Goal: Task Accomplishment & Management: Use online tool/utility

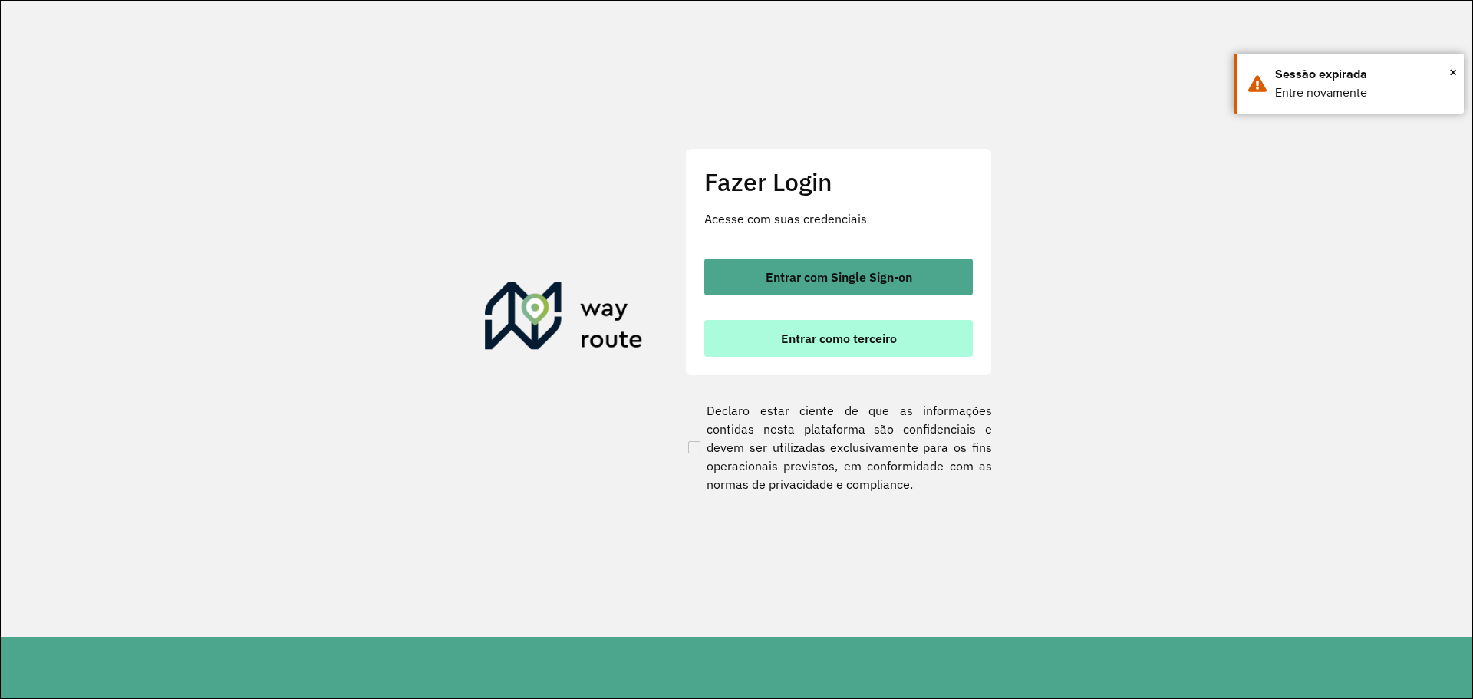
click at [869, 332] on span "Entrar como terceiro" at bounding box center [839, 338] width 116 height 12
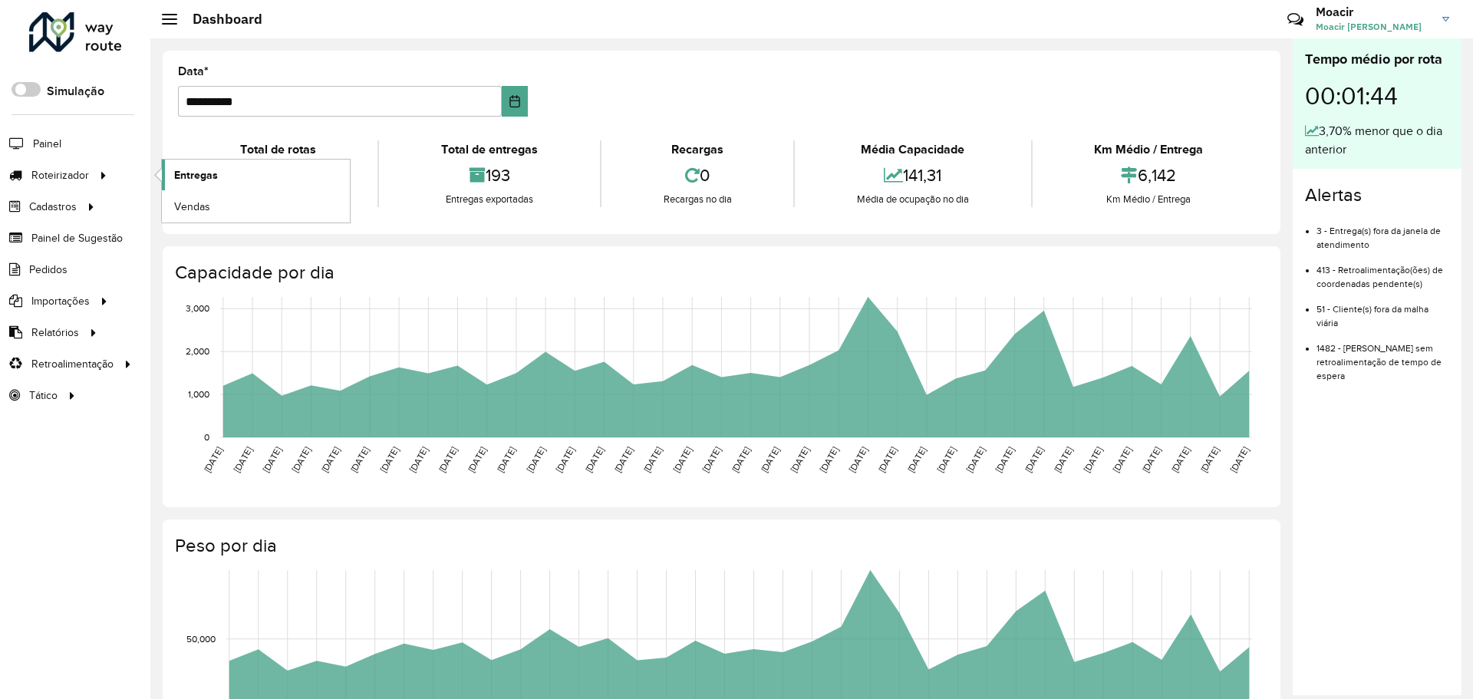
click at [176, 170] on span "Entregas" at bounding box center [196, 175] width 44 height 16
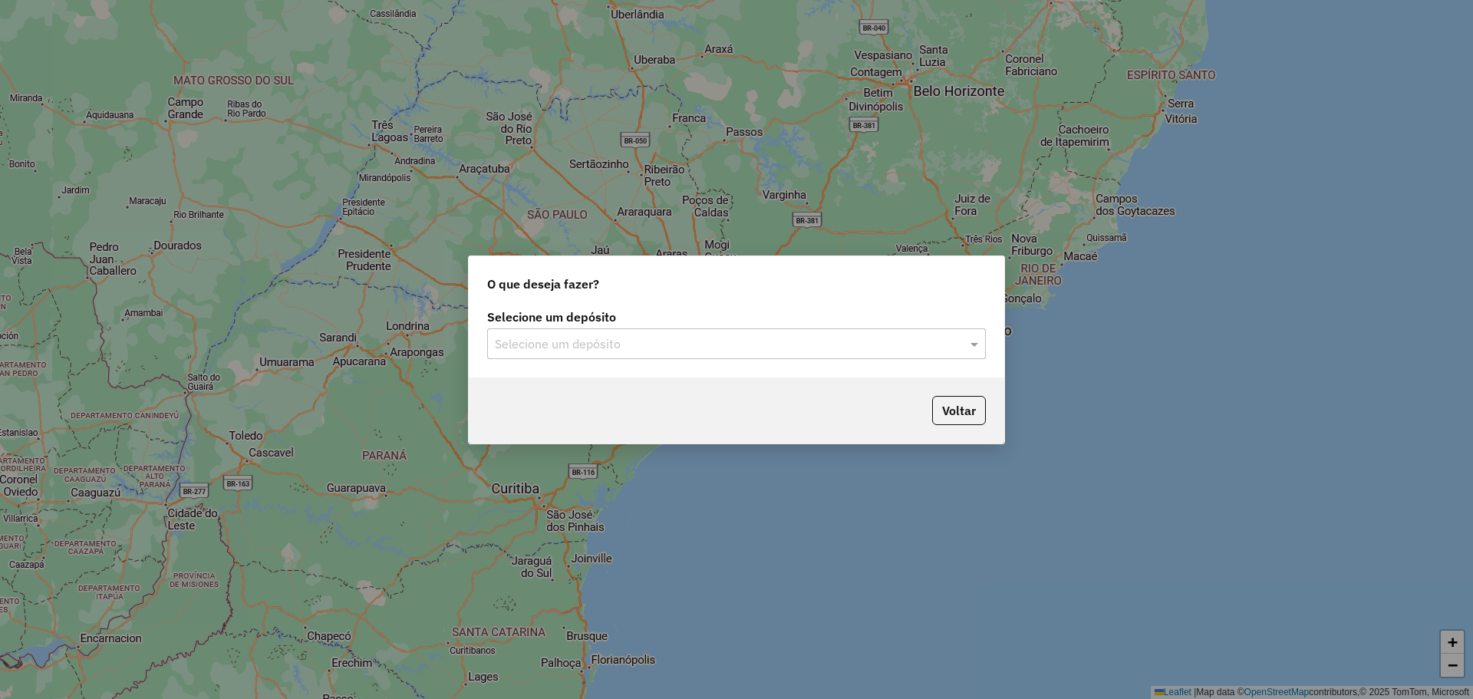
click at [795, 339] on input "text" at bounding box center [721, 344] width 453 height 18
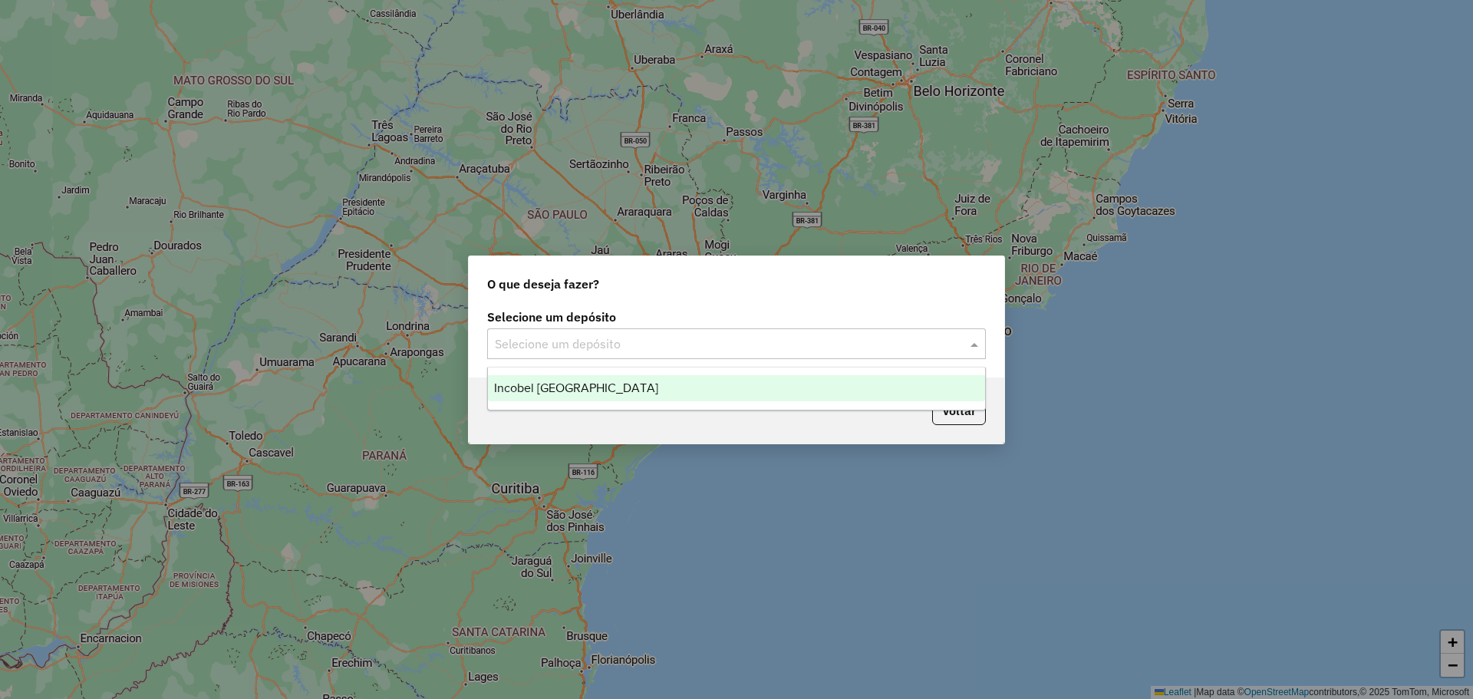
click at [637, 382] on div "Incobel [GEOGRAPHIC_DATA]" at bounding box center [736, 388] width 497 height 26
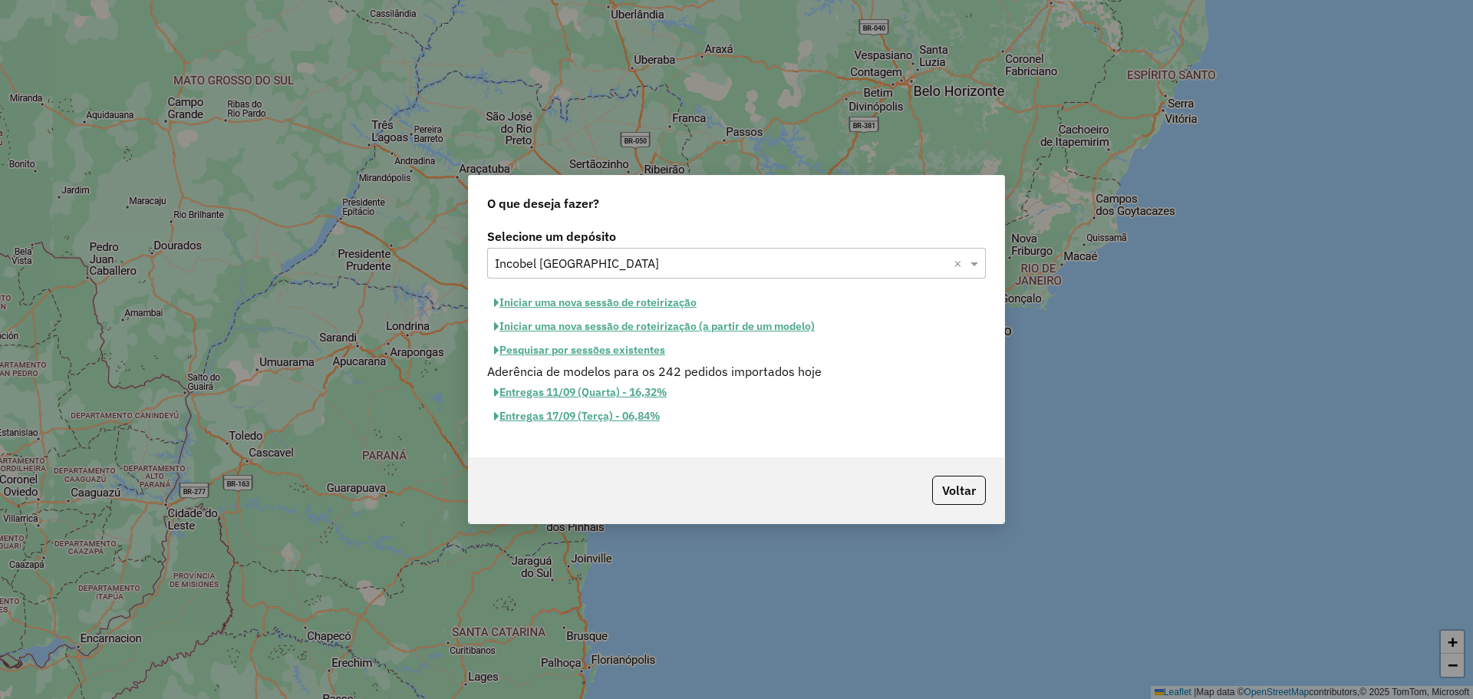
click at [651, 302] on button "Iniciar uma nova sessão de roteirização" at bounding box center [595, 303] width 216 height 24
select select "*"
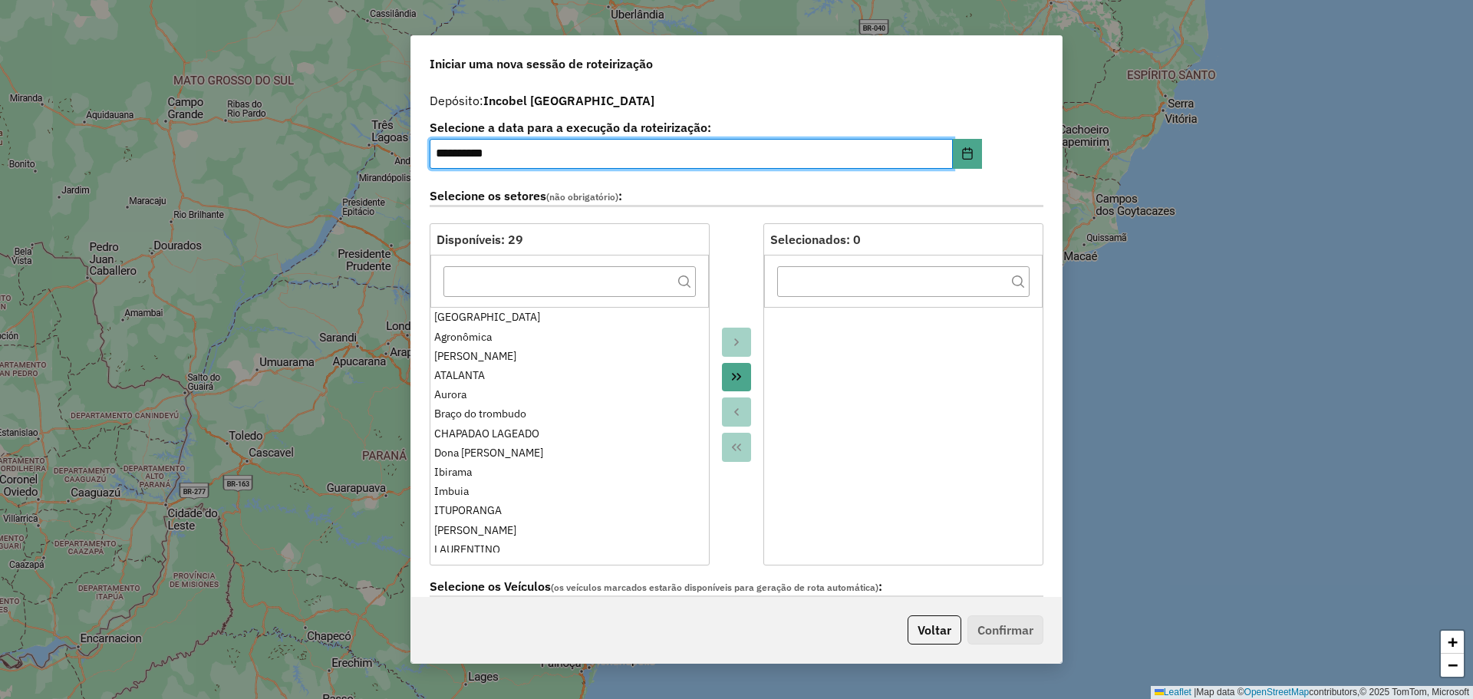
click at [732, 376] on icon "Move All to Target" at bounding box center [736, 378] width 9 height 8
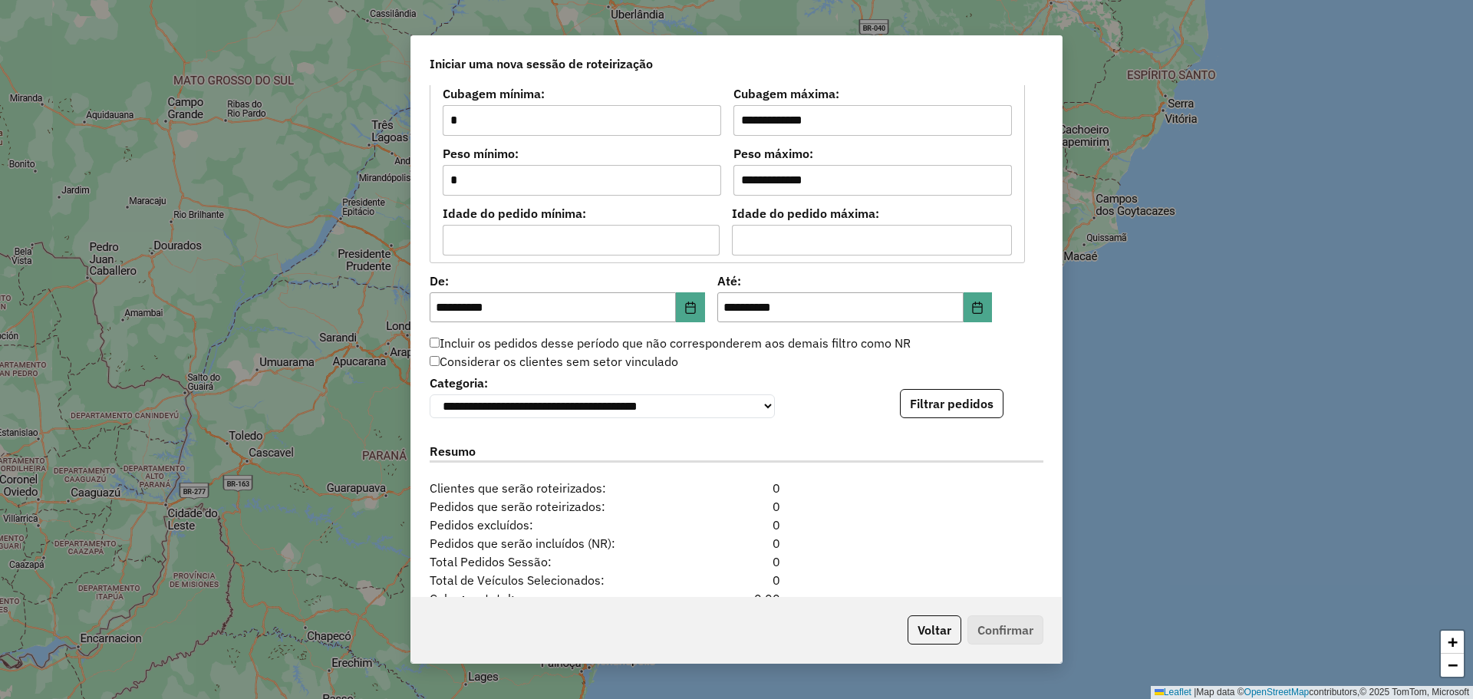
scroll to position [1381, 0]
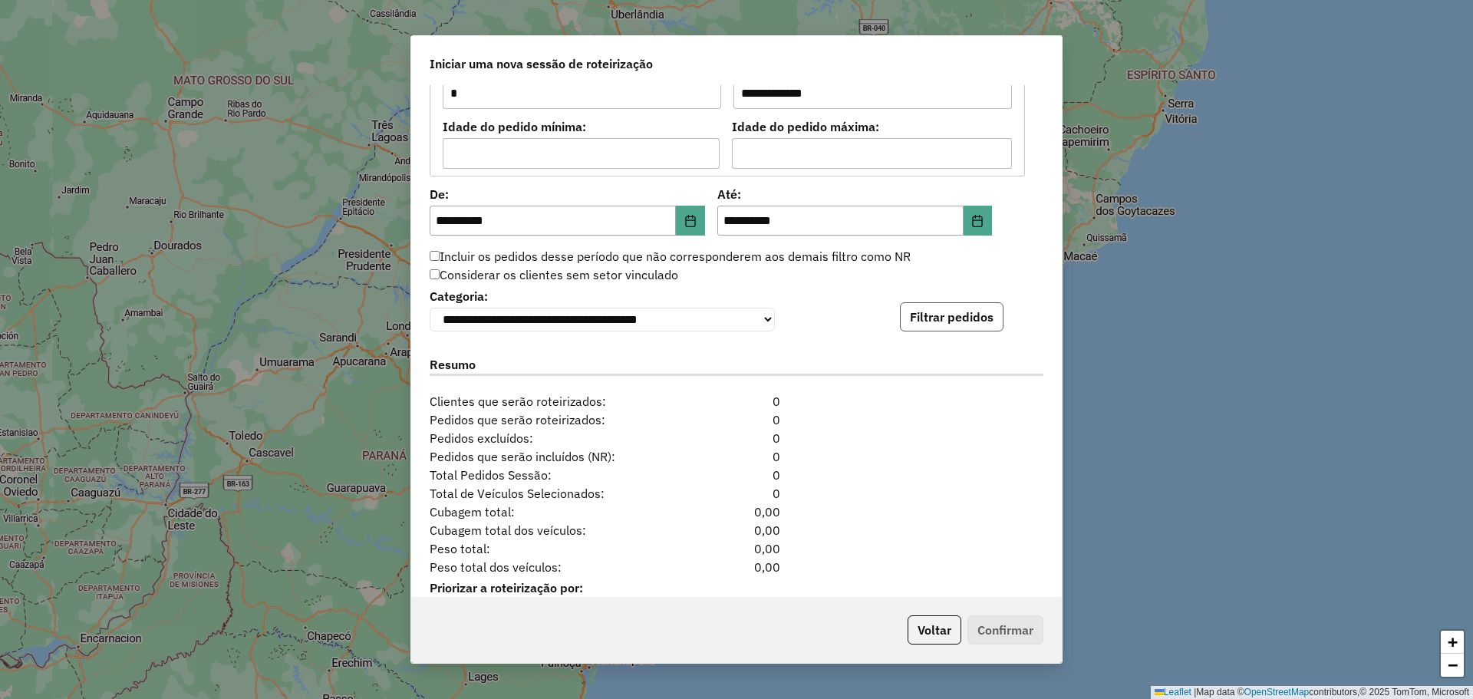
click at [977, 322] on button "Filtrar pedidos" at bounding box center [952, 316] width 104 height 29
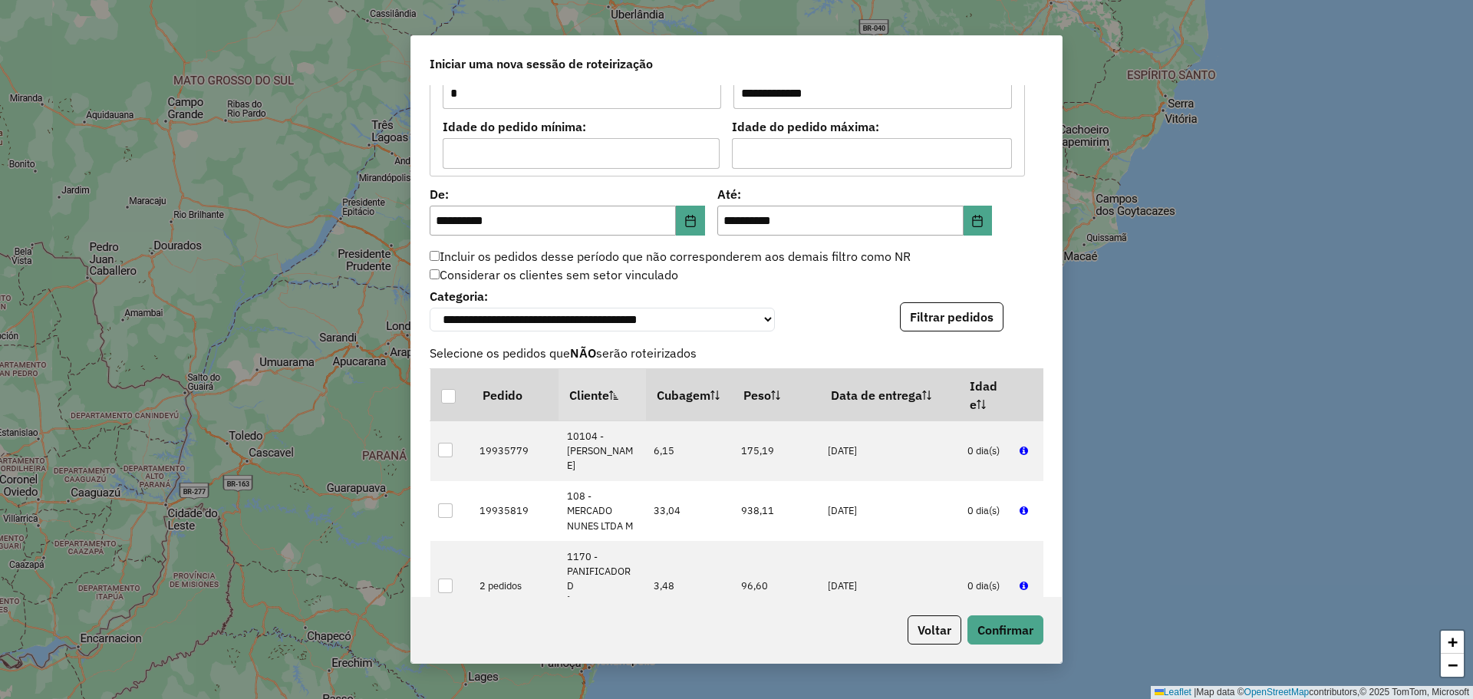
scroll to position [1750, 0]
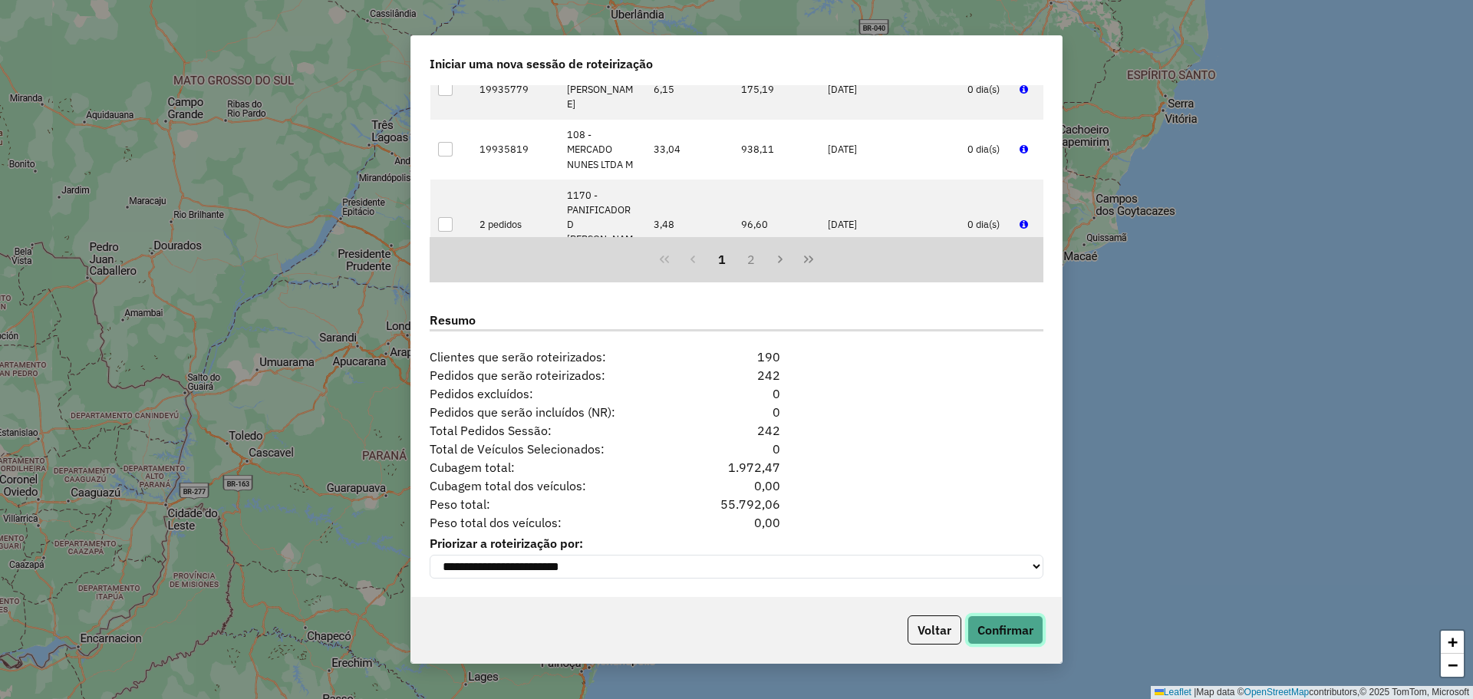
click at [988, 629] on button "Confirmar" at bounding box center [1005, 629] width 76 height 29
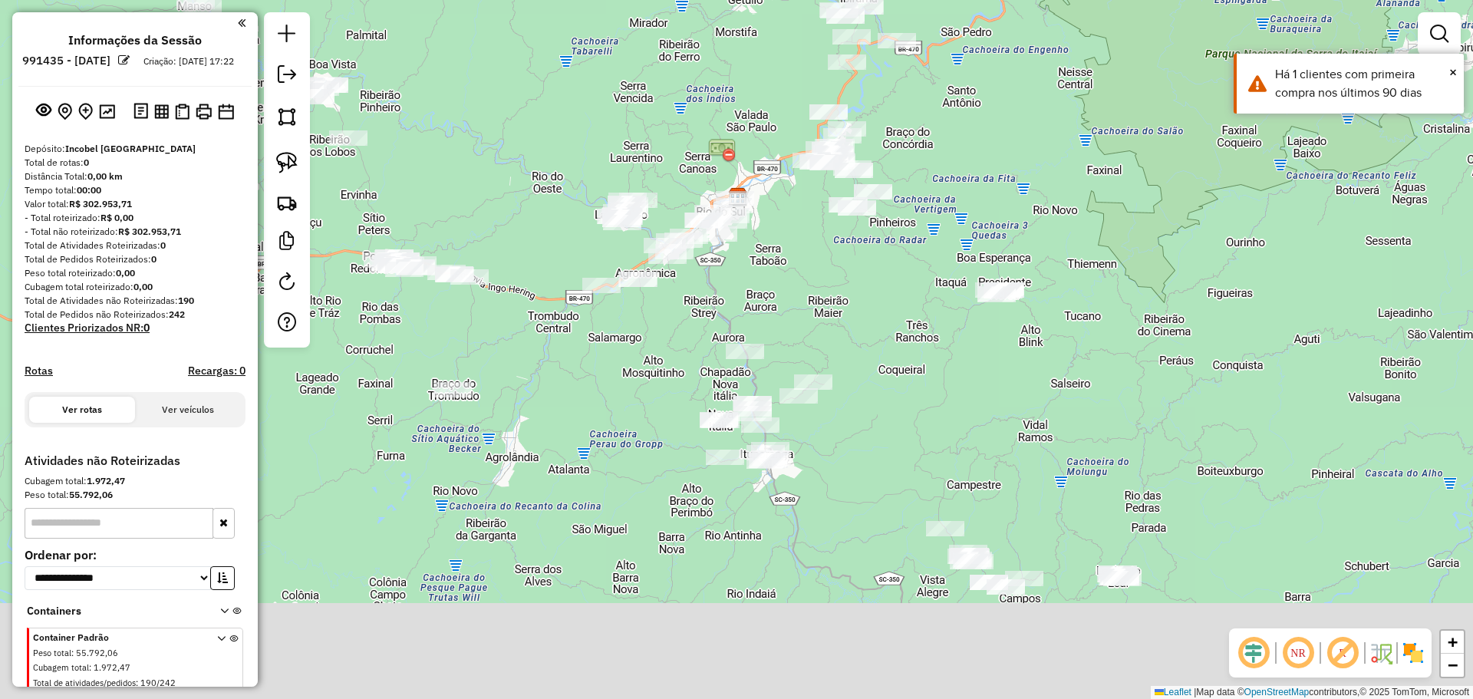
drag, startPoint x: 886, startPoint y: 388, endPoint x: 879, endPoint y: 331, distance: 57.2
click at [879, 331] on div "Janela de atendimento Grade de atendimento Capacidade Transportadoras Veículos …" at bounding box center [736, 349] width 1473 height 699
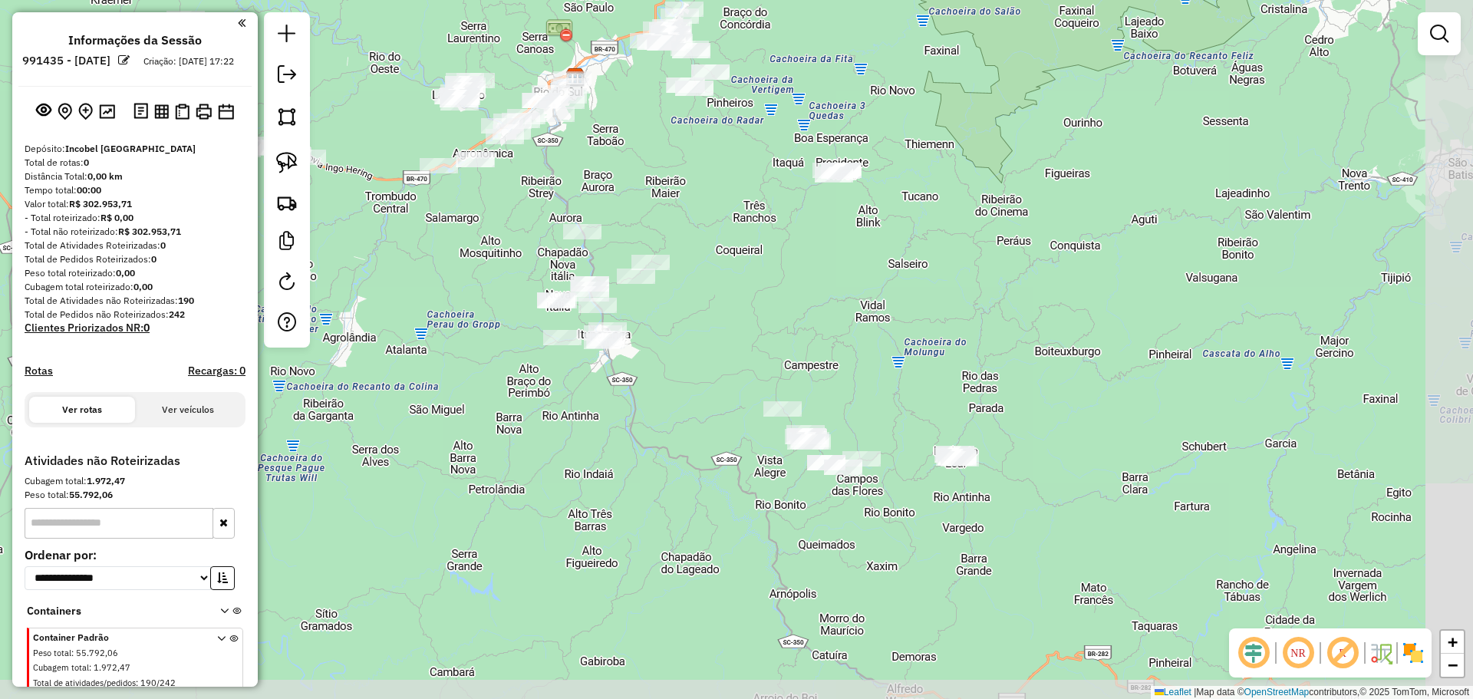
drag, startPoint x: 1073, startPoint y: 433, endPoint x: 911, endPoint y: 349, distance: 181.9
click at [911, 349] on div "Janela de atendimento Grade de atendimento Capacidade Transportadoras Veículos …" at bounding box center [736, 349] width 1473 height 699
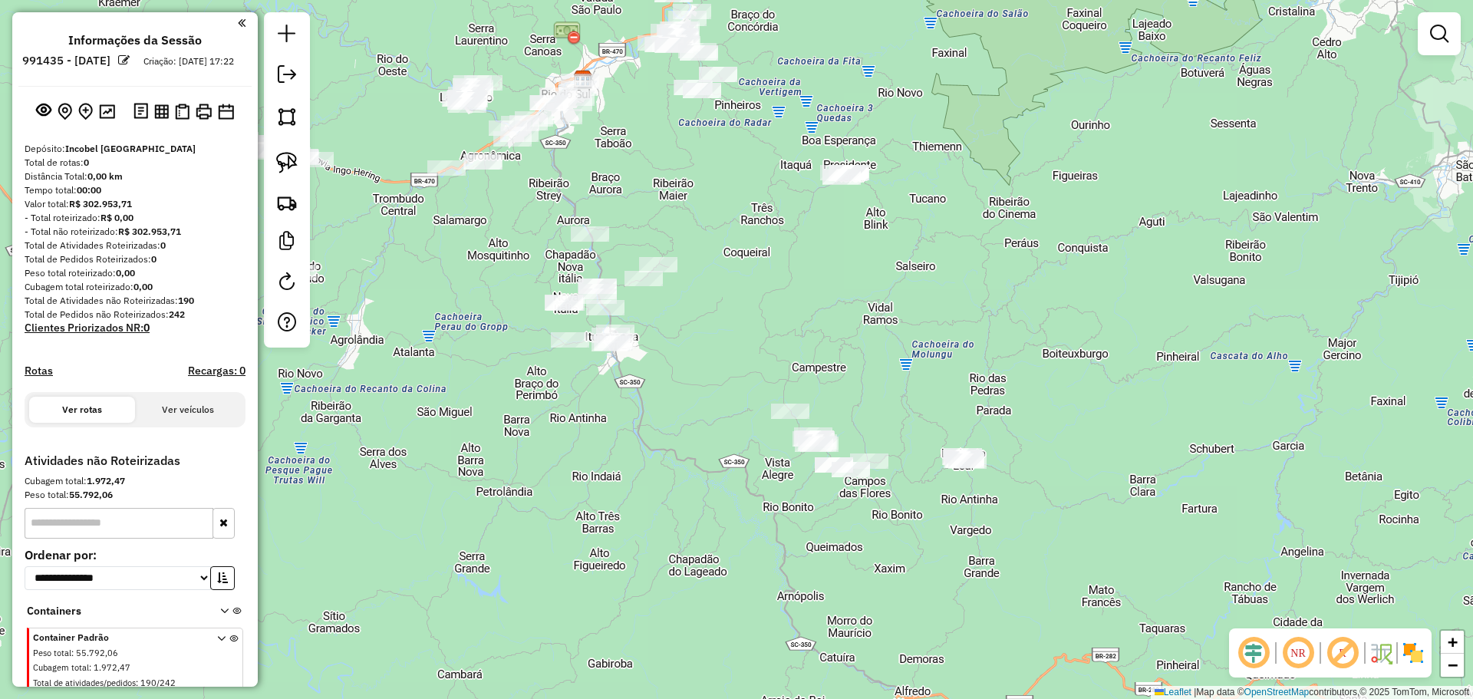
drag, startPoint x: 915, startPoint y: 339, endPoint x: 922, endPoint y: 330, distance: 12.0
click at [922, 330] on div "Janela de atendimento Grade de atendimento Capacidade Transportadoras Veículos …" at bounding box center [736, 349] width 1473 height 699
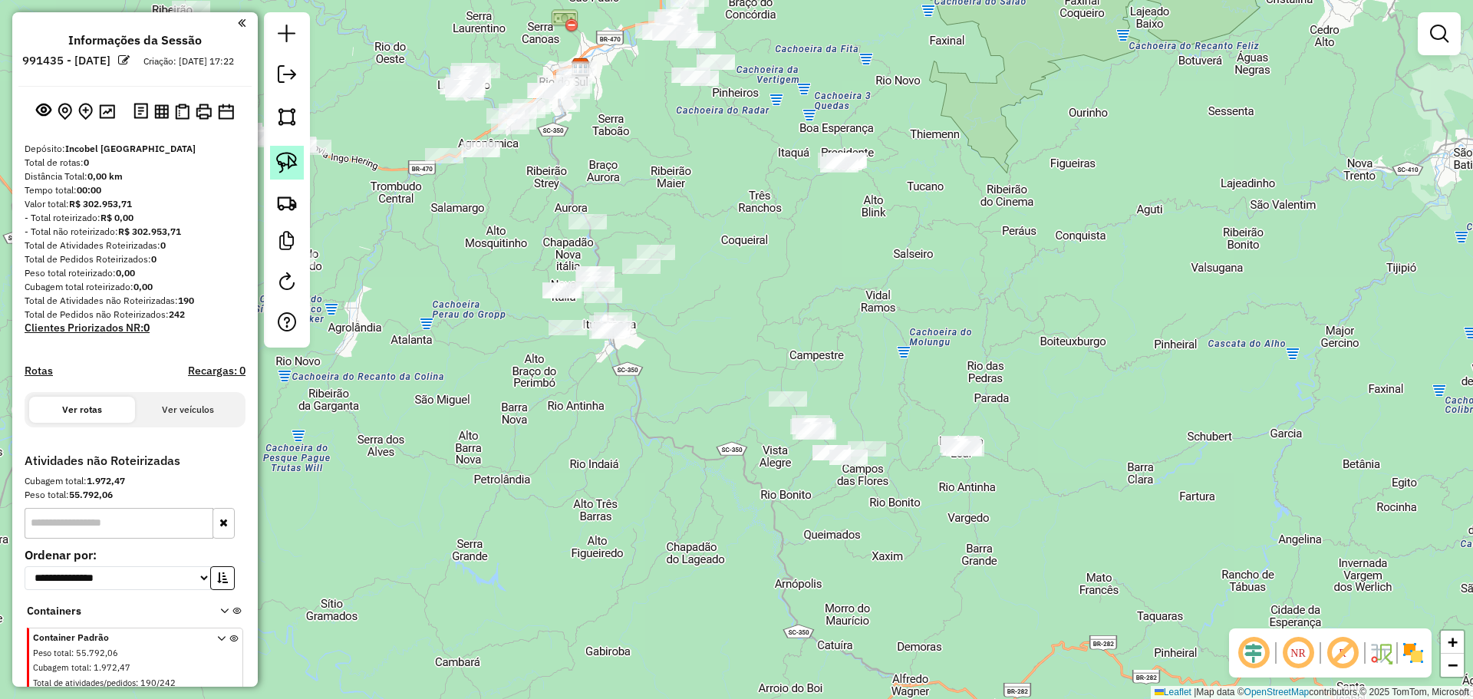
click at [287, 157] on img at bounding box center [286, 162] width 21 height 21
drag, startPoint x: 1067, startPoint y: 455, endPoint x: 918, endPoint y: 400, distance: 158.8
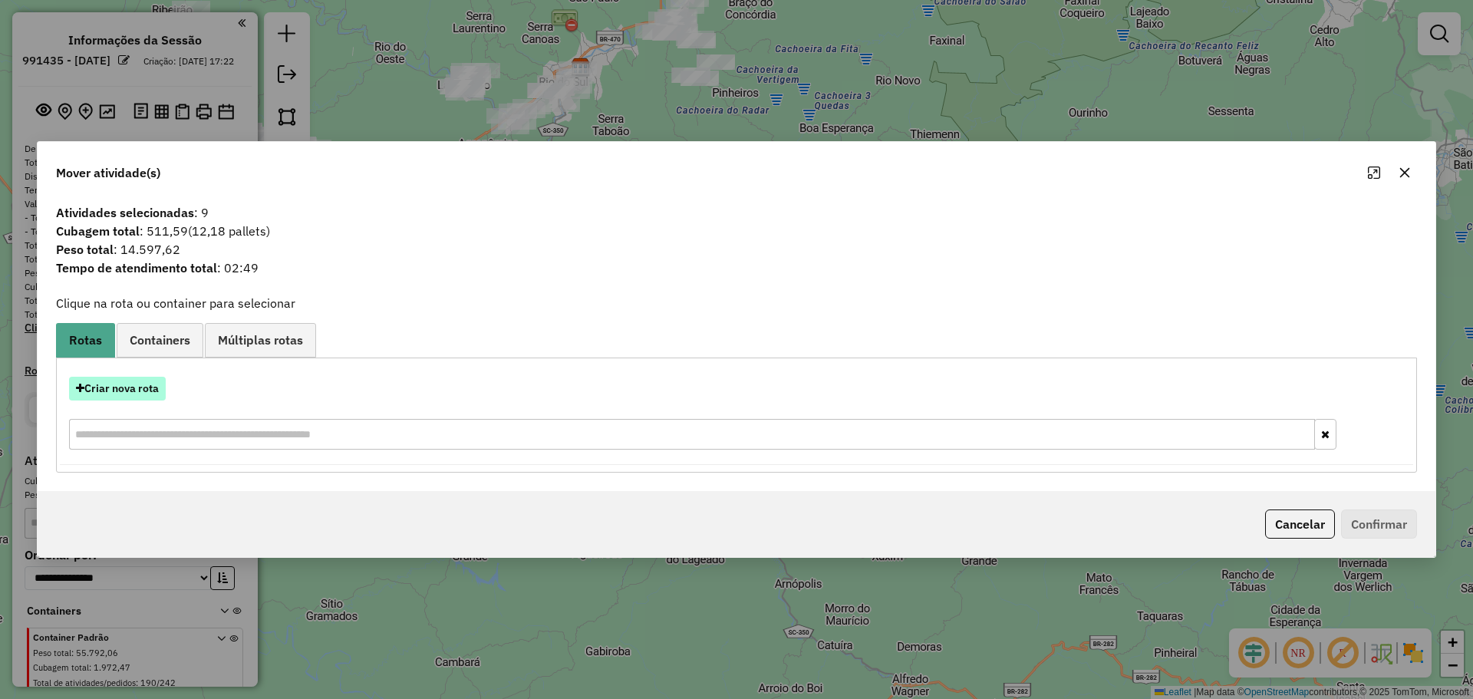
click at [148, 390] on button "Criar nova rota" at bounding box center [117, 389] width 97 height 24
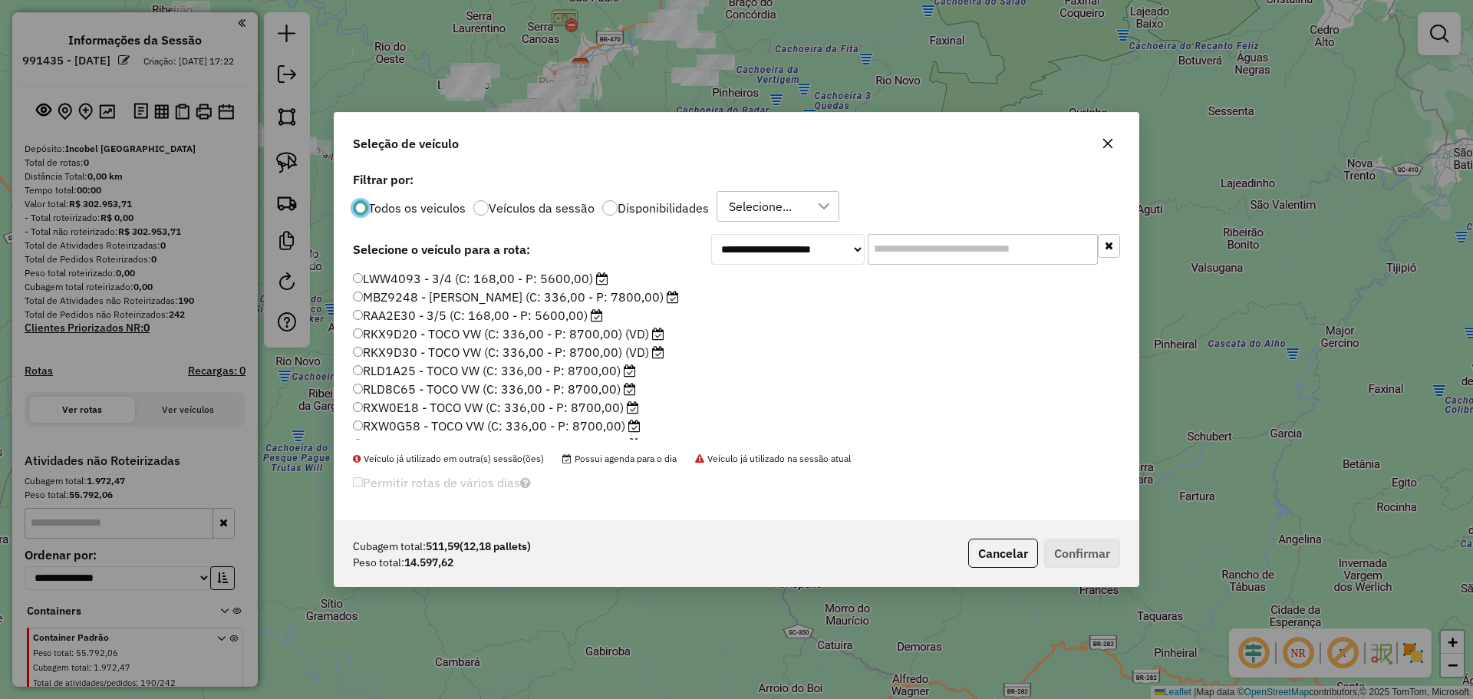
scroll to position [144, 0]
click at [426, 359] on label "RXW0H48 - TOCO VW (C: 336,00 - P: 8700,00)" at bounding box center [497, 356] width 288 height 18
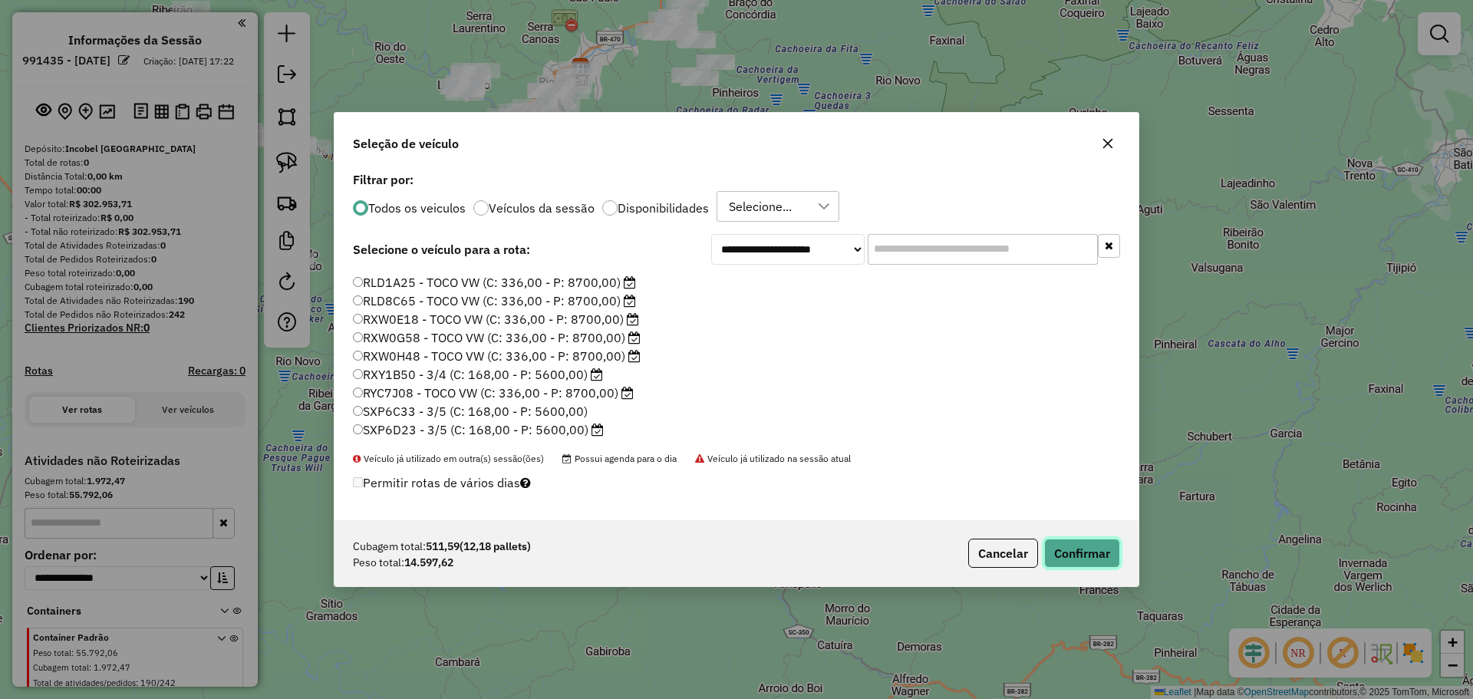
click at [1107, 559] on button "Confirmar" at bounding box center [1082, 553] width 76 height 29
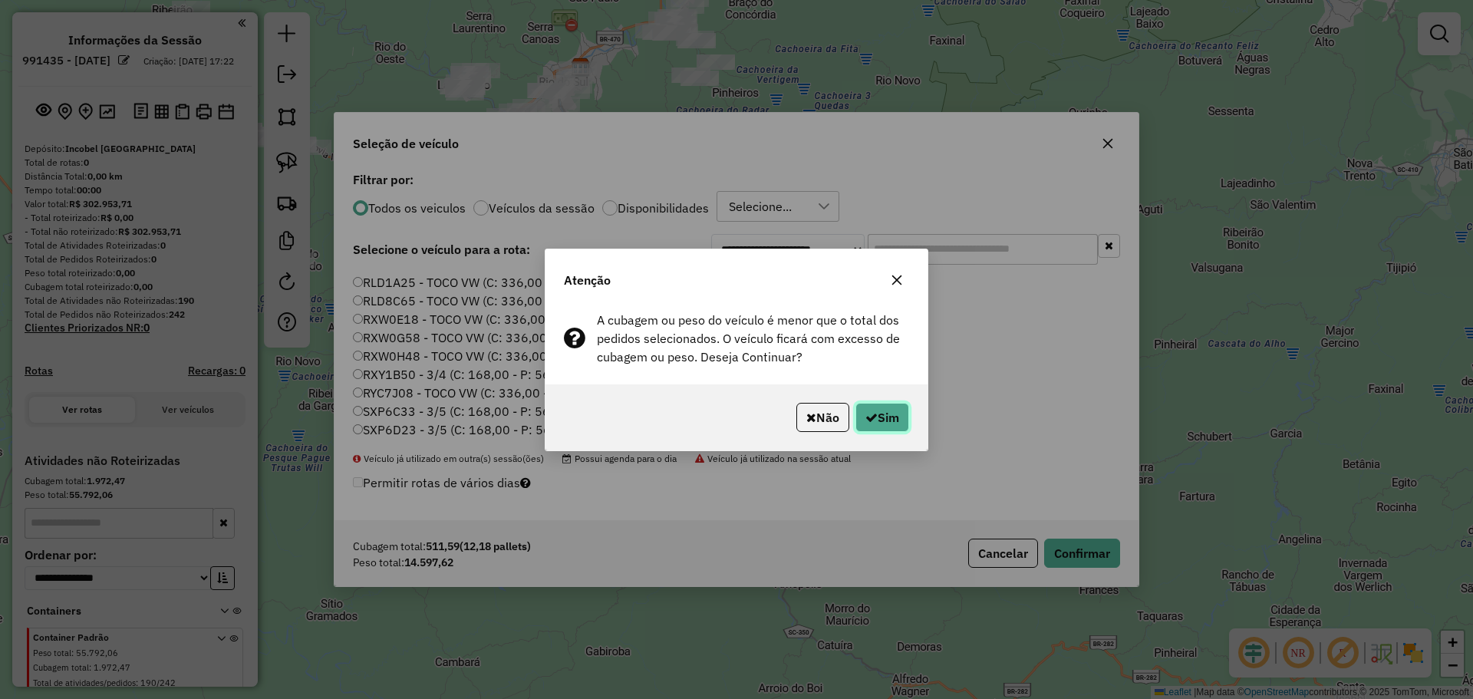
click at [898, 416] on button "Sim" at bounding box center [882, 417] width 54 height 29
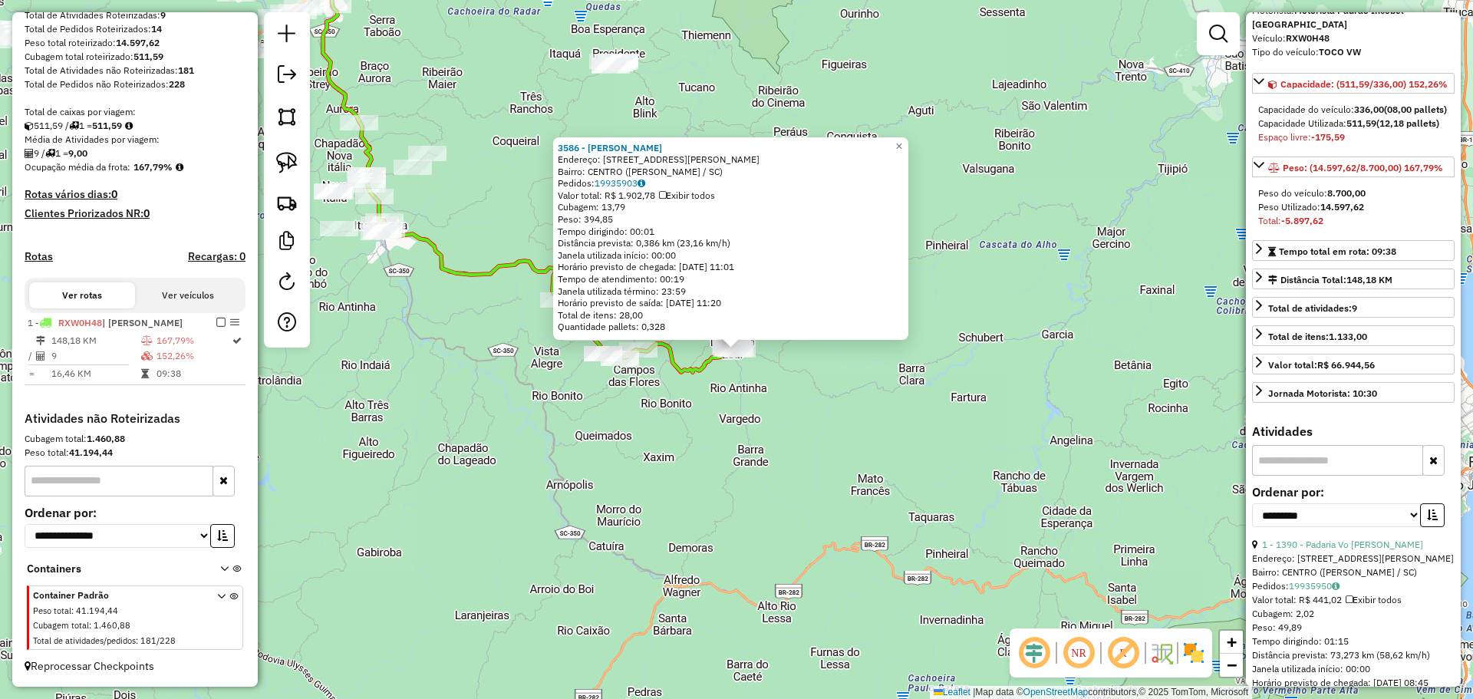
scroll to position [230, 0]
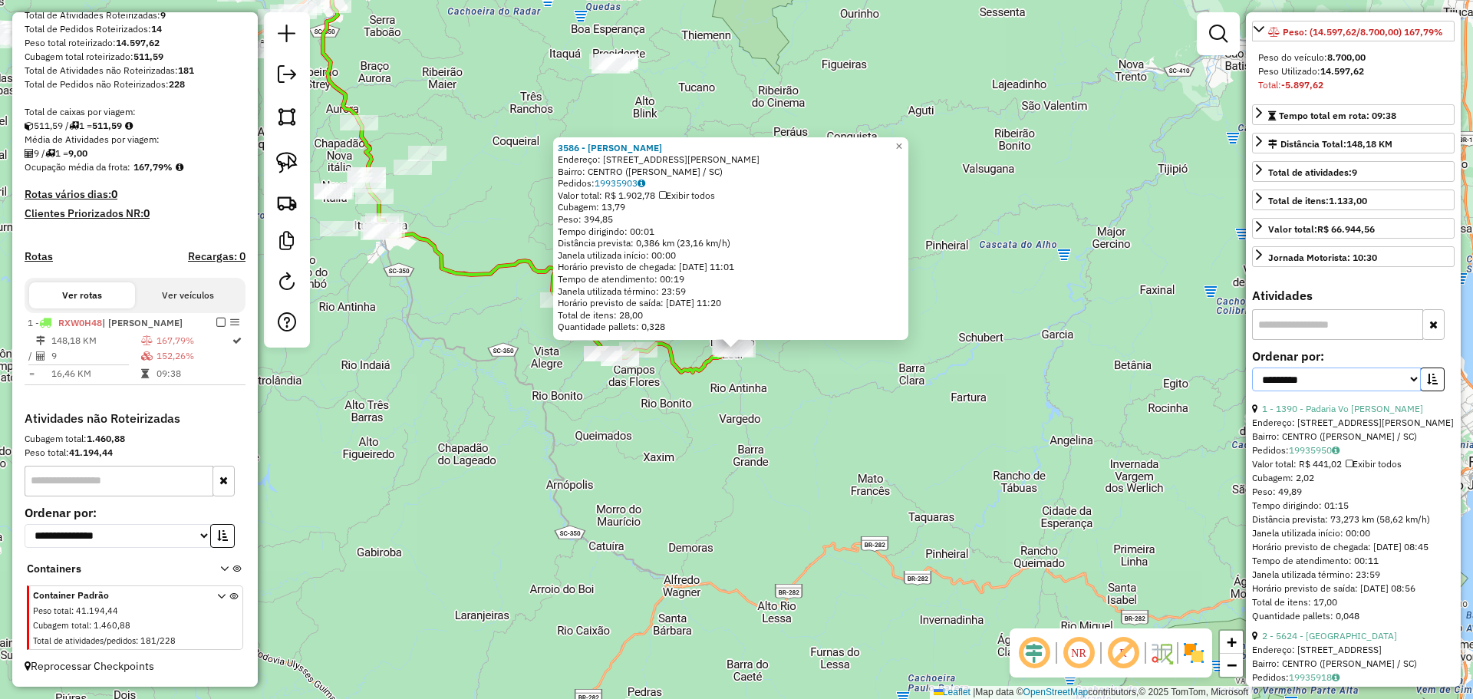
click at [1314, 391] on select "**********" at bounding box center [1336, 380] width 169 height 24
select select "*********"
click at [1252, 391] on select "**********" at bounding box center [1336, 380] width 169 height 24
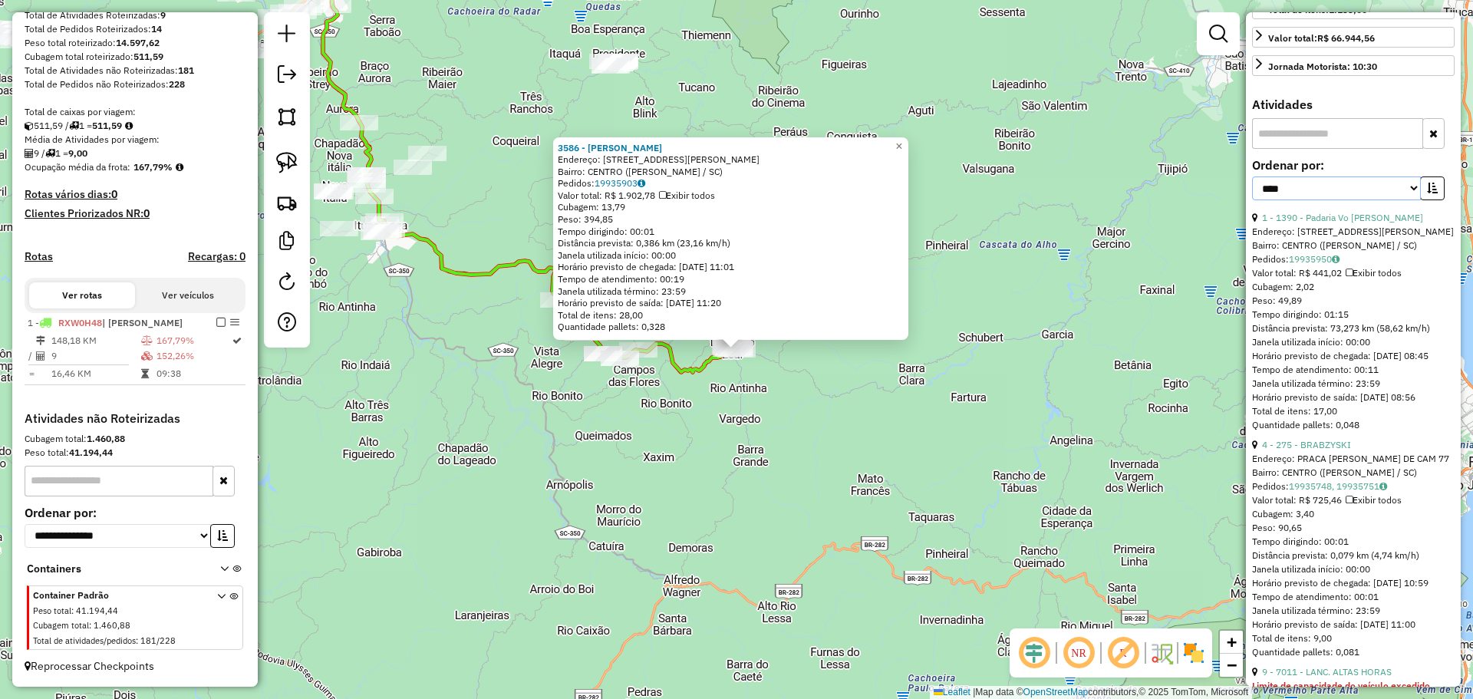
scroll to position [428, 0]
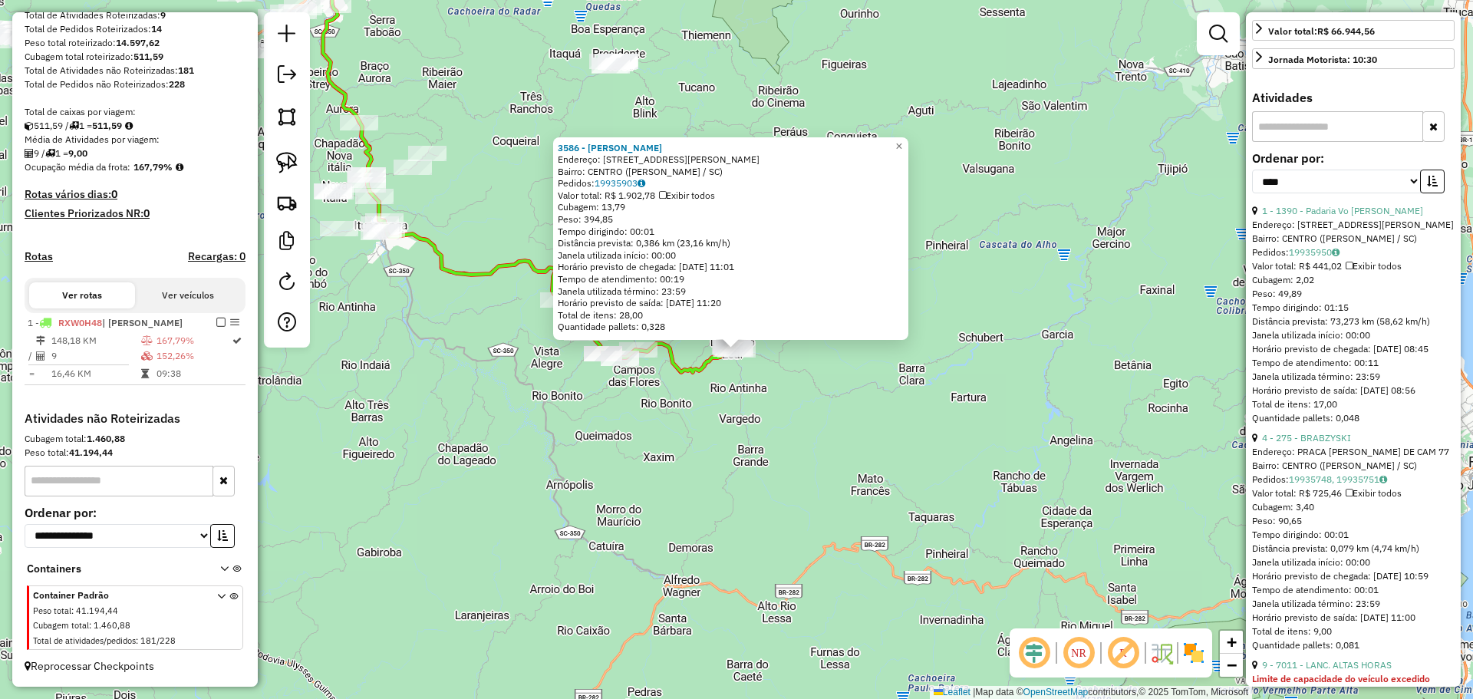
click at [862, 473] on div "3586 - [PERSON_NAME]: [STREET_ADDRESS][PERSON_NAME] Bairro: CENTRO ([PERSON_NAM…" at bounding box center [736, 349] width 1473 height 699
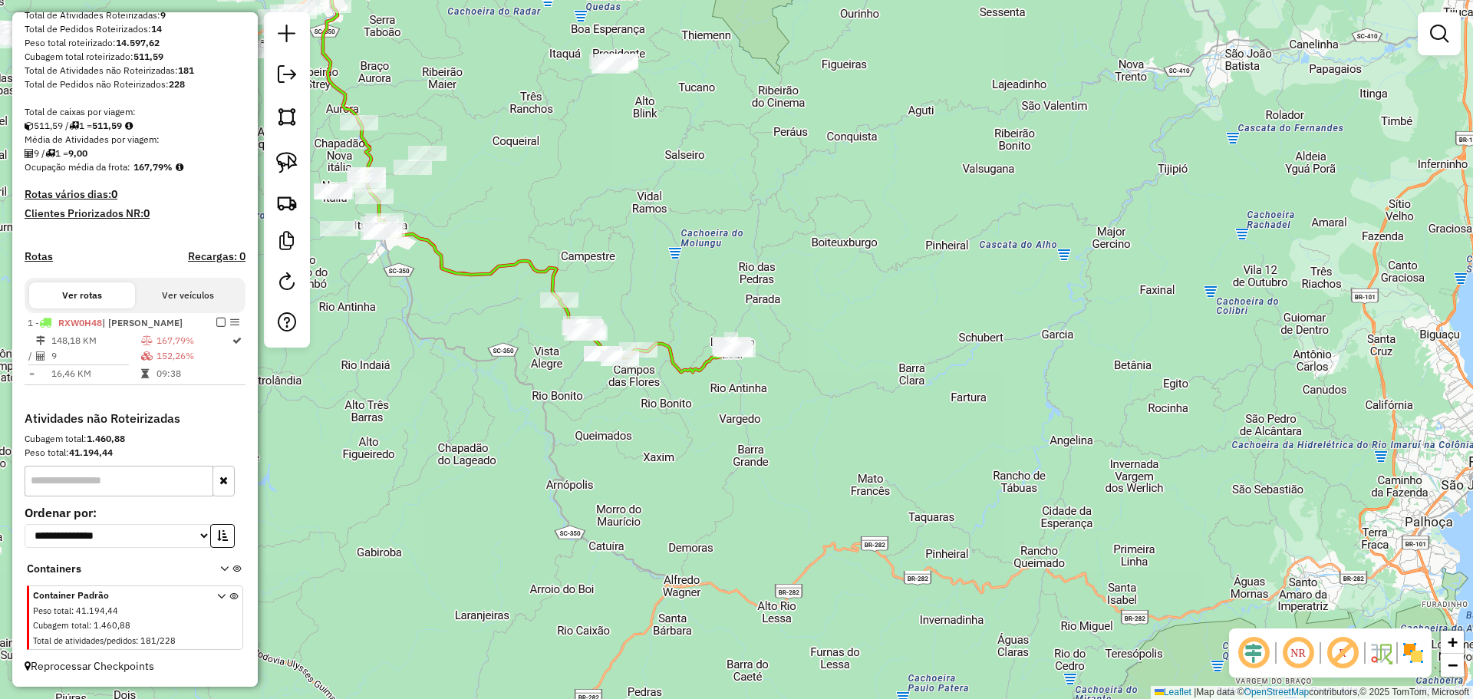
click at [181, 300] on button "Ver veículos" at bounding box center [188, 295] width 106 height 26
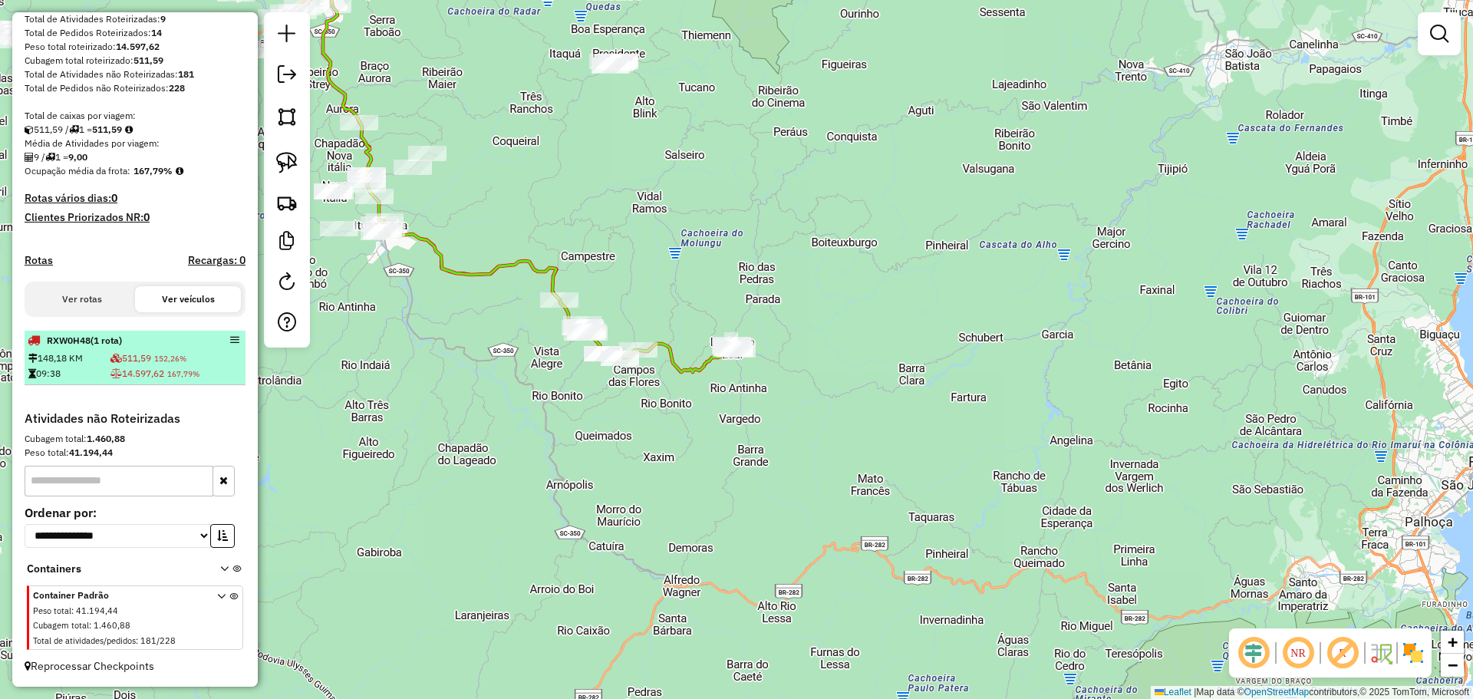
click at [233, 338] on em at bounding box center [234, 339] width 9 height 9
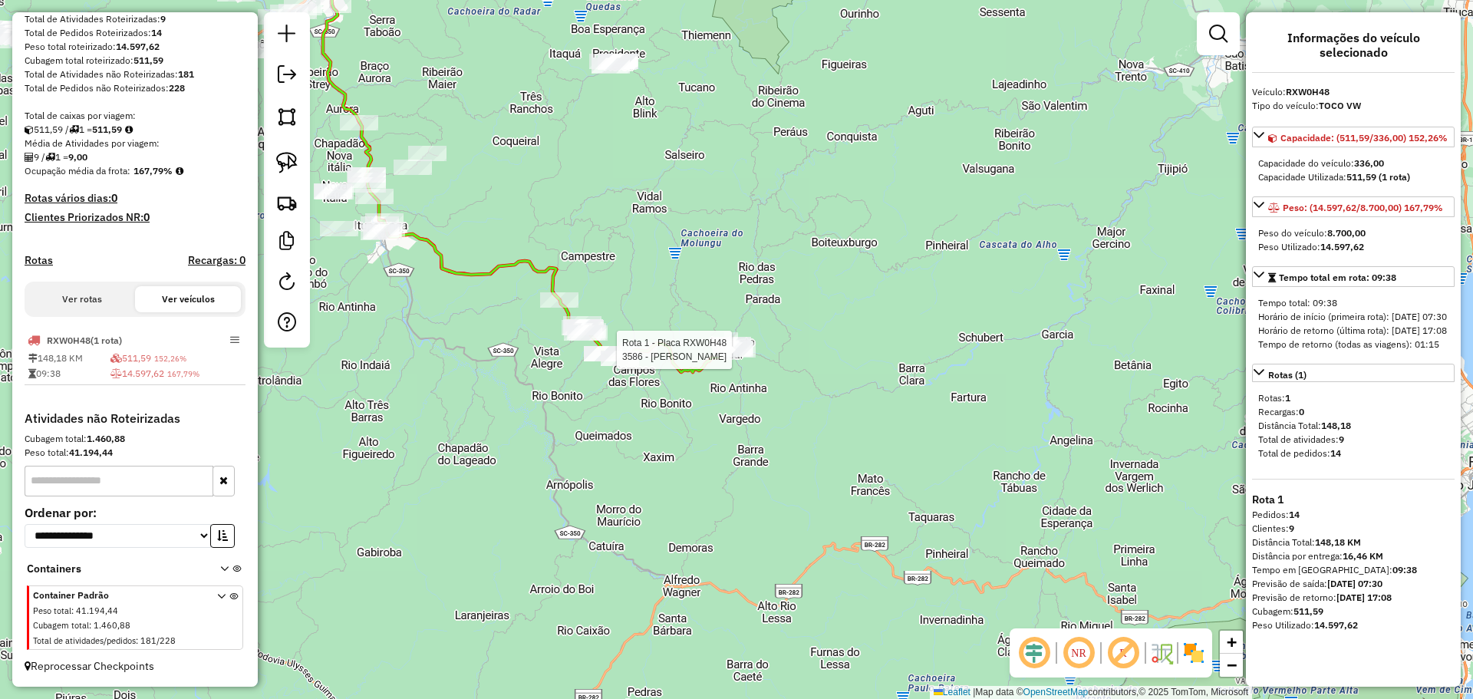
select select "*********"
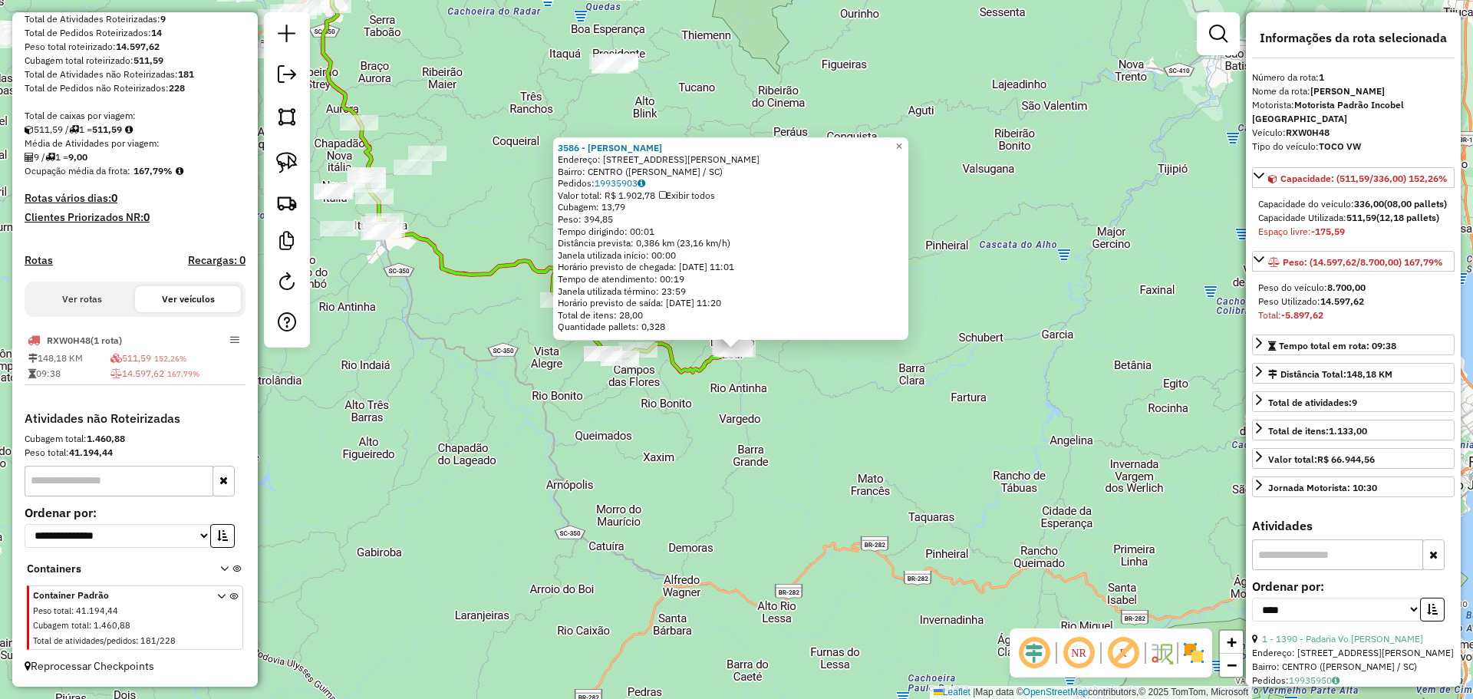
click at [537, 457] on div "3586 - [PERSON_NAME]: [STREET_ADDRESS][PERSON_NAME] Bairro: CENTRO ([PERSON_NAM…" at bounding box center [736, 349] width 1473 height 699
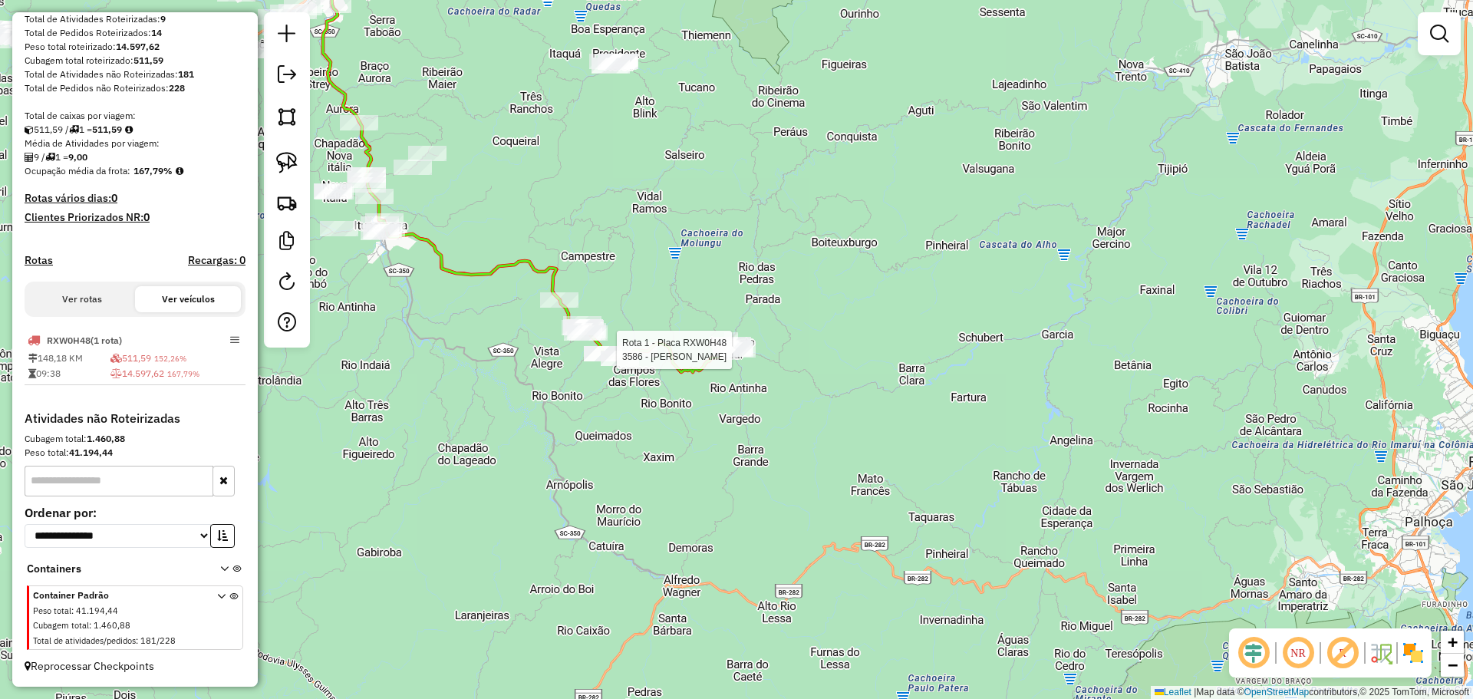
select select "*********"
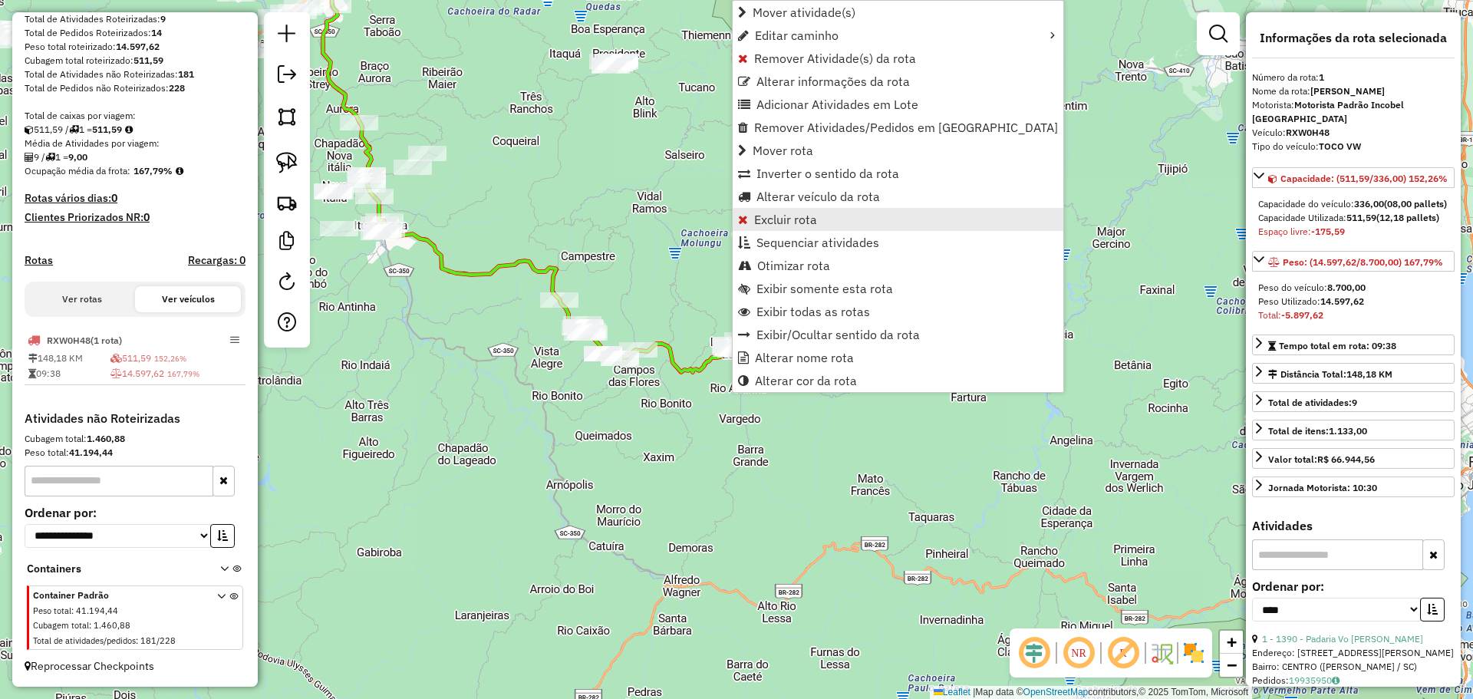
click at [765, 220] on span "Excluir rota" at bounding box center [785, 219] width 63 height 12
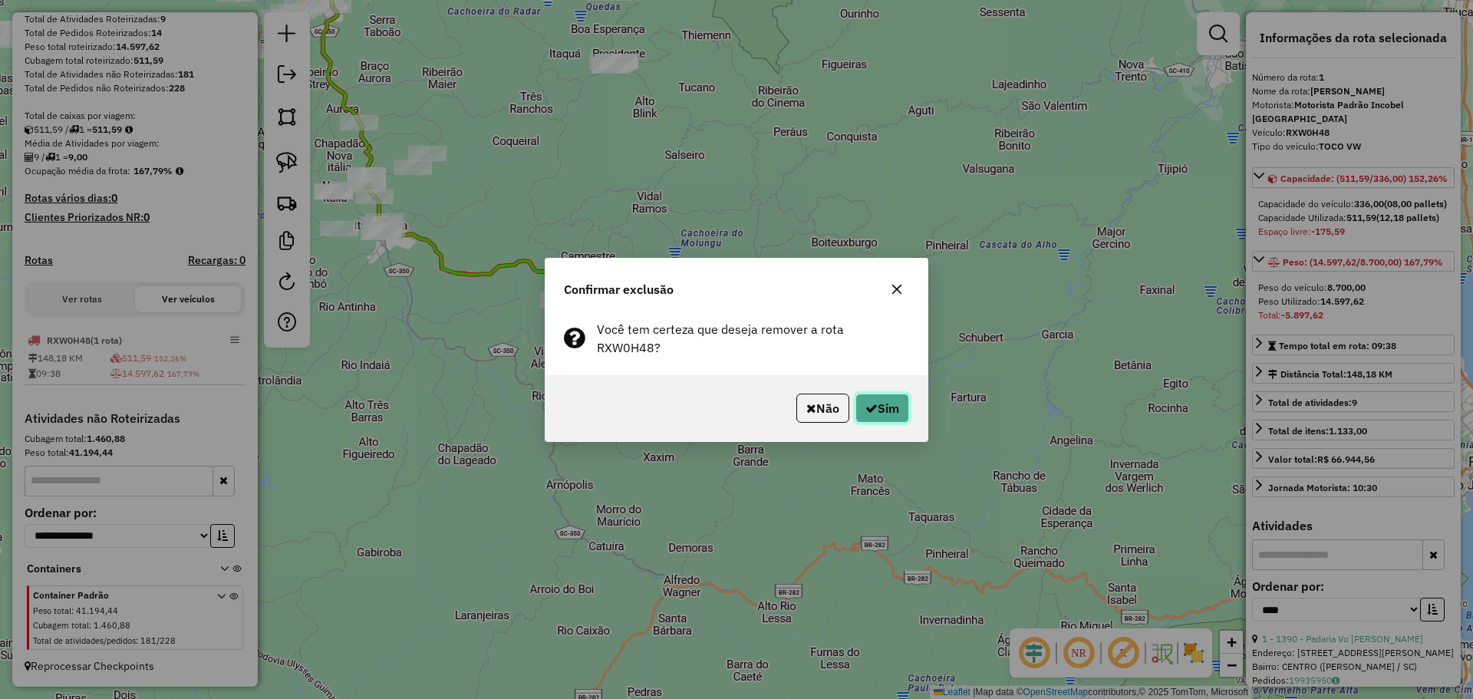
click at [886, 399] on button "Sim" at bounding box center [882, 408] width 54 height 29
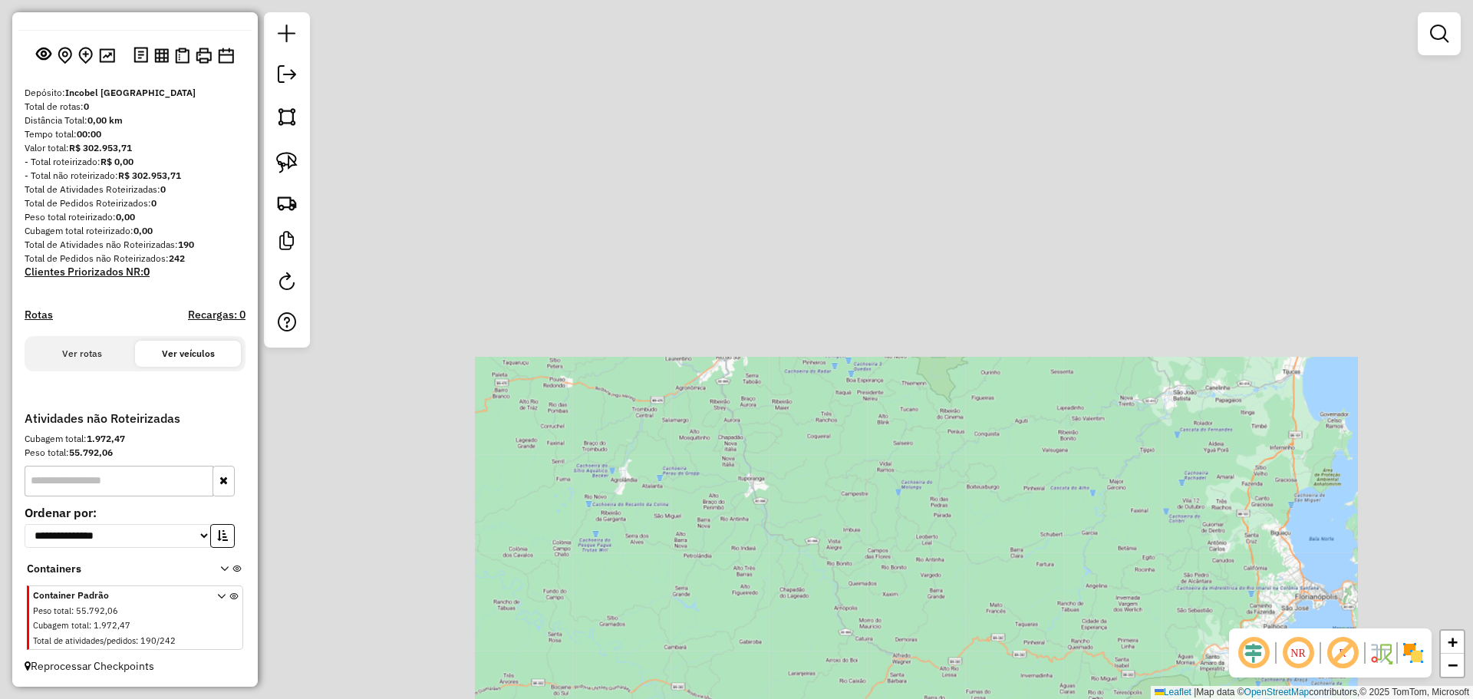
scroll to position [69, 0]
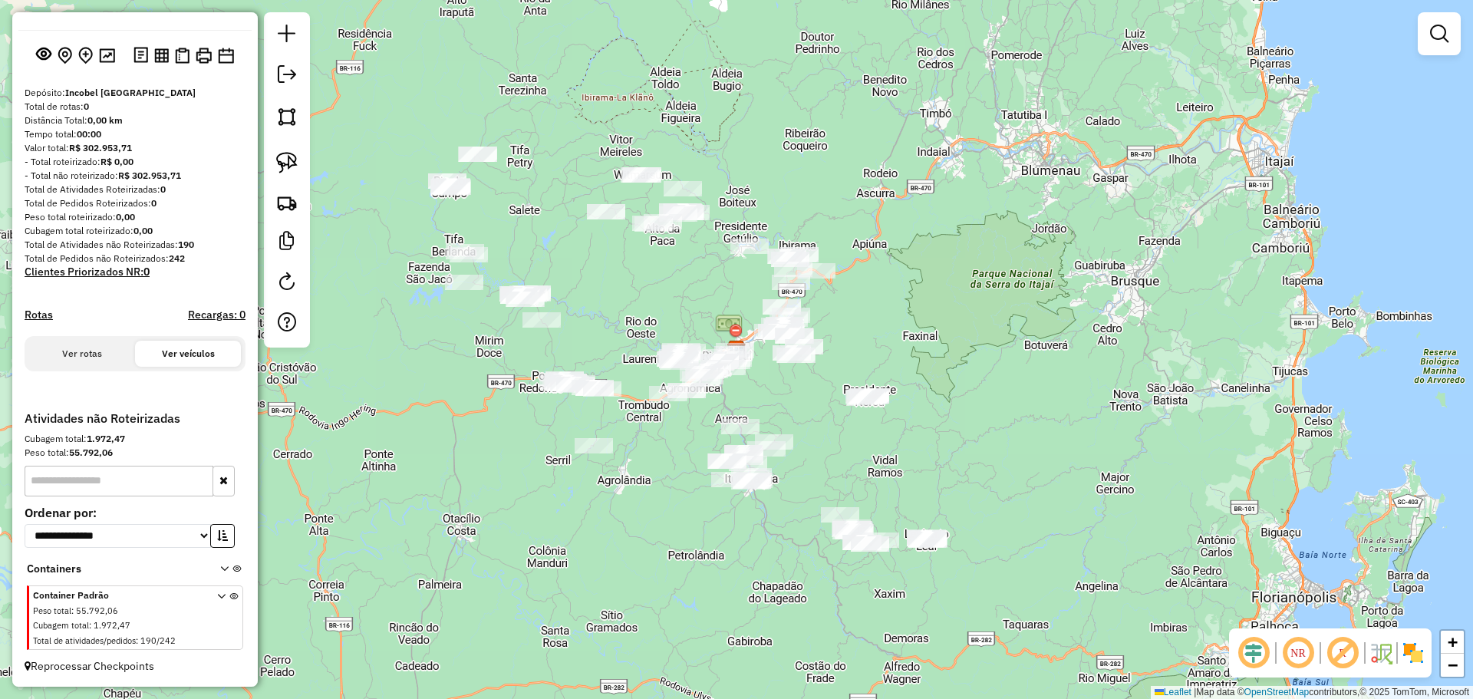
click at [68, 333] on div "Depósito: Incobel [GEOGRAPHIC_DATA] Total de rotas: 0 Distância Total: 0,00 km …" at bounding box center [134, 248] width 233 height 325
click at [68, 356] on button "Ver rotas" at bounding box center [82, 354] width 106 height 26
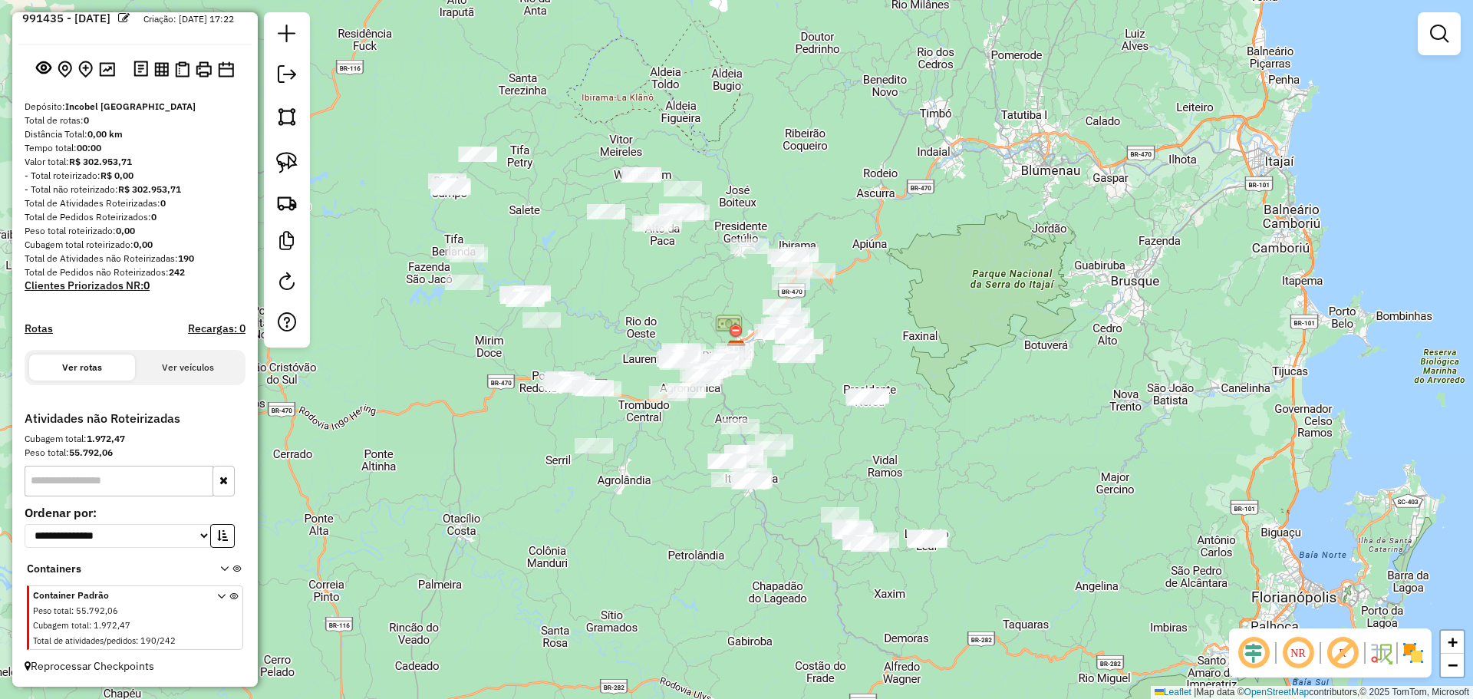
scroll to position [55, 0]
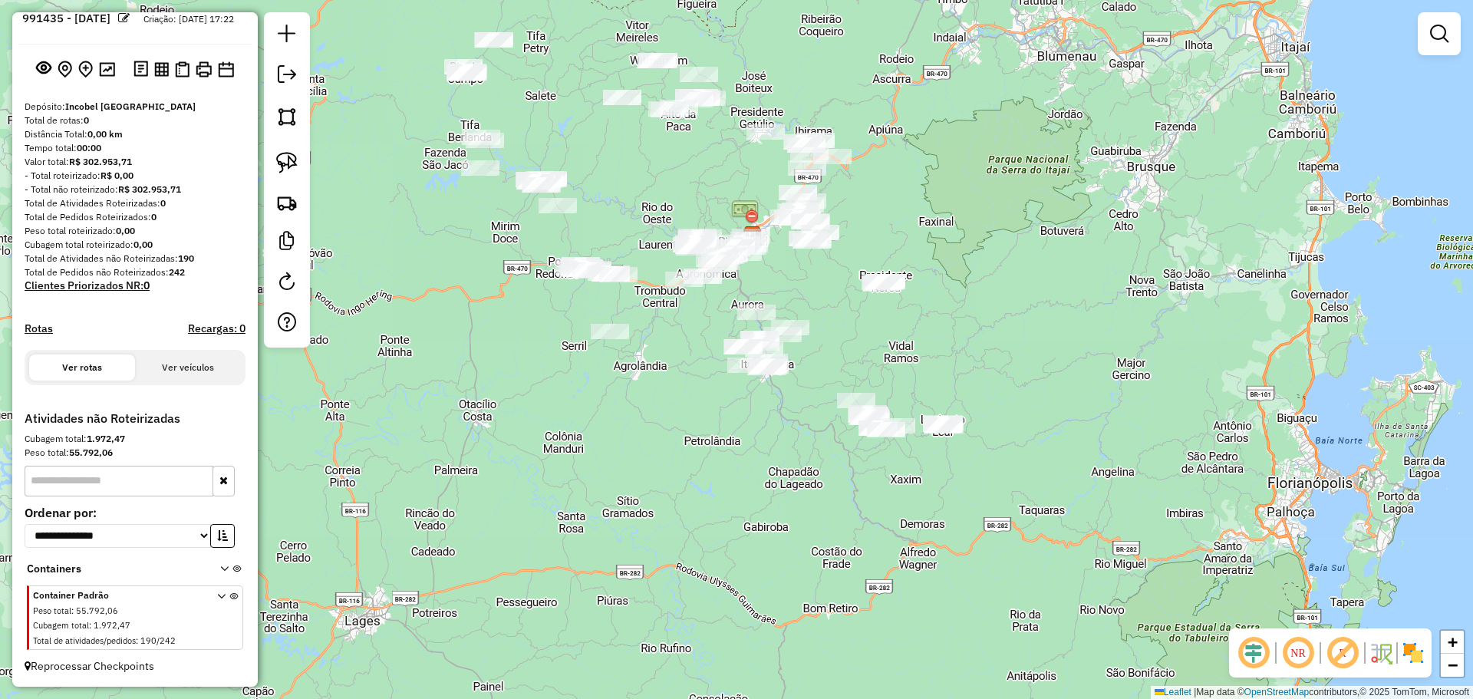
drag, startPoint x: 427, startPoint y: 536, endPoint x: 443, endPoint y: 420, distance: 117.0
click at [443, 420] on div "Janela de atendimento Grade de atendimento Capacidade Transportadoras Veículos …" at bounding box center [736, 349] width 1473 height 699
click at [217, 532] on icon "button" at bounding box center [222, 535] width 11 height 11
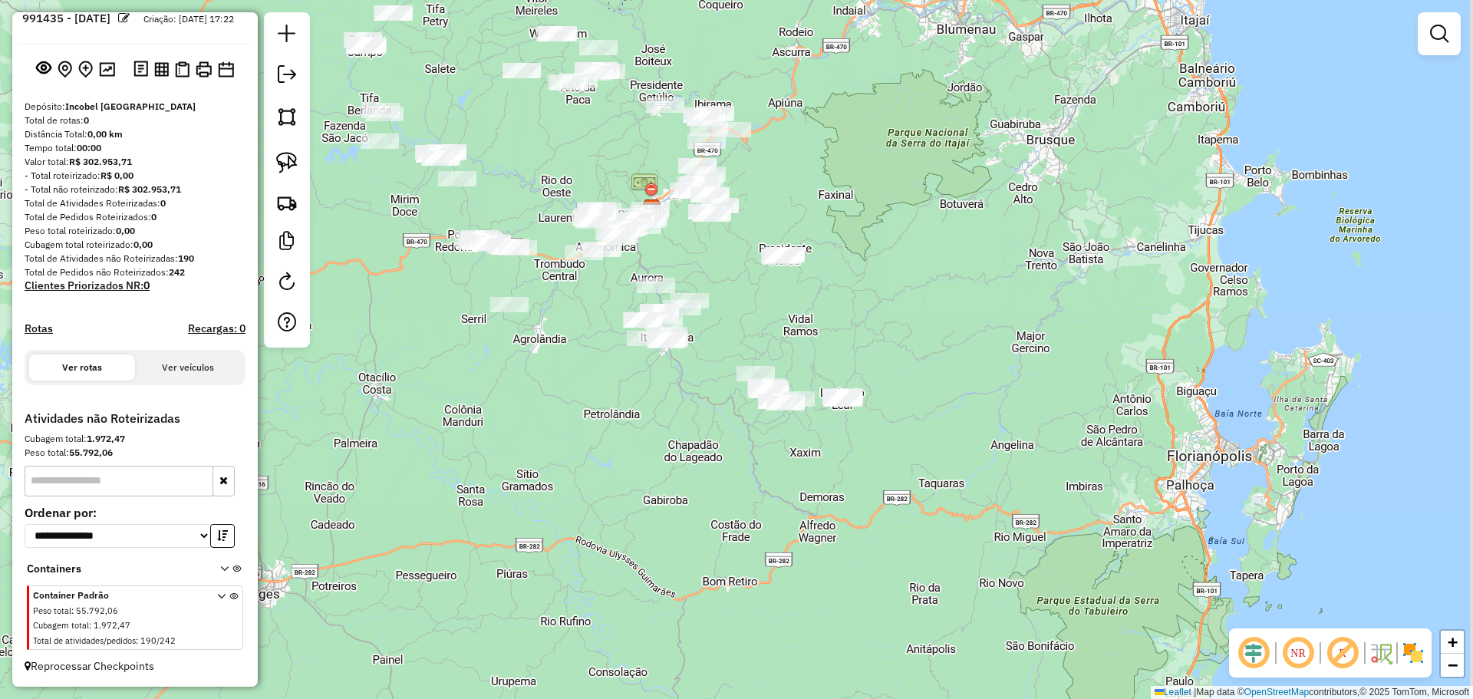
drag, startPoint x: 880, startPoint y: 503, endPoint x: 780, endPoint y: 478, distance: 103.6
click at [780, 478] on div "Janela de atendimento Grade de atendimento Capacidade Transportadoras Veículos …" at bounding box center [736, 349] width 1473 height 699
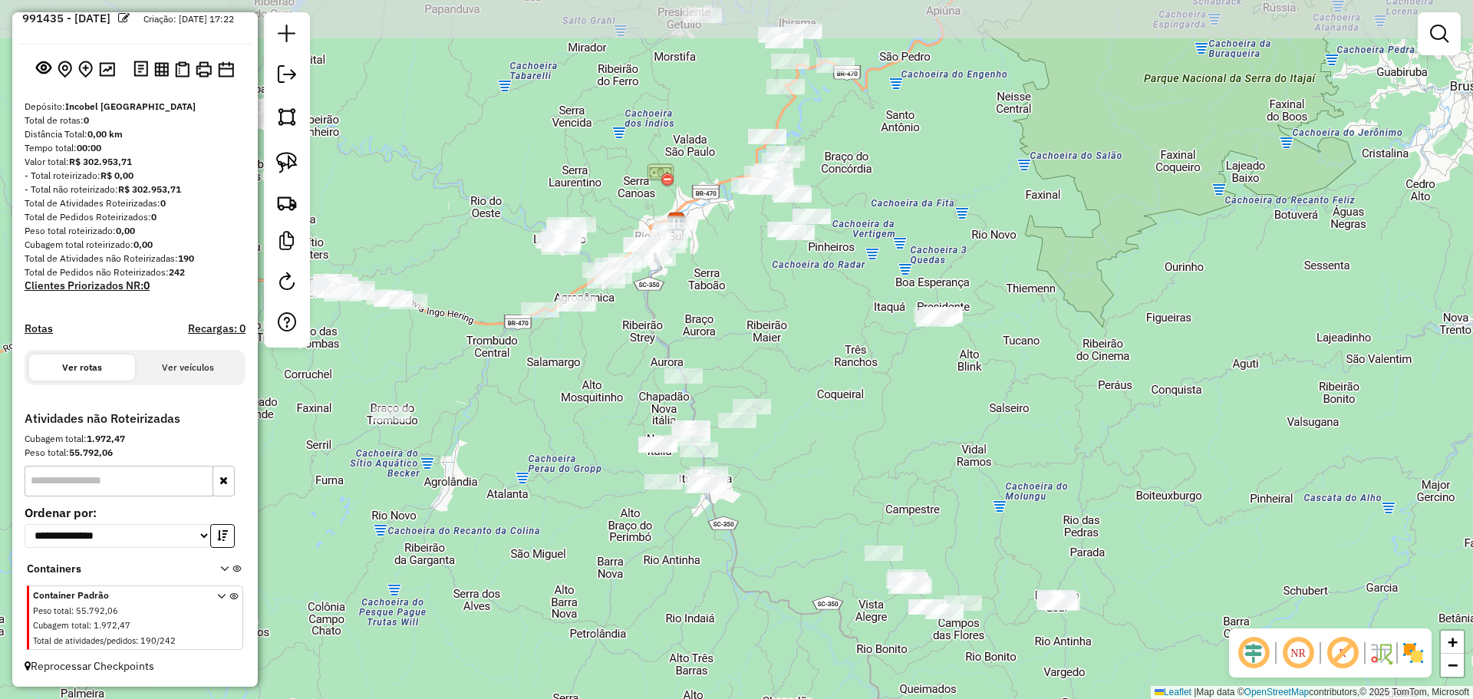
drag, startPoint x: 629, startPoint y: 192, endPoint x: 671, endPoint y: 335, distance: 149.3
click at [724, 325] on div "Janela de atendimento Grade de atendimento Capacidade Transportadoras Veículos …" at bounding box center [736, 349] width 1473 height 699
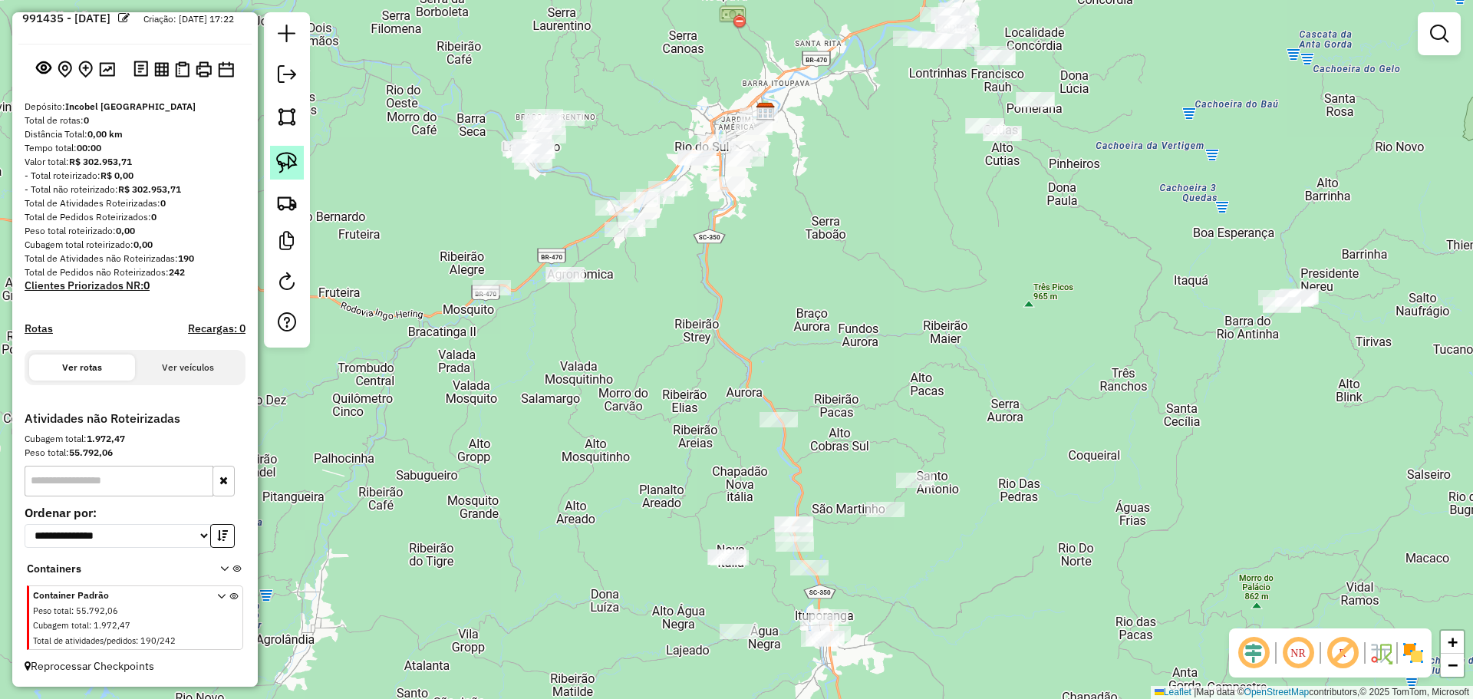
click at [278, 153] on img at bounding box center [286, 162] width 21 height 21
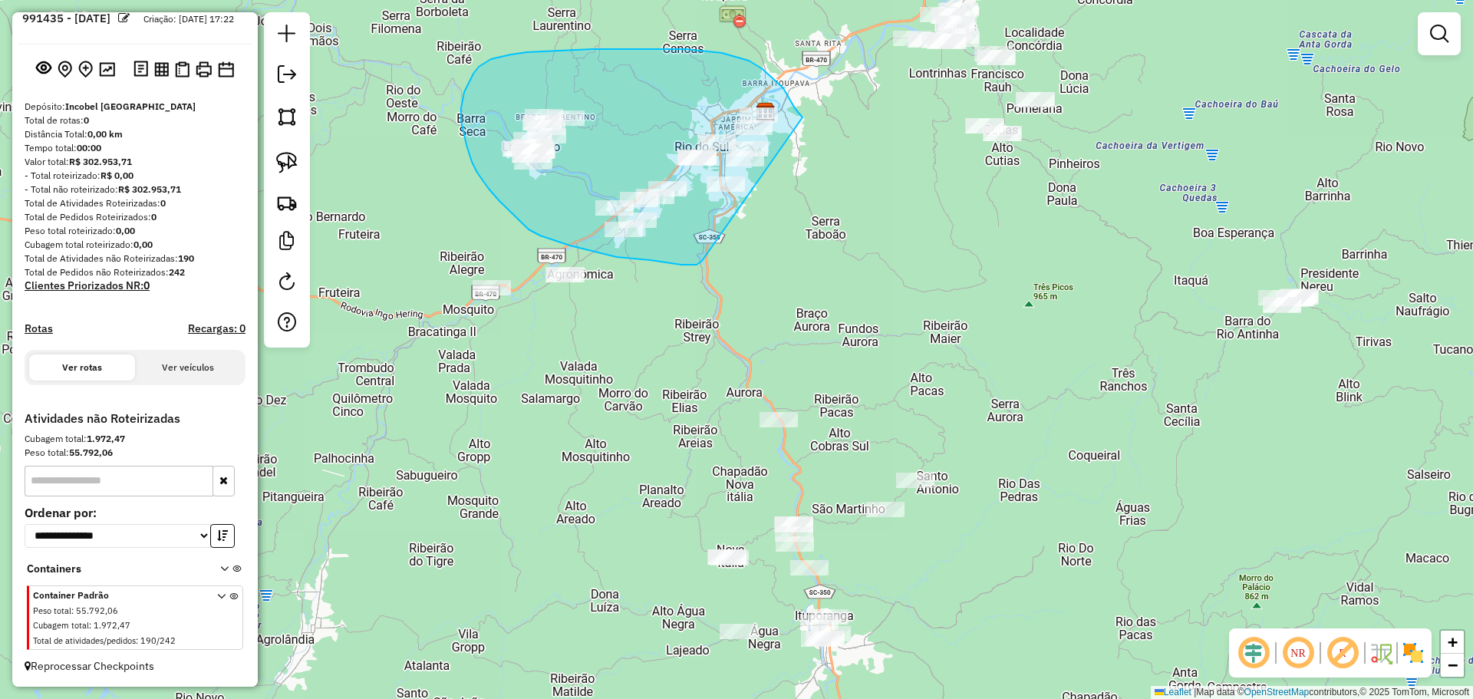
drag, startPoint x: 692, startPoint y: 265, endPoint x: 803, endPoint y: 117, distance: 184.1
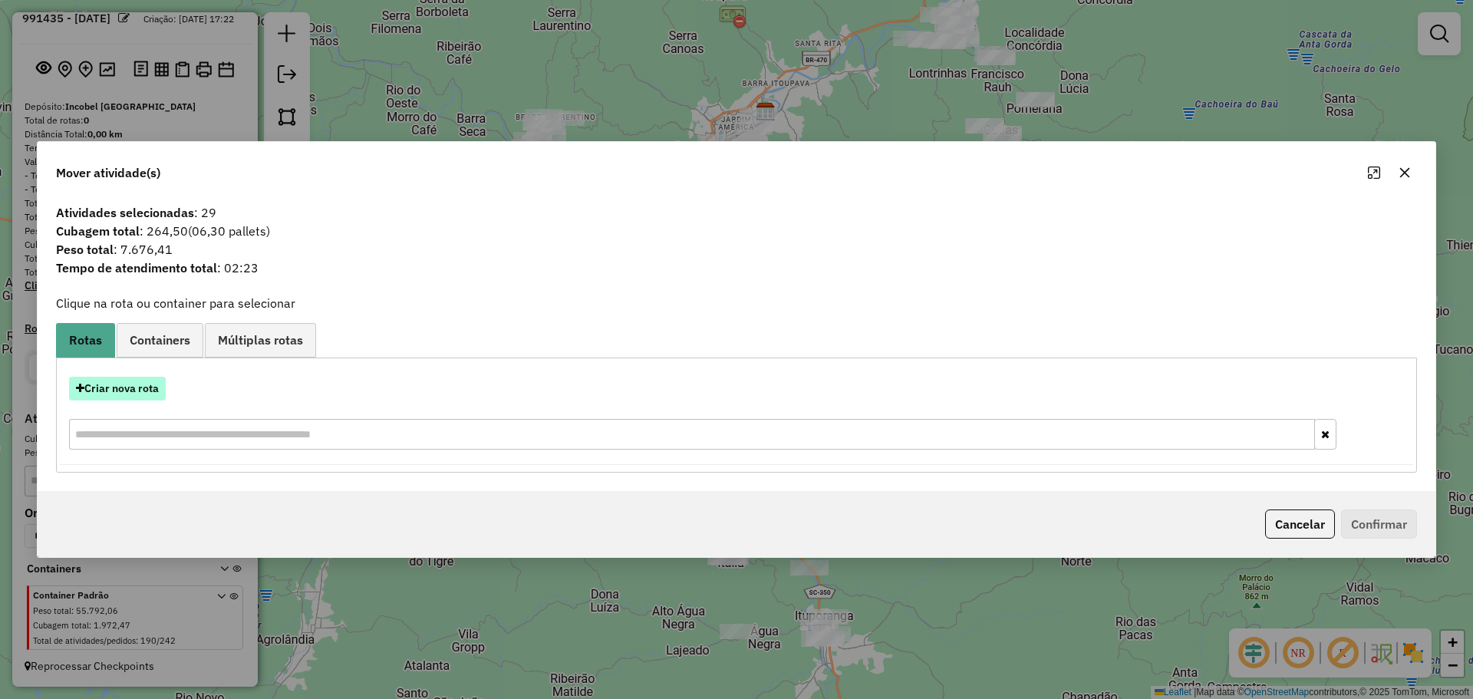
click at [152, 388] on button "Criar nova rota" at bounding box center [117, 389] width 97 height 24
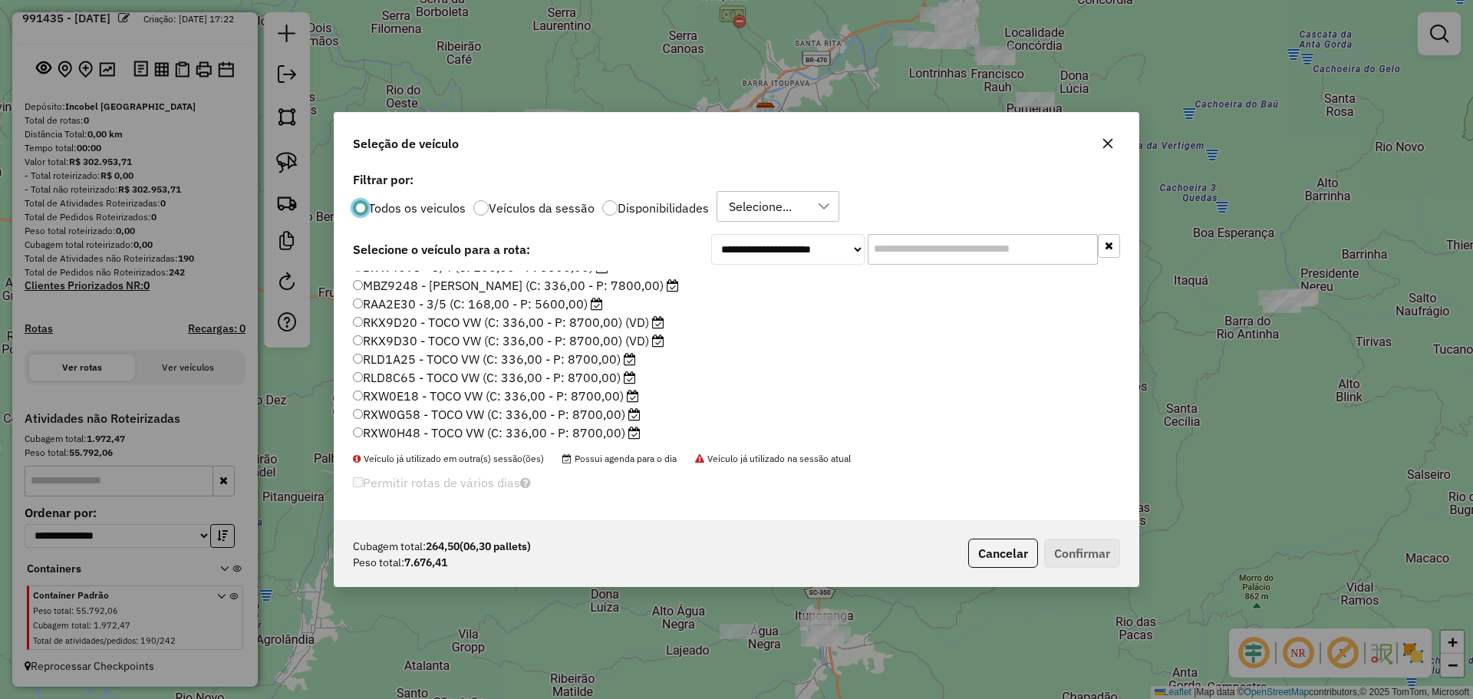
scroll to position [144, 0]
click at [434, 427] on label "SXP6D23 - 3/5 (C: 168,00 - P: 5600,00)" at bounding box center [478, 429] width 251 height 18
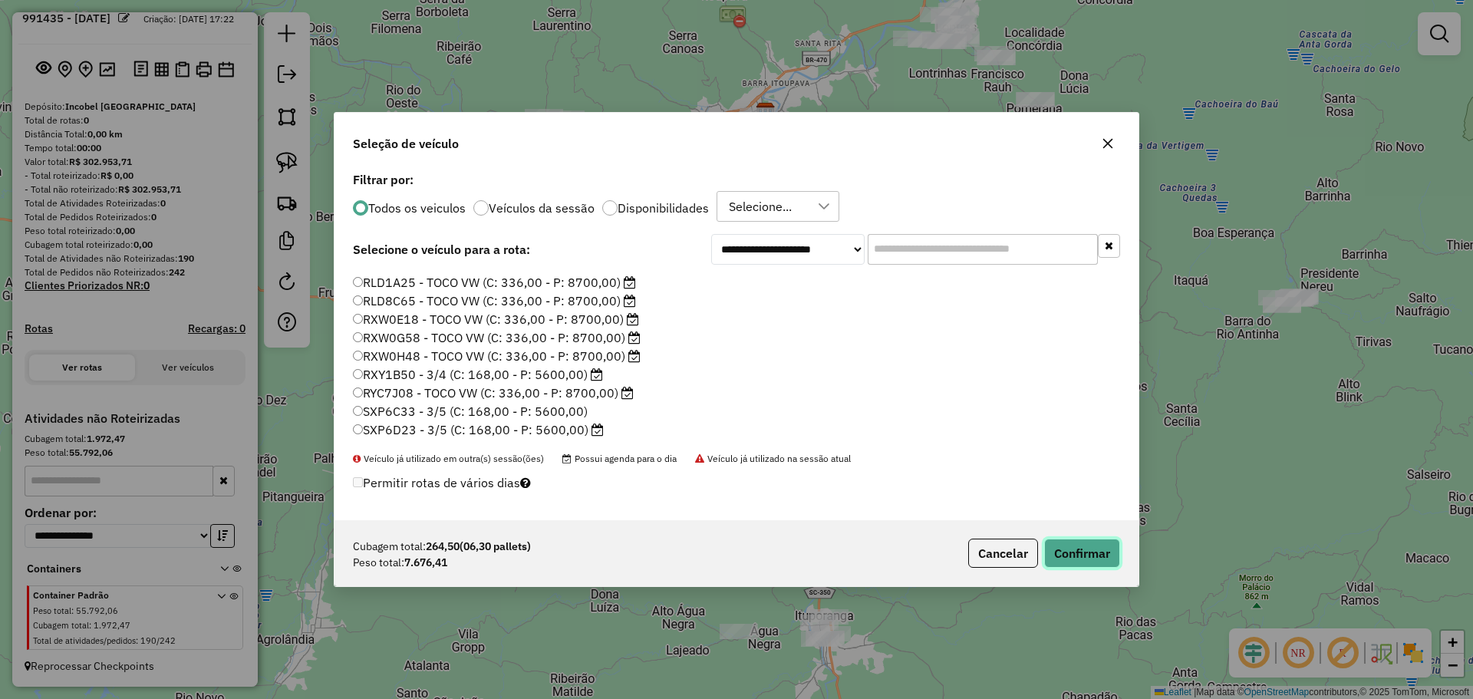
click at [1089, 549] on button "Confirmar" at bounding box center [1082, 553] width 76 height 29
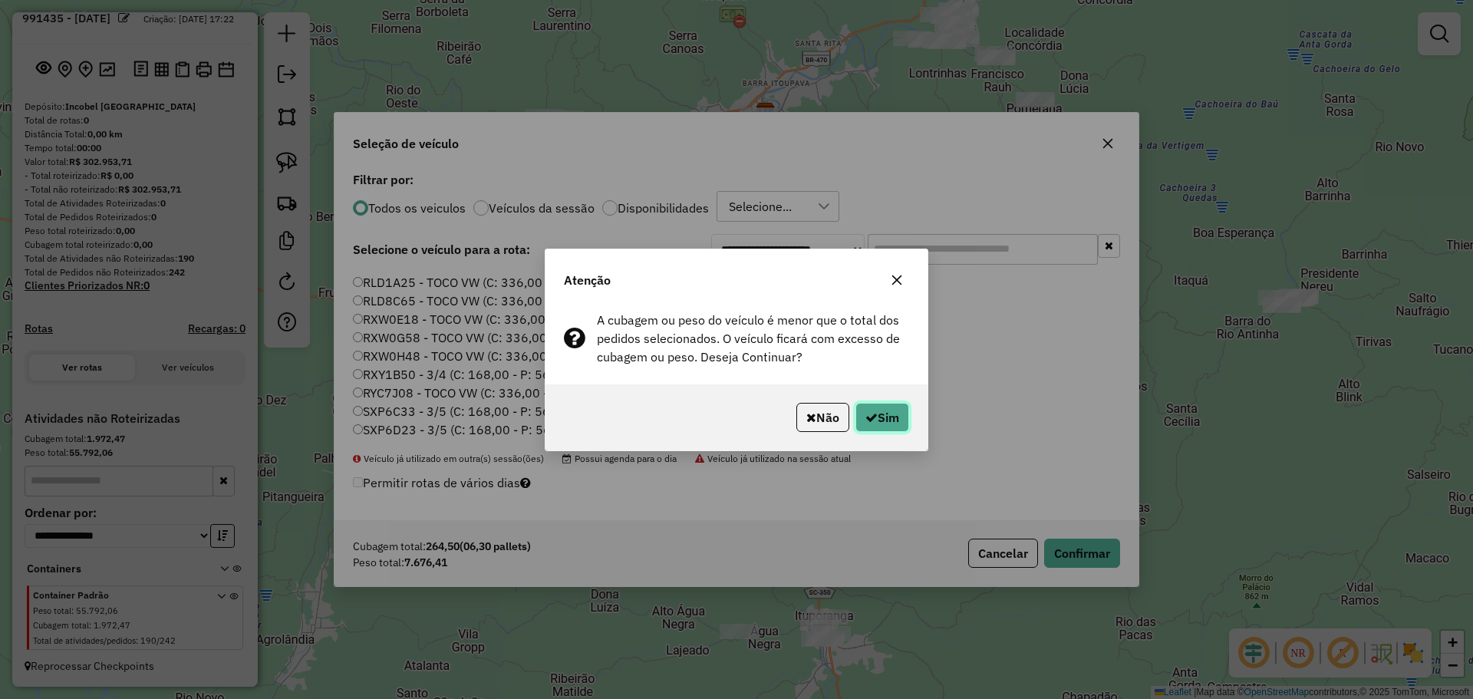
click at [893, 416] on button "Sim" at bounding box center [882, 417] width 54 height 29
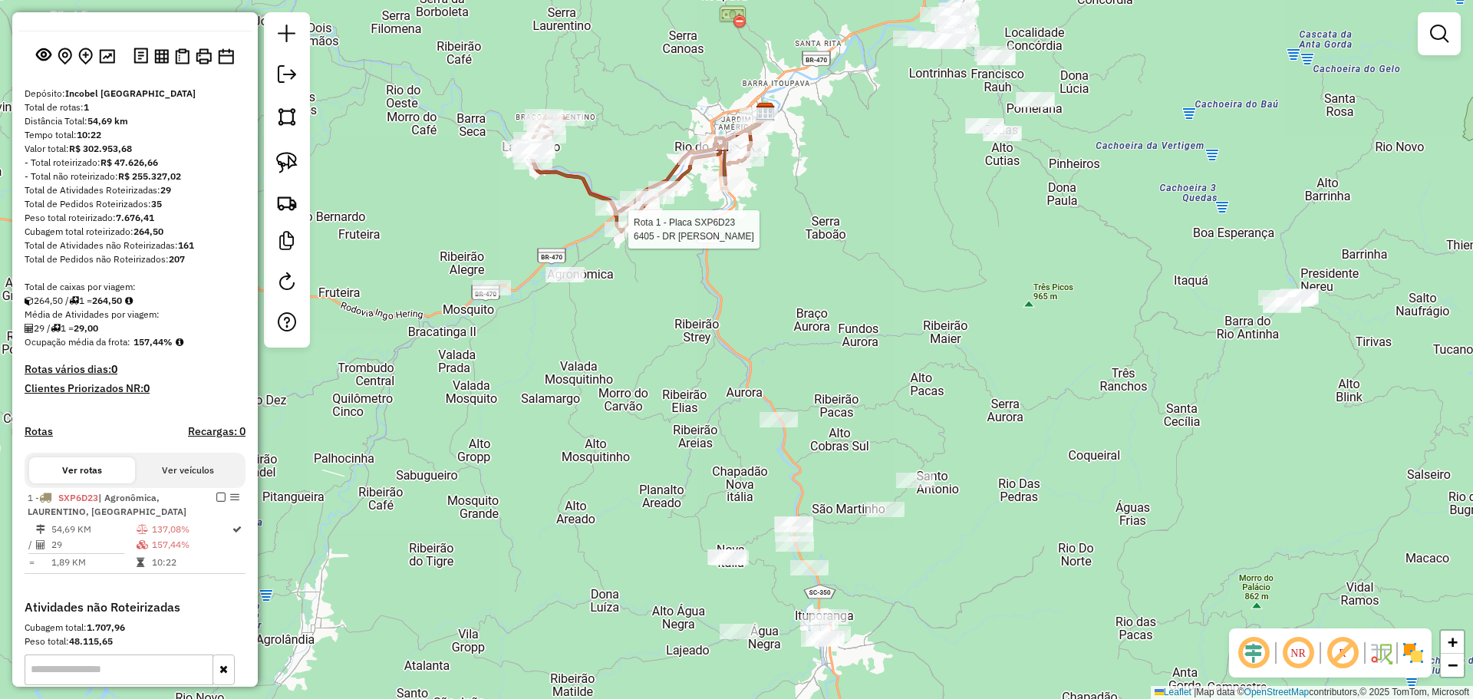
select select "*********"
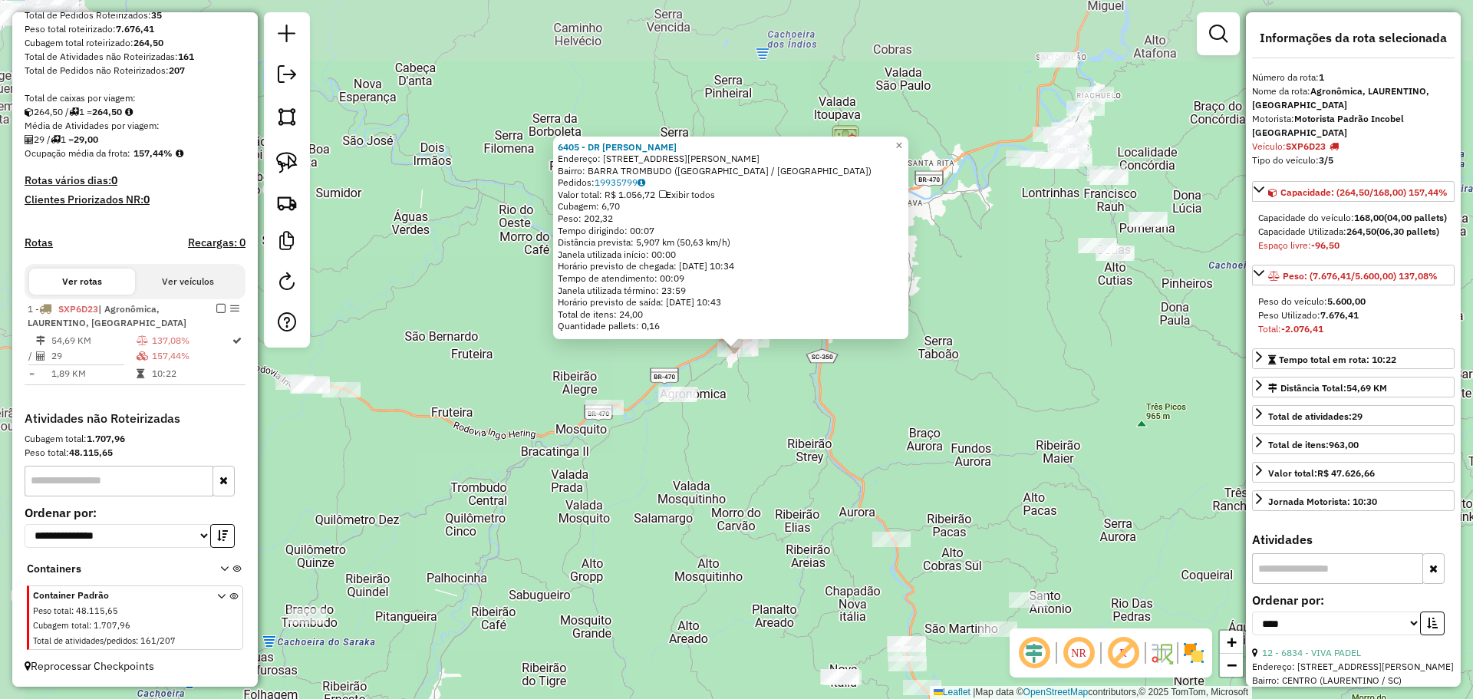
scroll to position [257, 0]
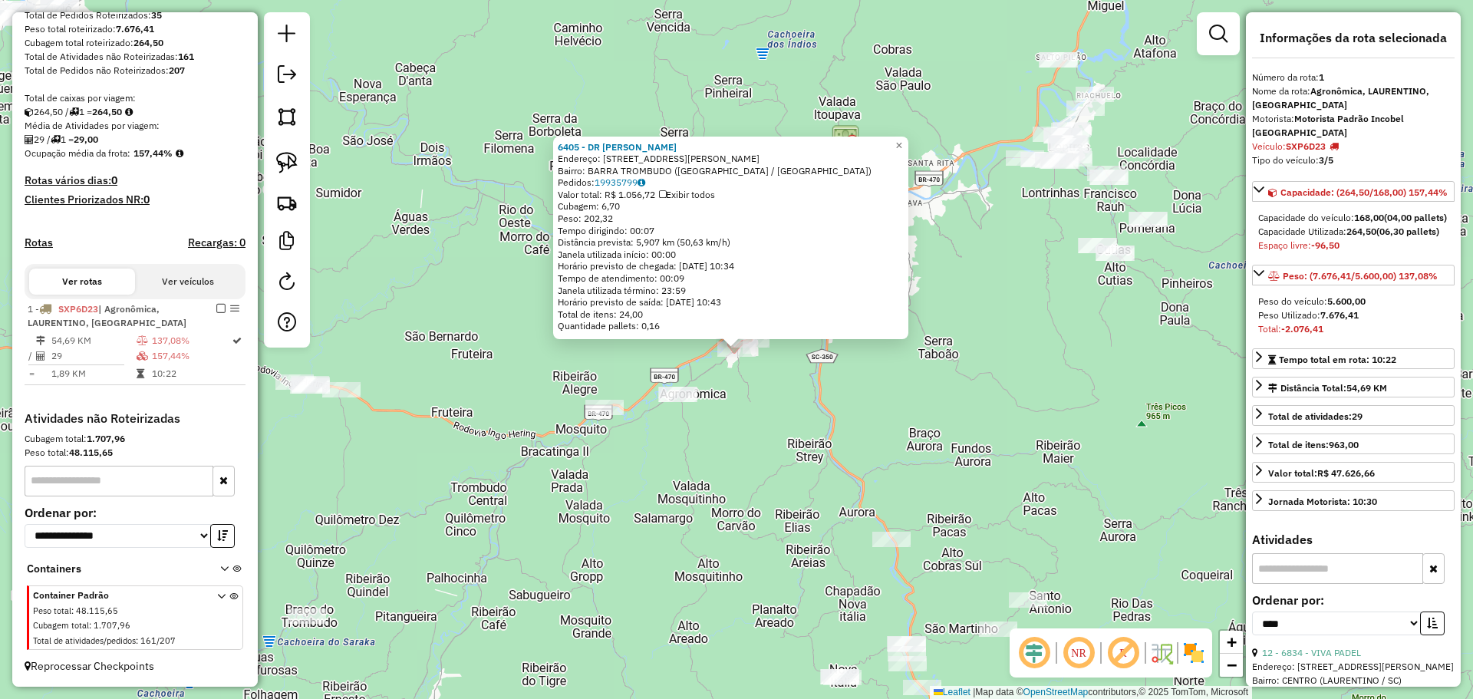
click at [788, 410] on div "6405 - DR PESCADOS Endereço: [STREET_ADDRESS][PERSON_NAME] Bairro: BARRA TROMBU…" at bounding box center [736, 349] width 1473 height 699
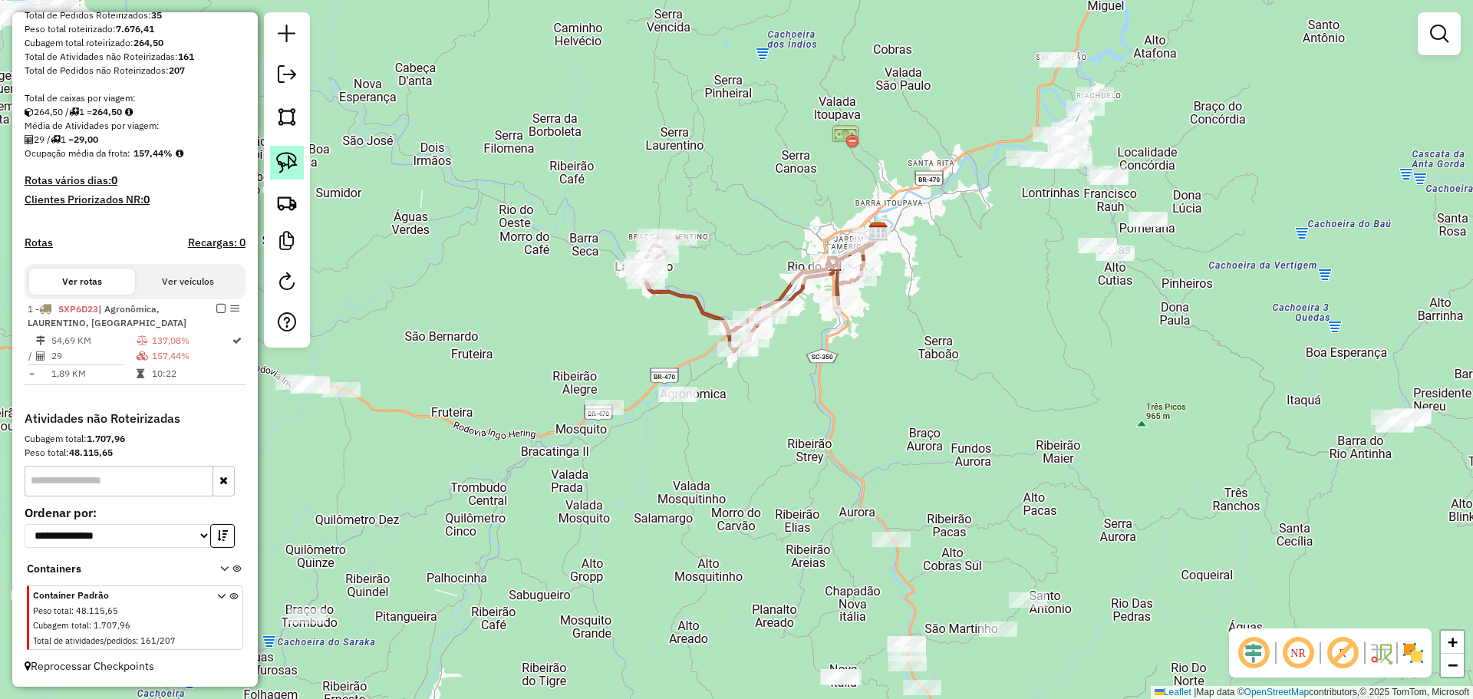
click at [292, 158] on img at bounding box center [286, 162] width 21 height 21
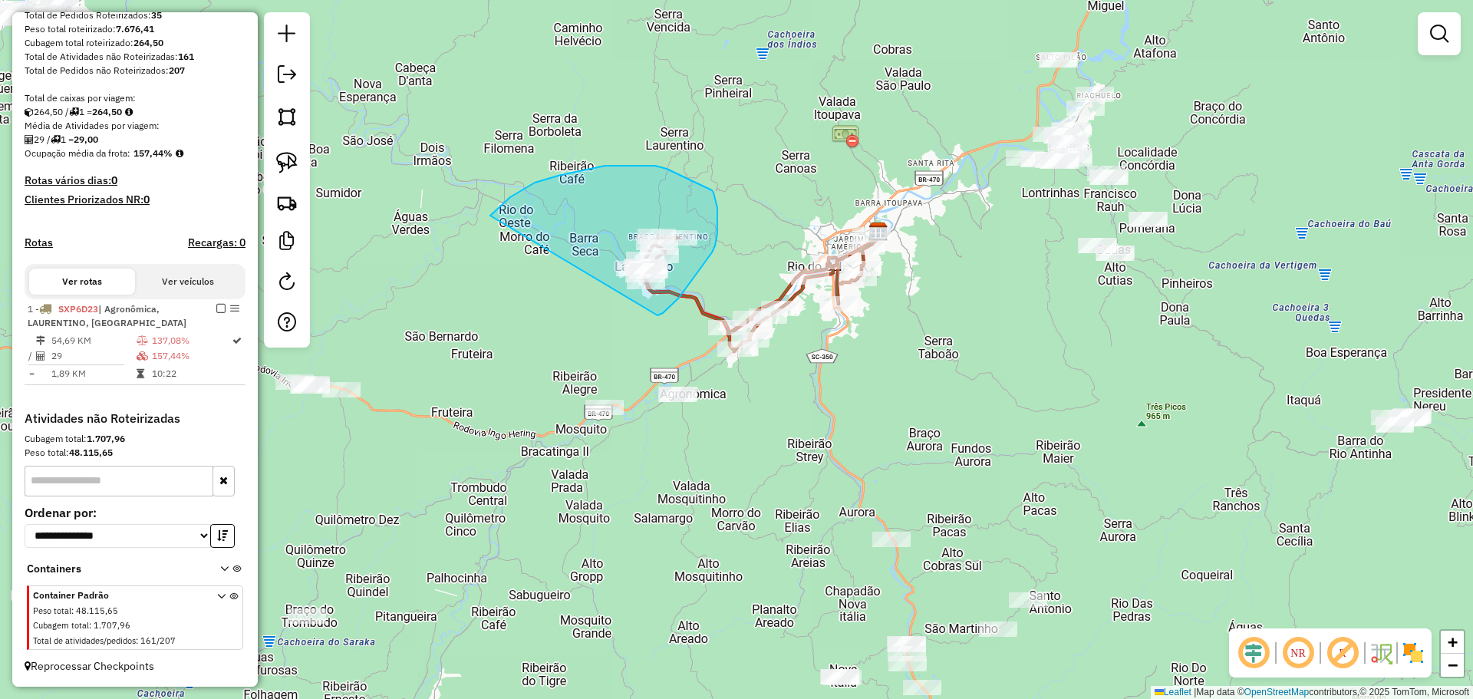
drag, startPoint x: 535, startPoint y: 183, endPoint x: 657, endPoint y: 315, distance: 180.3
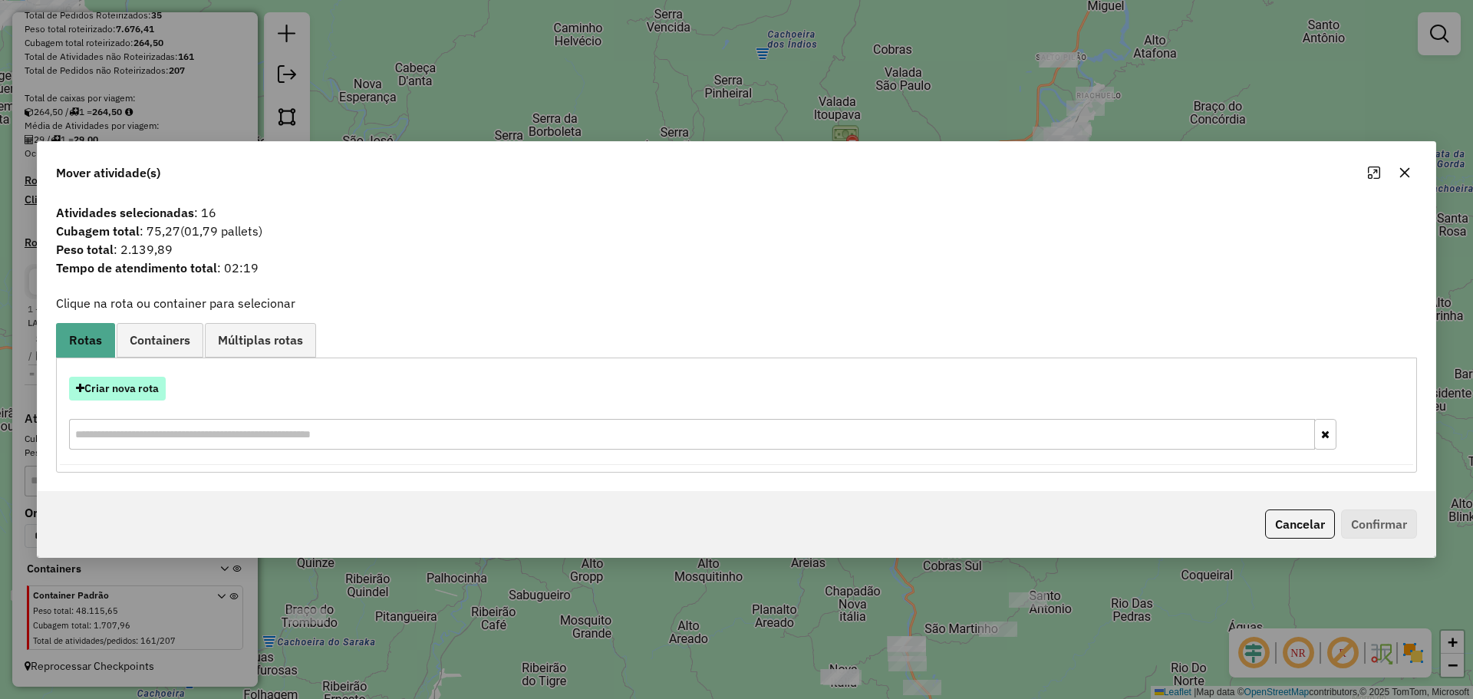
click at [153, 384] on button "Criar nova rota" at bounding box center [117, 389] width 97 height 24
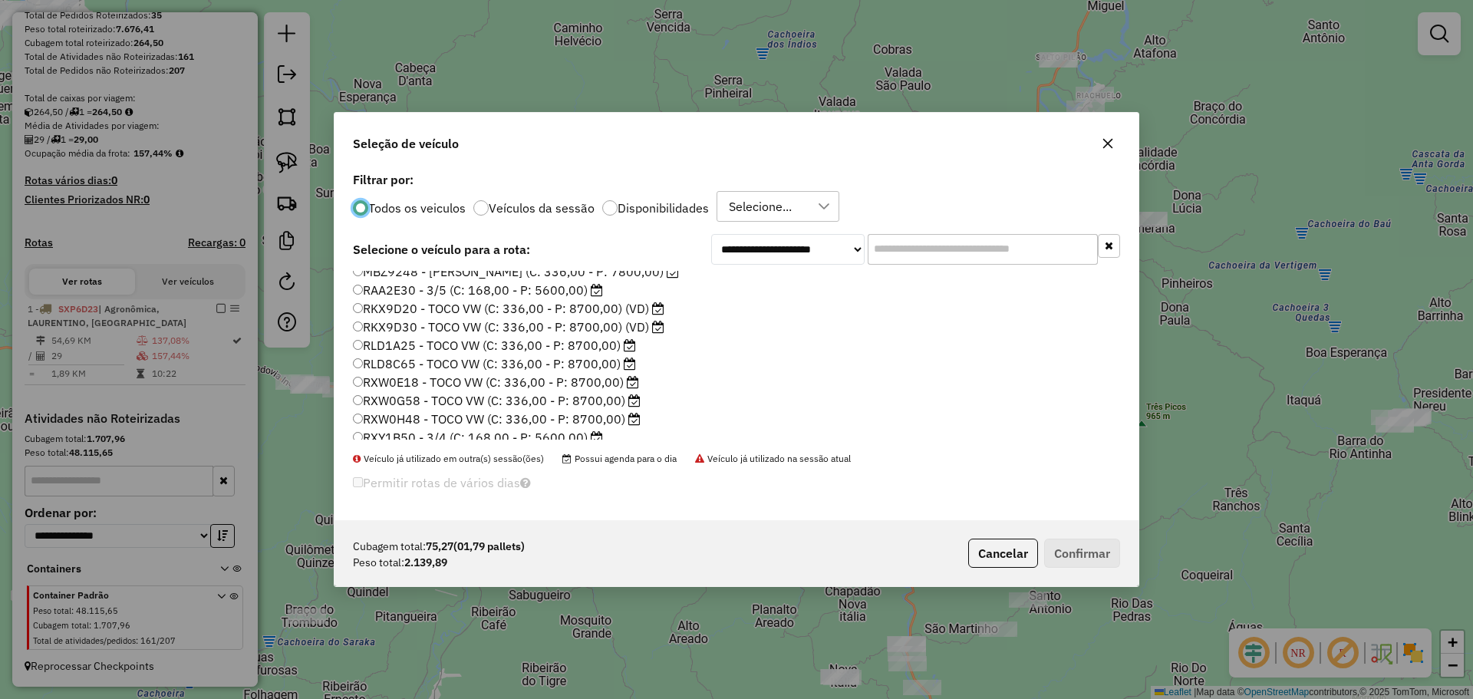
scroll to position [144, 0]
drag, startPoint x: 442, startPoint y: 378, endPoint x: 454, endPoint y: 381, distance: 12.5
click at [443, 378] on label "RXY1B50 - 3/4 (C: 168,00 - P: 5600,00)" at bounding box center [478, 374] width 250 height 18
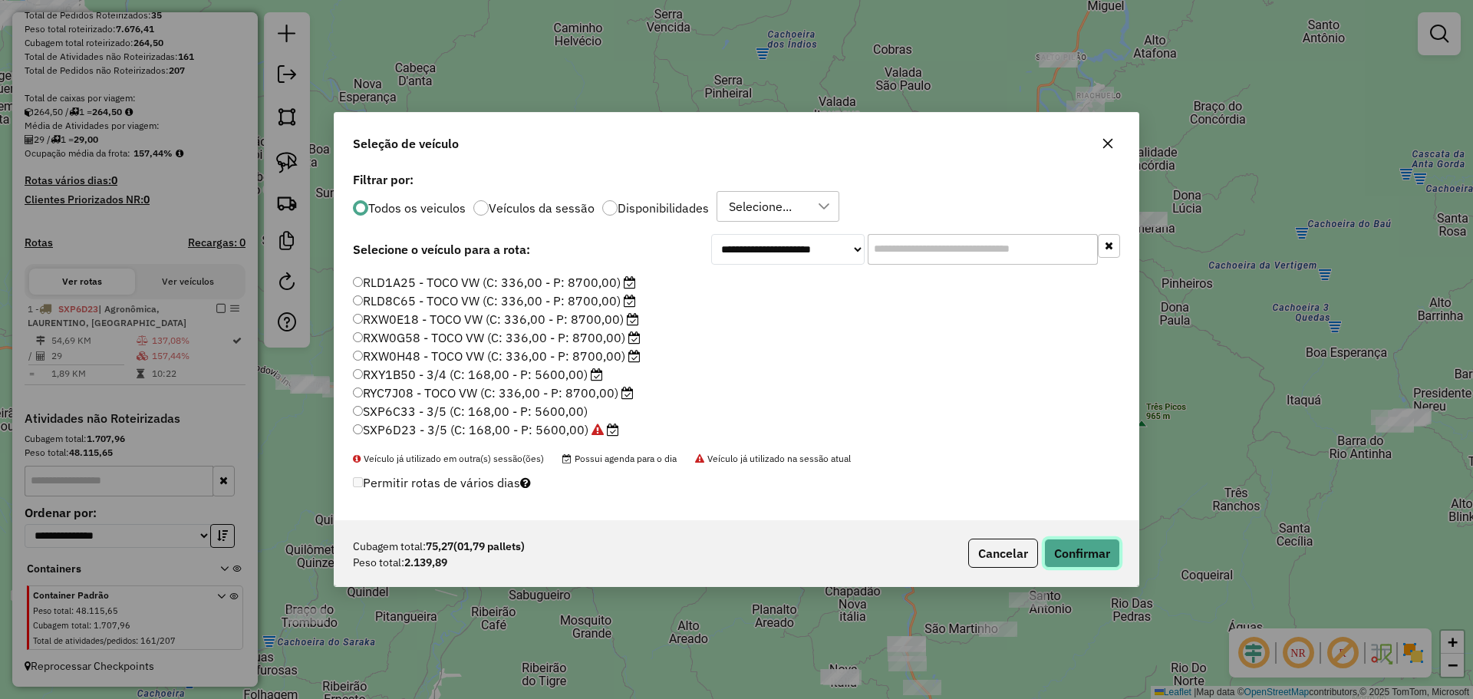
click at [1076, 549] on button "Confirmar" at bounding box center [1082, 553] width 76 height 29
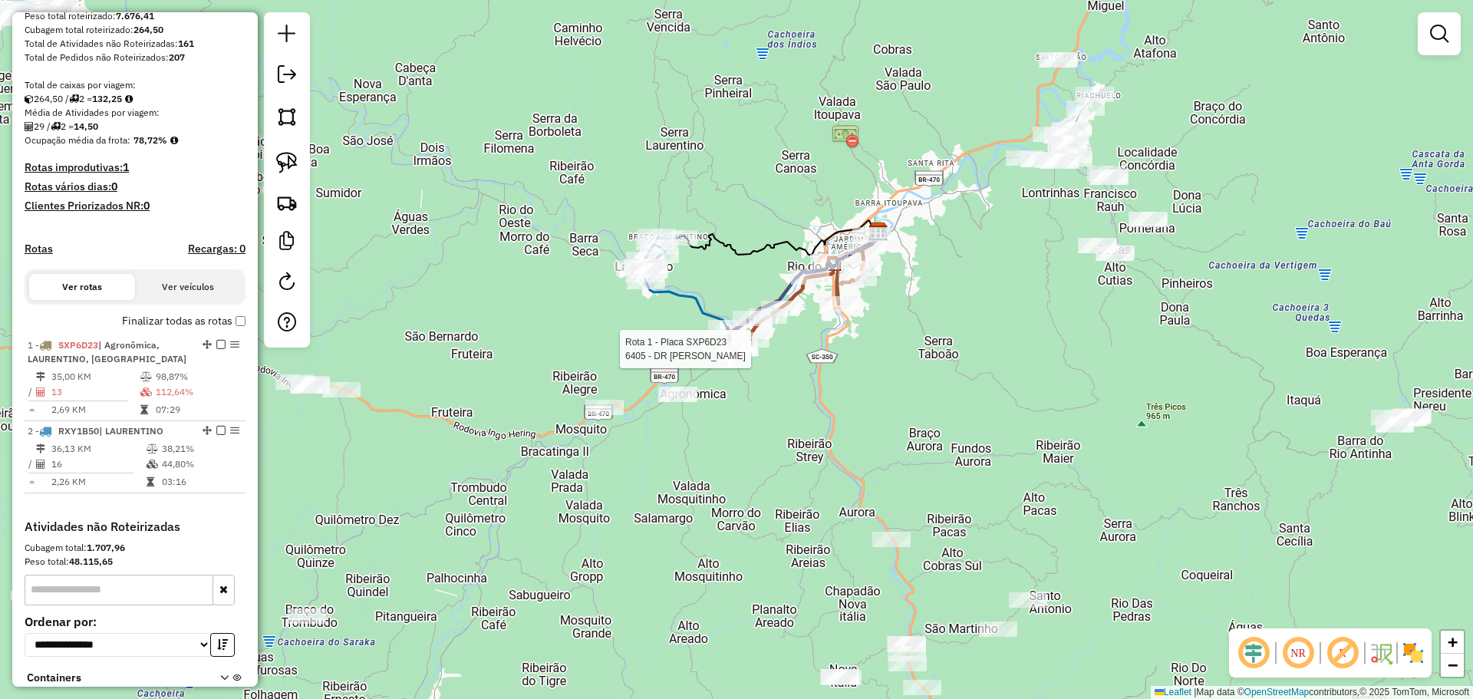
select select "*********"
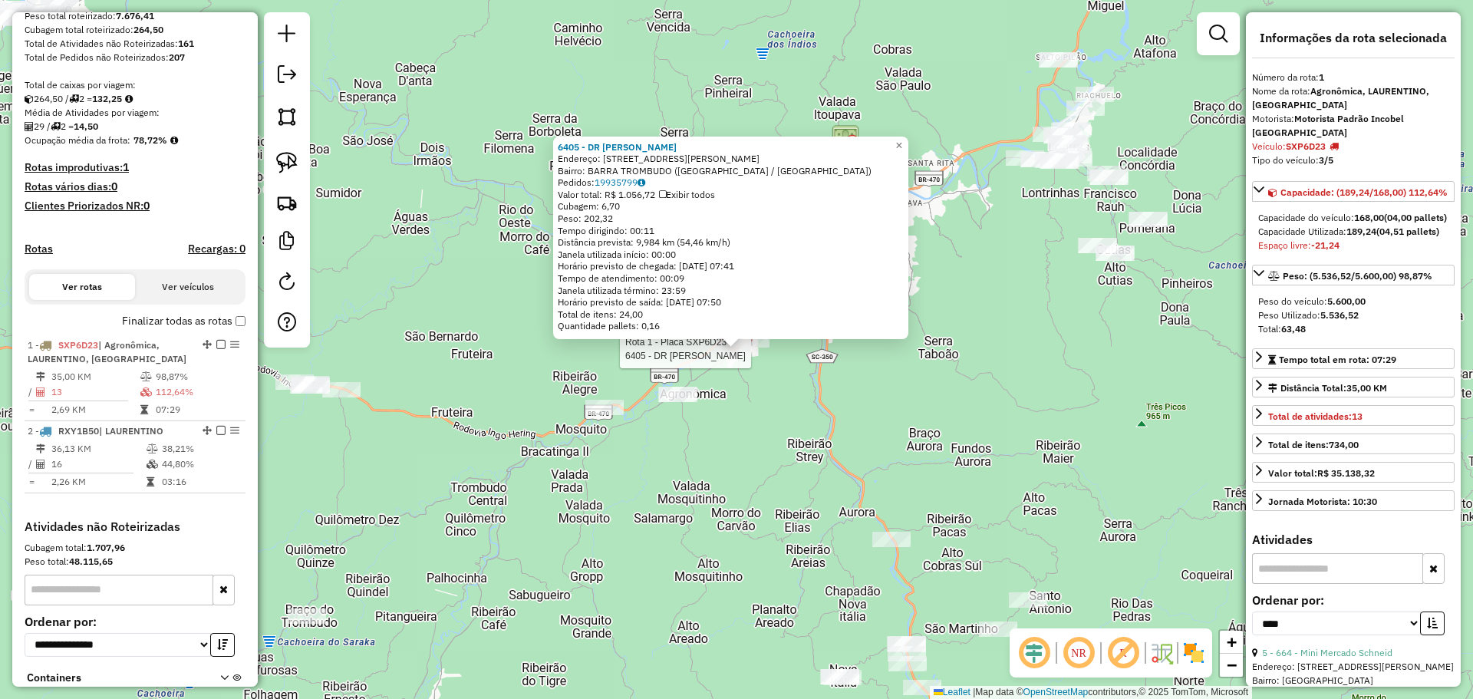
scroll to position [379, 0]
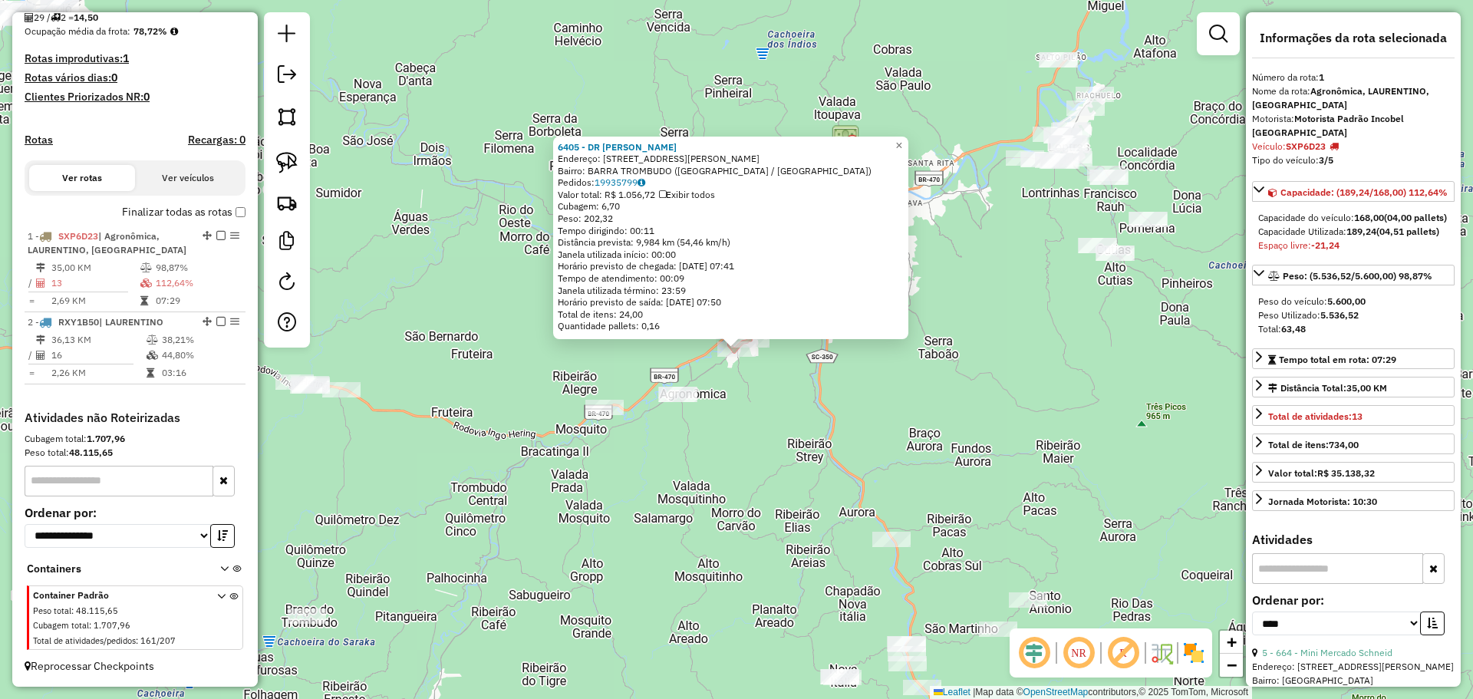
click at [748, 478] on div "6405 - DR PESCADOS Endereço: [STREET_ADDRESS][PERSON_NAME] Bairro: BARRA TROMBU…" at bounding box center [736, 349] width 1473 height 699
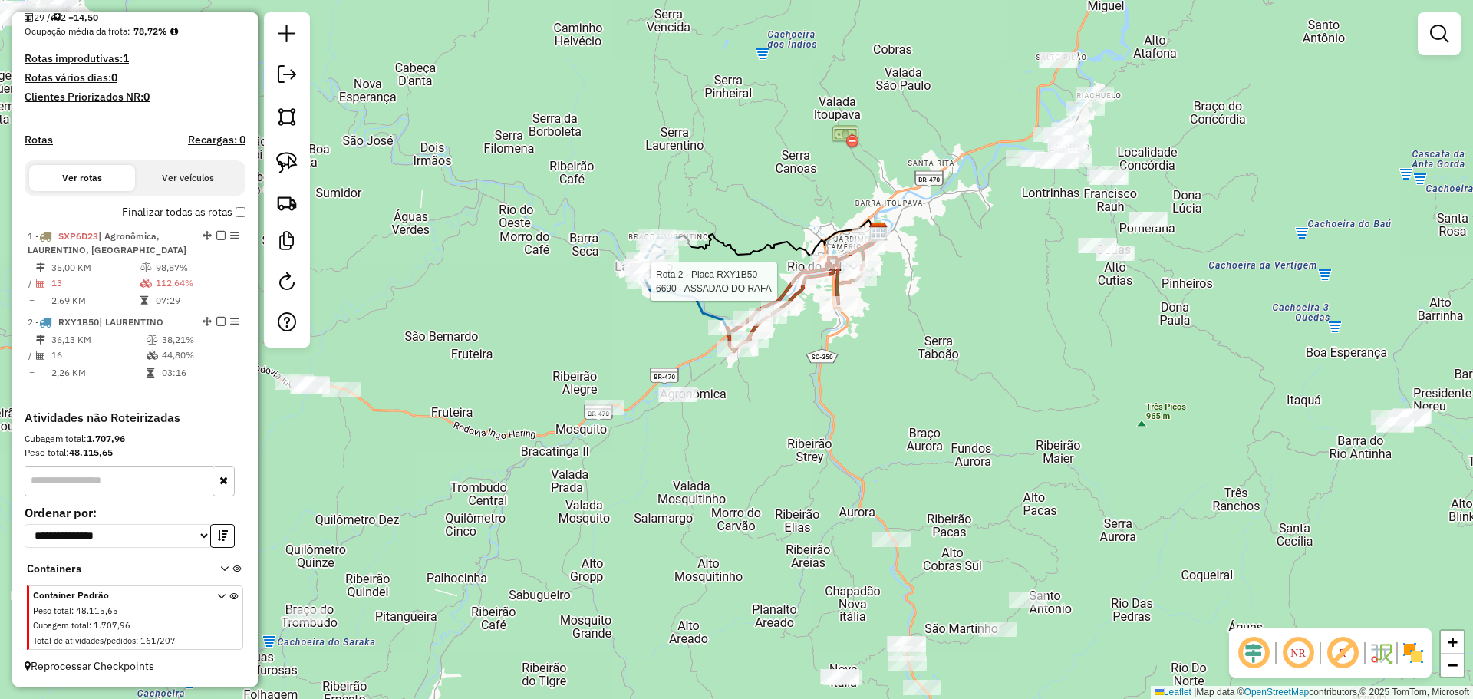
select select "*********"
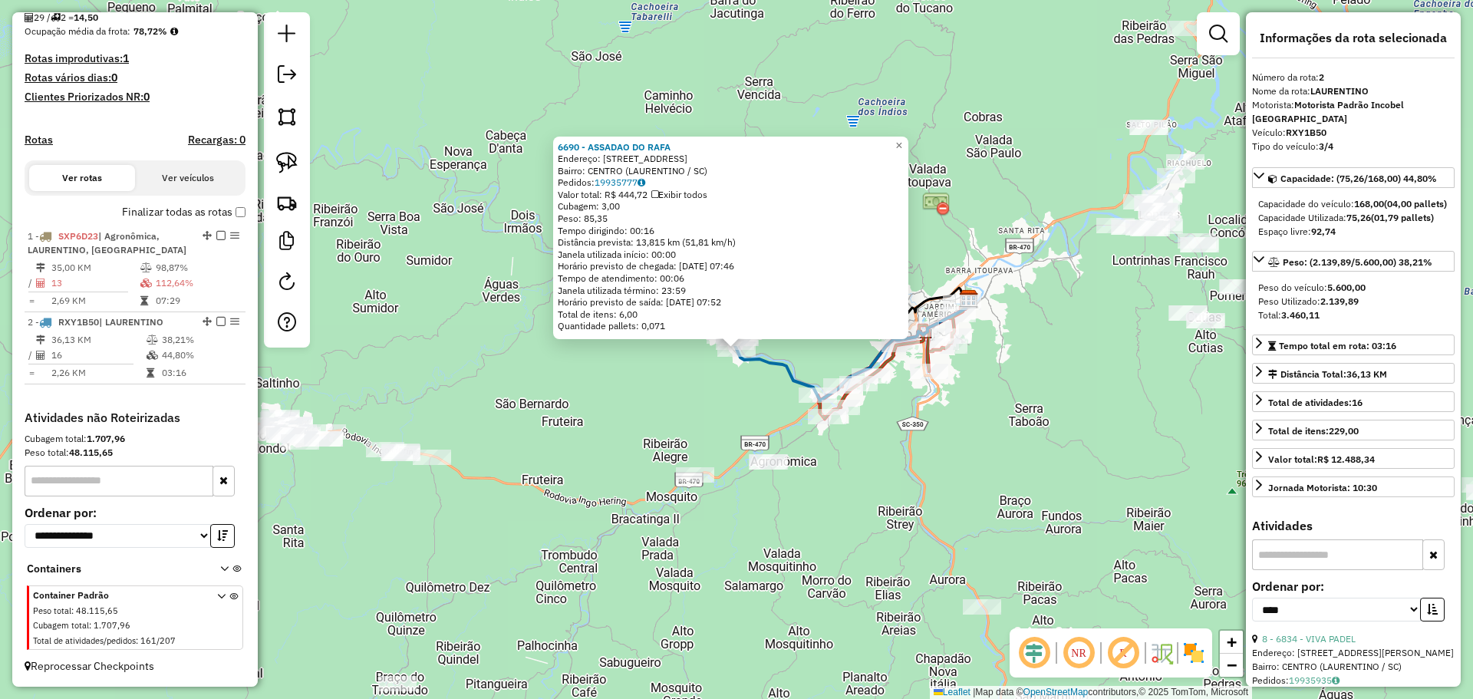
click at [845, 496] on div "6690 - ASSADAO DO RAFA Endereço: [STREET_ADDRESS] Pedidos: 19935777 Valor total…" at bounding box center [736, 349] width 1473 height 699
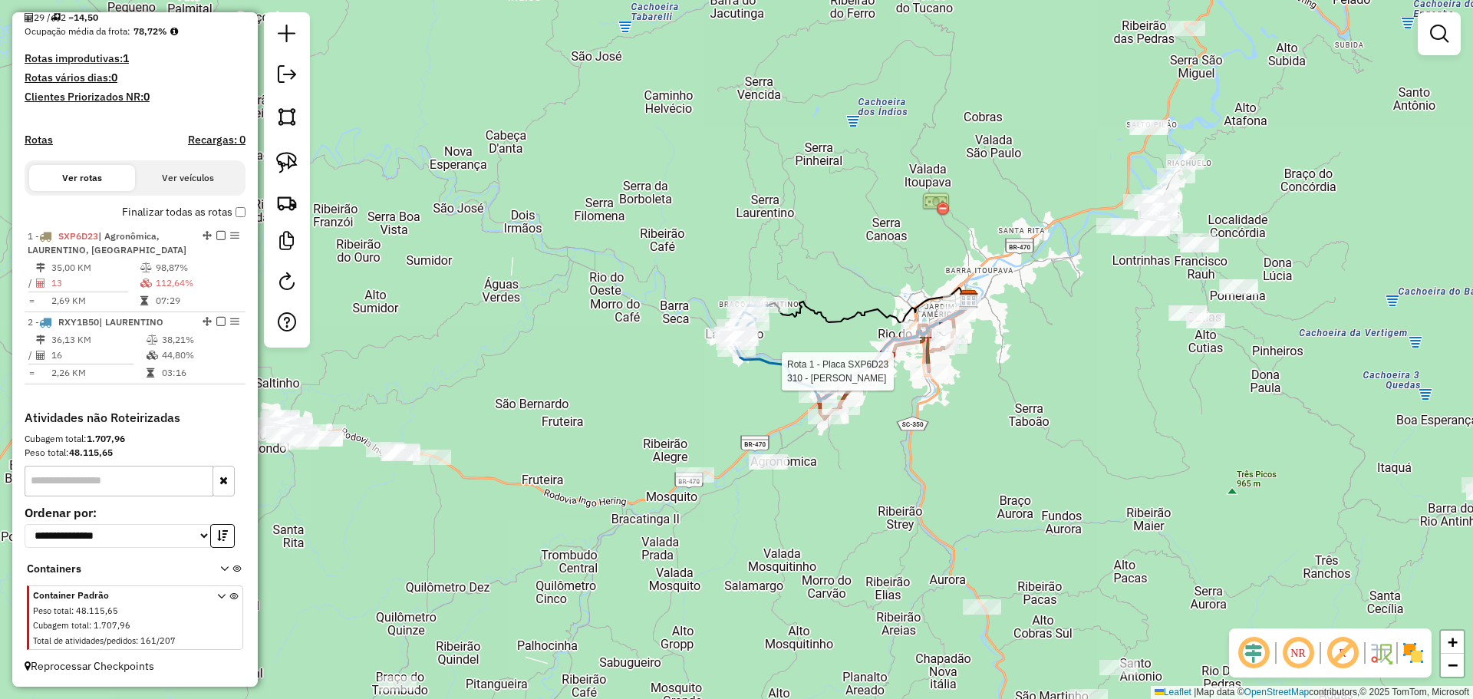
select select "*********"
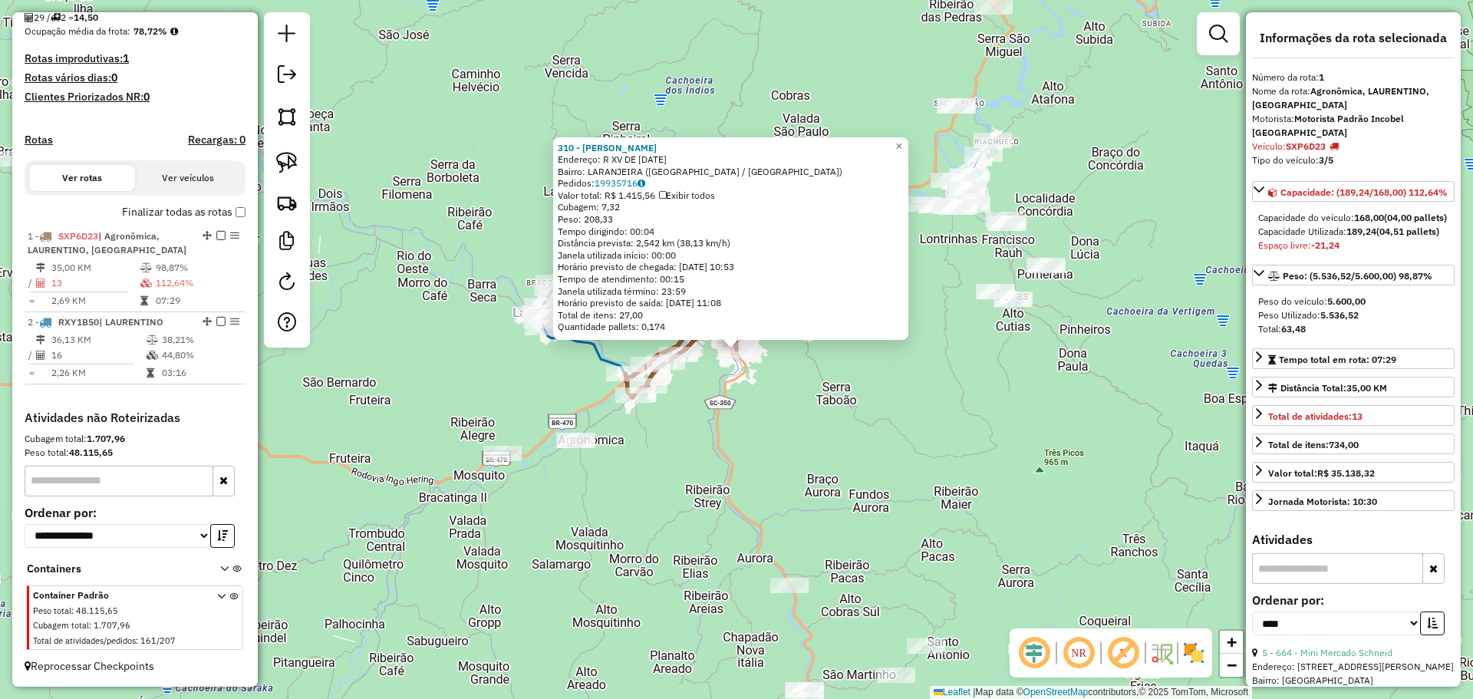
click at [869, 459] on div "310 - [PERSON_NAME]: R XV DE [DATE] [GEOGRAPHIC_DATA]: [GEOGRAPHIC_DATA] ([GEOG…" at bounding box center [736, 349] width 1473 height 699
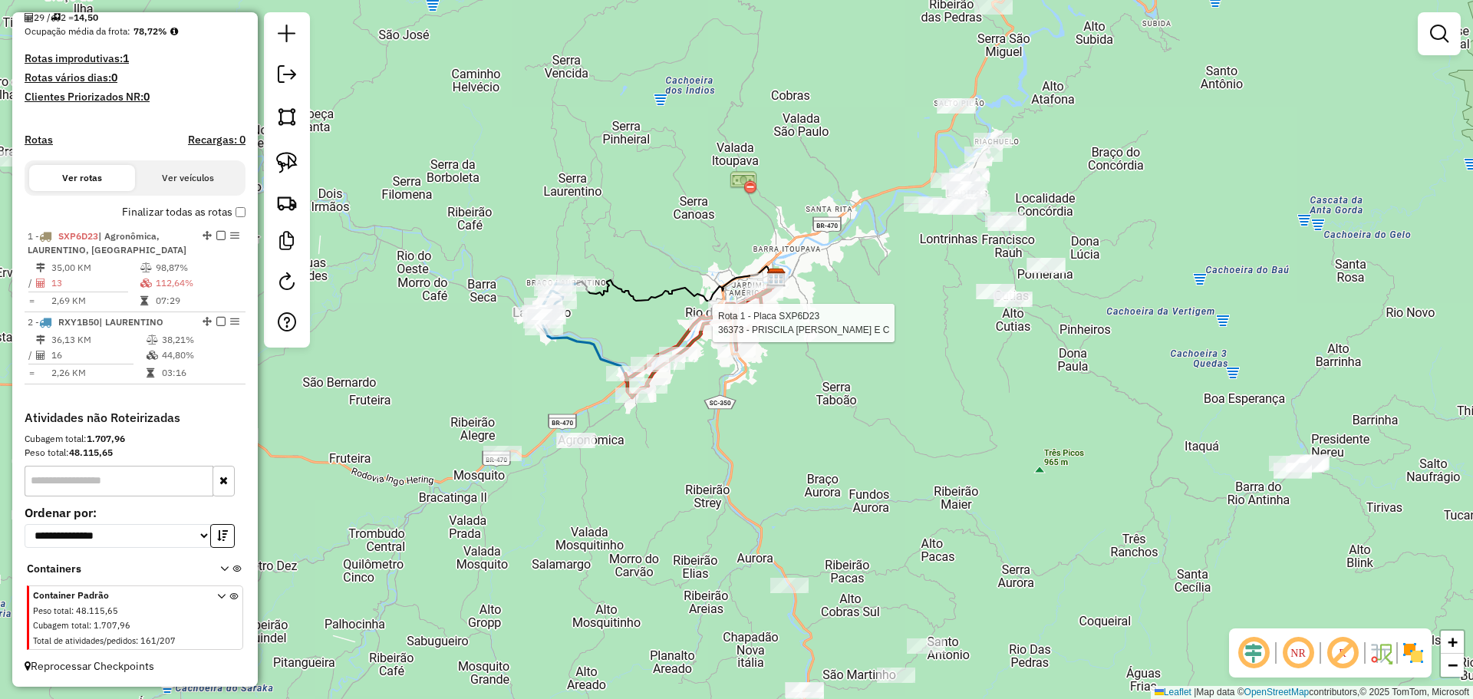
select select "*********"
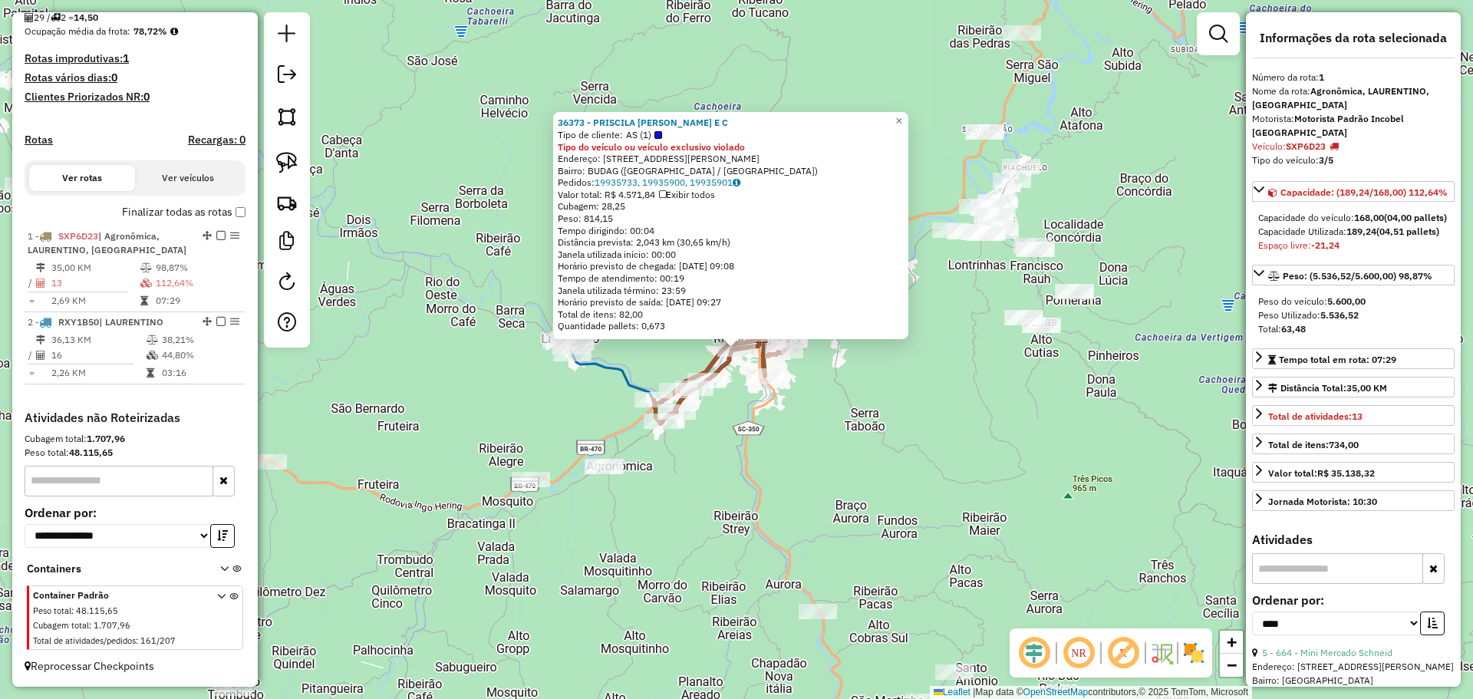
click at [763, 450] on div "36373 - PRISCILA [PERSON_NAME] E C Tipo de cliente: AS (1) Tipo do veículo ou v…" at bounding box center [736, 349] width 1473 height 699
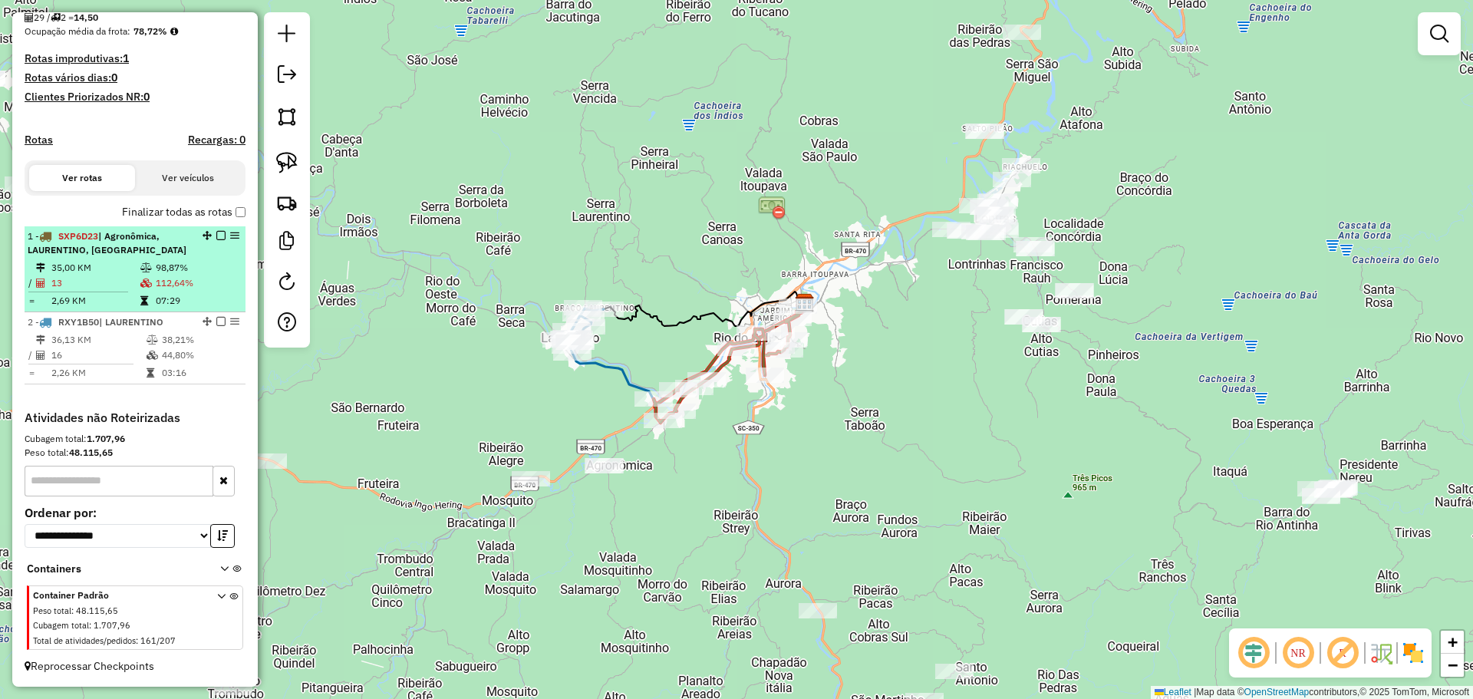
click at [230, 236] on em at bounding box center [234, 235] width 9 height 9
select select "*********"
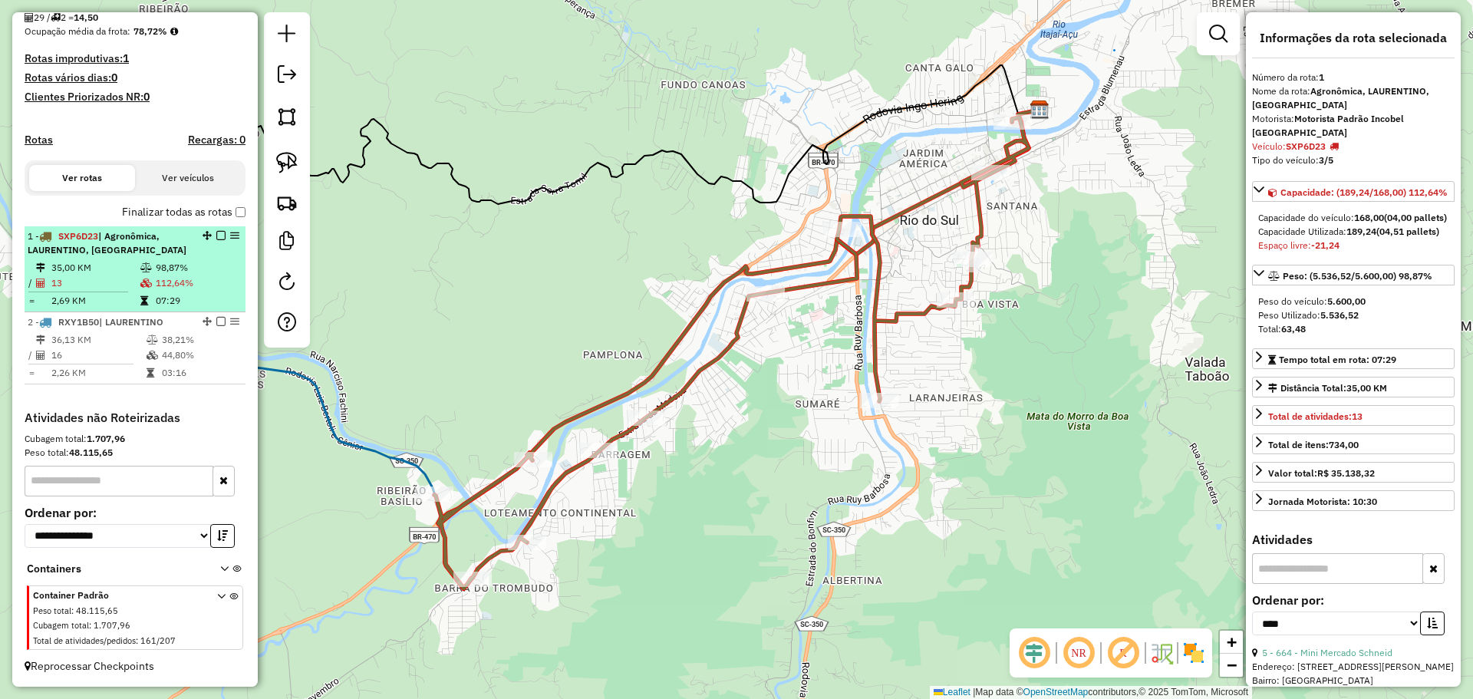
click at [219, 236] on em at bounding box center [220, 235] width 9 height 9
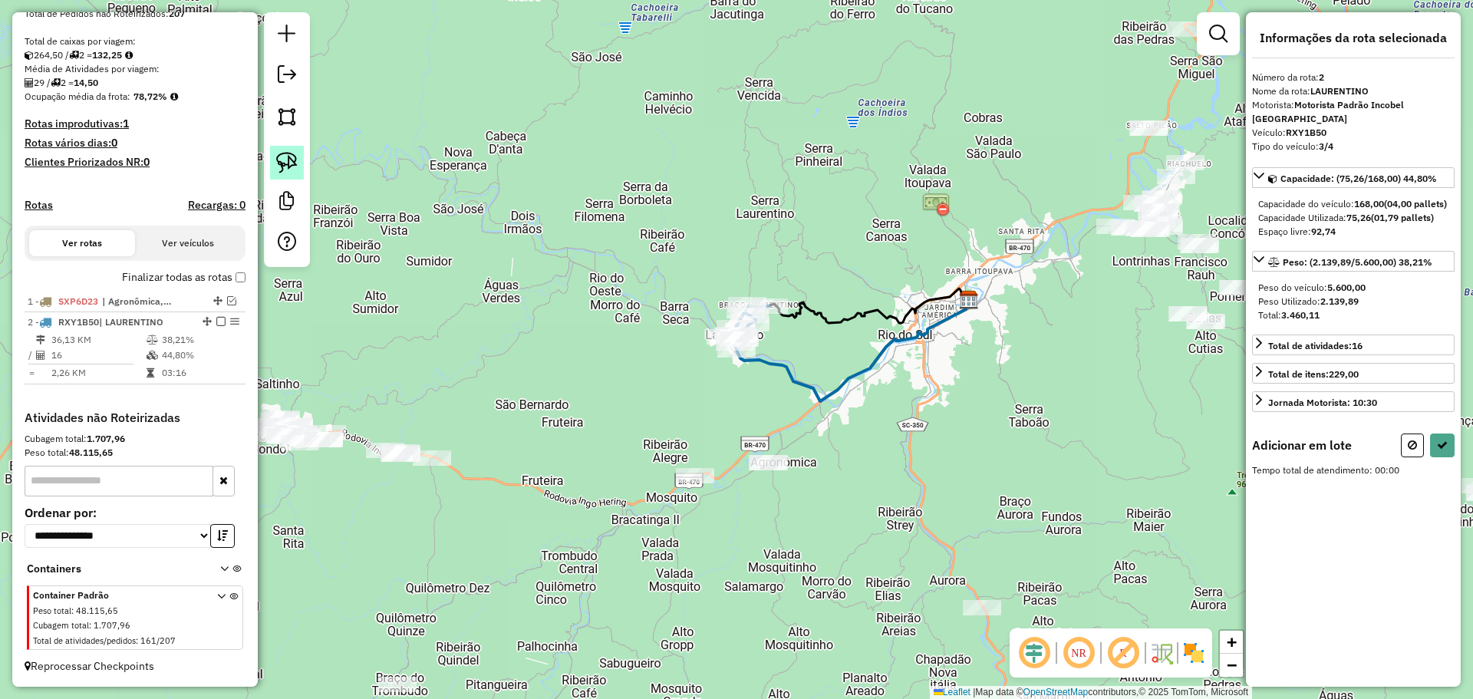
click at [295, 158] on img at bounding box center [286, 162] width 21 height 21
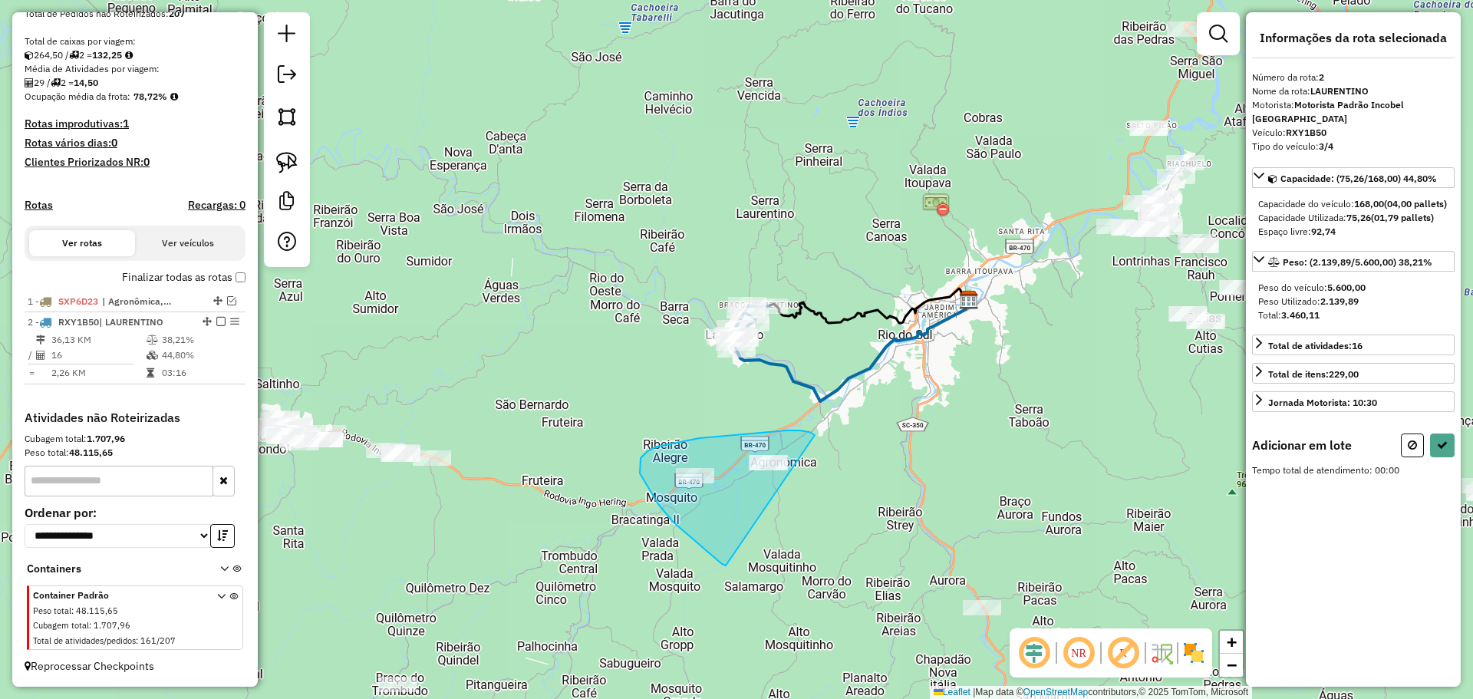
drag, startPoint x: 658, startPoint y: 504, endPoint x: 815, endPoint y: 435, distance: 171.1
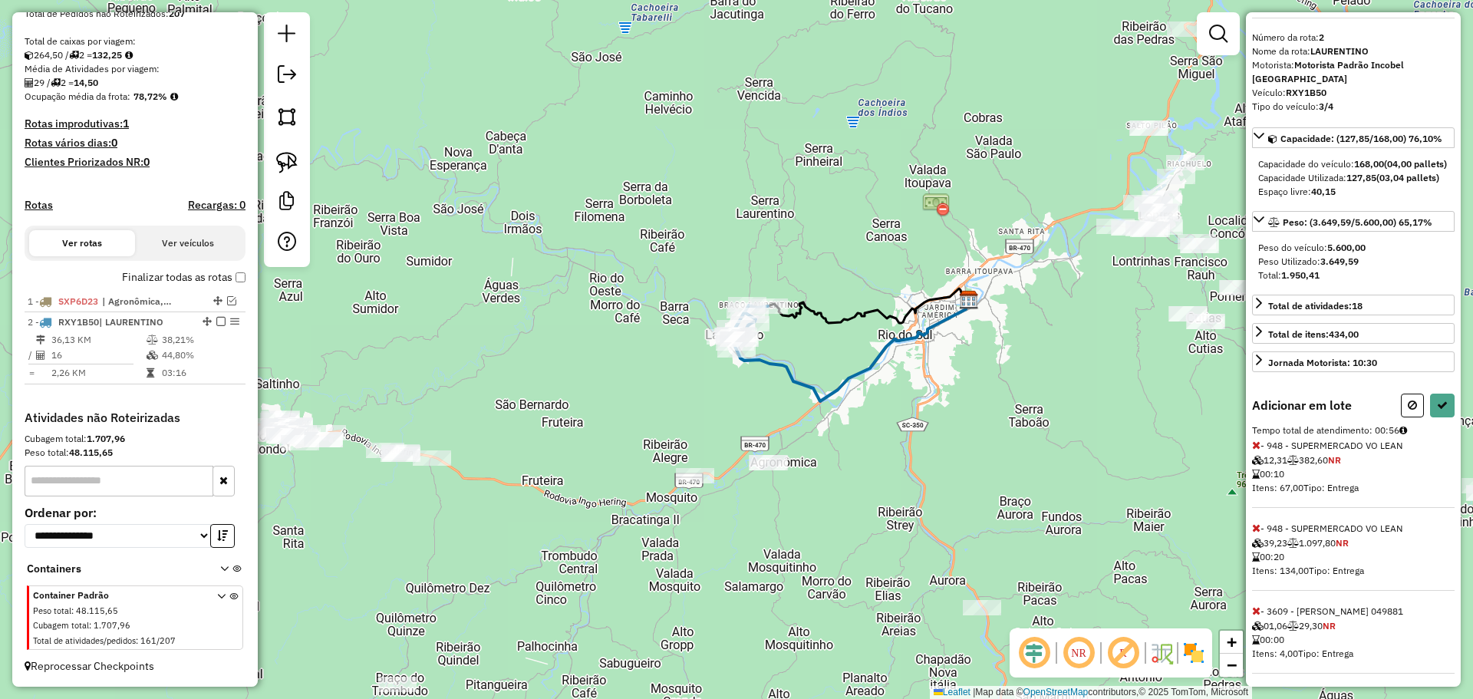
scroll to position [59, 0]
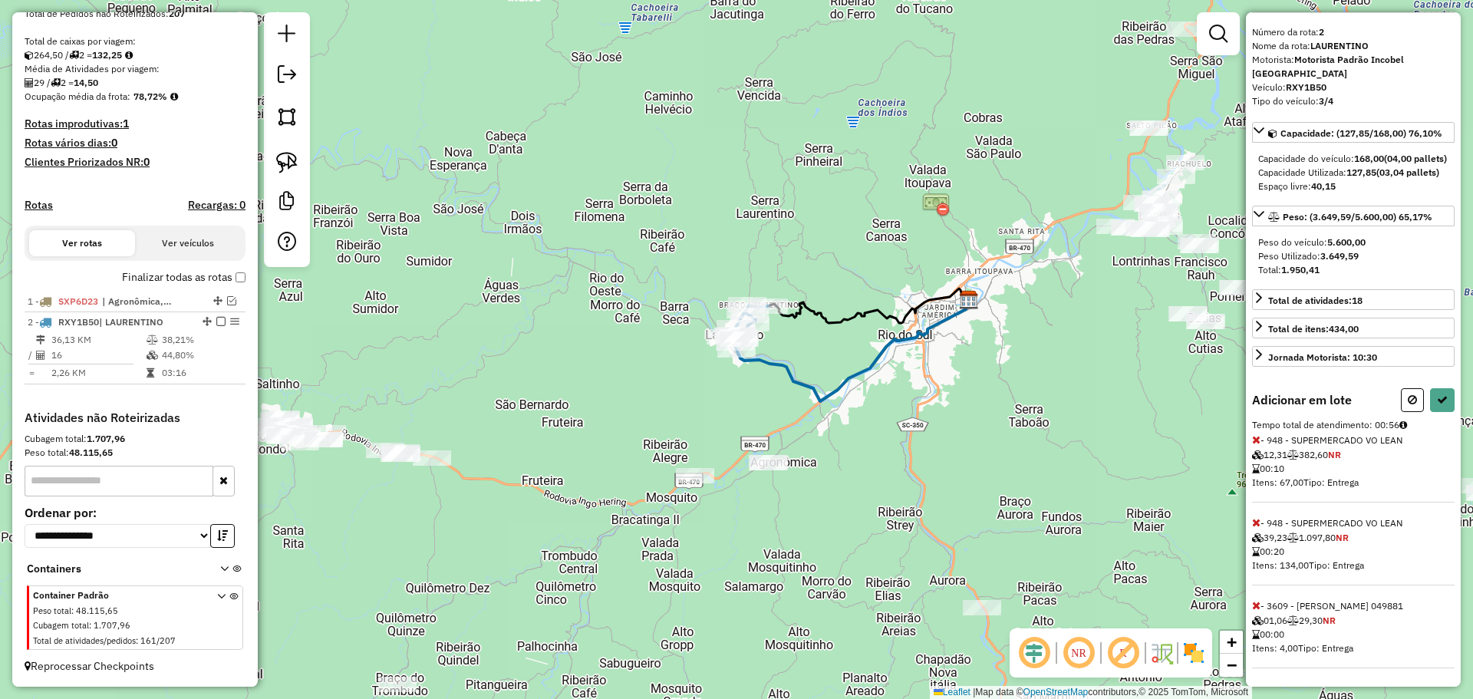
click at [1256, 604] on icon at bounding box center [1256, 605] width 8 height 11
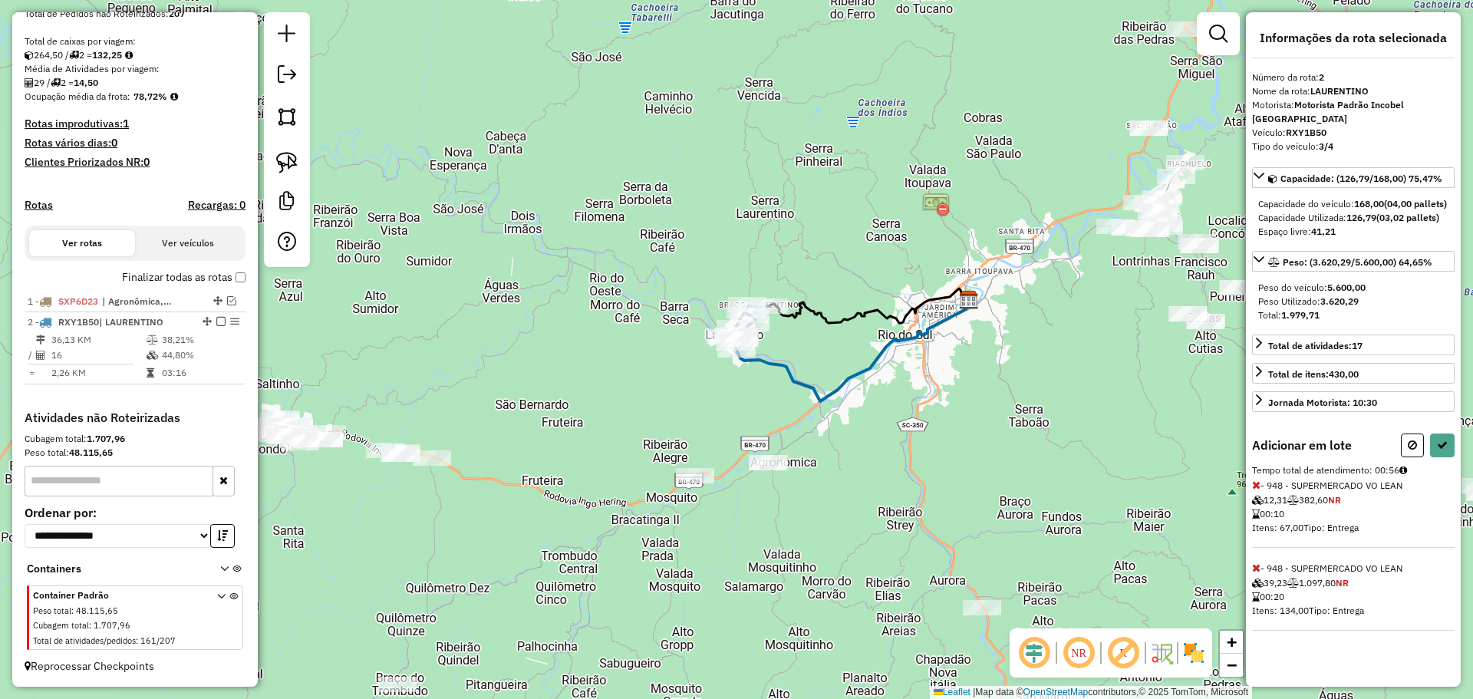
scroll to position [0, 0]
select select "*********"
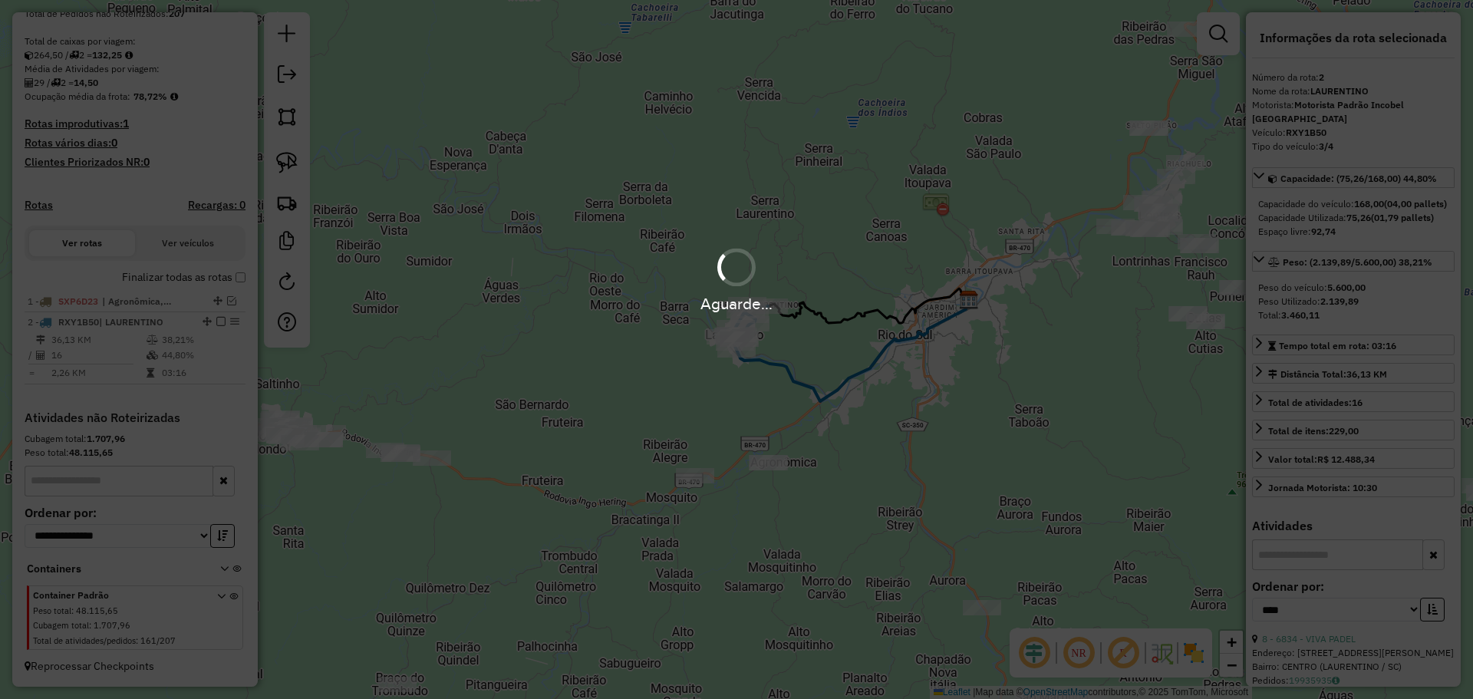
scroll to position [295, 0]
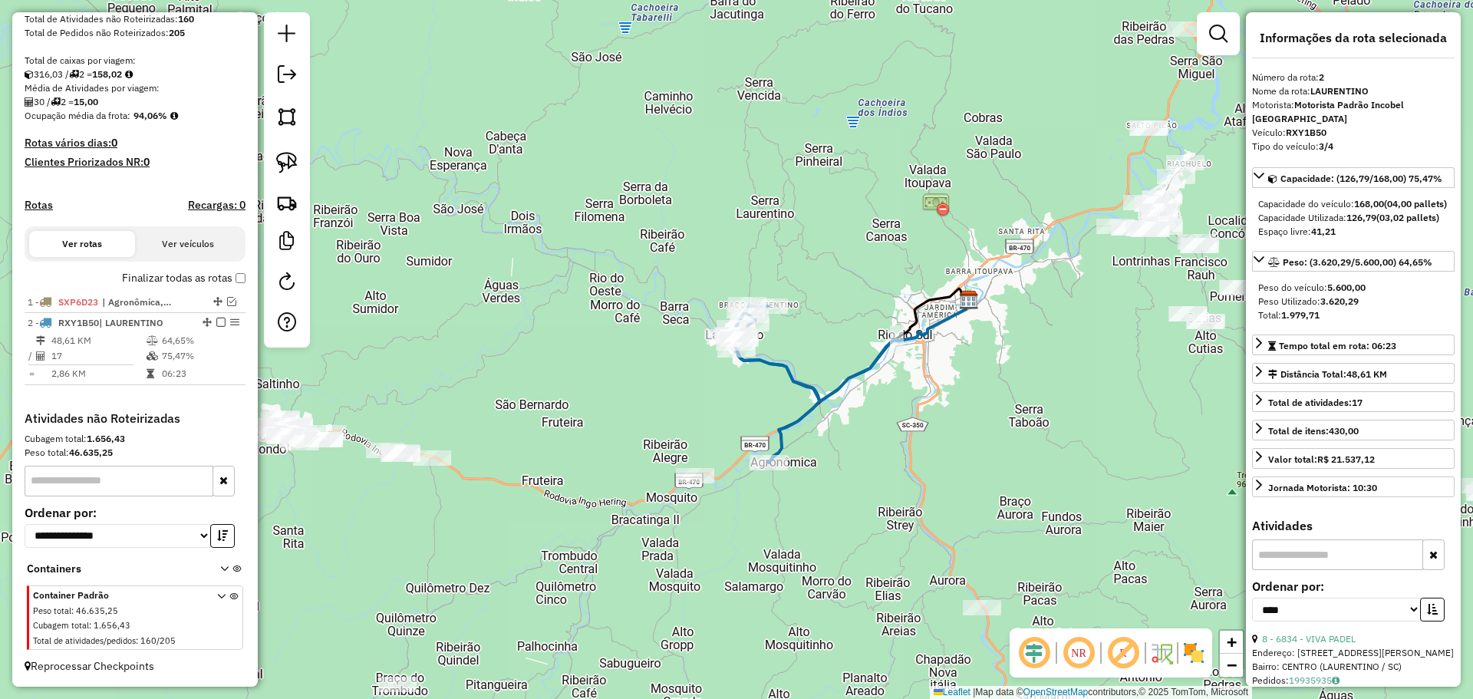
drag, startPoint x: 219, startPoint y: 320, endPoint x: 219, endPoint y: 328, distance: 8.4
click at [219, 320] on em at bounding box center [220, 322] width 9 height 9
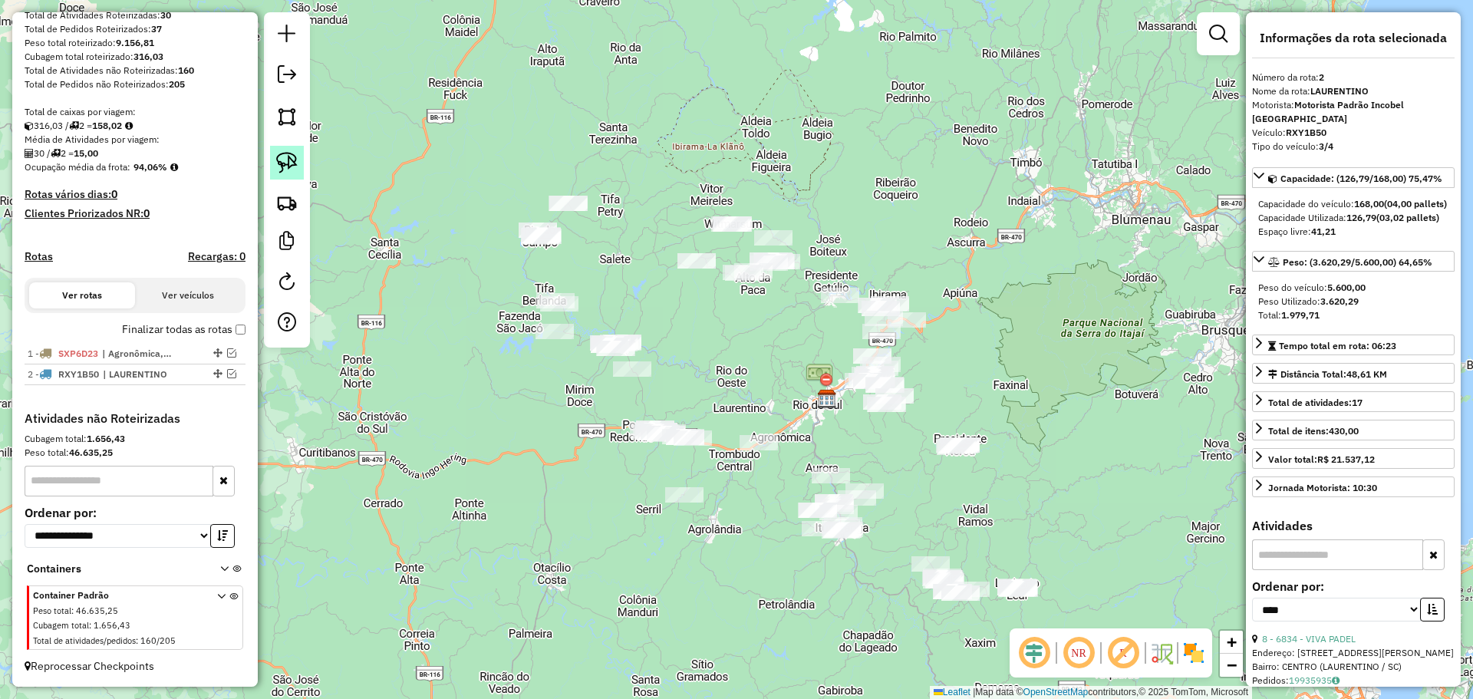
click at [294, 158] on img at bounding box center [286, 162] width 21 height 21
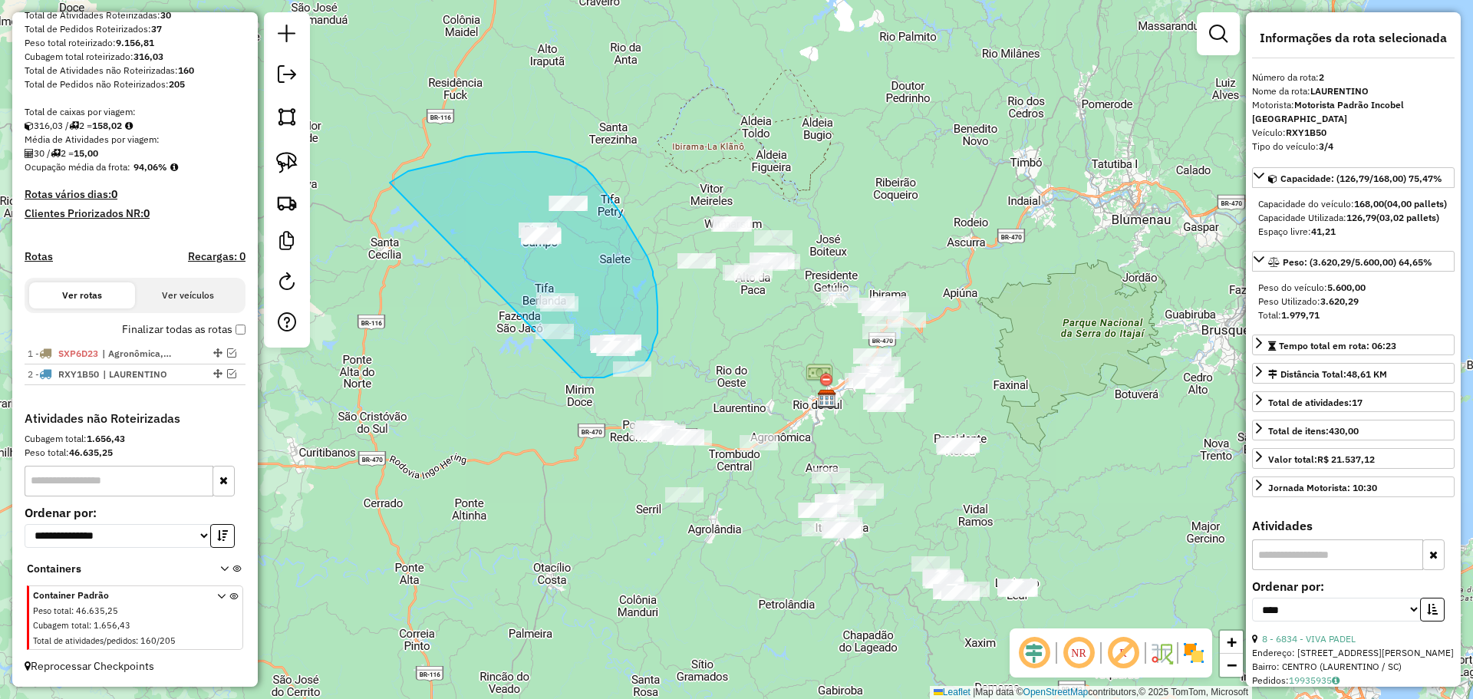
drag, startPoint x: 391, startPoint y: 182, endPoint x: 581, endPoint y: 377, distance: 272.4
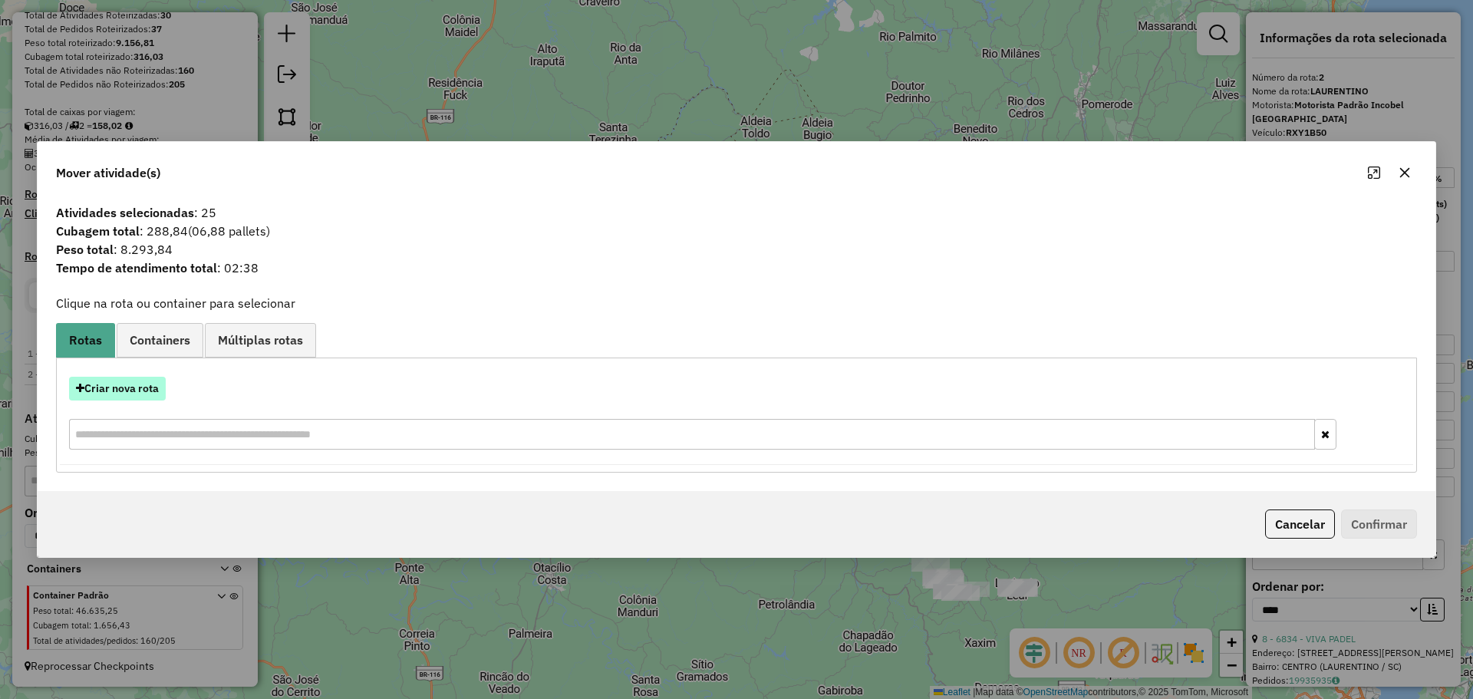
click at [159, 391] on button "Criar nova rota" at bounding box center [117, 389] width 97 height 24
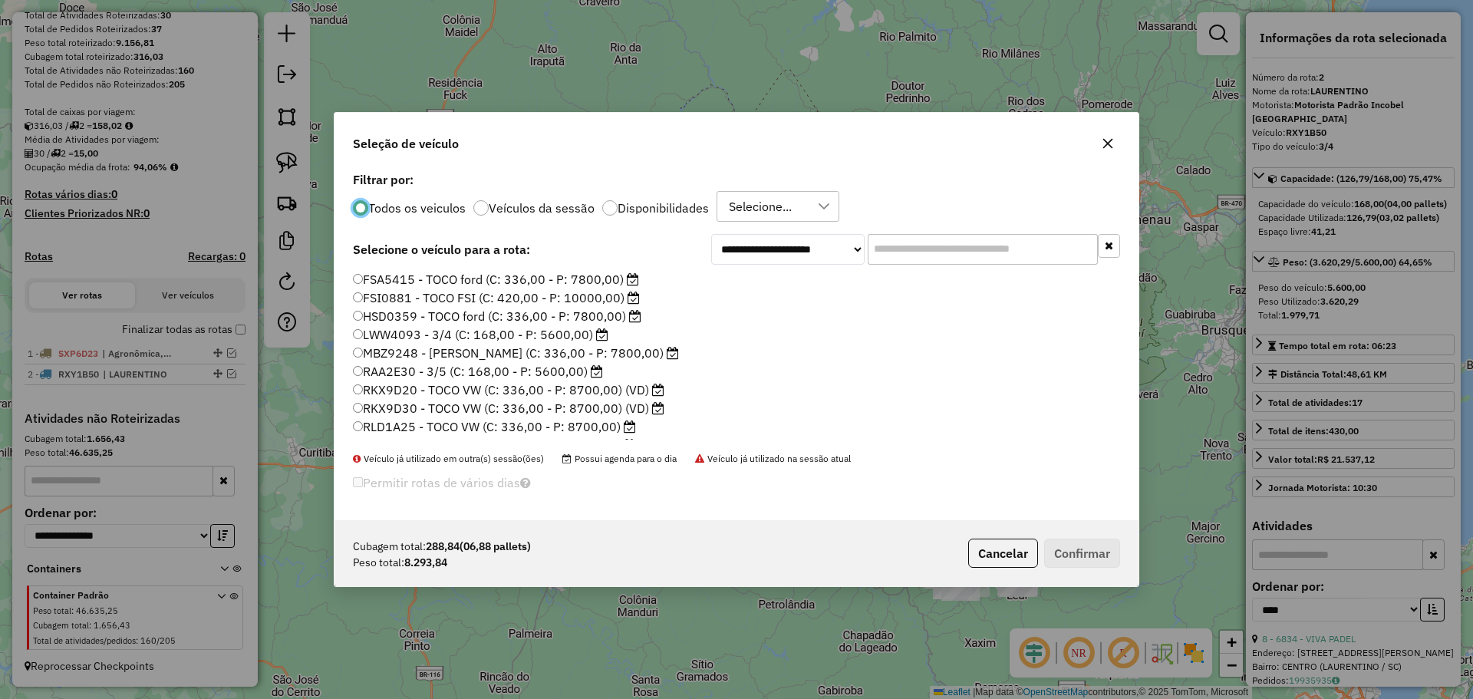
scroll to position [8, 5]
click at [437, 390] on label "RKX9D20 - TOCO VW (C: 336,00 - P: 8700,00) (VD)" at bounding box center [509, 390] width 312 height 18
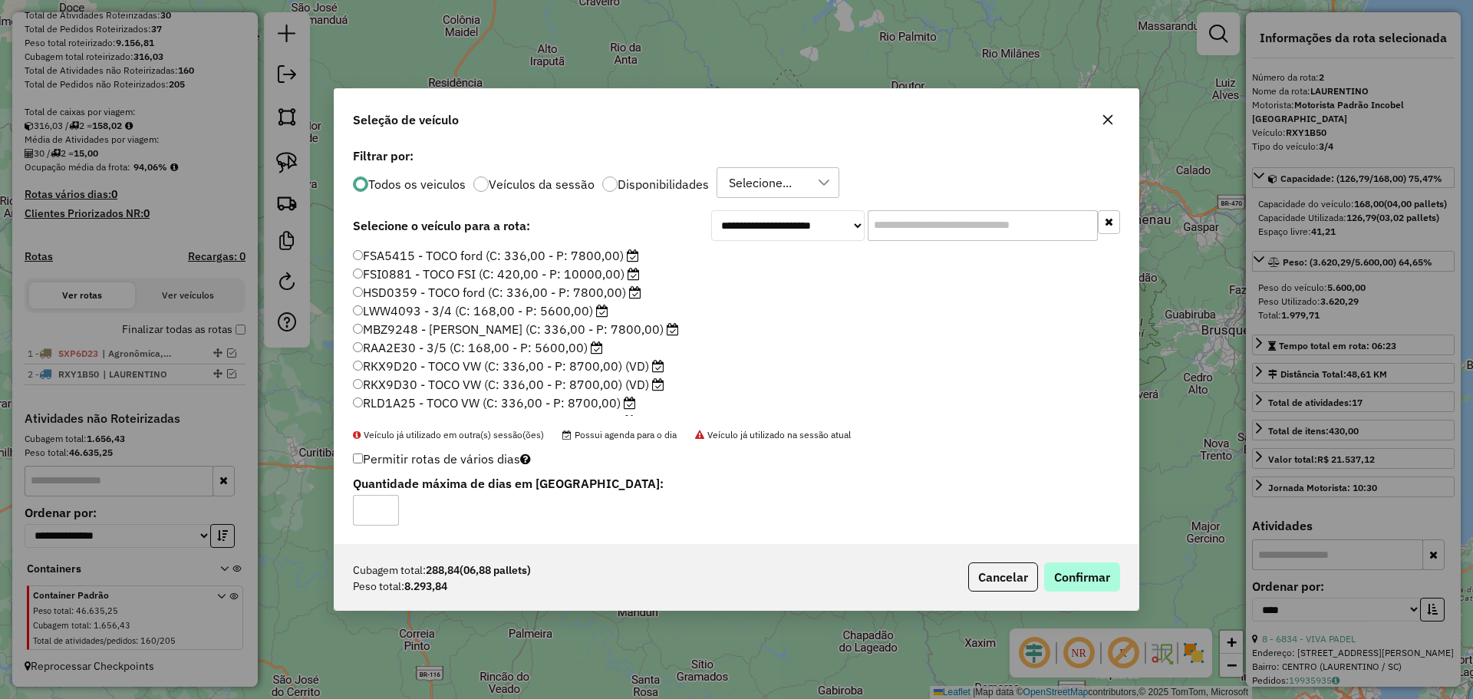
click at [1076, 562] on p-footer "Cubagem total: 288,84 (06,88 pallets) Peso total: 8.293,84 Cancelar Confirmar" at bounding box center [1041, 576] width 158 height 29
click at [1069, 570] on button "Confirmar" at bounding box center [1082, 576] width 76 height 29
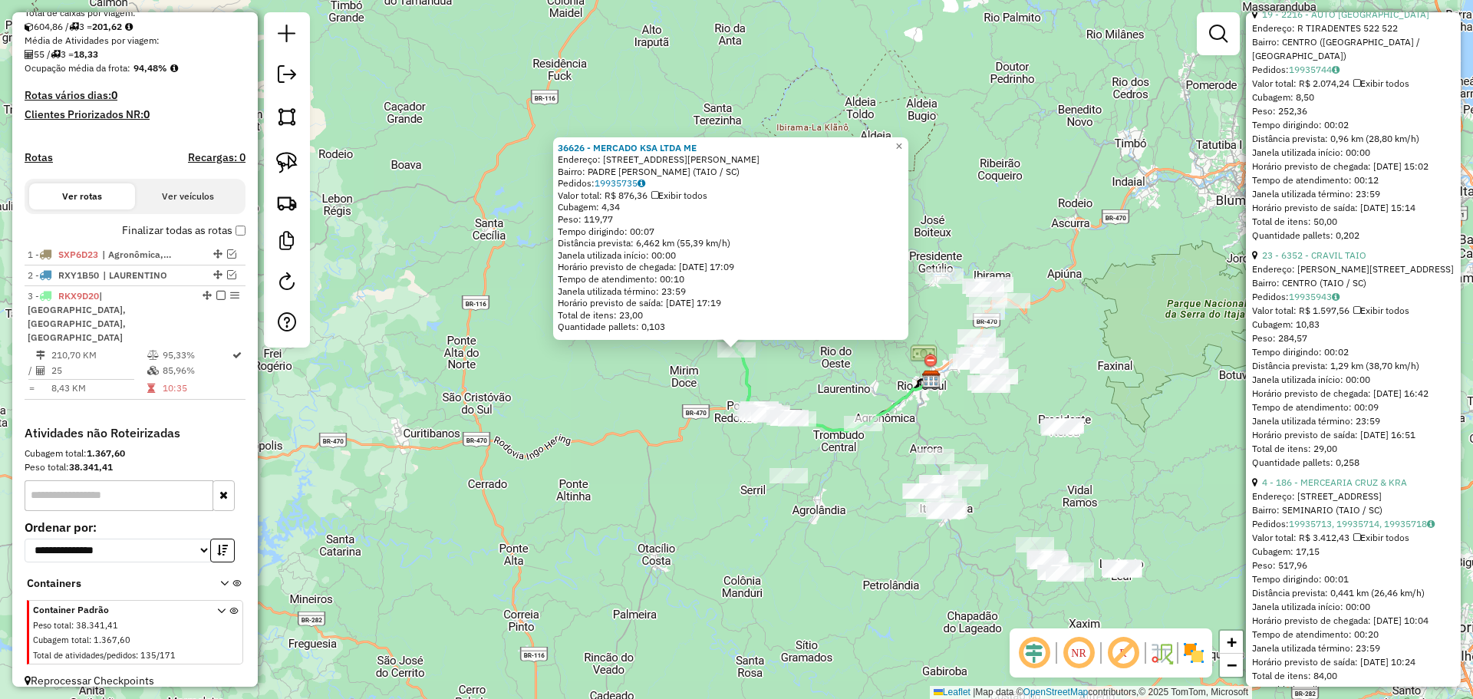
scroll to position [6036, 0]
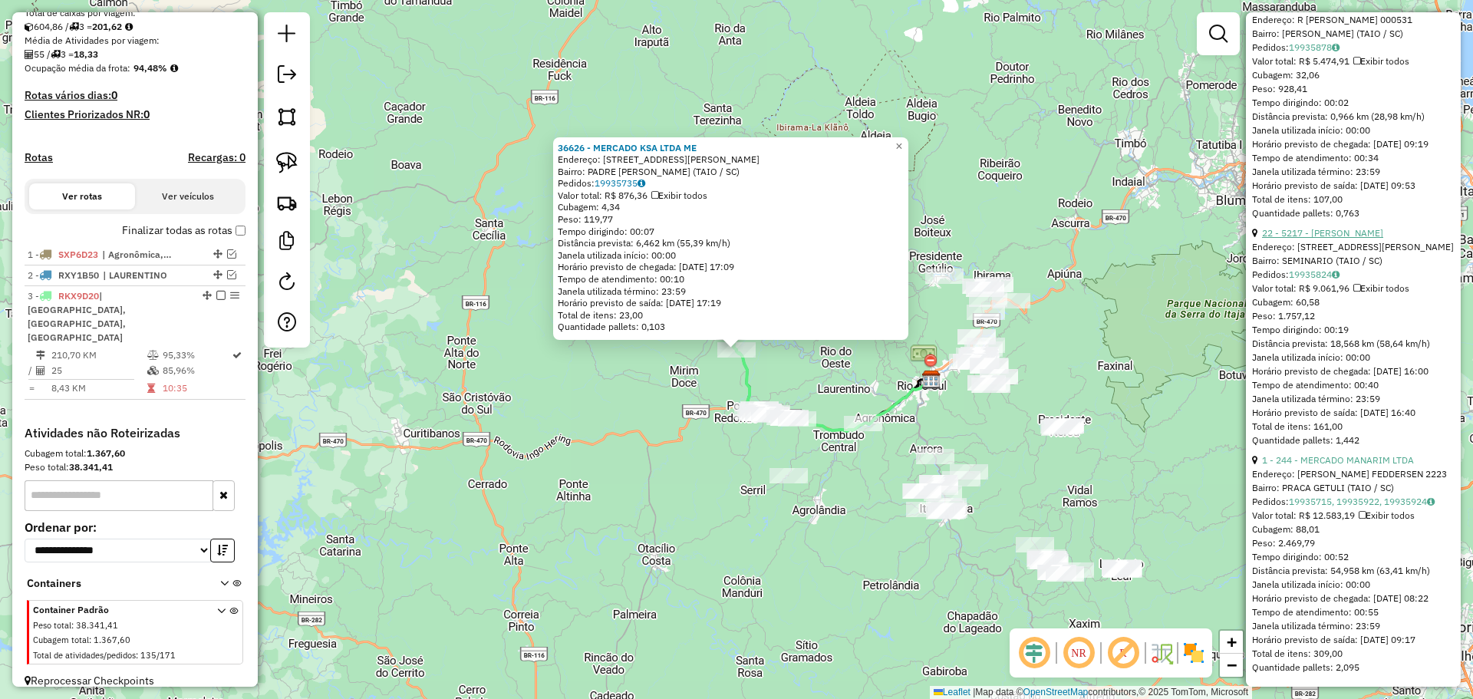
click at [1310, 227] on link "22 - 5217 - [PERSON_NAME]" at bounding box center [1322, 233] width 121 height 12
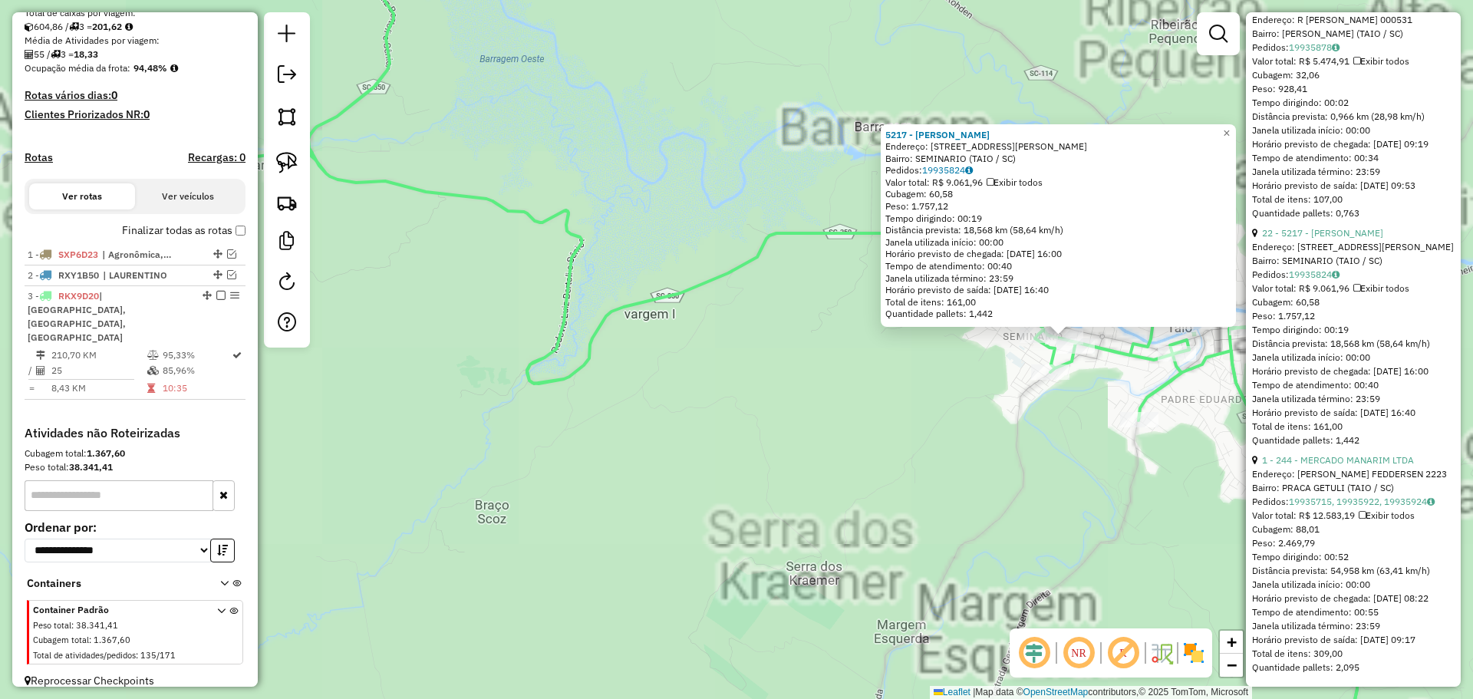
click at [904, 371] on div "5217 - [PERSON_NAME]: R [PERSON_NAME] 1026 1026 Bairro: SEMINARIO (TAIO / [GEOG…" at bounding box center [736, 349] width 1473 height 699
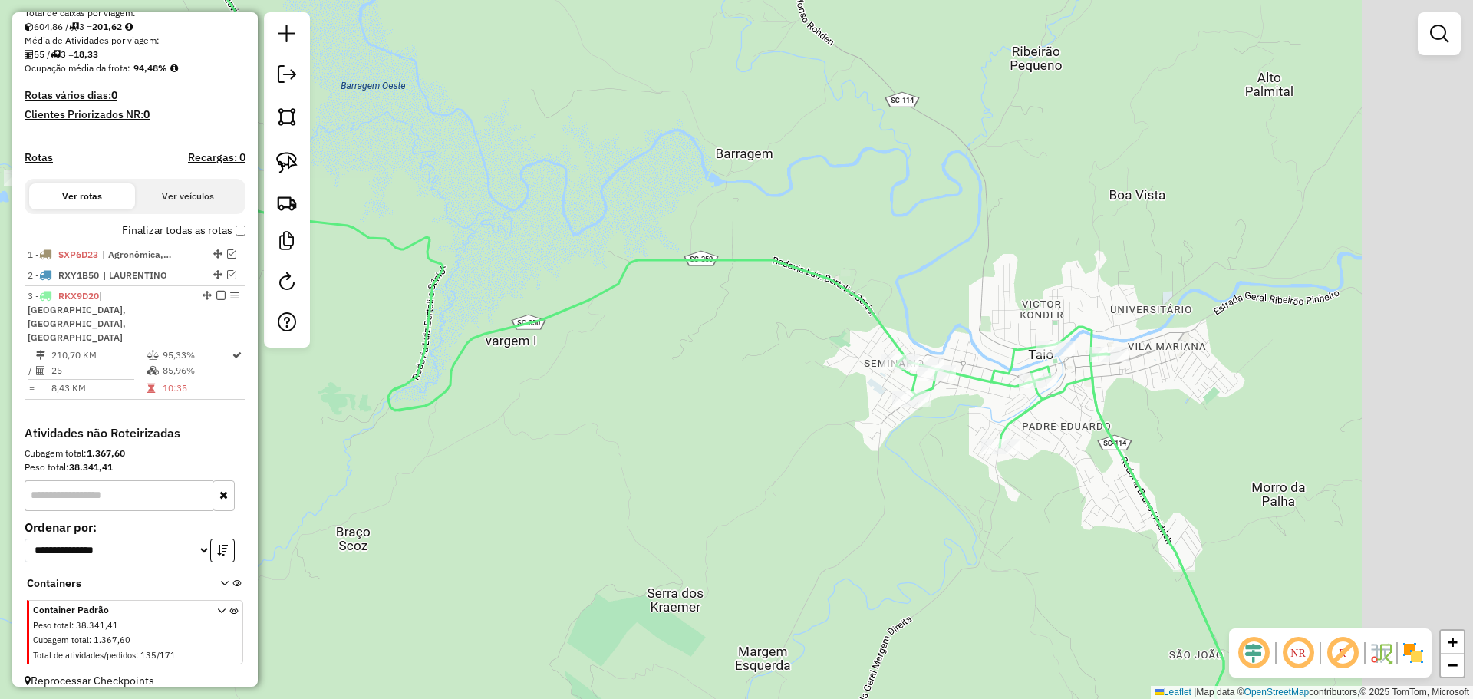
drag, startPoint x: 958, startPoint y: 374, endPoint x: 897, endPoint y: 426, distance: 79.5
click at [784, 404] on div "Janela de atendimento Grade de atendimento Capacidade Transportadoras Veículos …" at bounding box center [736, 349] width 1473 height 699
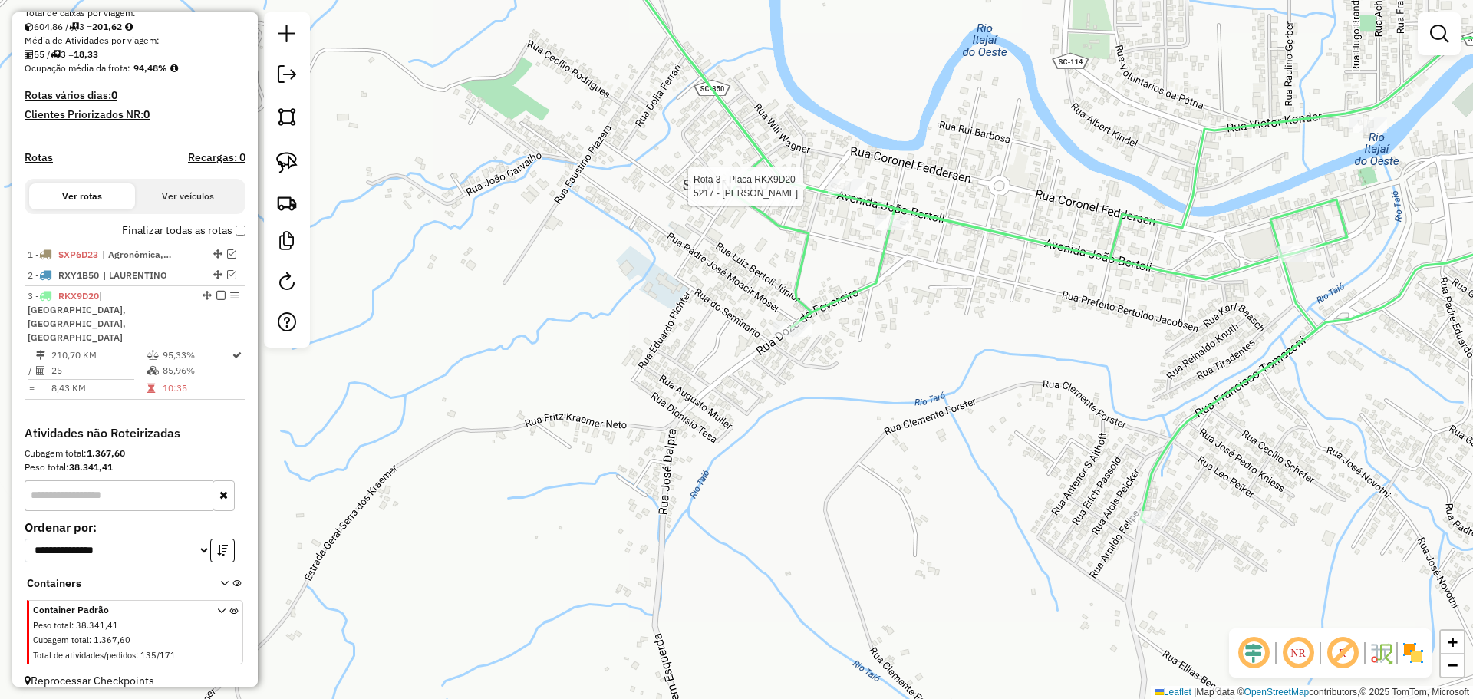
select select "*********"
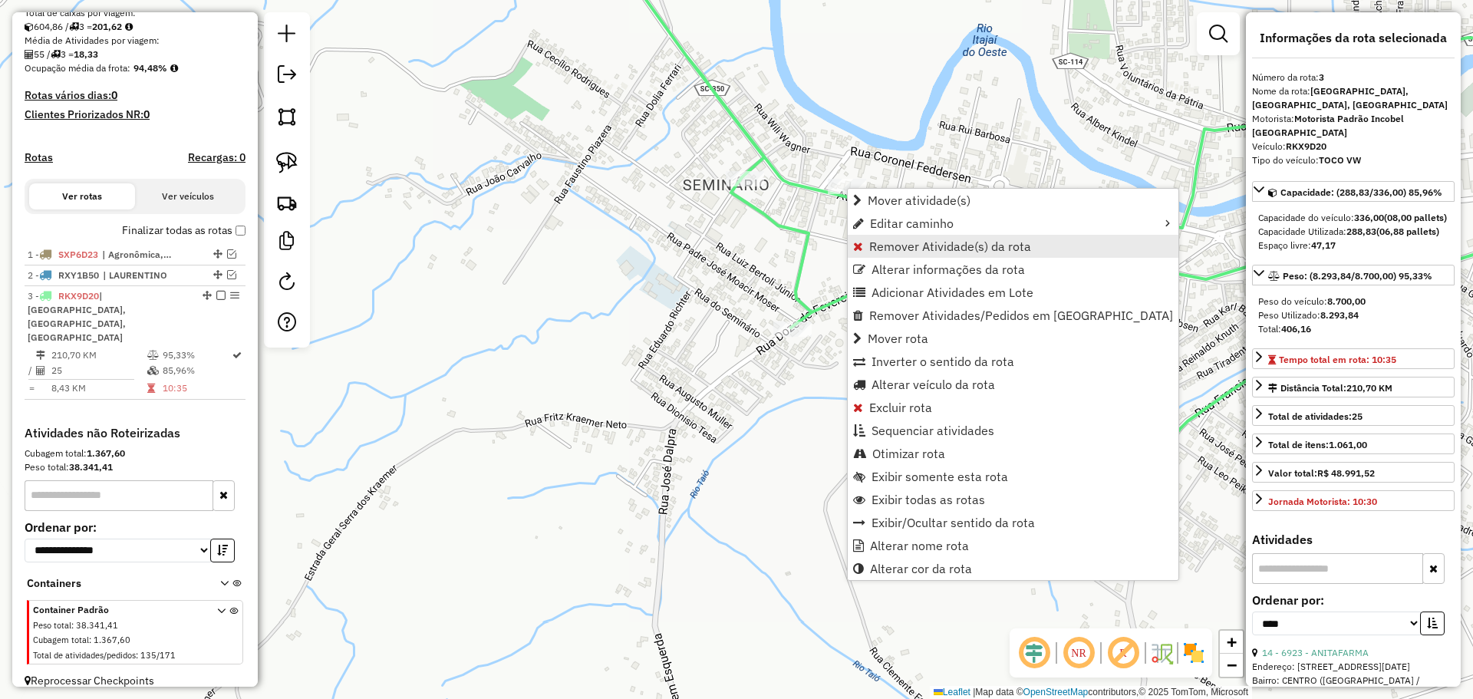
click at [889, 241] on span "Remover Atividade(s) da rota" at bounding box center [950, 246] width 162 height 12
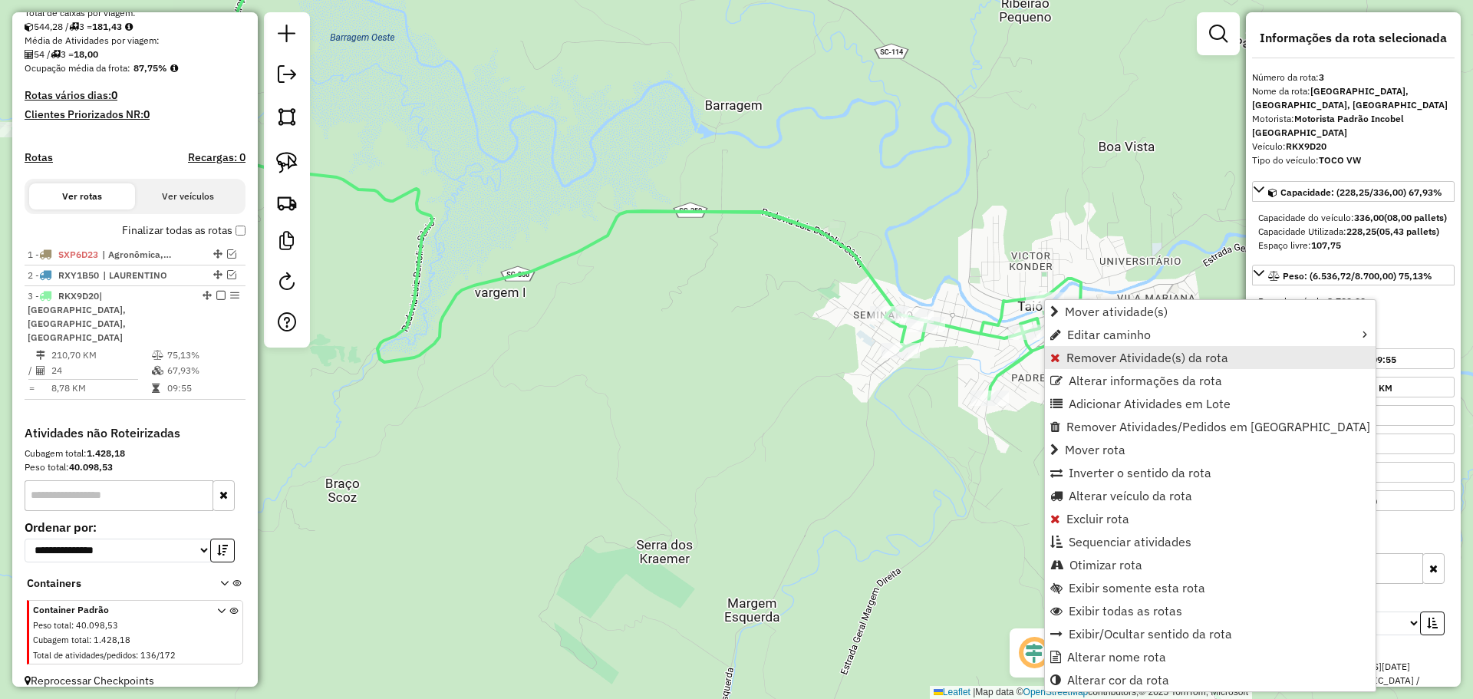
click at [1128, 354] on span "Remover Atividade(s) da rota" at bounding box center [1147, 357] width 162 height 12
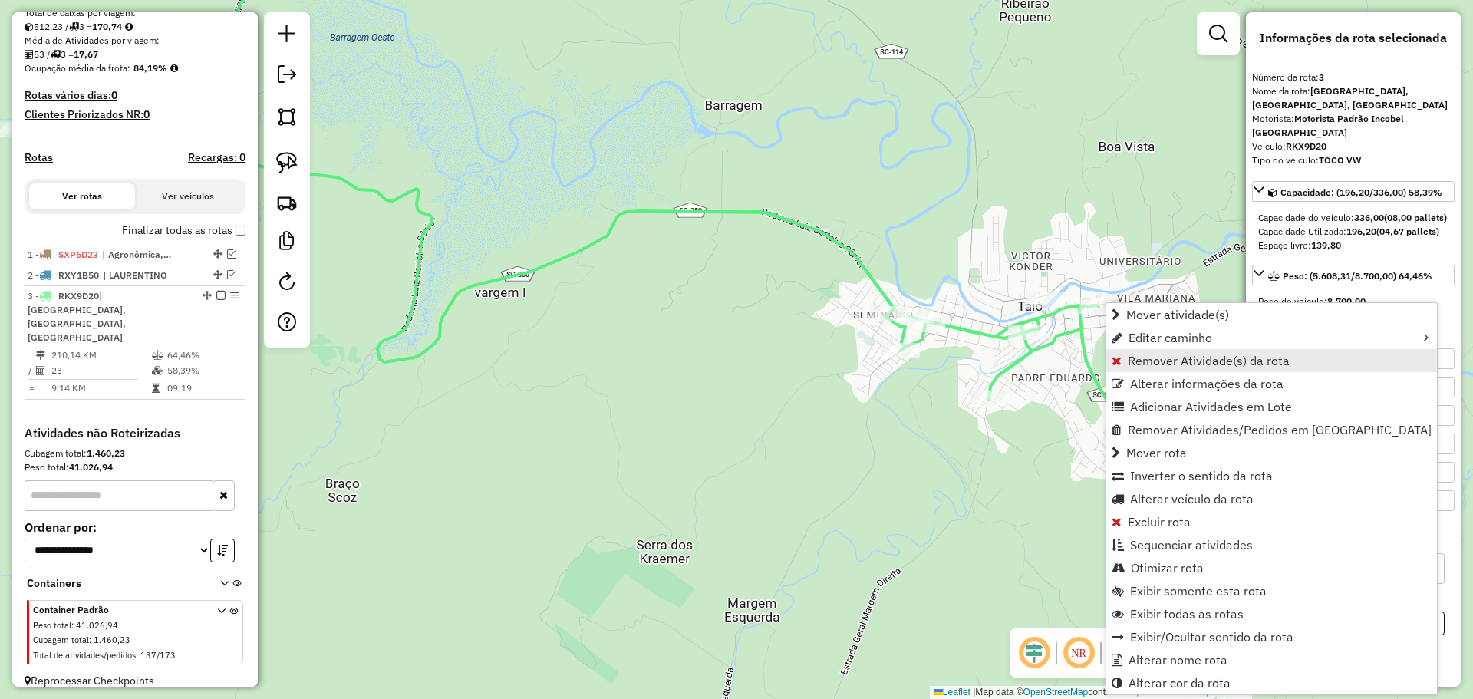
click at [1165, 359] on span "Remover Atividade(s) da rota" at bounding box center [1209, 360] width 162 height 12
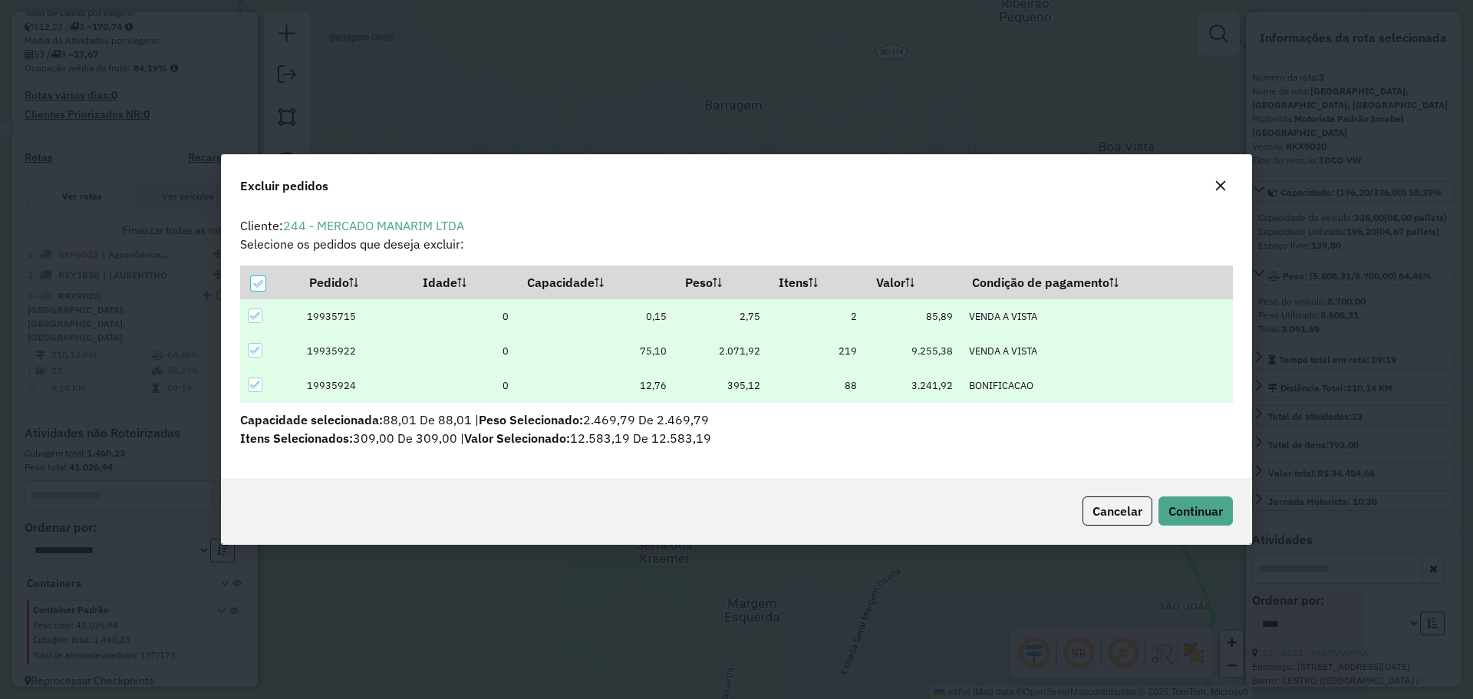
scroll to position [0, 0]
click at [1217, 512] on span "Continuar" at bounding box center [1196, 510] width 54 height 15
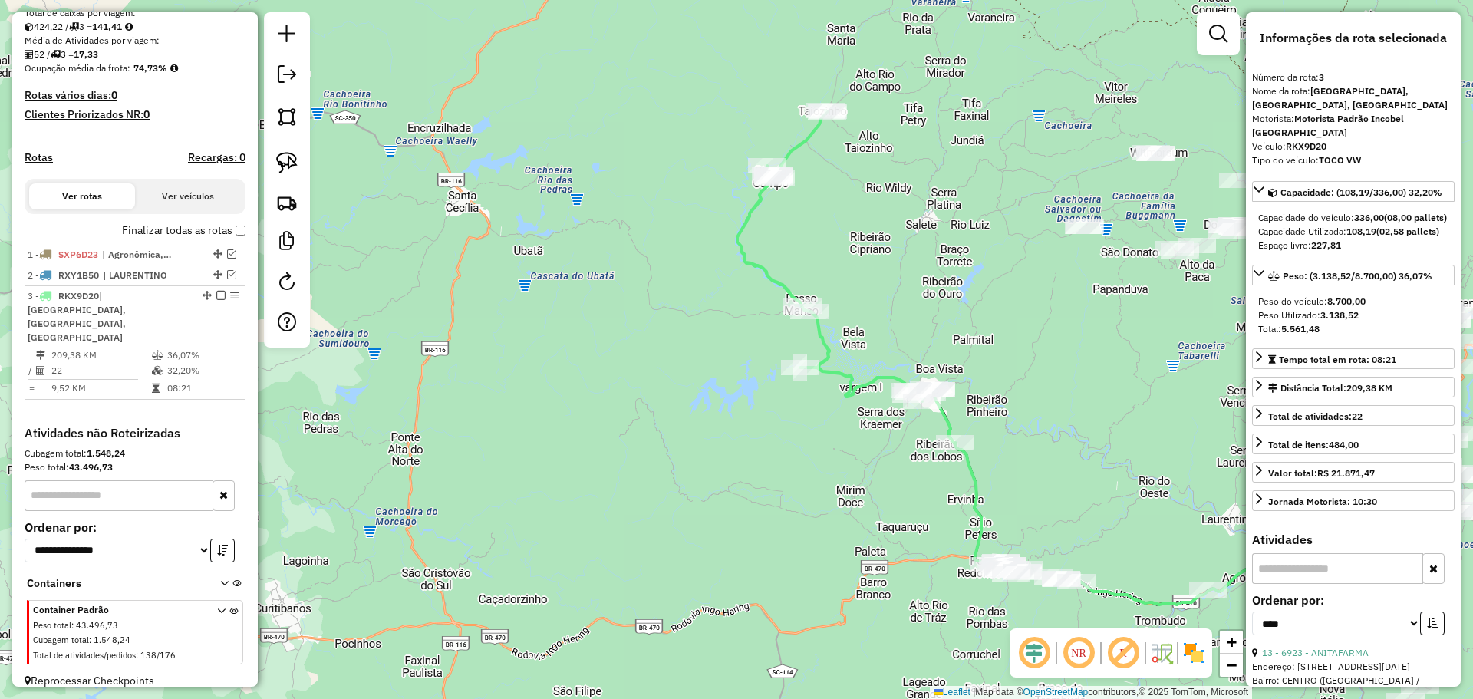
drag, startPoint x: 1083, startPoint y: 424, endPoint x: 935, endPoint y: 291, distance: 198.9
click at [935, 291] on div "Janela de atendimento Grade de atendimento Capacidade Transportadoras Veículos …" at bounding box center [736, 349] width 1473 height 699
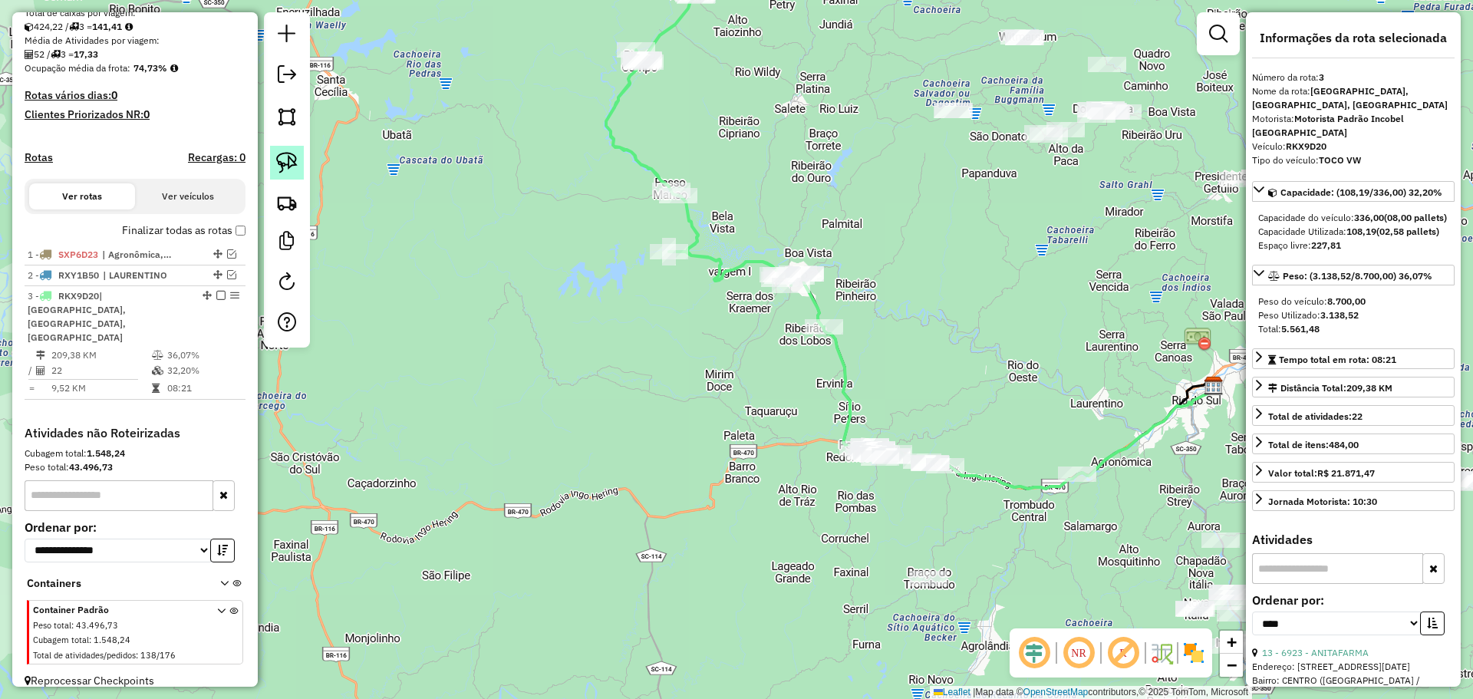
click at [279, 158] on img at bounding box center [286, 162] width 21 height 21
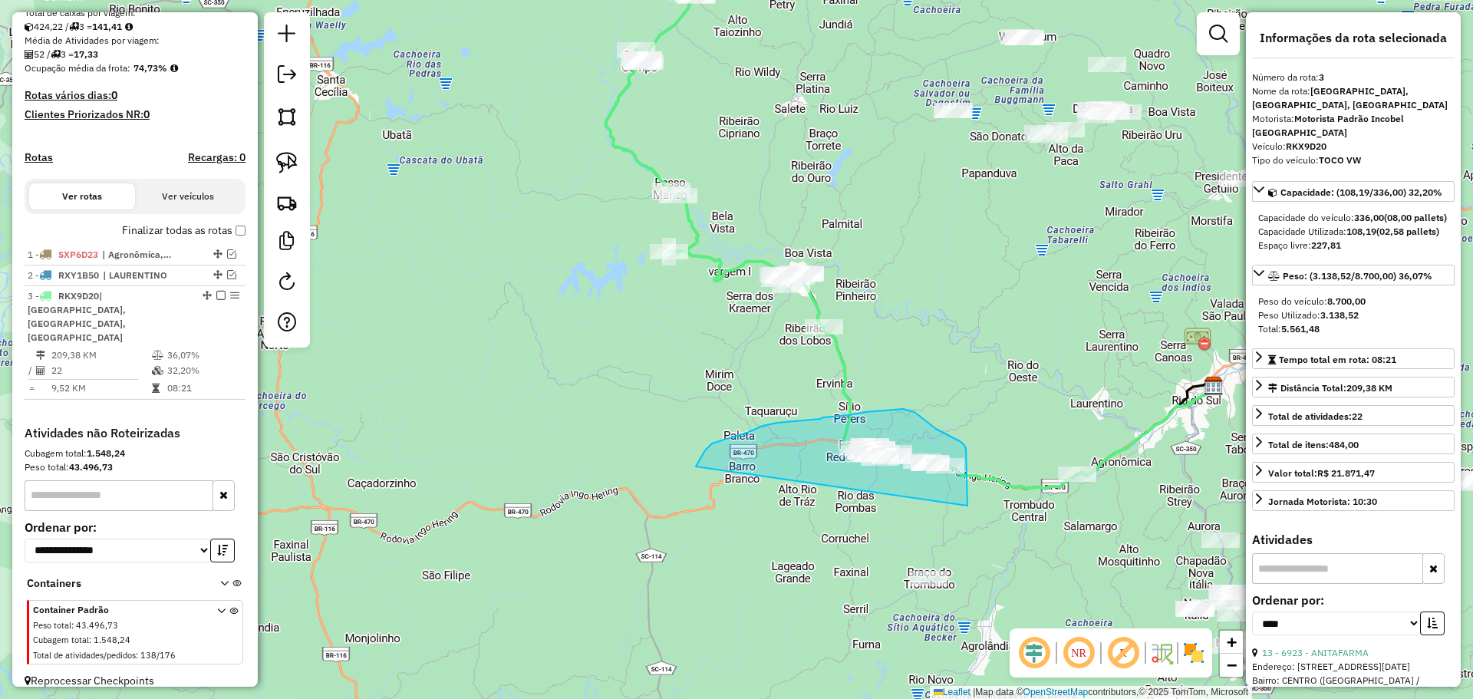
drag, startPoint x: 736, startPoint y: 436, endPoint x: 967, endPoint y: 506, distance: 242.0
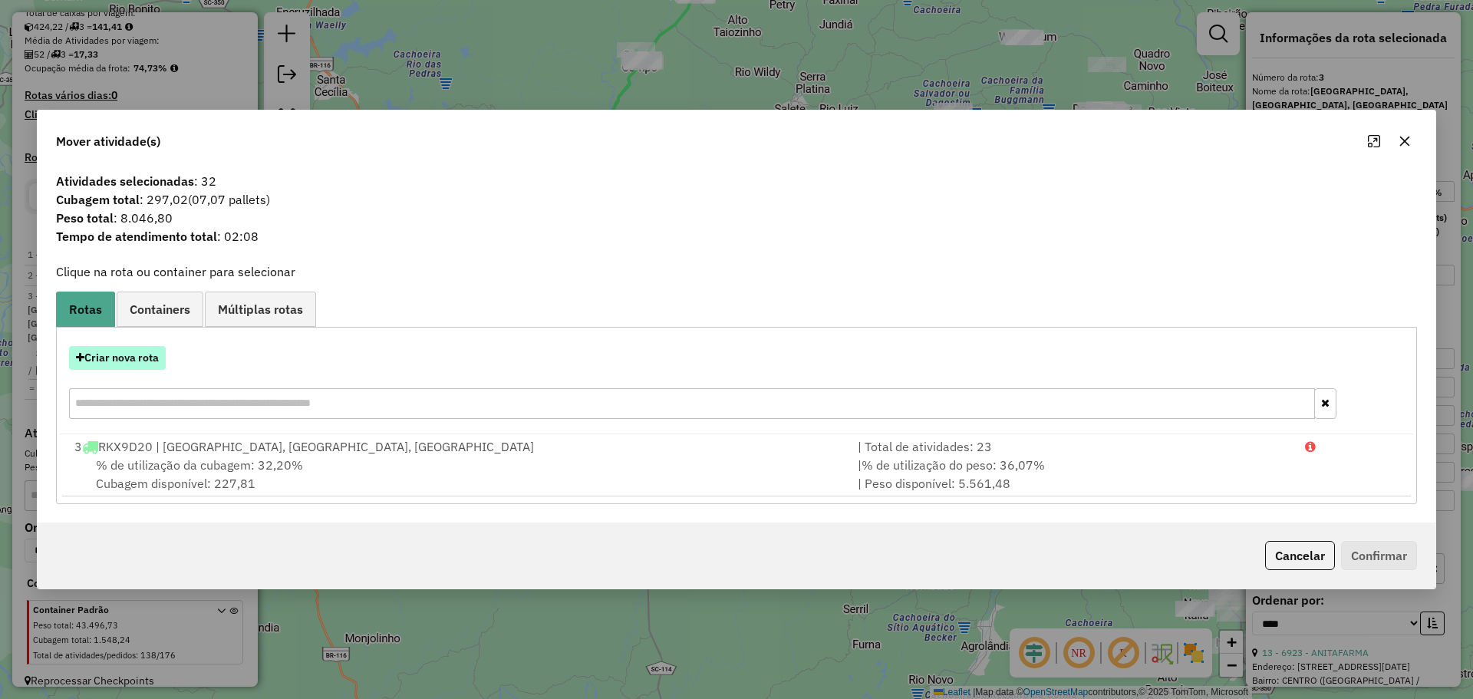
click at [153, 365] on button "Criar nova rota" at bounding box center [117, 358] width 97 height 24
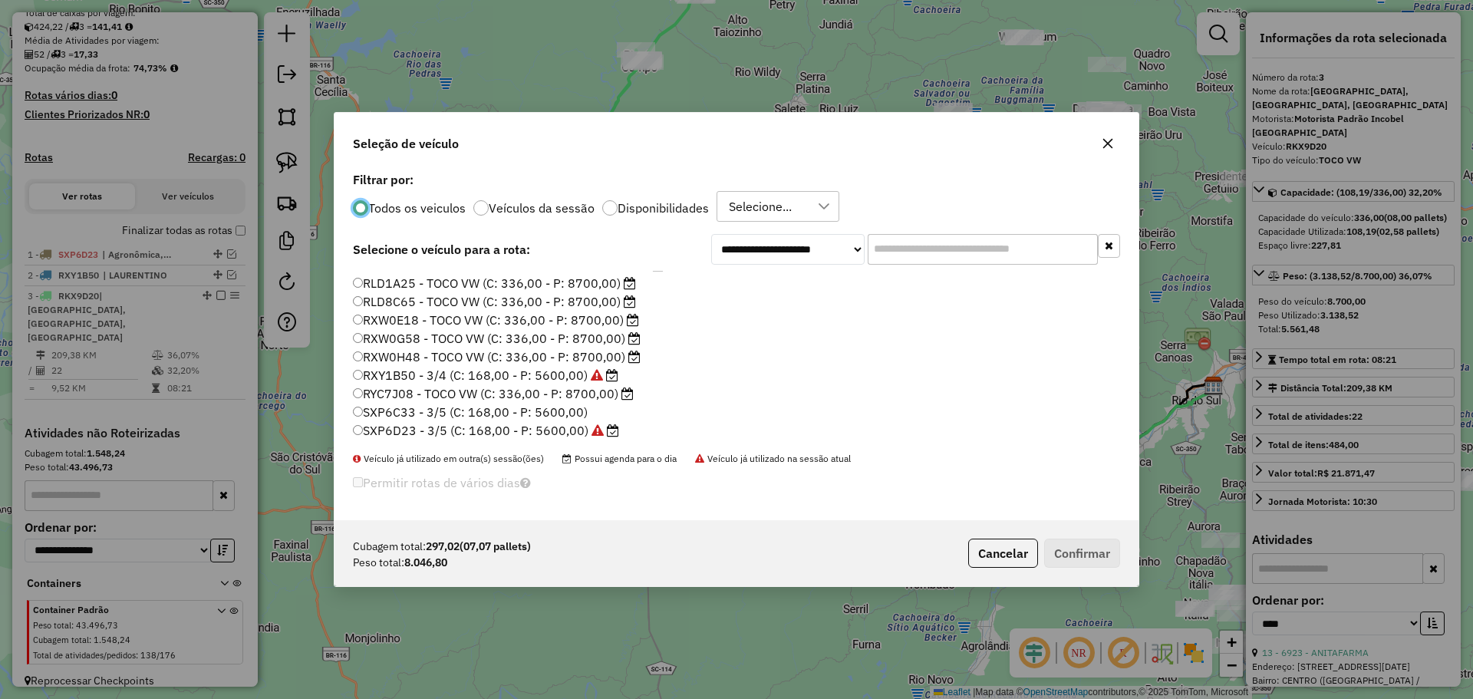
scroll to position [144, 0]
click at [413, 341] on label "RXW0G58 - TOCO VW (C: 336,00 - P: 8700,00)" at bounding box center [497, 337] width 288 height 18
click at [1077, 547] on button "Confirmar" at bounding box center [1082, 553] width 76 height 29
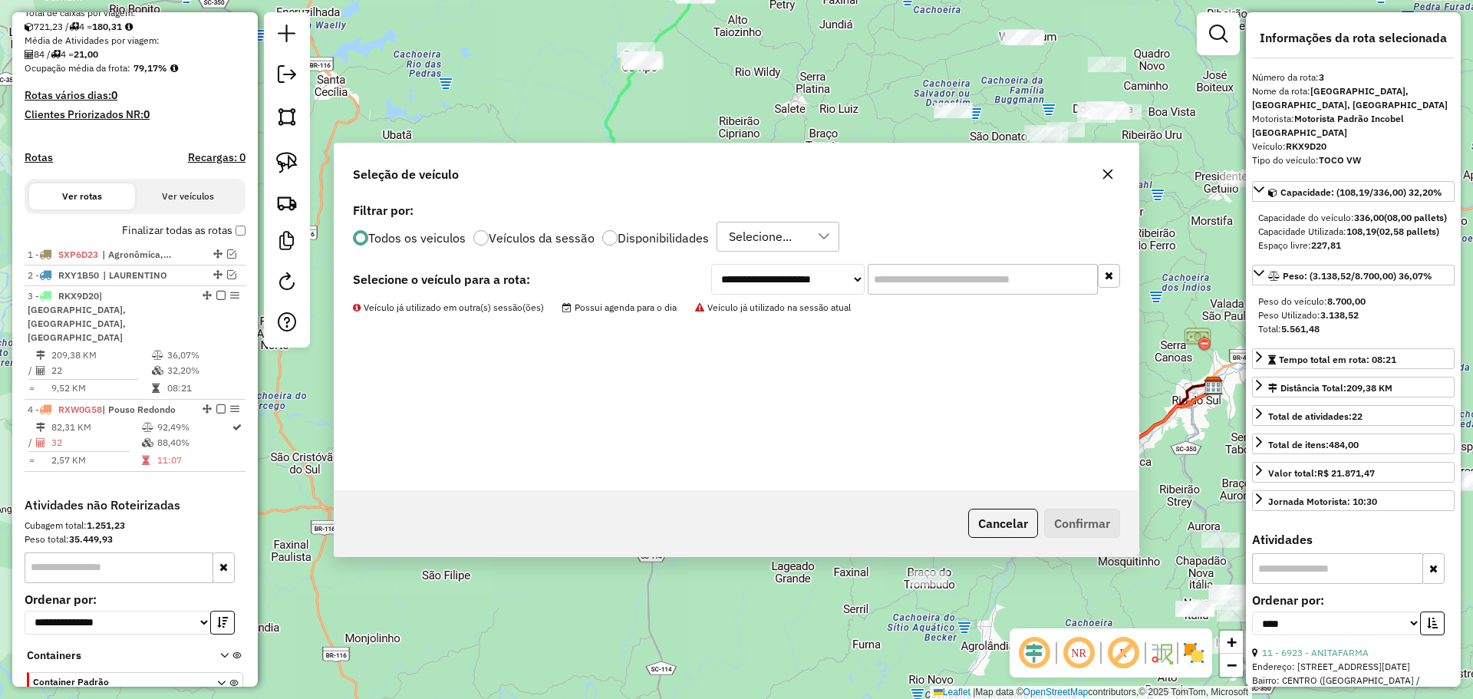
scroll to position [401, 0]
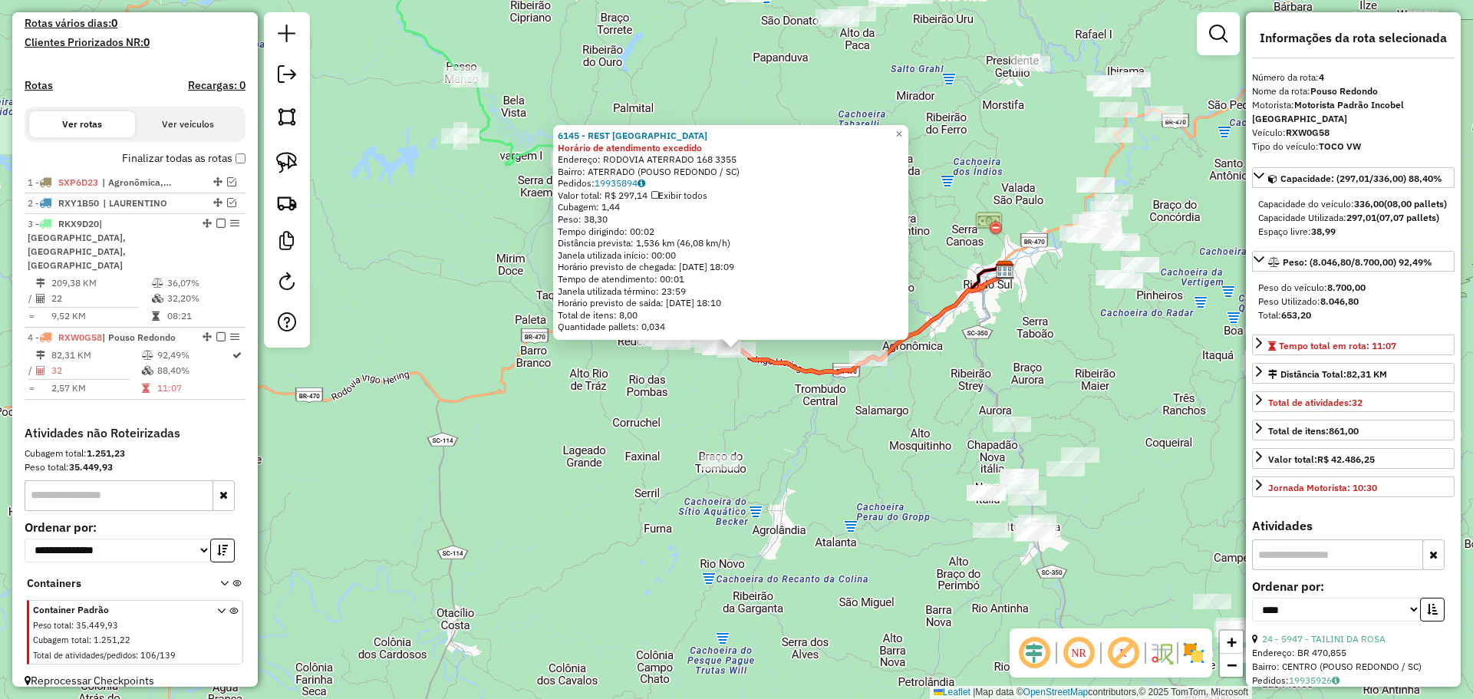
click at [849, 451] on div "6145 - REST [GEOGRAPHIC_DATA] Horário de atendimento excedido Endereço: RODOVIA…" at bounding box center [736, 349] width 1473 height 699
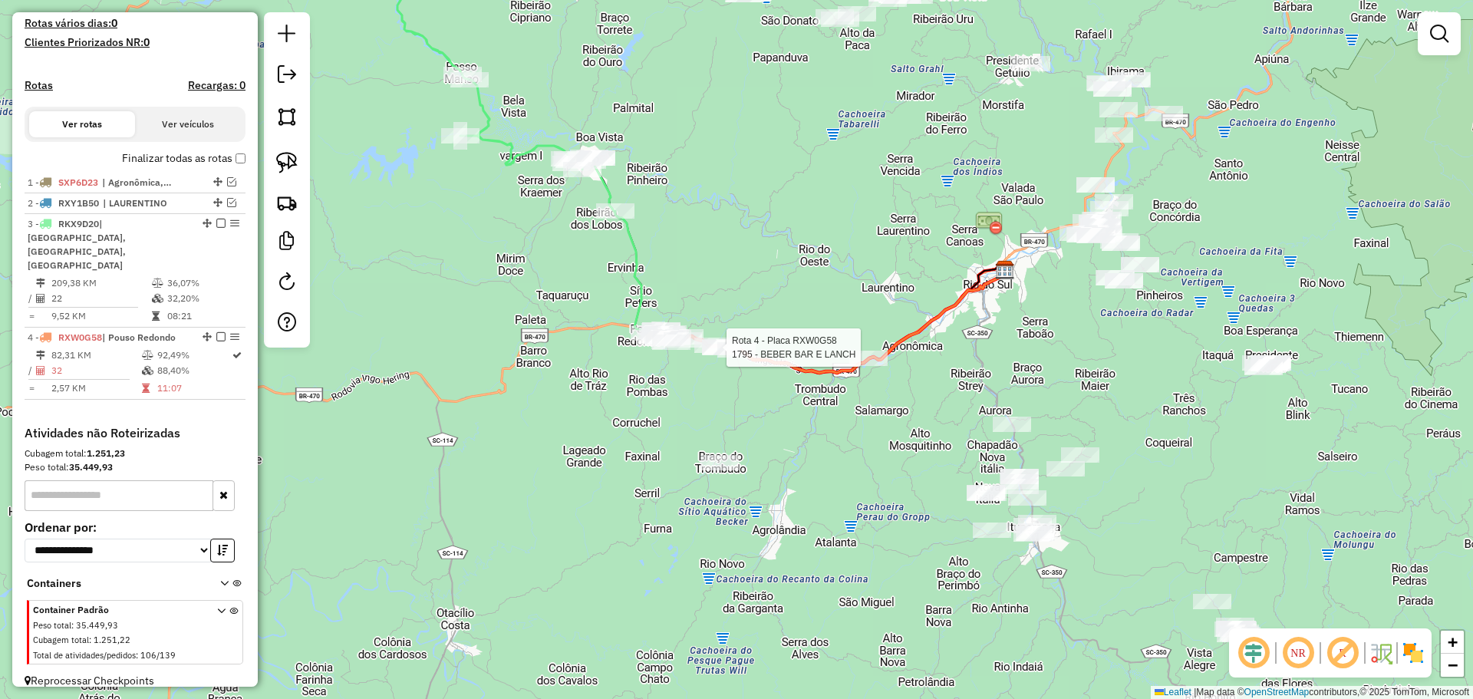
select select "*********"
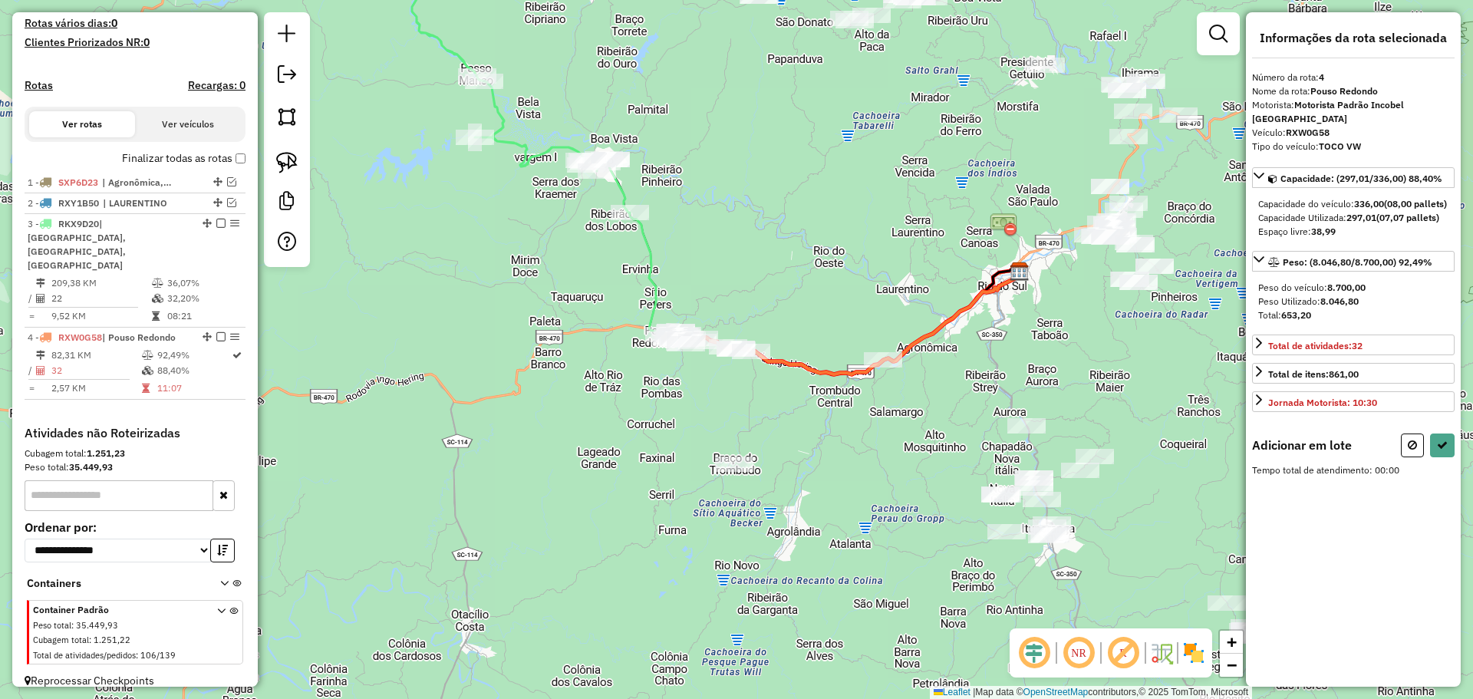
drag, startPoint x: 290, startPoint y: 161, endPoint x: 339, endPoint y: 186, distance: 54.9
click at [290, 161] on img at bounding box center [286, 162] width 21 height 21
drag, startPoint x: 895, startPoint y: 437, endPoint x: 935, endPoint y: 321, distance: 122.3
select select "*********"
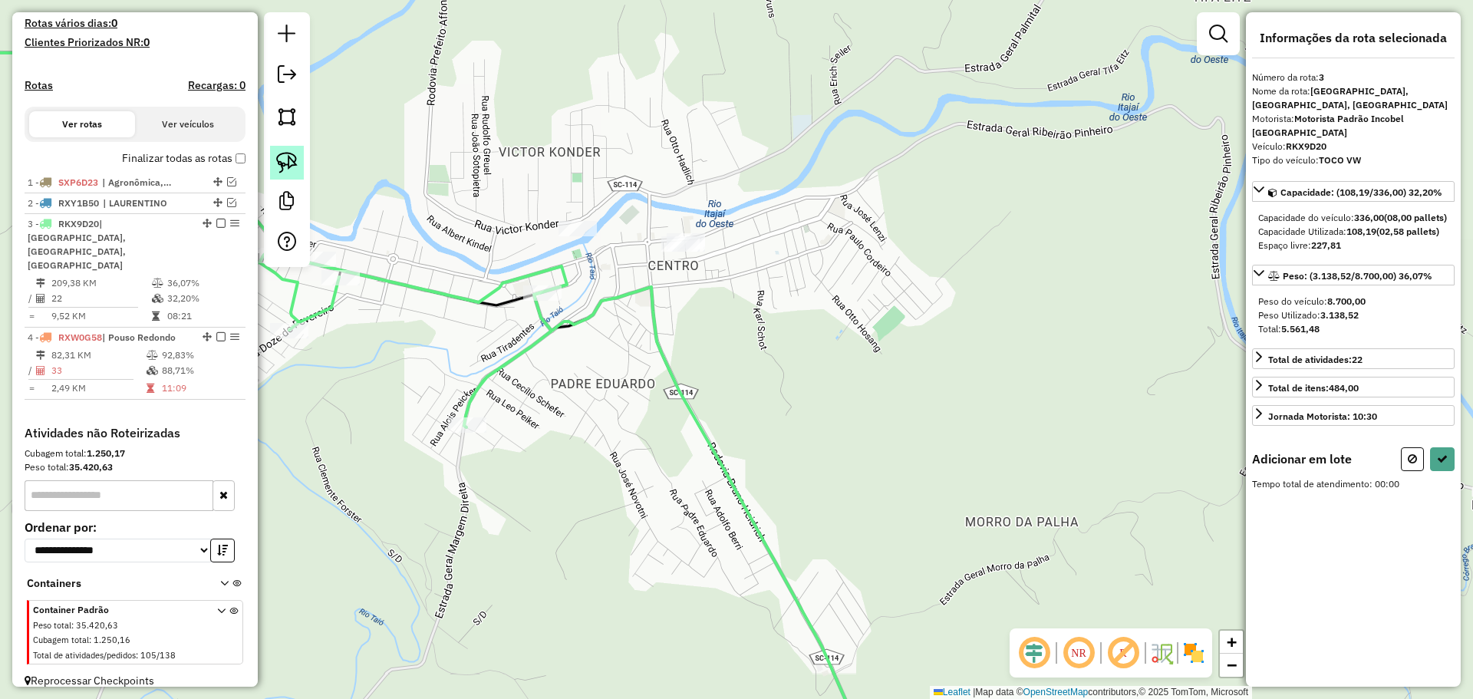
click at [293, 157] on img at bounding box center [286, 162] width 21 height 21
drag, startPoint x: 666, startPoint y: 177, endPoint x: 720, endPoint y: 256, distance: 96.0
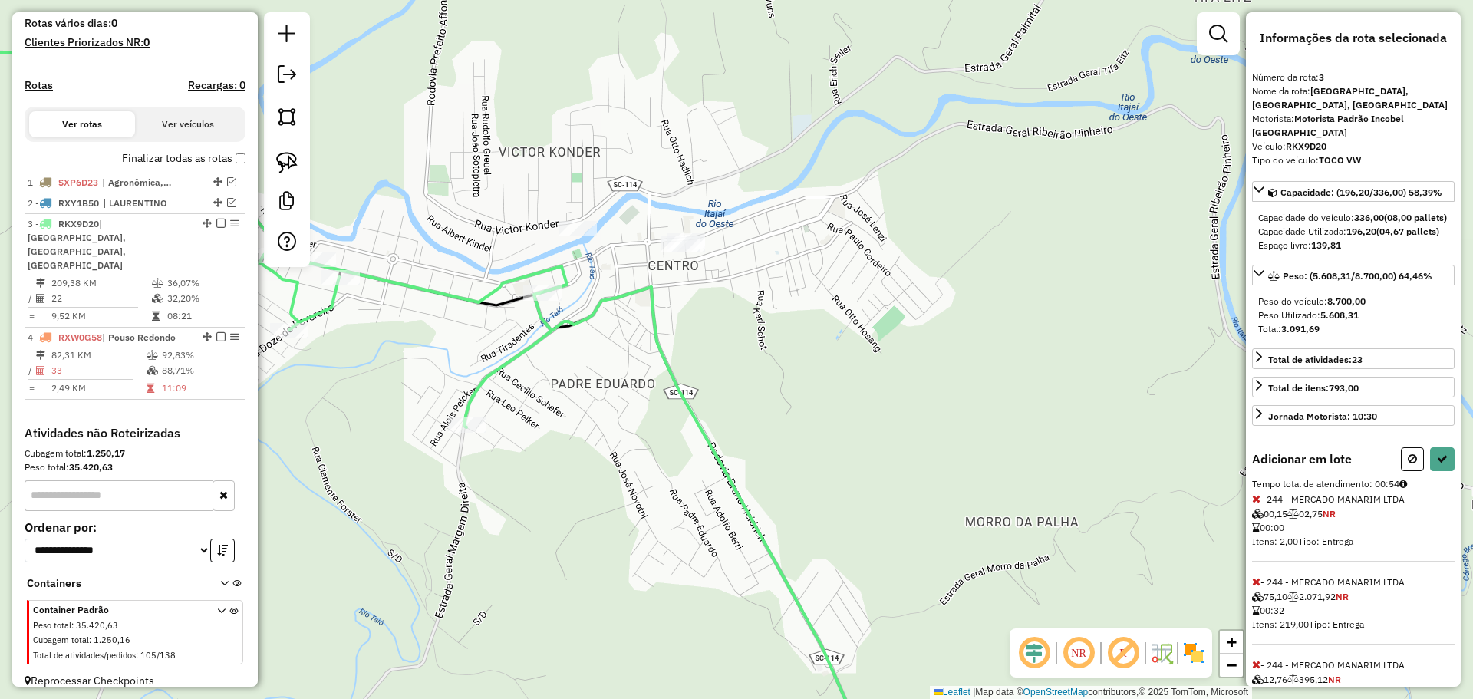
select select "*********"
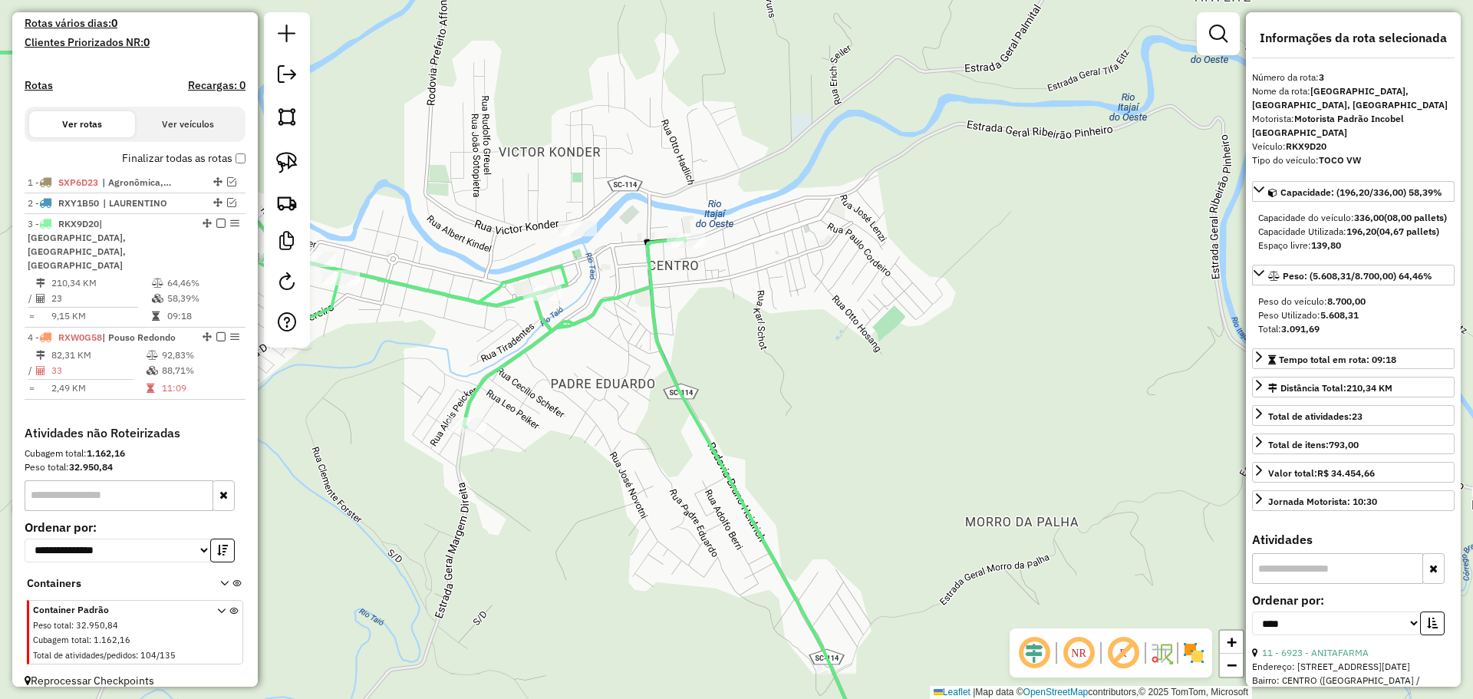
click at [218, 228] on em at bounding box center [220, 223] width 9 height 9
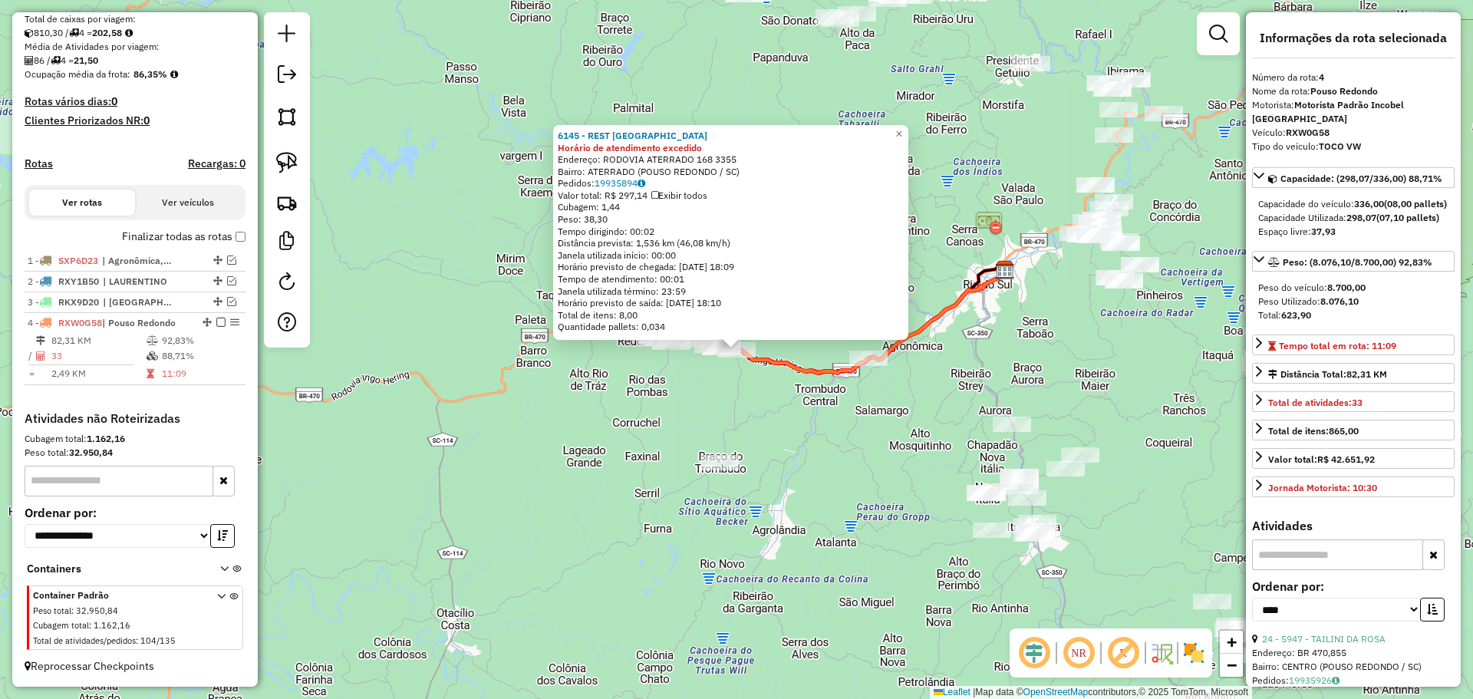
drag, startPoint x: 822, startPoint y: 489, endPoint x: 799, endPoint y: 484, distance: 23.5
click at [822, 489] on div "6145 - REST [GEOGRAPHIC_DATA] Horário de atendimento excedido Endereço: RODOVIA…" at bounding box center [736, 349] width 1473 height 699
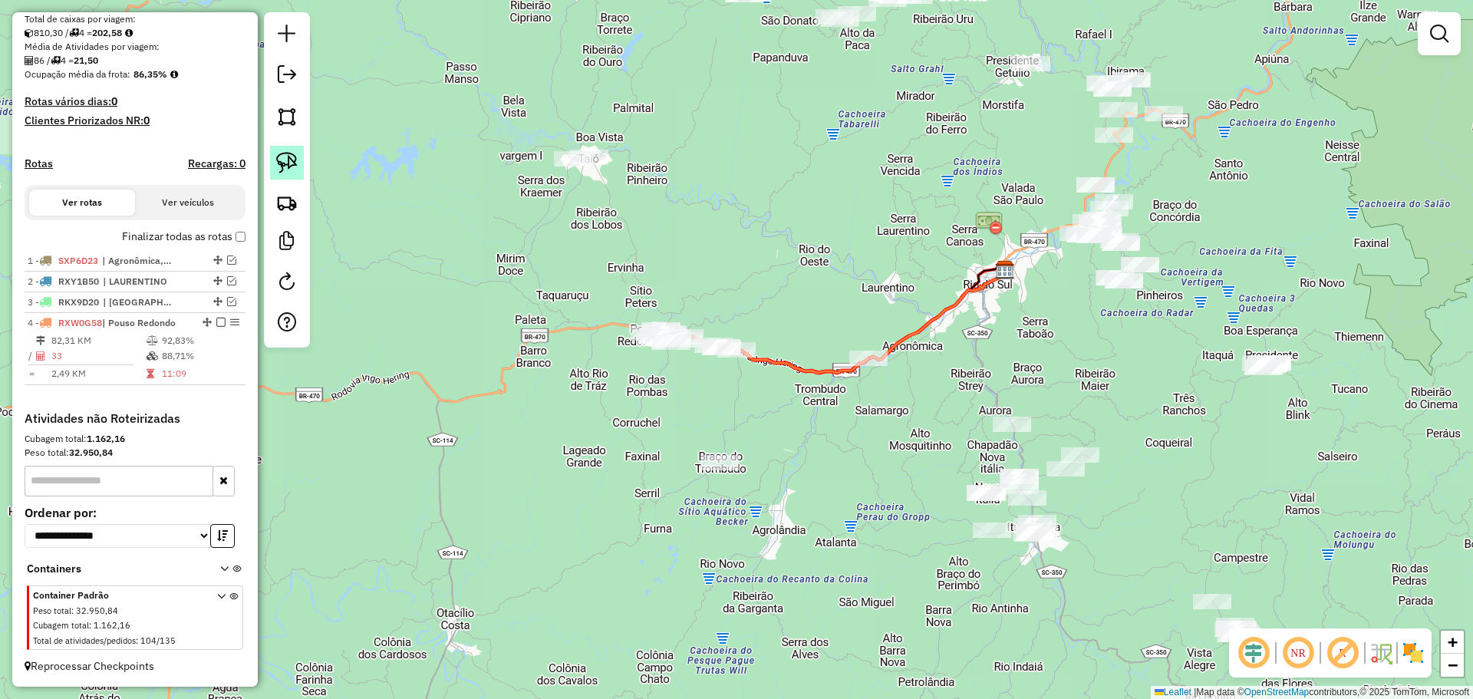
click at [281, 160] on img at bounding box center [286, 162] width 21 height 21
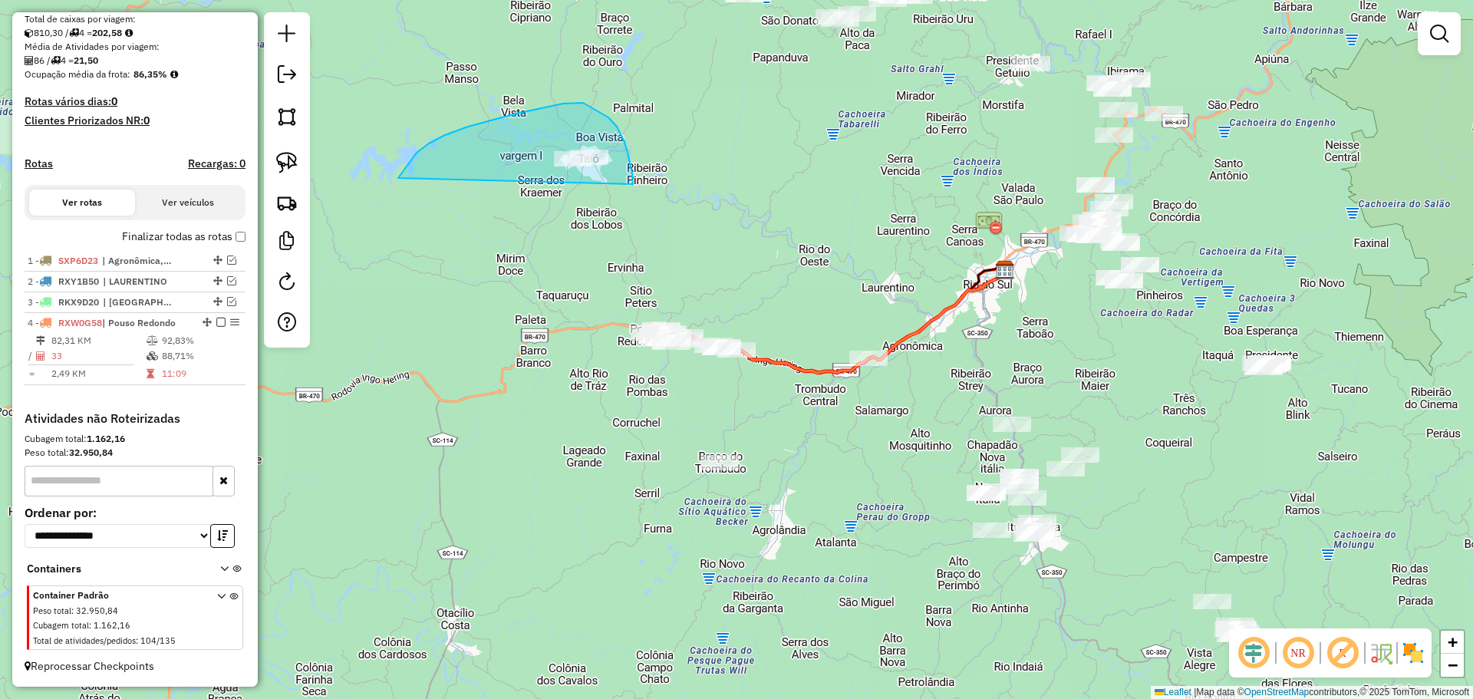
drag, startPoint x: 398, startPoint y: 178, endPoint x: 633, endPoint y: 185, distance: 234.9
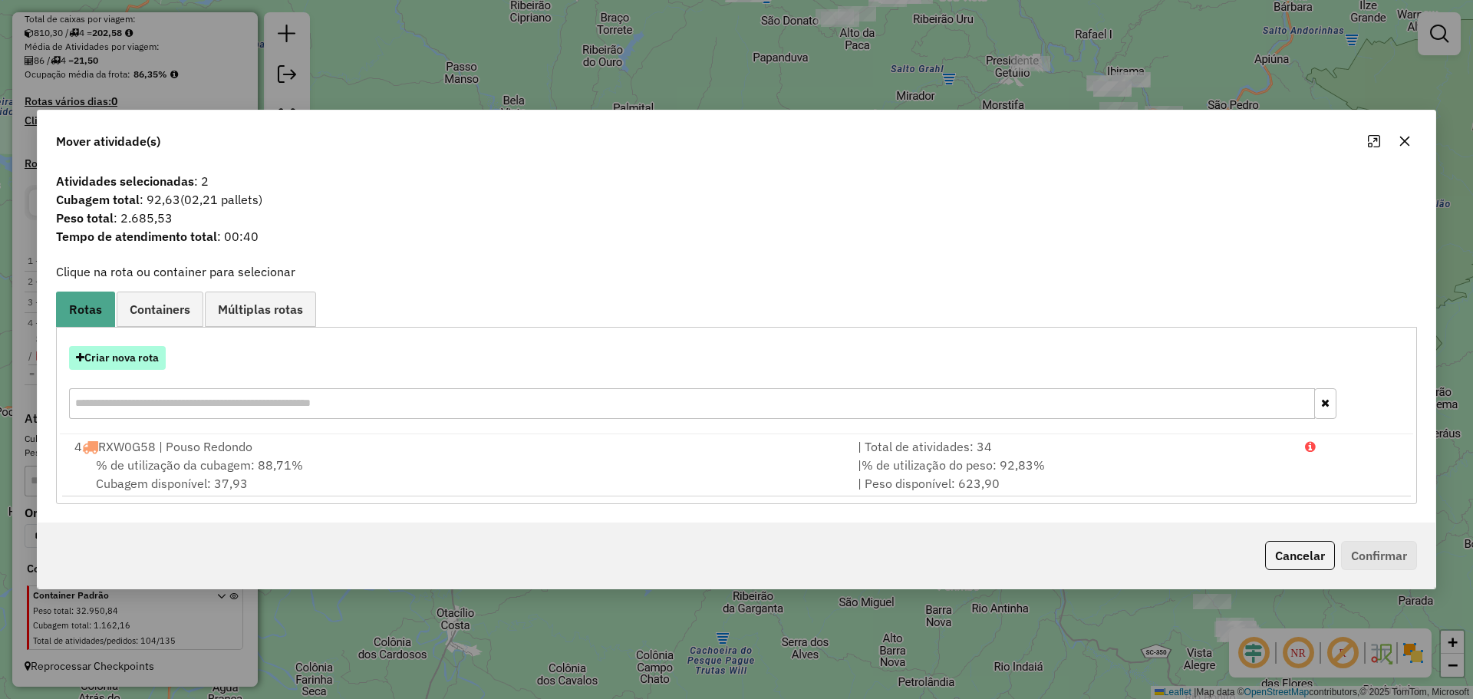
click at [134, 362] on button "Criar nova rota" at bounding box center [117, 358] width 97 height 24
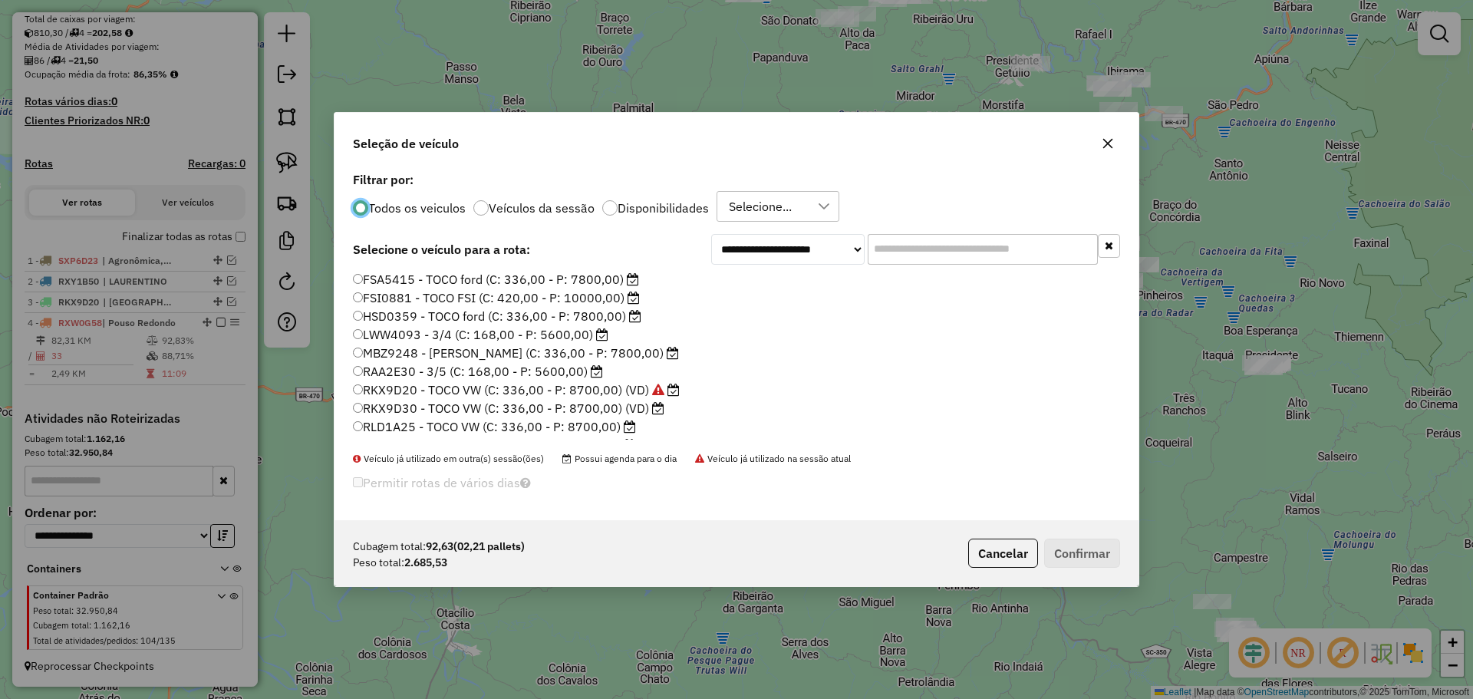
scroll to position [144, 0]
click at [423, 318] on label "RXW0E18 - TOCO VW (C: 336,00 - P: 8700,00)" at bounding box center [496, 319] width 286 height 18
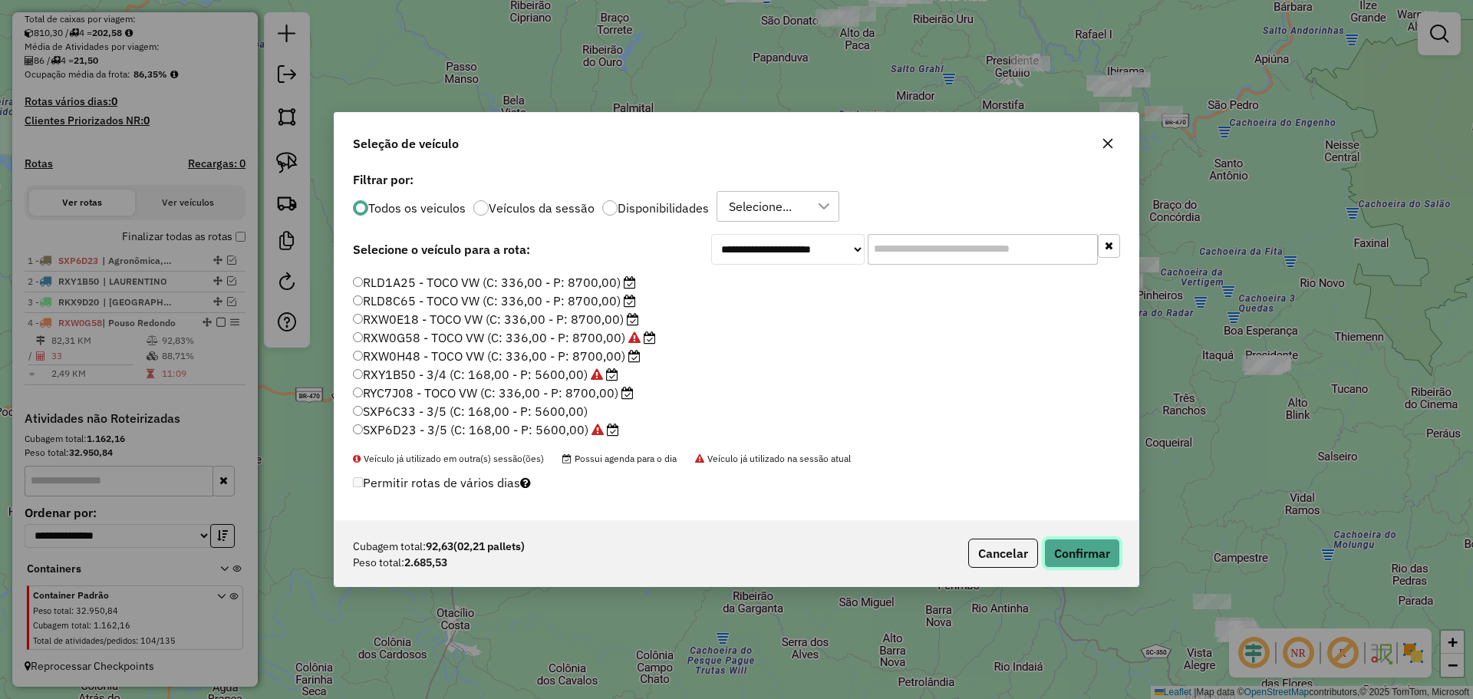
click at [1096, 552] on button "Confirmar" at bounding box center [1082, 553] width 76 height 29
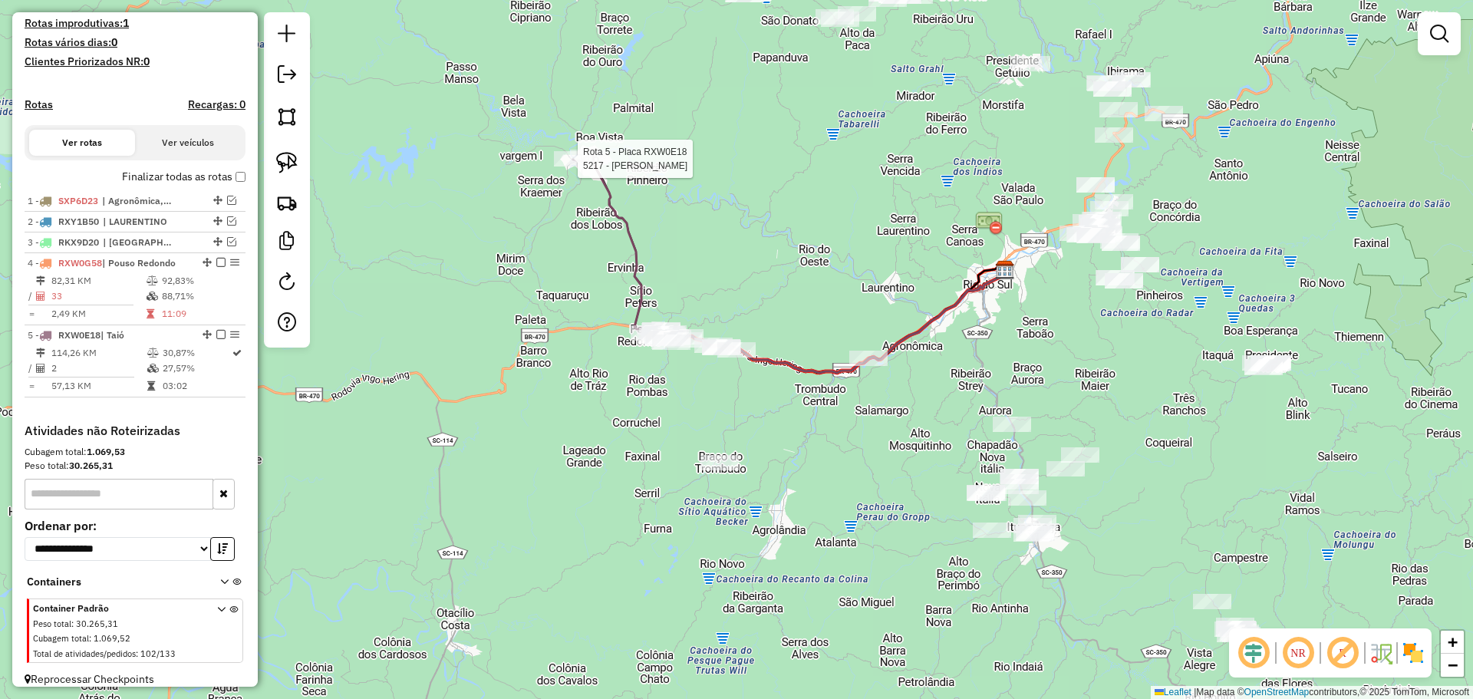
scroll to position [427, 0]
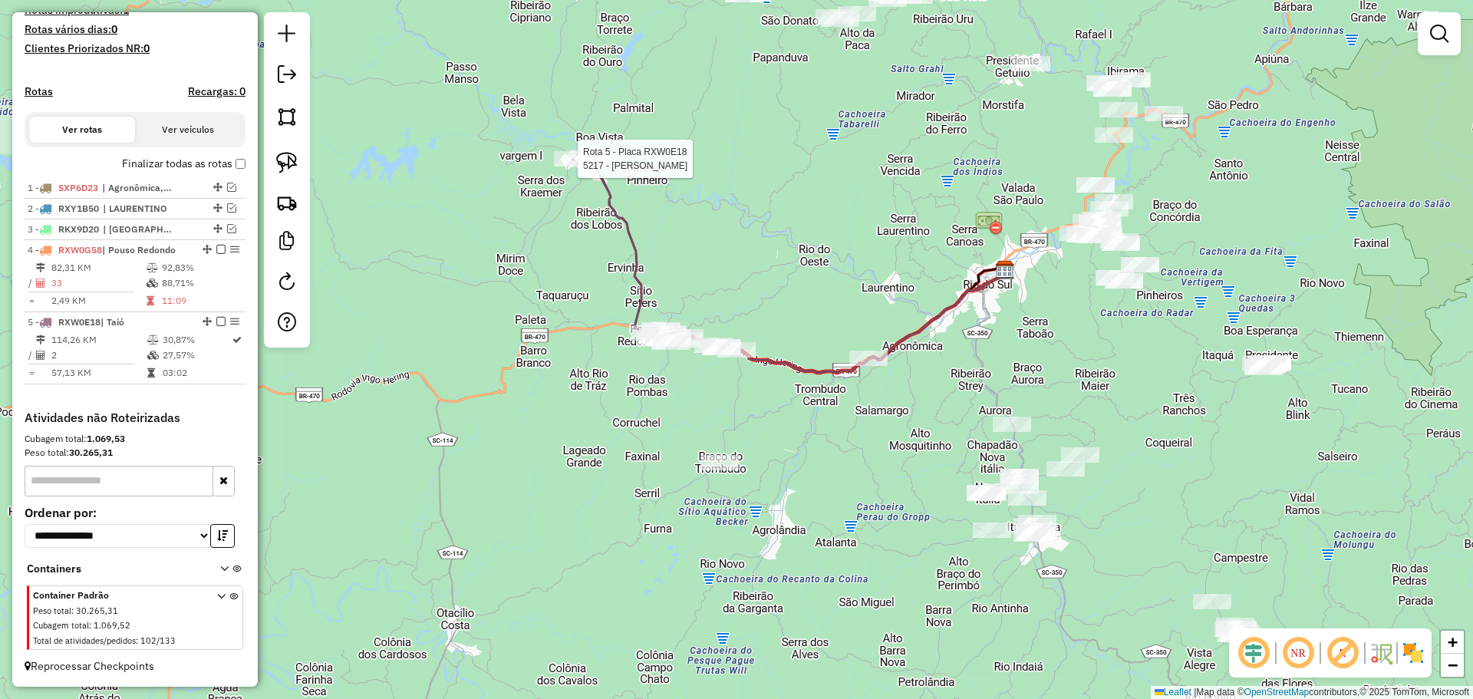
select select "*********"
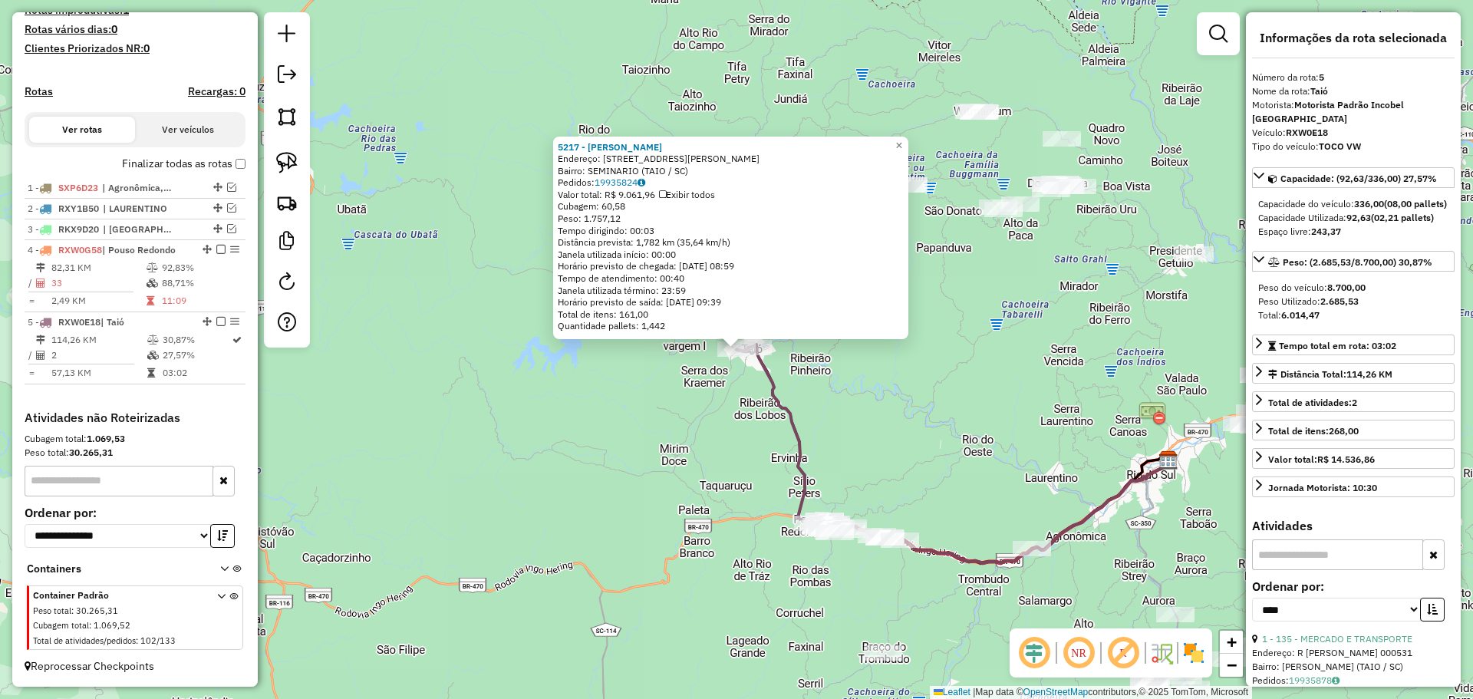
click at [835, 410] on div "5217 - [PERSON_NAME]: R [PERSON_NAME] 1026 1026 Bairro: SEMINARIO (TAIO / [GEOG…" at bounding box center [736, 349] width 1473 height 699
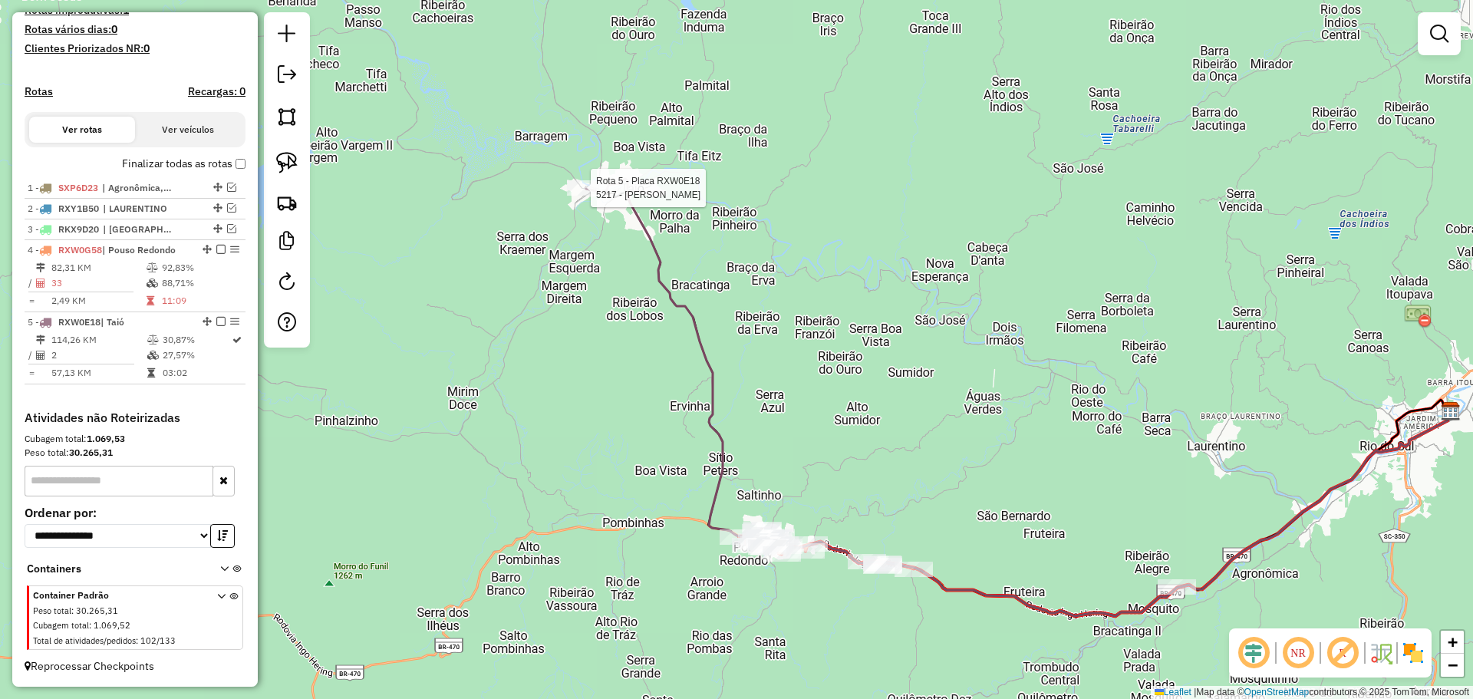
select select "*********"
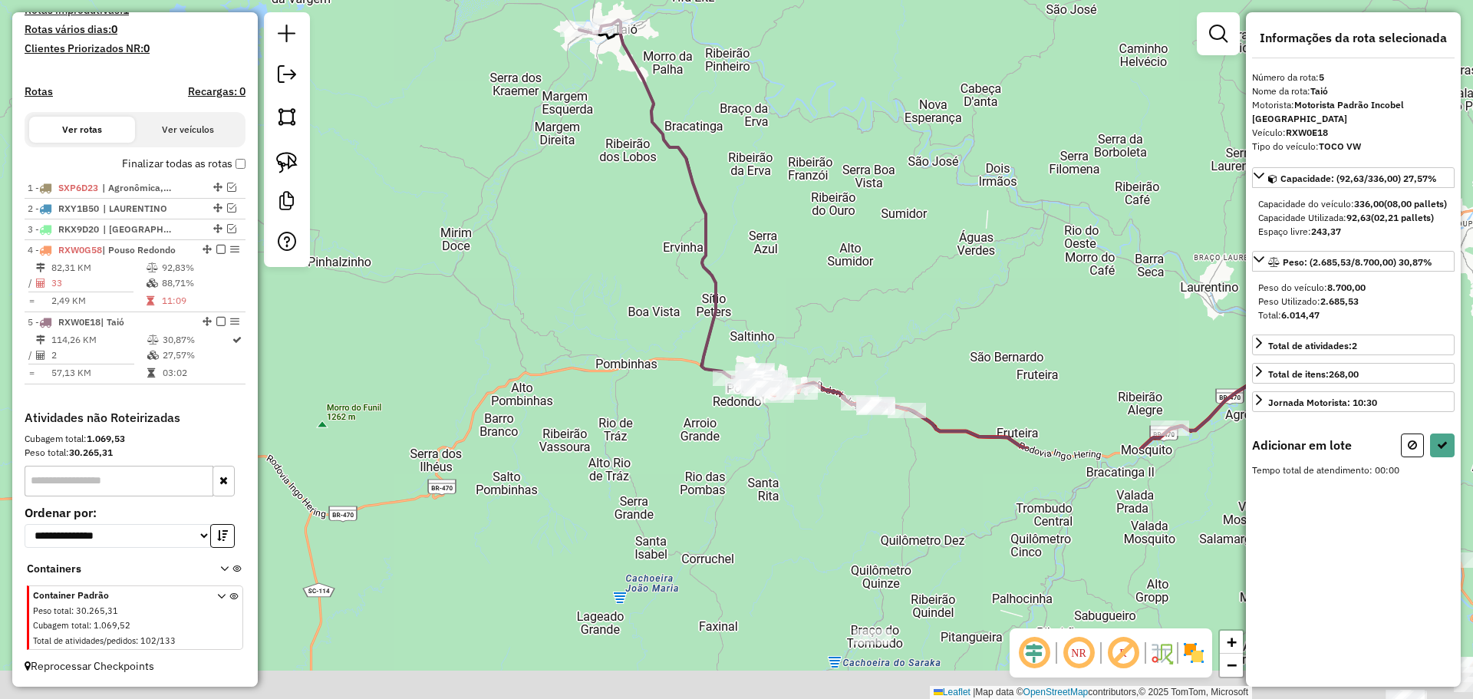
drag, startPoint x: 1009, startPoint y: 571, endPoint x: 849, endPoint y: 246, distance: 362.0
click at [849, 246] on div "Janela de atendimento Grade de atendimento Capacidade Transportadoras Veículos …" at bounding box center [736, 349] width 1473 height 699
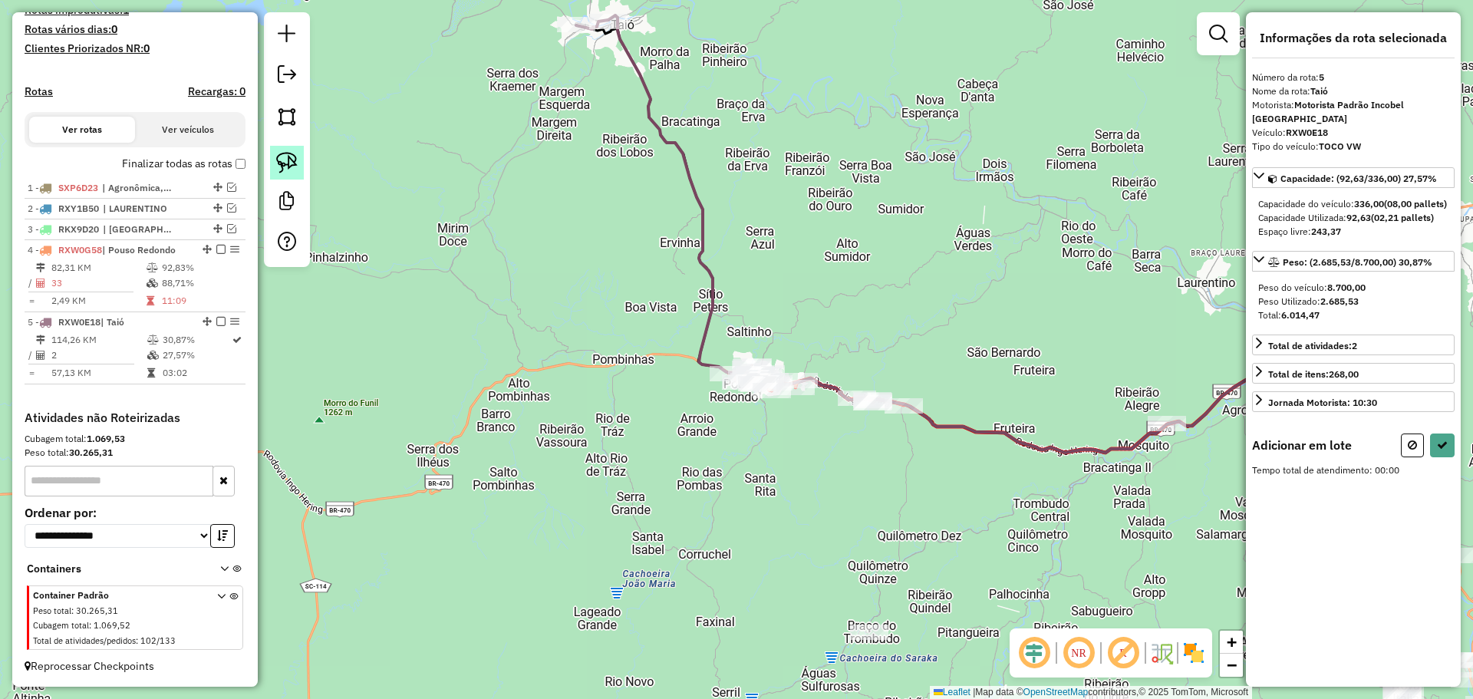
click at [282, 158] on img at bounding box center [286, 162] width 21 height 21
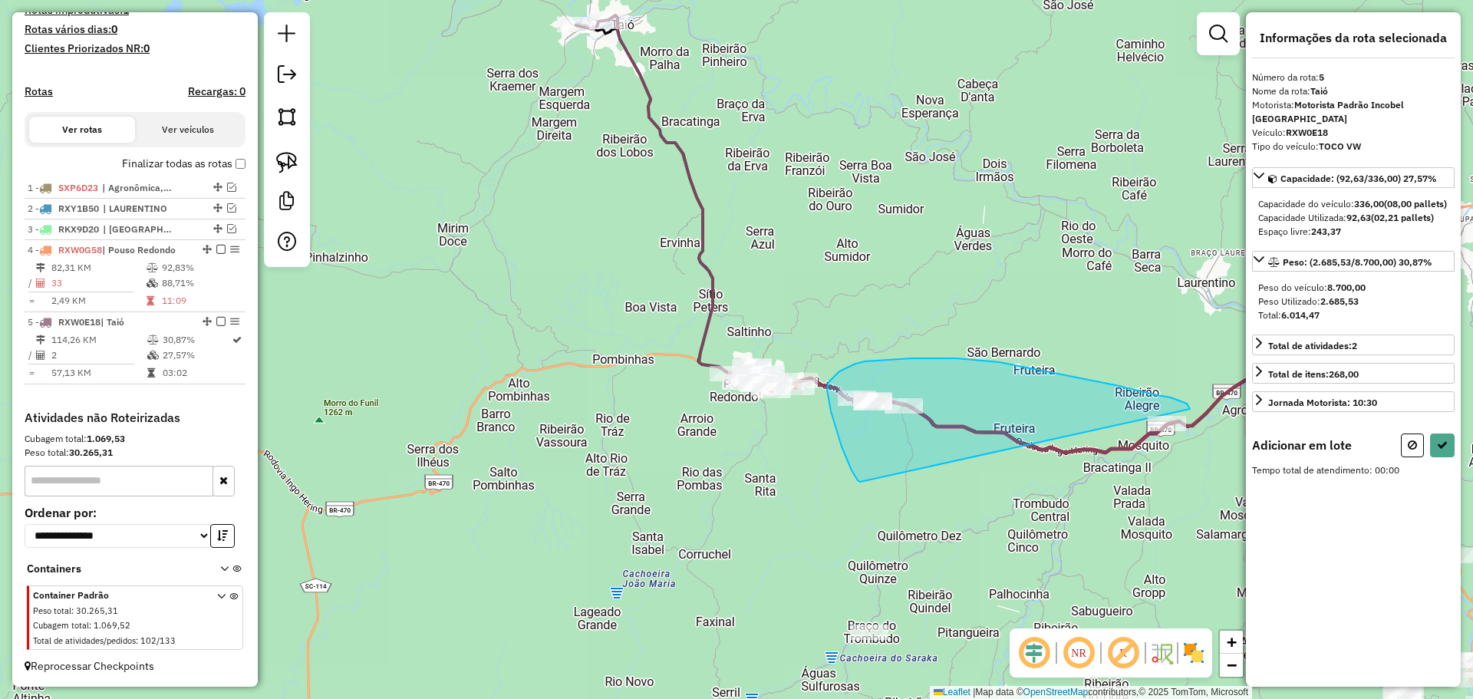
drag, startPoint x: 858, startPoint y: 480, endPoint x: 1197, endPoint y: 443, distance: 341.2
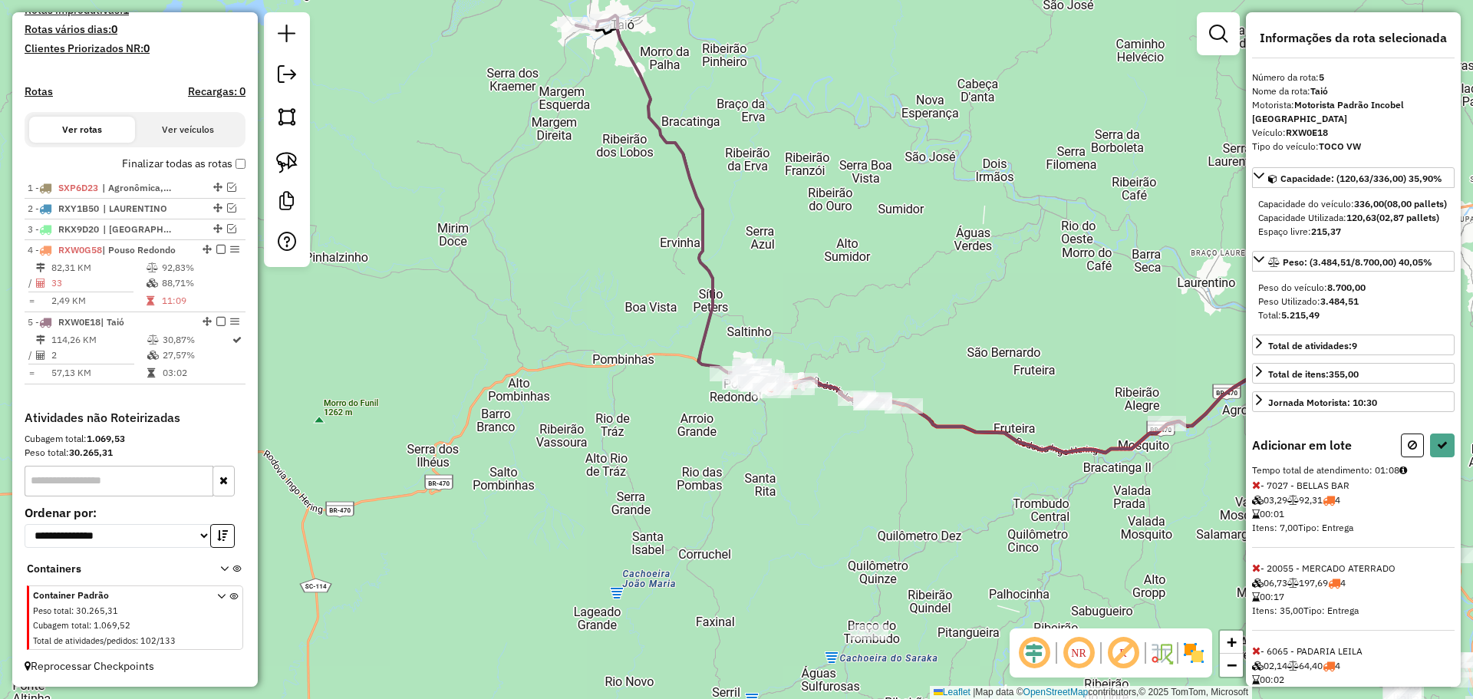
select select "*********"
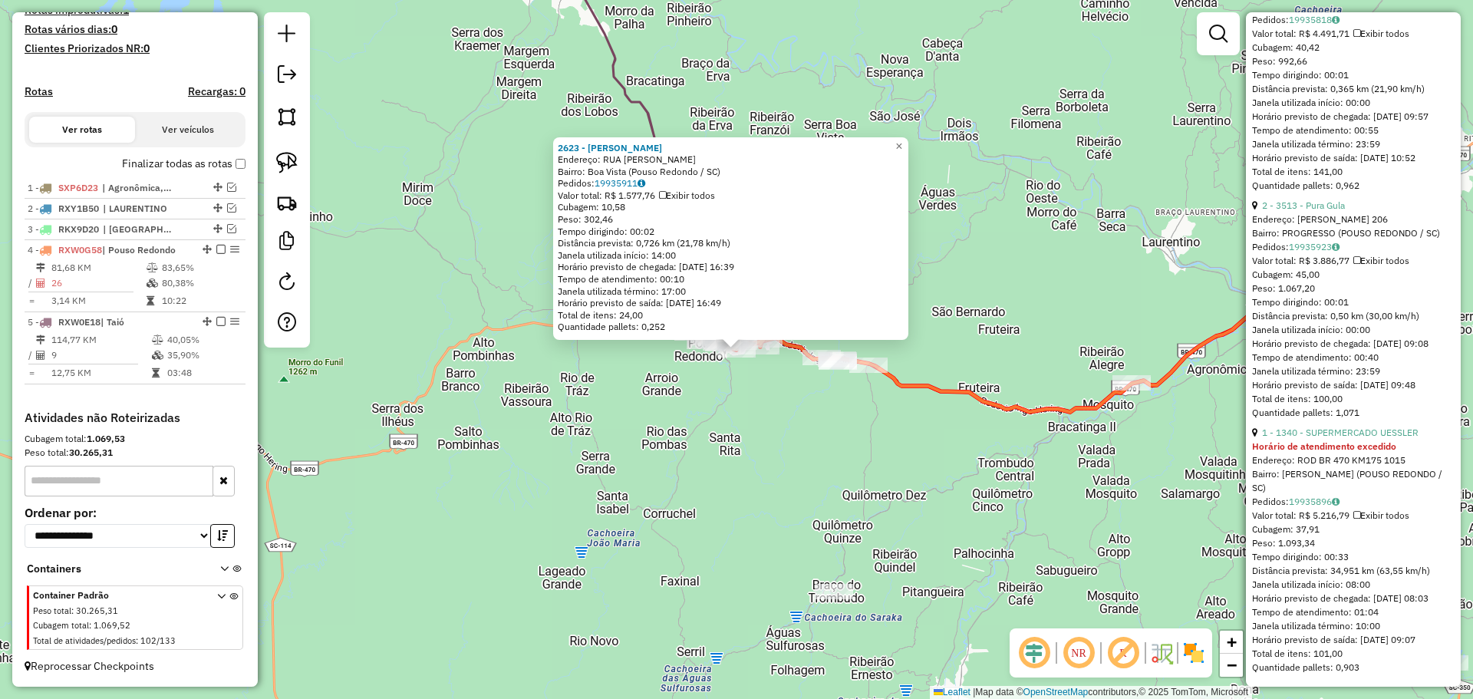
scroll to position [6206, 0]
click at [953, 499] on div "2623 - [PERSON_NAME]: RUA [PERSON_NAME]: [GEOGRAPHIC_DATA] (Pouso Redondo / [GE…" at bounding box center [736, 349] width 1473 height 699
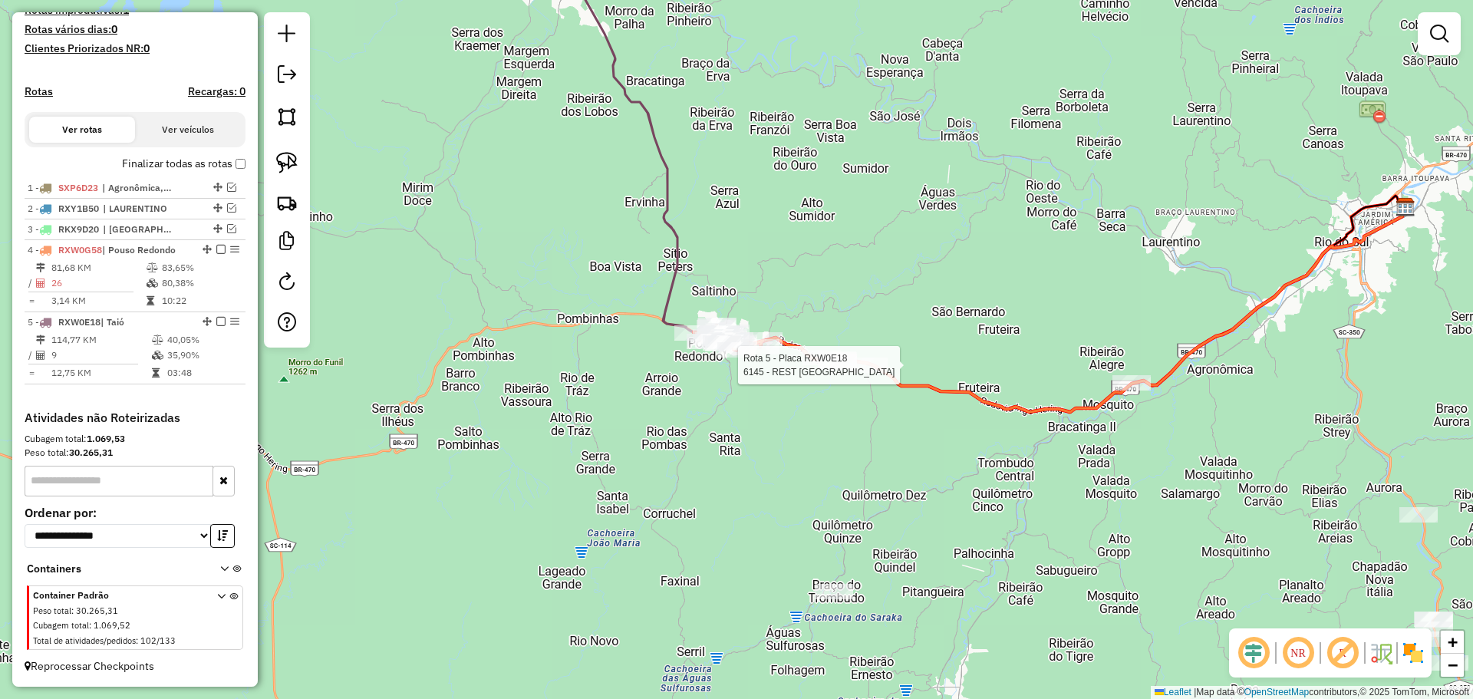
select select "*********"
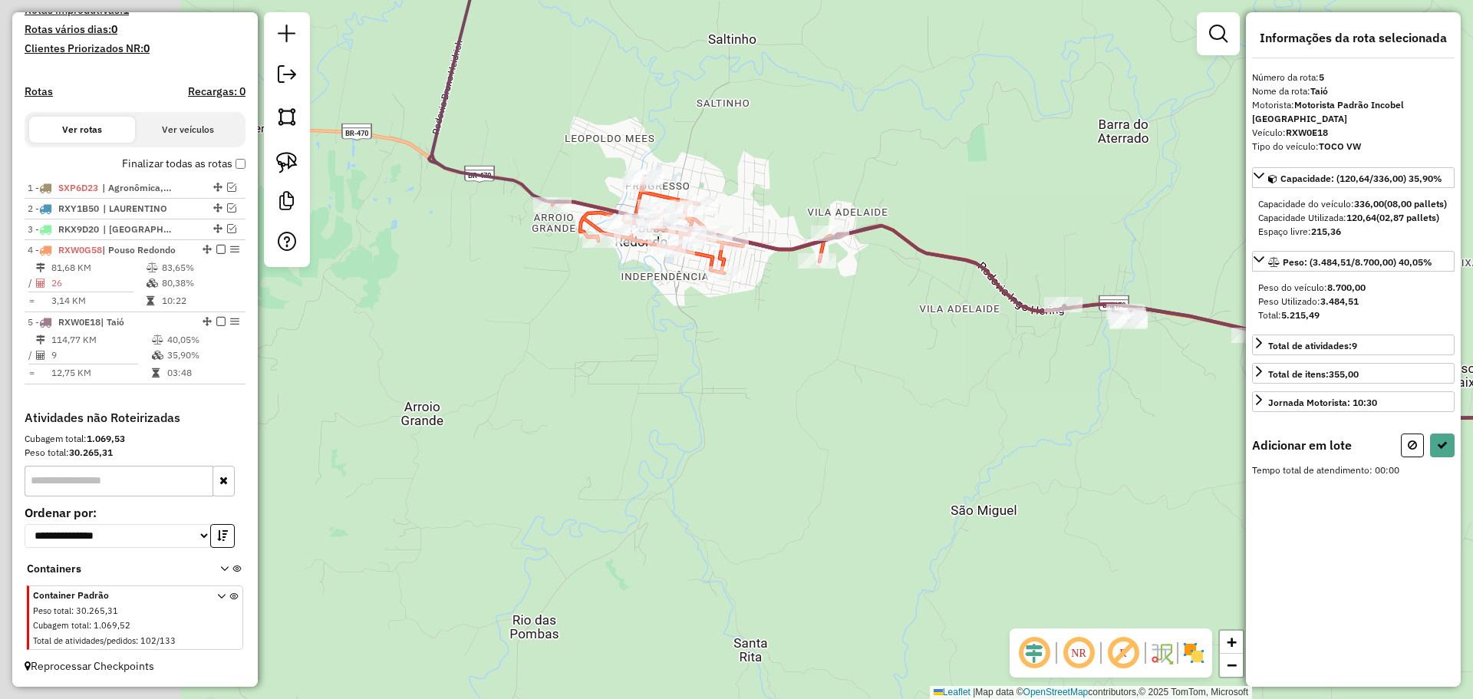
drag, startPoint x: 503, startPoint y: 177, endPoint x: 684, endPoint y: 282, distance: 208.3
click at [793, 173] on div "Janela de atendimento Grade de atendimento Capacidade Transportadoras Veículos …" at bounding box center [736, 349] width 1473 height 699
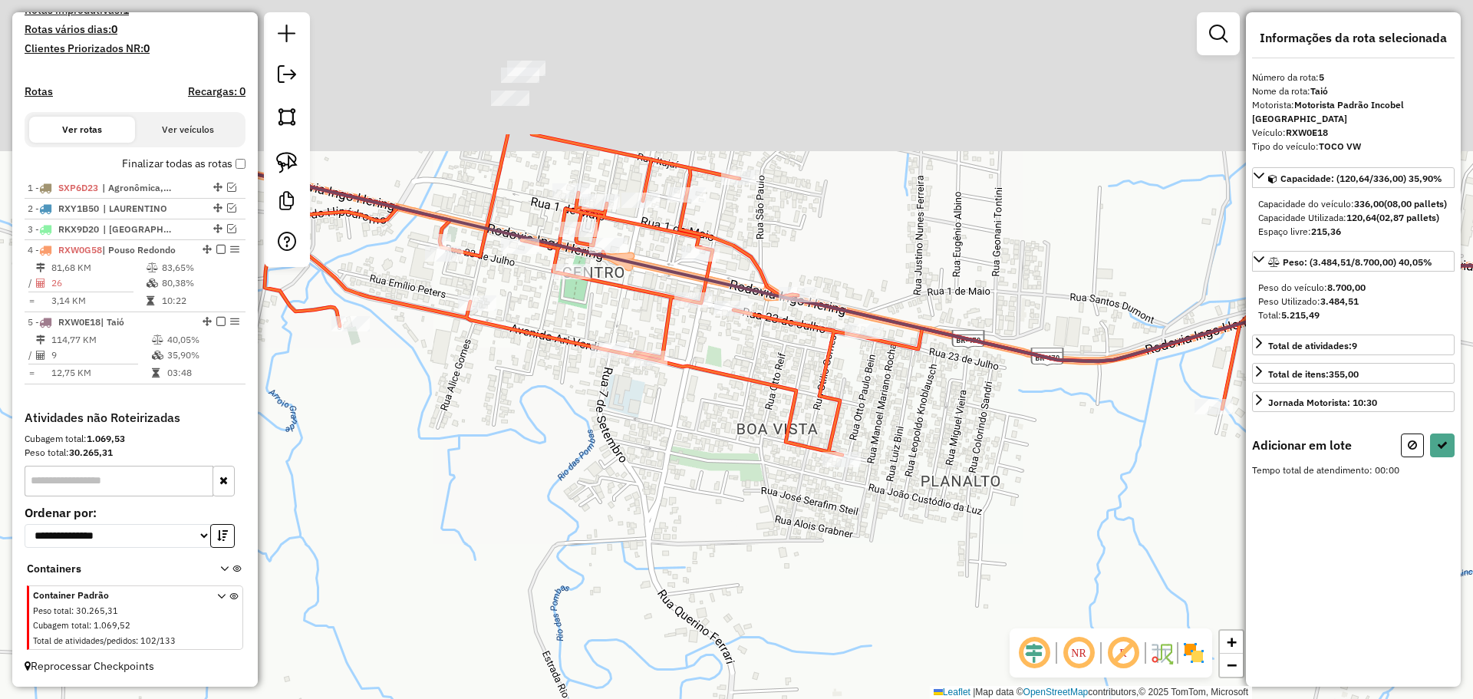
drag, startPoint x: 721, startPoint y: 369, endPoint x: 720, endPoint y: 382, distance: 13.1
click at [721, 380] on icon at bounding box center [712, 294] width 1112 height 321
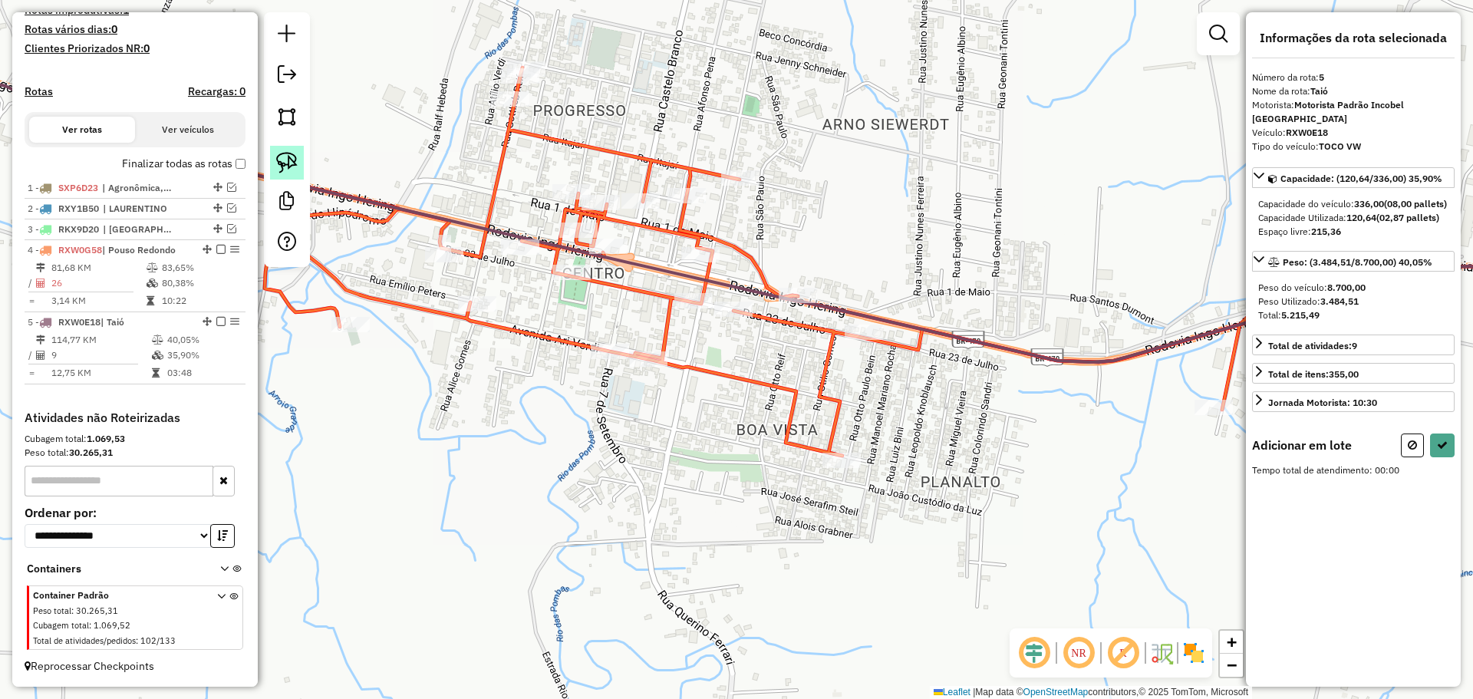
click at [290, 154] on img at bounding box center [286, 162] width 21 height 21
drag, startPoint x: 606, startPoint y: 146, endPoint x: 710, endPoint y: 191, distance: 113.0
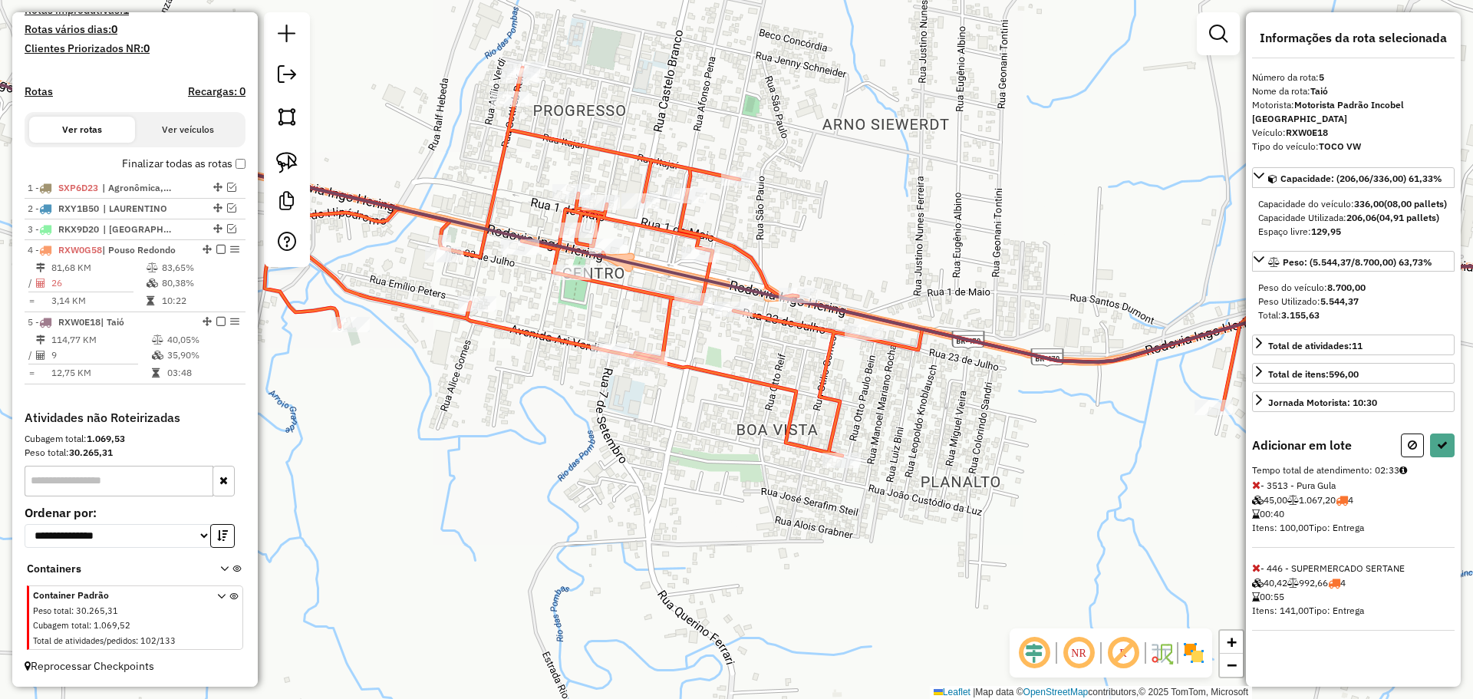
select select "*********"
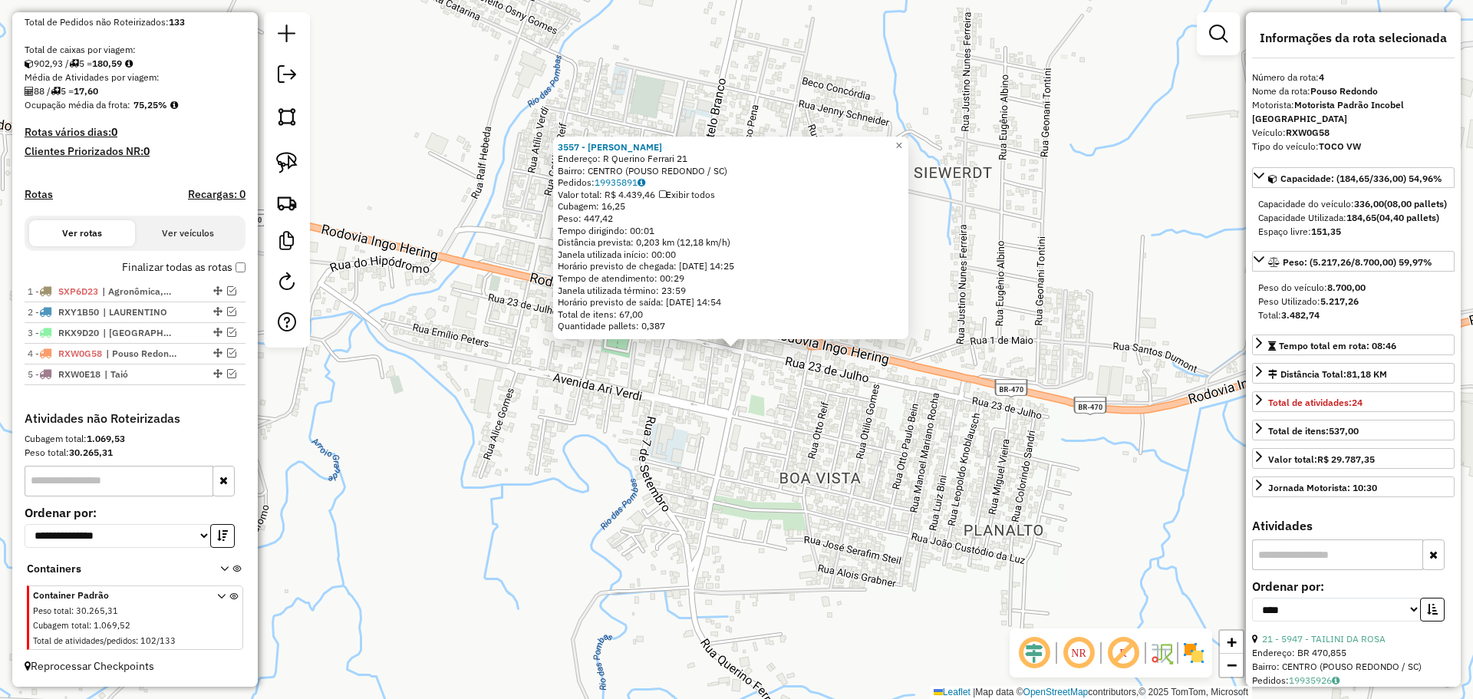
scroll to position [305, 0]
click at [797, 525] on div "3557 - [PERSON_NAME]: R Querino Ferrari 21 Bairro: CENTRO (POUSO REDONDO / SC) …" at bounding box center [736, 349] width 1473 height 699
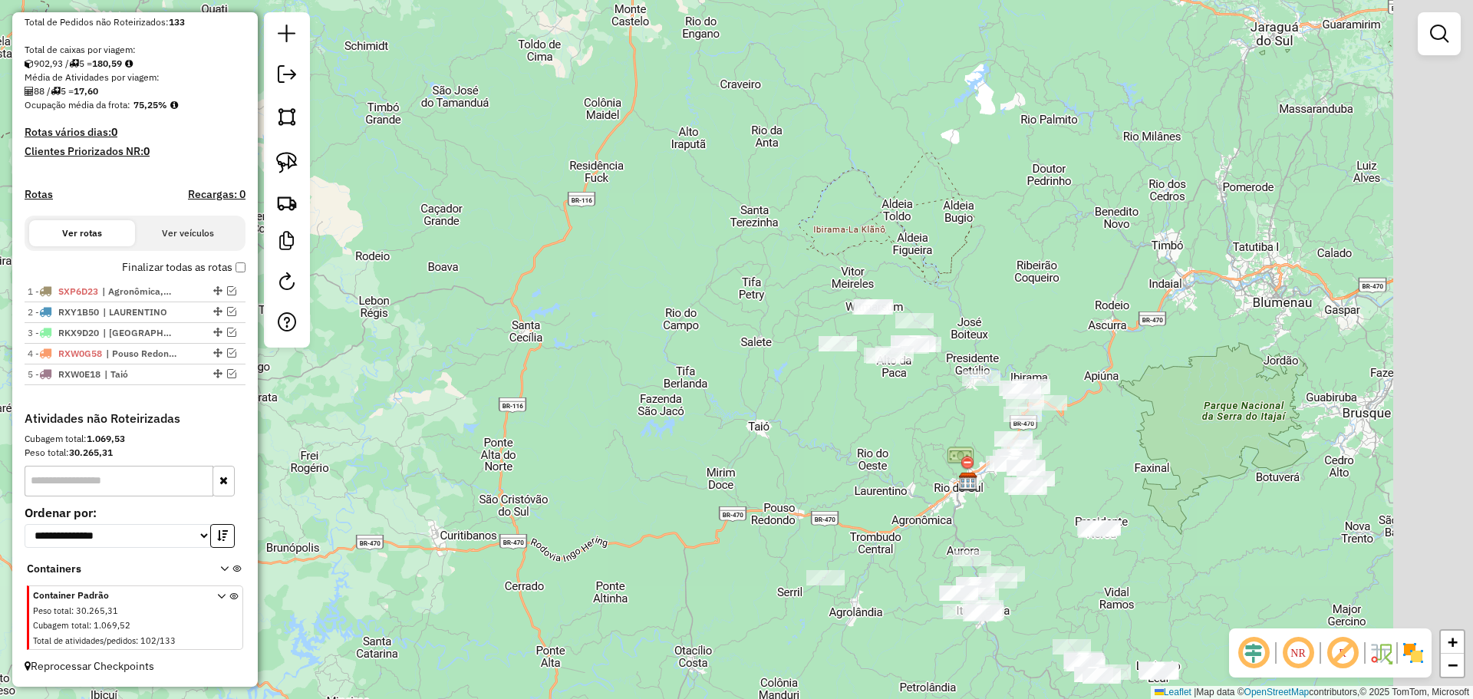
drag, startPoint x: 1026, startPoint y: 453, endPoint x: 869, endPoint y: 472, distance: 158.5
click at [869, 472] on div "Janela de atendimento Grade de atendimento Capacidade Transportadoras Veículos …" at bounding box center [736, 349] width 1473 height 699
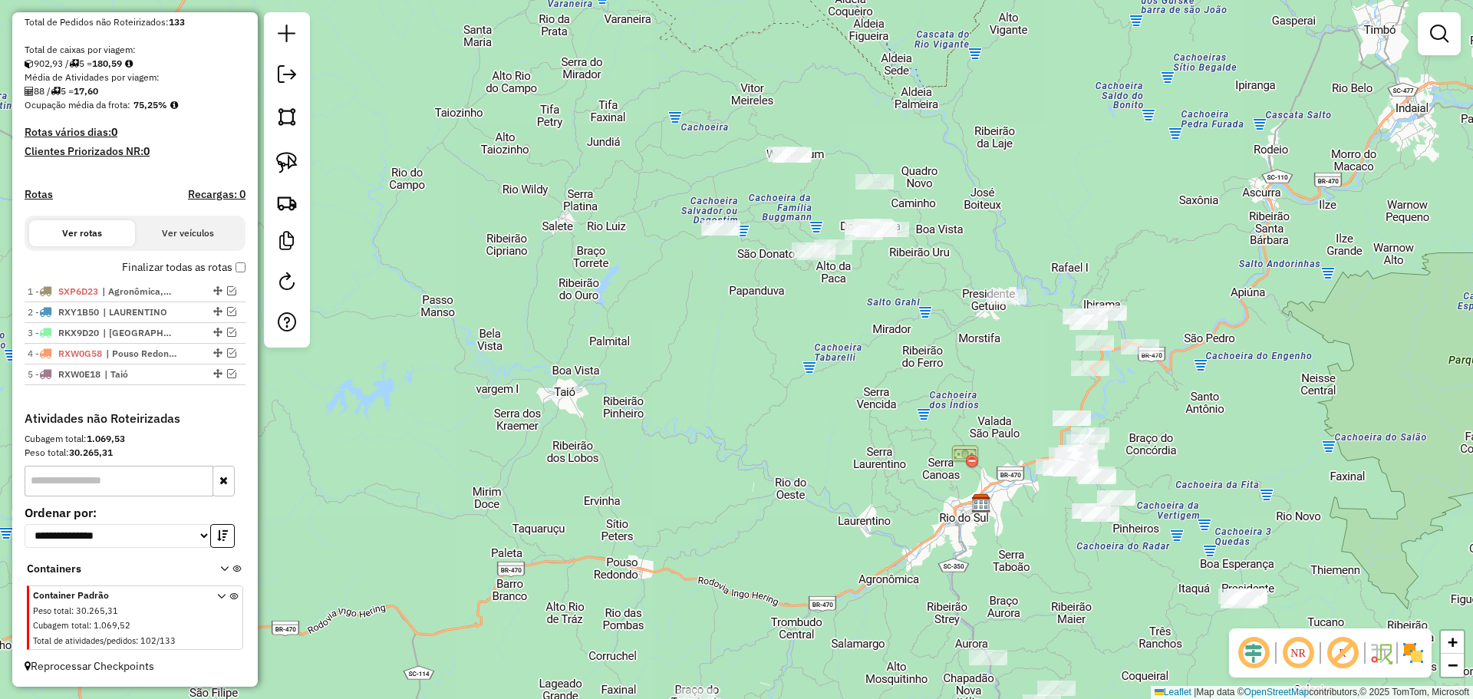
click at [936, 480] on div "Janela de atendimento Grade de atendimento Capacidade Transportadoras Veículos …" at bounding box center [736, 349] width 1473 height 699
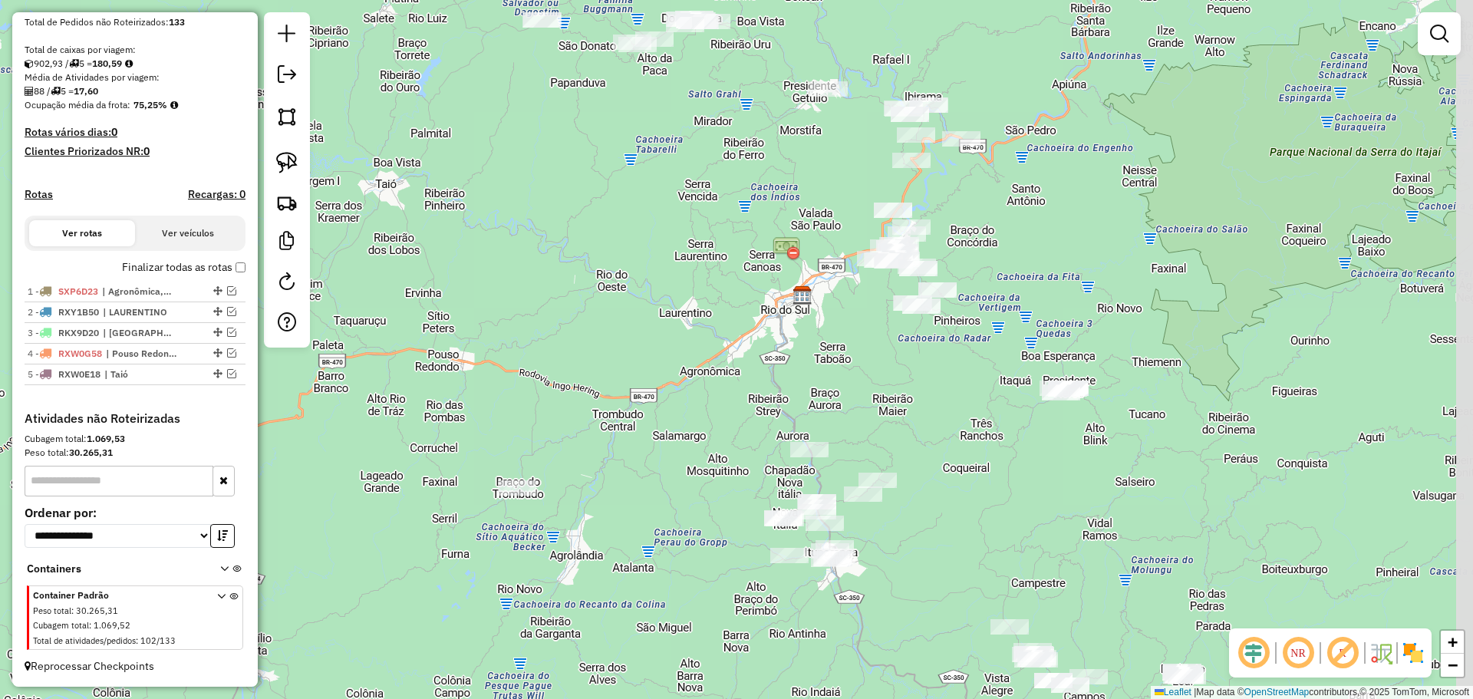
drag, startPoint x: 937, startPoint y: 488, endPoint x: 786, endPoint y: 310, distance: 233.5
click at [786, 310] on div "Janela de atendimento Grade de atendimento Capacidade Transportadoras Veículos …" at bounding box center [736, 349] width 1473 height 699
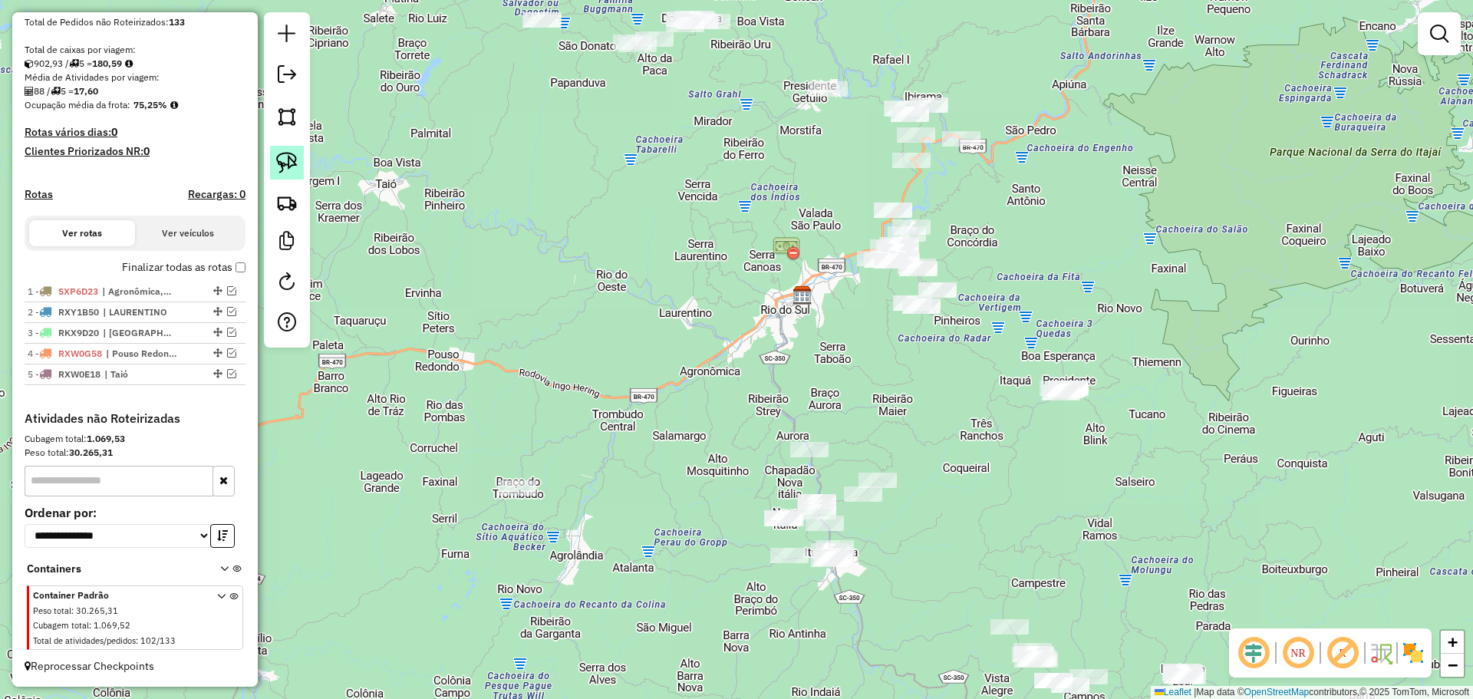
click at [287, 154] on img at bounding box center [286, 162] width 21 height 21
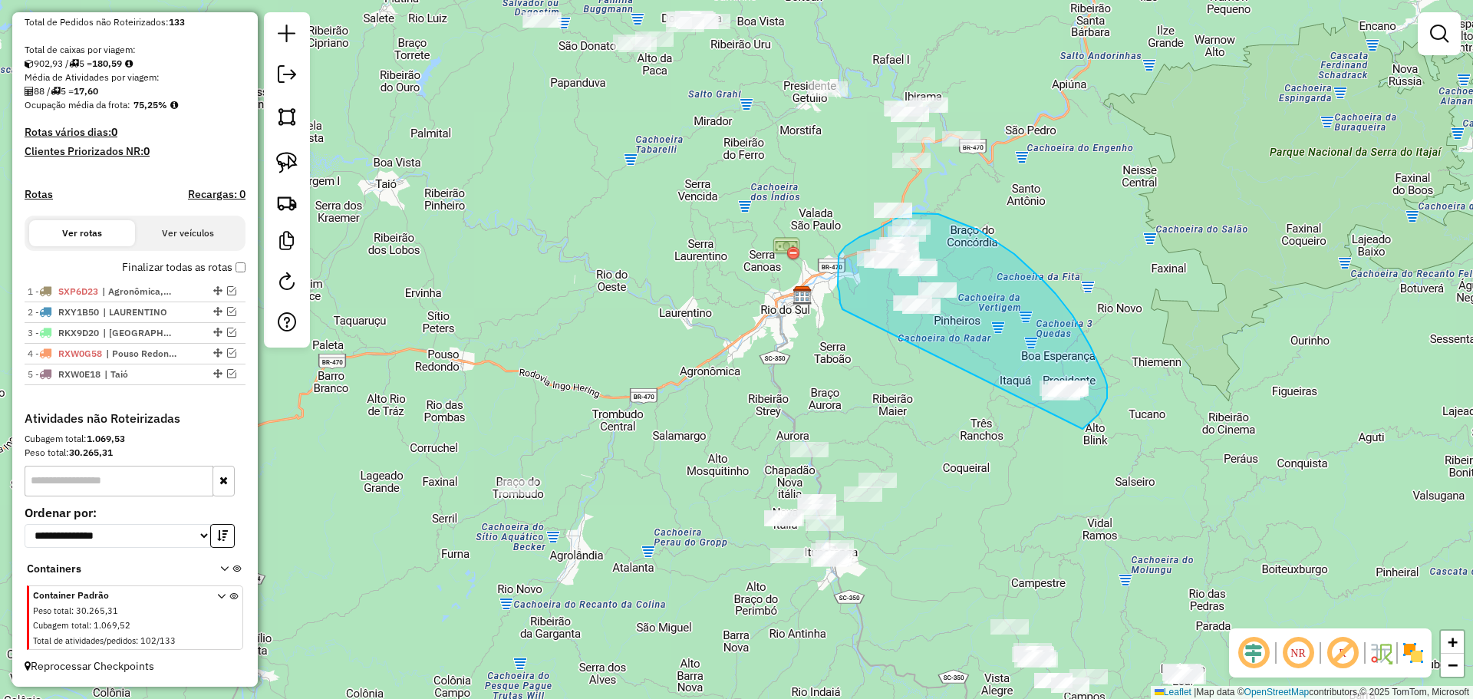
drag, startPoint x: 842, startPoint y: 309, endPoint x: 1067, endPoint y: 425, distance: 252.9
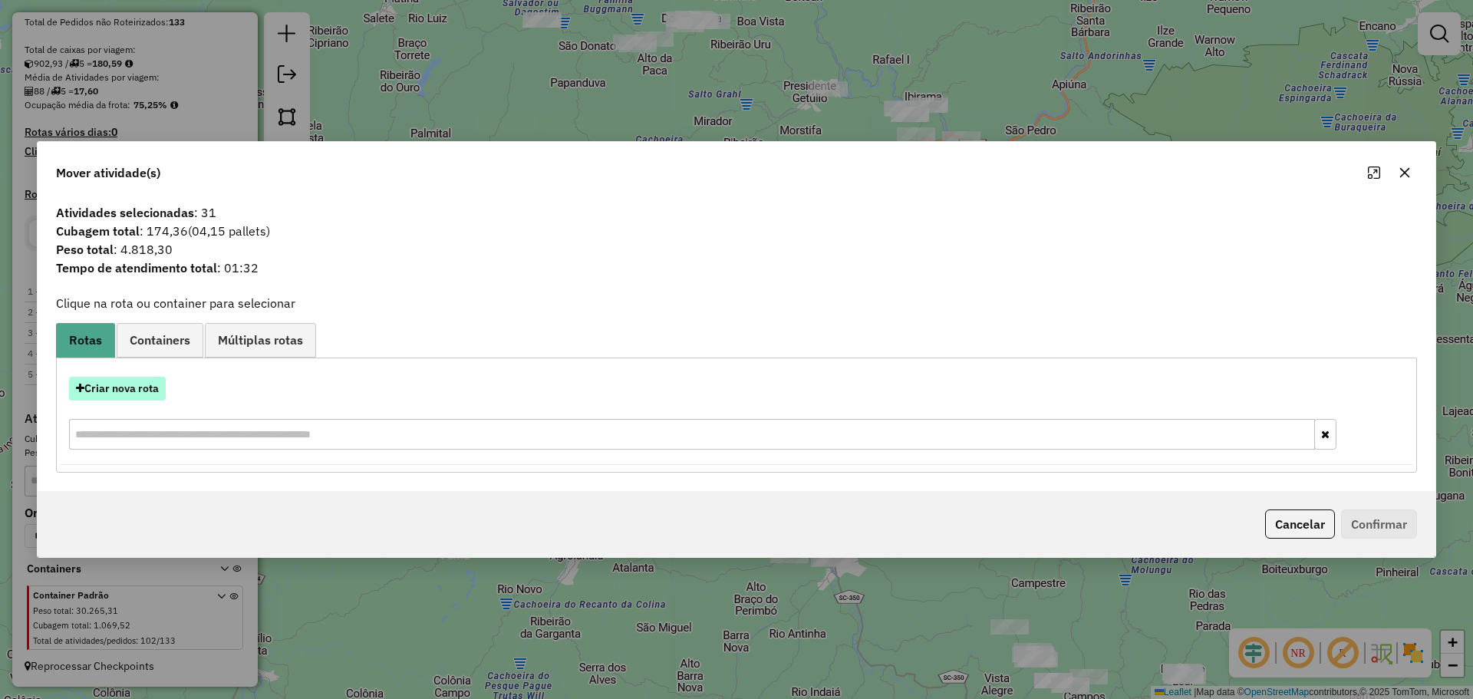
click at [130, 387] on button "Criar nova rota" at bounding box center [117, 389] width 97 height 24
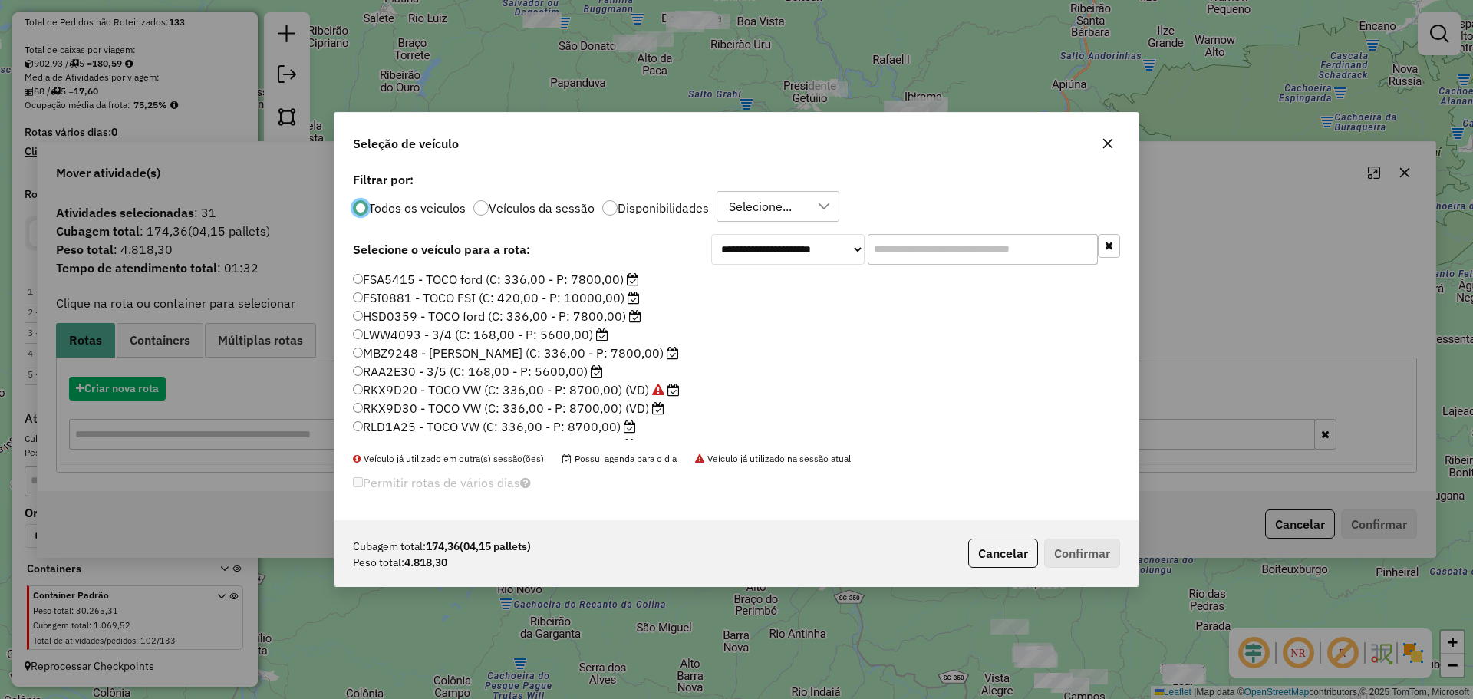
scroll to position [8, 5]
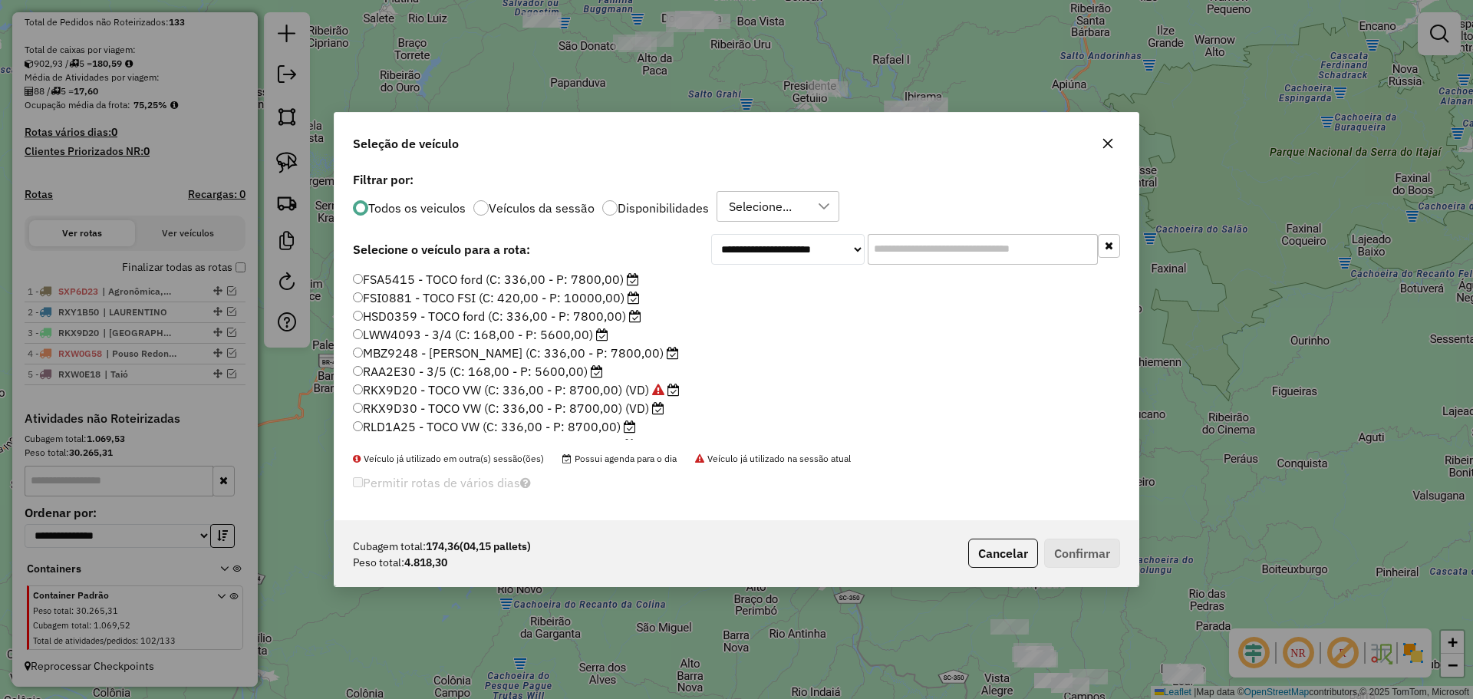
click at [397, 367] on label "RAA2E30 - 3/5 (C: 168,00 - P: 5600,00)" at bounding box center [478, 371] width 250 height 18
click at [1093, 552] on button "Confirmar" at bounding box center [1082, 553] width 76 height 29
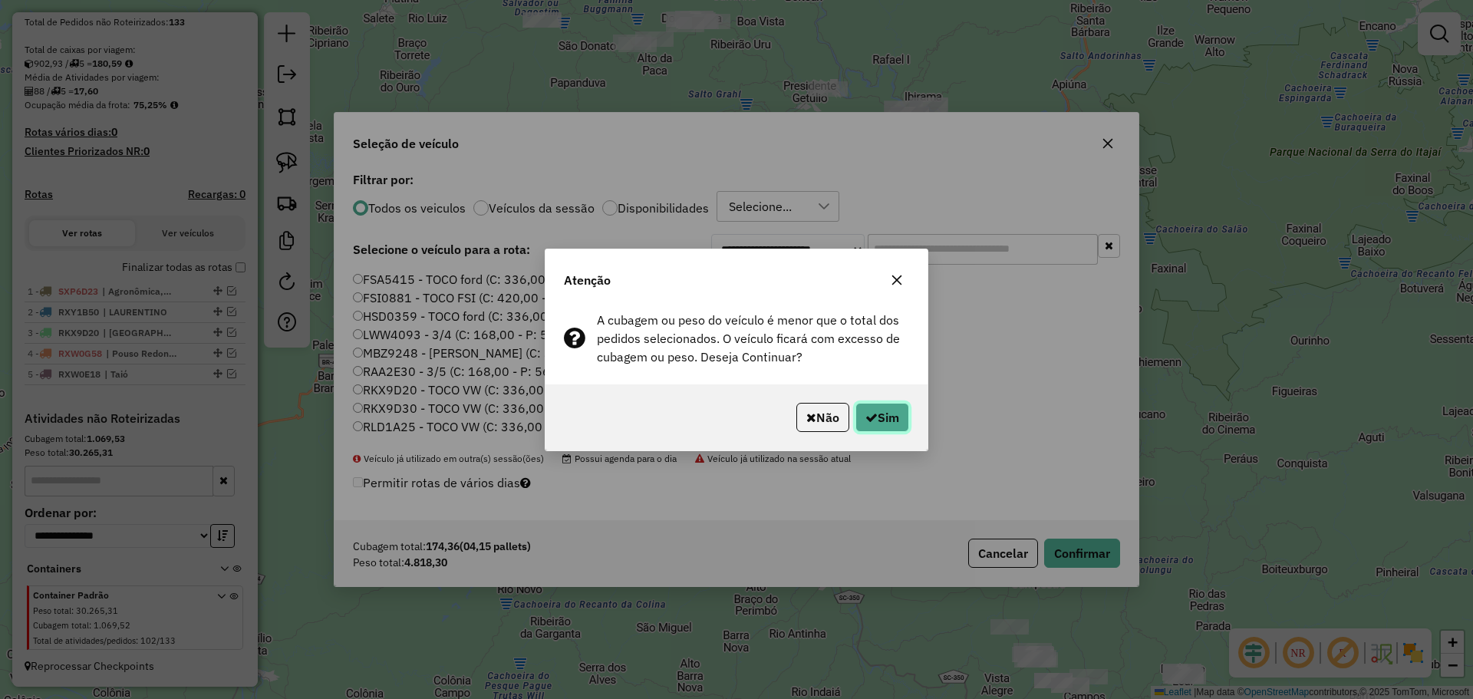
click at [877, 413] on button "Sim" at bounding box center [882, 417] width 54 height 29
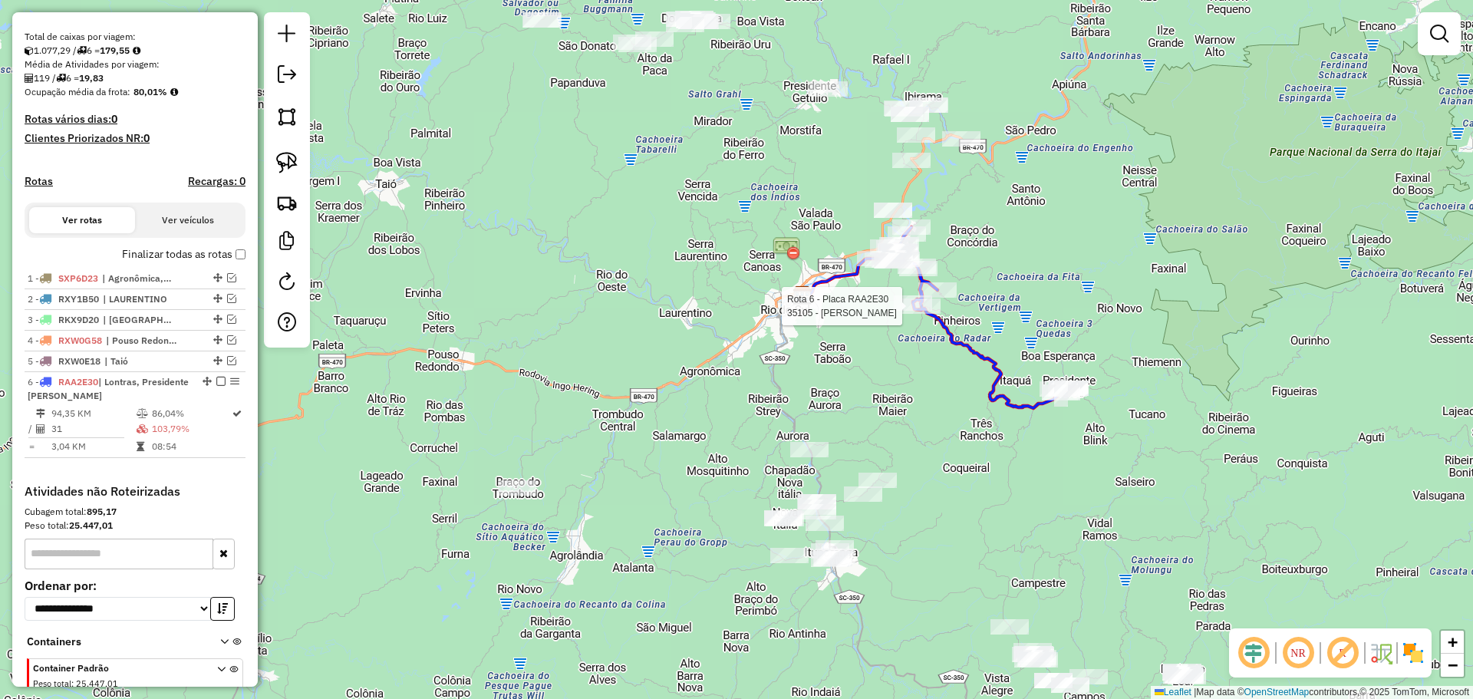
select select "*********"
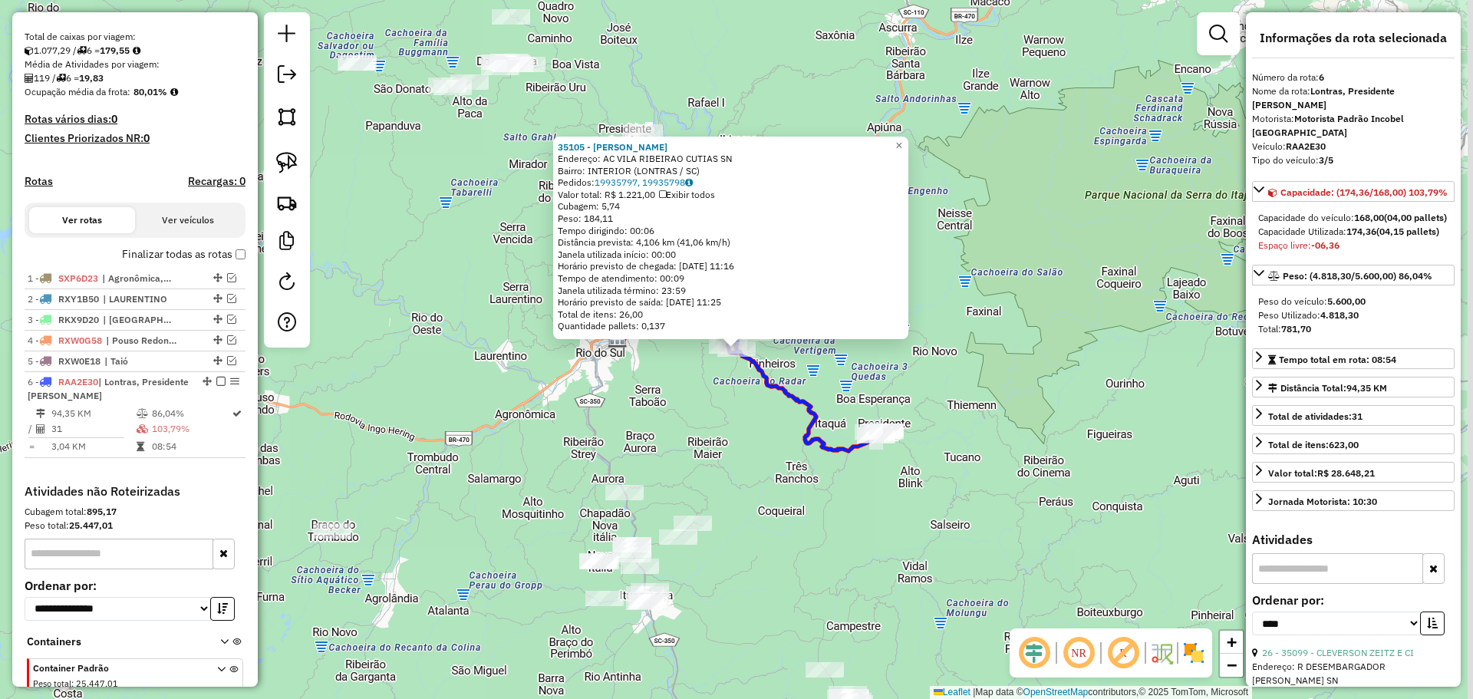
scroll to position [391, 0]
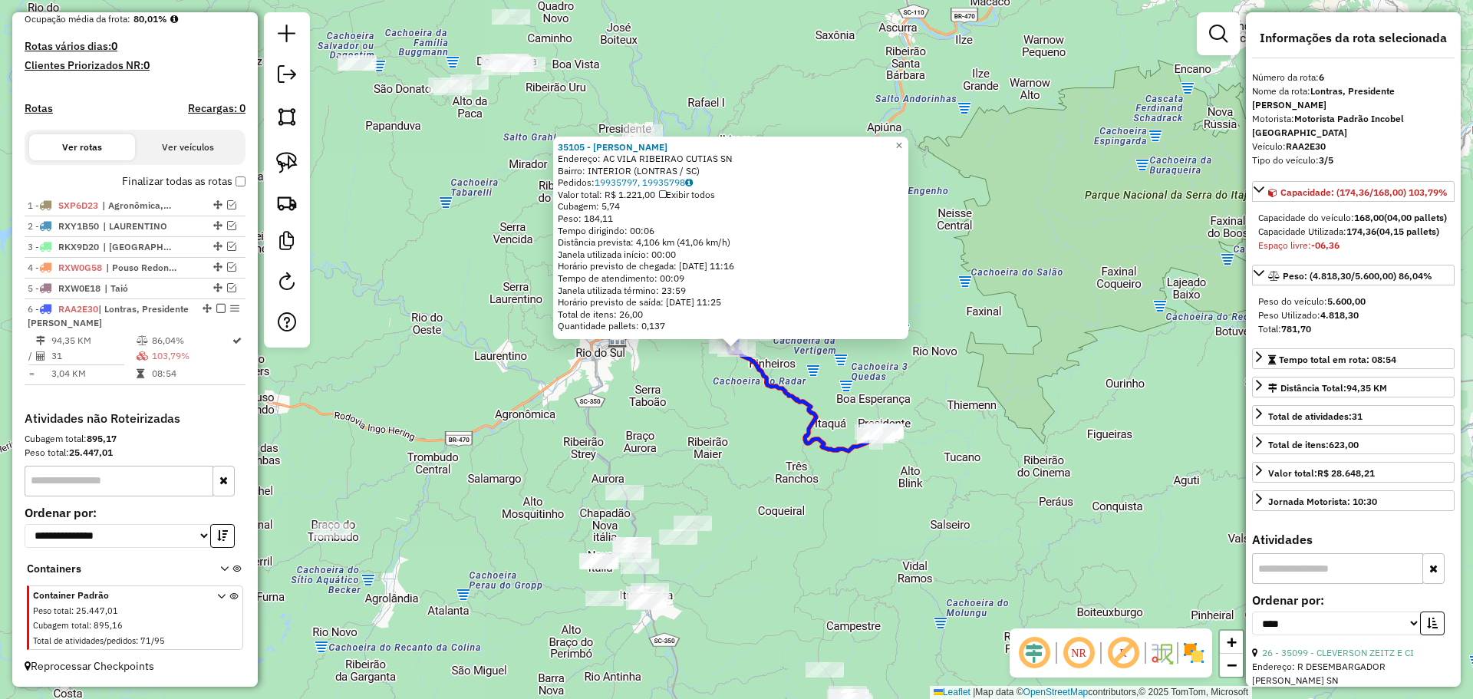
click at [730, 441] on div "35105 - [PERSON_NAME]: AC VILA RIBEIRAO CUTIAS SN Bairro: INTERIOR ([GEOGRAPHIC…" at bounding box center [736, 349] width 1473 height 699
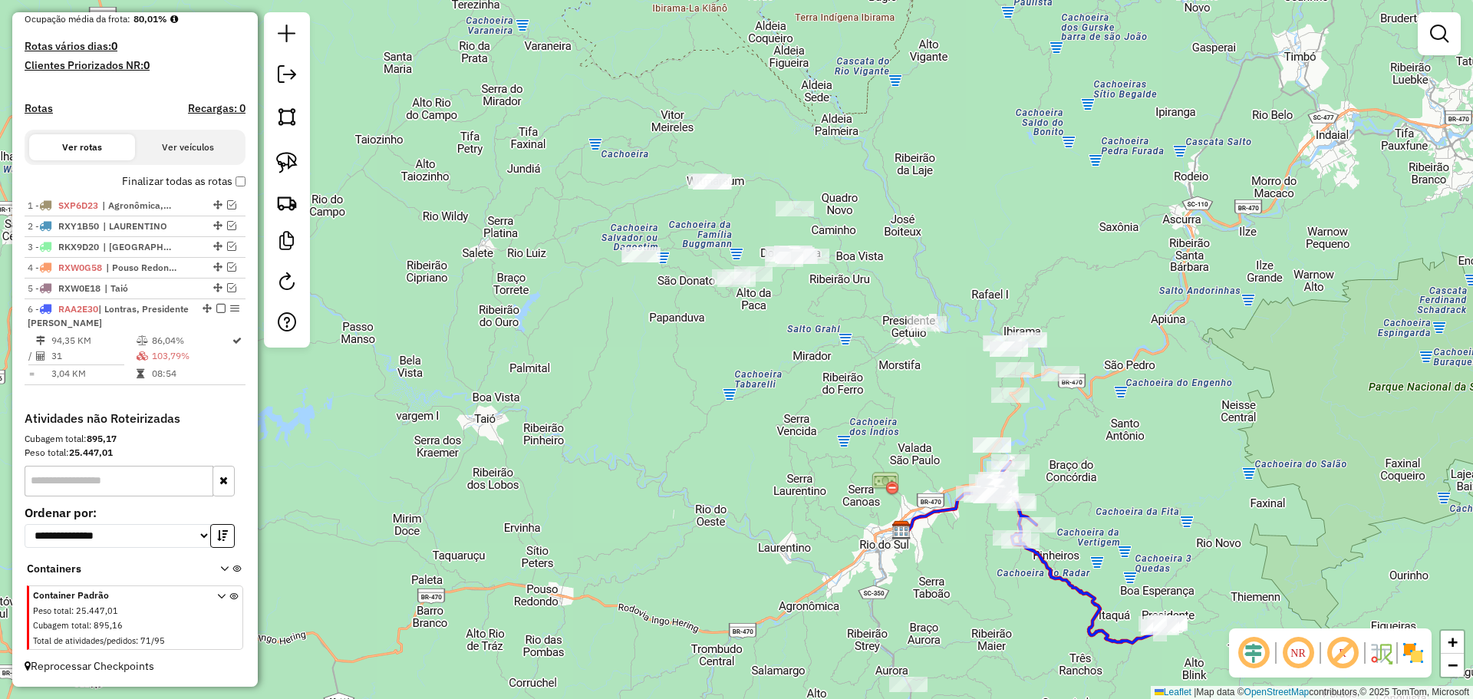
drag, startPoint x: 571, startPoint y: 236, endPoint x: 828, endPoint y: 400, distance: 304.6
click at [824, 400] on div "Janela de atendimento Grade de atendimento Capacidade Transportadoras Veículos …" at bounding box center [736, 349] width 1473 height 699
click at [296, 159] on img at bounding box center [286, 162] width 21 height 21
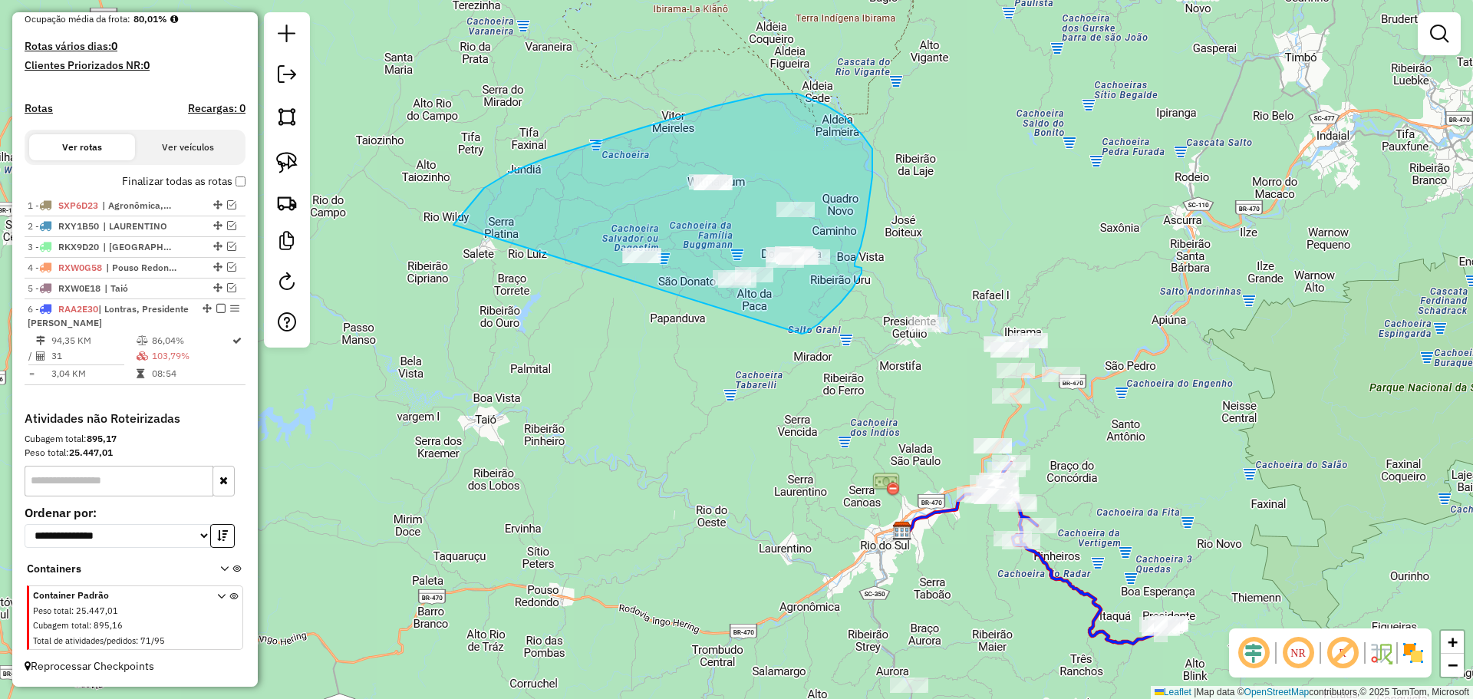
drag, startPoint x: 716, startPoint y: 106, endPoint x: 801, endPoint y: 334, distance: 243.3
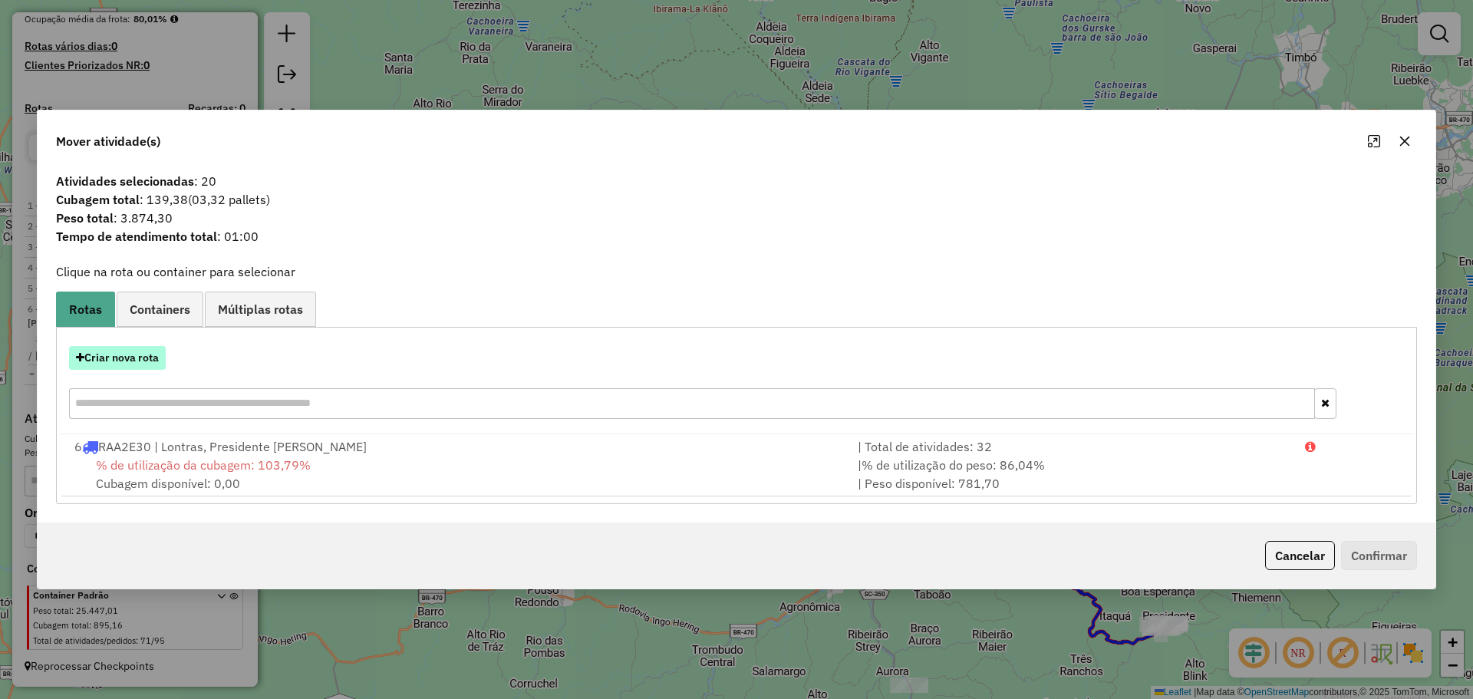
click at [127, 355] on button "Criar nova rota" at bounding box center [117, 358] width 97 height 24
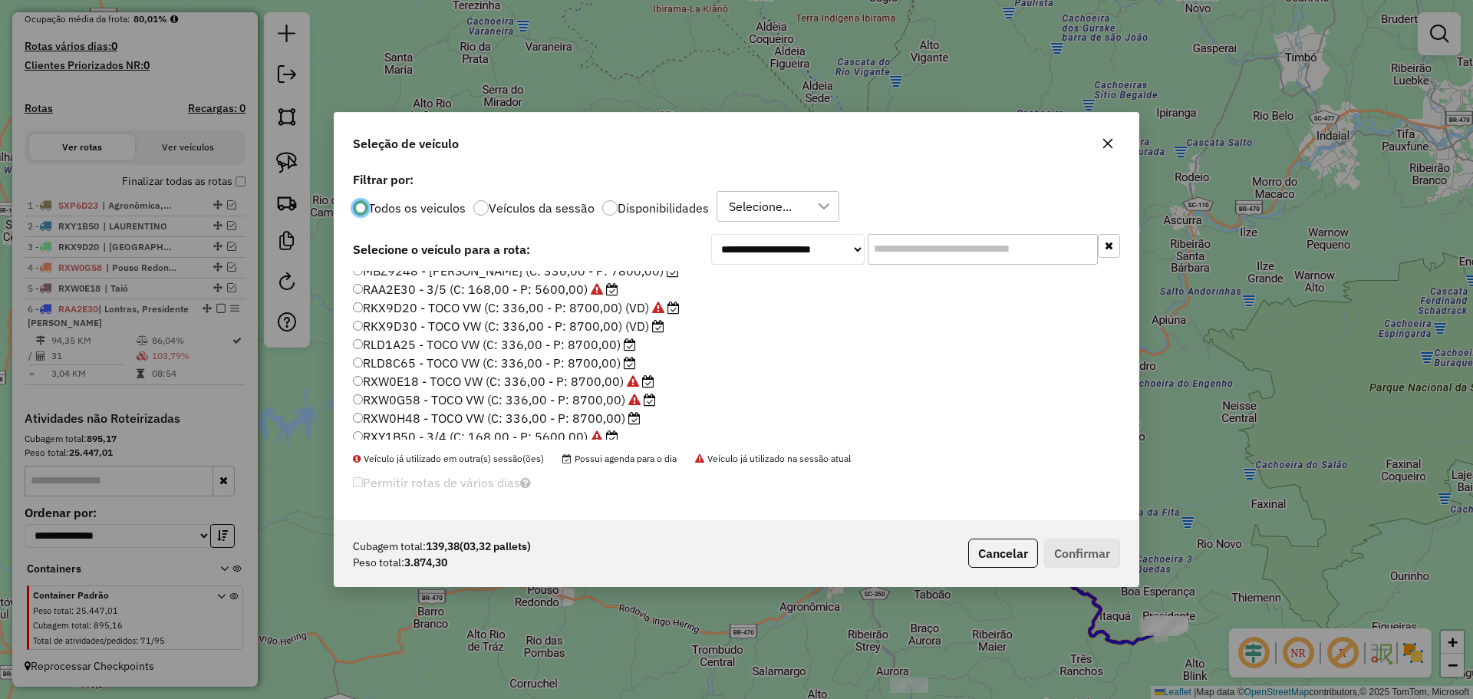
scroll to position [144, 0]
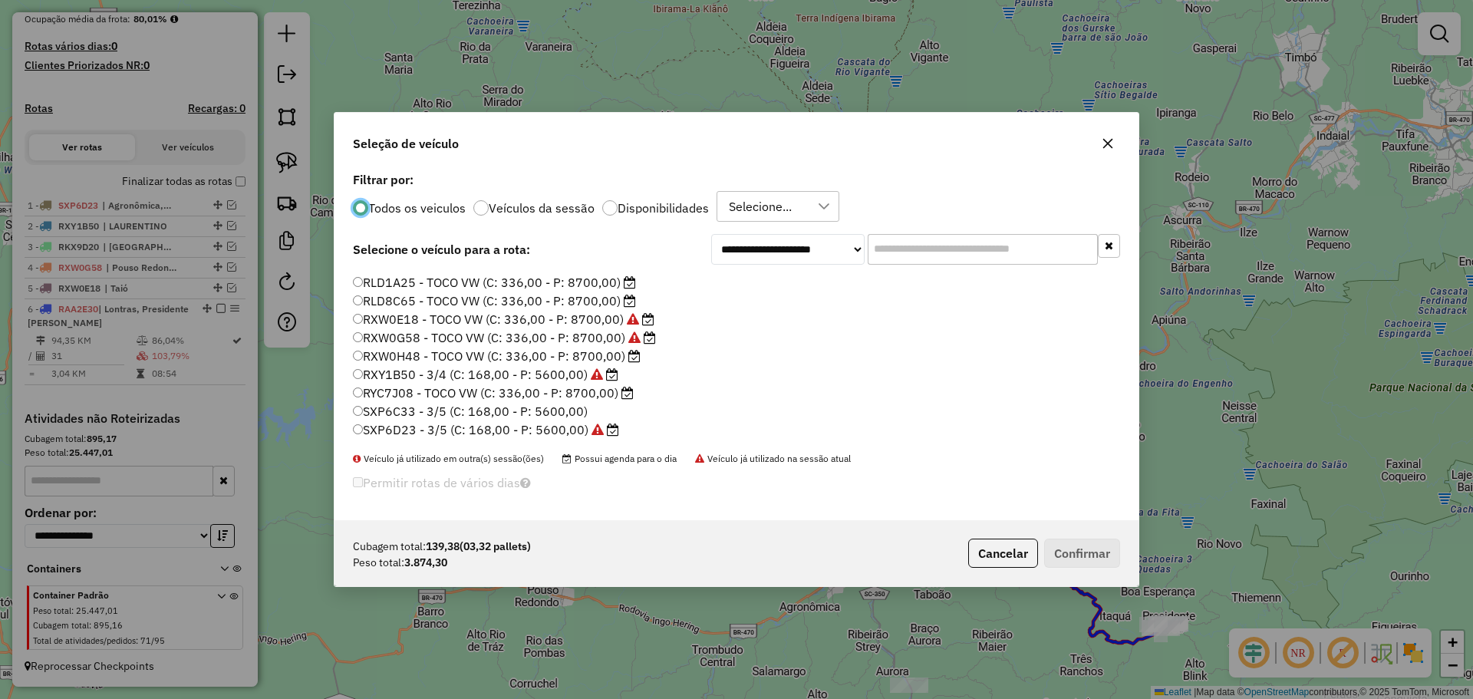
click at [368, 301] on label "RLD8C65 - TOCO VW (C: 336,00 - P: 8700,00)" at bounding box center [494, 301] width 283 height 18
click at [1067, 549] on button "Confirmar" at bounding box center [1082, 553] width 76 height 29
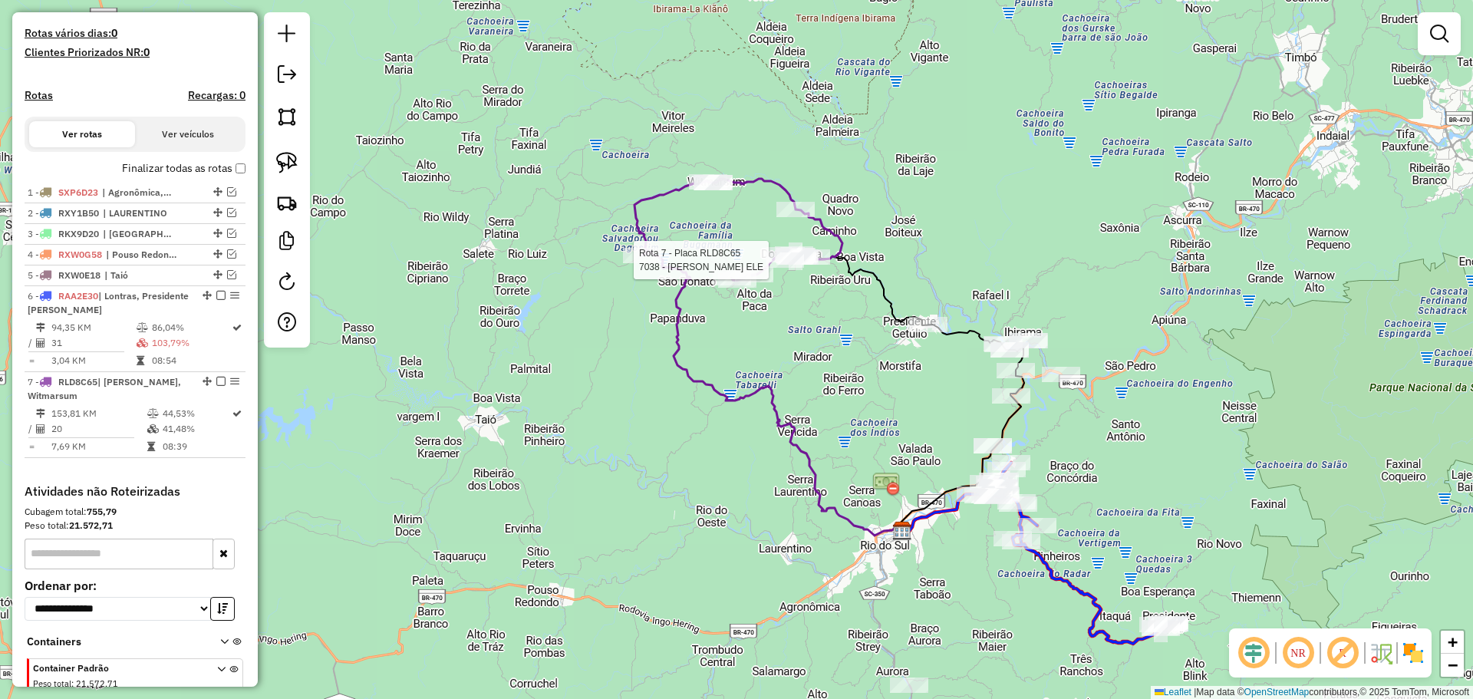
select select "*********"
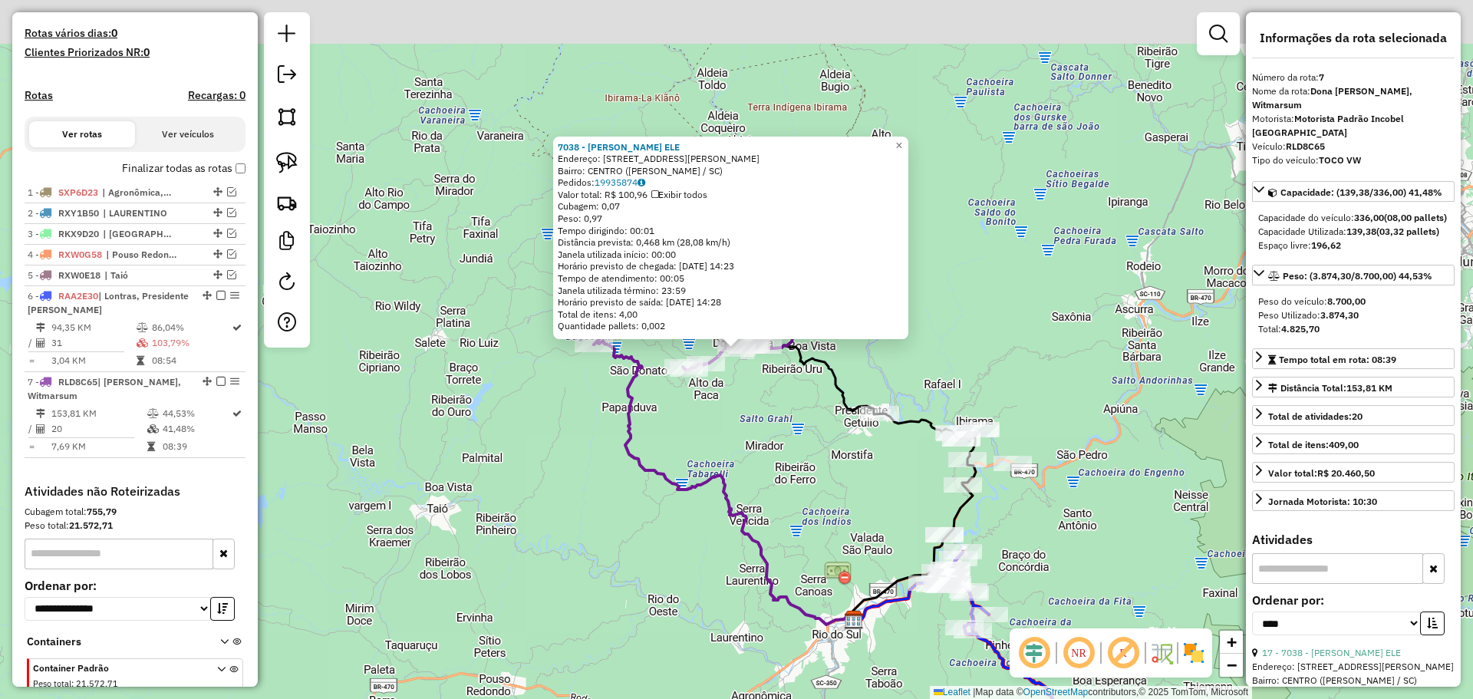
scroll to position [477, 0]
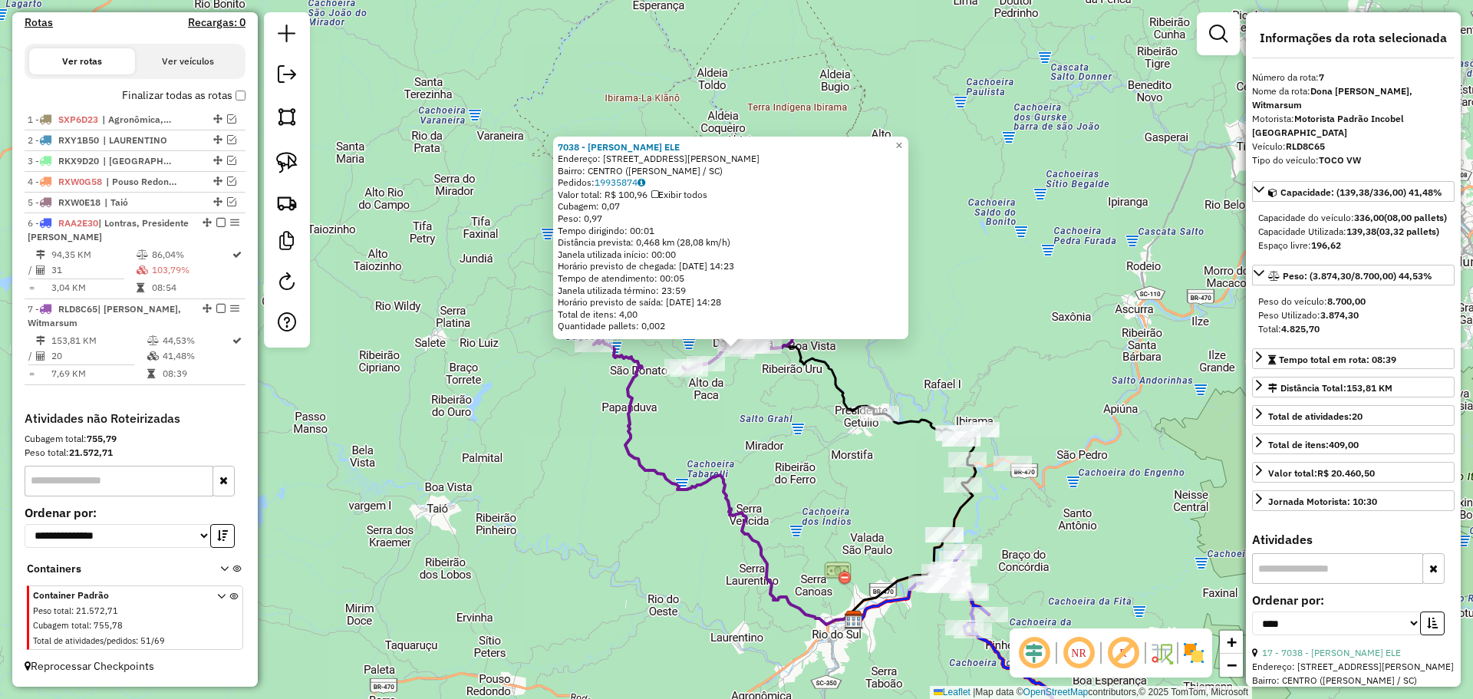
click at [856, 450] on div "7038 - [PERSON_NAME] ELE Endereço: [STREET_ADDRESS][PERSON_NAME] Bairro: CENTRO…" at bounding box center [736, 349] width 1473 height 699
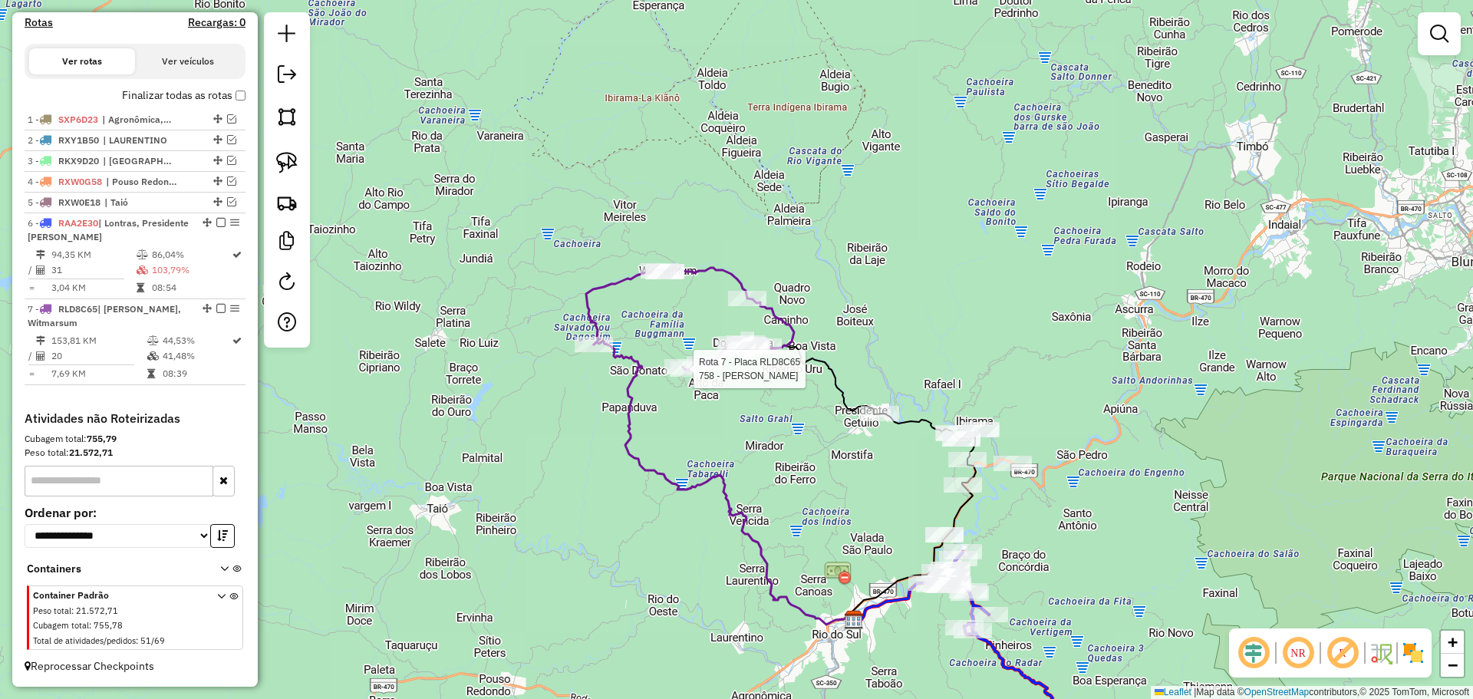
select select "*********"
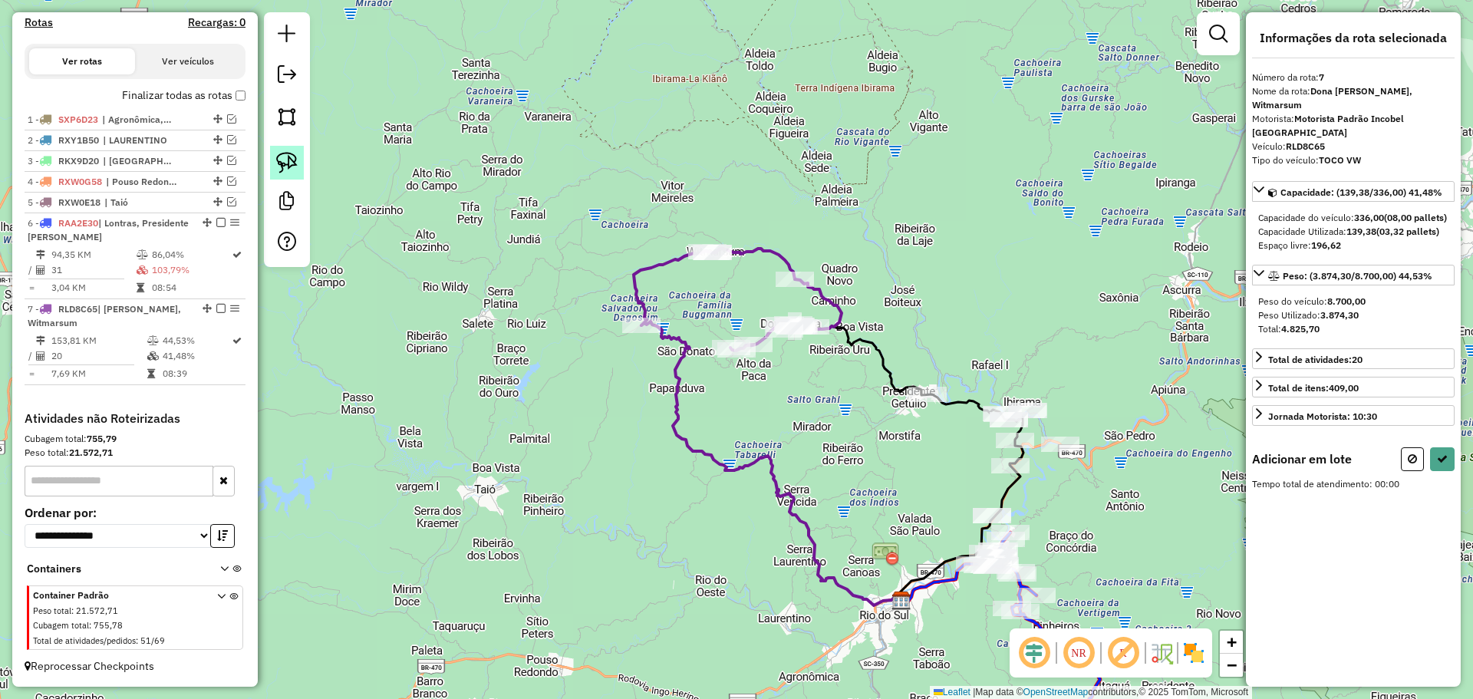
click at [285, 161] on img at bounding box center [286, 162] width 21 height 21
drag, startPoint x: 859, startPoint y: 443, endPoint x: 948, endPoint y: 407, distance: 96.0
select select "*********"
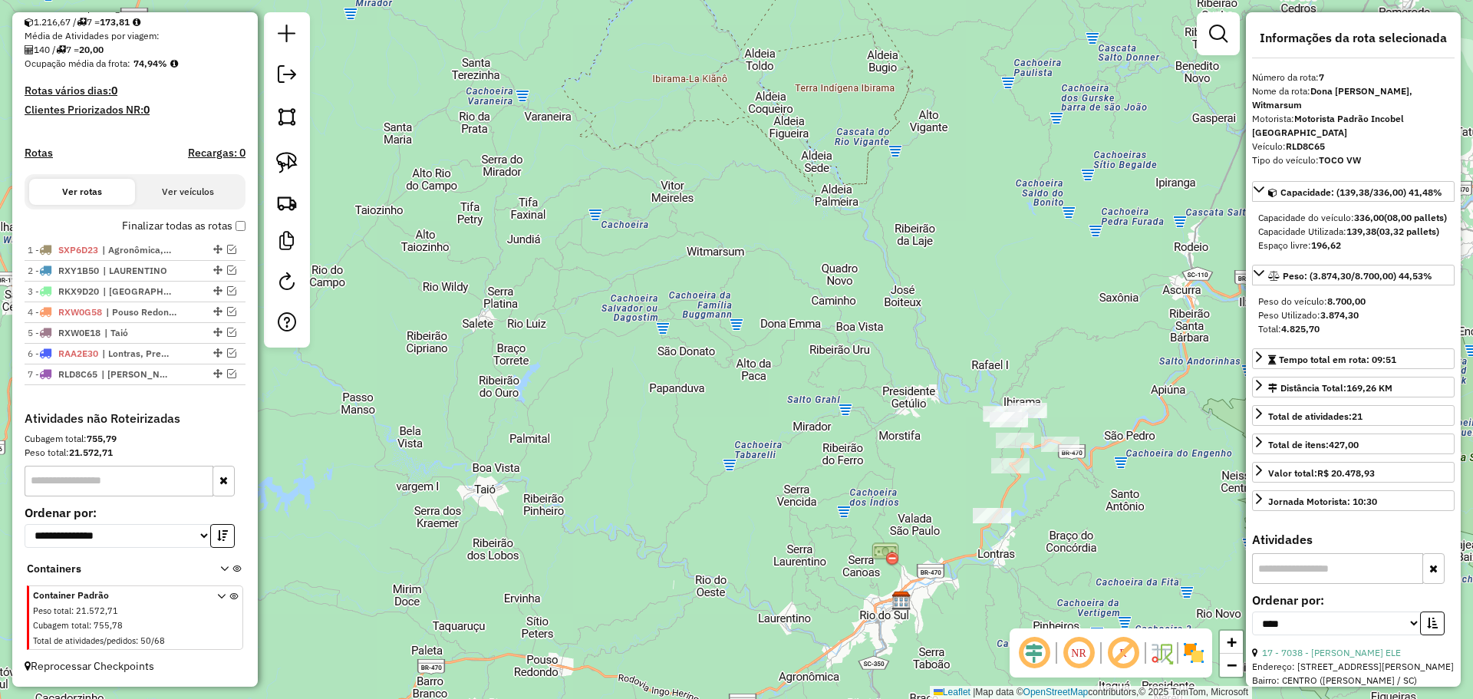
scroll to position [347, 0]
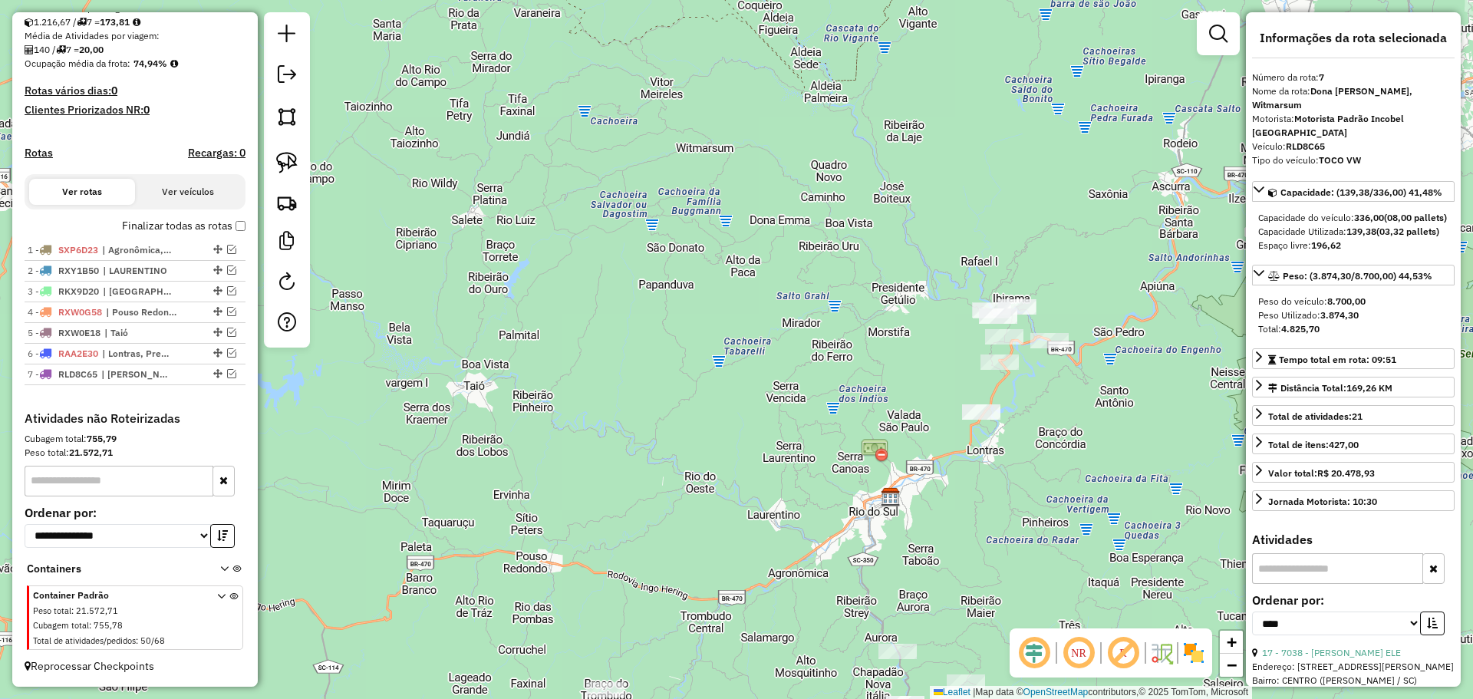
drag, startPoint x: 740, startPoint y: 490, endPoint x: 738, endPoint y: 301, distance: 189.5
click at [738, 301] on div "Janela de atendimento Grade de atendimento Capacidade Transportadoras Veículos …" at bounding box center [736, 349] width 1473 height 699
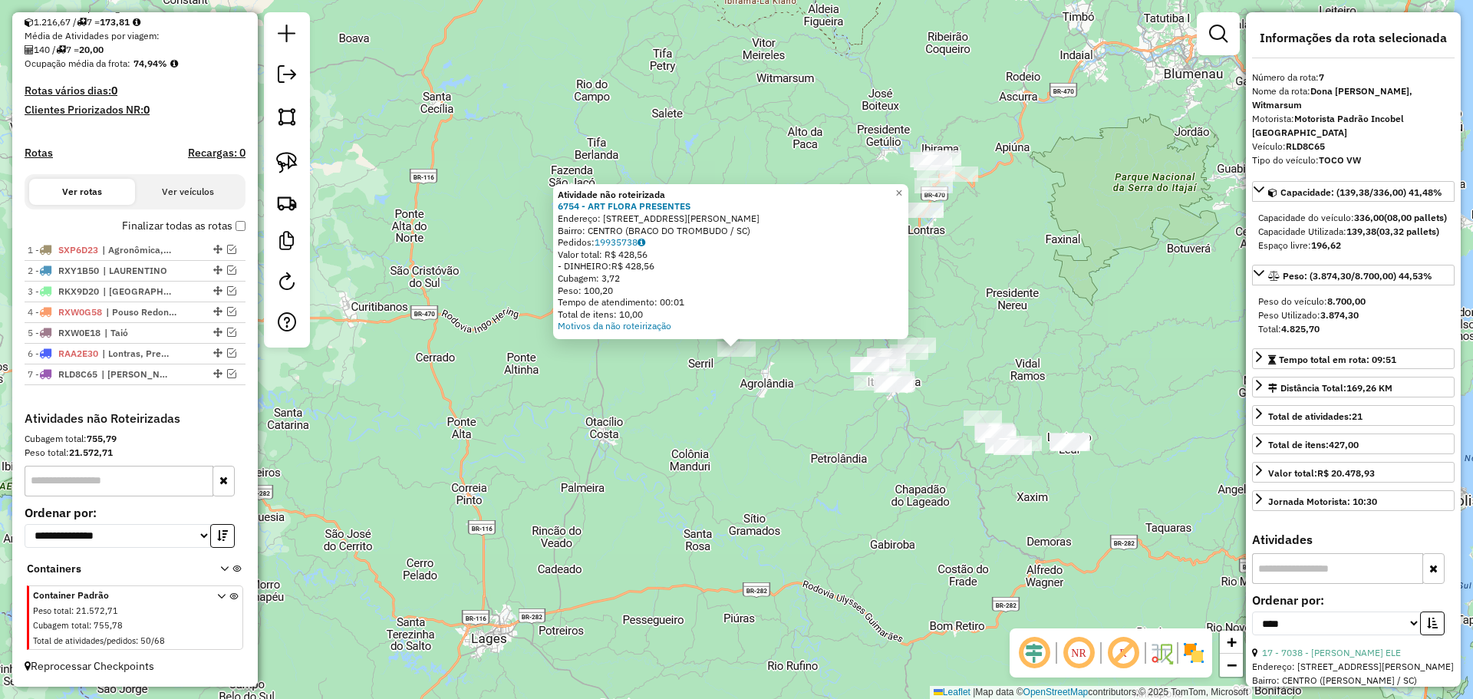
click at [741, 449] on div "Atividade não roteirizada 6754 - ART FLORA PRESENTES Endereço: R [PERSON_NAME] …" at bounding box center [736, 349] width 1473 height 699
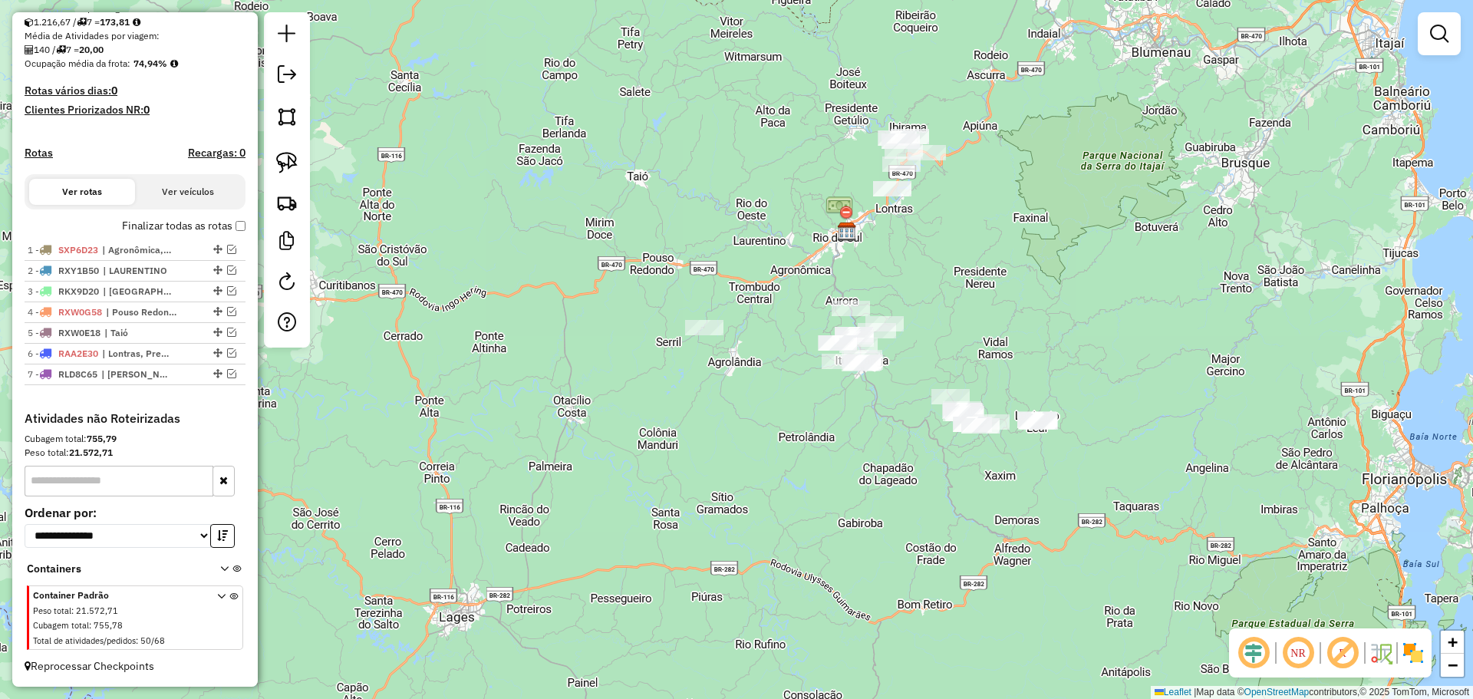
drag, startPoint x: 909, startPoint y: 457, endPoint x: 877, endPoint y: 435, distance: 38.7
click at [877, 435] on div "Janela de atendimento Grade de atendimento Capacidade Transportadoras Veículos …" at bounding box center [736, 349] width 1473 height 699
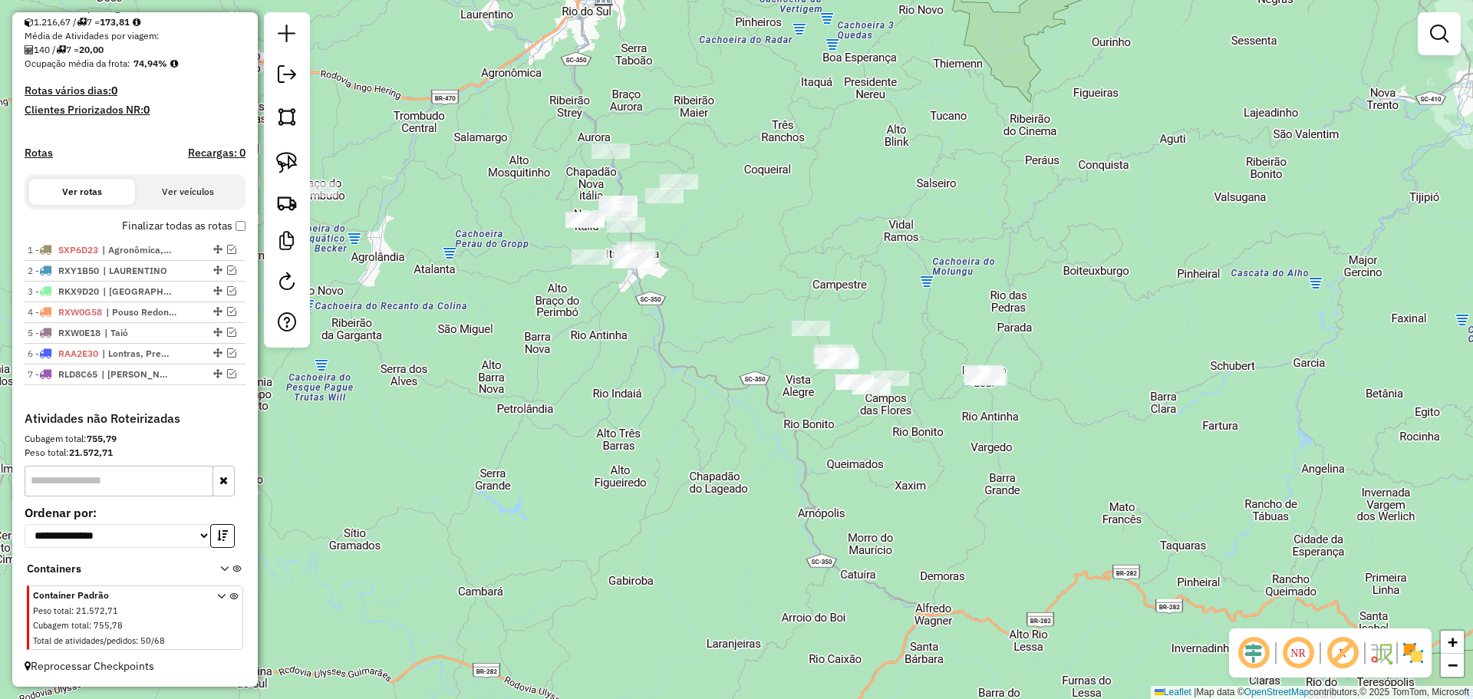
drag, startPoint x: 1076, startPoint y: 460, endPoint x: 942, endPoint y: 455, distance: 134.3
click at [942, 455] on div "Janela de atendimento Grade de atendimento Capacidade Transportadoras Veículos …" at bounding box center [736, 349] width 1473 height 699
click at [292, 159] on img at bounding box center [286, 162] width 21 height 21
drag, startPoint x: 974, startPoint y: 438, endPoint x: 1026, endPoint y: 362, distance: 92.1
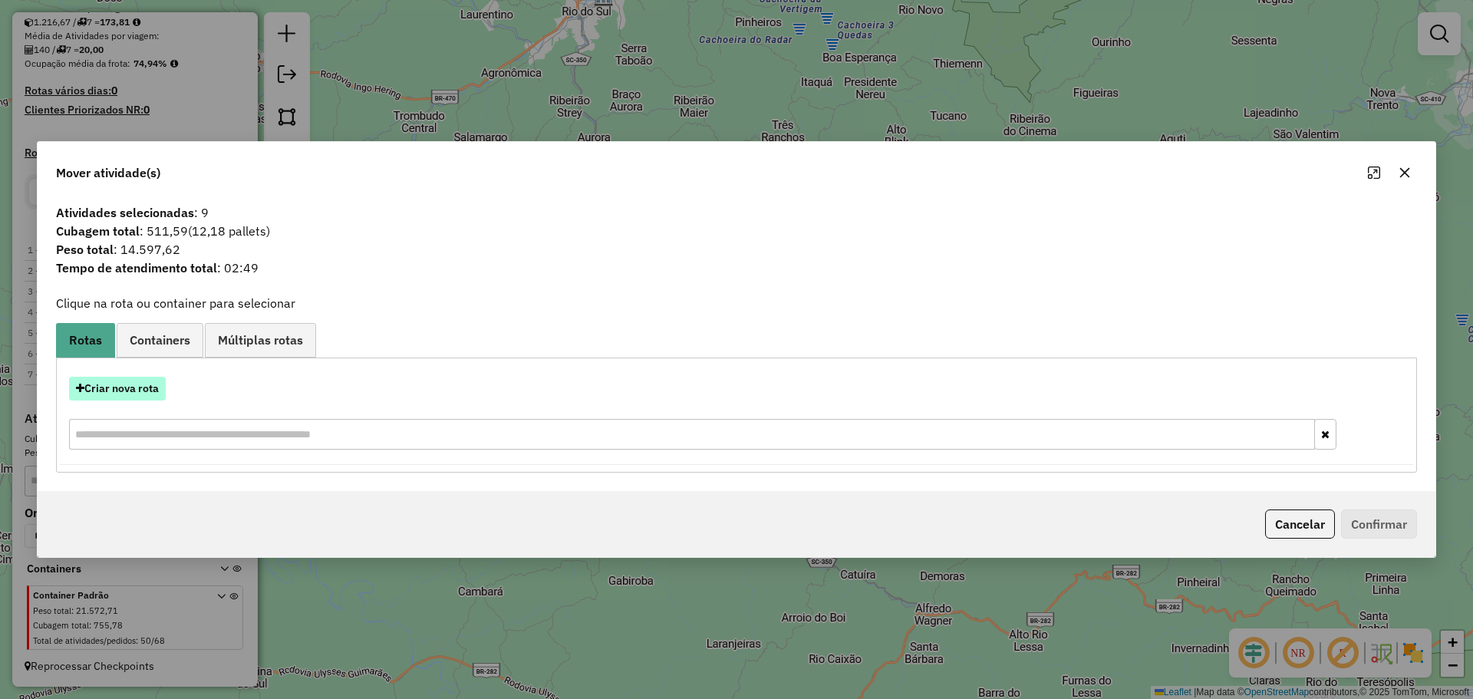
click at [152, 385] on button "Criar nova rota" at bounding box center [117, 389] width 97 height 24
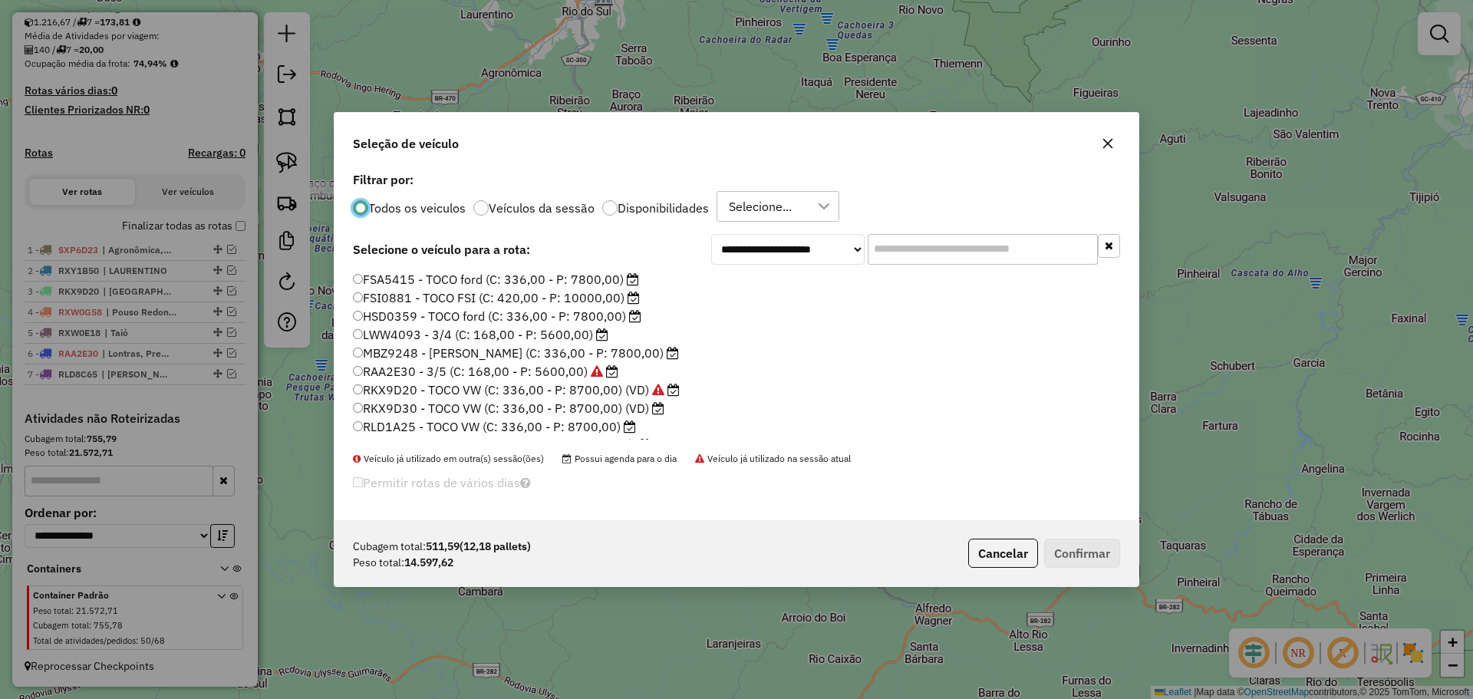
scroll to position [77, 0]
click at [417, 423] on label "RXW0H48 - TOCO VW (C: 336,00 - P: 8700,00)" at bounding box center [497, 423] width 288 height 18
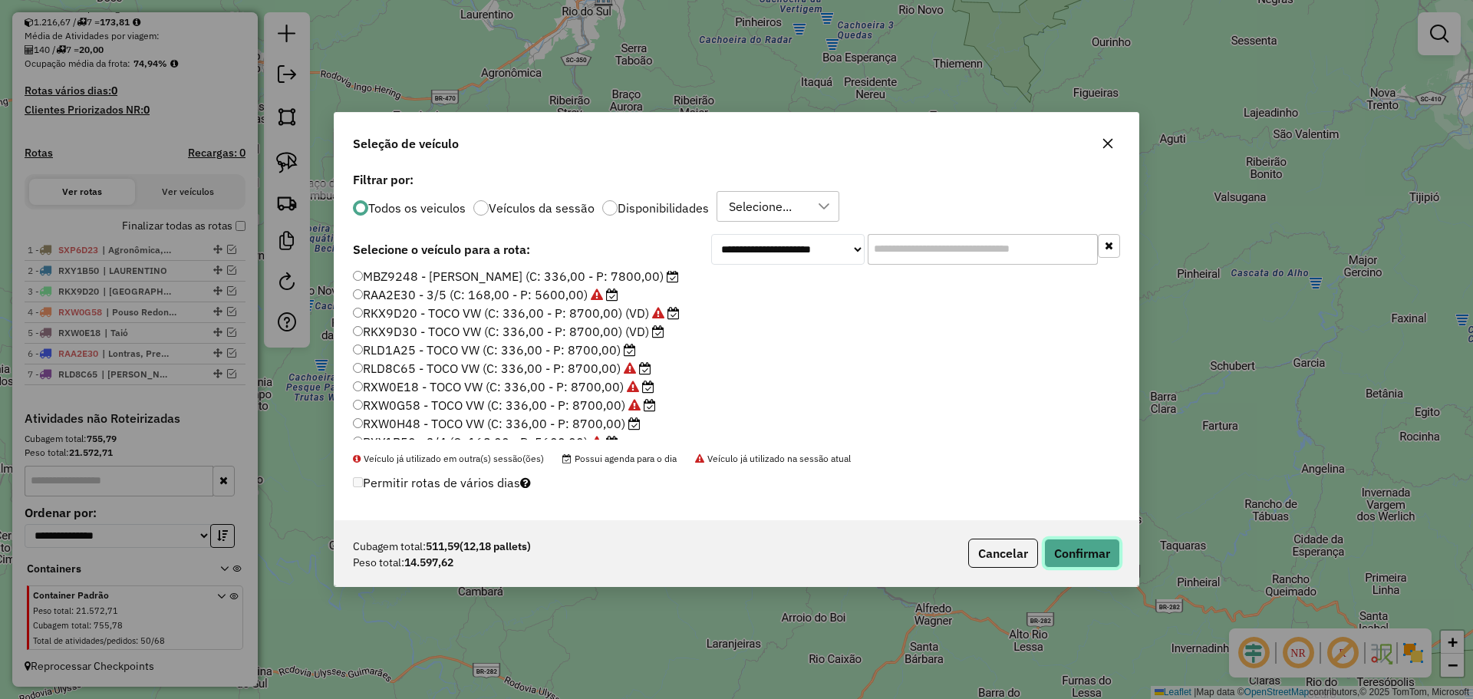
click at [1059, 547] on button "Confirmar" at bounding box center [1082, 553] width 76 height 29
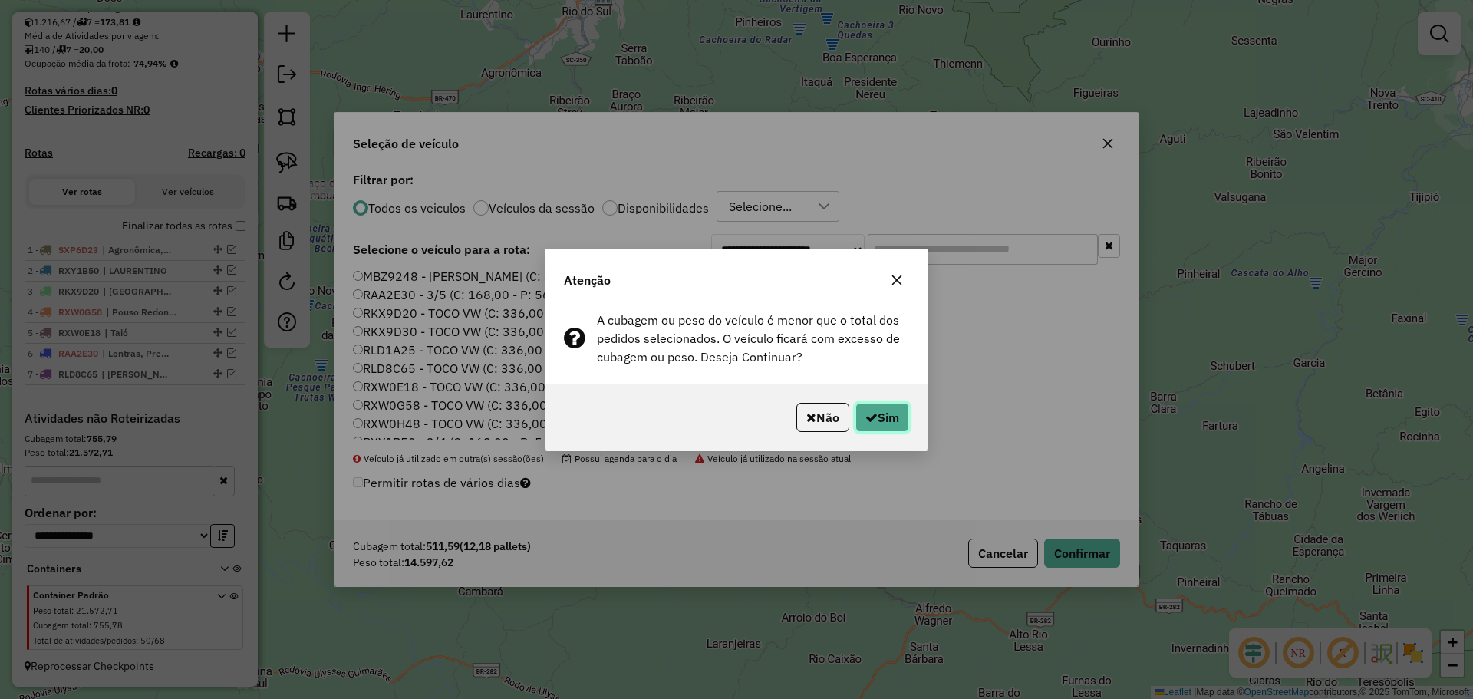
click at [897, 414] on button "Sim" at bounding box center [882, 417] width 54 height 29
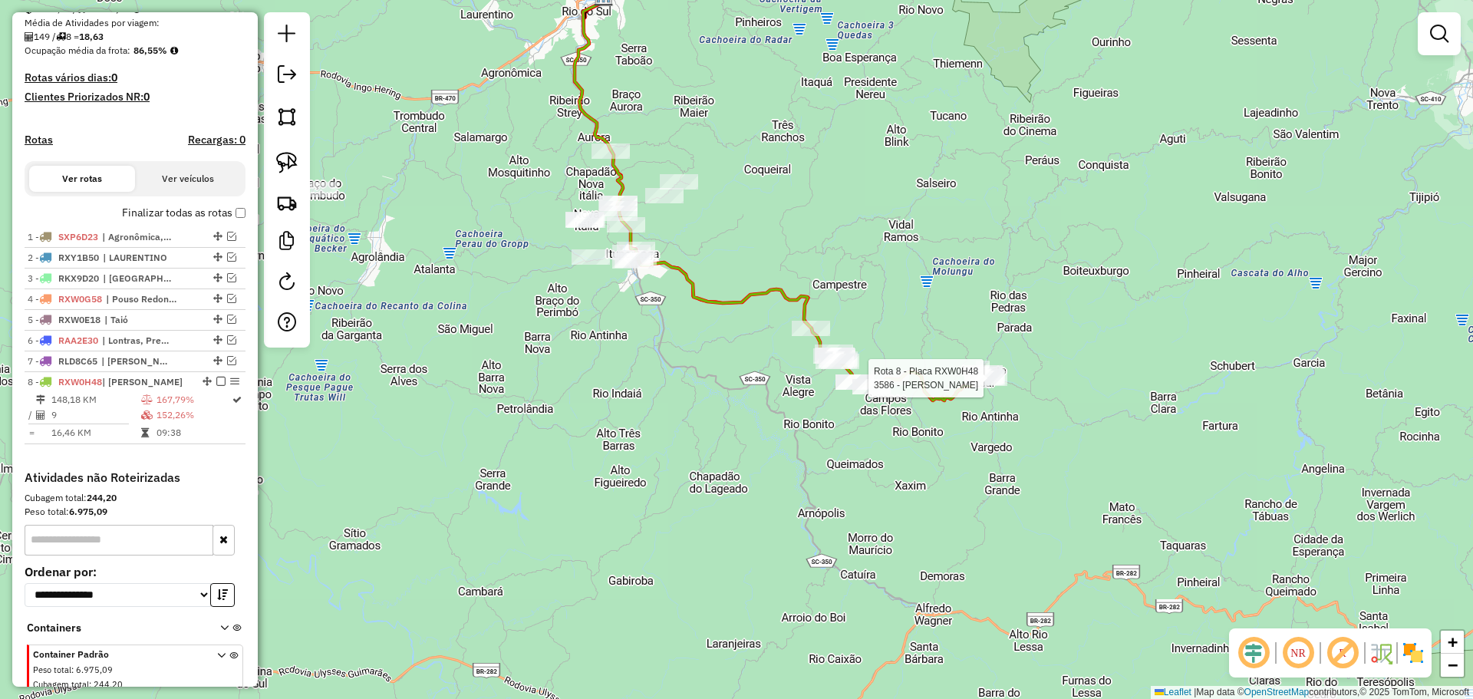
scroll to position [419, 0]
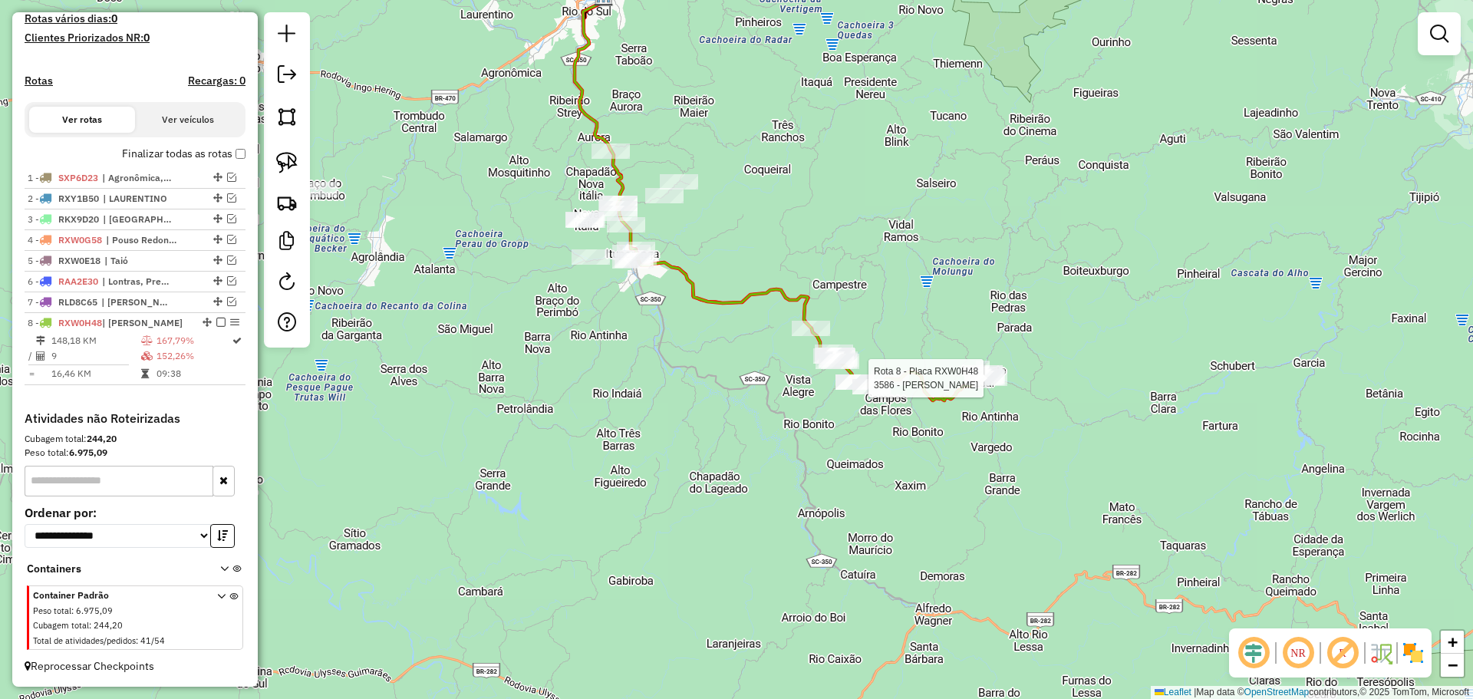
select select "*********"
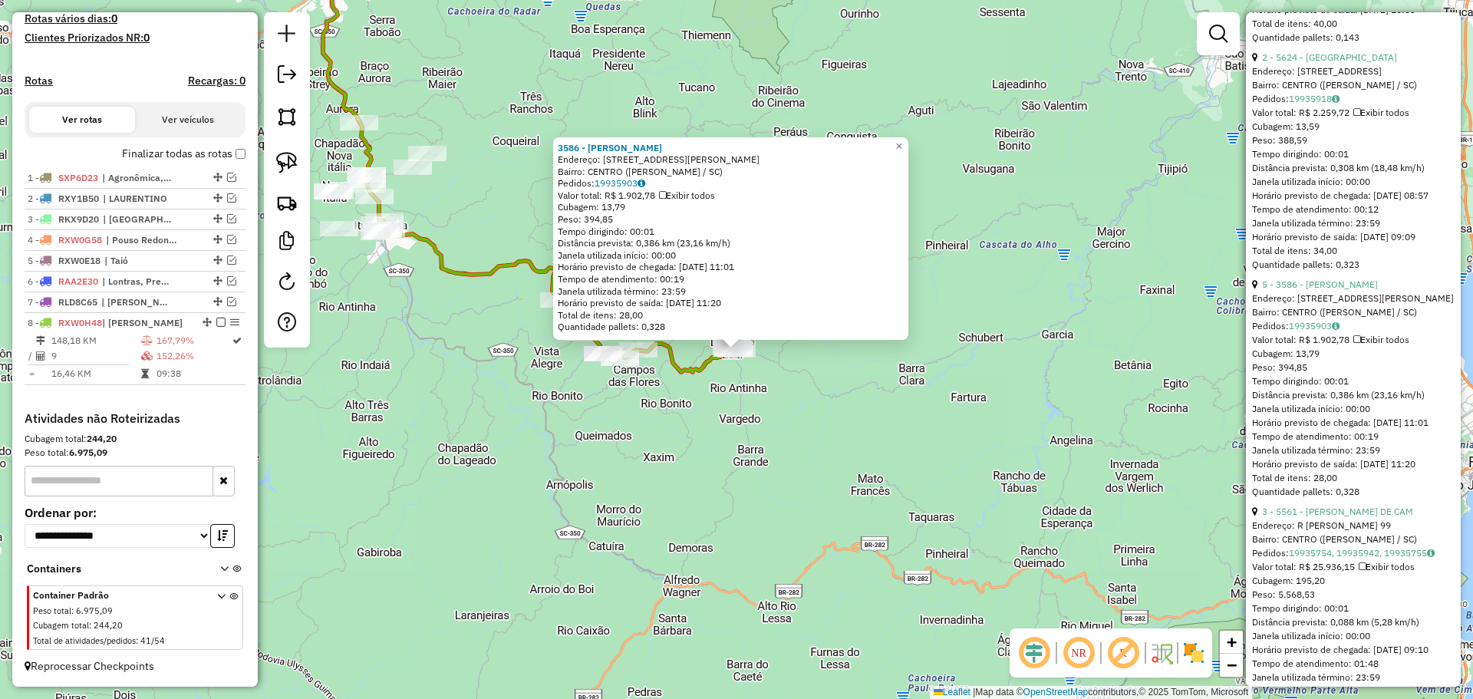
scroll to position [2264, 0]
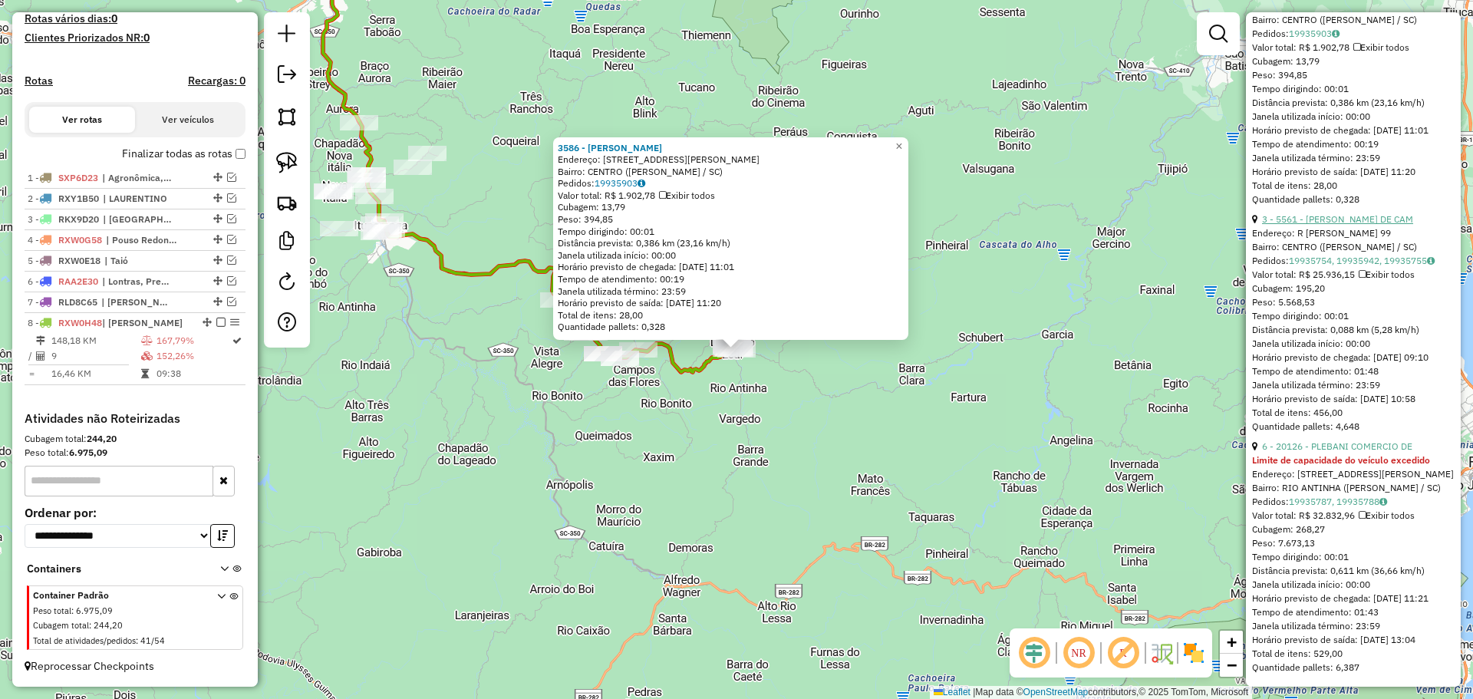
click at [1314, 213] on link "3 - 5561 - [PERSON_NAME] DE CAM" at bounding box center [1337, 219] width 151 height 12
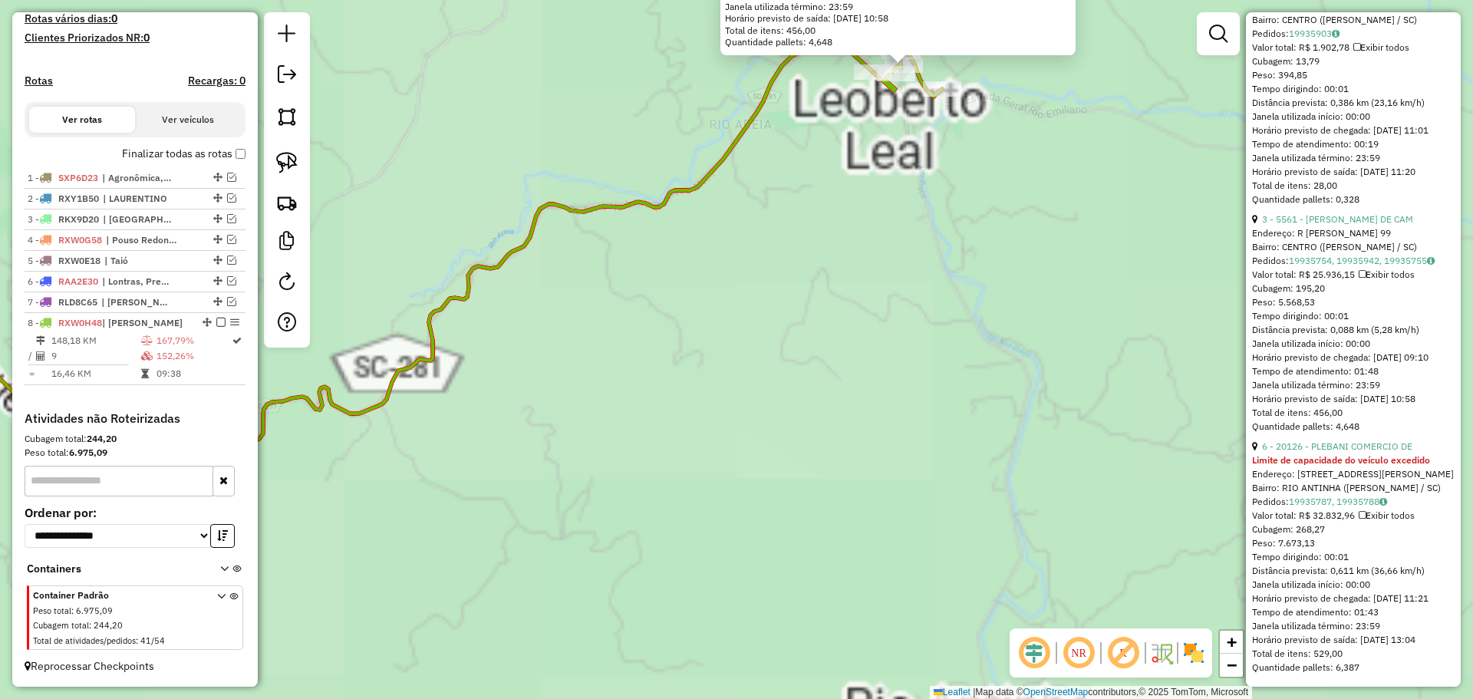
drag, startPoint x: 885, startPoint y: 253, endPoint x: 875, endPoint y: 450, distance: 197.4
click at [878, 446] on div "5561 - [PERSON_NAME] DE CAM Endereço: R [PERSON_NAME] 99 Bairro: CENTRO ([PERSO…" at bounding box center [736, 349] width 1473 height 699
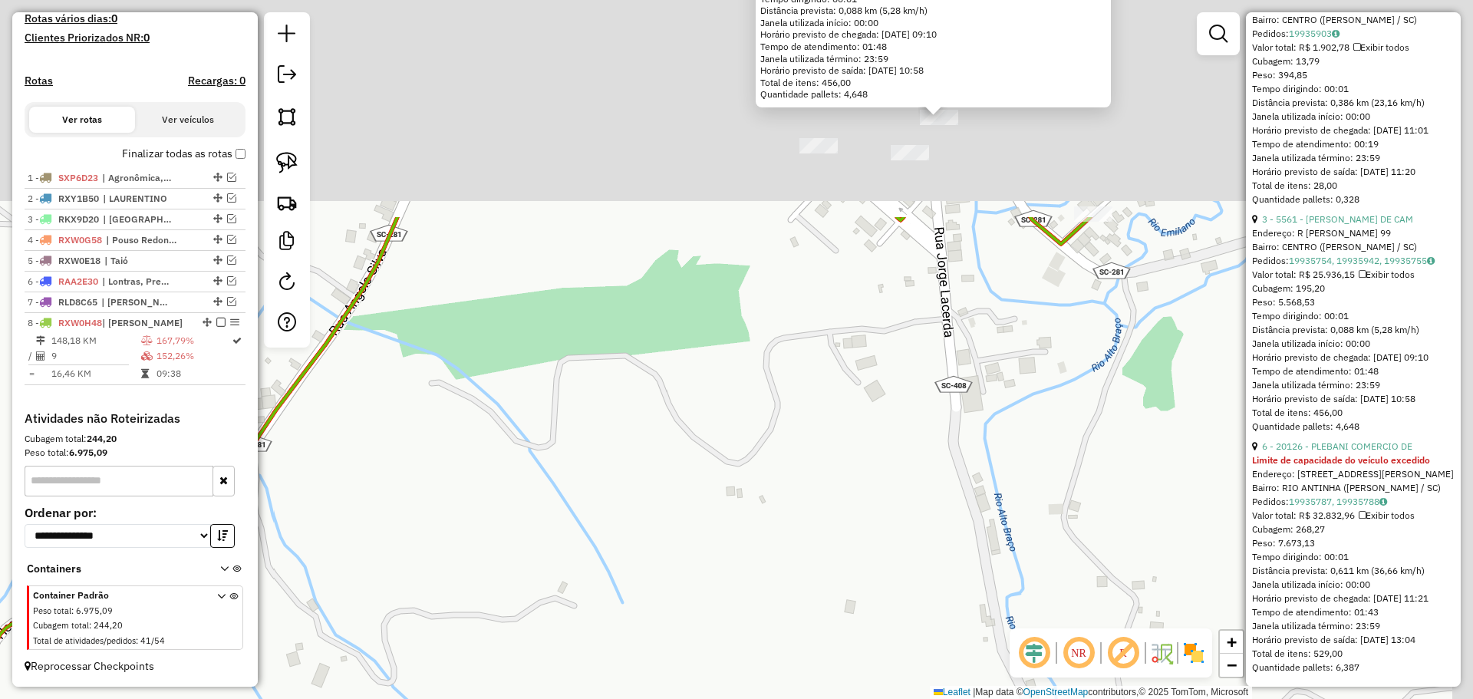
drag, startPoint x: 885, startPoint y: 414, endPoint x: 851, endPoint y: 616, distance: 205.3
click at [851, 615] on div "5561 - [PERSON_NAME] DE CAM Endereço: R [PERSON_NAME] 99 Bairro: CENTRO ([PERSO…" at bounding box center [736, 349] width 1473 height 699
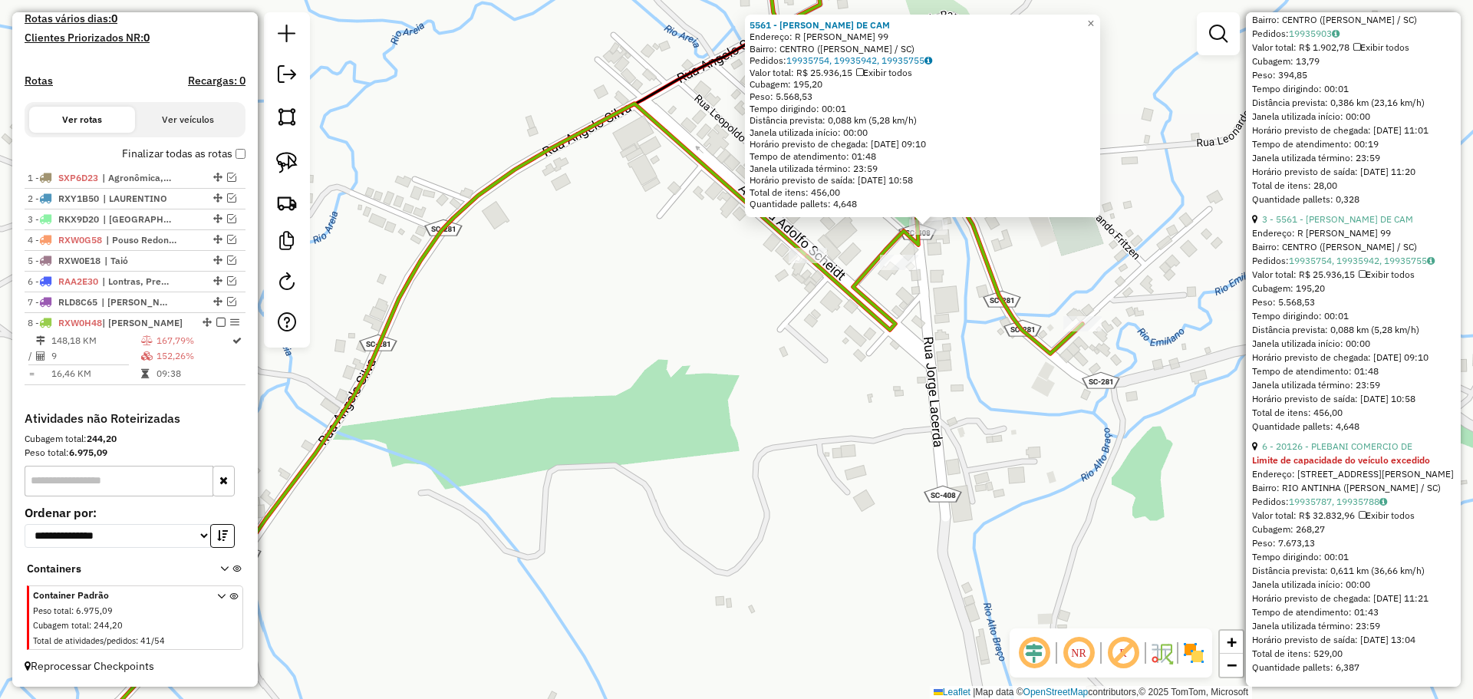
click at [961, 291] on div "5561 - [PERSON_NAME] DE CAM Endereço: R [PERSON_NAME] 99 Bairro: CENTRO ([PERSO…" at bounding box center [736, 349] width 1473 height 699
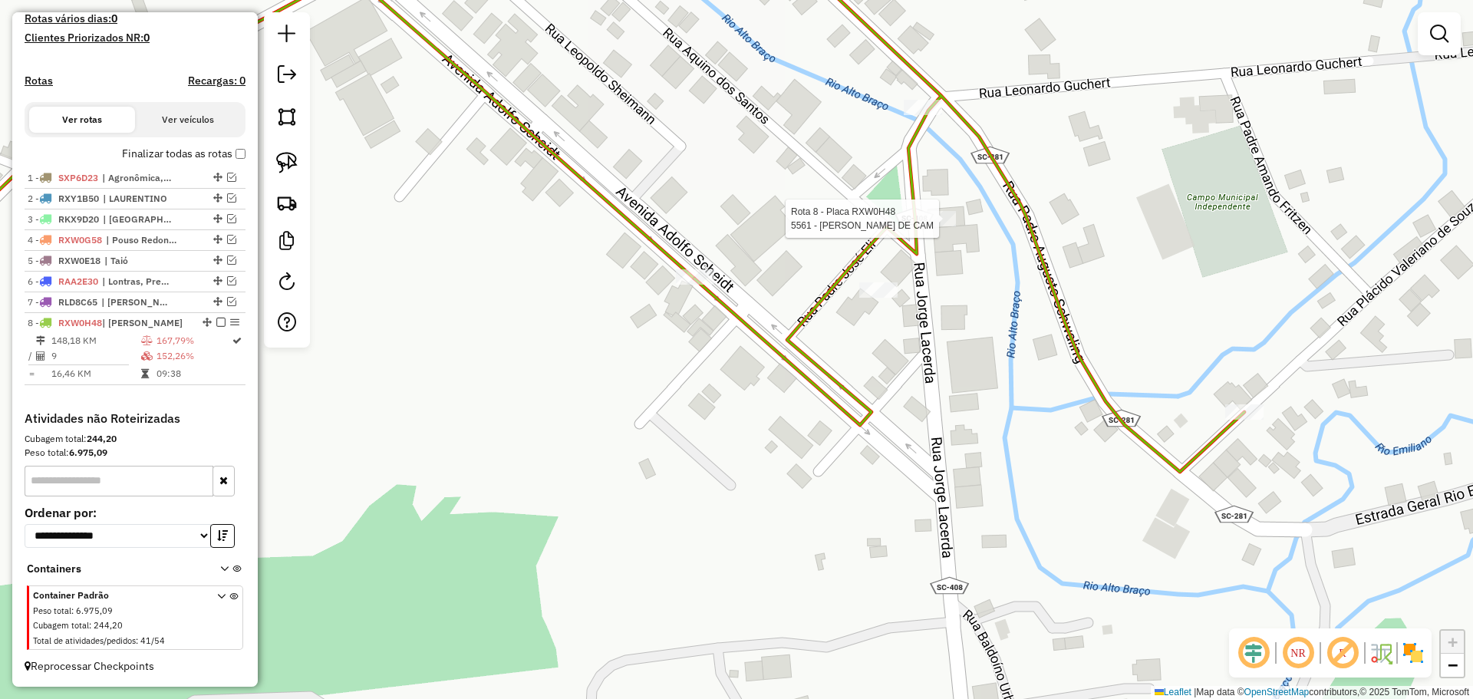
select select "*********"
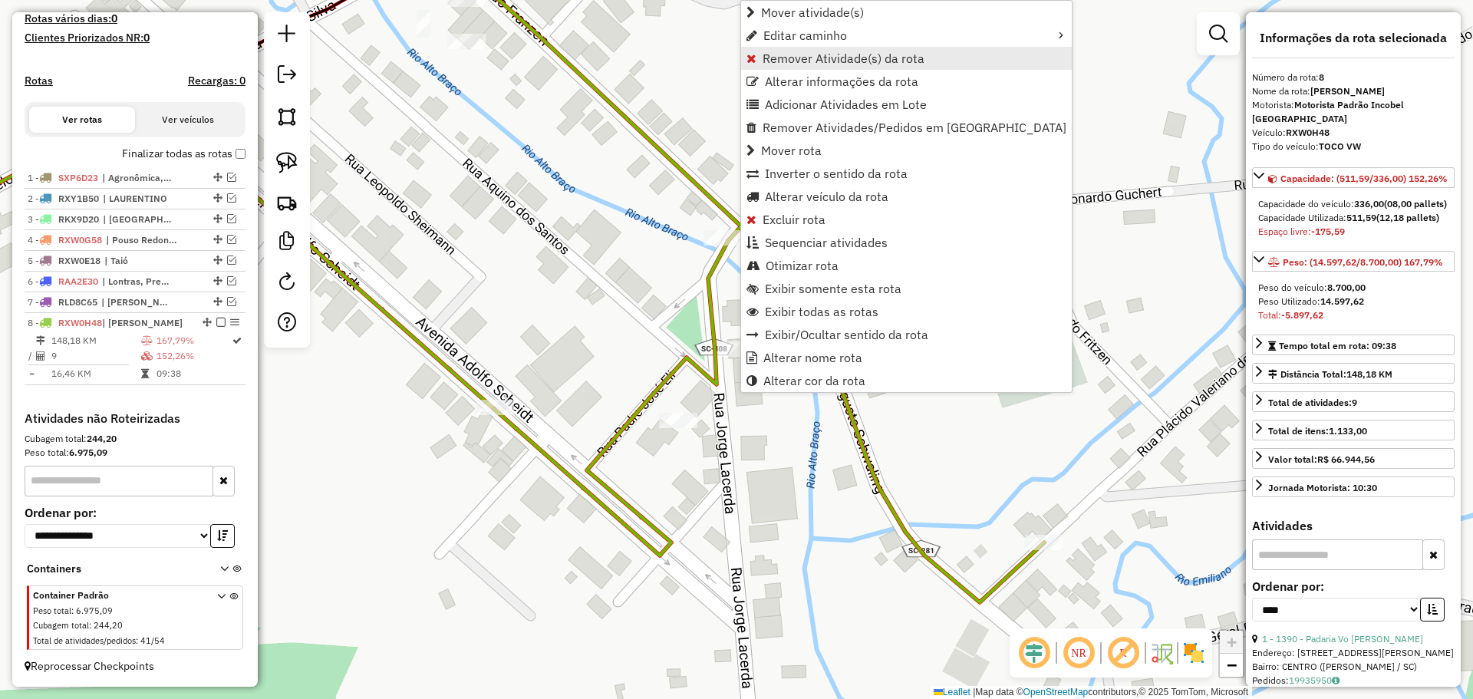
click at [795, 57] on span "Remover Atividade(s) da rota" at bounding box center [844, 58] width 162 height 12
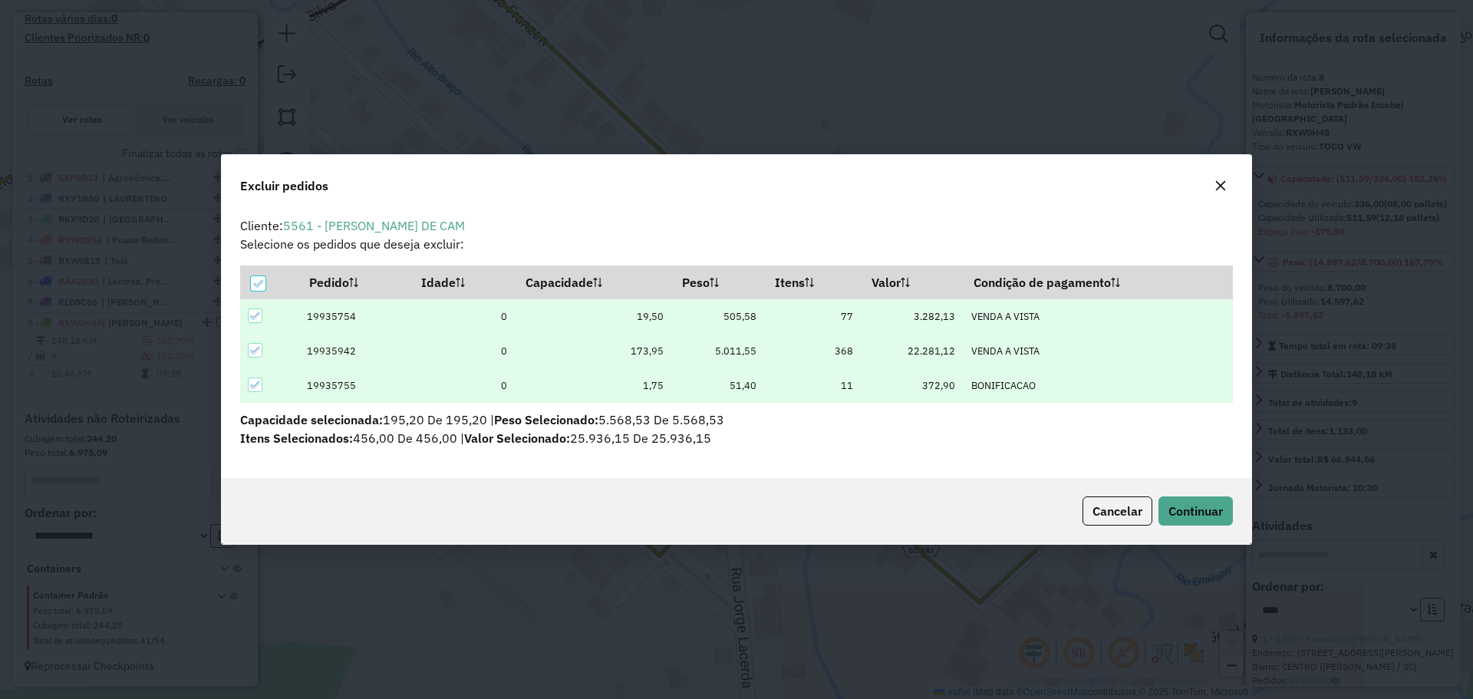
scroll to position [0, 0]
click at [1205, 516] on span "Continuar" at bounding box center [1196, 510] width 54 height 15
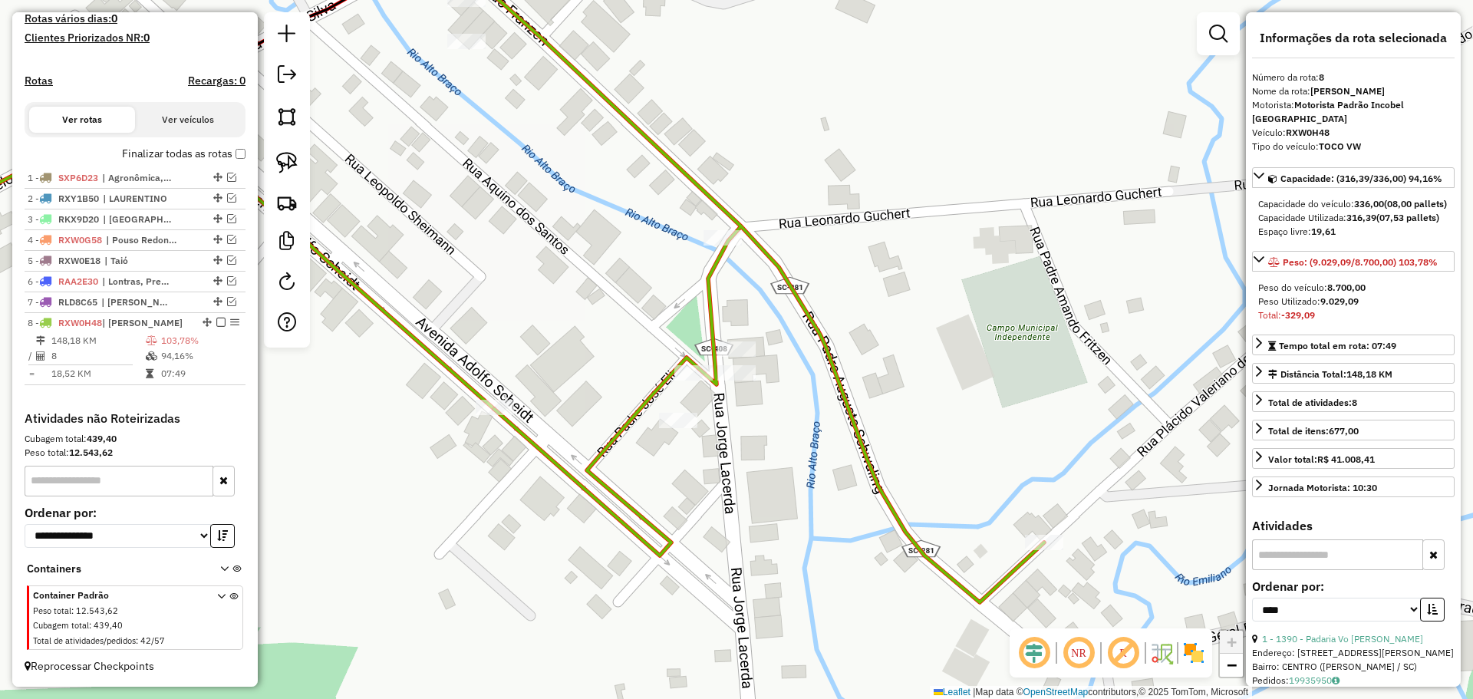
scroll to position [368, 0]
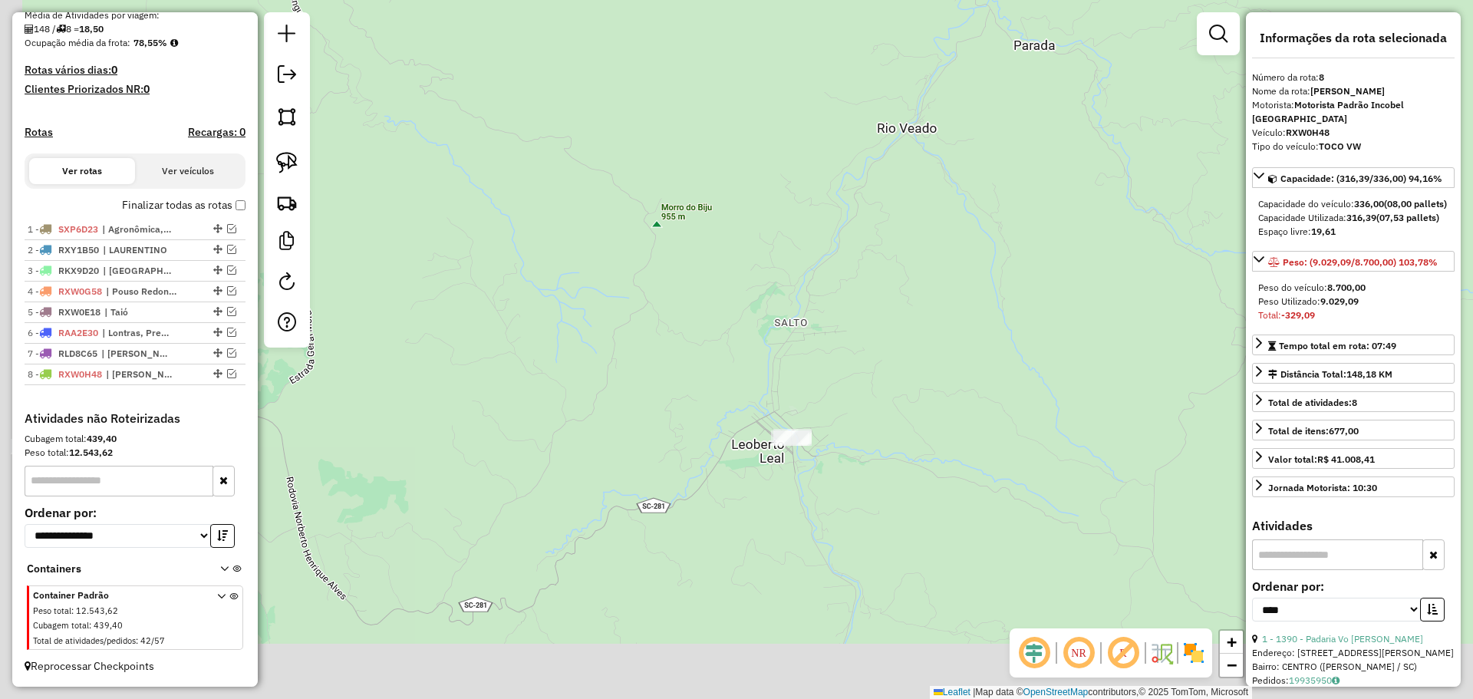
drag, startPoint x: 677, startPoint y: 532, endPoint x: 918, endPoint y: 495, distance: 243.0
click at [905, 495] on div "Janela de atendimento Grade de atendimento Capacidade Transportadoras Veículos …" at bounding box center [736, 349] width 1473 height 699
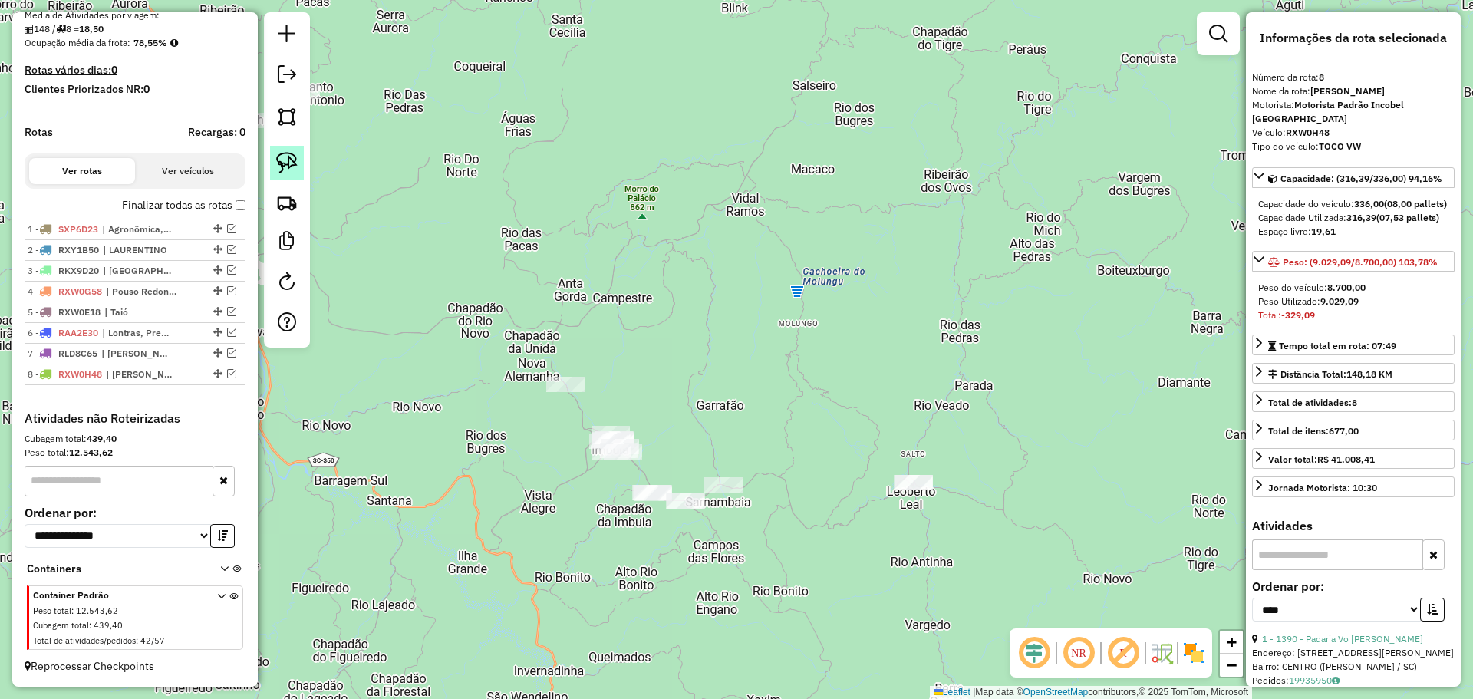
click at [292, 157] on img at bounding box center [286, 162] width 21 height 21
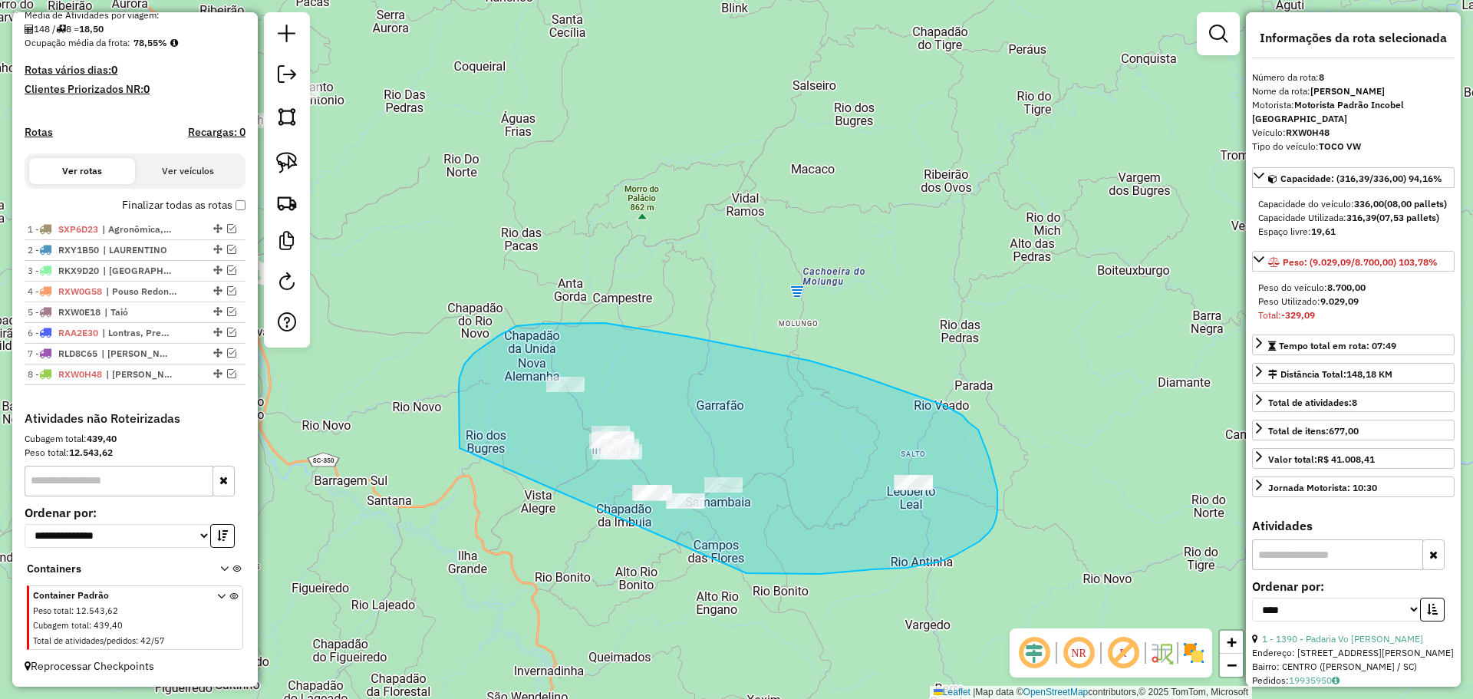
drag, startPoint x: 459, startPoint y: 442, endPoint x: 747, endPoint y: 573, distance: 316.2
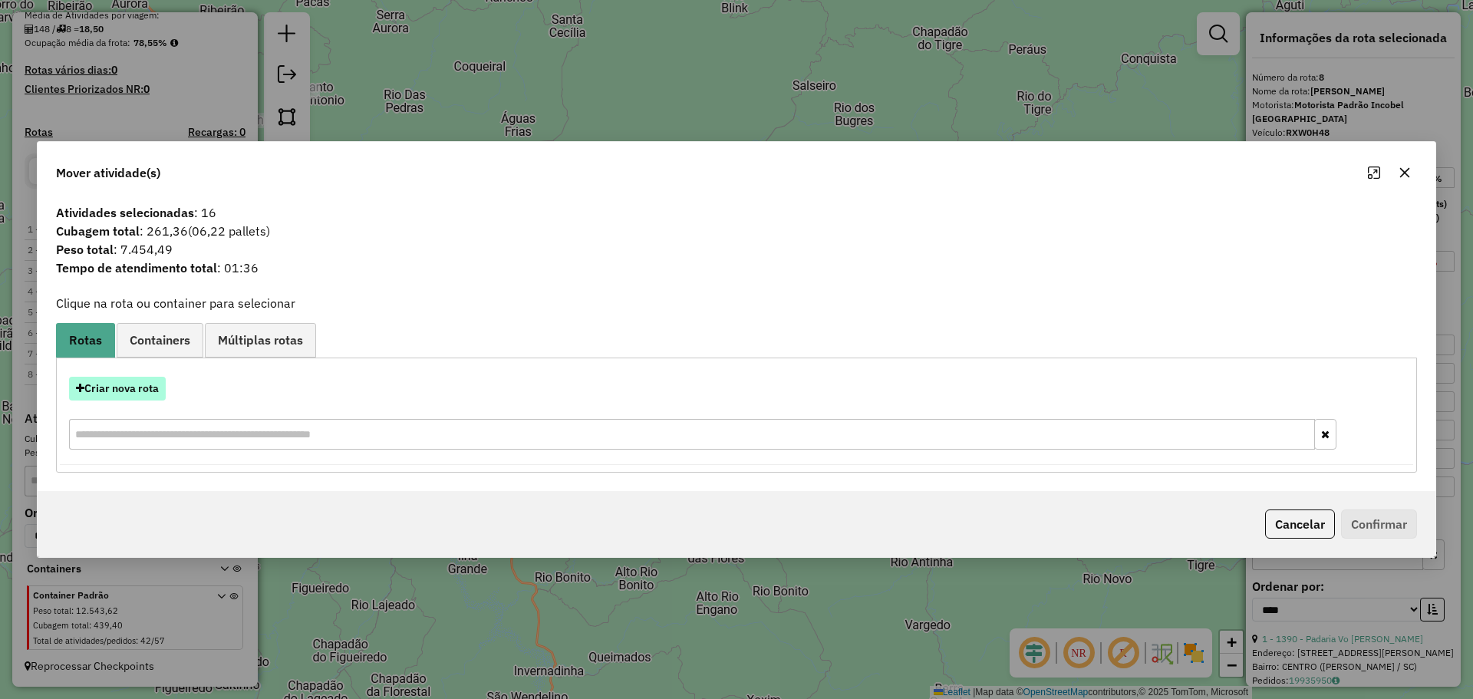
click at [146, 384] on button "Criar nova rota" at bounding box center [117, 389] width 97 height 24
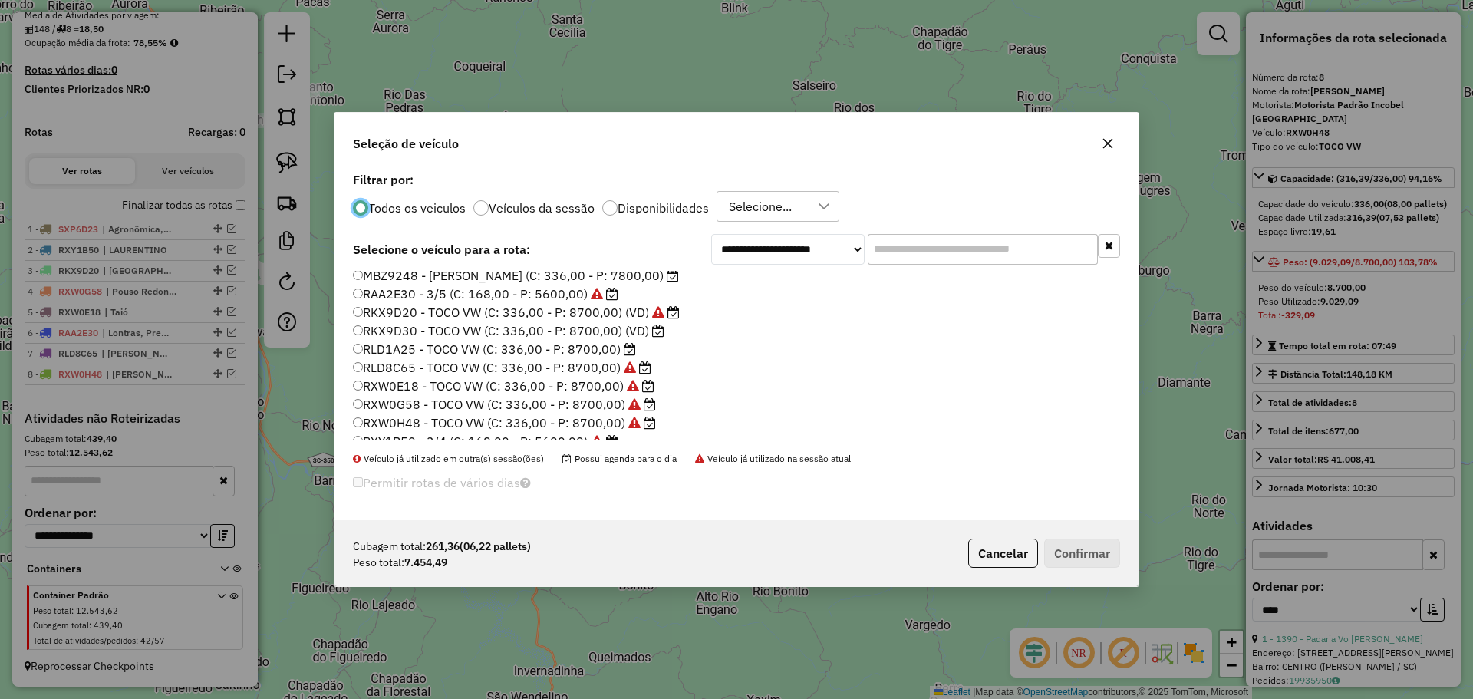
scroll to position [0, 0]
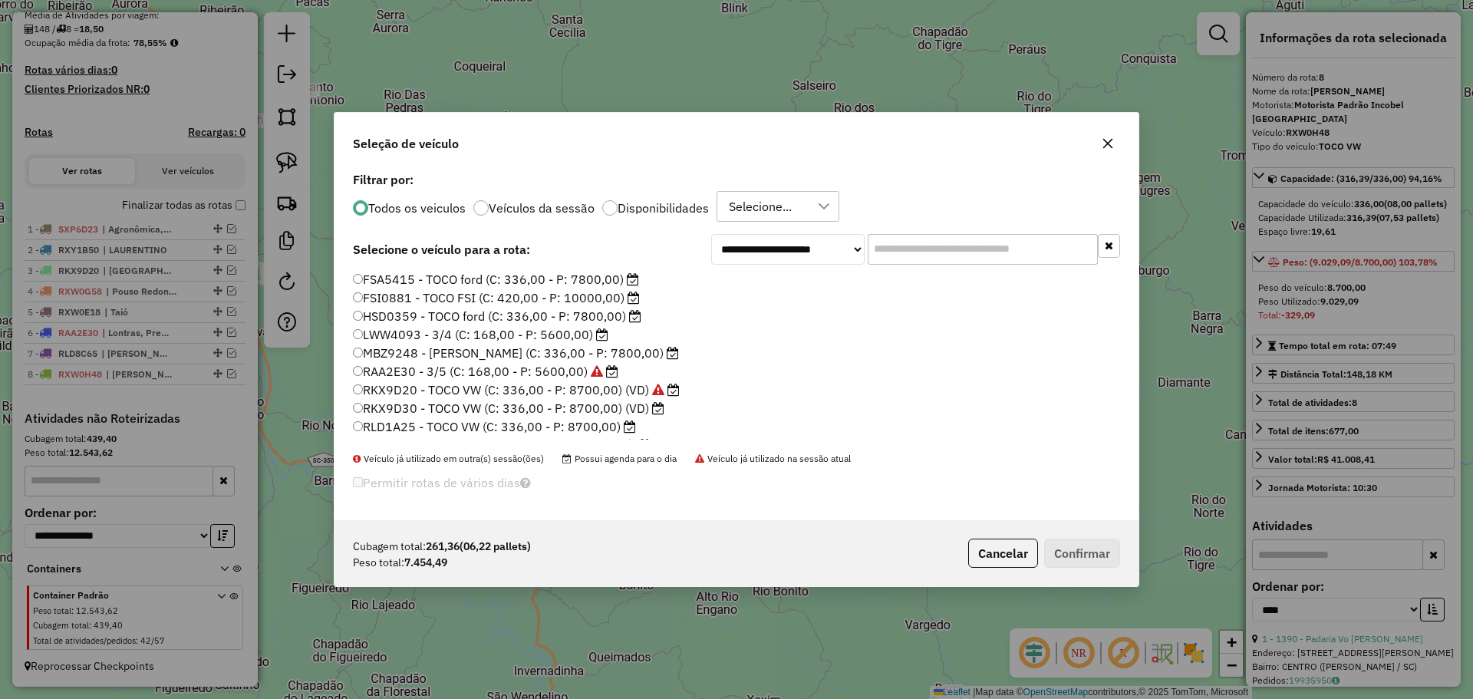
click at [417, 374] on label "RAA2E30 - 3/5 (C: 168,00 - P: 5600,00)" at bounding box center [485, 371] width 265 height 18
click at [422, 406] on label "RKX9D30 - TOCO VW (C: 336,00 - P: 8700,00) (VD)" at bounding box center [509, 408] width 312 height 18
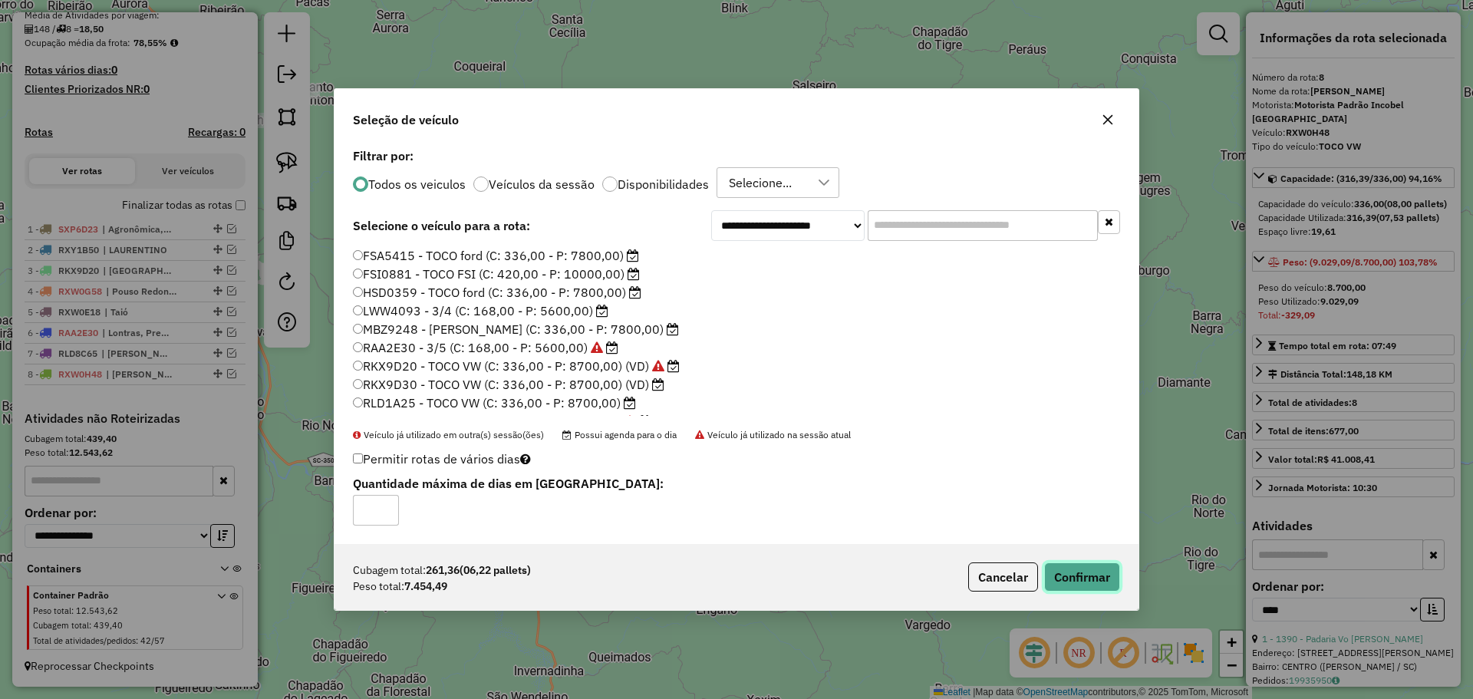
click at [1076, 565] on button "Confirmar" at bounding box center [1082, 576] width 76 height 29
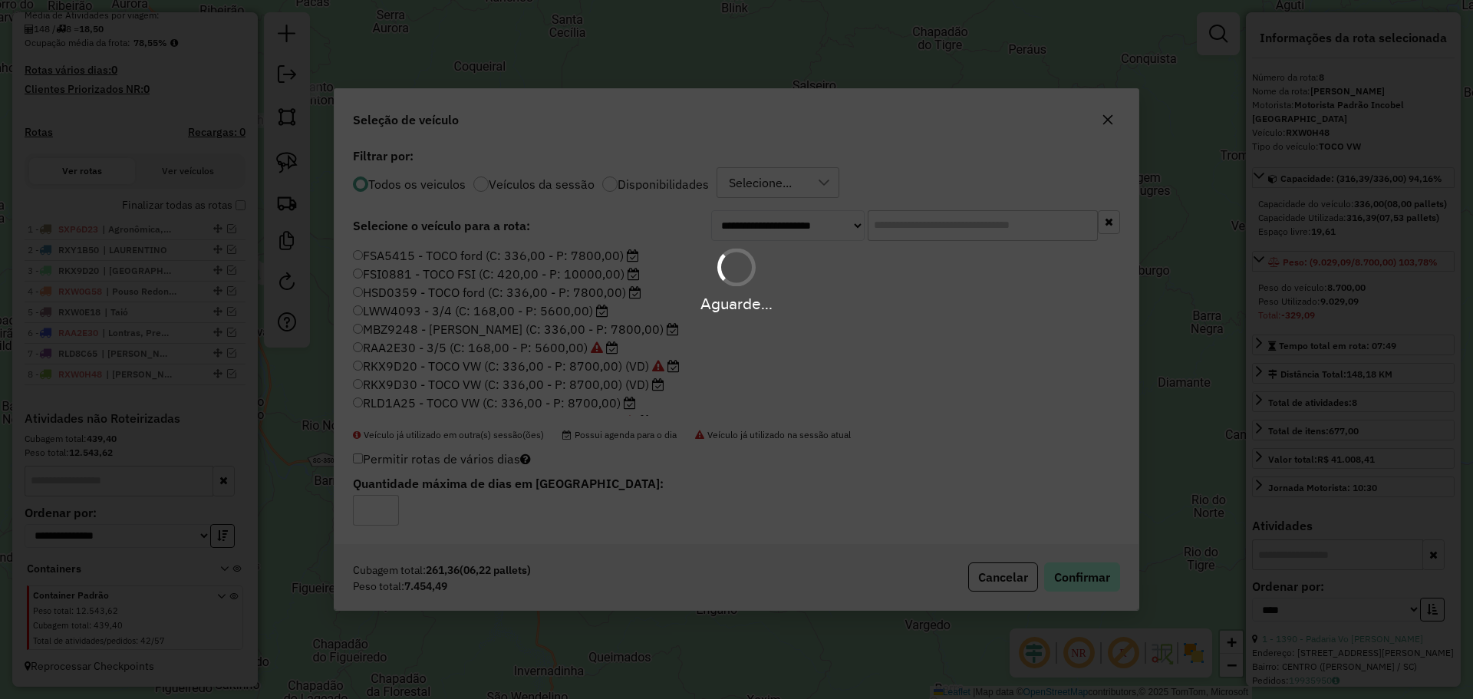
scroll to position [453, 0]
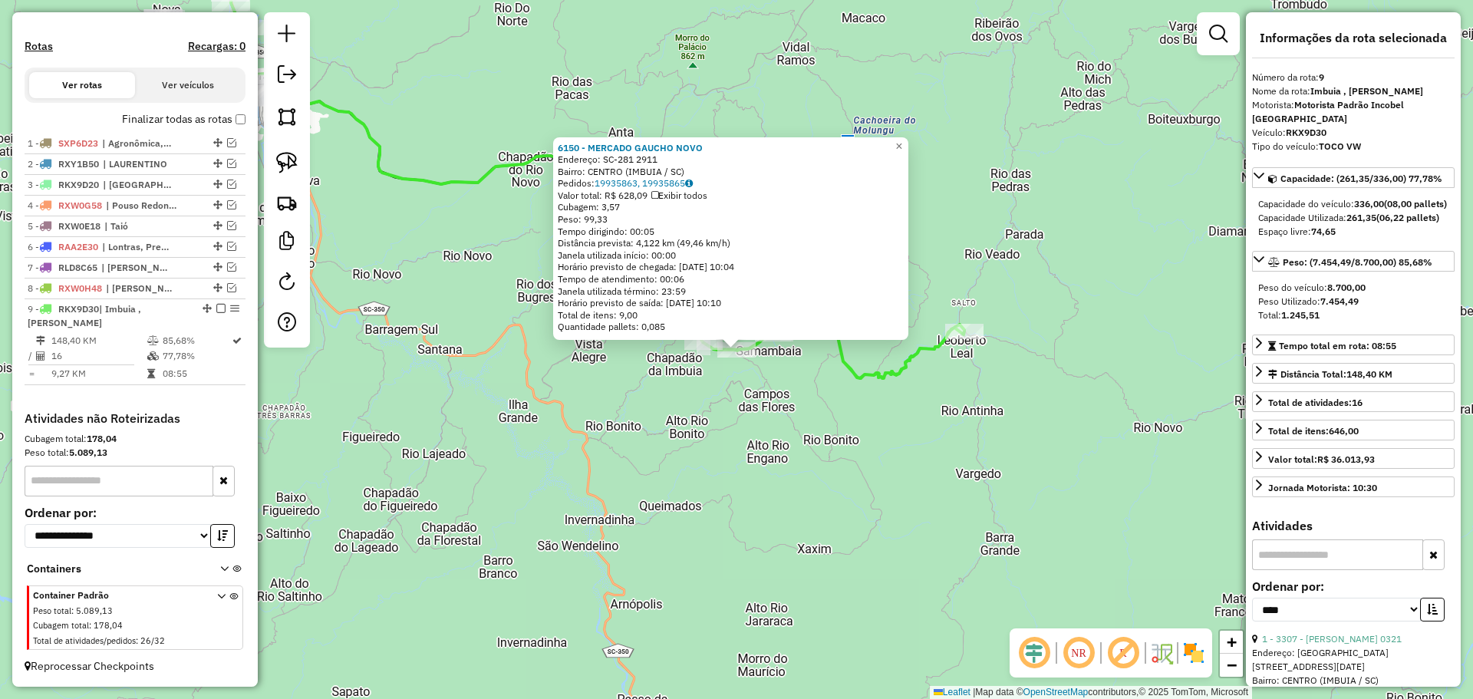
click at [691, 503] on div "6150 - MERCADO GAUCHO NOVO Endereço: SC-281 2911 Bairro: CENTRO (IMBUIA / [GEOG…" at bounding box center [736, 349] width 1473 height 699
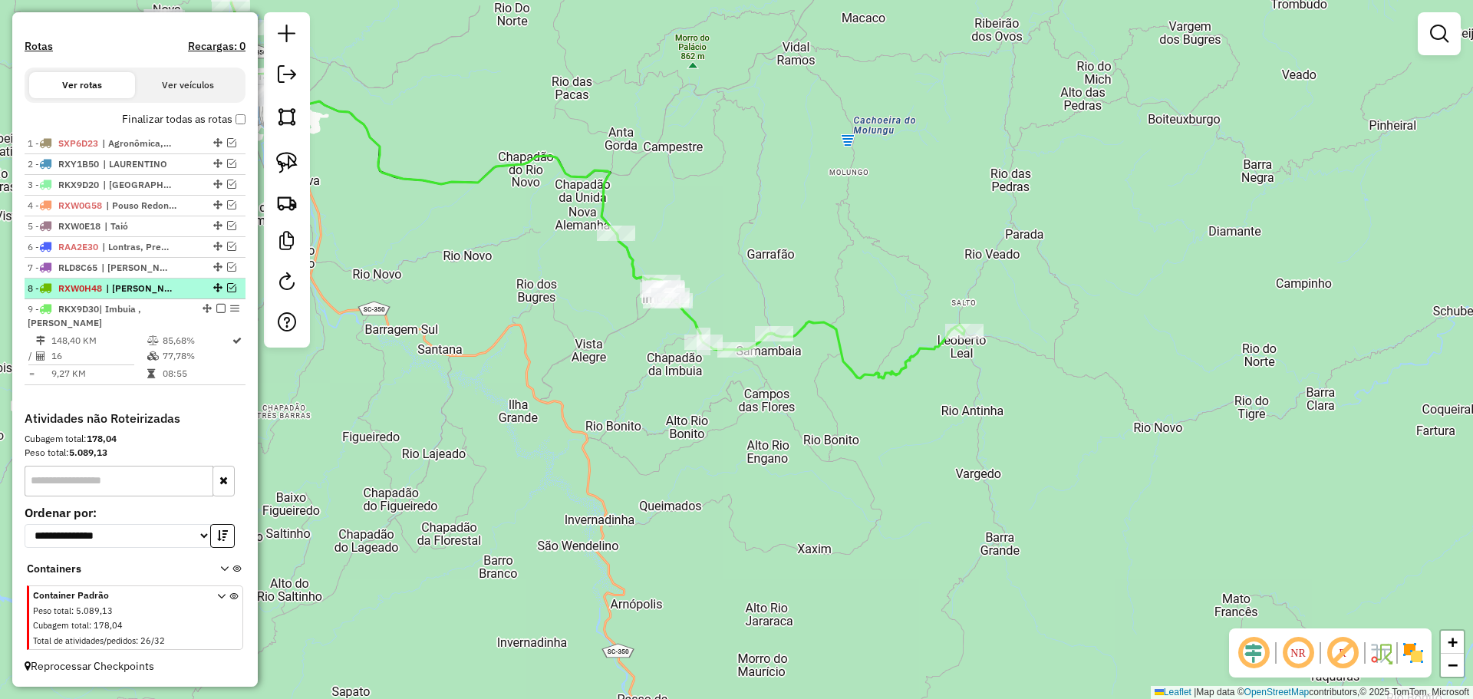
click at [215, 288] on em at bounding box center [217, 287] width 9 height 9
select select "*********"
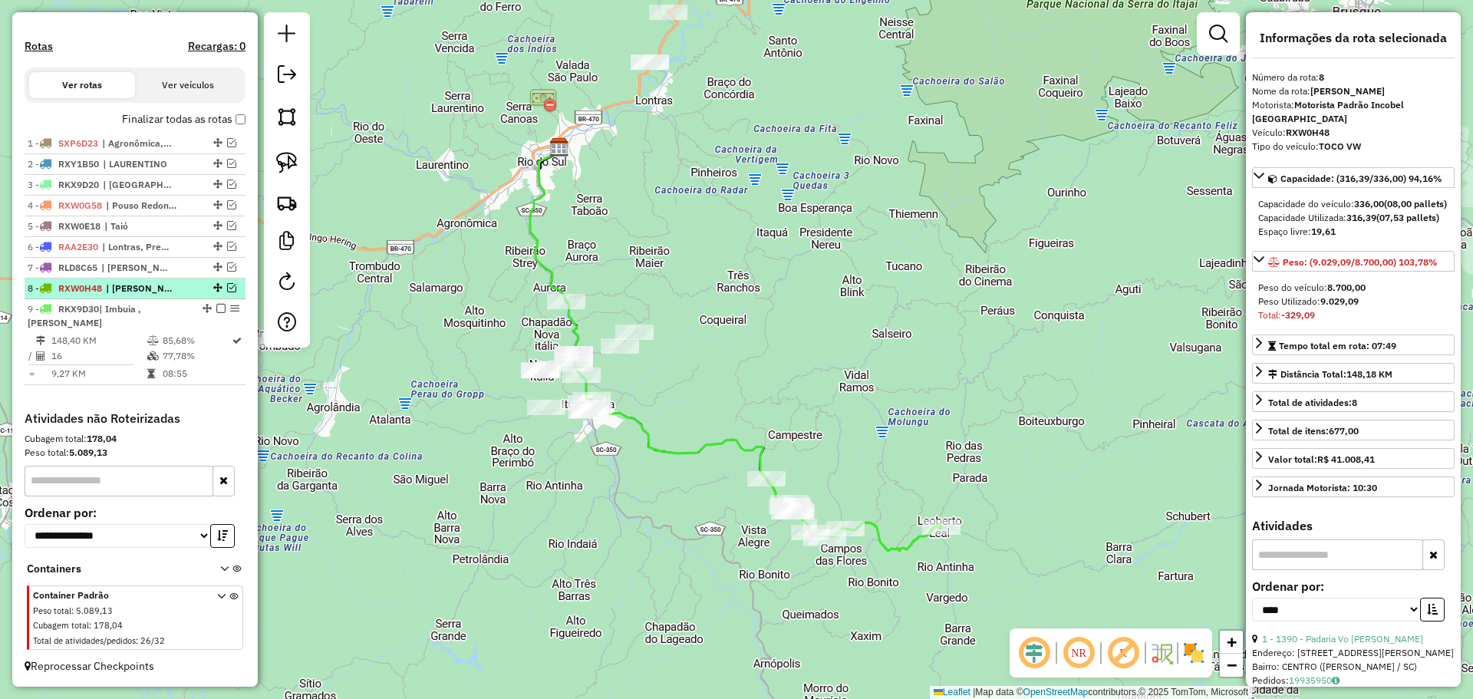
click at [227, 287] on em at bounding box center [231, 287] width 9 height 9
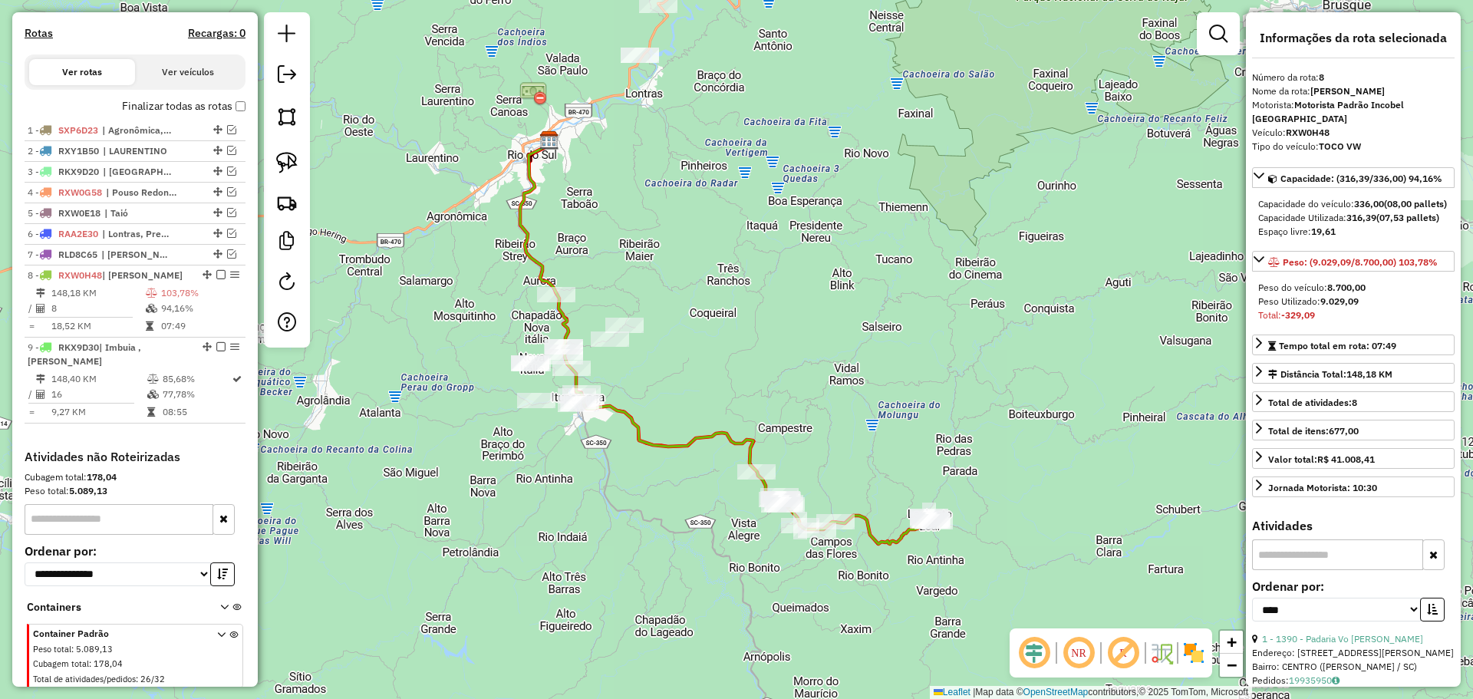
drag, startPoint x: 936, startPoint y: 593, endPoint x: 799, endPoint y: 480, distance: 177.1
click at [805, 487] on div "Janela de atendimento Grade de atendimento Capacidade Transportadoras Veículos …" at bounding box center [736, 349] width 1473 height 699
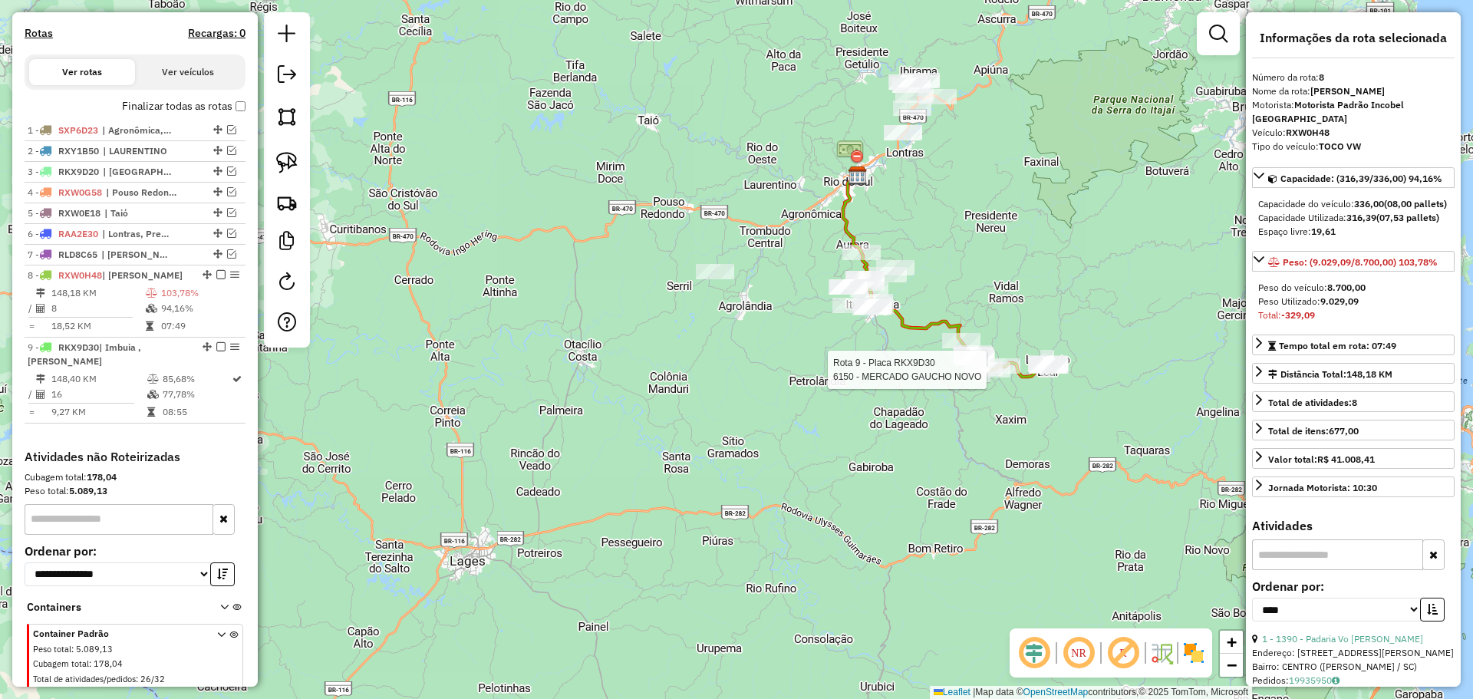
scroll to position [505, 0]
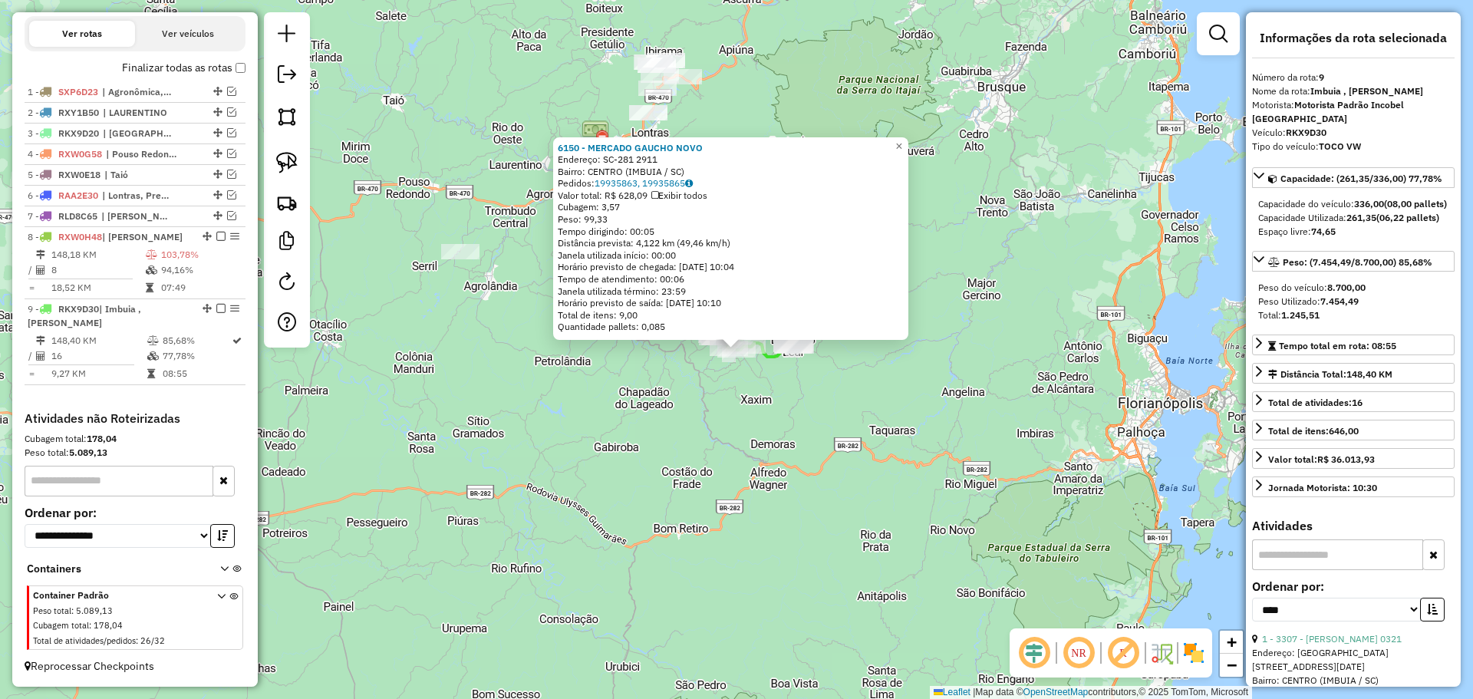
click at [870, 418] on div "6150 - MERCADO GAUCHO NOVO Endereço: SC-281 2911 Bairro: CENTRO (IMBUIA / [GEOG…" at bounding box center [736, 349] width 1473 height 699
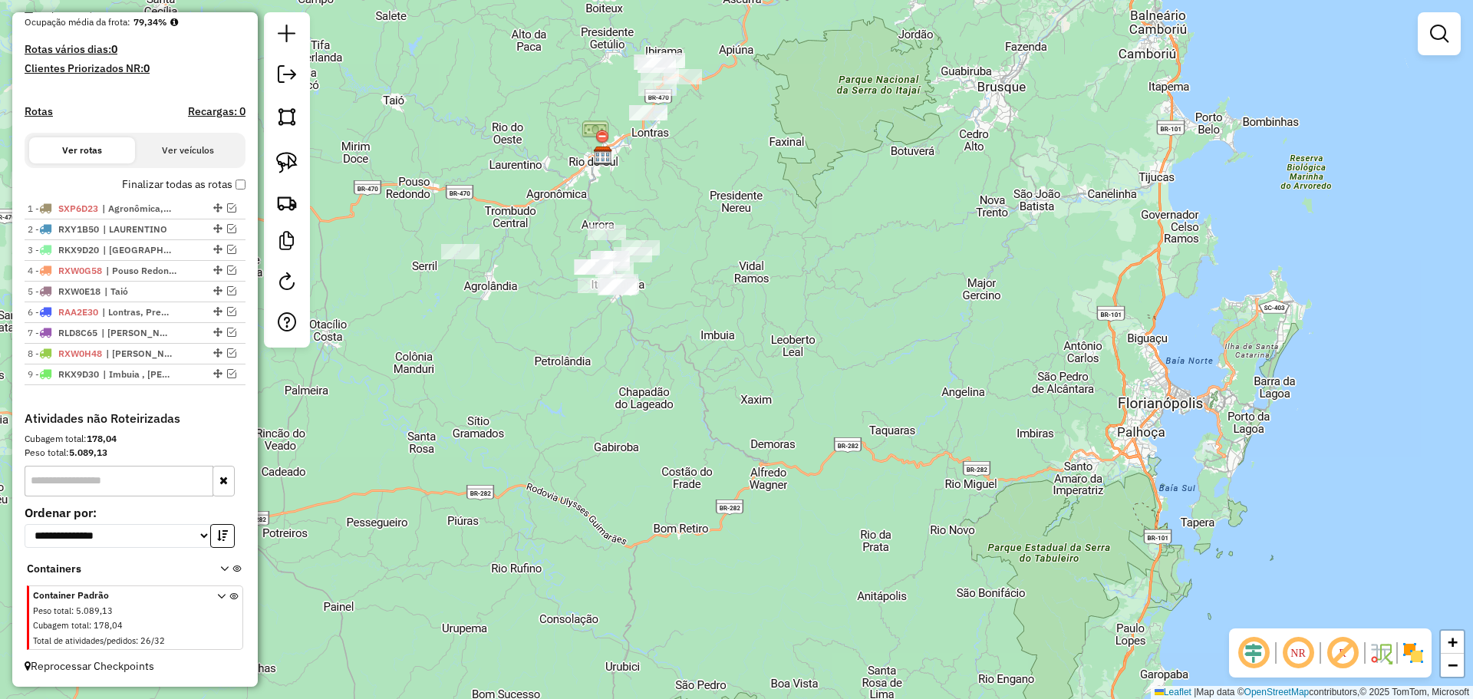
scroll to position [388, 0]
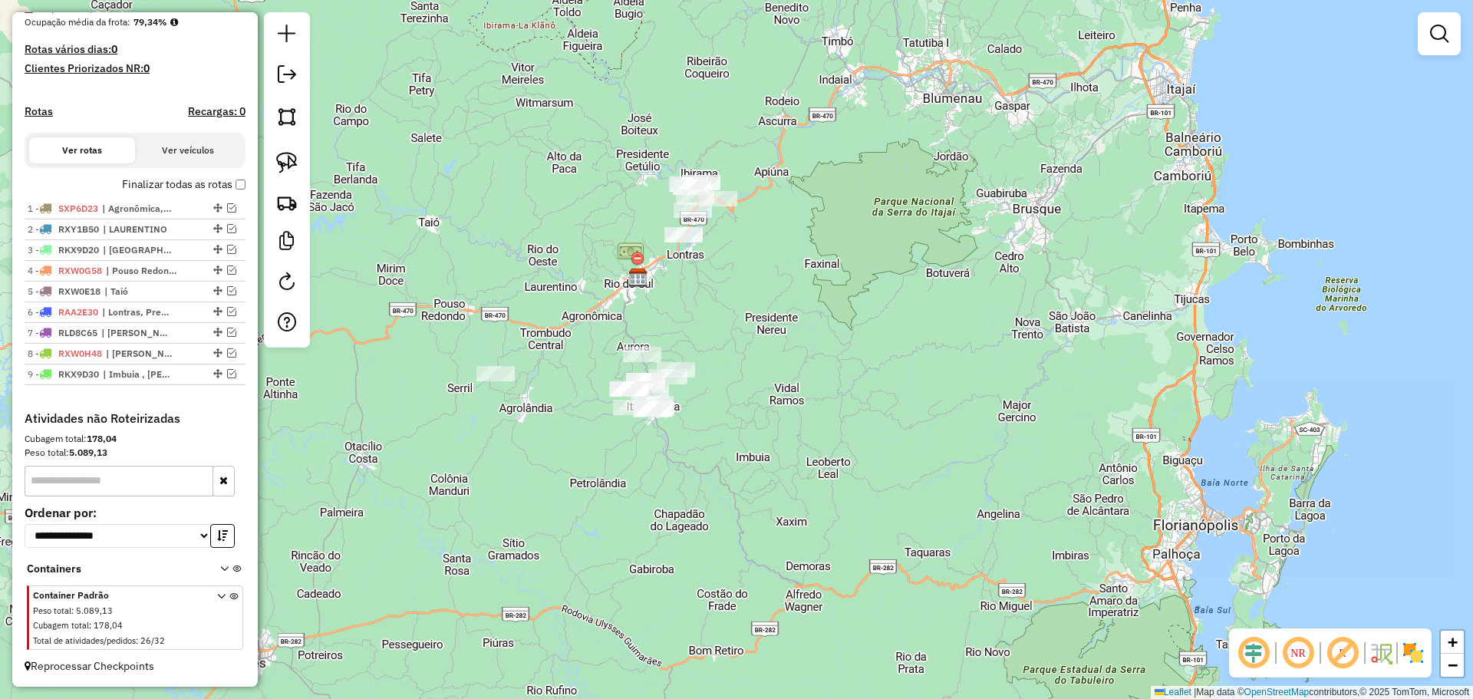
drag, startPoint x: 741, startPoint y: 252, endPoint x: 776, endPoint y: 371, distance: 123.8
click at [776, 371] on div "Janela de atendimento Grade de atendimento Capacidade Transportadoras Veículos …" at bounding box center [736, 349] width 1473 height 699
drag, startPoint x: 292, startPoint y: 157, endPoint x: 338, endPoint y: 172, distance: 48.5
click at [292, 157] on img at bounding box center [286, 162] width 21 height 21
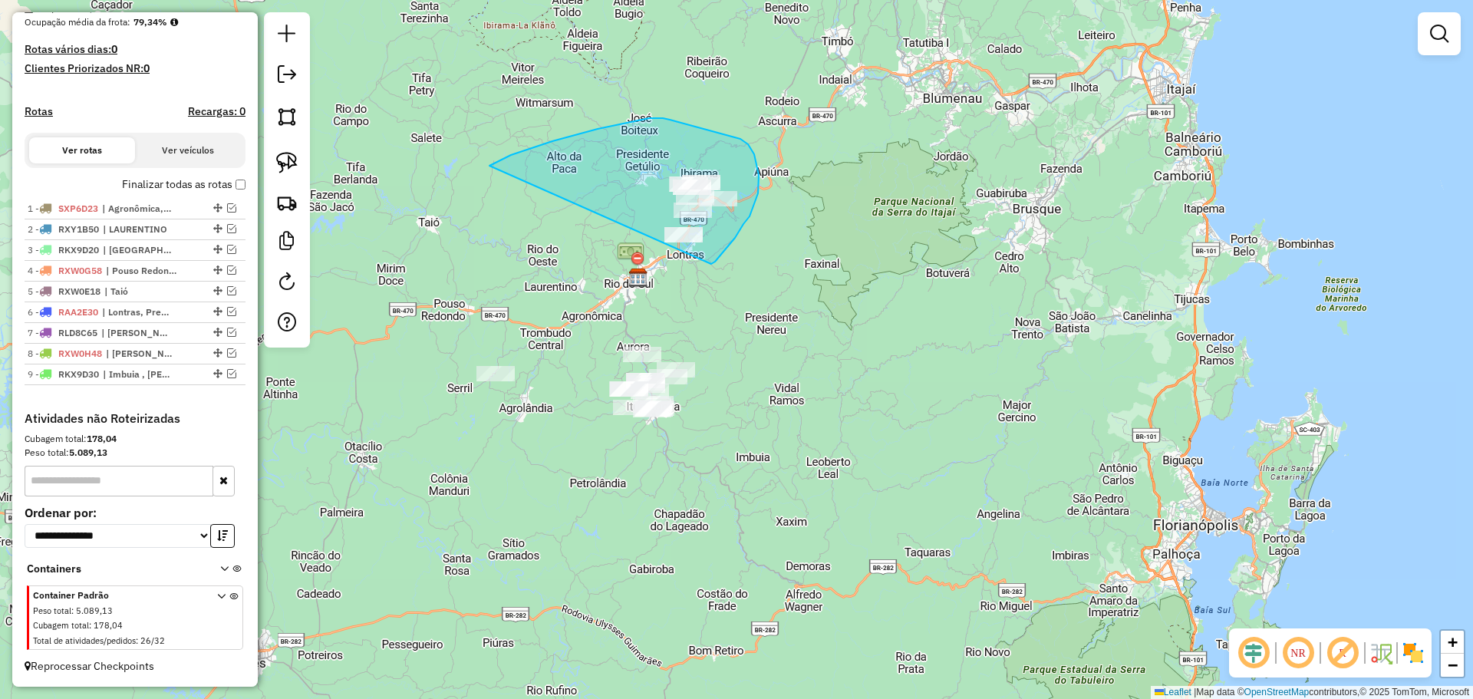
drag, startPoint x: 618, startPoint y: 125, endPoint x: 697, endPoint y: 276, distance: 170.2
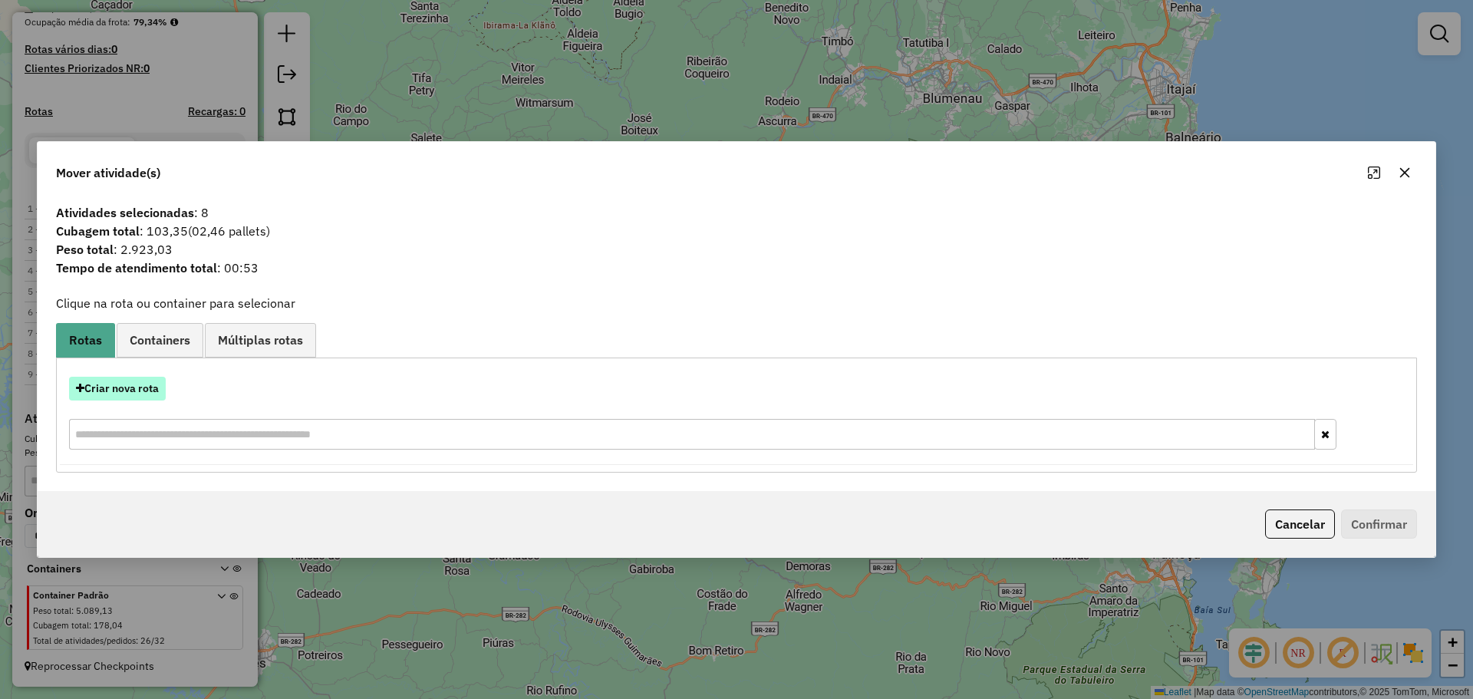
click at [151, 381] on button "Criar nova rota" at bounding box center [117, 389] width 97 height 24
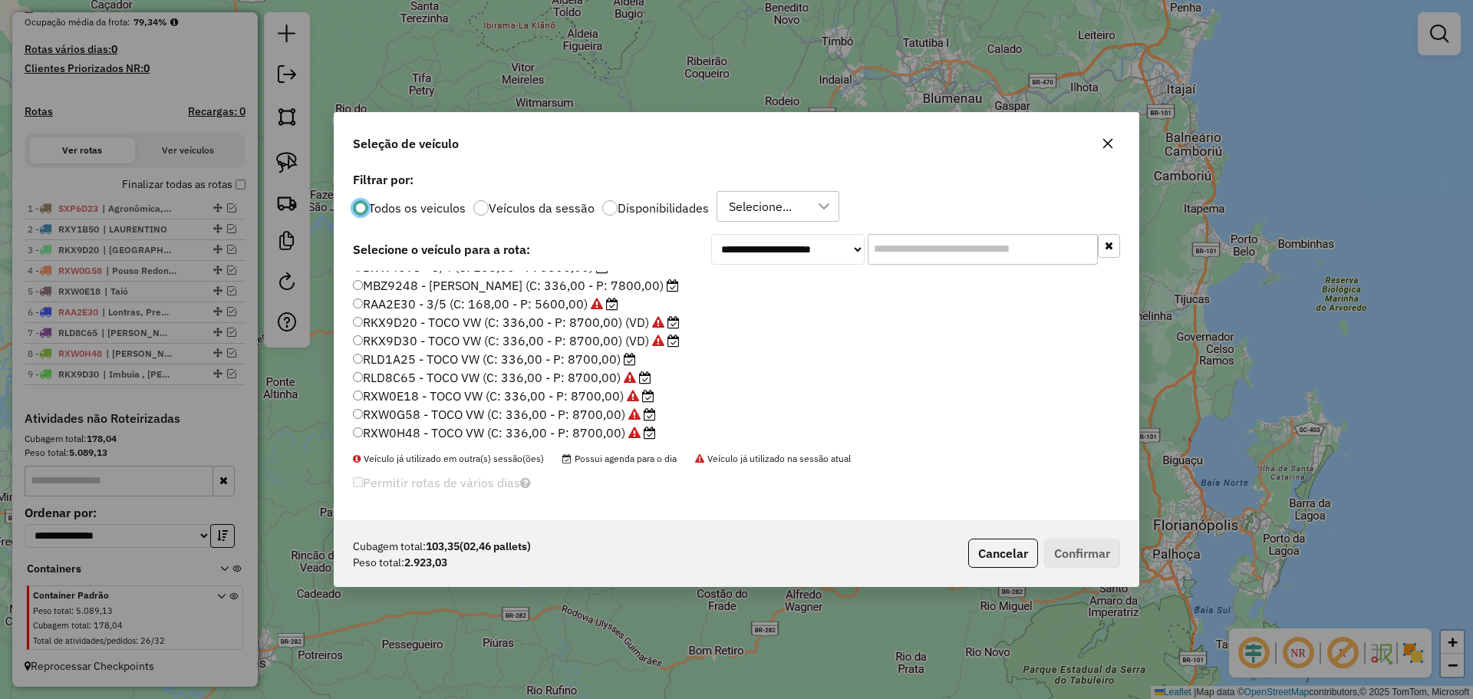
scroll to position [144, 0]
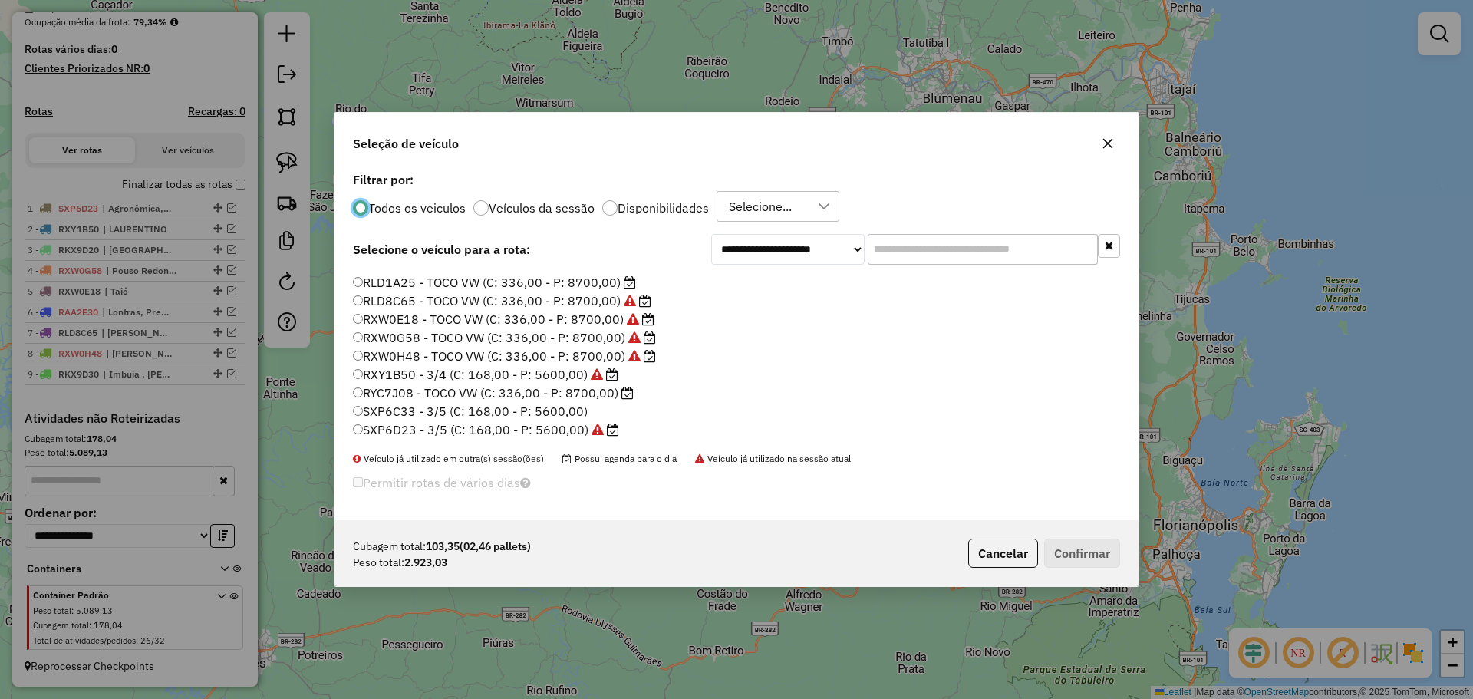
click at [421, 281] on label "RLD1A25 - TOCO VW (C: 336,00 - P: 8700,00)" at bounding box center [494, 282] width 283 height 18
click at [1069, 547] on button "Confirmar" at bounding box center [1082, 553] width 76 height 29
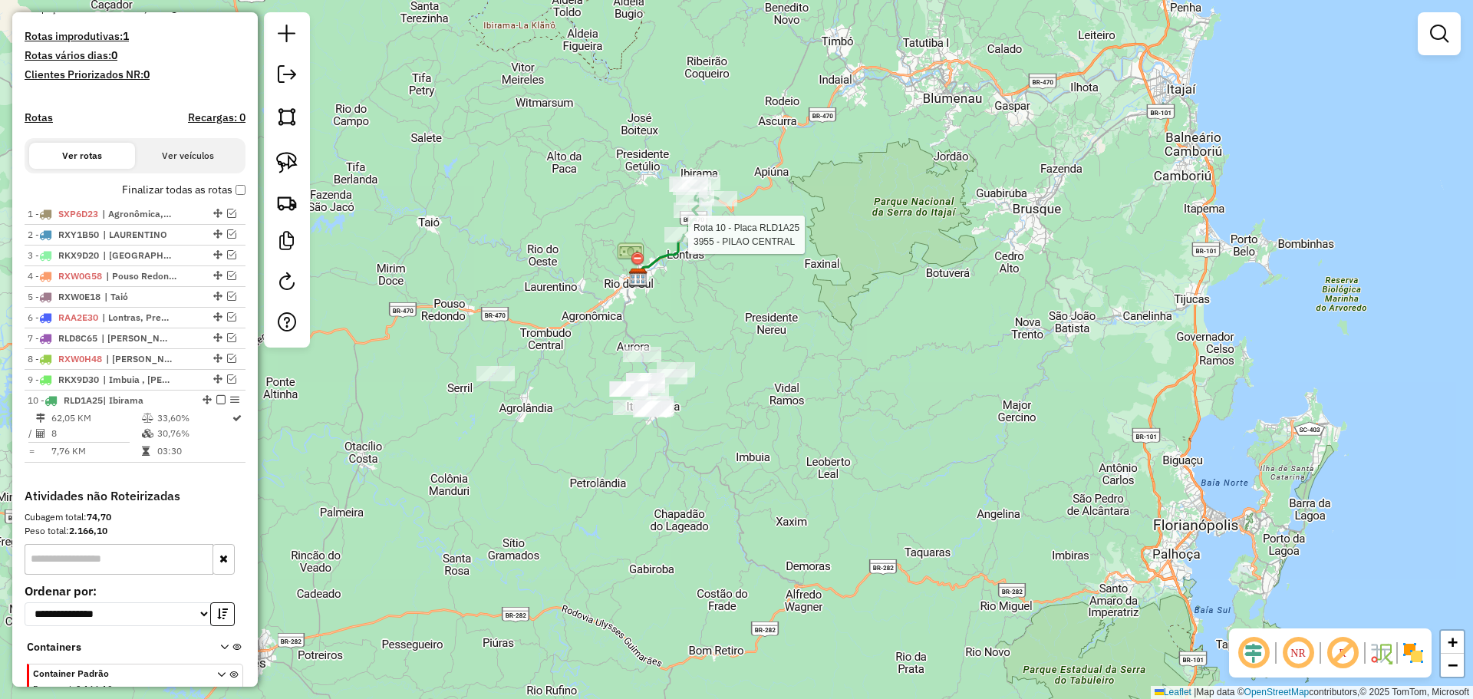
scroll to position [480, 0]
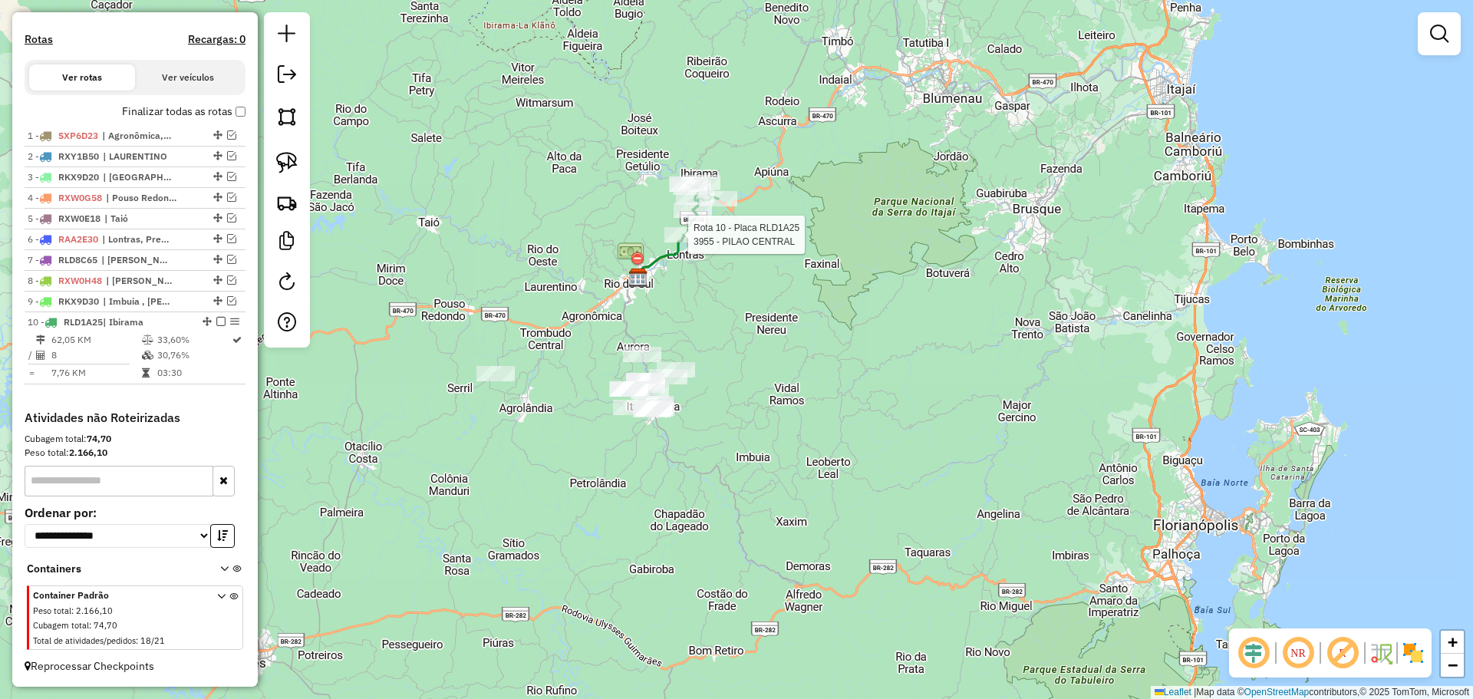
select select "*********"
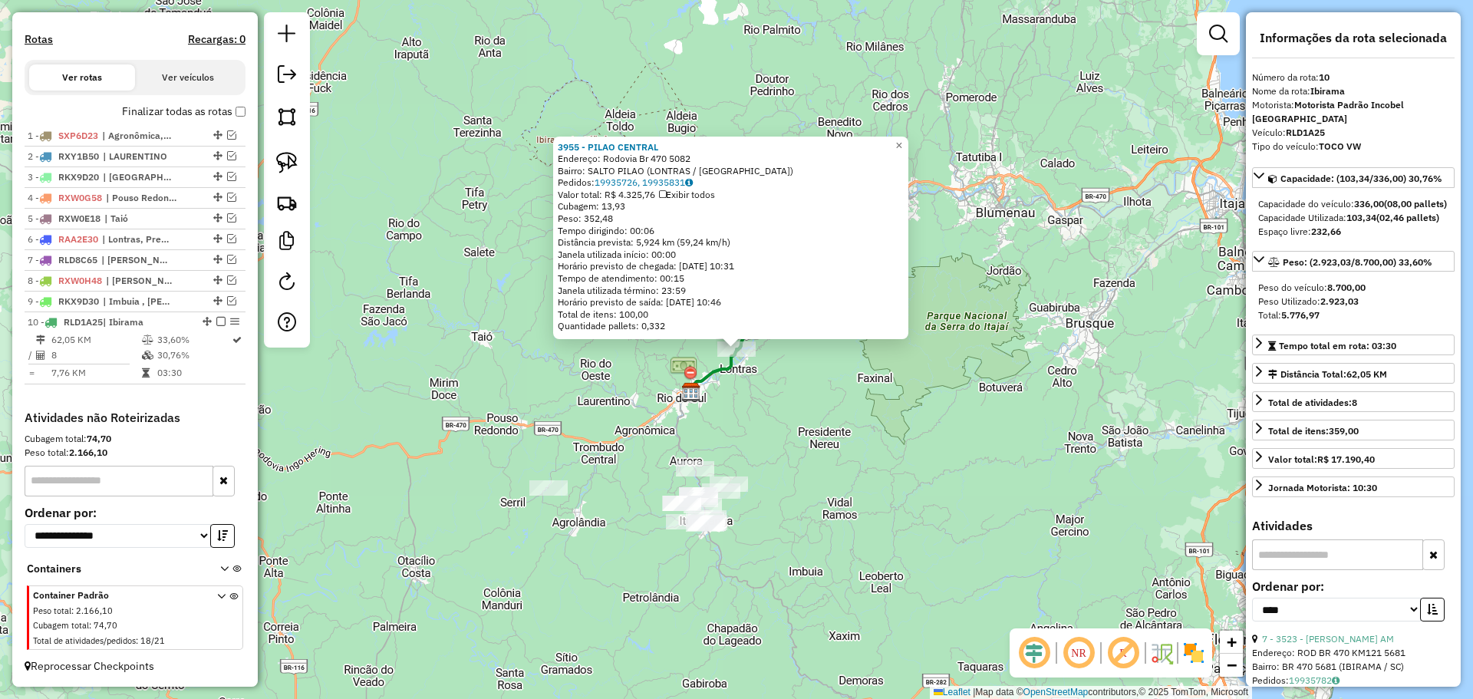
click at [828, 433] on div "3955 - PILAO CENTRAL Endereço: Rodovia Br 470 5082 Bairro: SALTO PILAO ([GEOGRA…" at bounding box center [736, 349] width 1473 height 699
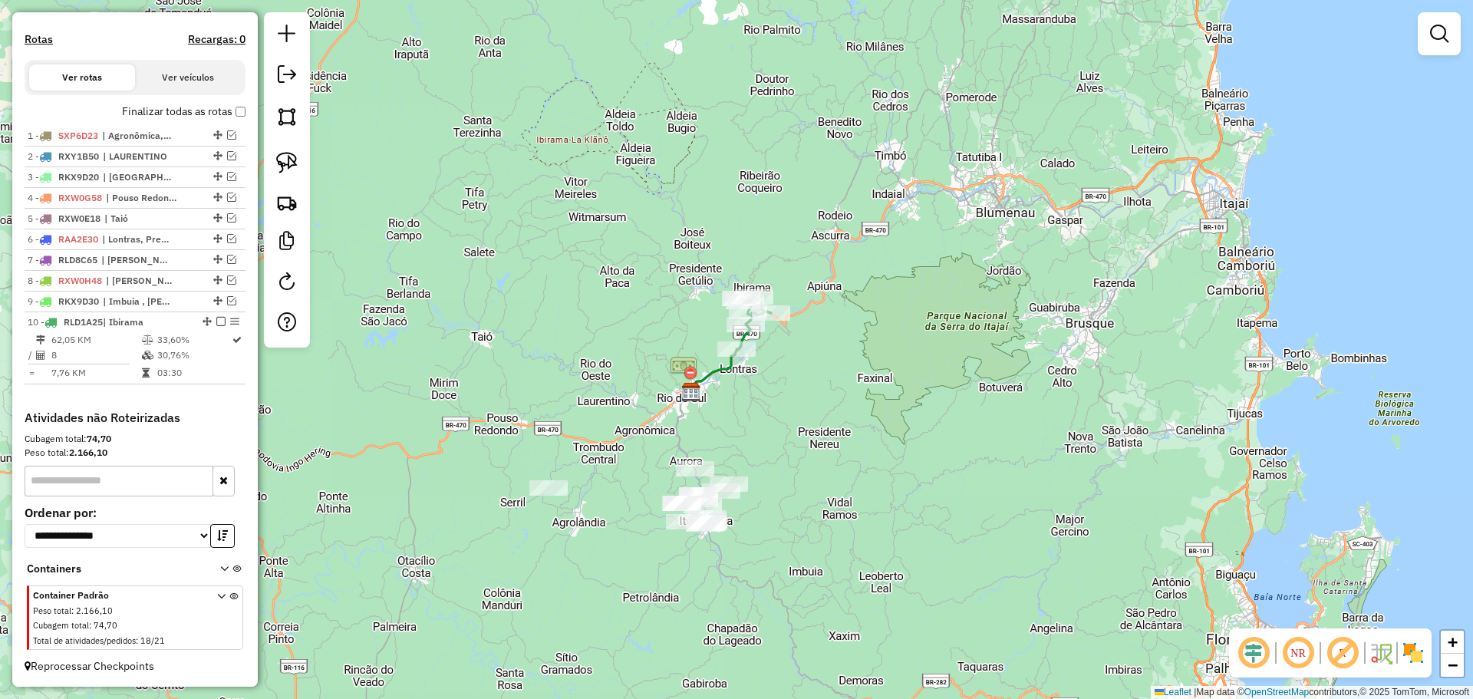
scroll to position [428, 0]
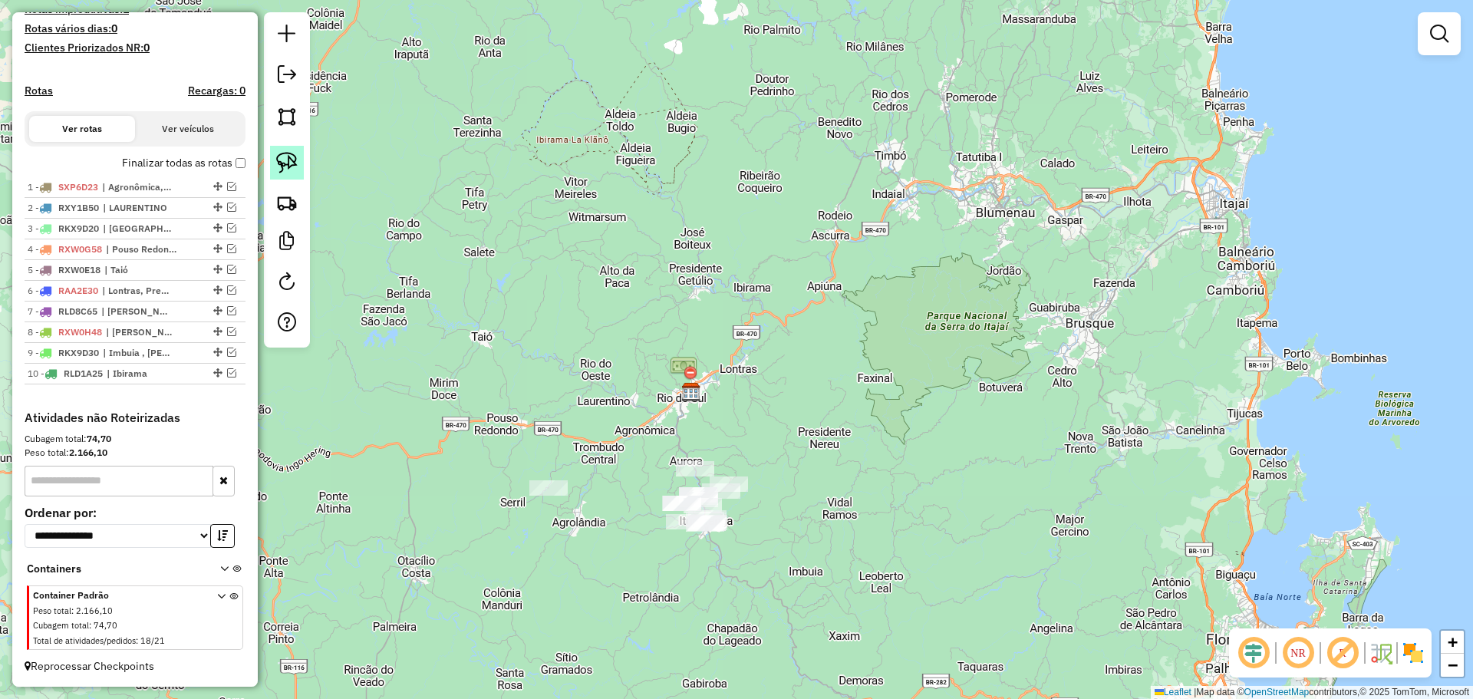
click at [286, 161] on img at bounding box center [286, 162] width 21 height 21
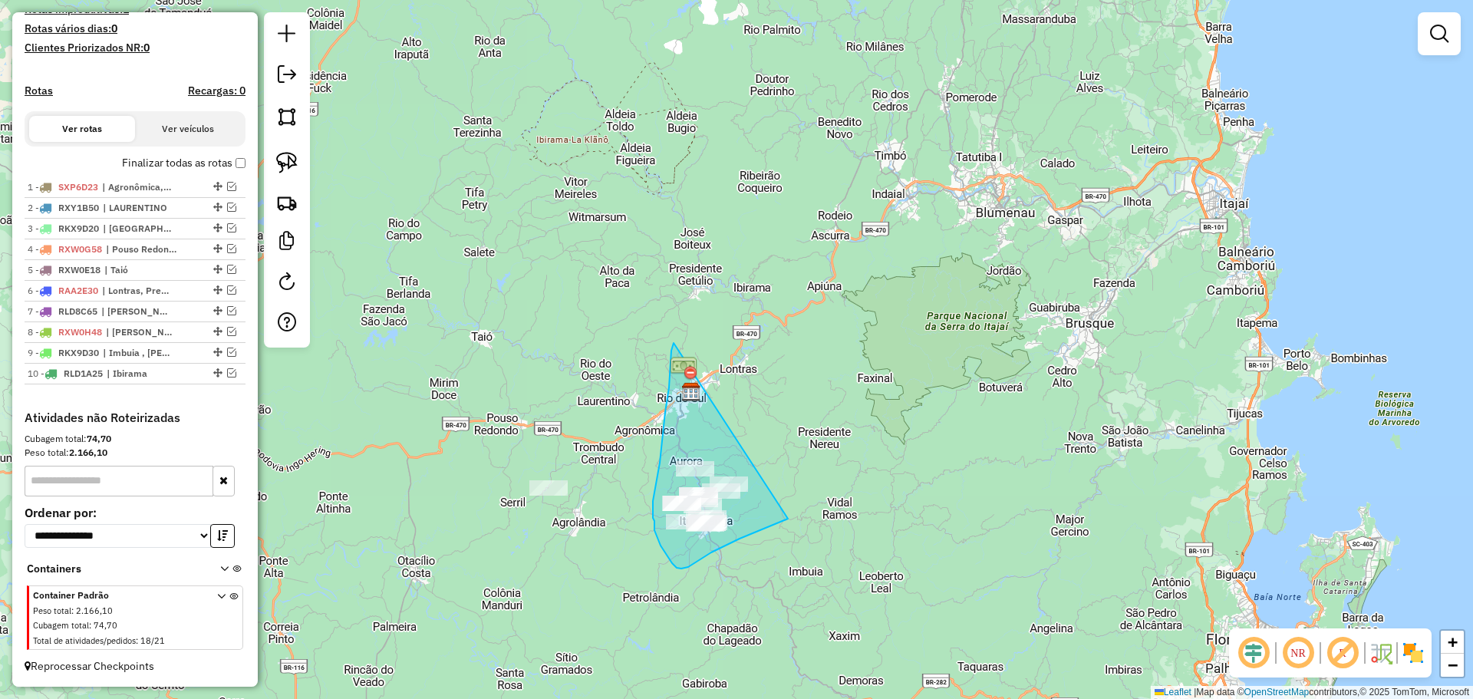
drag, startPoint x: 674, startPoint y: 343, endPoint x: 790, endPoint y: 515, distance: 207.7
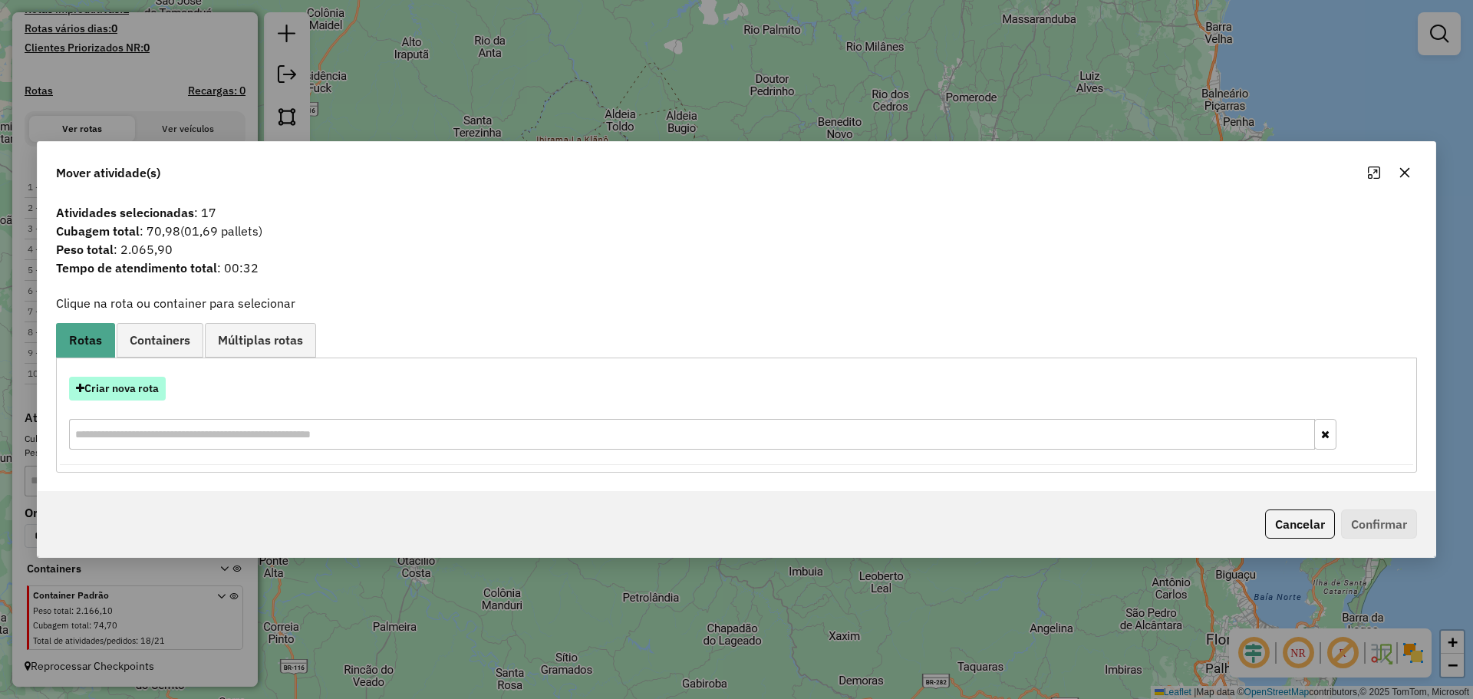
click at [153, 387] on button "Criar nova rota" at bounding box center [117, 389] width 97 height 24
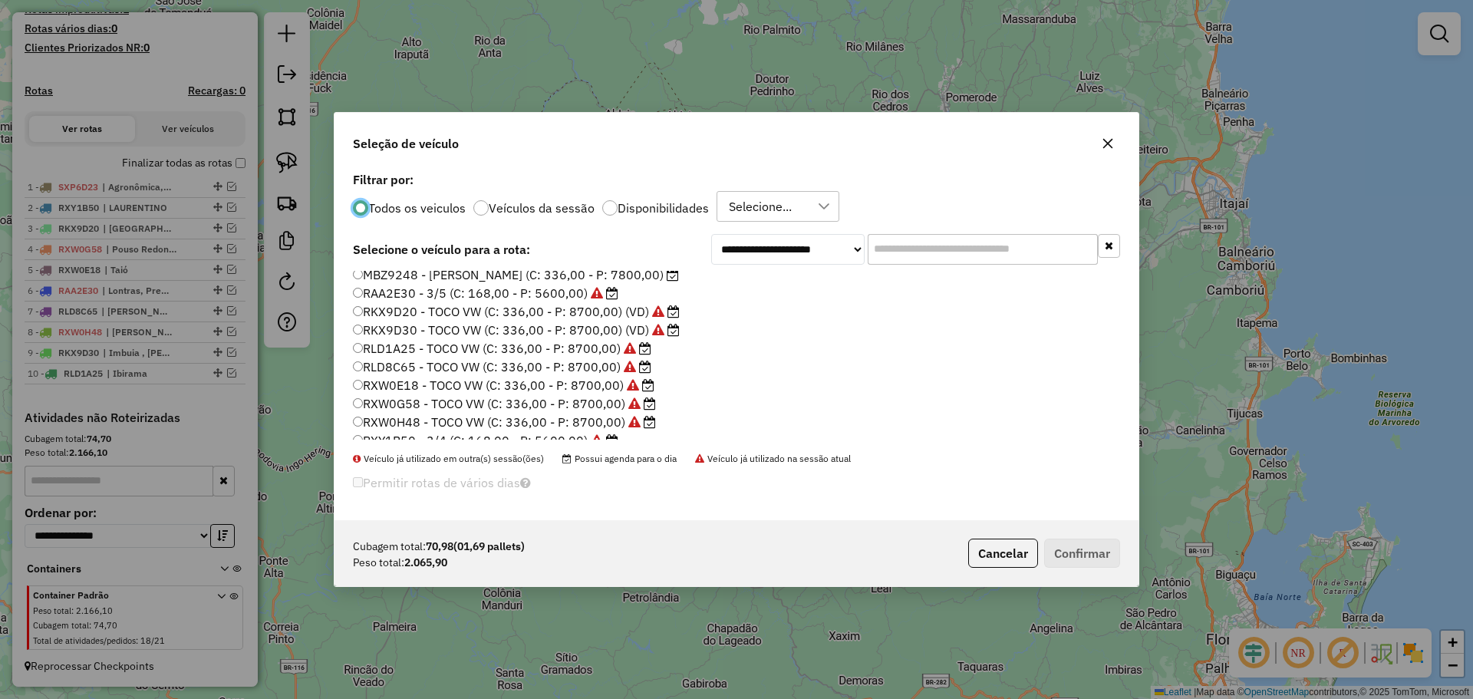
scroll to position [144, 0]
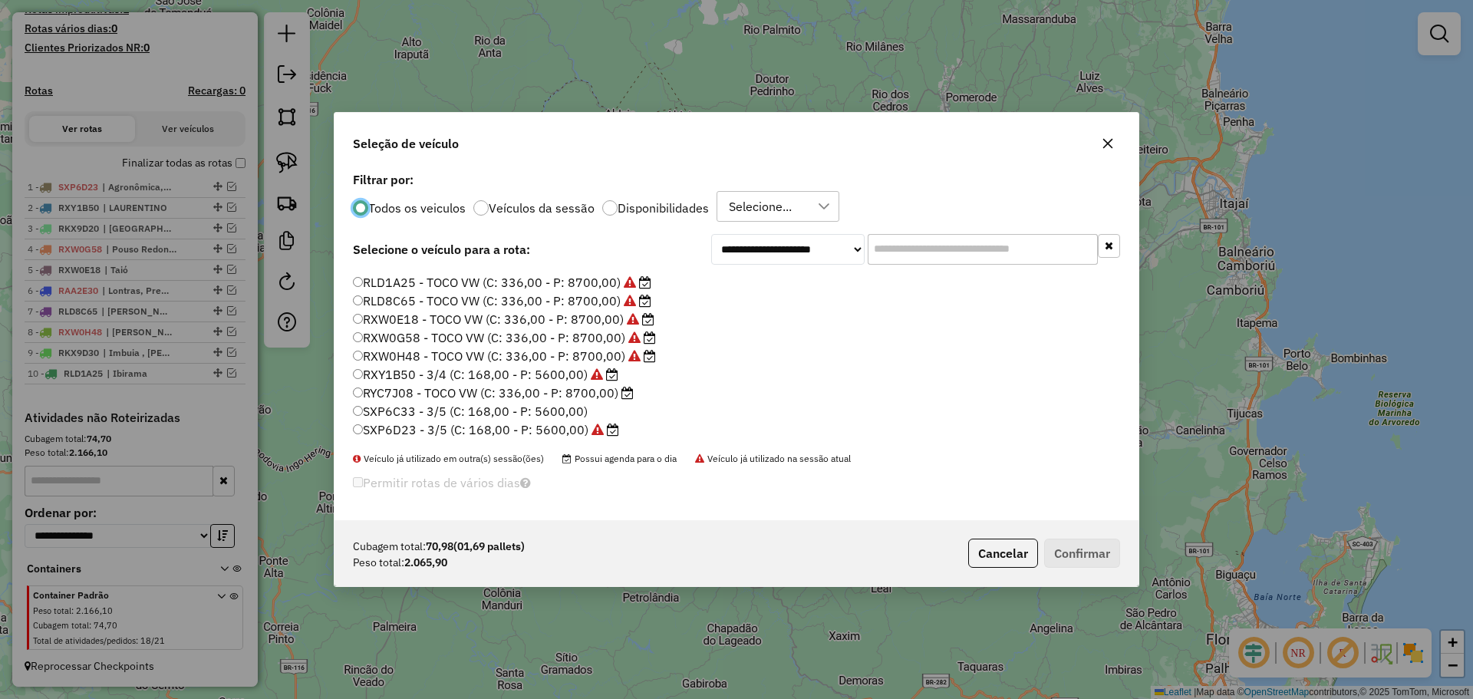
click at [445, 394] on label "RYC7J08 - TOCO VW (C: 336,00 - P: 8700,00)" at bounding box center [493, 393] width 281 height 18
click at [1081, 552] on button "Confirmar" at bounding box center [1082, 553] width 76 height 29
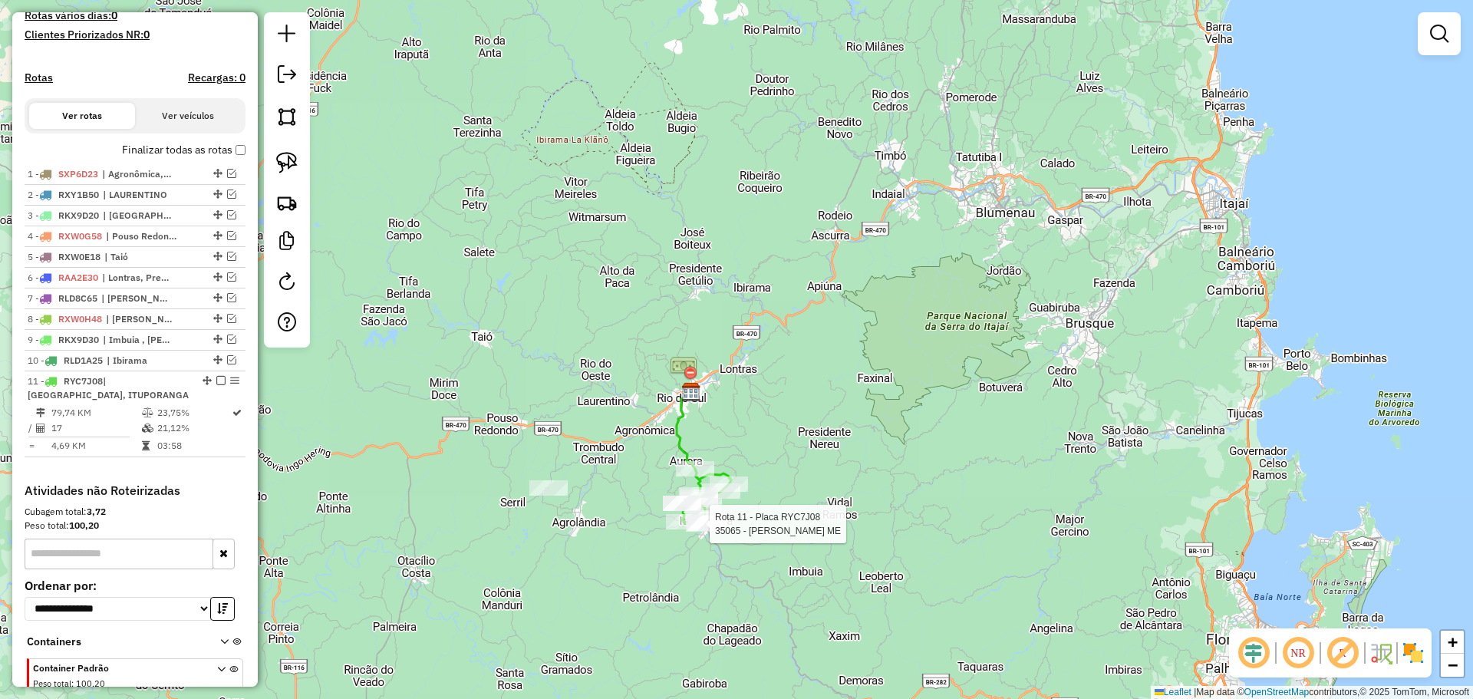
select select "*********"
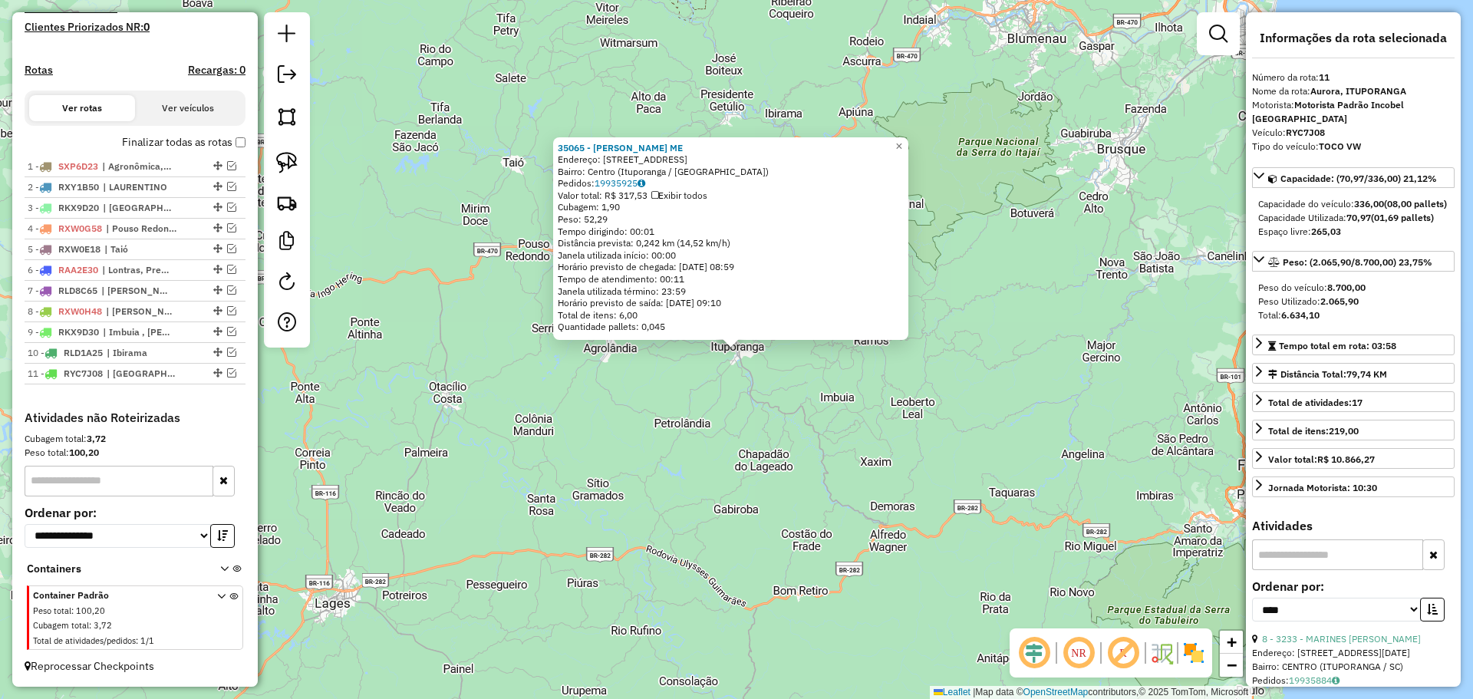
scroll to position [449, 0]
click at [543, 444] on div "35065 - [PERSON_NAME] ME Endereço: Travessa Jacó Sens, 19 Bairro: [GEOGRAPHIC_D…" at bounding box center [736, 349] width 1473 height 699
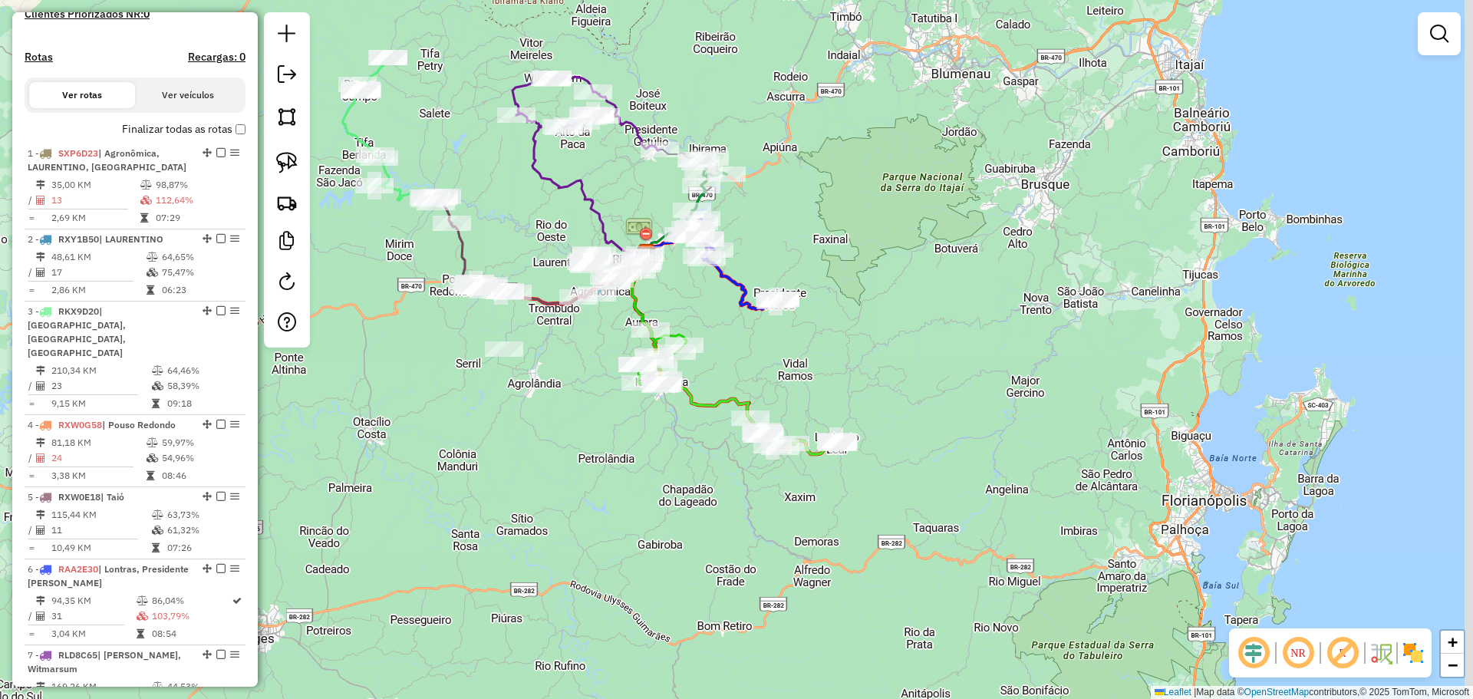
drag, startPoint x: 674, startPoint y: 404, endPoint x: 654, endPoint y: 441, distance: 42.3
click at [654, 441] on div "Janela de atendimento Grade de atendimento Capacidade Transportadoras Veículos …" at bounding box center [736, 349] width 1473 height 699
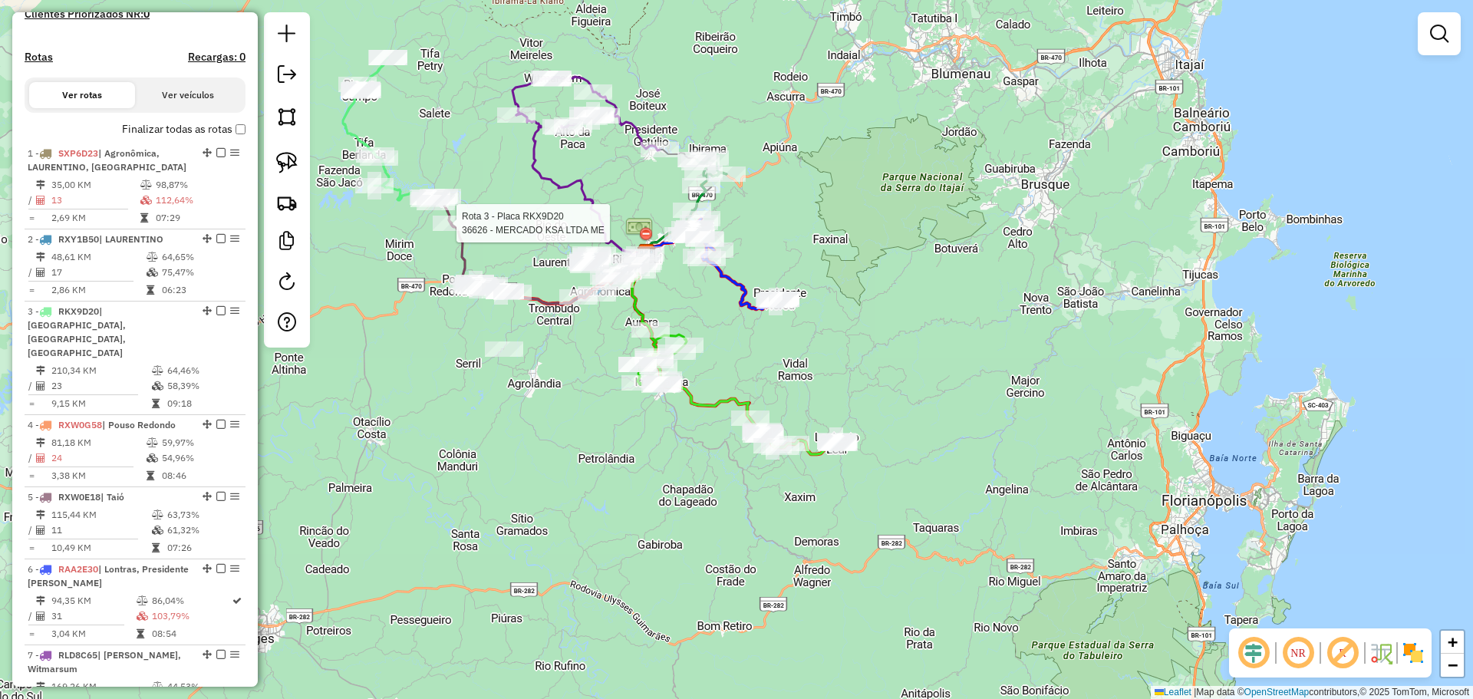
select select "*********"
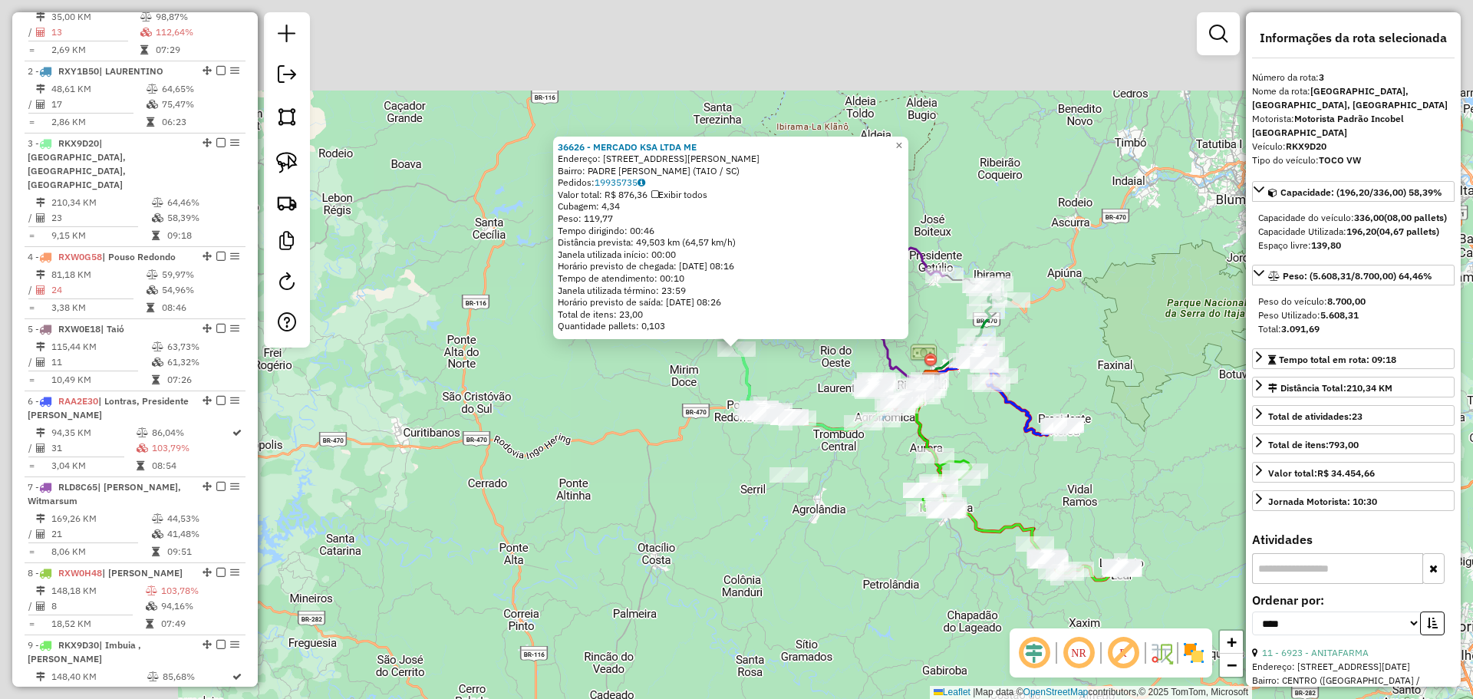
scroll to position [751, 0]
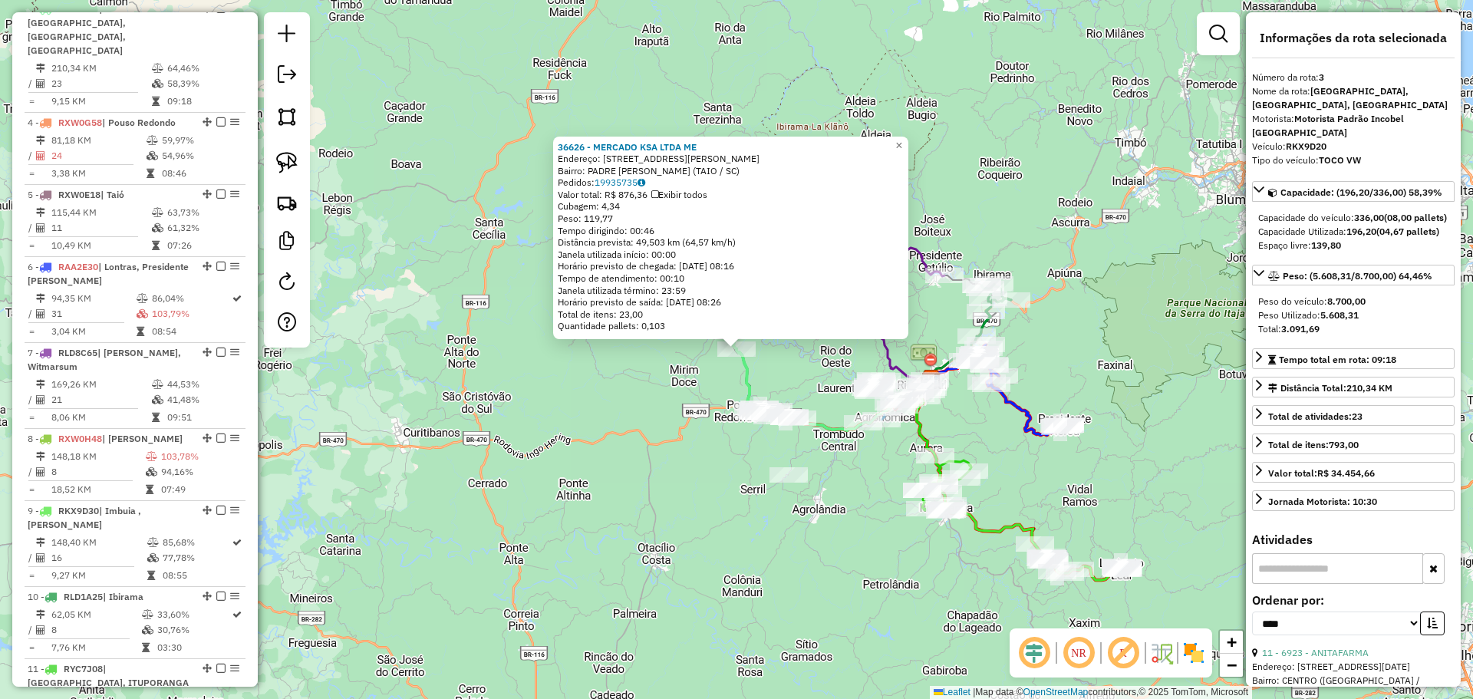
click at [617, 427] on div "36626 - MERCADO KSA LTDA ME Endereço: R [PERSON_NAME] 25 Bairro: PADRE EDUAR (T…" at bounding box center [736, 349] width 1473 height 699
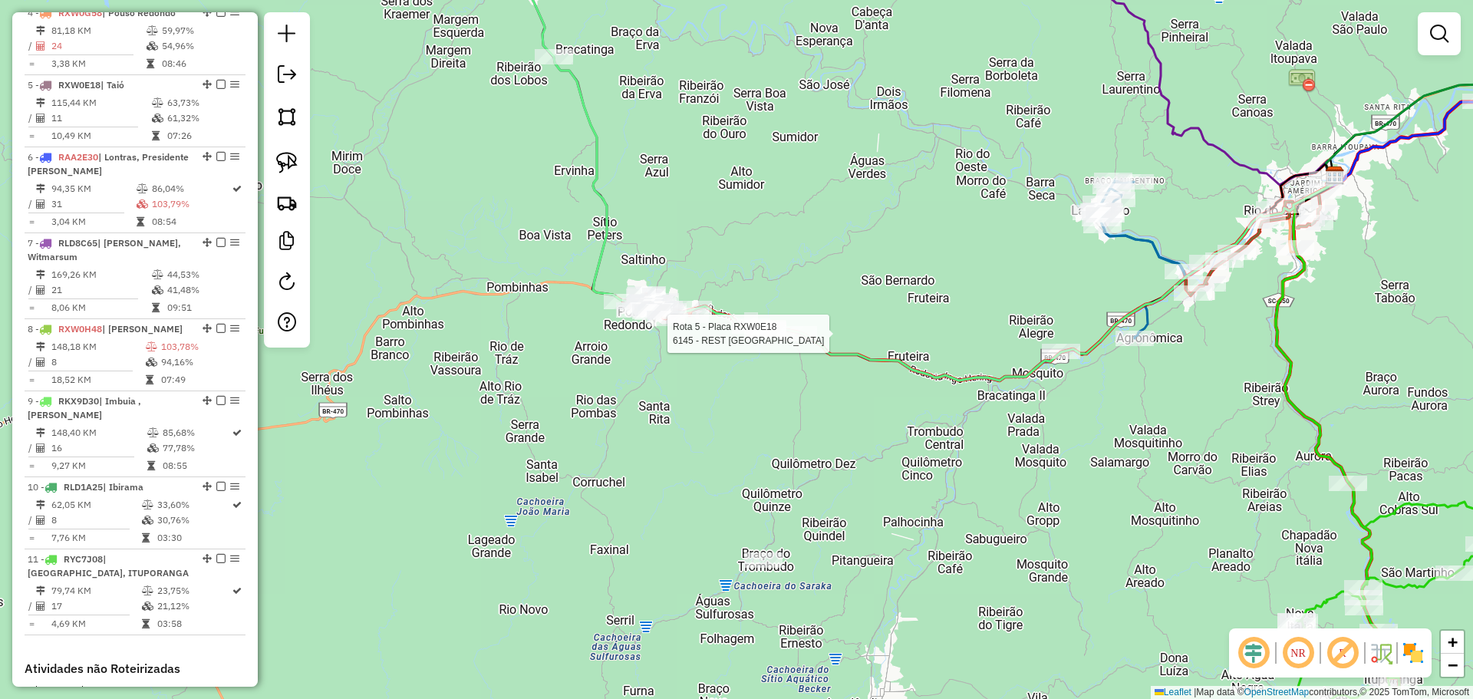
select select "*********"
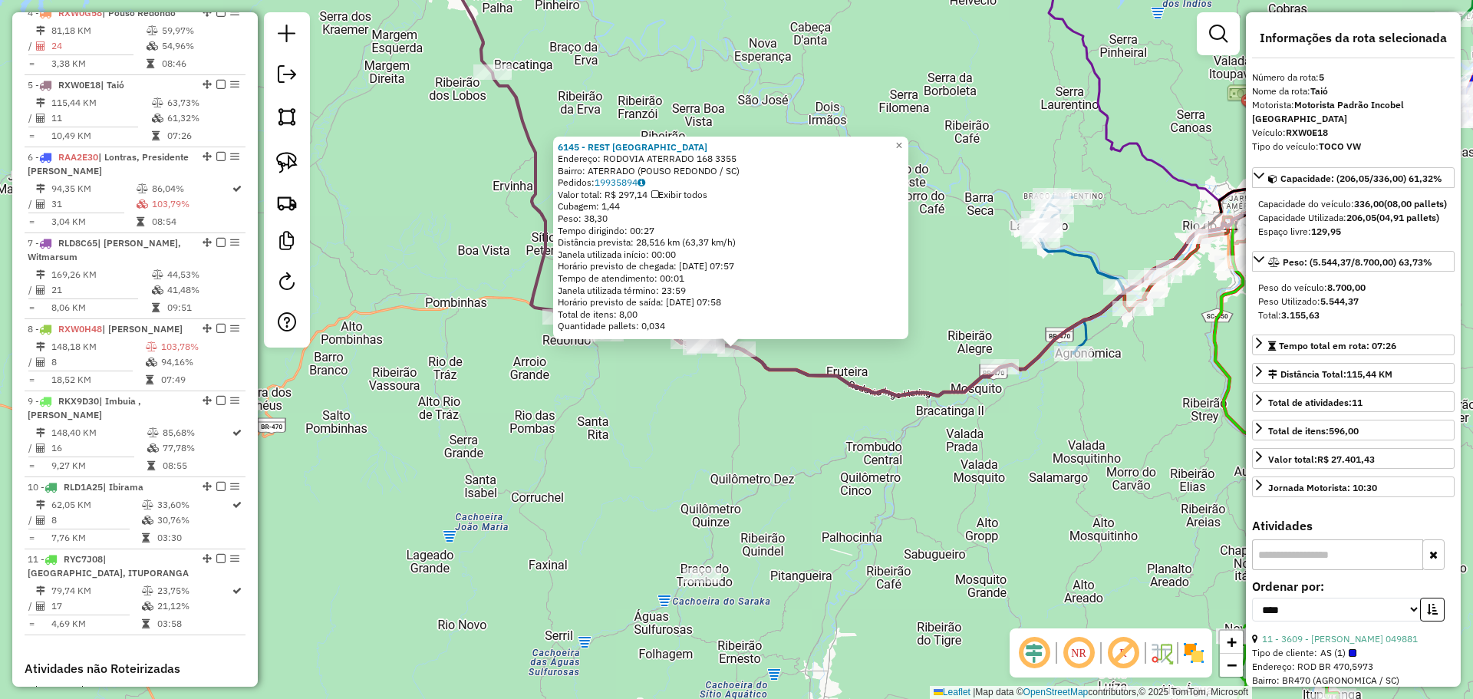
scroll to position [909, 0]
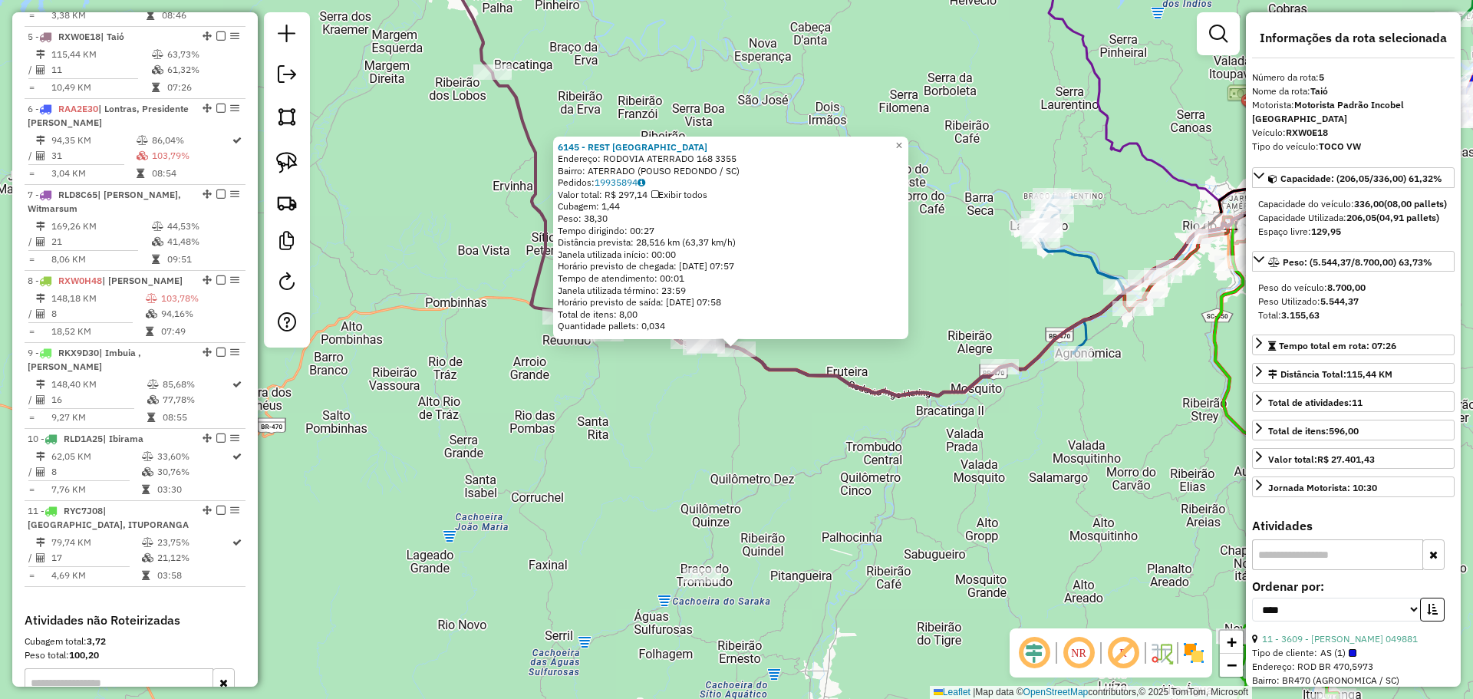
click at [782, 412] on div "6145 - REST [GEOGRAPHIC_DATA] Endereço: RODOVIA ATERRADO 168 3355 Bairro: ATERR…" at bounding box center [736, 349] width 1473 height 699
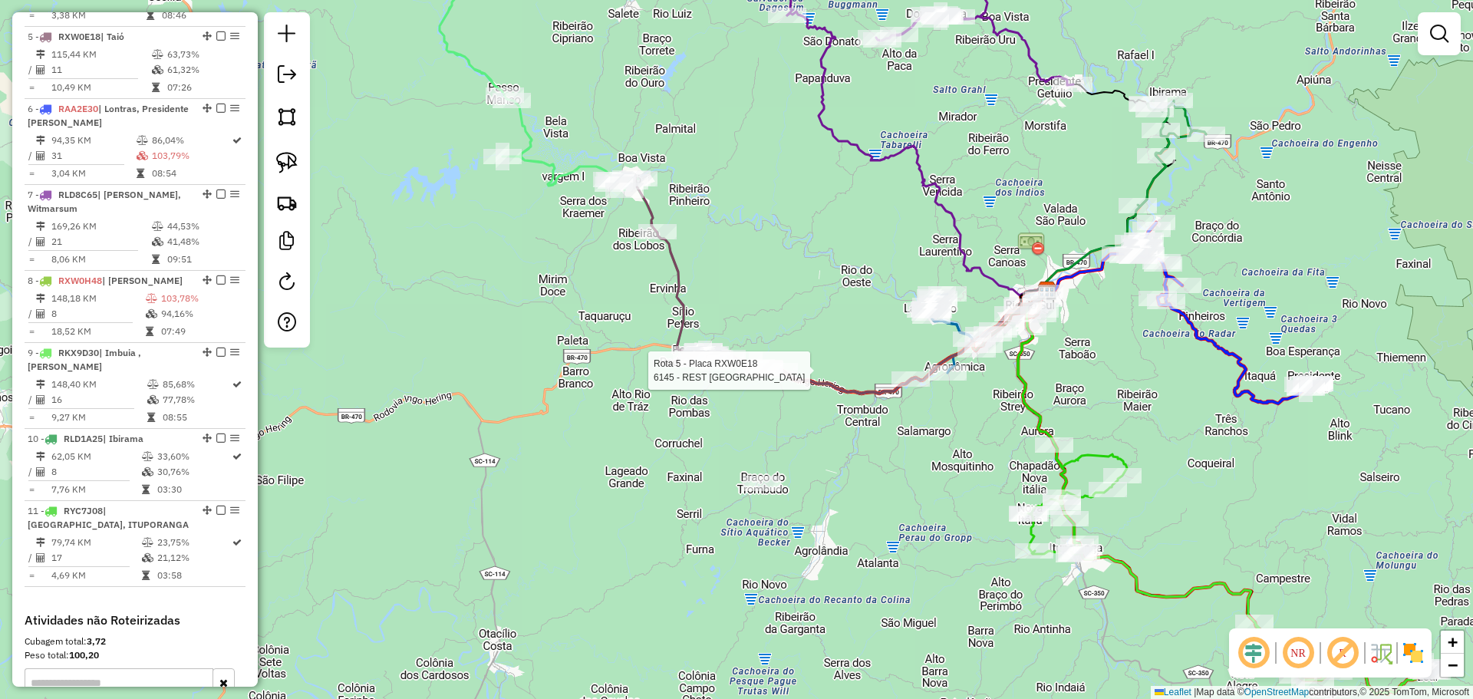
select select "*********"
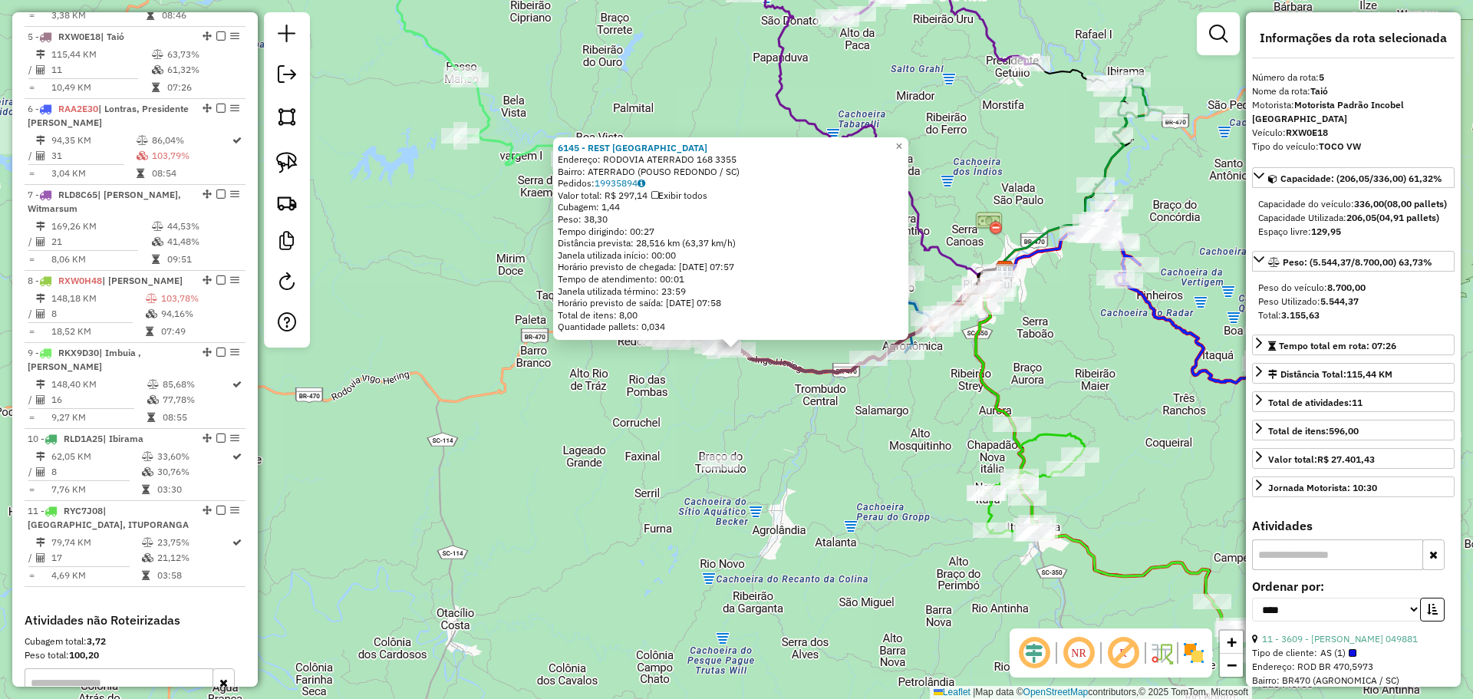
click at [765, 432] on div "6145 - REST [GEOGRAPHIC_DATA] Endereço: RODOVIA ATERRADO 168 3355 Bairro: ATERR…" at bounding box center [736, 349] width 1473 height 699
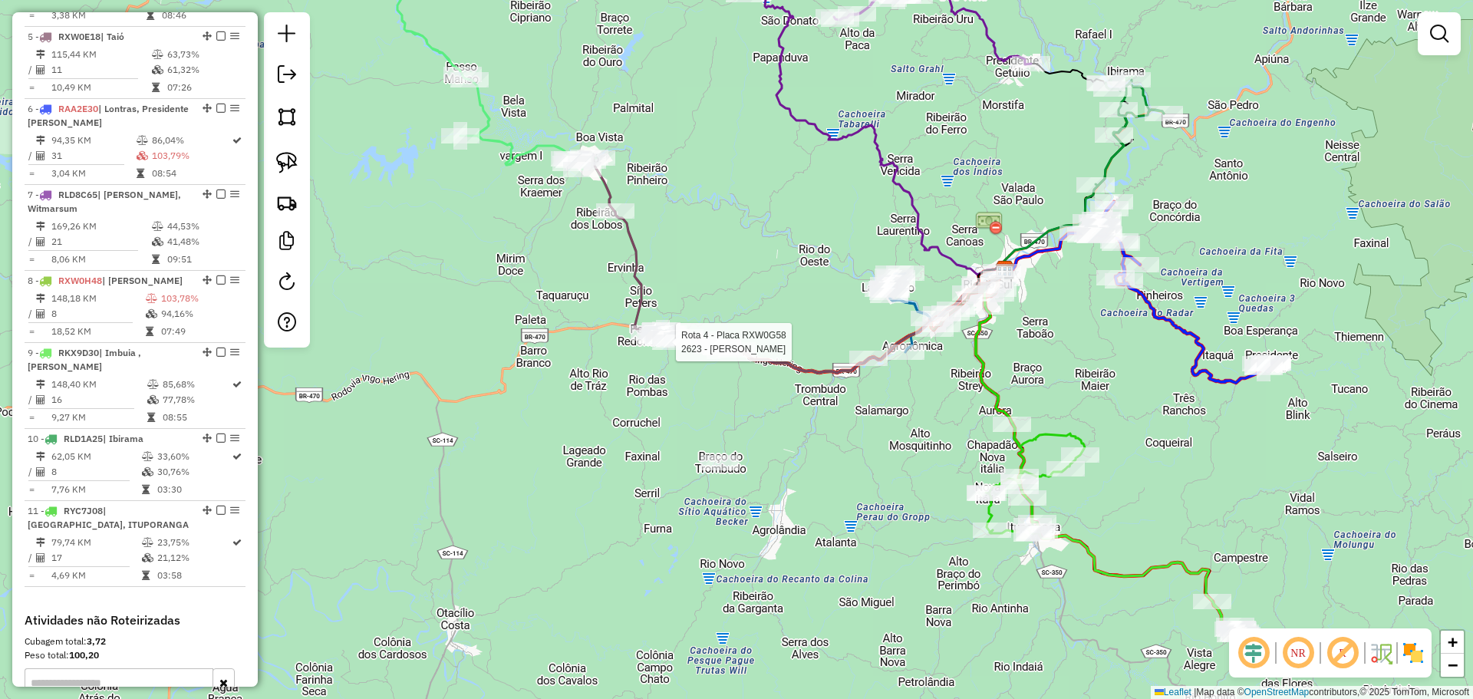
select select "*********"
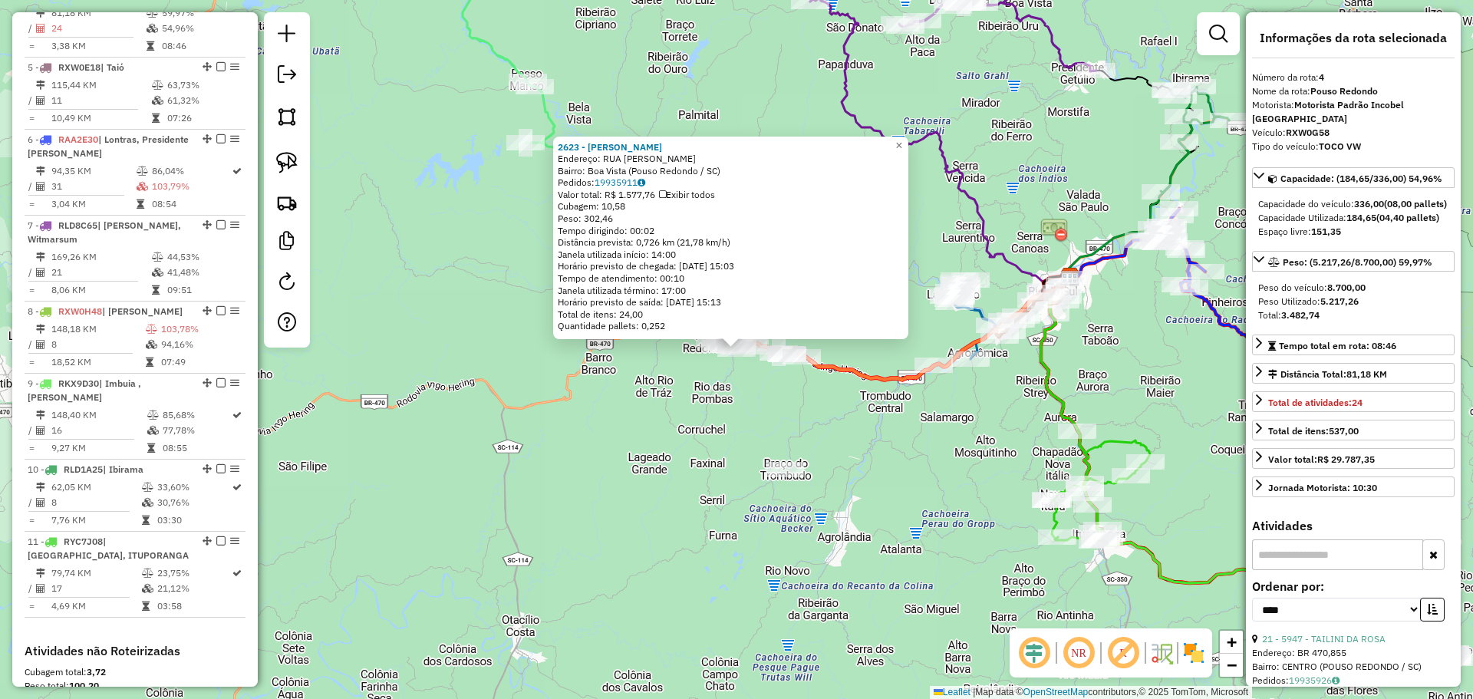
scroll to position [837, 0]
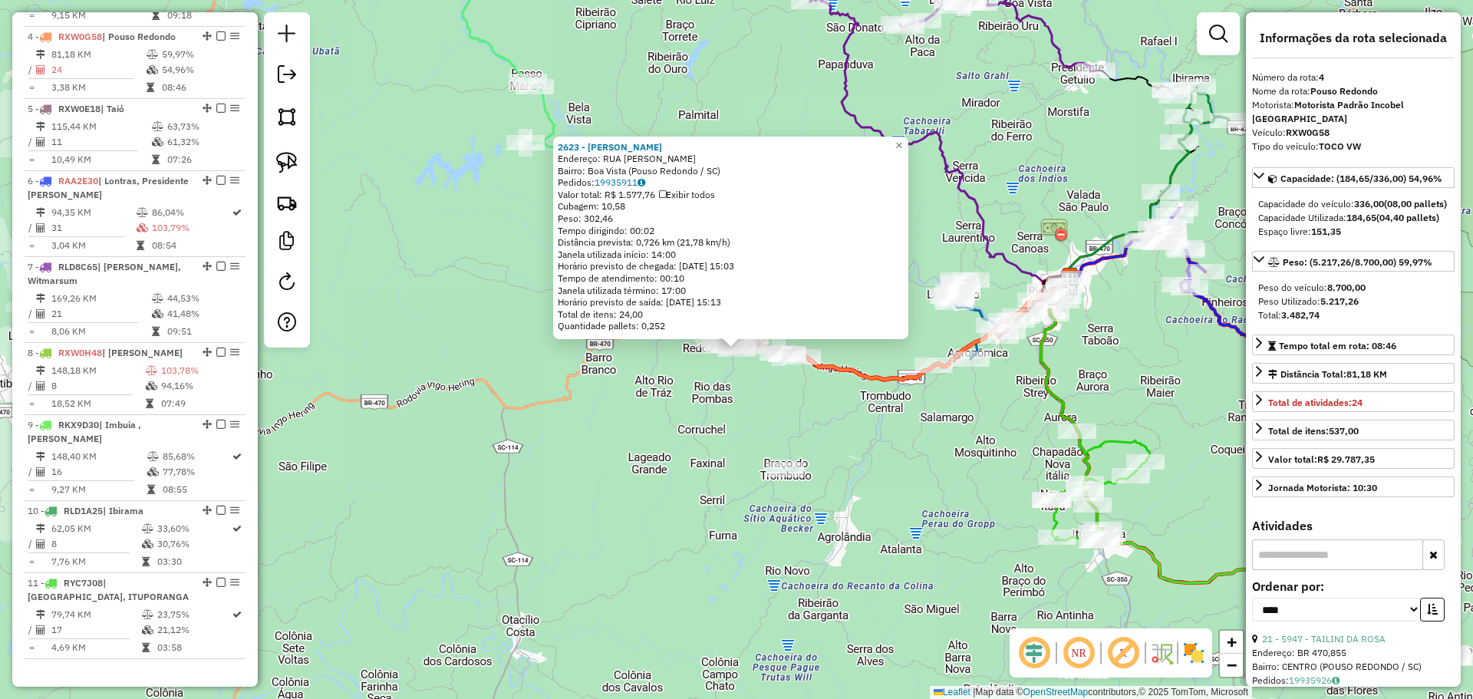
click at [700, 452] on div "2623 - [PERSON_NAME]: RUA [PERSON_NAME]: [GEOGRAPHIC_DATA] (Pouso Redondo / [GE…" at bounding box center [736, 349] width 1473 height 699
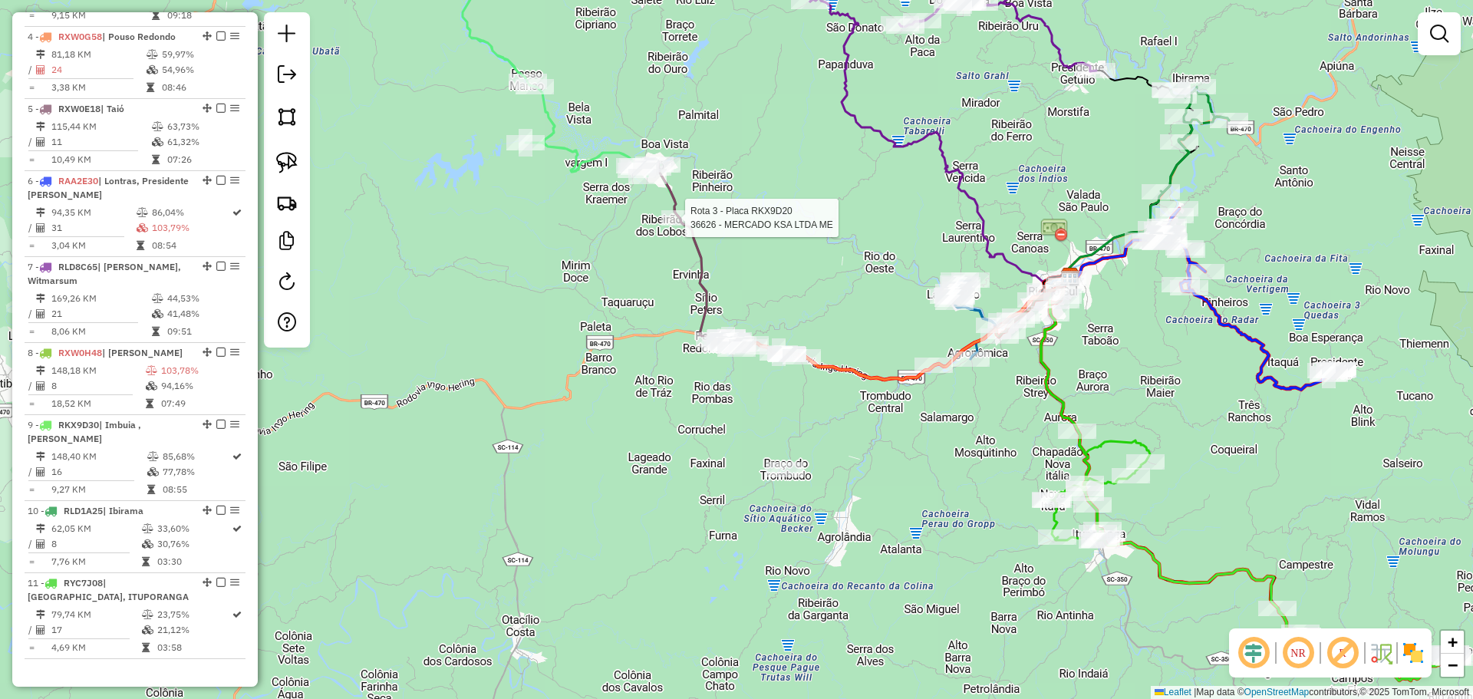
select select "*********"
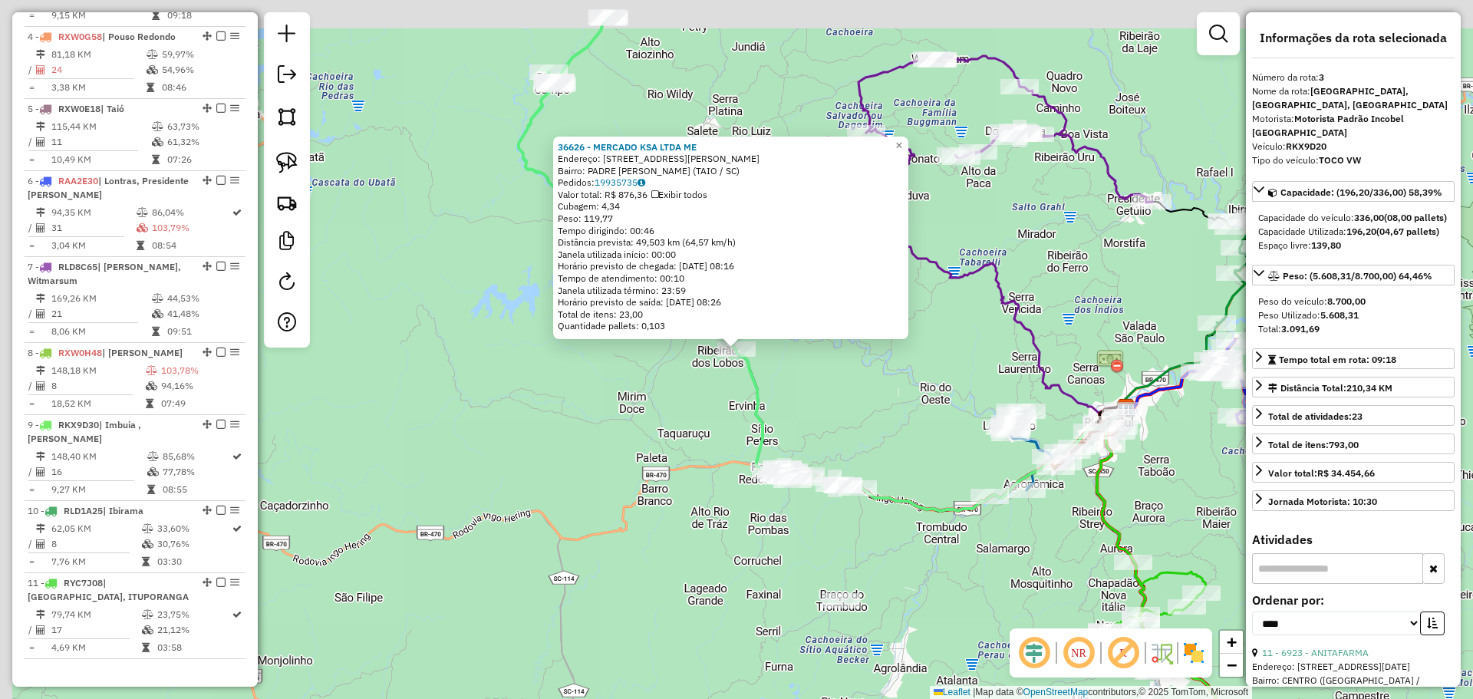
scroll to position [751, 0]
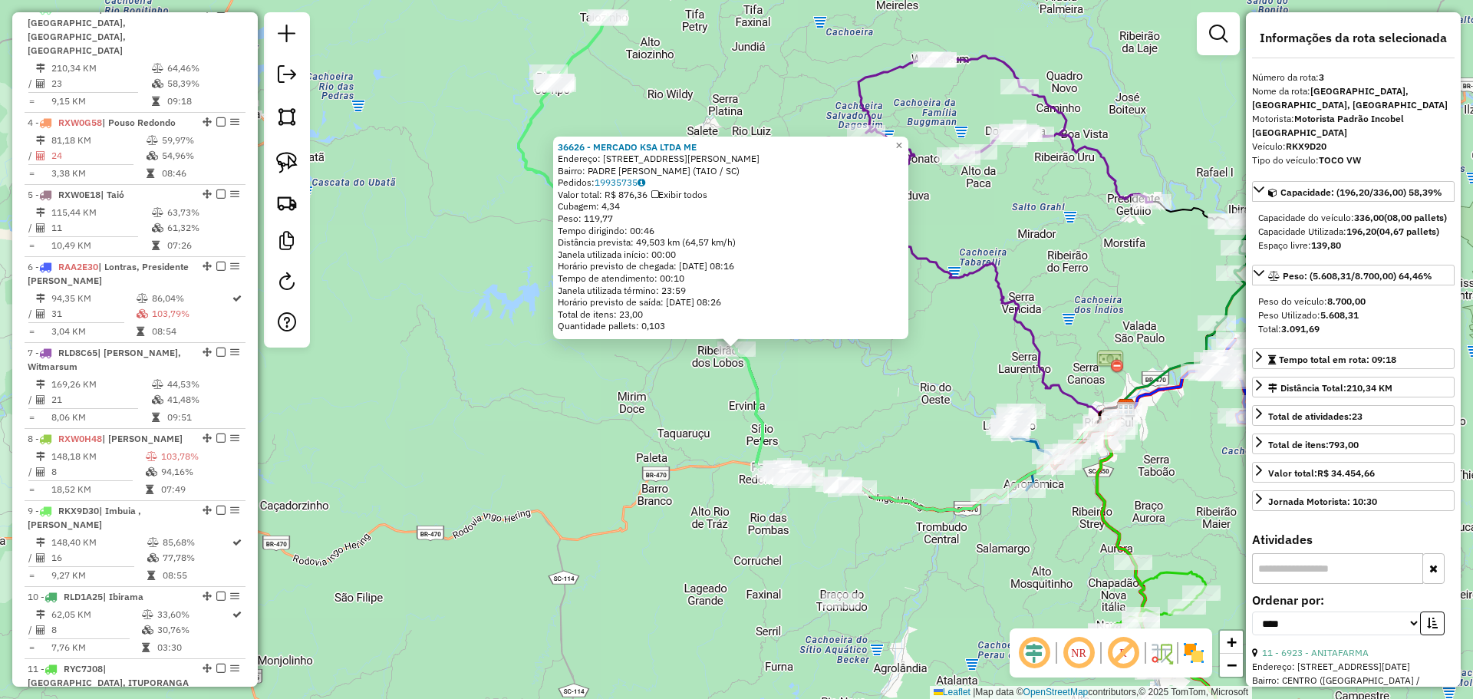
click at [834, 395] on div "36626 - MERCADO KSA LTDA ME Endereço: R [PERSON_NAME] 25 Bairro: PADRE EDUAR (T…" at bounding box center [736, 349] width 1473 height 699
click at [852, 414] on div "36626 - MERCADO KSA LTDA ME Endereço: R [PERSON_NAME] 25 Bairro: PADRE EDUAR (T…" at bounding box center [736, 349] width 1473 height 699
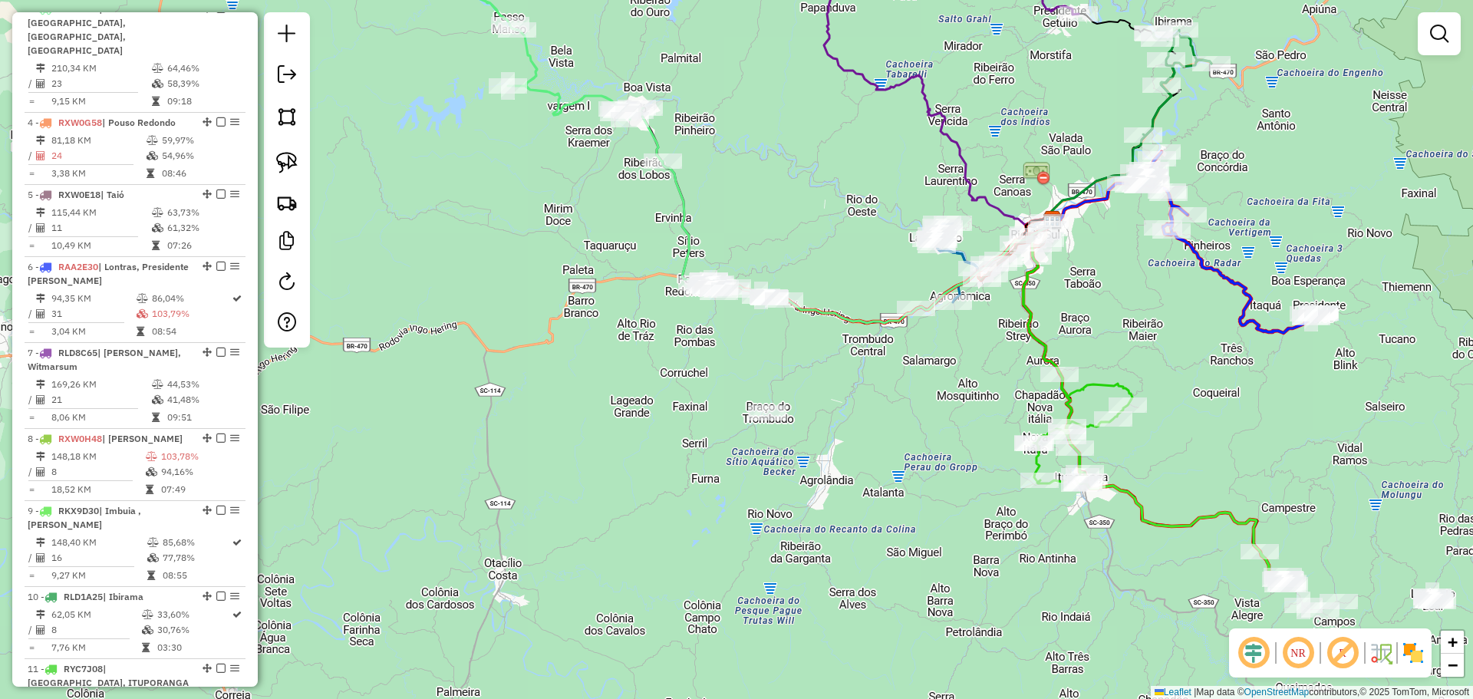
drag, startPoint x: 860, startPoint y: 434, endPoint x: 769, endPoint y: 205, distance: 246.9
click at [769, 205] on div "Janela de atendimento Grade de atendimento Capacidade Transportadoras Veículos …" at bounding box center [736, 349] width 1473 height 699
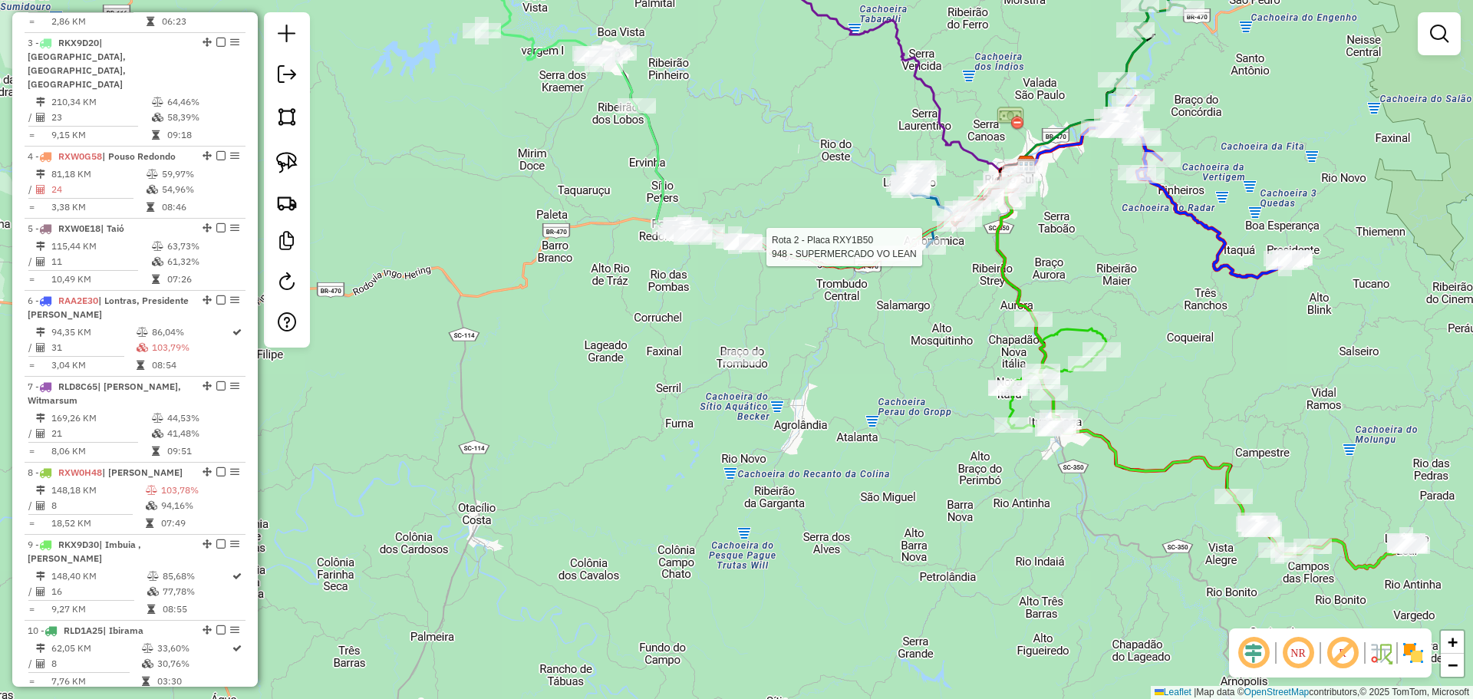
select select "*********"
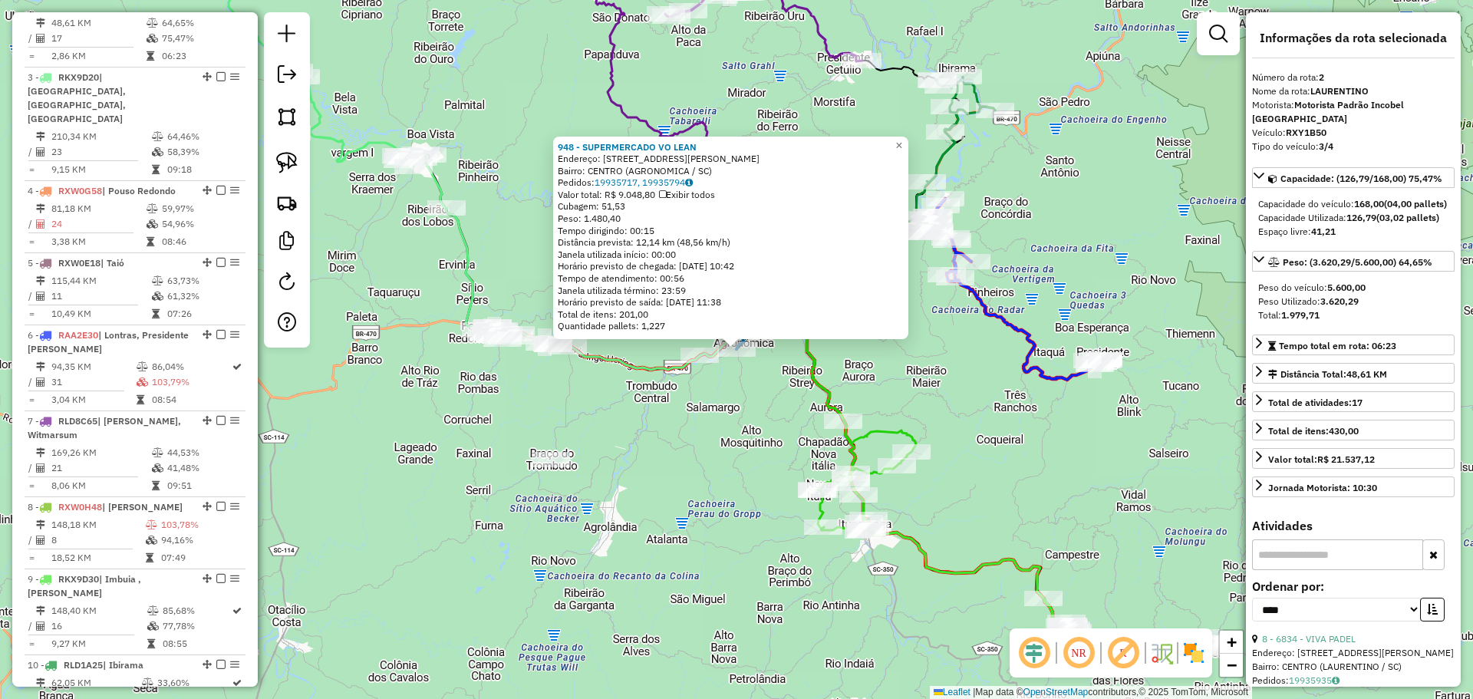
scroll to position [679, 0]
click at [757, 443] on div "948 - SUPERMERCADO VO LEAN Endereço: R [PERSON_NAME] 157 Bairro: CENTRO (AGRONO…" at bounding box center [736, 349] width 1473 height 699
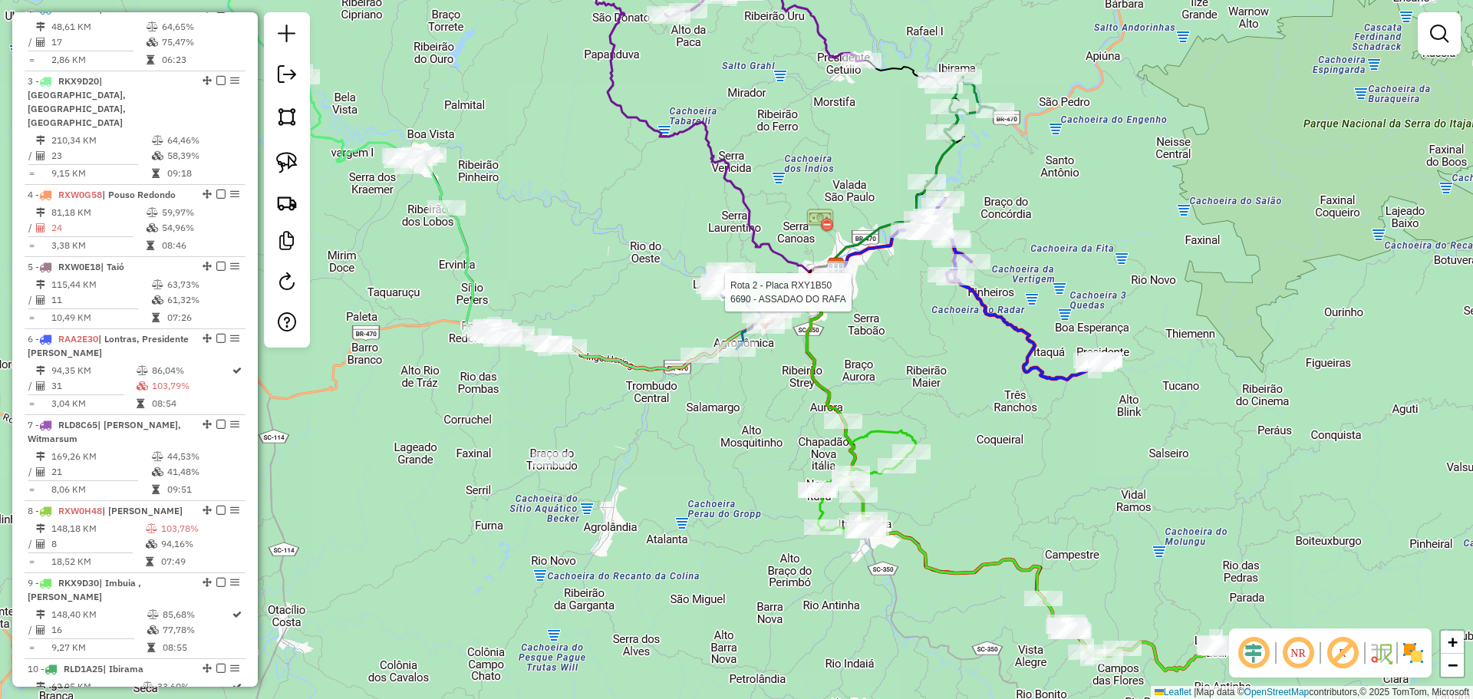
select select "*********"
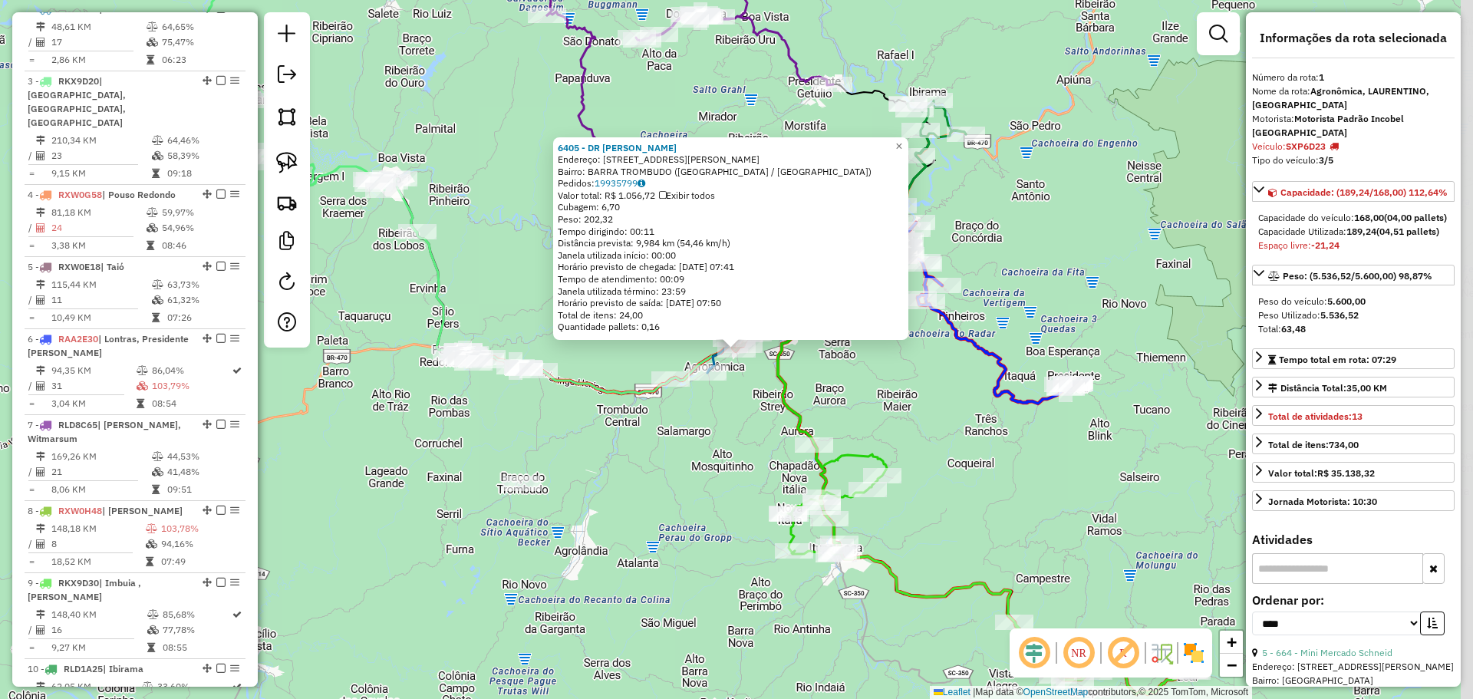
scroll to position [593, 0]
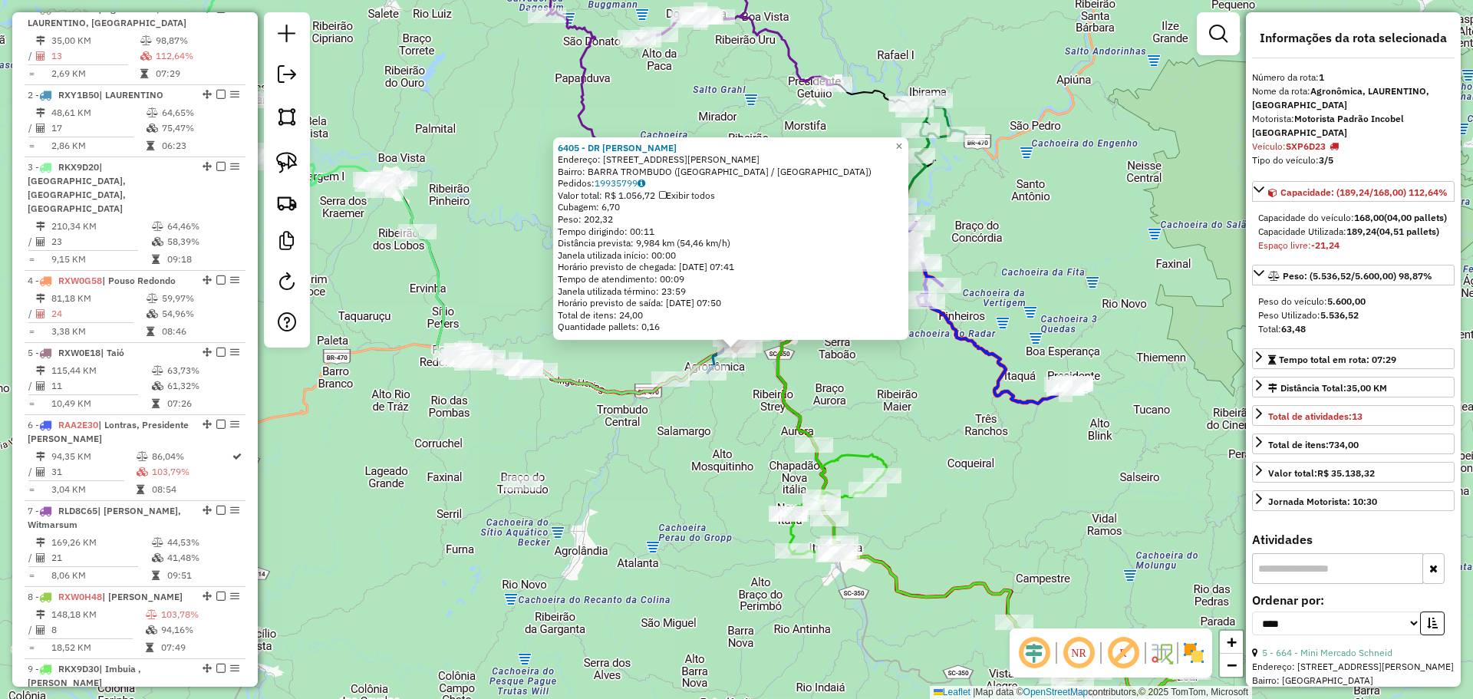
click at [861, 397] on div "6405 - DR PESCADOS Endereço: [STREET_ADDRESS][PERSON_NAME] Bairro: BARRA TROMBU…" at bounding box center [736, 349] width 1473 height 699
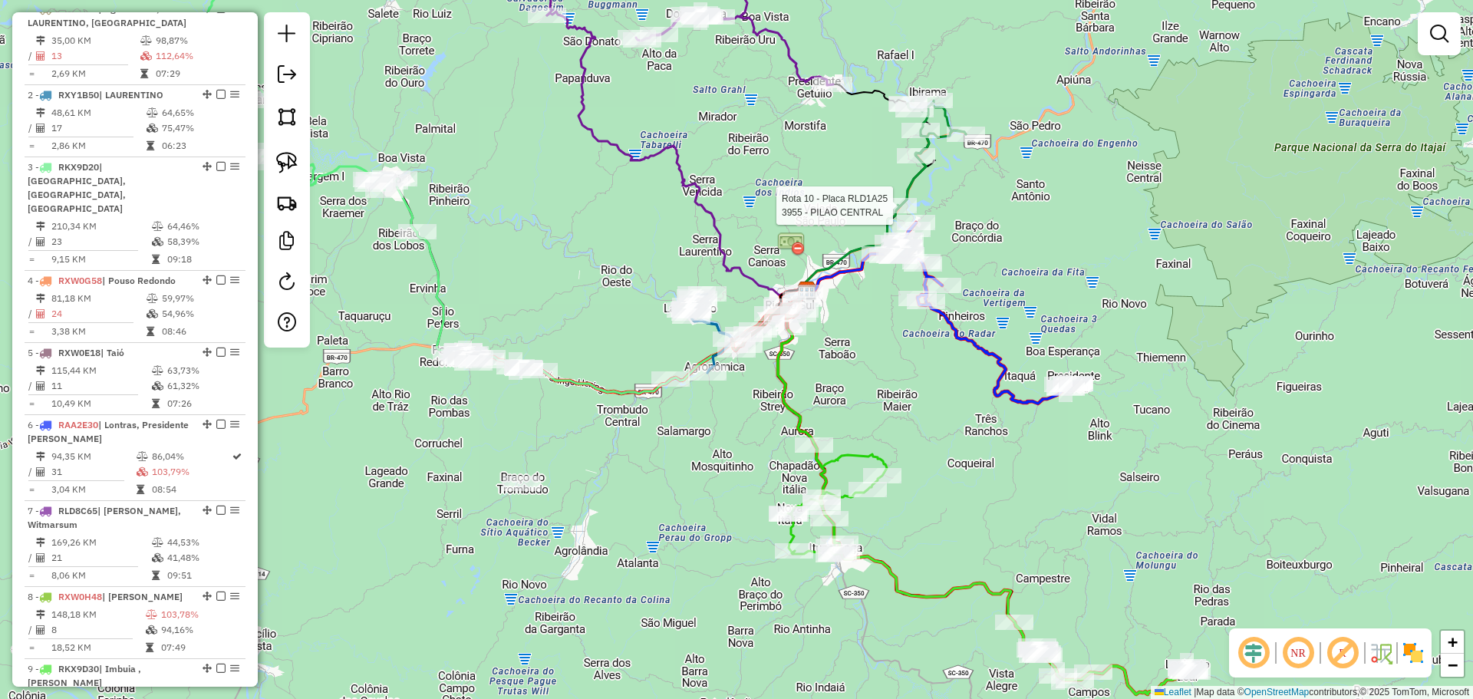
select select "*********"
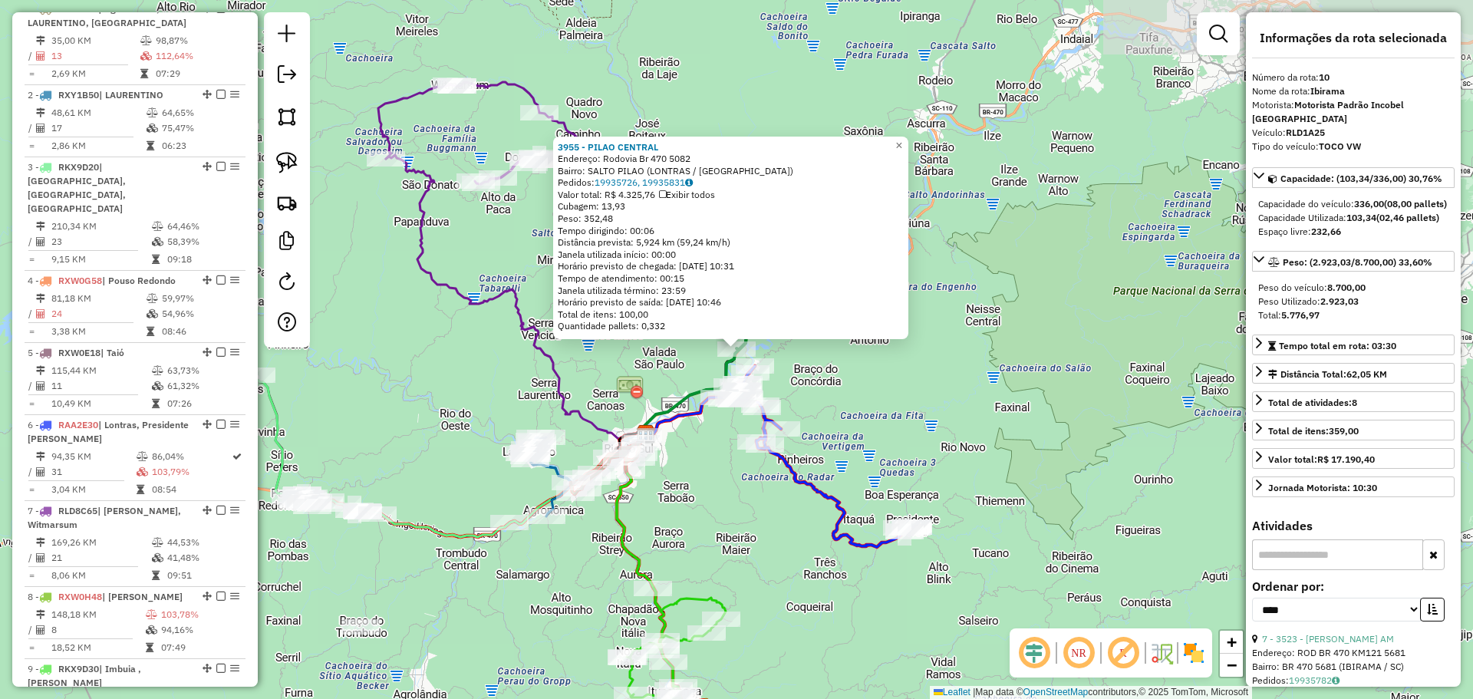
scroll to position [1097, 0]
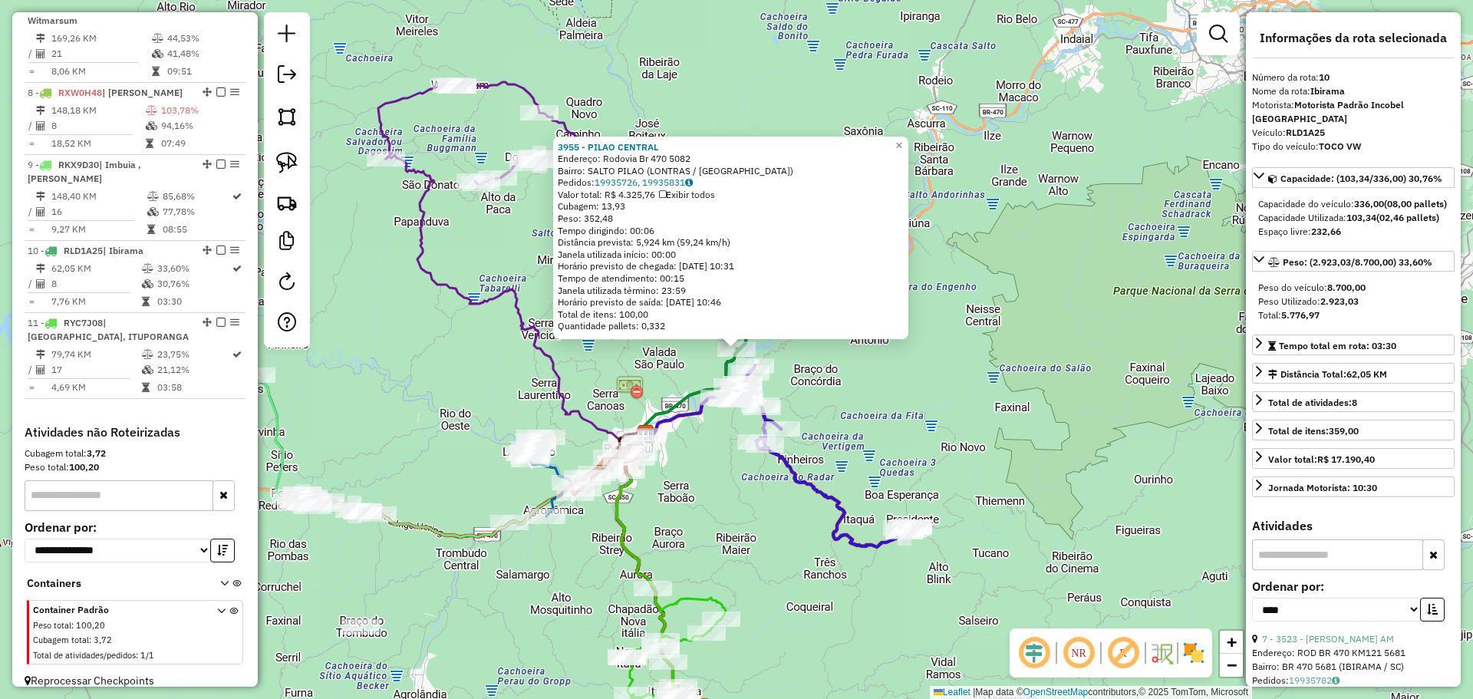
click at [964, 410] on div "3955 - PILAO CENTRAL Endereço: Rodovia Br 470 5082 Bairro: SALTO PILAO ([GEOGRA…" at bounding box center [736, 349] width 1473 height 699
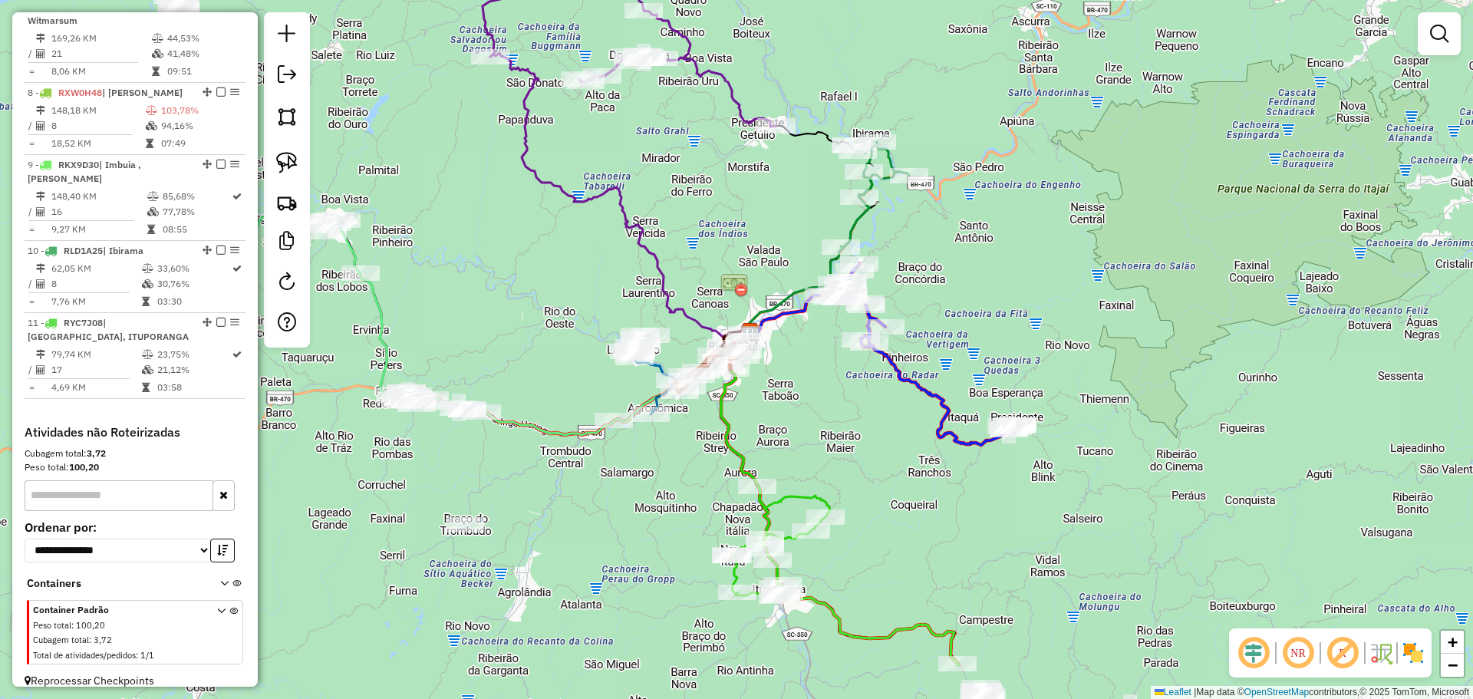
drag, startPoint x: 932, startPoint y: 431, endPoint x: 1092, endPoint y: 296, distance: 209.1
click at [1092, 296] on div "Janela de atendimento Grade de atendimento Capacidade Transportadoras Veículos …" at bounding box center [736, 349] width 1473 height 699
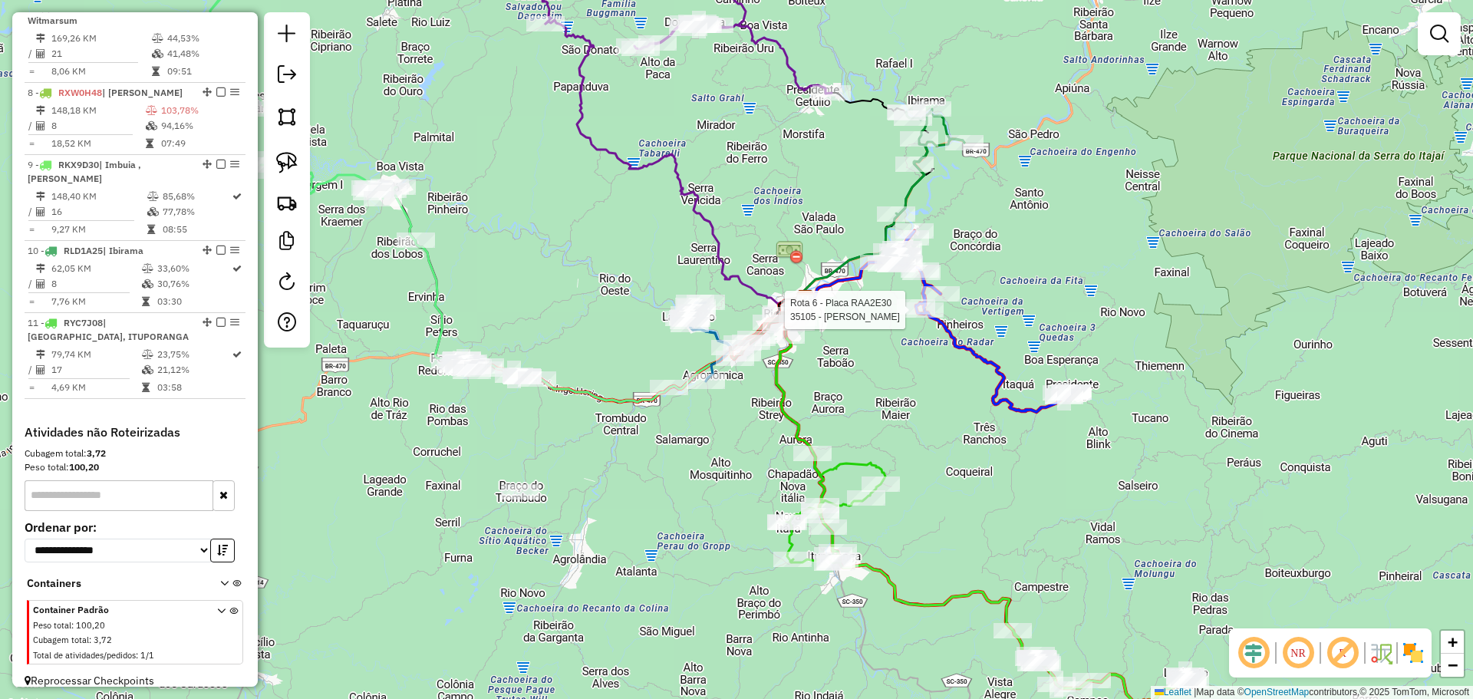
select select "*********"
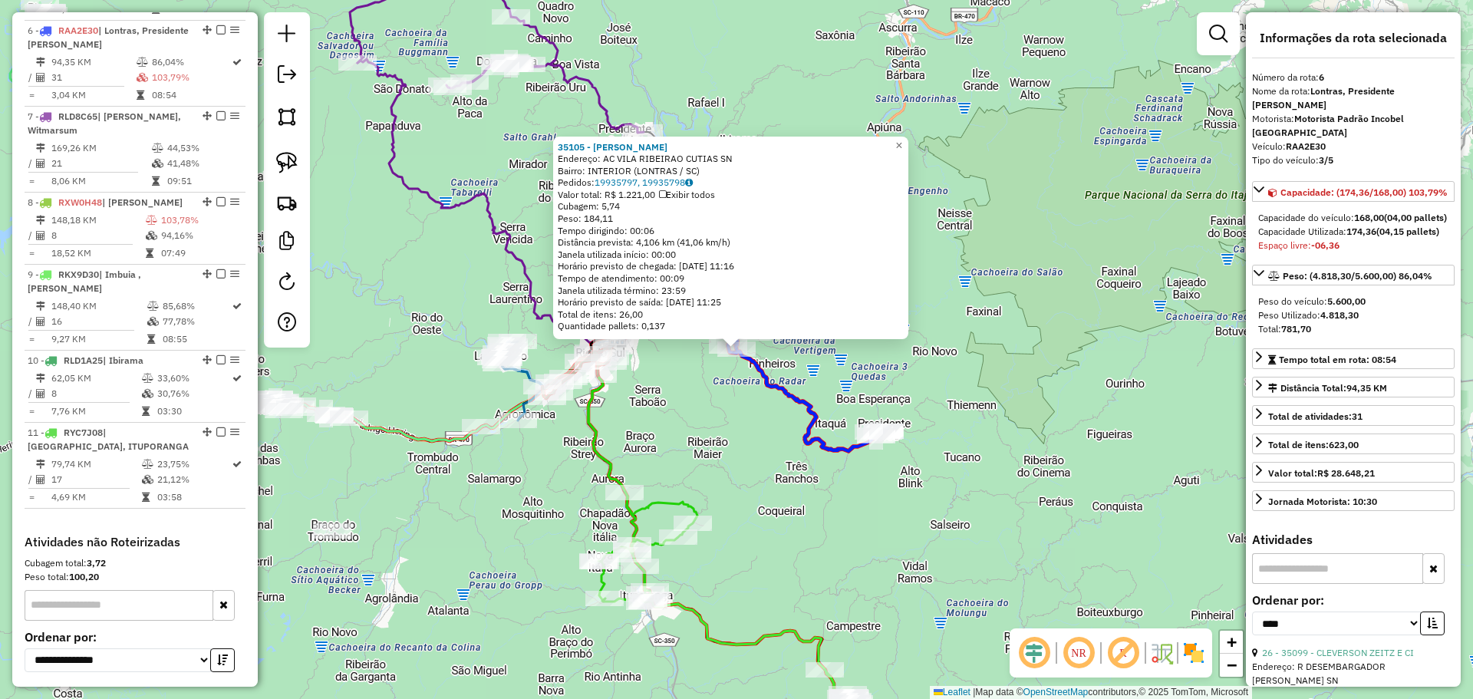
scroll to position [981, 0]
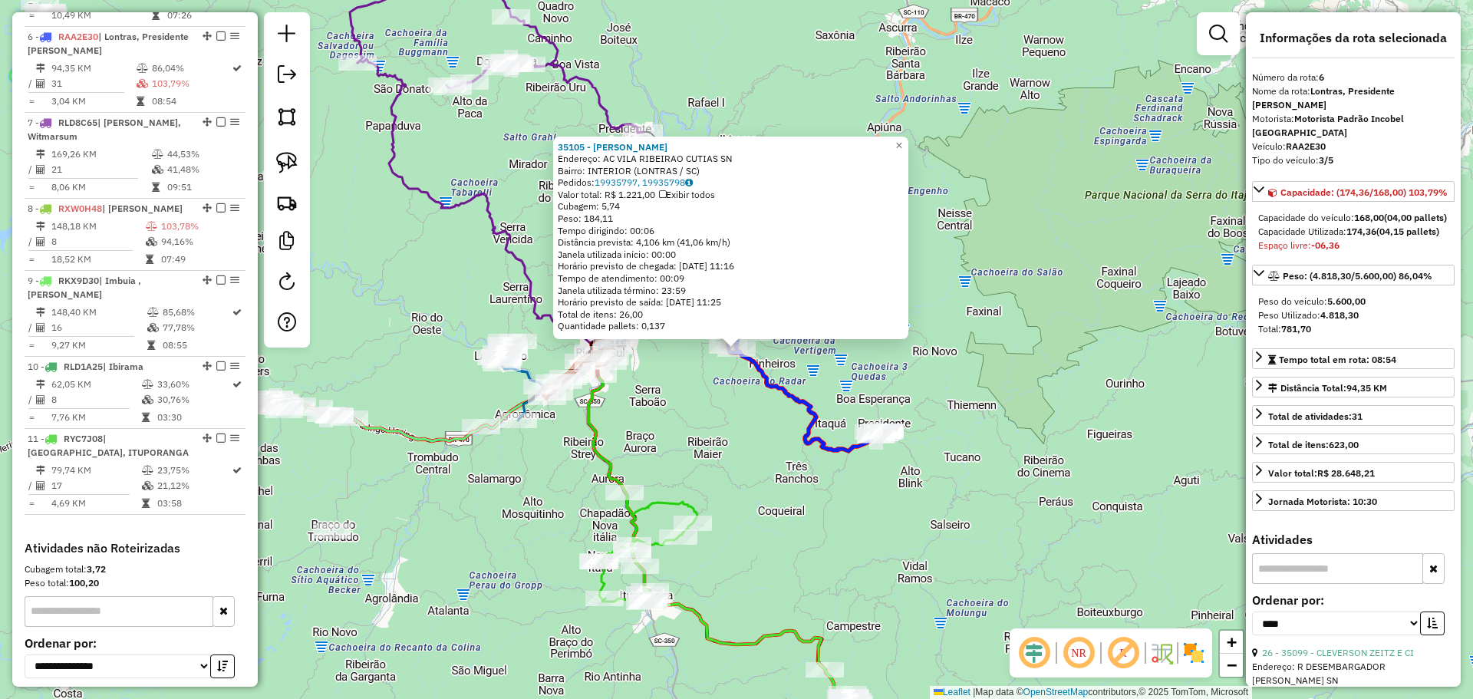
click at [744, 420] on div "35105 - [PERSON_NAME]: AC VILA RIBEIRAO CUTIAS SN Bairro: INTERIOR ([GEOGRAPHIC…" at bounding box center [736, 349] width 1473 height 699
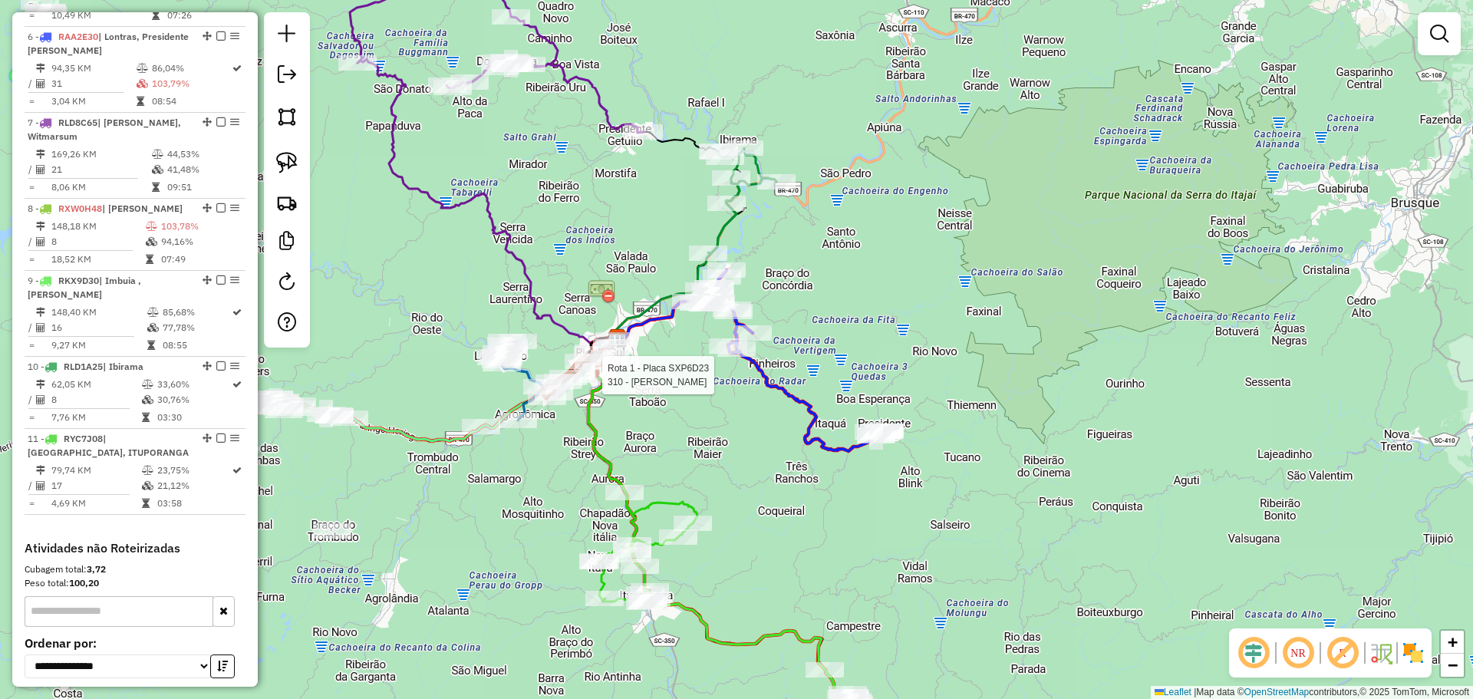
select select "*********"
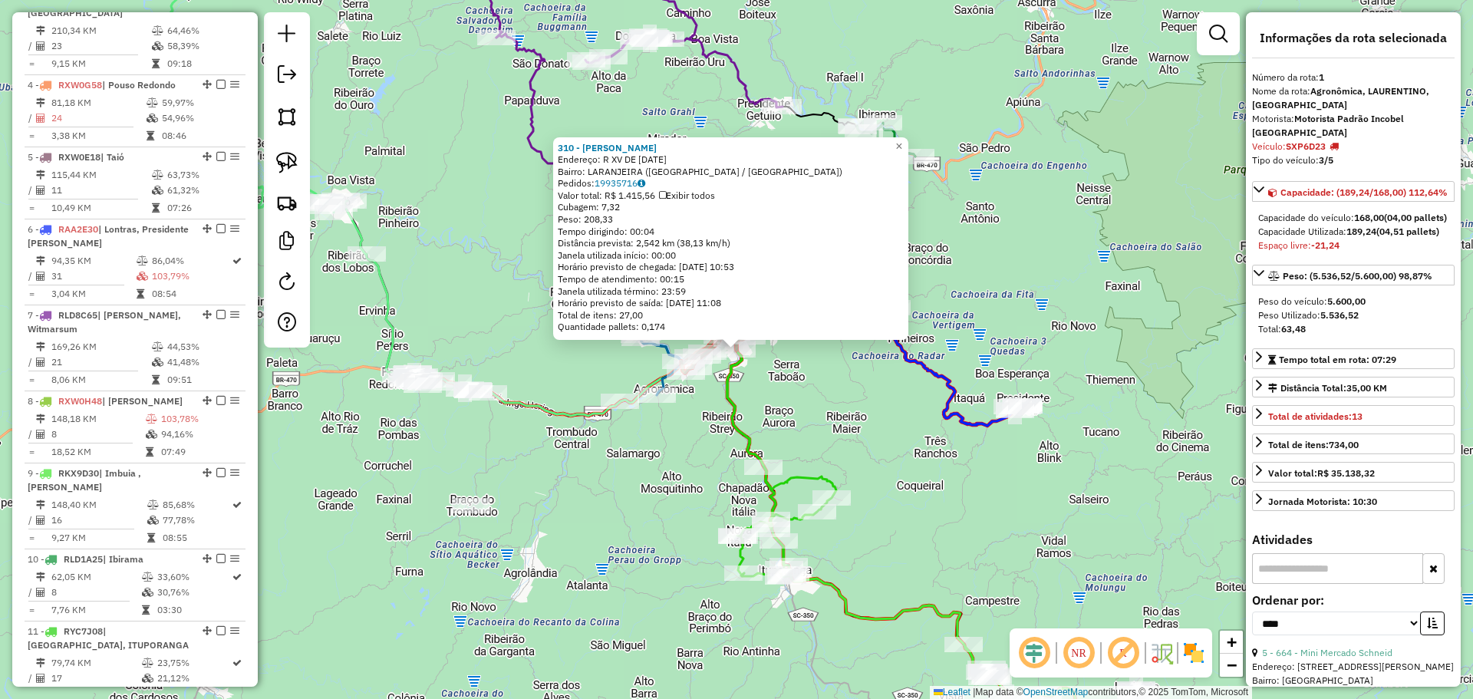
scroll to position [593, 0]
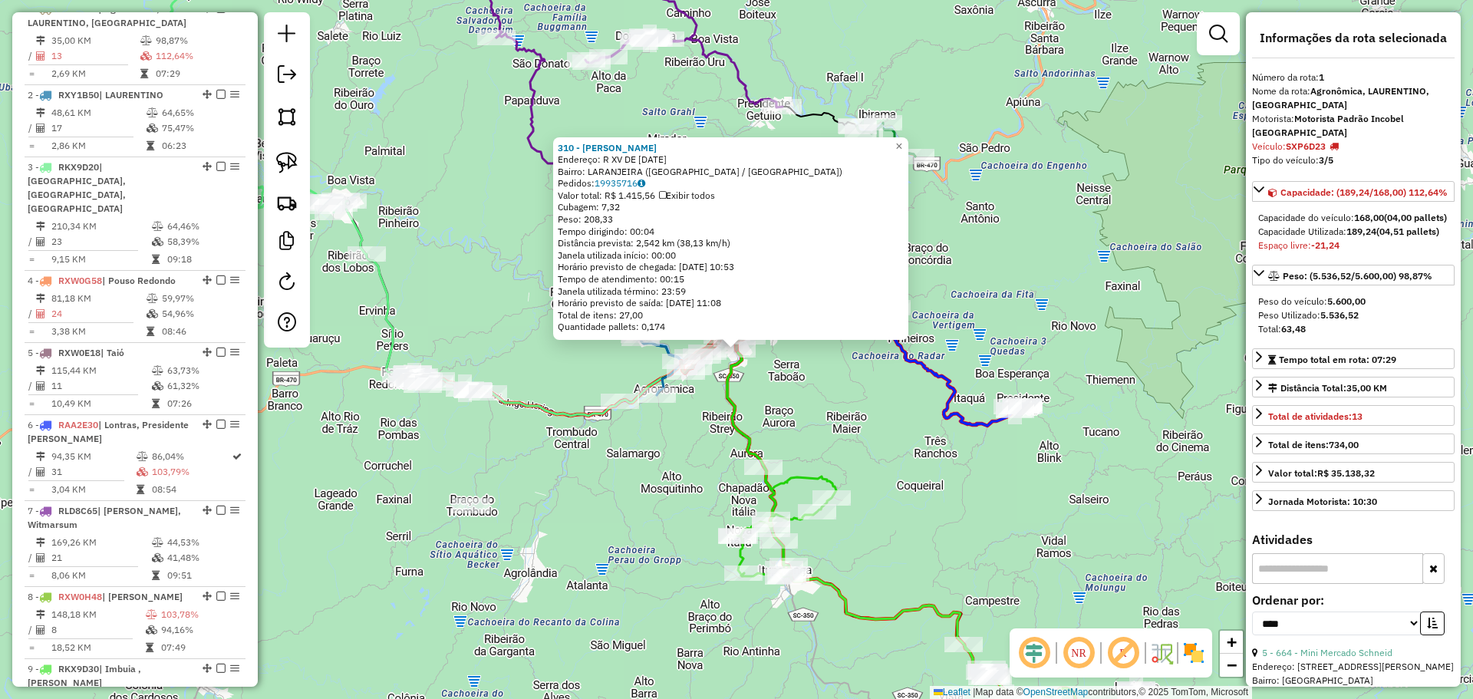
click at [692, 508] on div "Rota 11 - Placa RYC7J08 1732 - [PERSON_NAME] 310 - OSVALDIR [PERSON_NAME] Ender…" at bounding box center [736, 349] width 1473 height 699
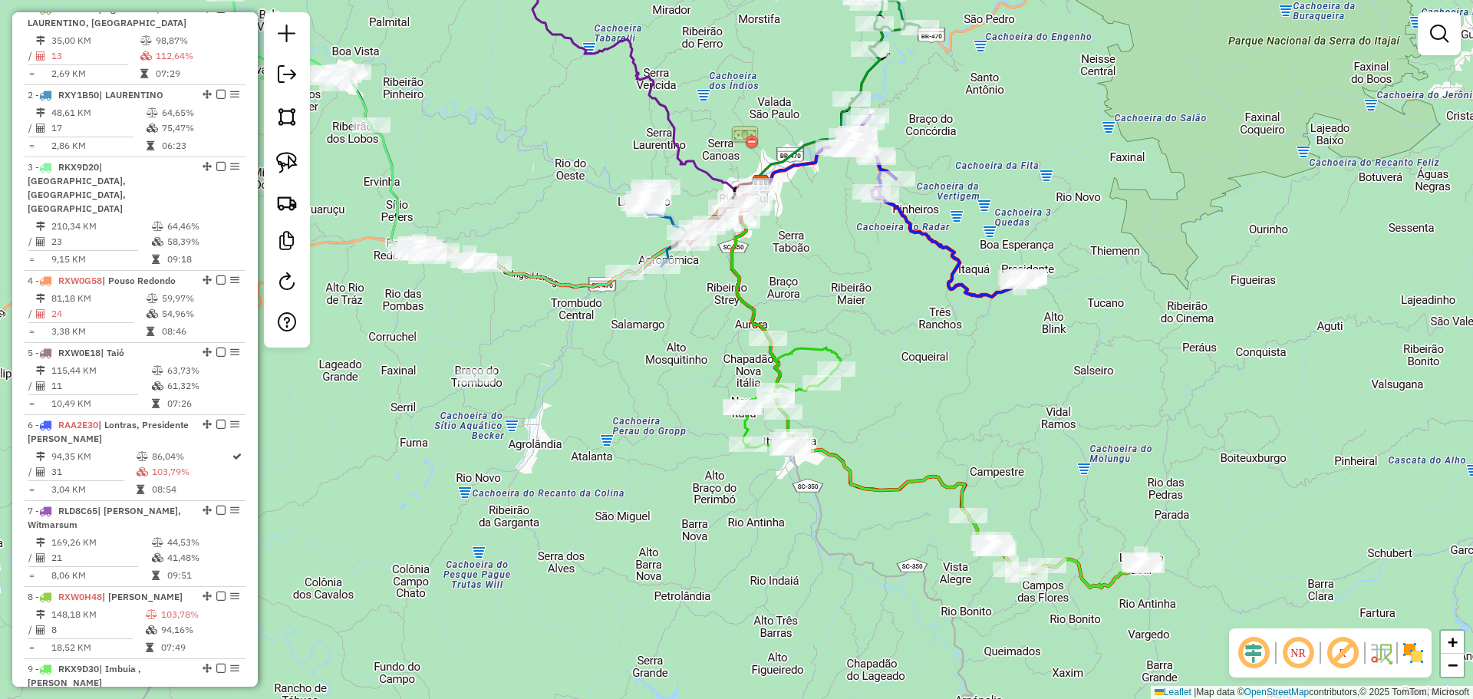
drag, startPoint x: 967, startPoint y: 542, endPoint x: 972, endPoint y: 413, distance: 129.7
click at [972, 413] on div "Janela de atendimento Grade de atendimento Capacidade Transportadoras Veículos …" at bounding box center [736, 349] width 1473 height 699
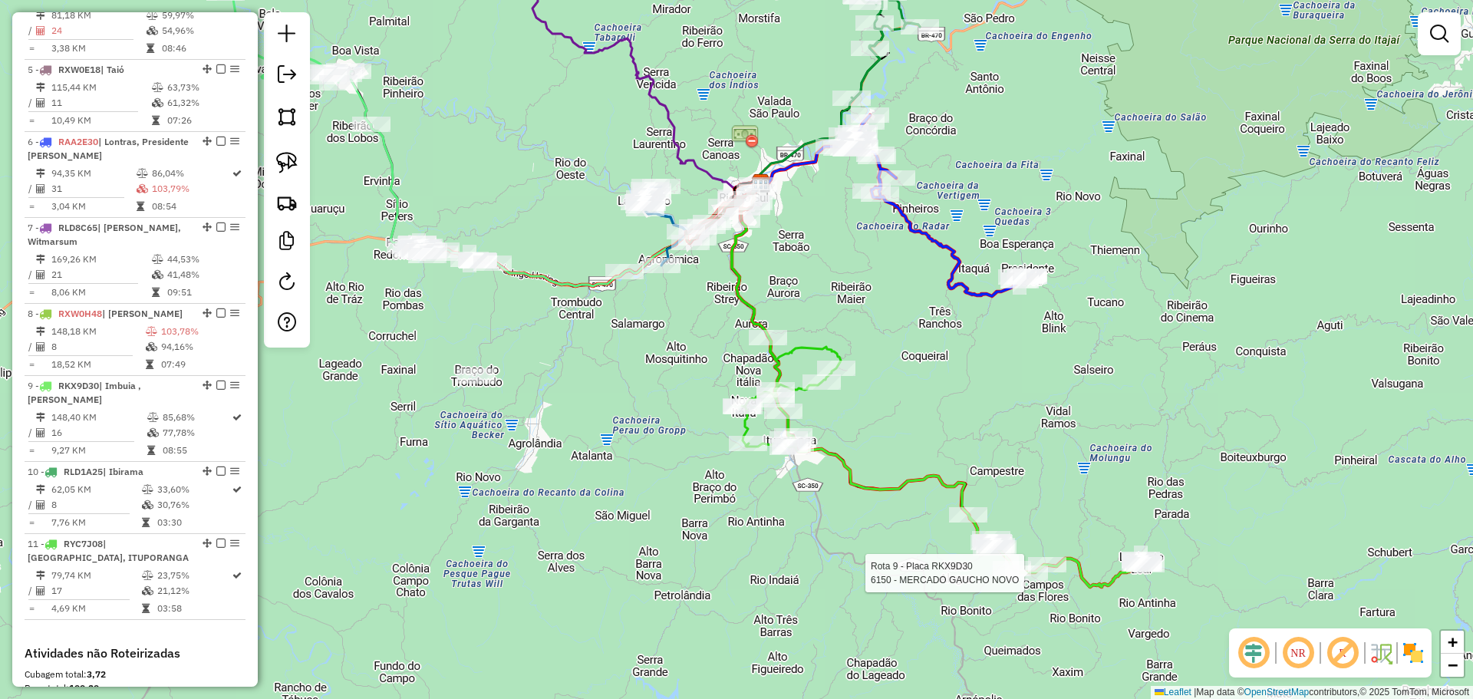
select select "*********"
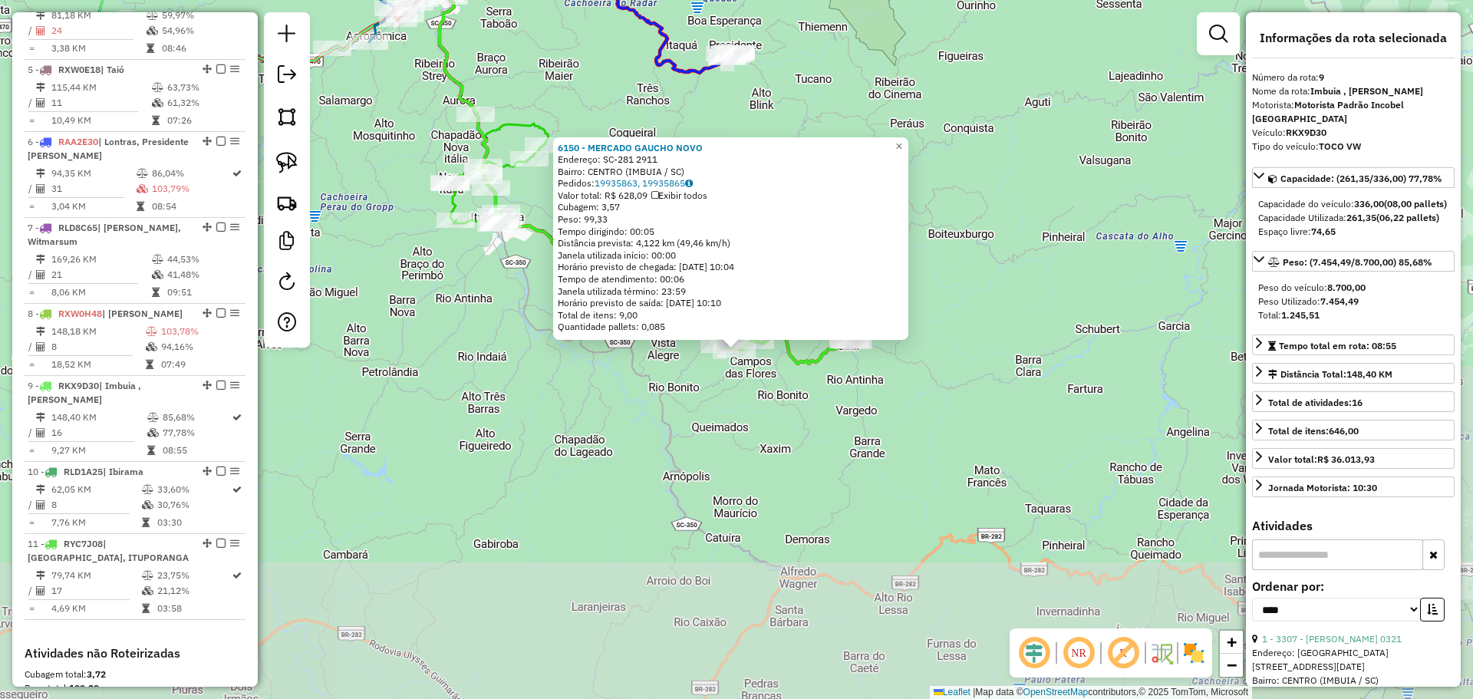
scroll to position [1097, 0]
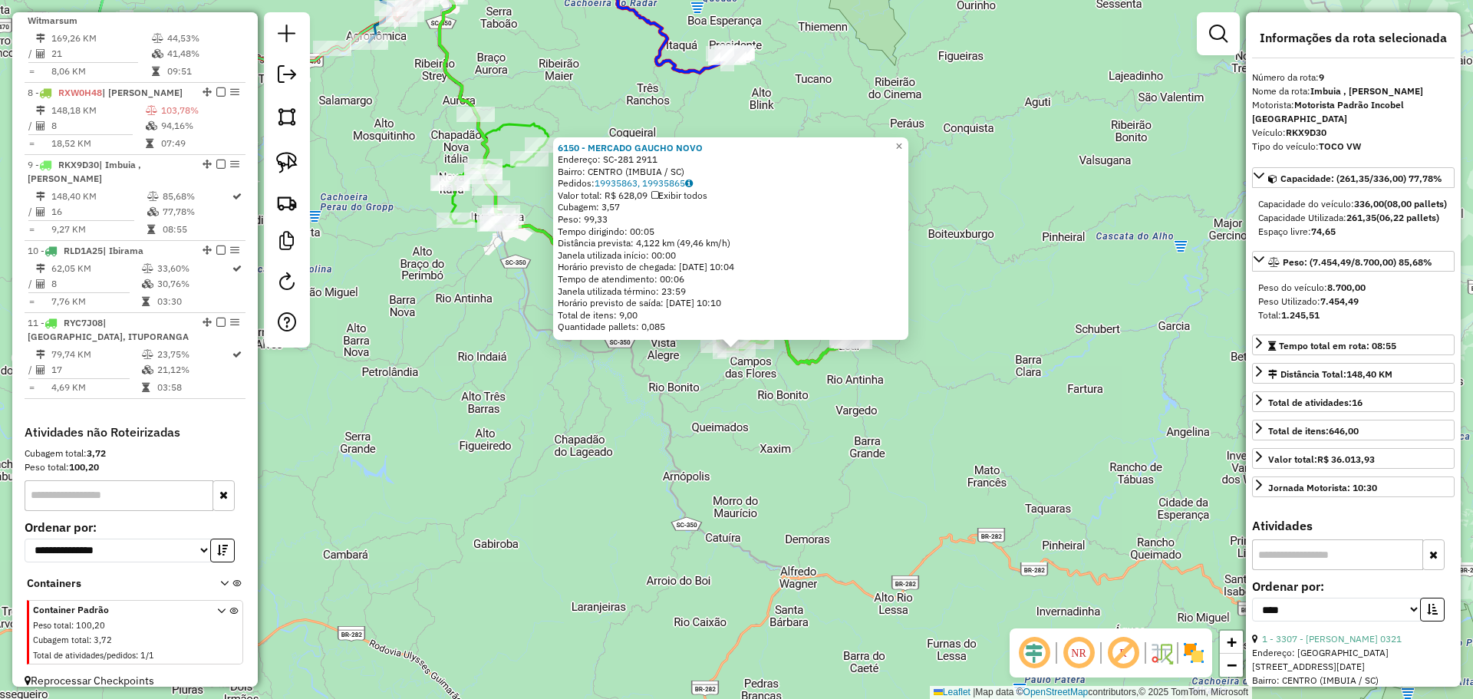
click at [834, 488] on div "6150 - MERCADO GAUCHO NOVO Endereço: SC-281 2911 Bairro: CENTRO (IMBUIA / [GEOG…" at bounding box center [736, 349] width 1473 height 699
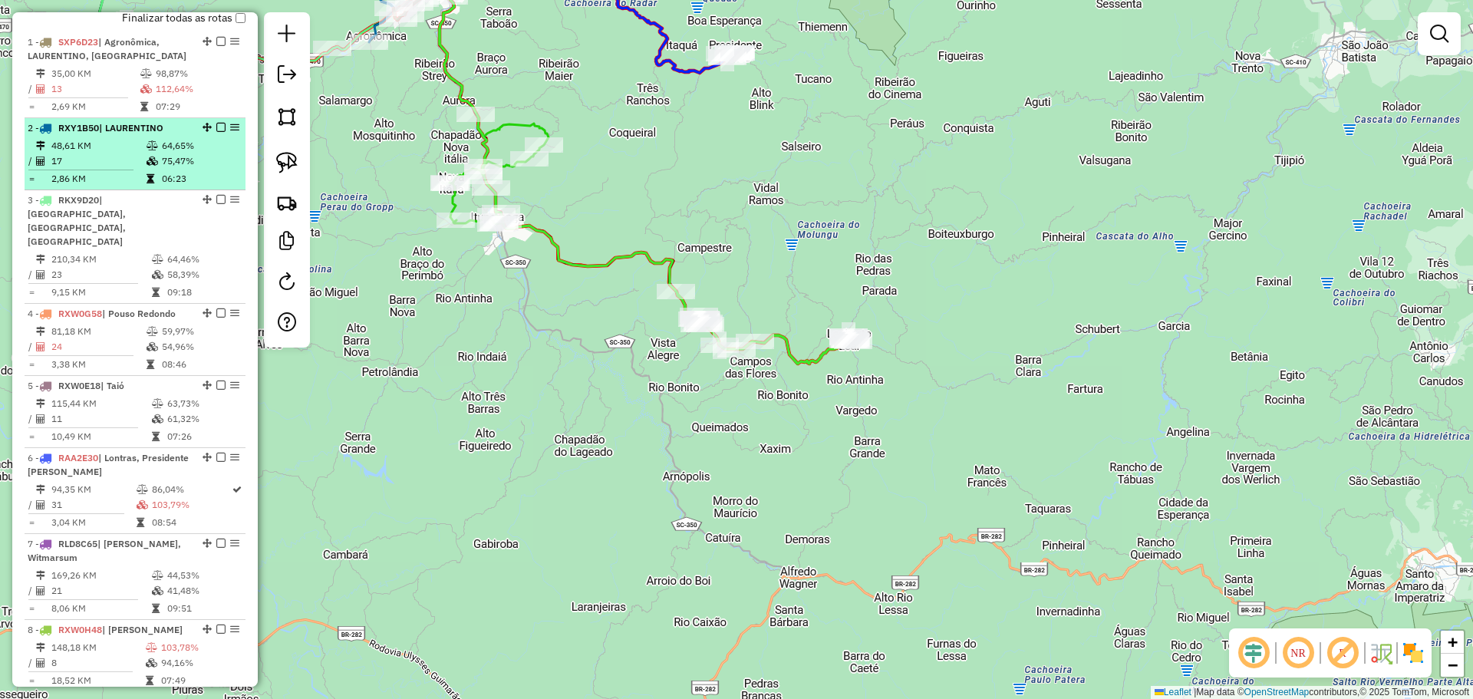
scroll to position [407, 0]
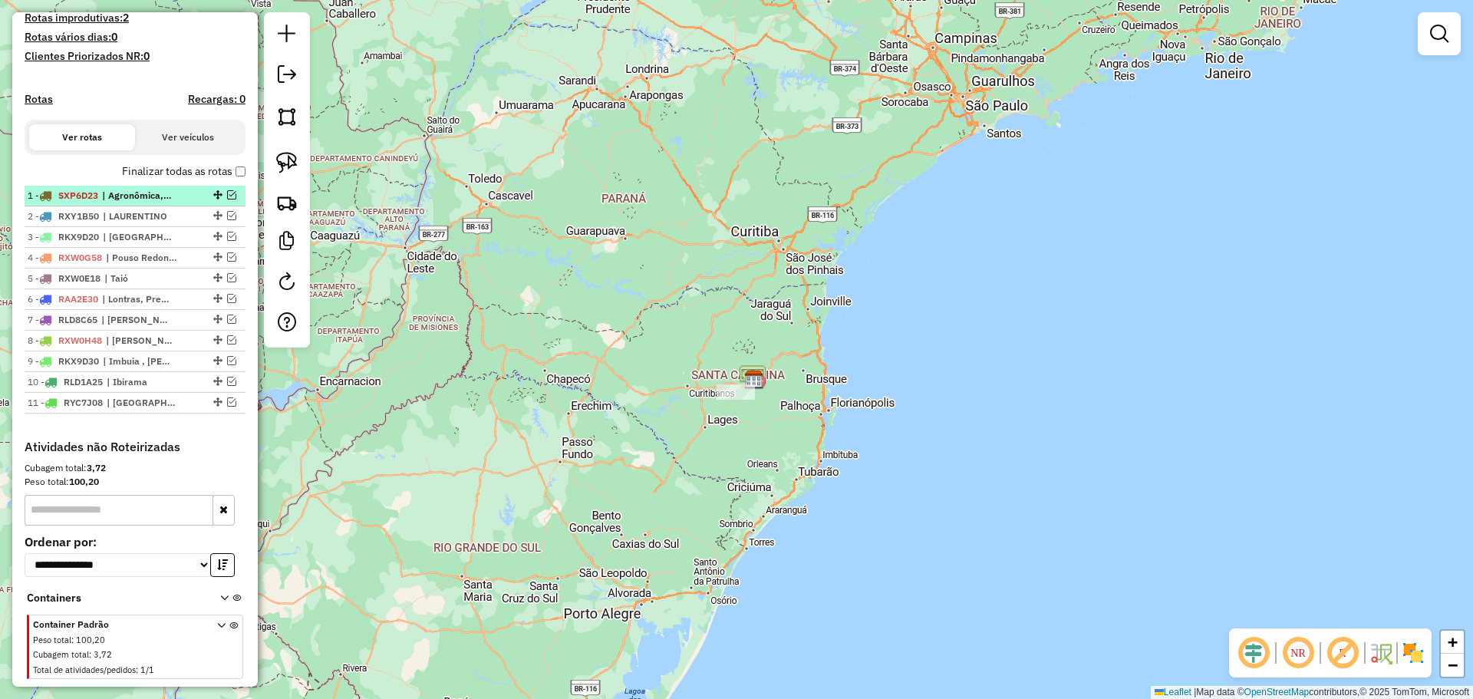
click at [227, 199] on em at bounding box center [231, 194] width 9 height 9
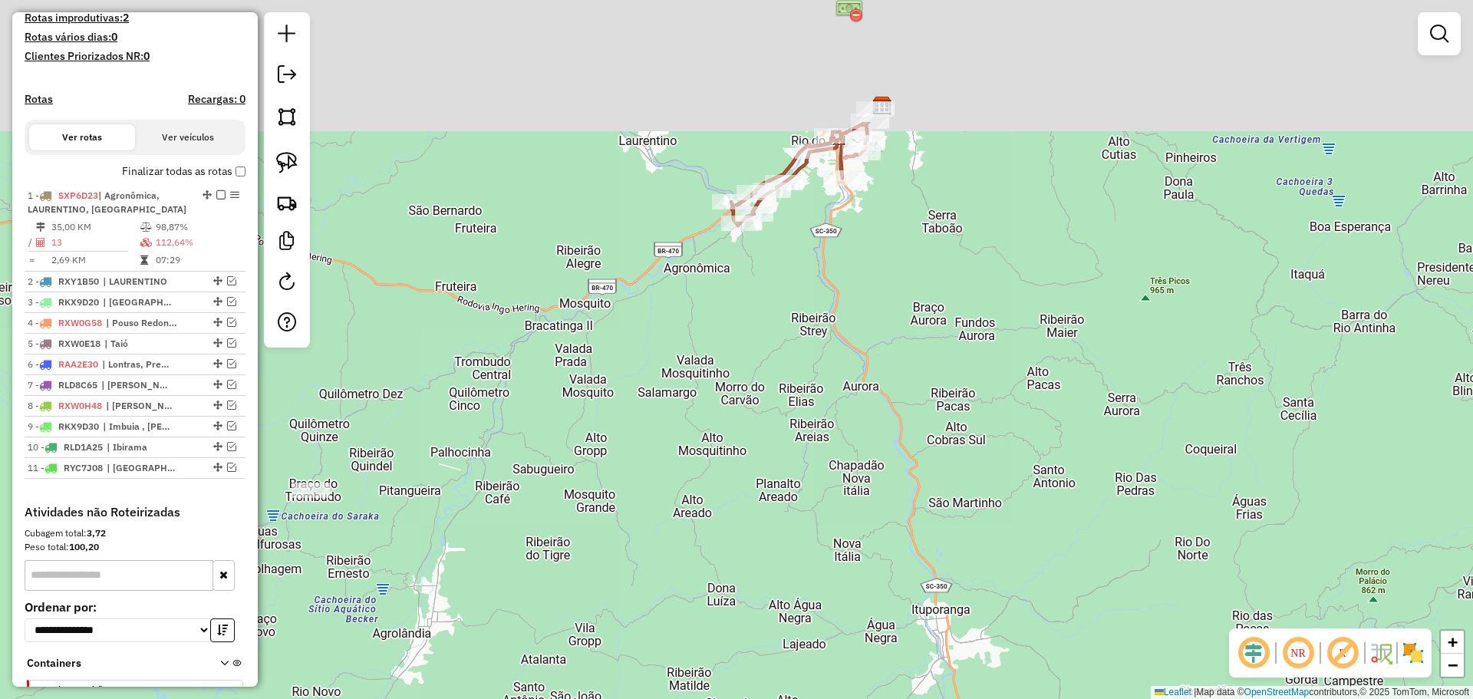
drag, startPoint x: 836, startPoint y: 238, endPoint x: 867, endPoint y: 560, distance: 323.8
click at [867, 559] on div "Janela de atendimento Grade de atendimento Capacidade Transportadoras Veículos …" at bounding box center [736, 349] width 1473 height 699
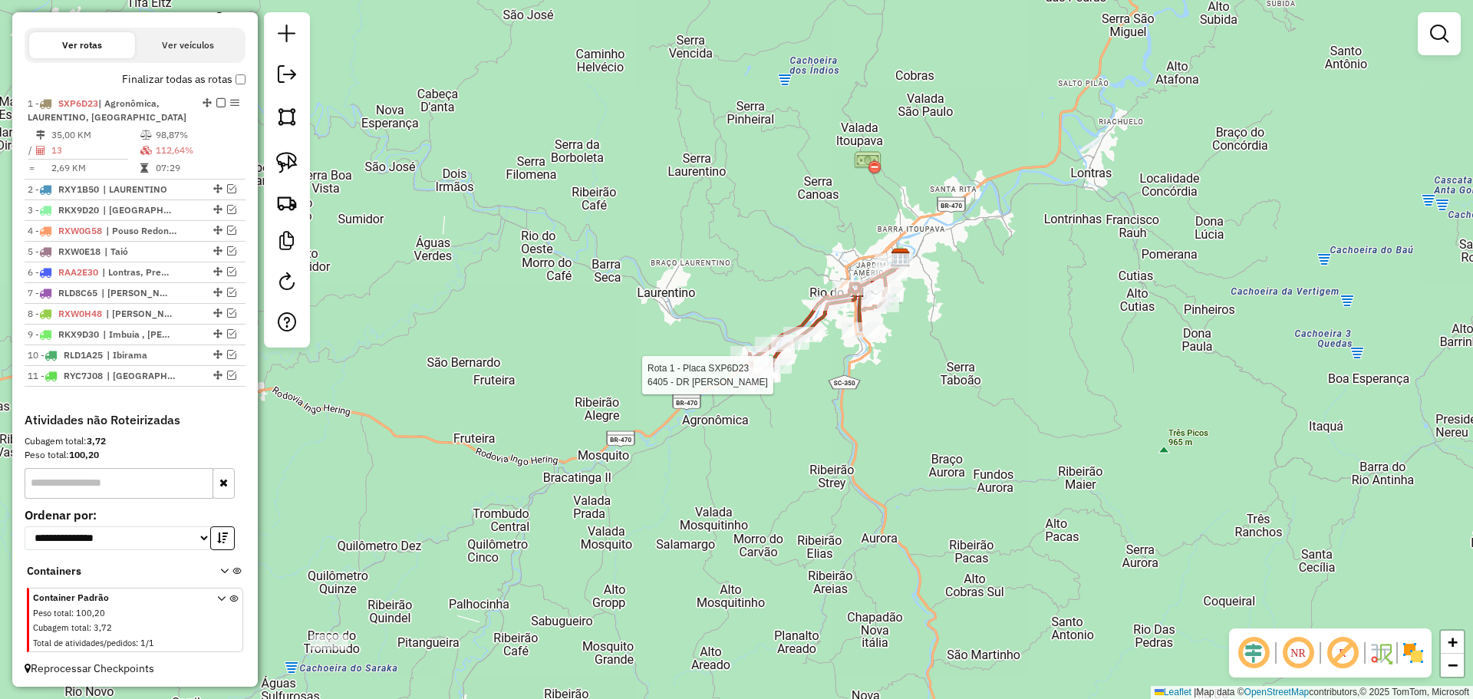
select select "*********"
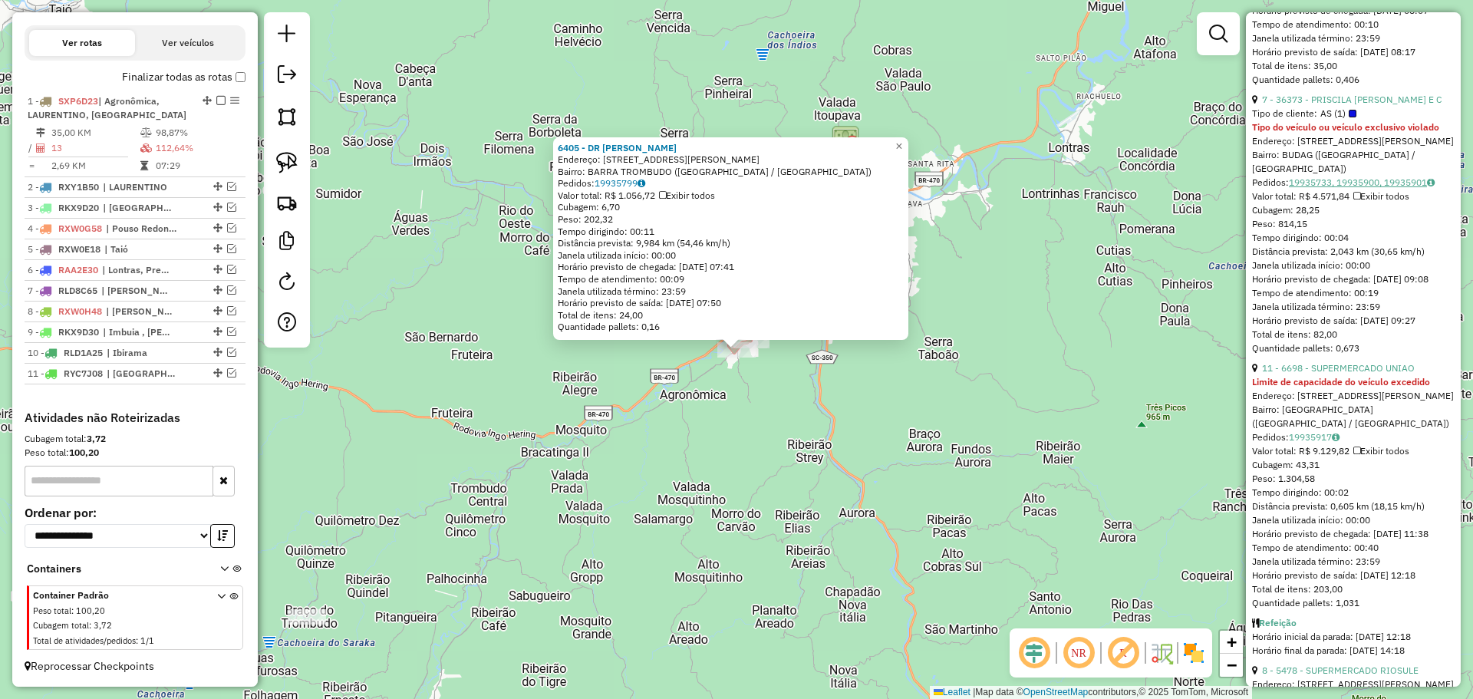
scroll to position [2935, 0]
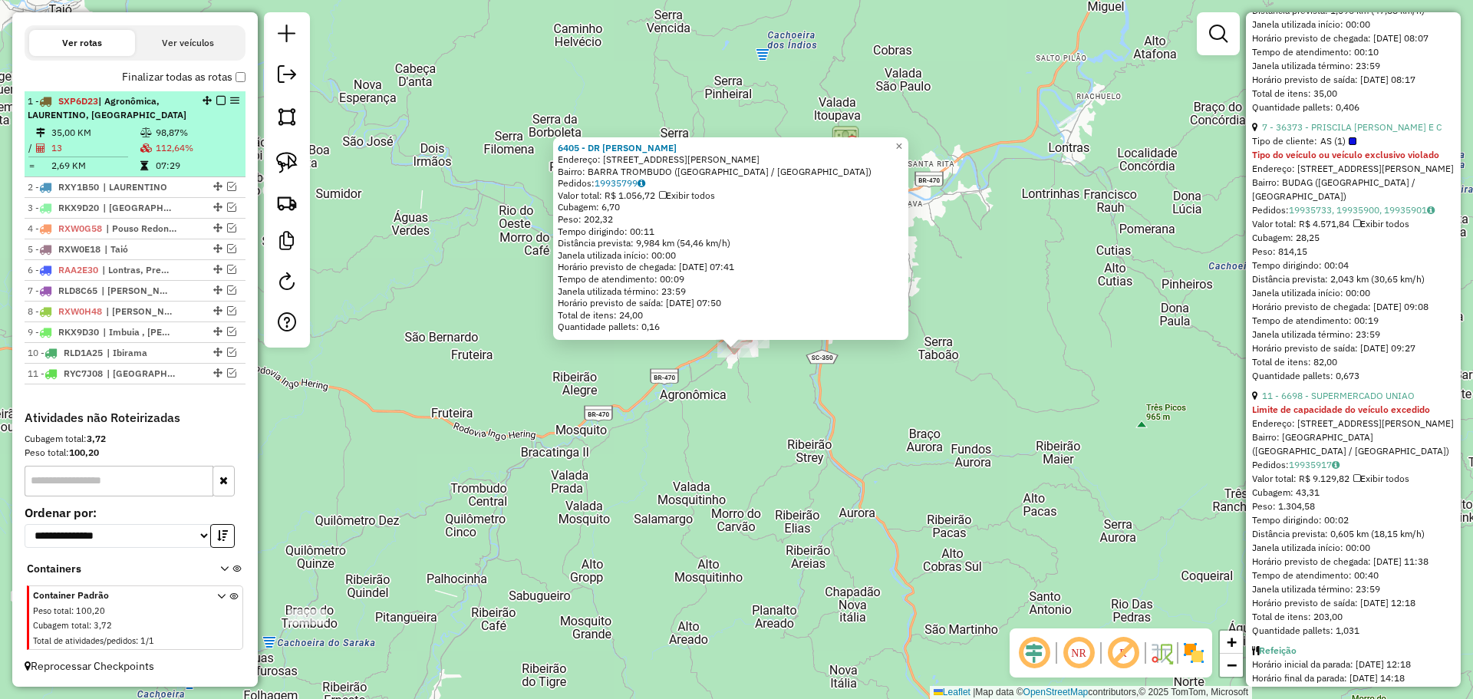
click at [232, 101] on em at bounding box center [234, 100] width 9 height 9
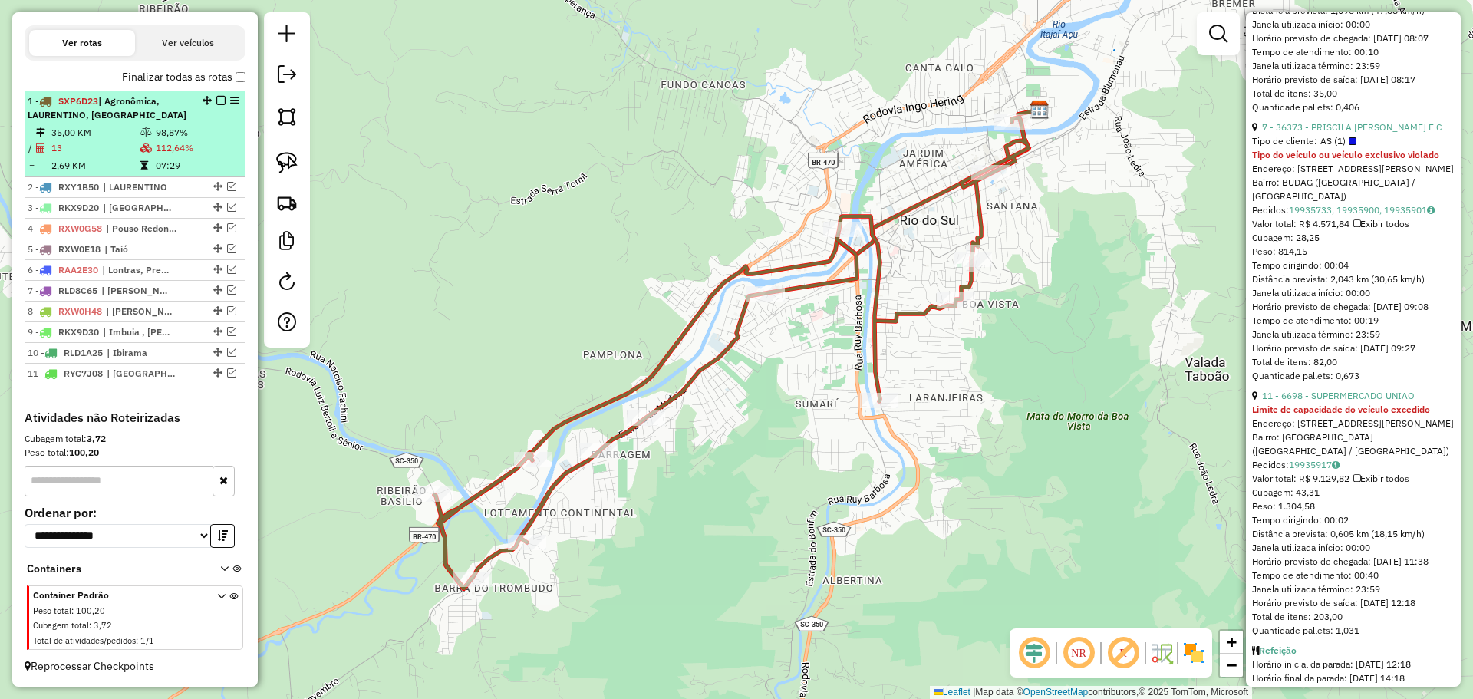
click at [232, 101] on em at bounding box center [234, 100] width 9 height 9
click at [219, 101] on em at bounding box center [220, 100] width 9 height 9
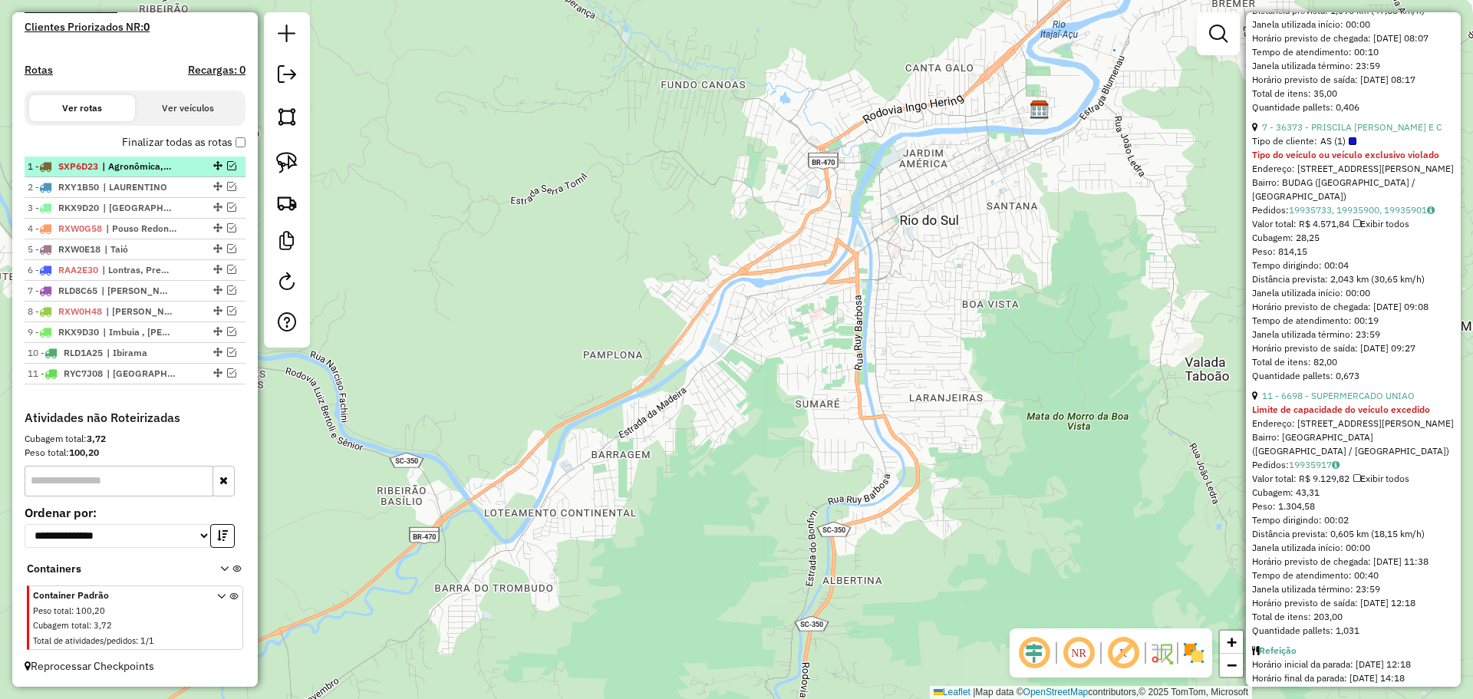
scroll to position [449, 0]
click at [228, 184] on em at bounding box center [231, 186] width 9 height 9
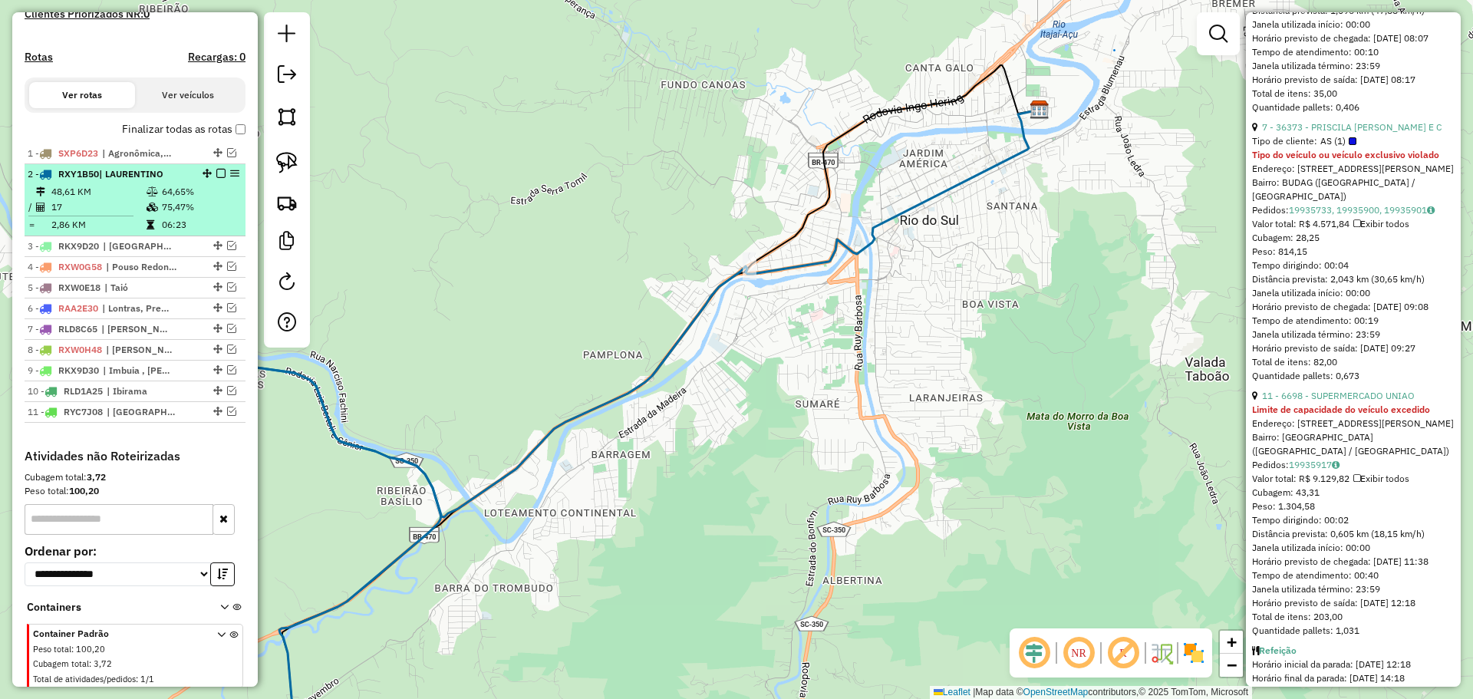
scroll to position [500, 0]
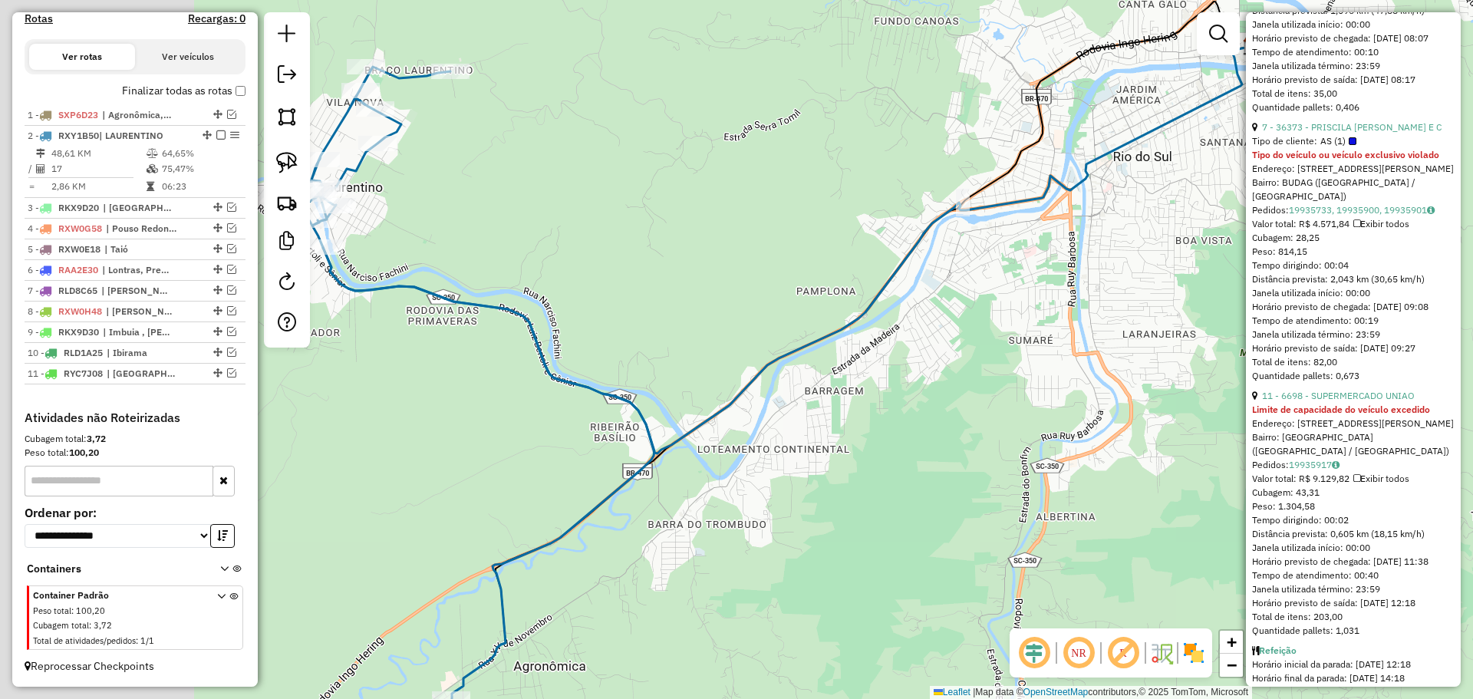
drag, startPoint x: 698, startPoint y: 298, endPoint x: 733, endPoint y: 297, distance: 35.3
click at [733, 297] on div "Janela de atendimento Grade de atendimento Capacidade Transportadoras Veículos …" at bounding box center [736, 349] width 1473 height 699
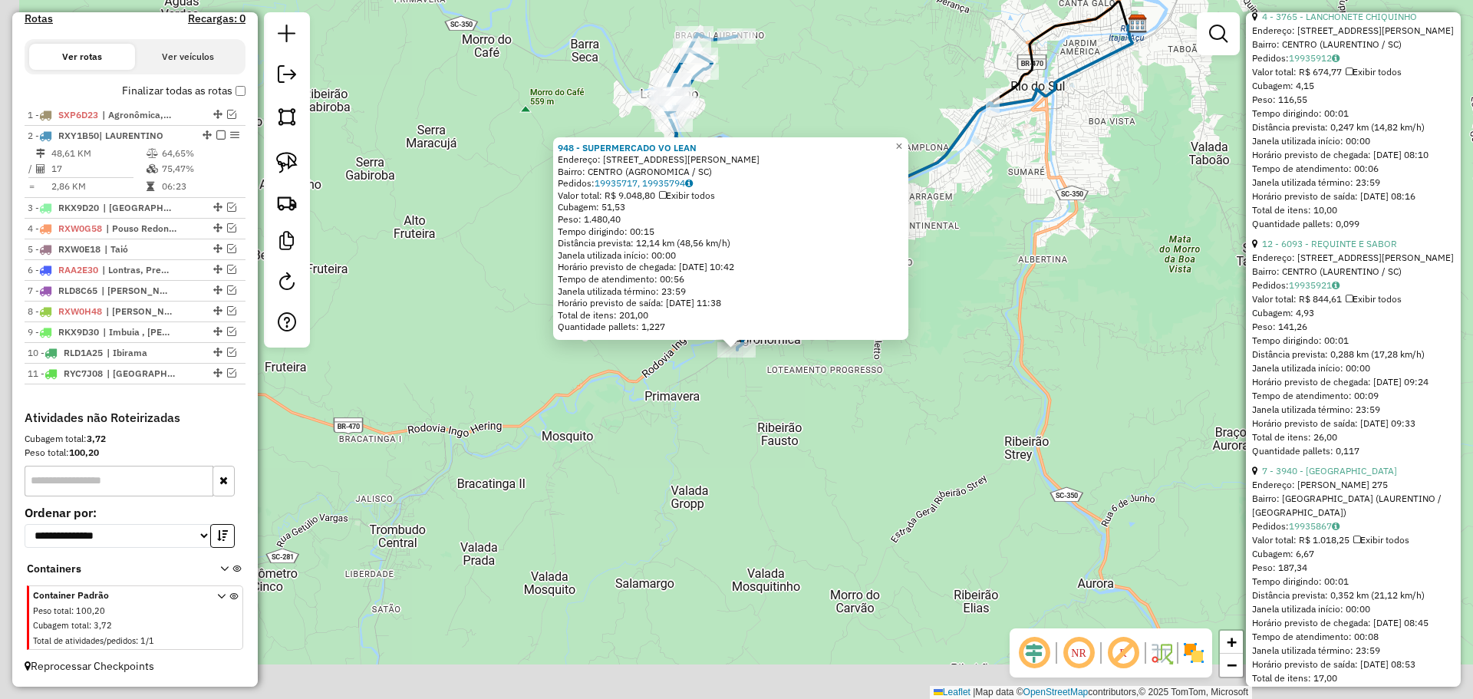
scroll to position [2907, 0]
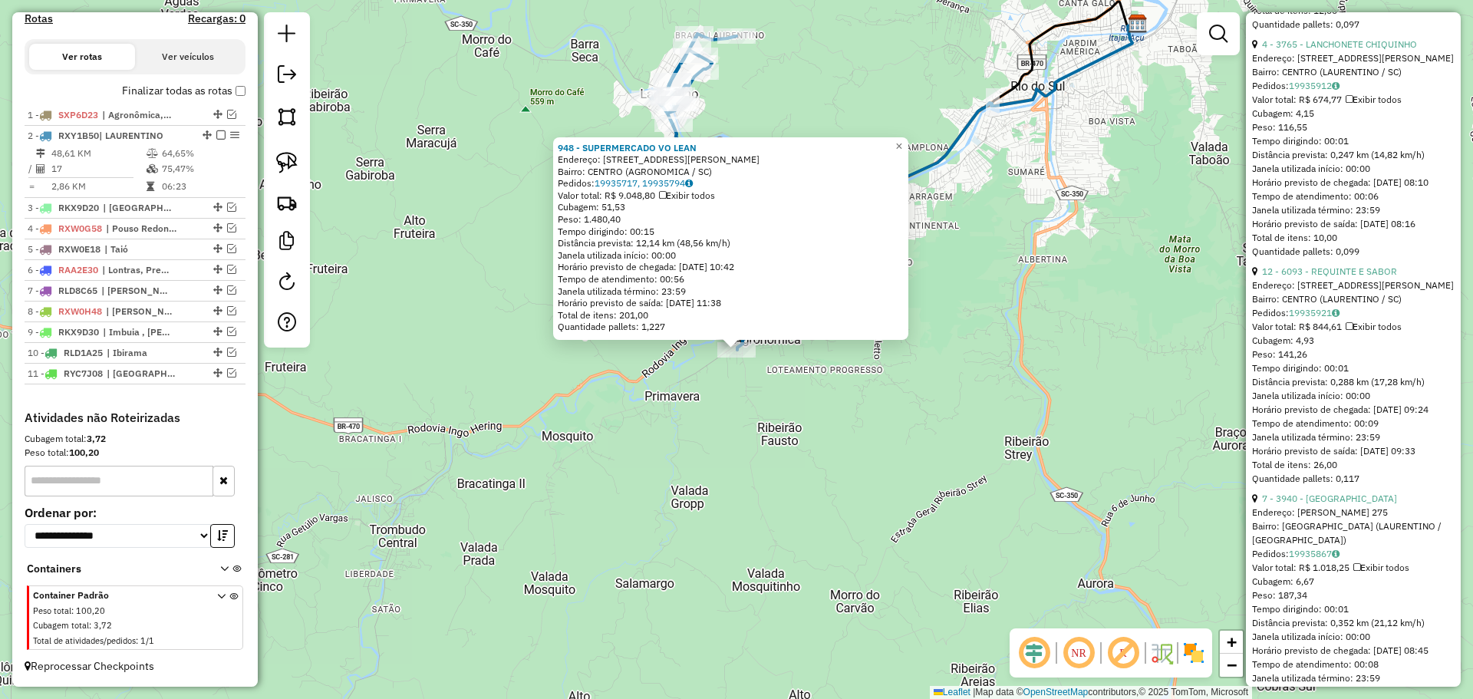
drag, startPoint x: 1455, startPoint y: 448, endPoint x: 1472, endPoint y: 140, distance: 308.9
click at [1472, 140] on hb-router-mapa "Informações da Sessão 991435 - [DATE] Criação: [DATE] 17:22 Depósito: Incobel […" at bounding box center [736, 349] width 1473 height 699
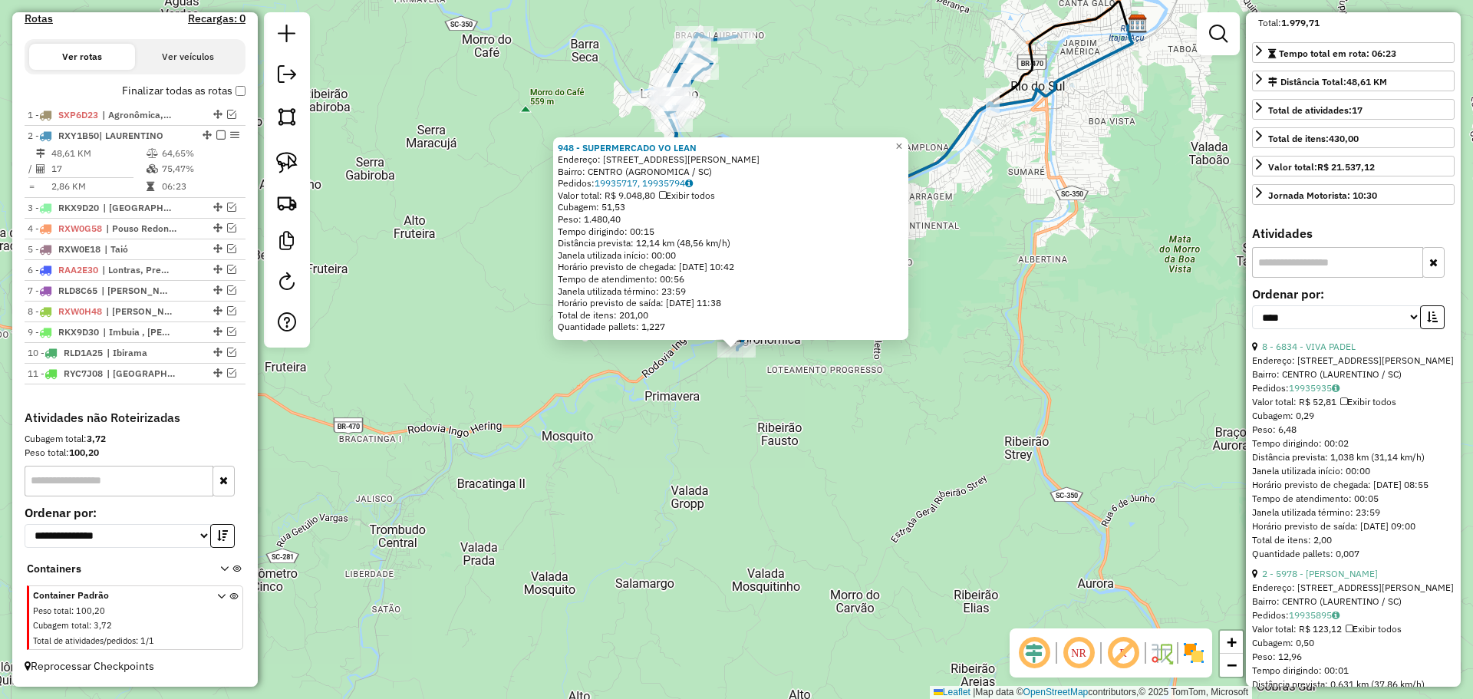
scroll to position [0, 0]
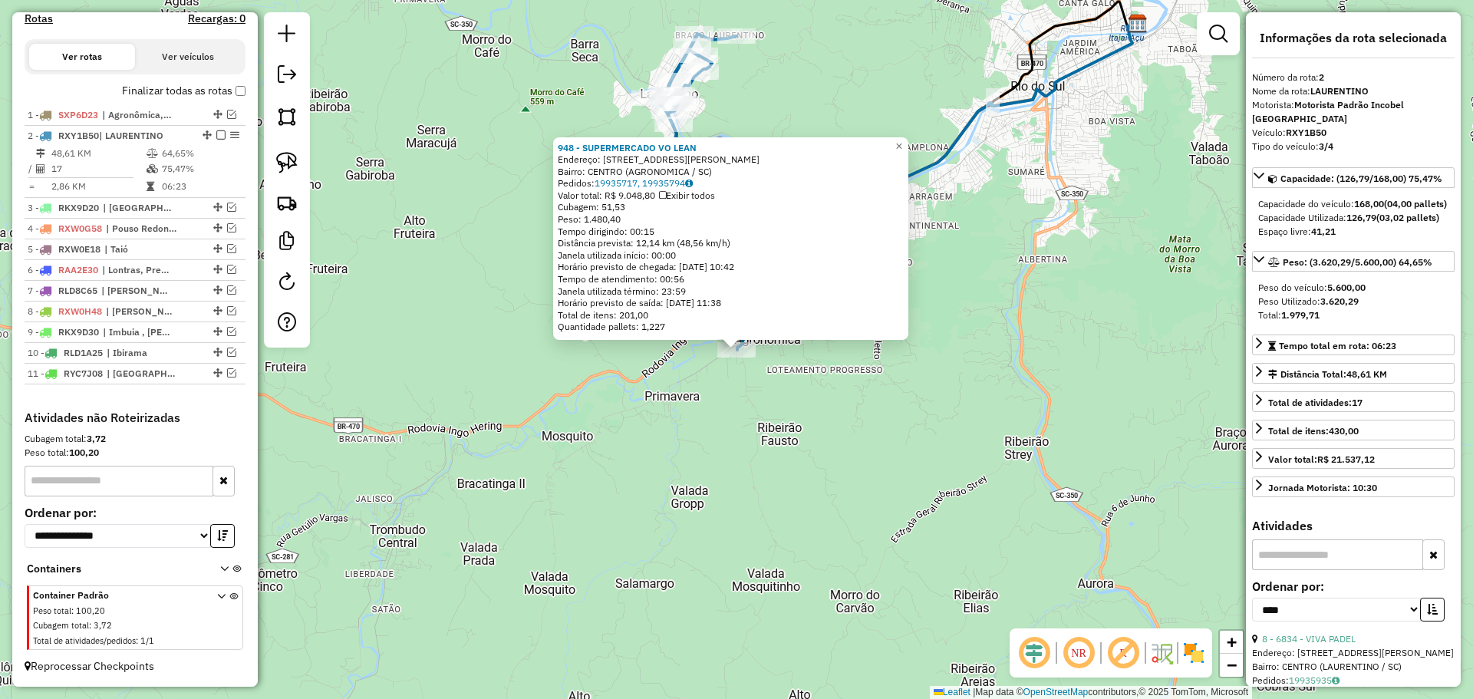
click at [843, 426] on div "948 - SUPERMERCADO VO LEAN Endereço: R [PERSON_NAME] 157 Bairro: CENTRO (AGRONO…" at bounding box center [736, 349] width 1473 height 699
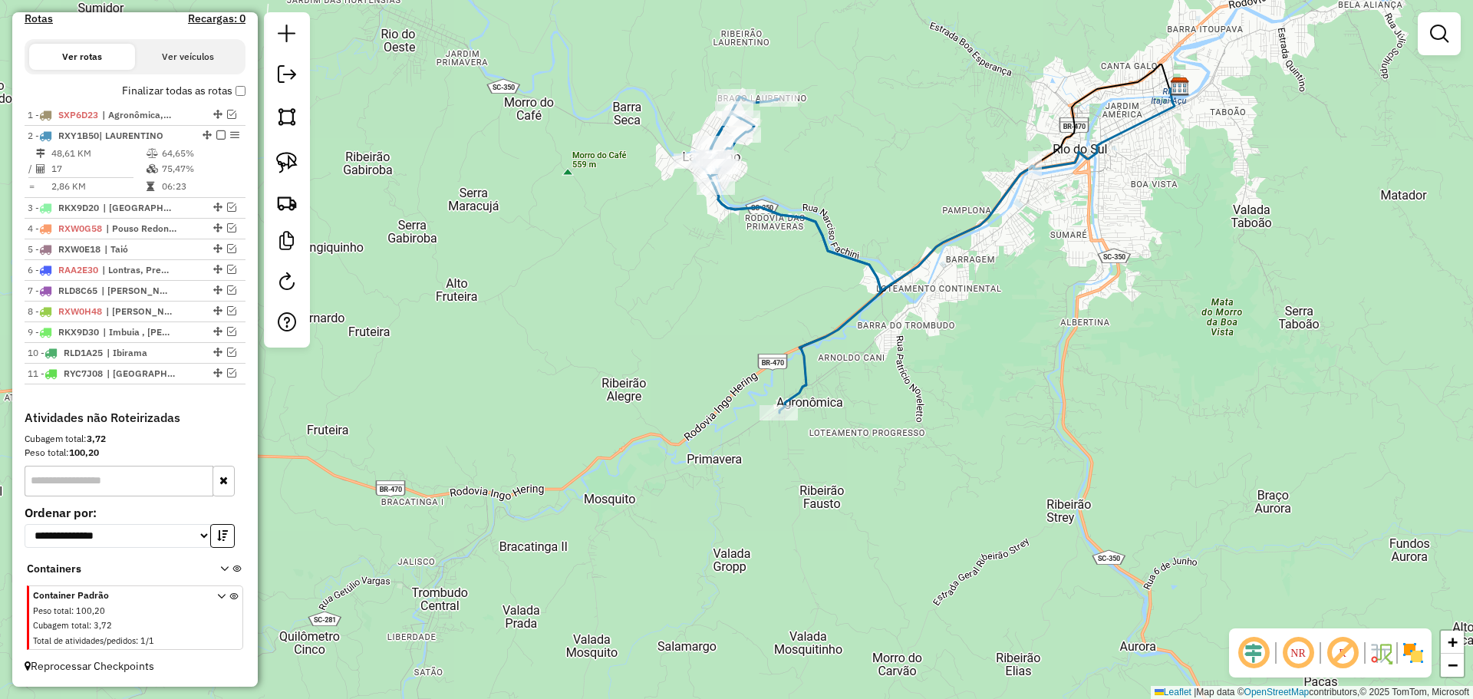
drag, startPoint x: 719, startPoint y: 198, endPoint x: 760, endPoint y: 260, distance: 74.7
click at [760, 260] on div "Janela de atendimento Grade de atendimento Capacidade Transportadoras Veículos …" at bounding box center [736, 349] width 1473 height 699
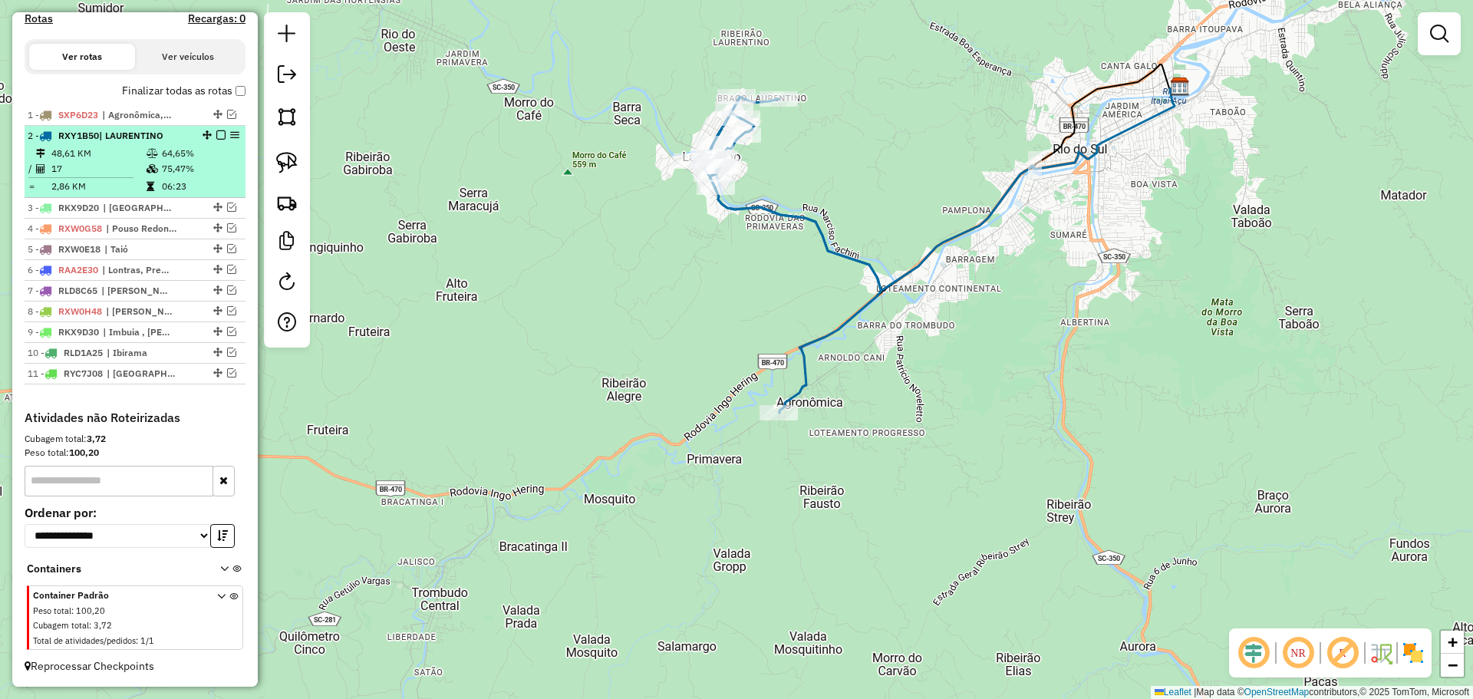
click at [231, 138] on em at bounding box center [234, 134] width 9 height 9
select select "*********"
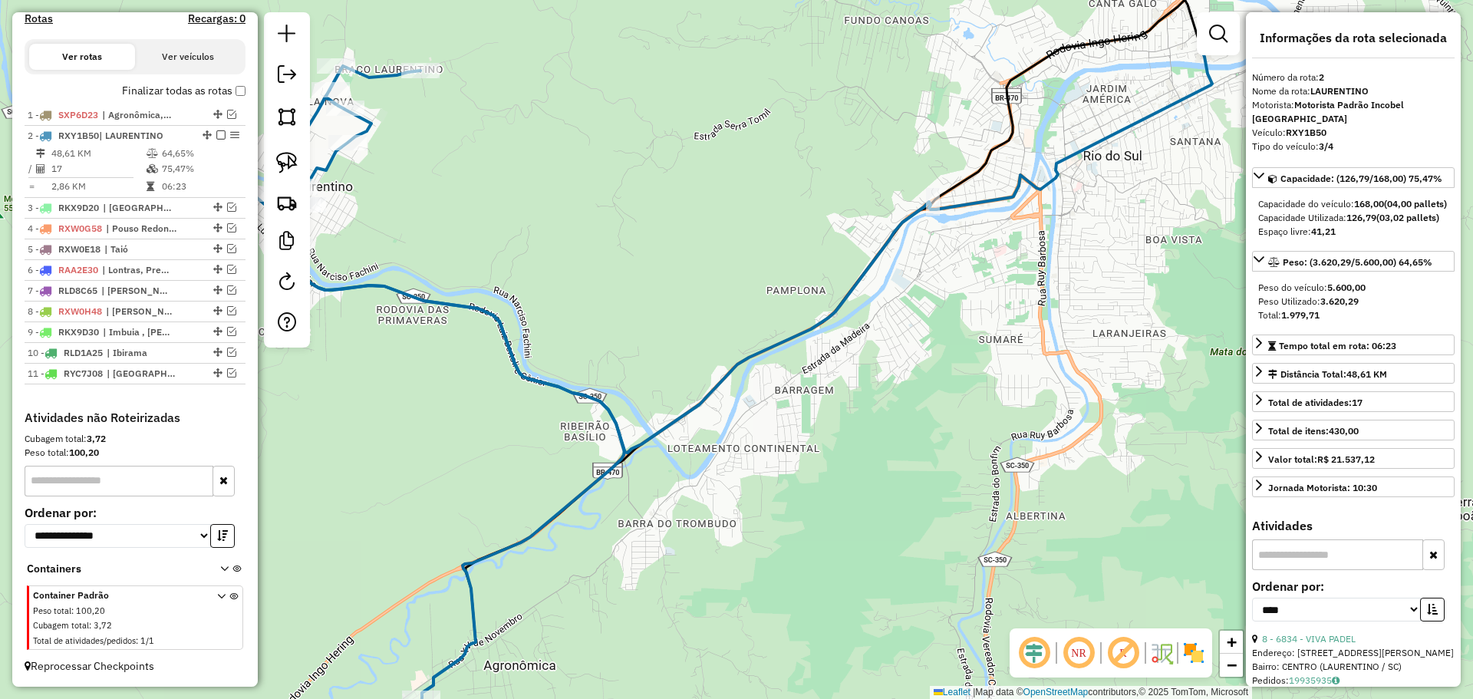
click at [220, 134] on em at bounding box center [220, 134] width 9 height 9
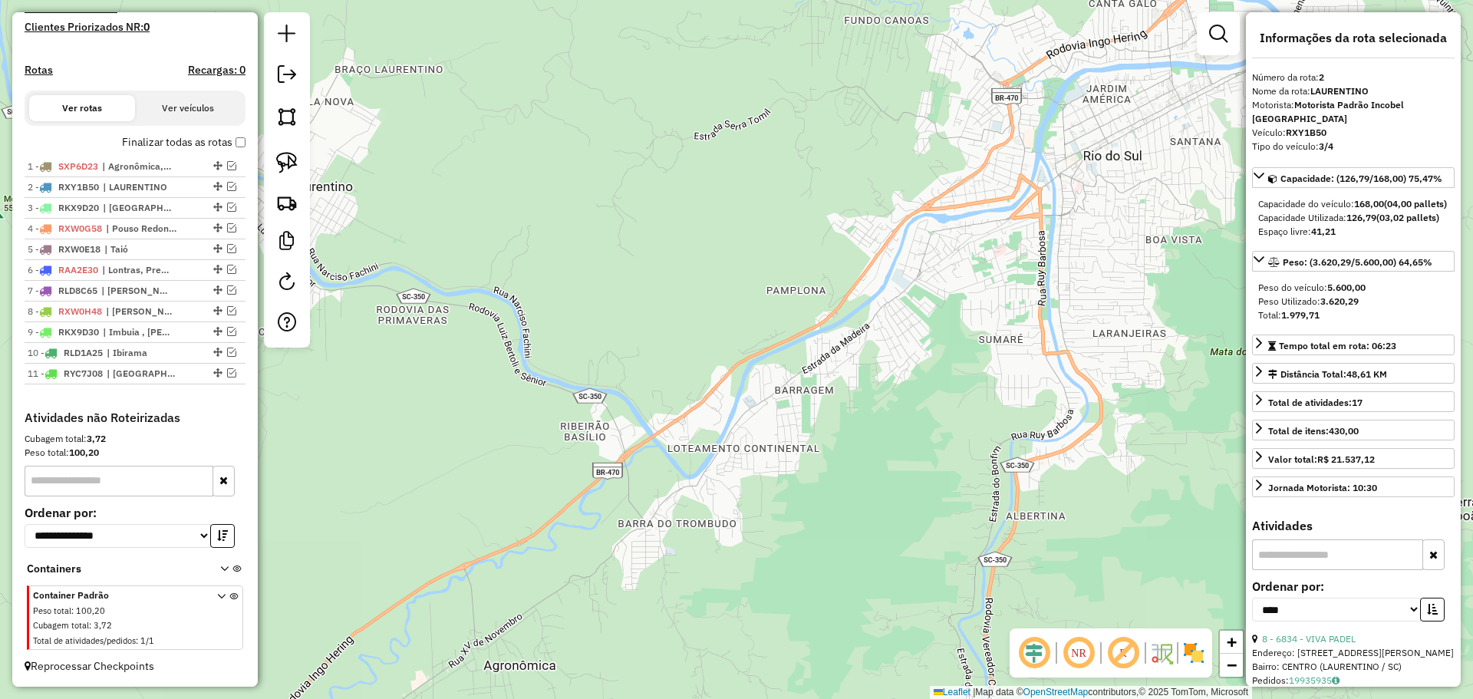
scroll to position [449, 0]
click at [227, 208] on em at bounding box center [231, 207] width 9 height 9
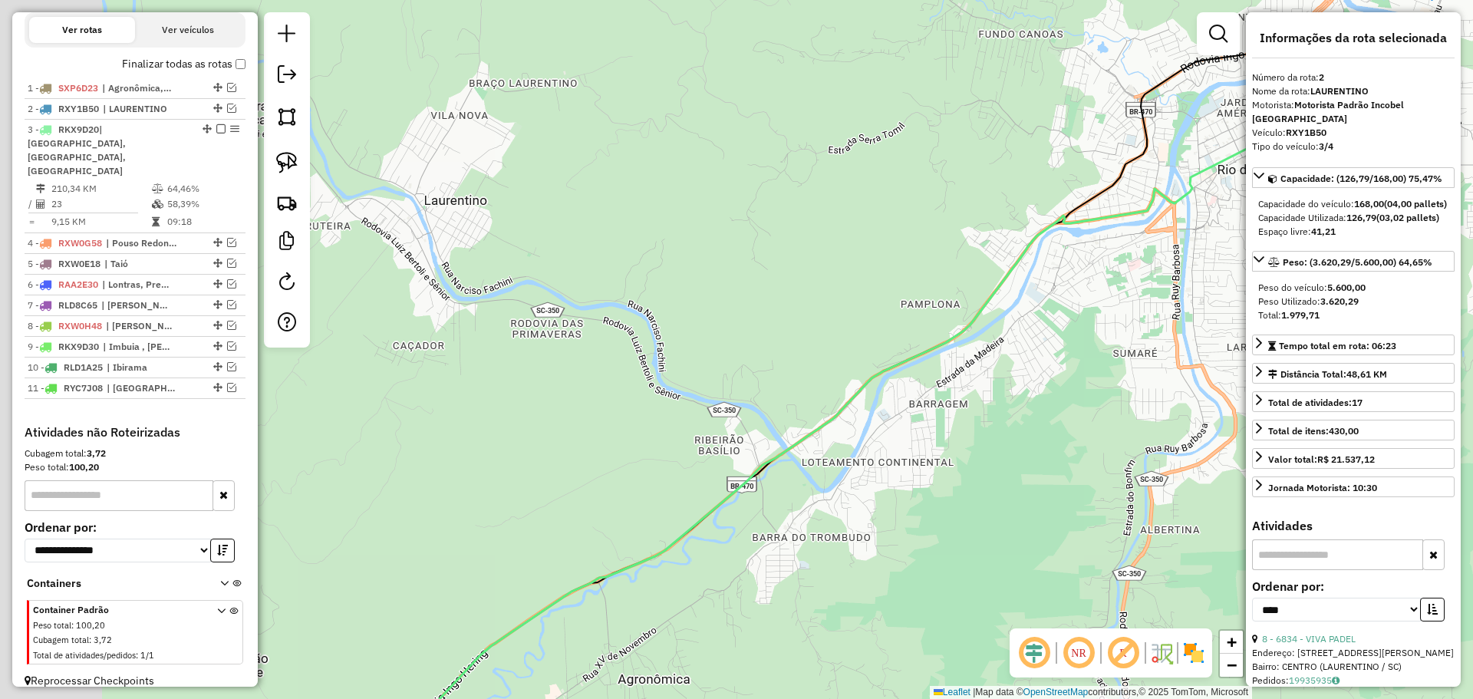
drag, startPoint x: 571, startPoint y: 259, endPoint x: 649, endPoint y: 263, distance: 78.4
click at [644, 262] on div "Janela de atendimento Grade de atendimento Capacidade Transportadoras Veículos …" at bounding box center [736, 349] width 1473 height 699
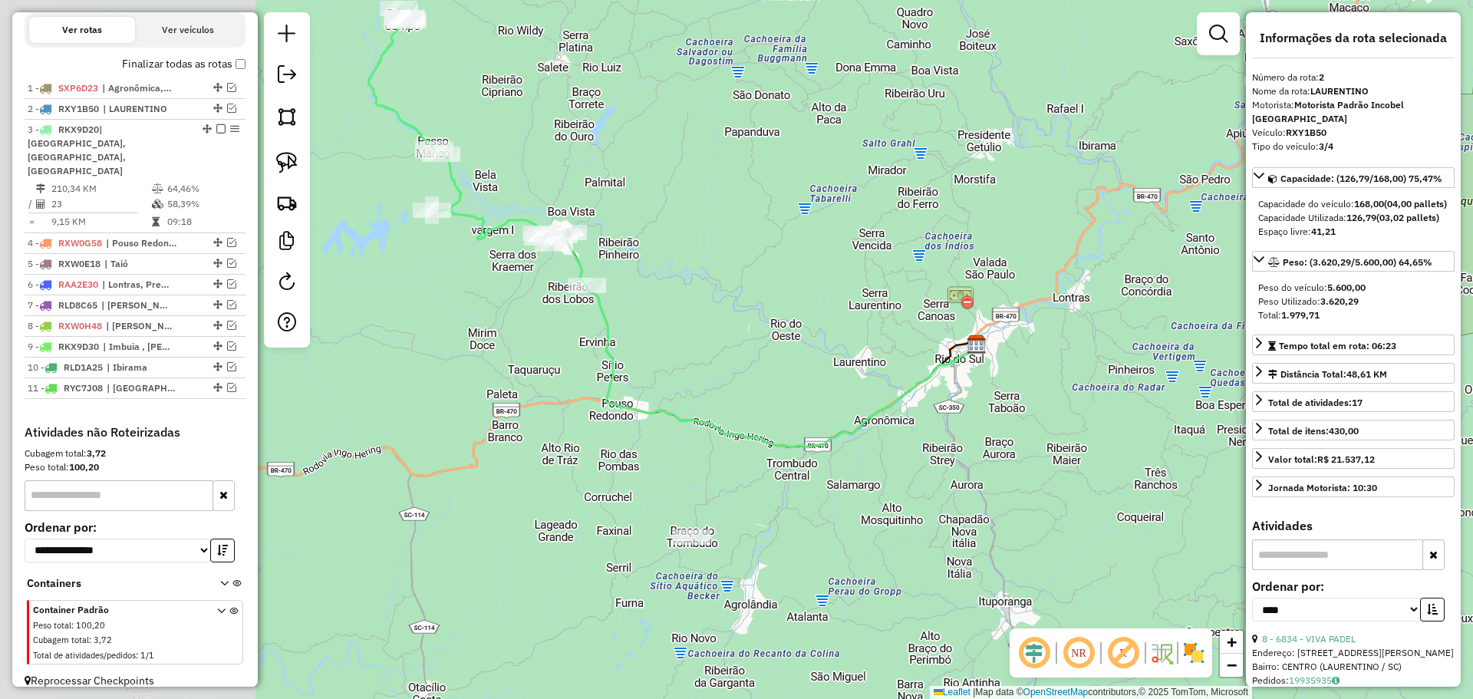
drag, startPoint x: 452, startPoint y: 353, endPoint x: 782, endPoint y: 422, distance: 337.1
click at [793, 428] on div "Janela de atendimento Grade de atendimento Capacidade Transportadoras Veículos …" at bounding box center [736, 349] width 1473 height 699
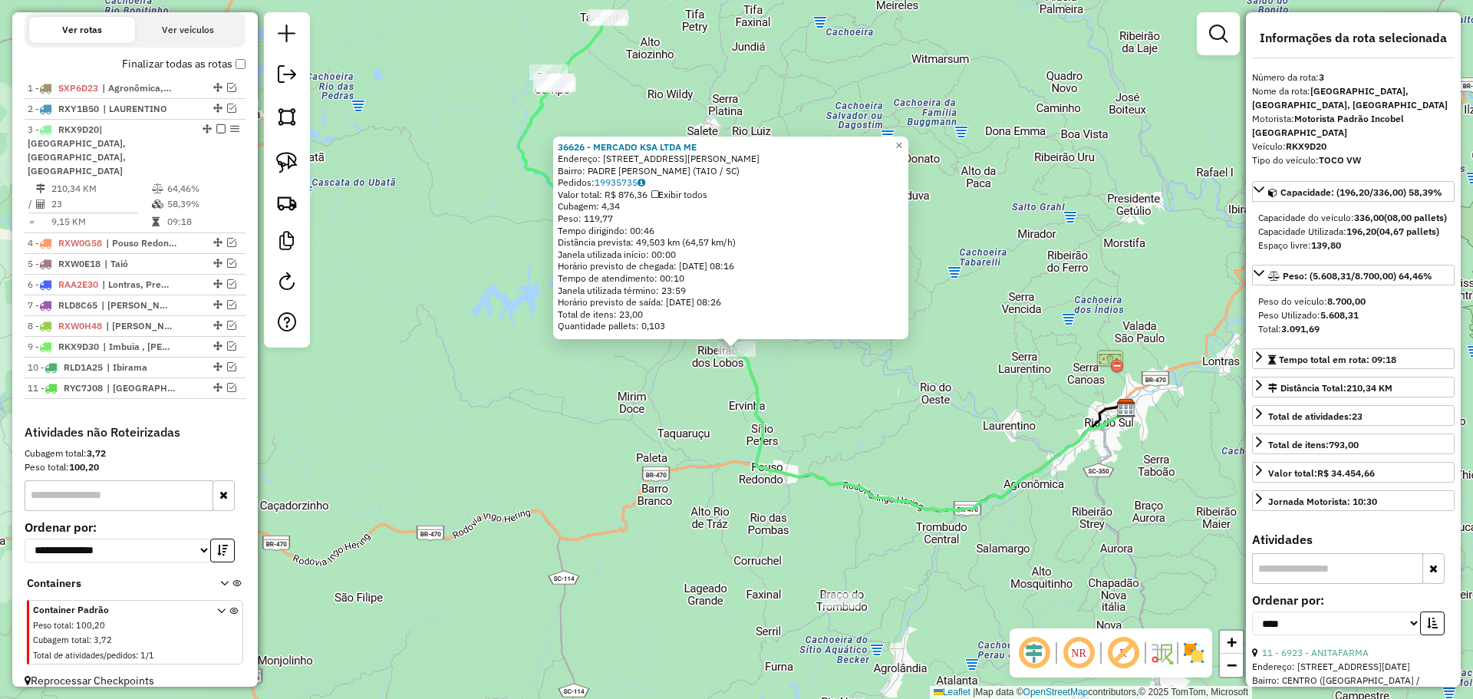
click at [615, 381] on div "36626 - MERCADO KSA LTDA ME Endereço: R [PERSON_NAME] 25 Bairro: PADRE EDUAR (T…" at bounding box center [736, 349] width 1473 height 699
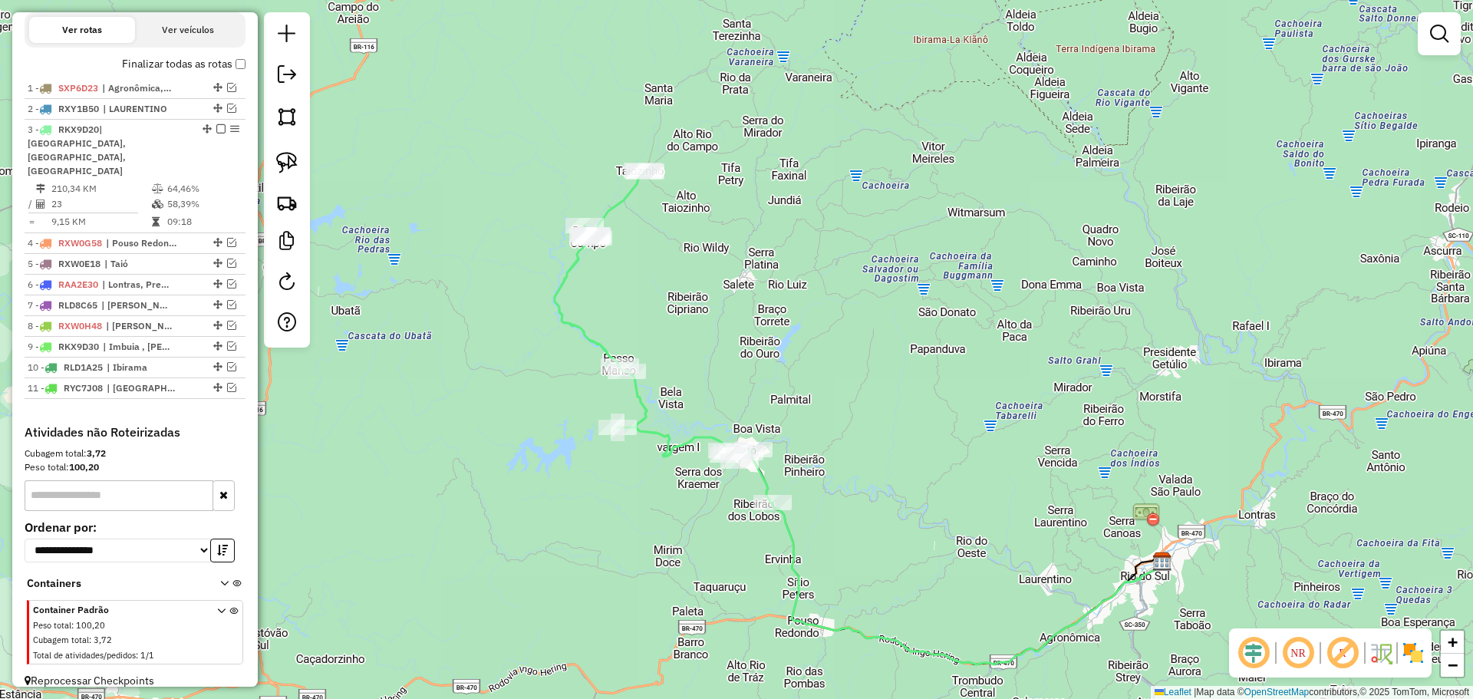
click at [648, 229] on div "Janela de atendimento Grade de atendimento Capacidade Transportadoras Veículos …" at bounding box center [736, 349] width 1473 height 699
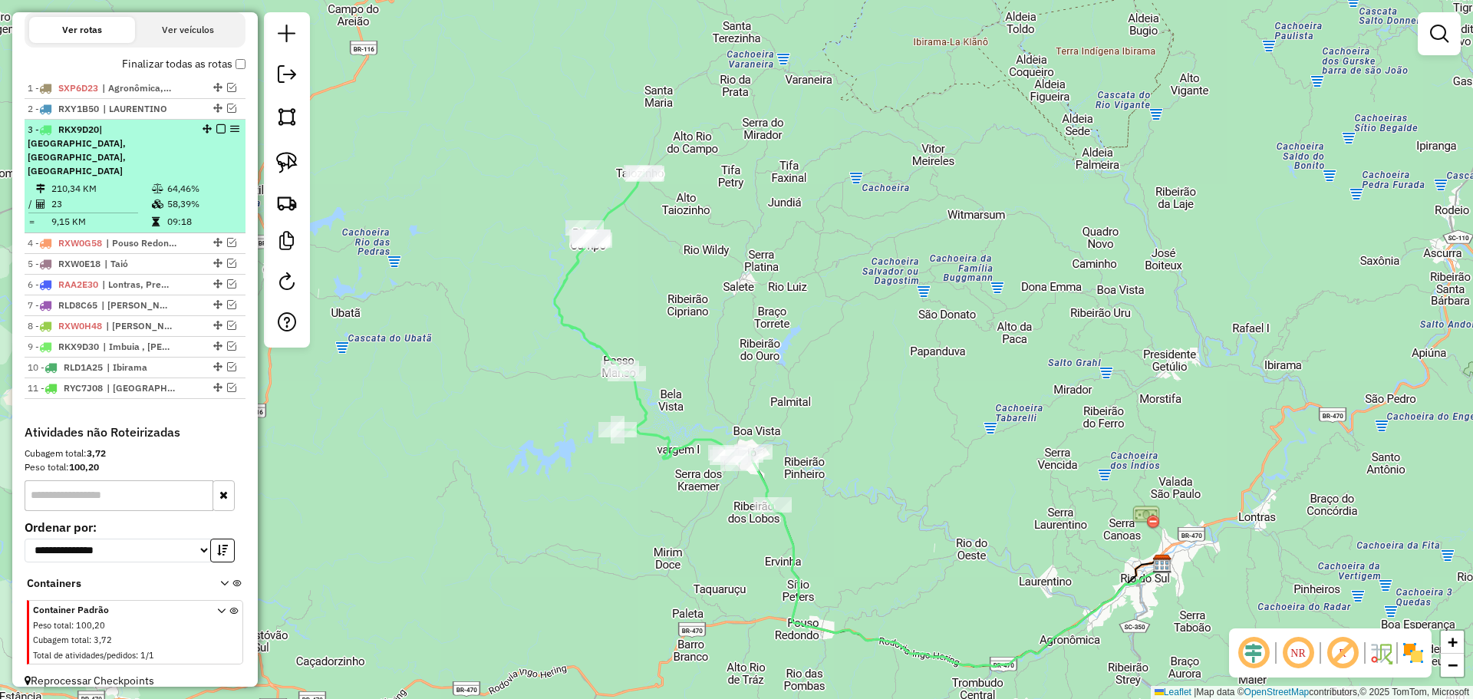
click at [232, 134] on em at bounding box center [234, 128] width 9 height 9
select select "*********"
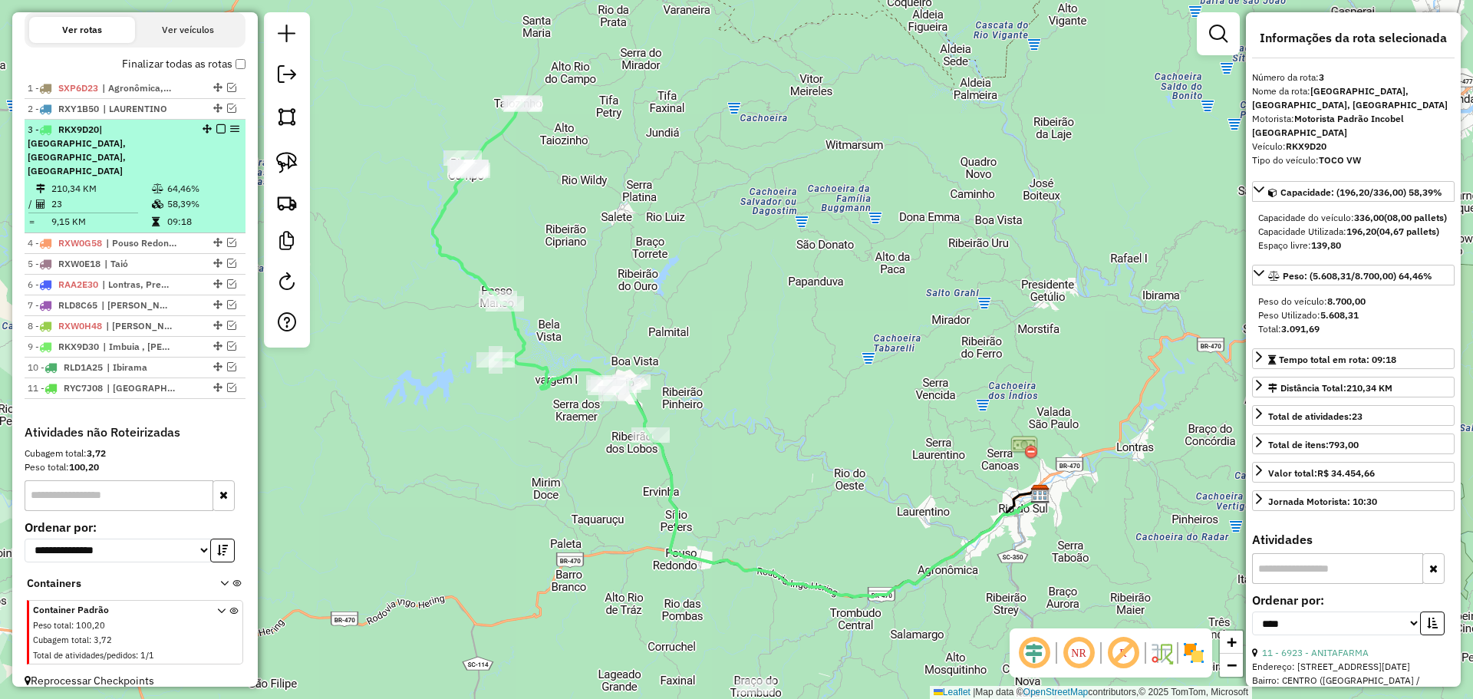
click at [232, 134] on em at bounding box center [234, 128] width 9 height 9
click at [217, 134] on em at bounding box center [220, 128] width 9 height 9
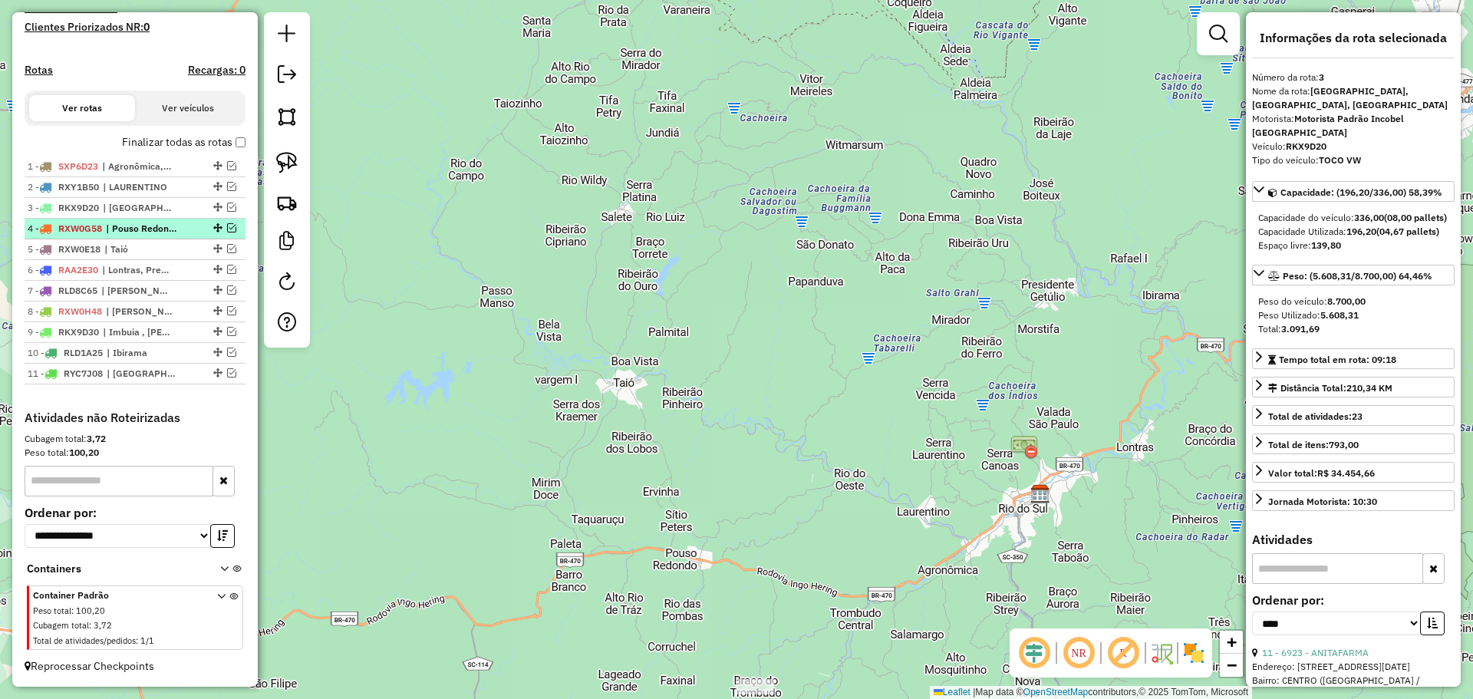
click at [227, 228] on em at bounding box center [231, 227] width 9 height 9
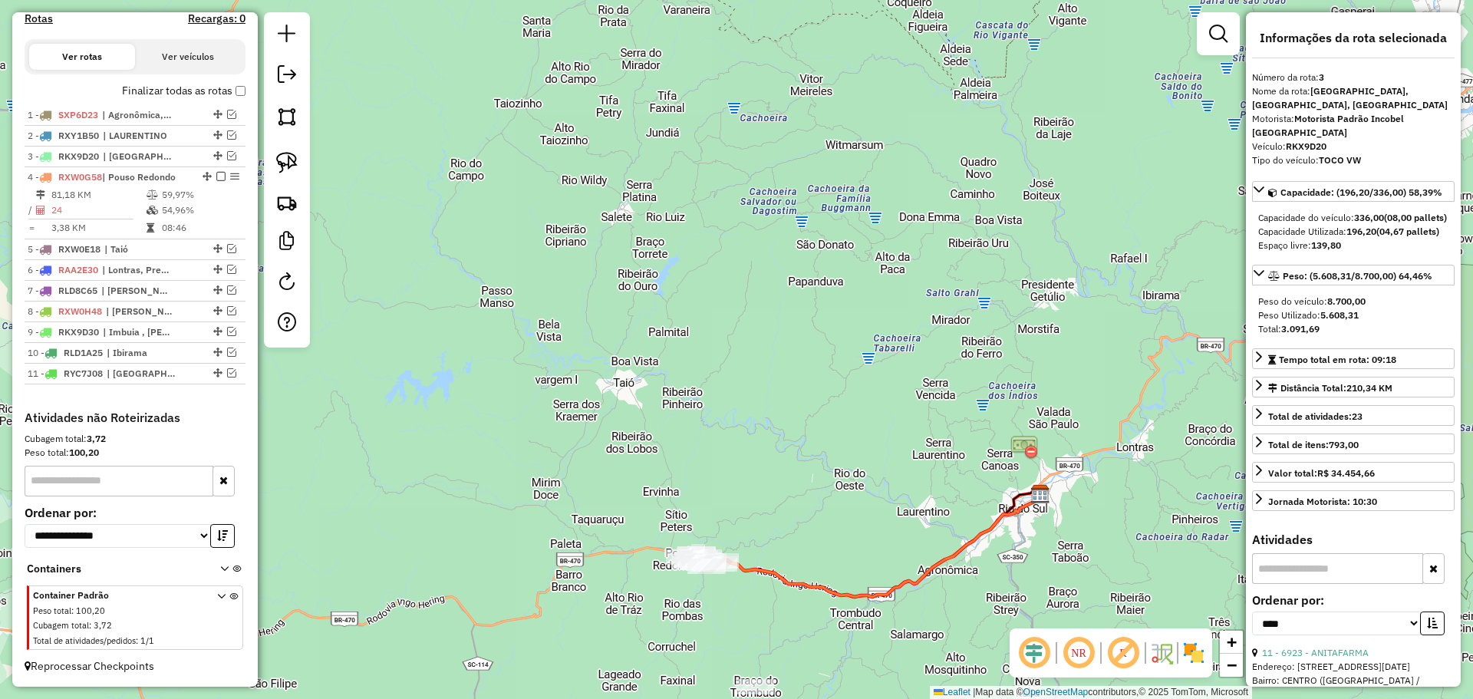
drag, startPoint x: 736, startPoint y: 448, endPoint x: 757, endPoint y: 249, distance: 199.9
click at [757, 252] on div "Janela de atendimento Grade de atendimento Capacidade Transportadoras Veículos …" at bounding box center [736, 349] width 1473 height 699
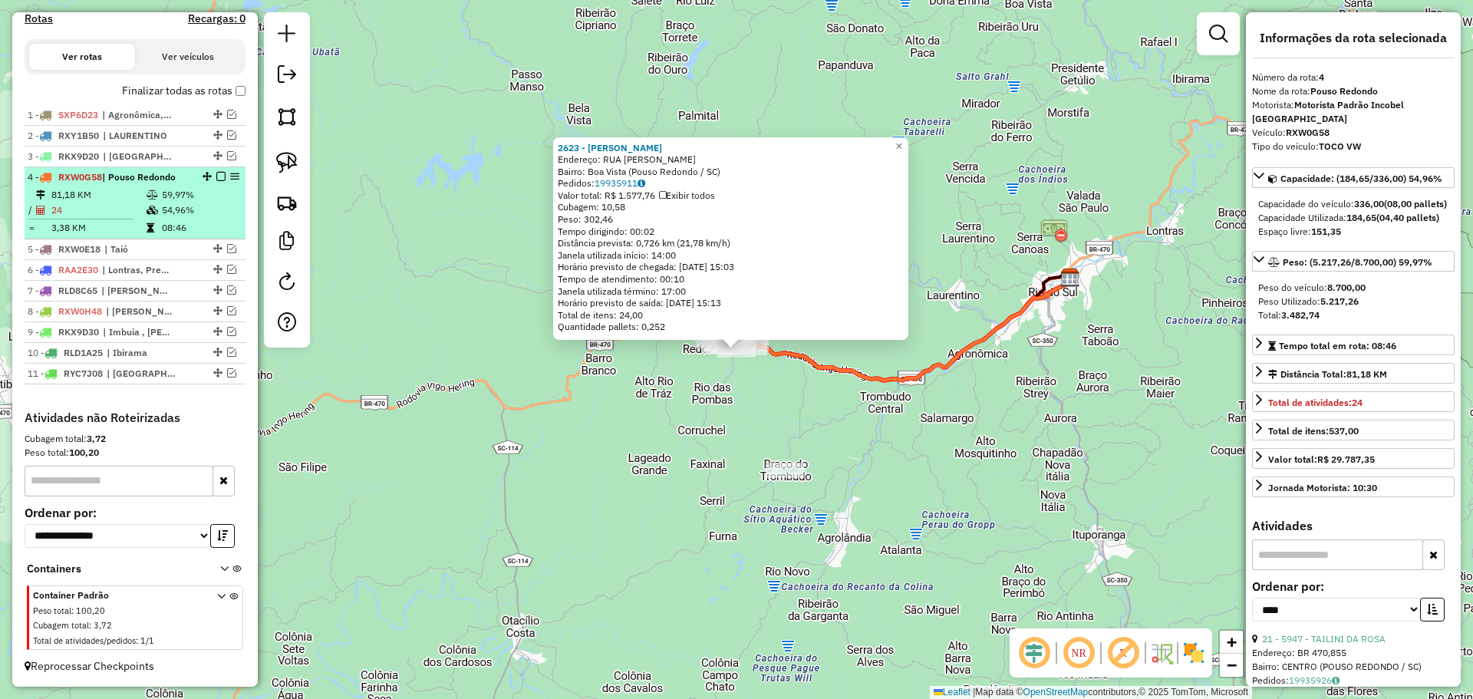
click at [219, 176] on em at bounding box center [220, 176] width 9 height 9
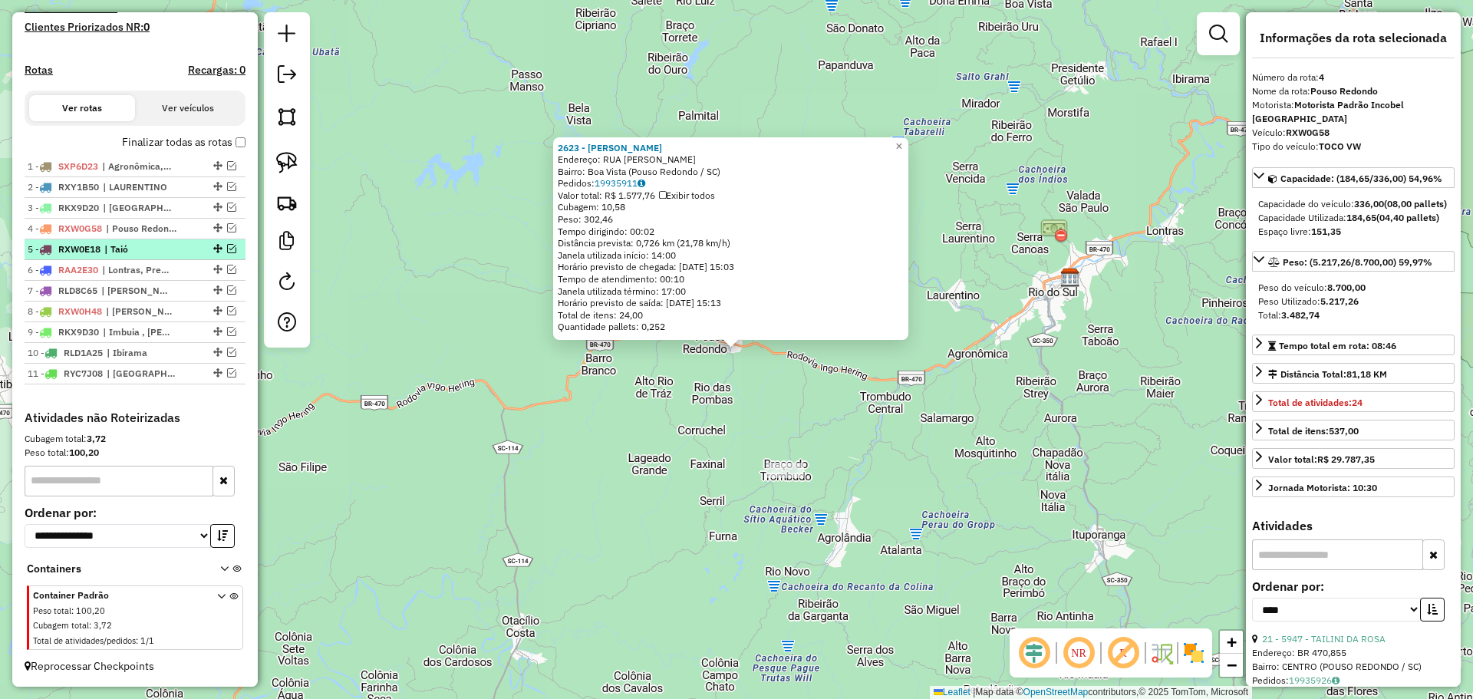
click at [229, 246] on em at bounding box center [231, 248] width 9 height 9
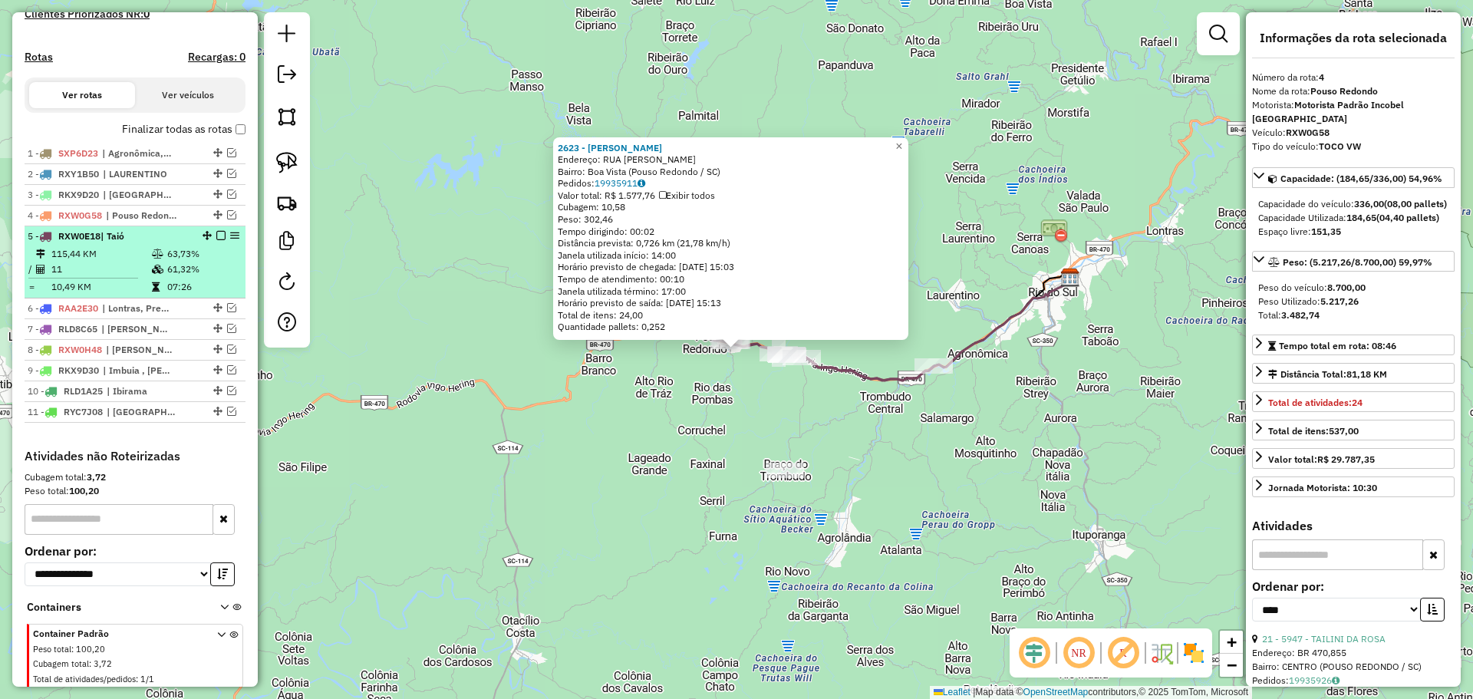
scroll to position [500, 0]
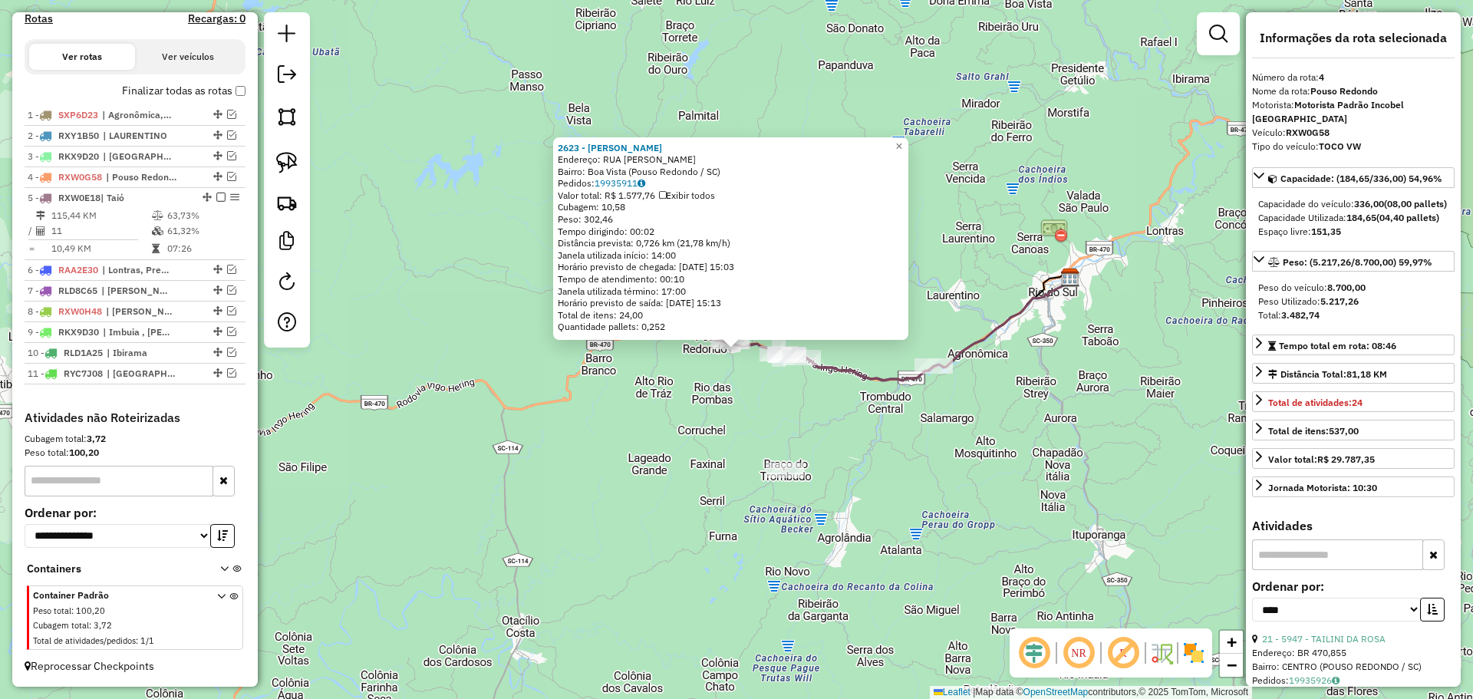
click at [661, 430] on div "2623 - [PERSON_NAME]: RUA [PERSON_NAME]: [GEOGRAPHIC_DATA] (Pouso Redondo / [GE…" at bounding box center [736, 349] width 1473 height 699
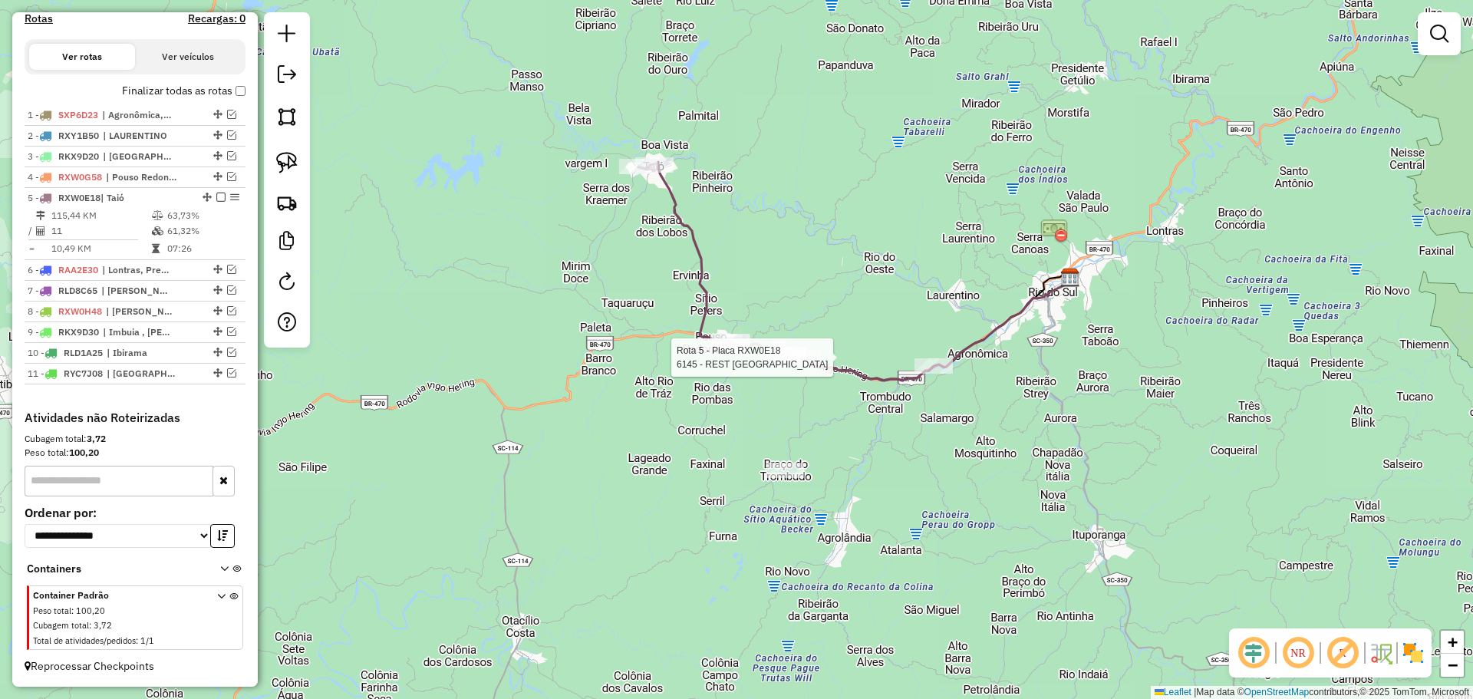
select select "*********"
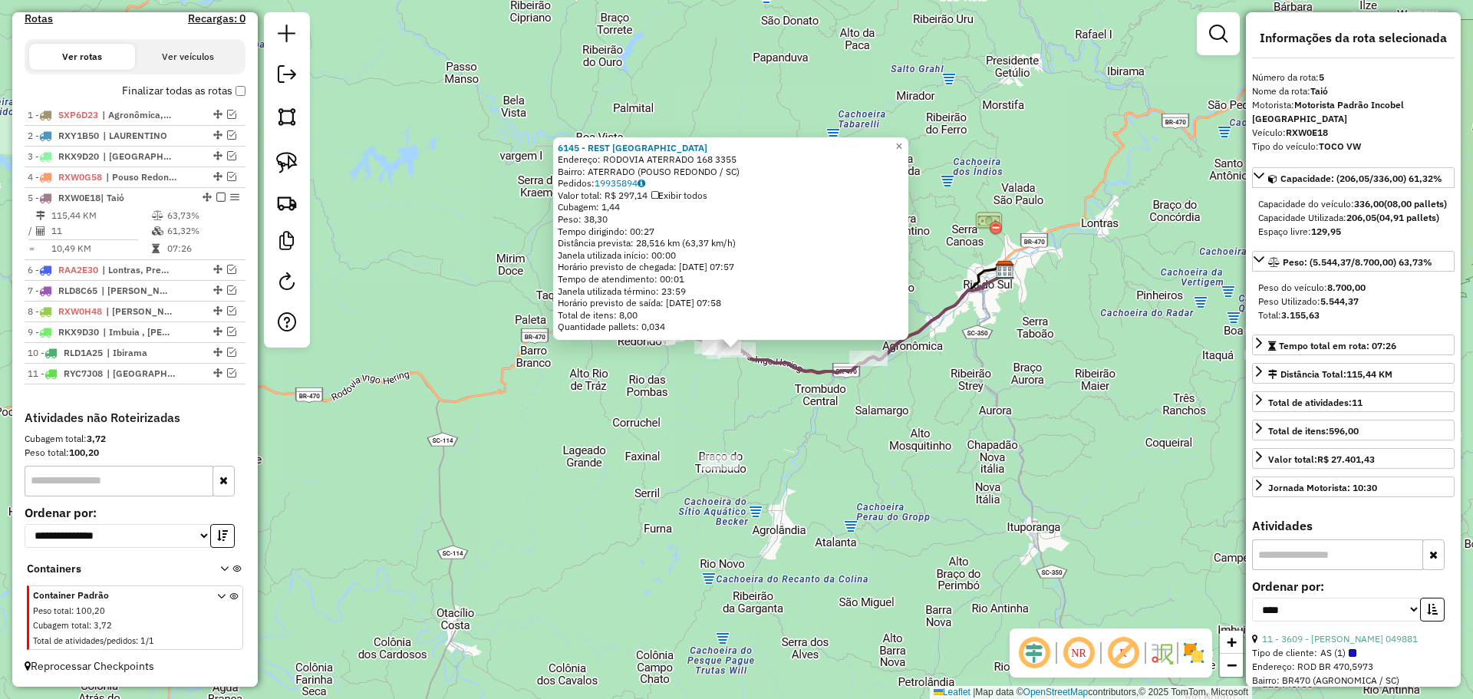
click at [803, 466] on div "6145 - REST [GEOGRAPHIC_DATA] Endereço: RODOVIA ATERRADO 168 3355 Bairro: ATERR…" at bounding box center [736, 349] width 1473 height 699
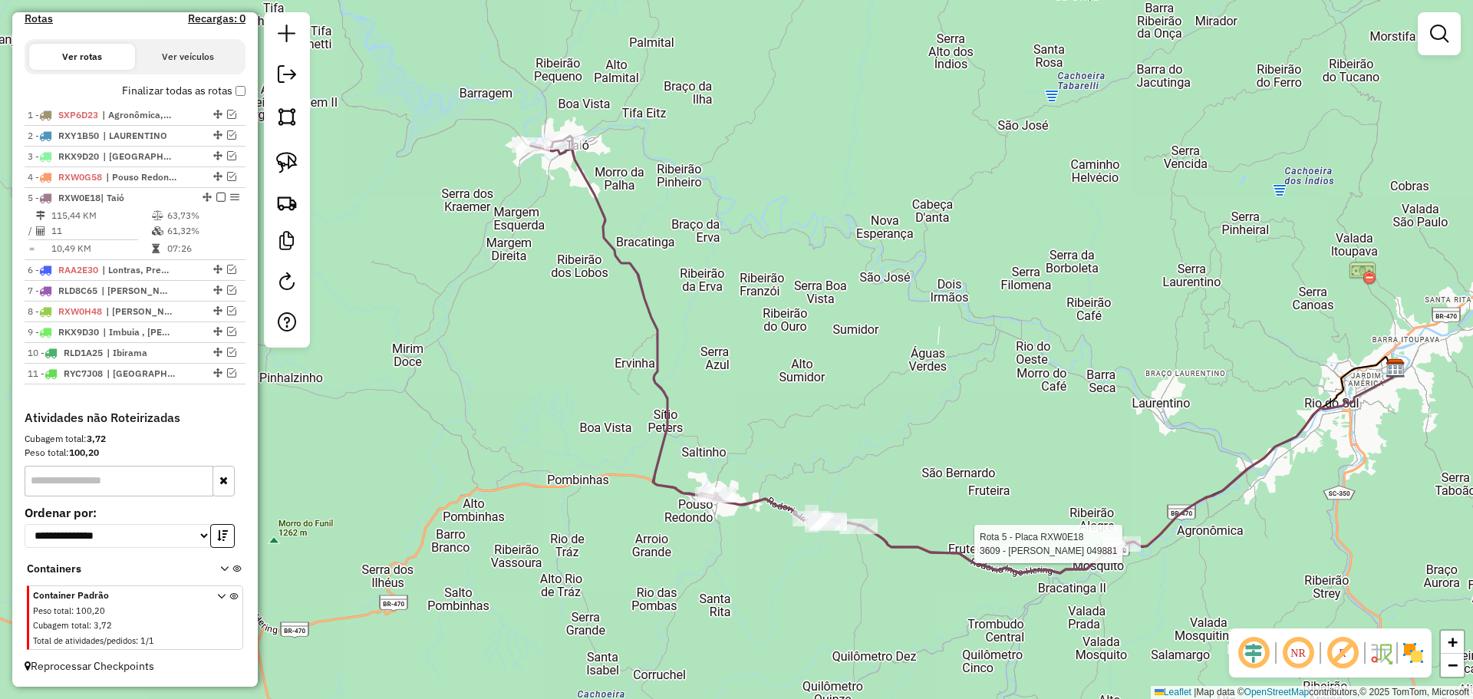
select select "*********"
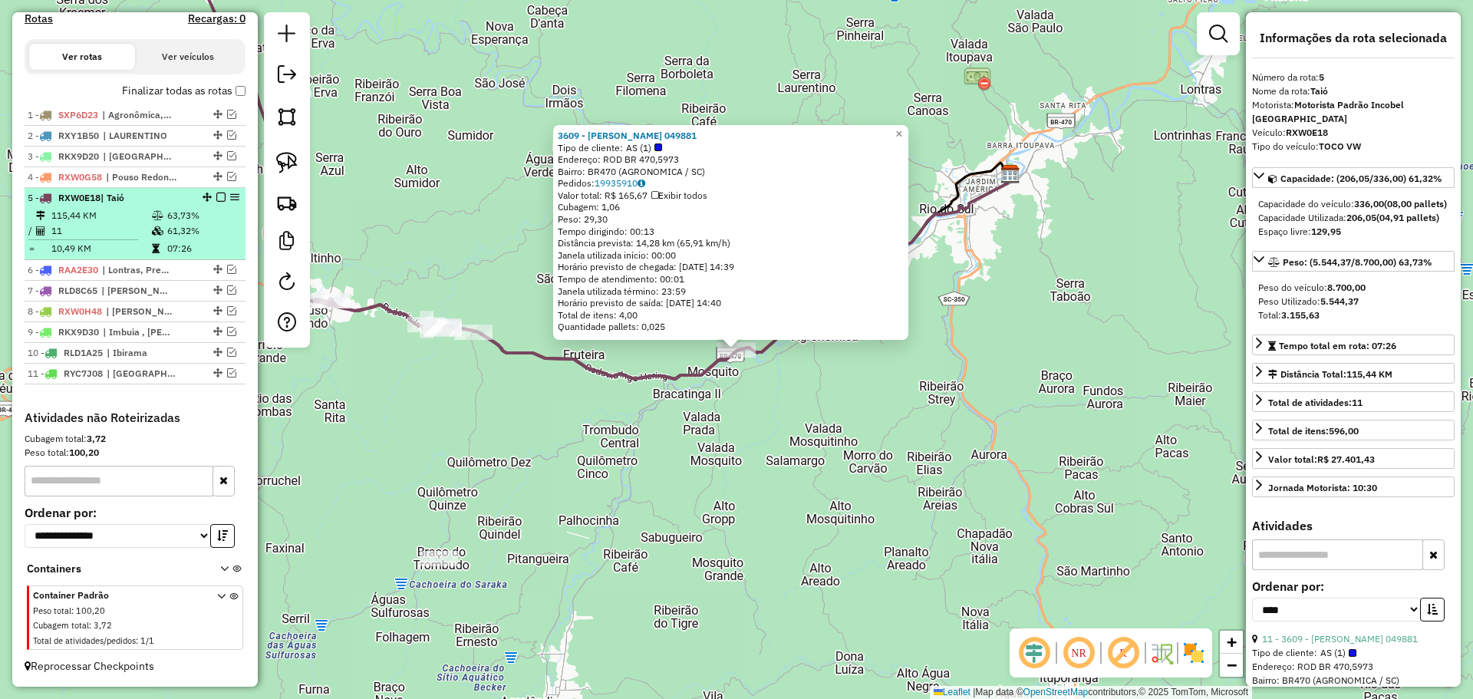
click at [218, 196] on em at bounding box center [220, 197] width 9 height 9
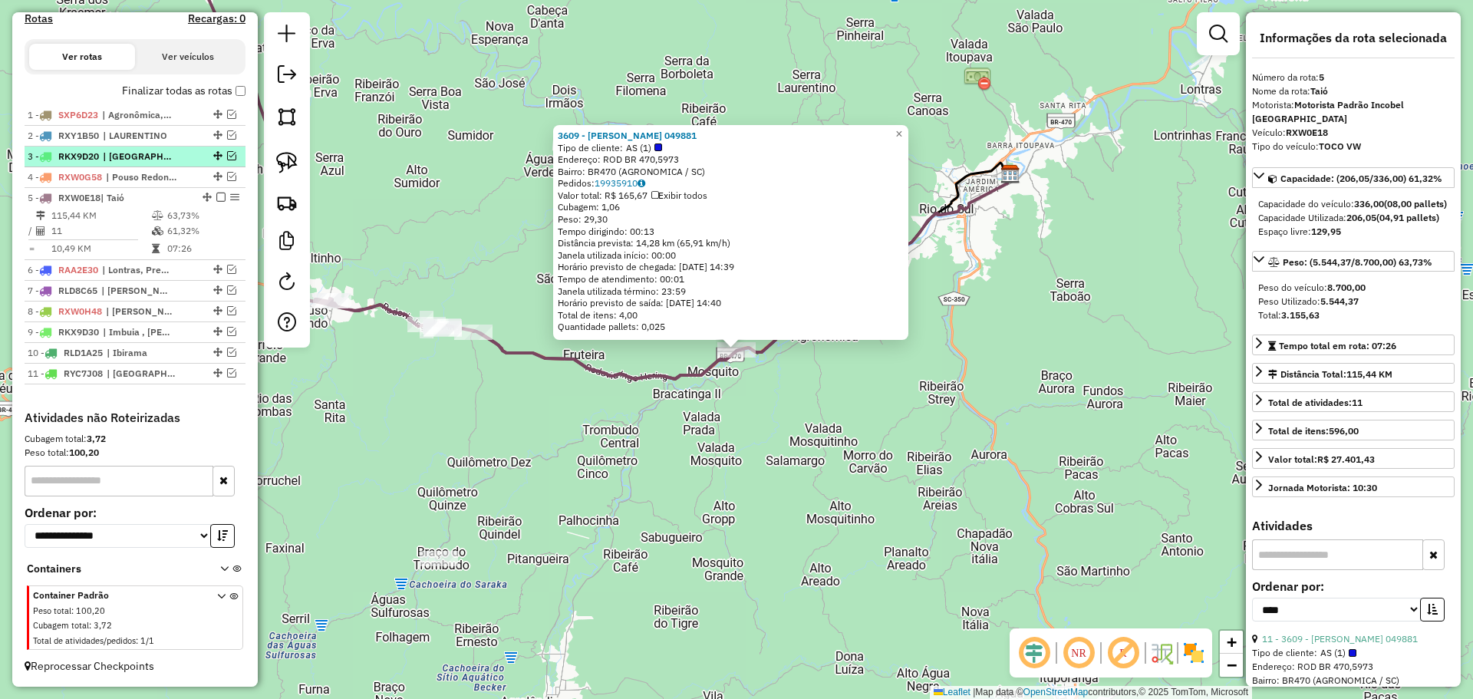
scroll to position [449, 0]
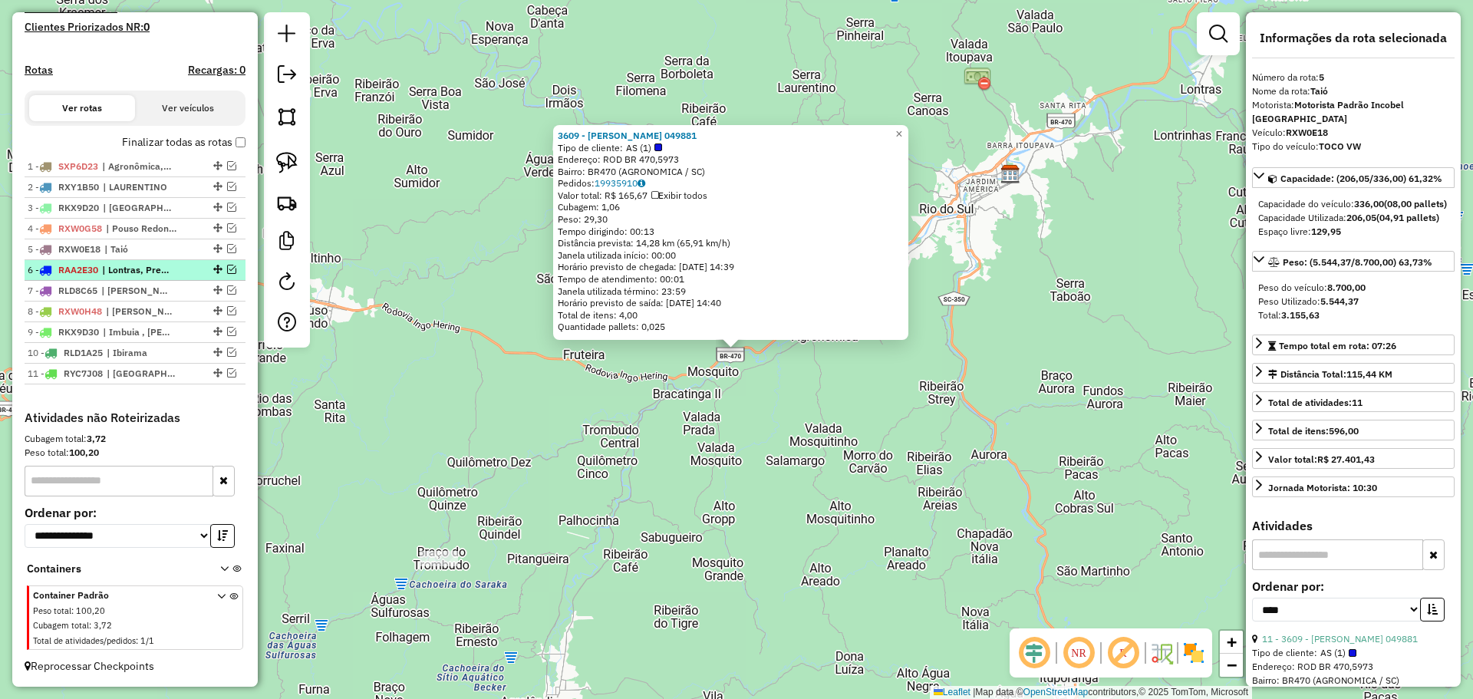
click at [227, 270] on em at bounding box center [231, 269] width 9 height 9
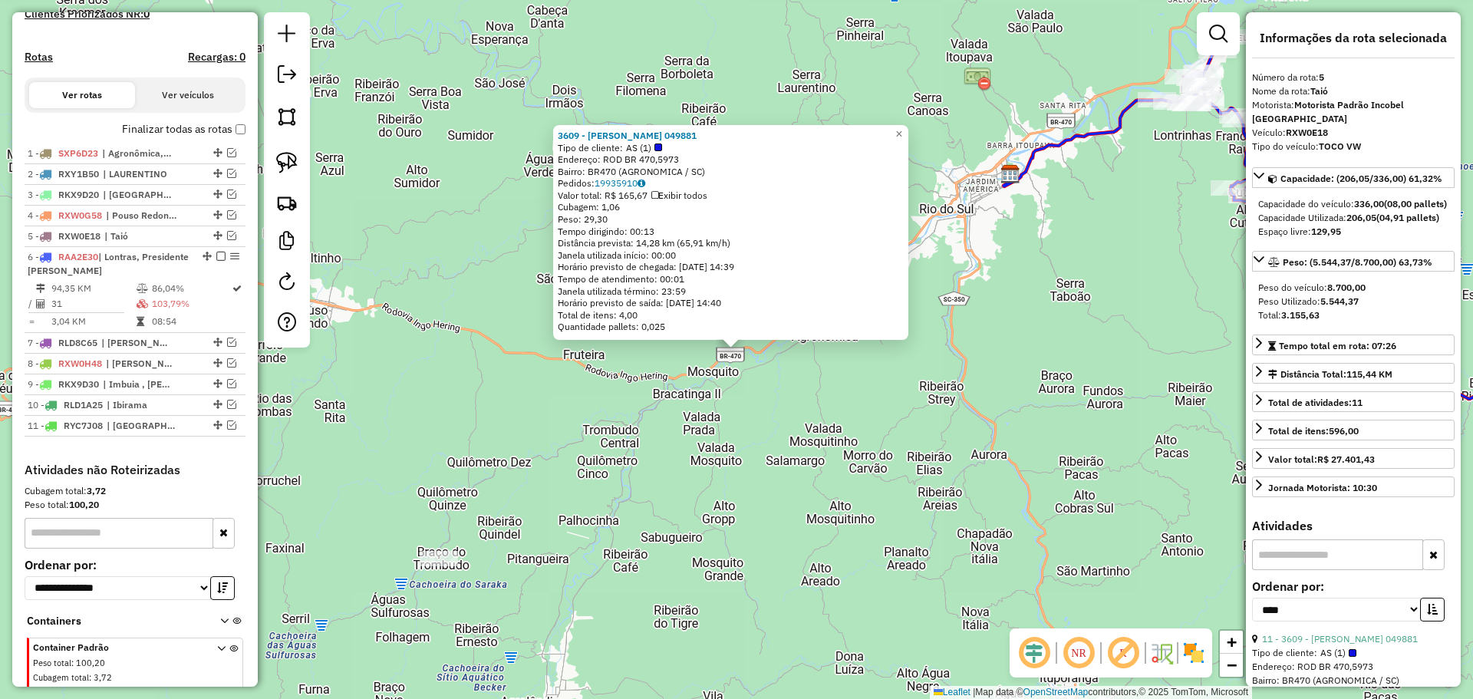
scroll to position [514, 0]
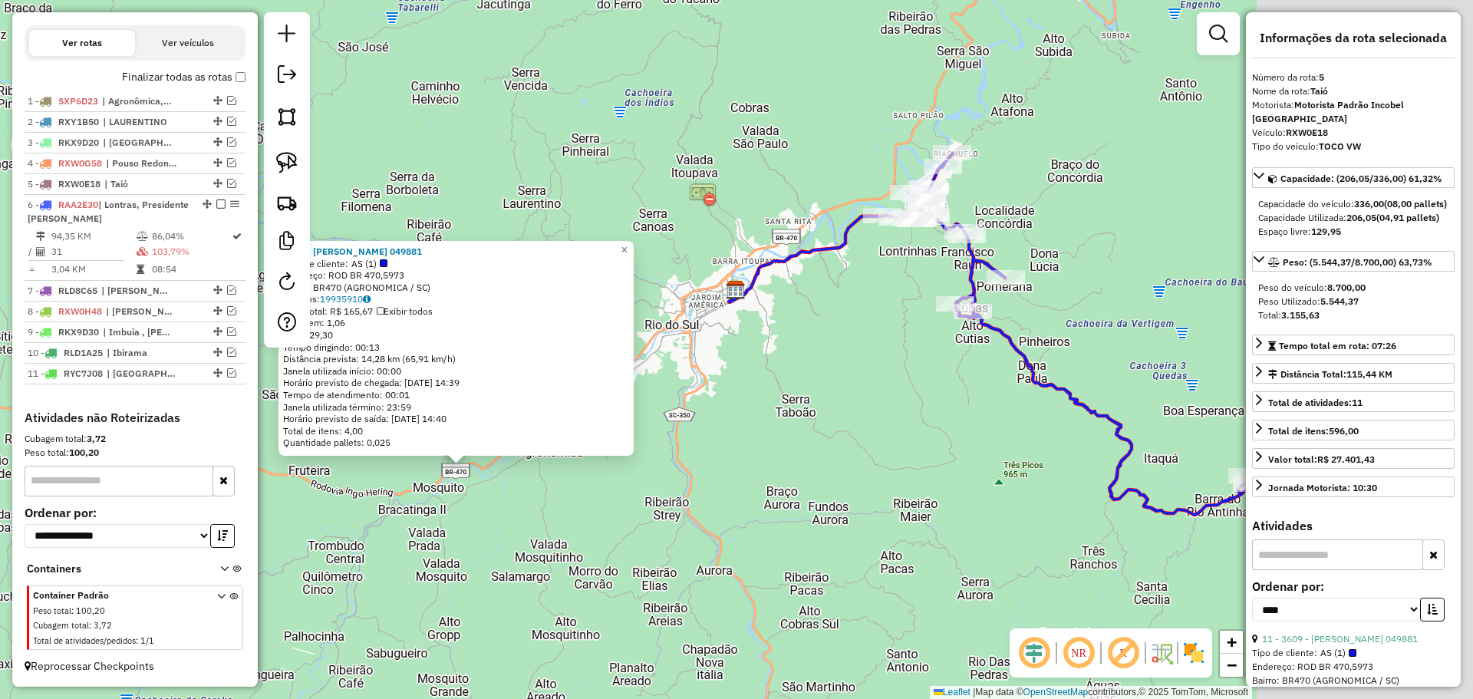
drag, startPoint x: 1073, startPoint y: 290, endPoint x: 724, endPoint y: 424, distance: 374.5
click at [738, 426] on div "3609 - PRISCILA BORK 049881 Tipo de cliente: AS (1) Endereço: ROD BR 470,5973 B…" at bounding box center [736, 349] width 1473 height 699
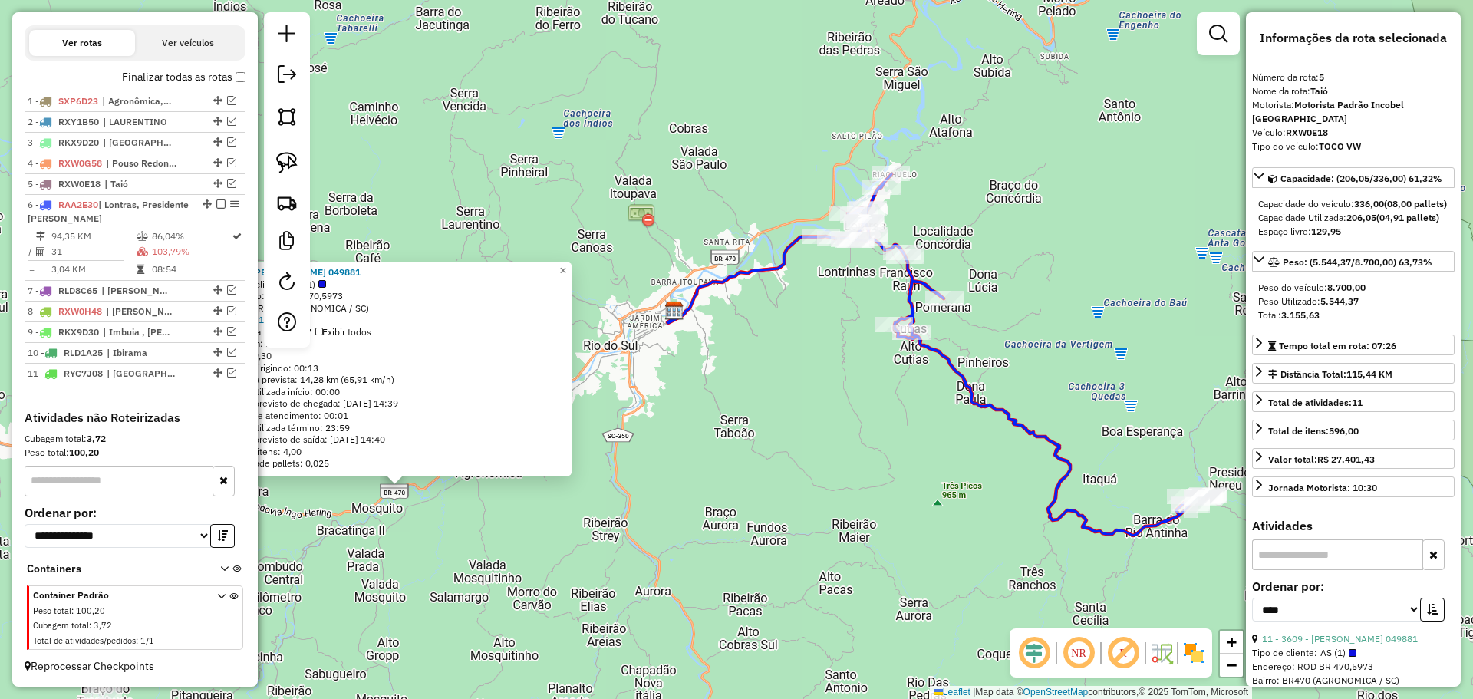
click at [879, 377] on div "3609 - PRISCILA BORK 049881 Tipo de cliente: AS (1) Endereço: ROD BR 470,5973 B…" at bounding box center [736, 349] width 1473 height 699
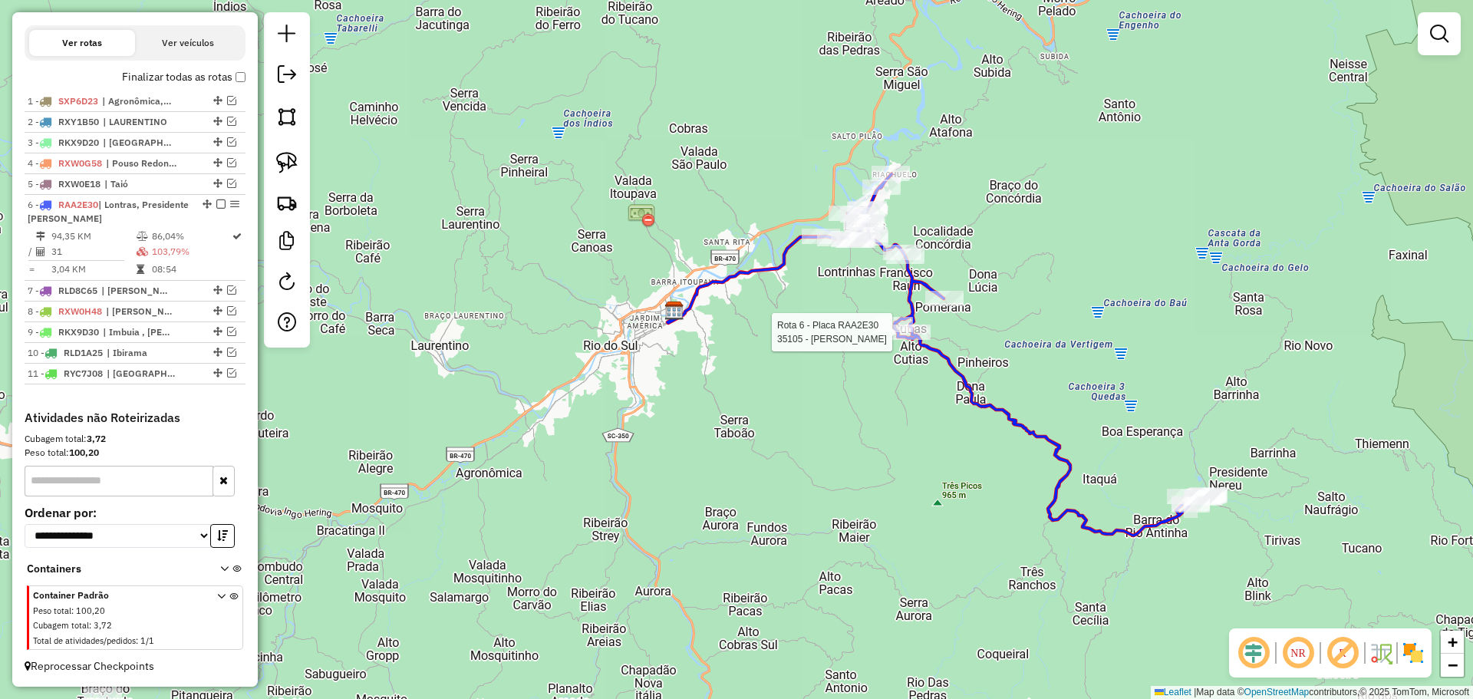
select select "*********"
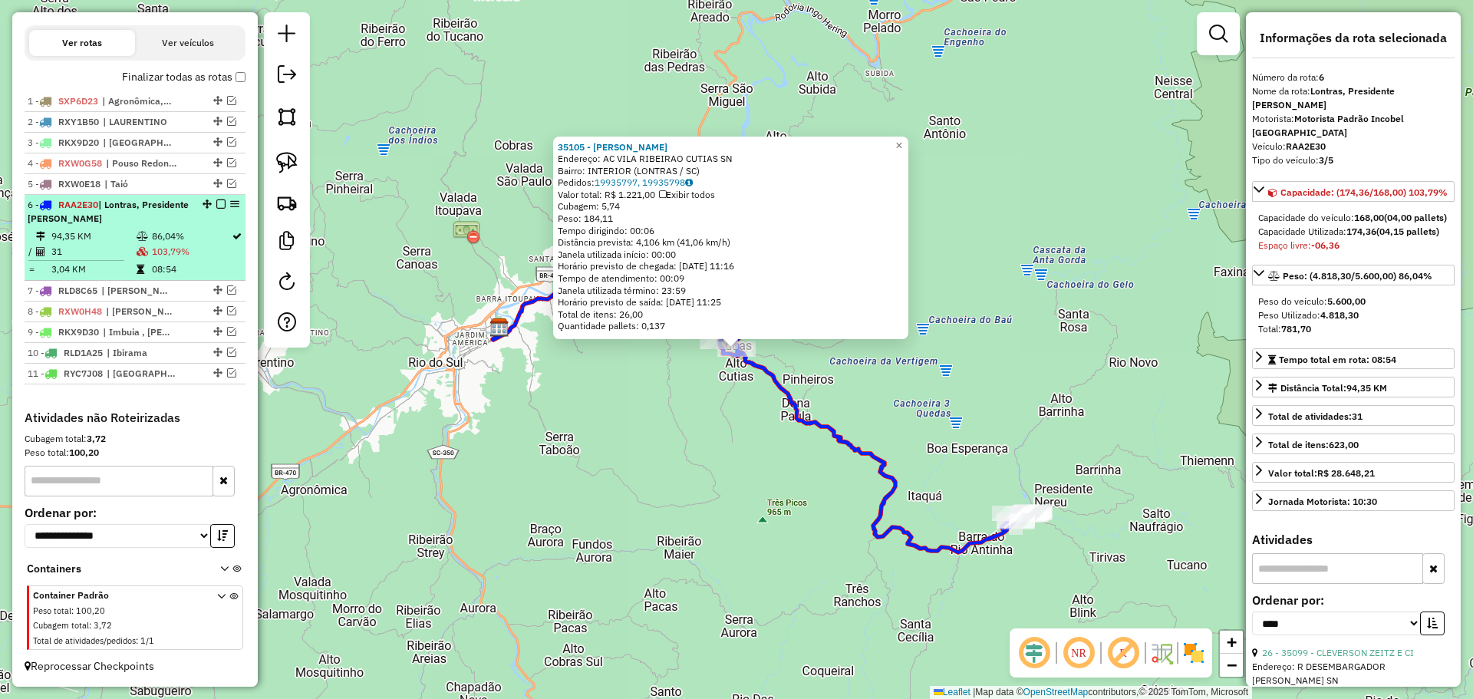
click at [232, 205] on em at bounding box center [234, 203] width 9 height 9
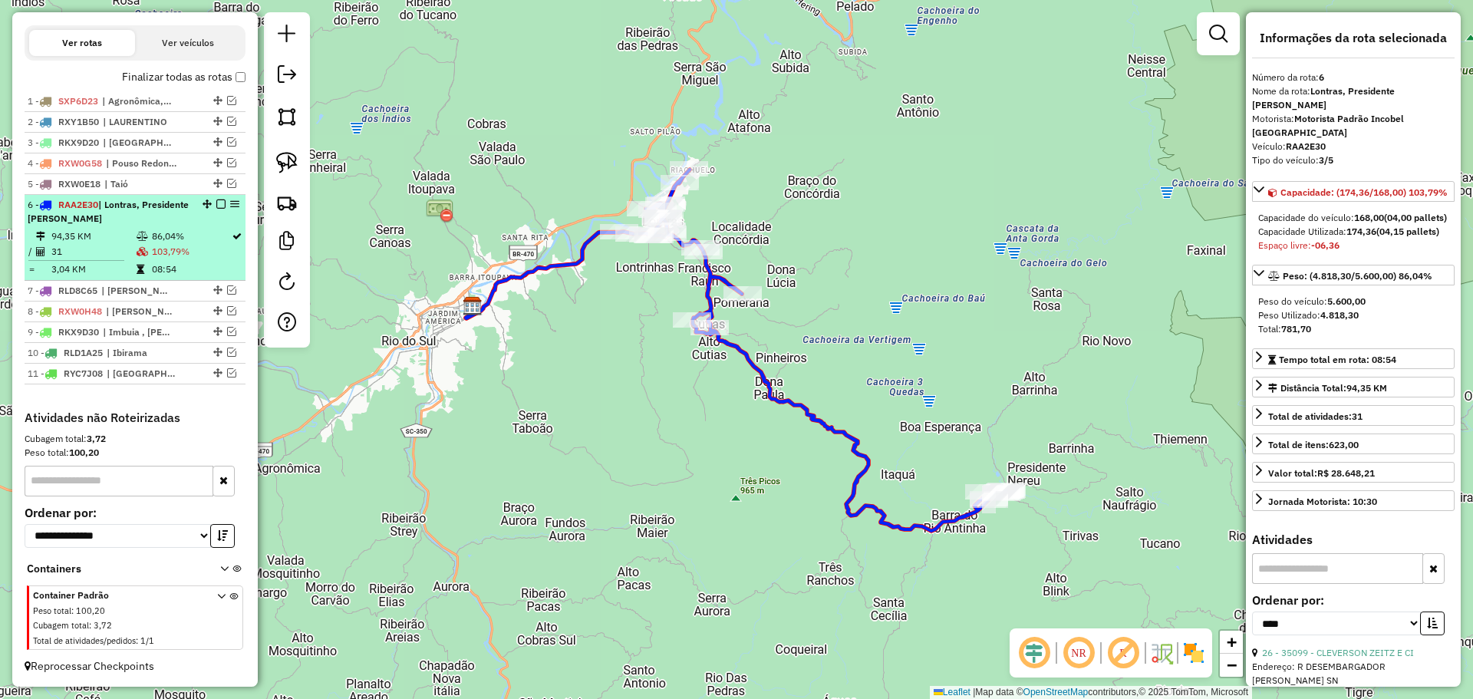
click at [221, 206] on em at bounding box center [220, 203] width 9 height 9
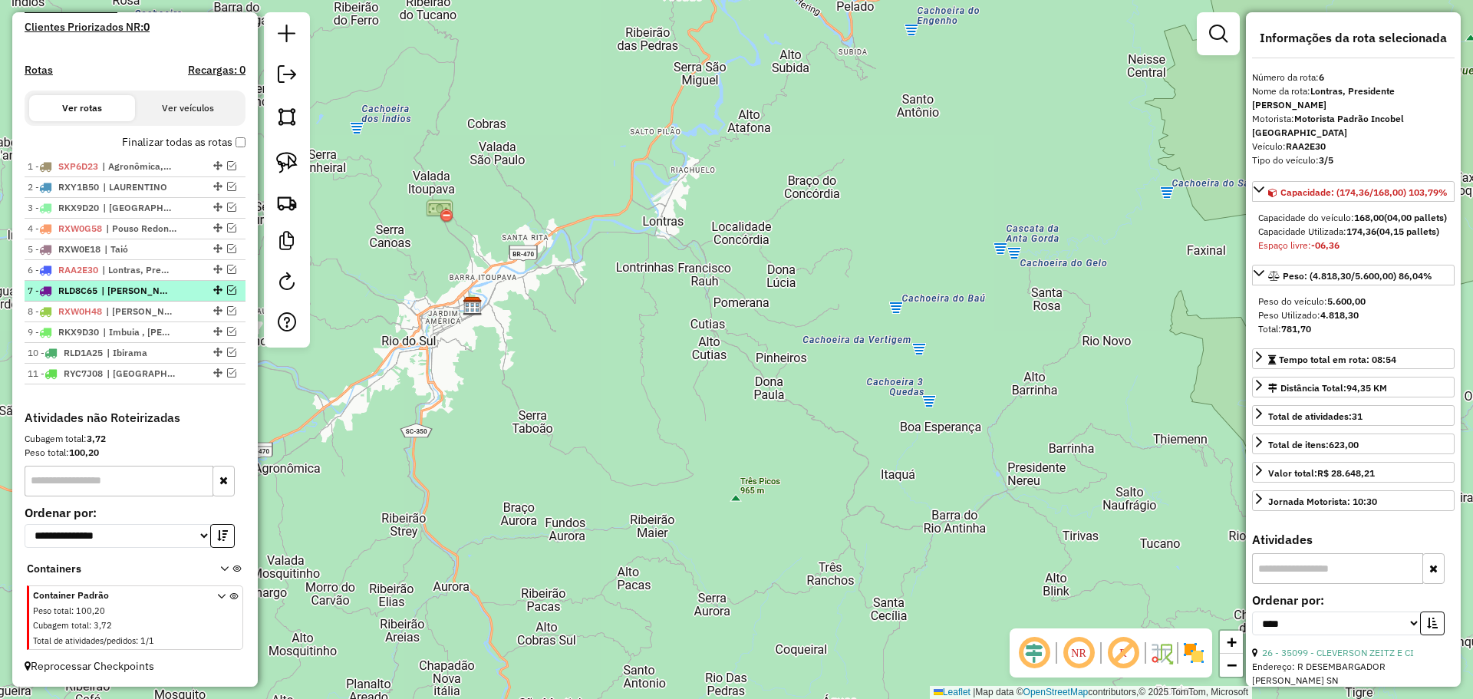
click at [228, 291] on em at bounding box center [231, 289] width 9 height 9
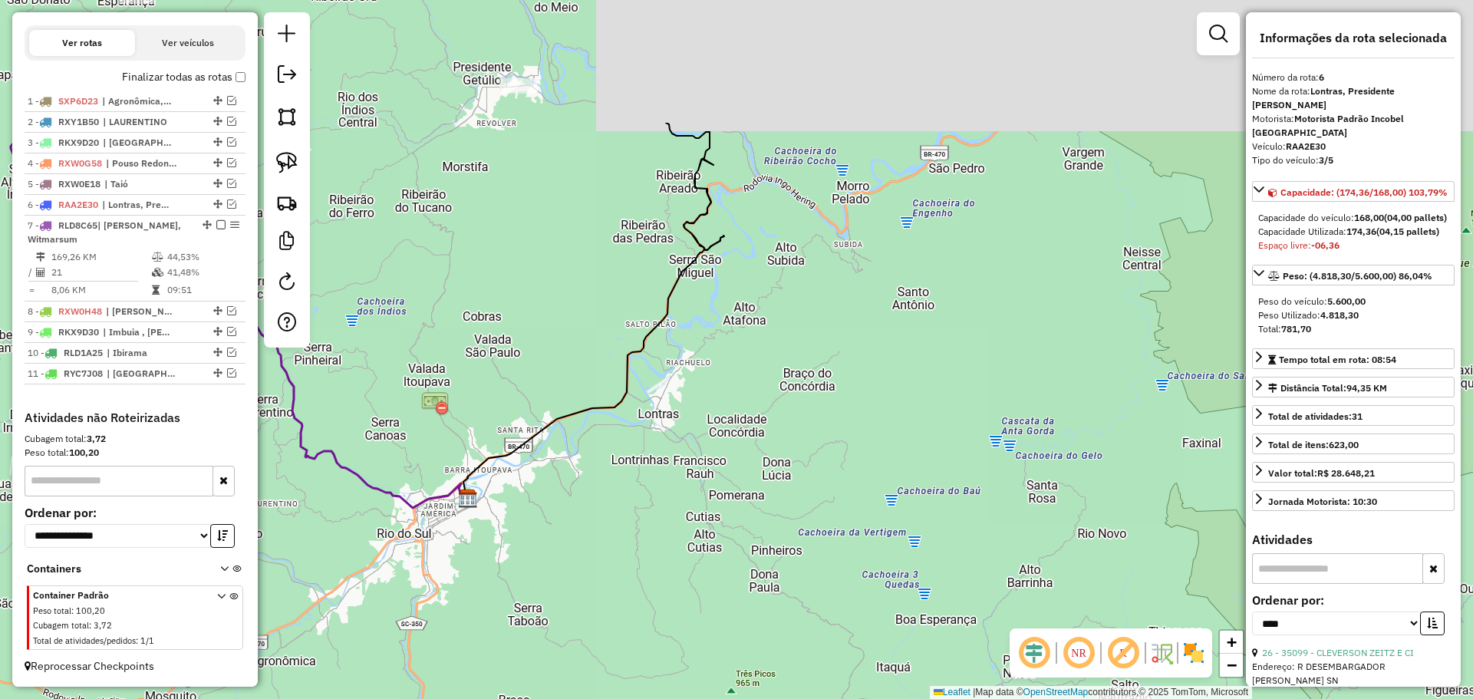
drag, startPoint x: 816, startPoint y: 194, endPoint x: 811, endPoint y: 479, distance: 284.7
click at [808, 441] on div "Janela de atendimento Grade de atendimento Capacidade Transportadoras Veículos …" at bounding box center [736, 349] width 1473 height 699
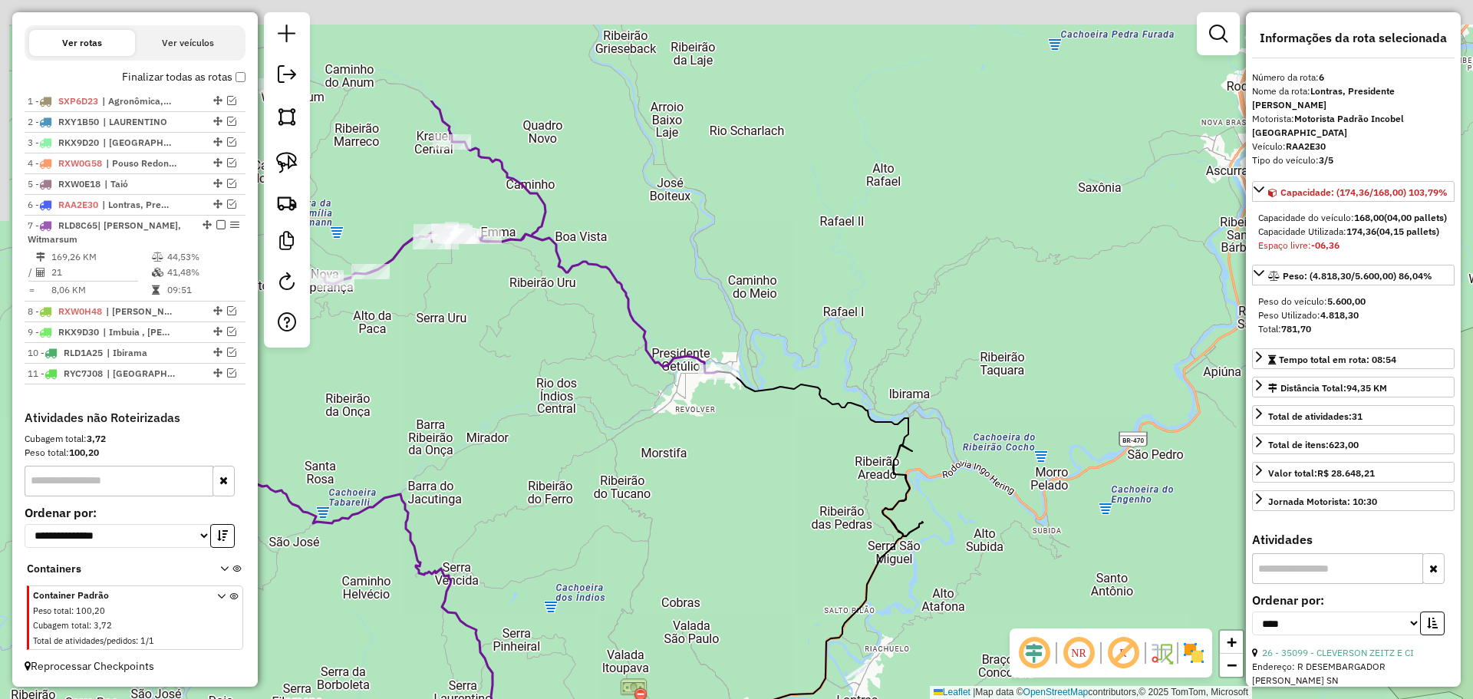
drag, startPoint x: 707, startPoint y: 369, endPoint x: 905, endPoint y: 507, distance: 241.4
click at [902, 507] on div "Janela de atendimento Grade de atendimento Capacidade Transportadoras Veículos …" at bounding box center [736, 349] width 1473 height 699
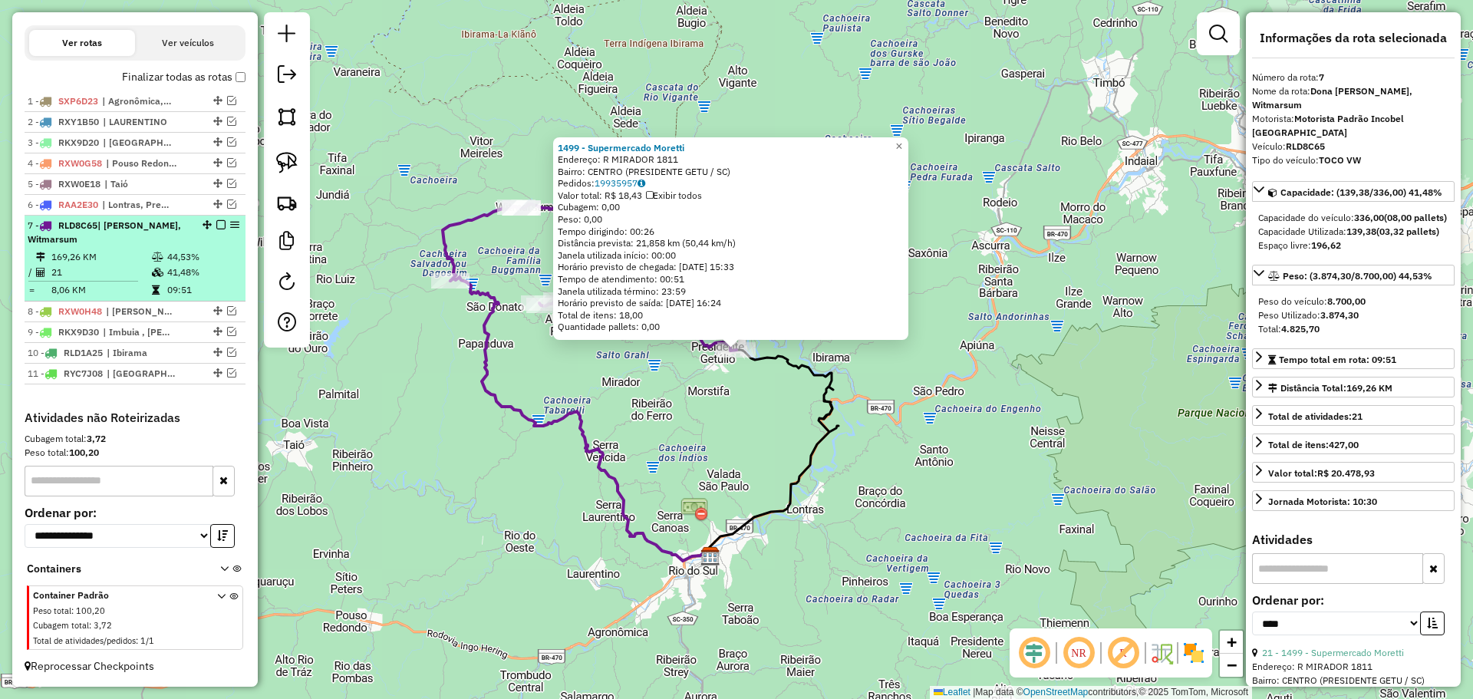
click at [219, 224] on em at bounding box center [220, 224] width 9 height 9
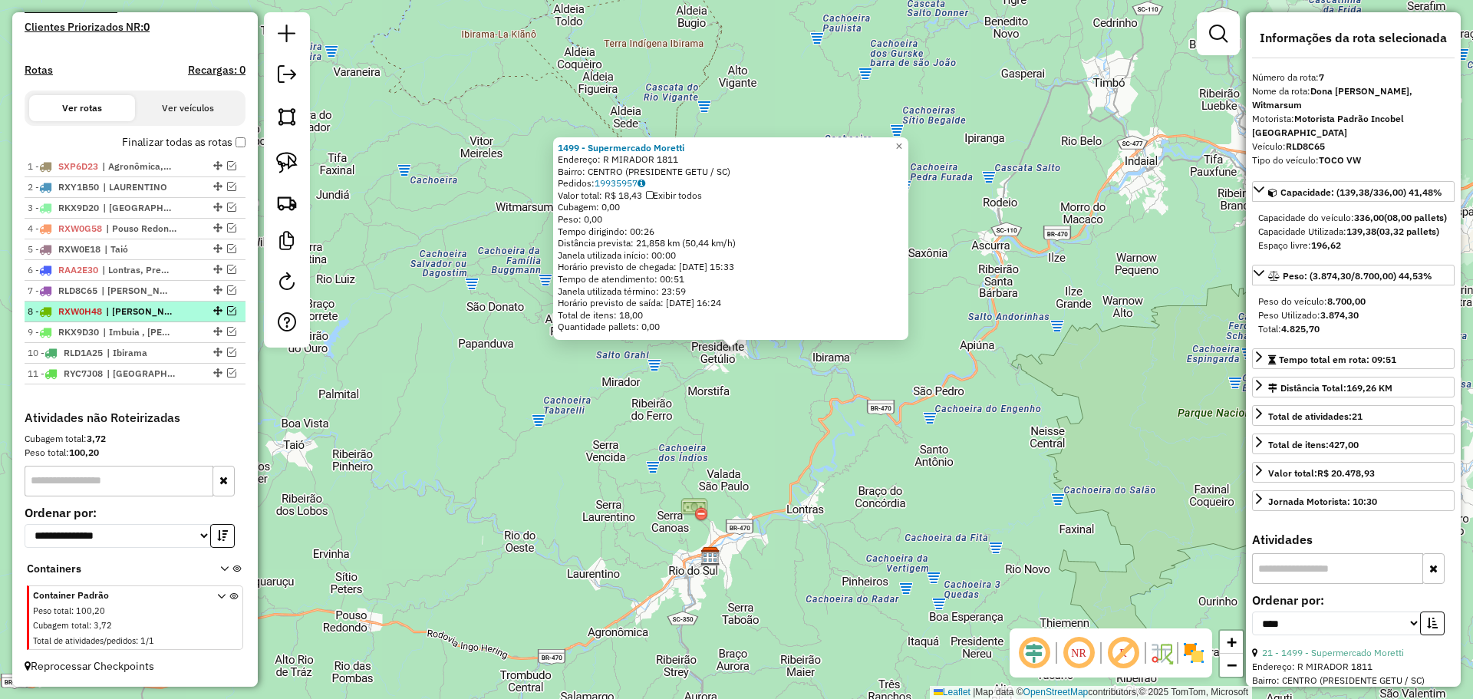
click at [228, 312] on em at bounding box center [231, 310] width 9 height 9
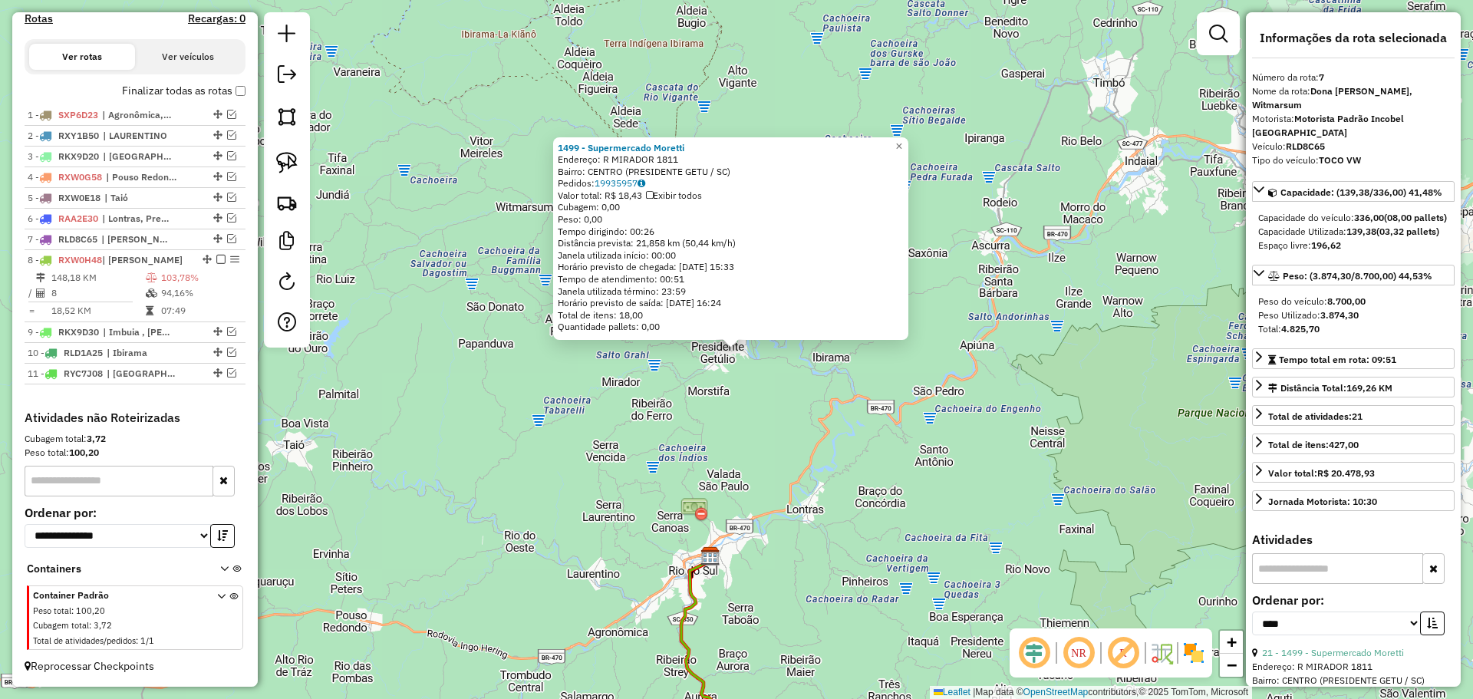
drag, startPoint x: 832, startPoint y: 606, endPoint x: 728, endPoint y: 213, distance: 406.5
click at [729, 223] on div "1499 - Supermercado Moretti Endereço: R MIRADOR 1811 Bairro: [GEOGRAPHIC_DATA] …" at bounding box center [736, 349] width 1473 height 699
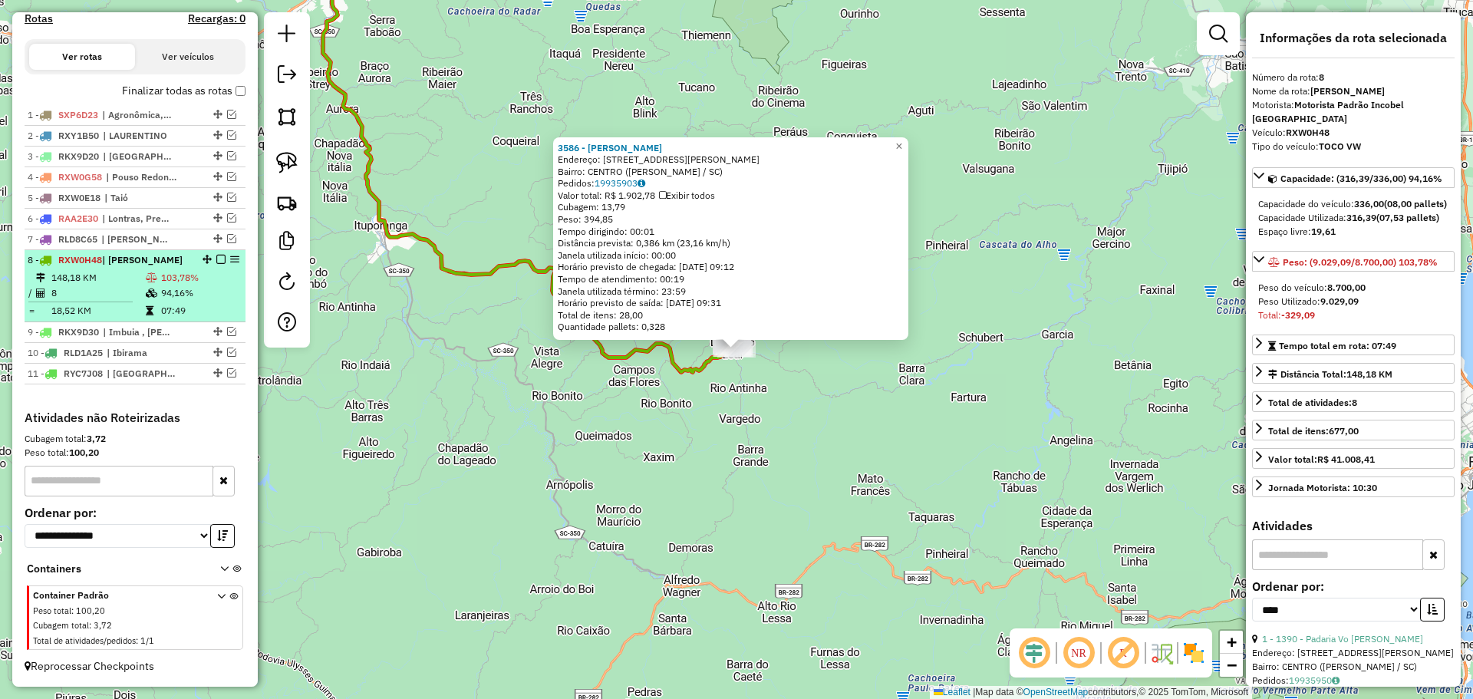
click at [219, 257] on em at bounding box center [220, 259] width 9 height 9
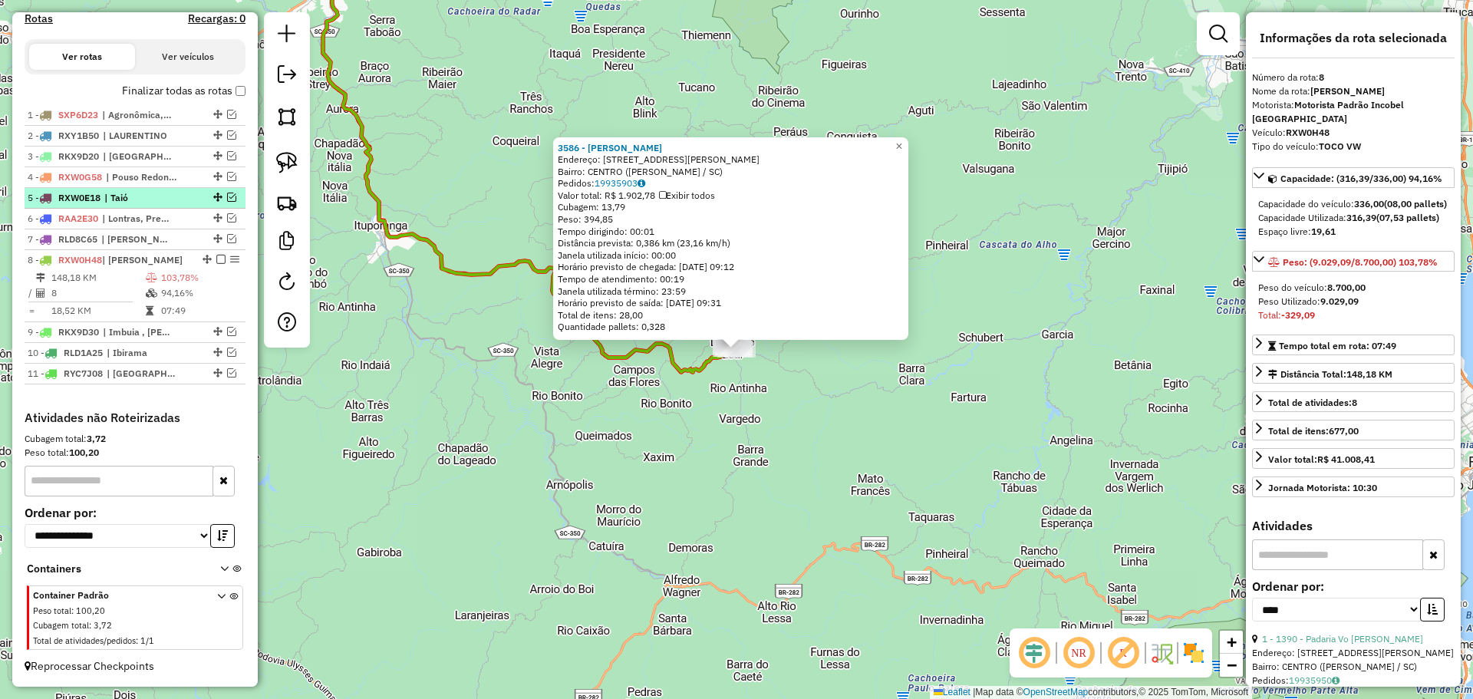
scroll to position [449, 0]
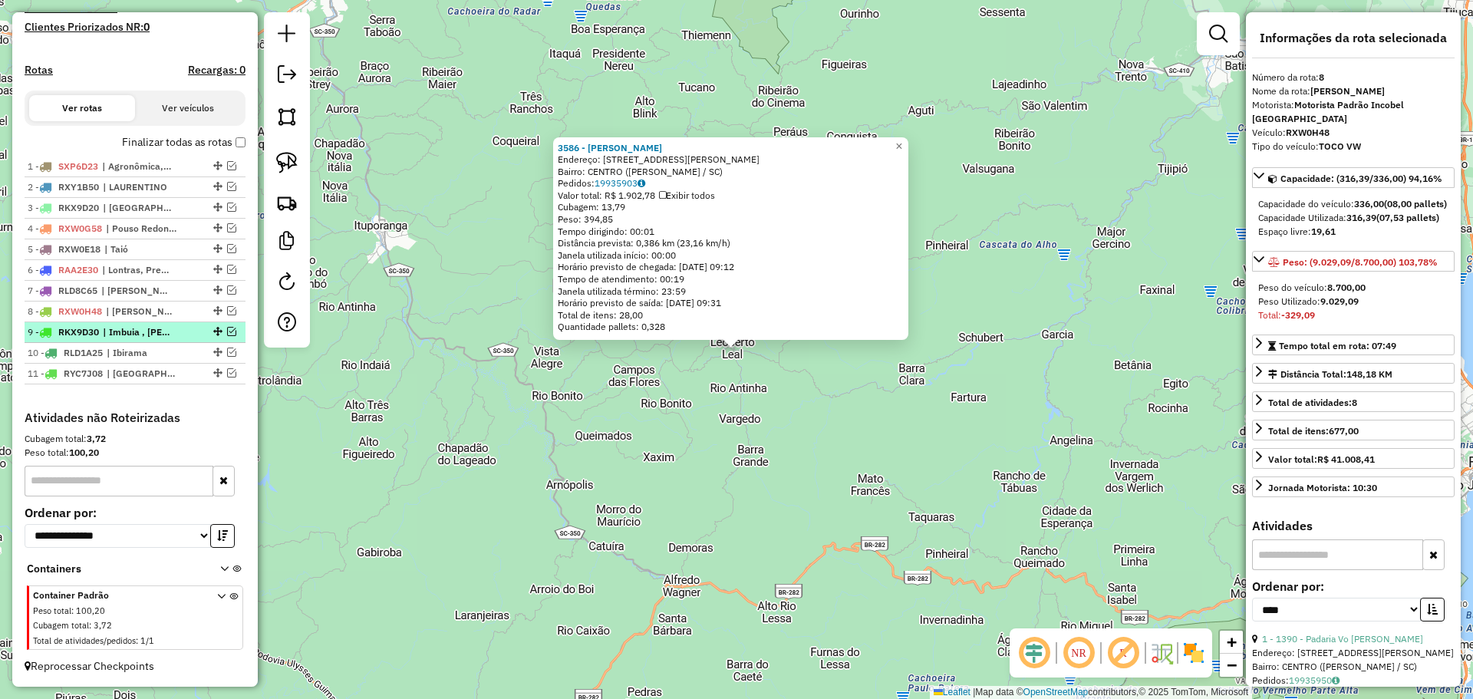
click at [229, 331] on em at bounding box center [231, 331] width 9 height 9
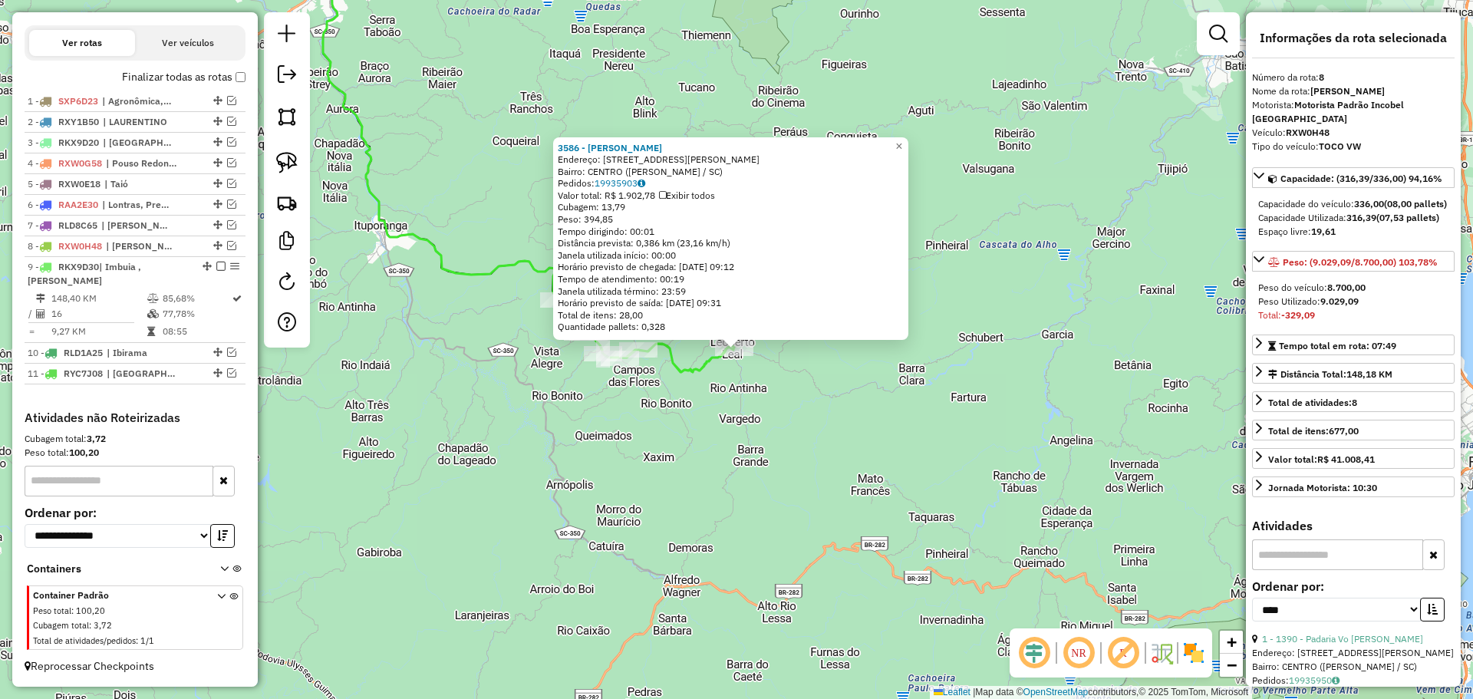
click at [656, 439] on div "3586 - [PERSON_NAME]: R [PERSON_NAME] 87 Bairro: CENTRO ([PERSON_NAME] / SC) Pe…" at bounding box center [736, 349] width 1473 height 699
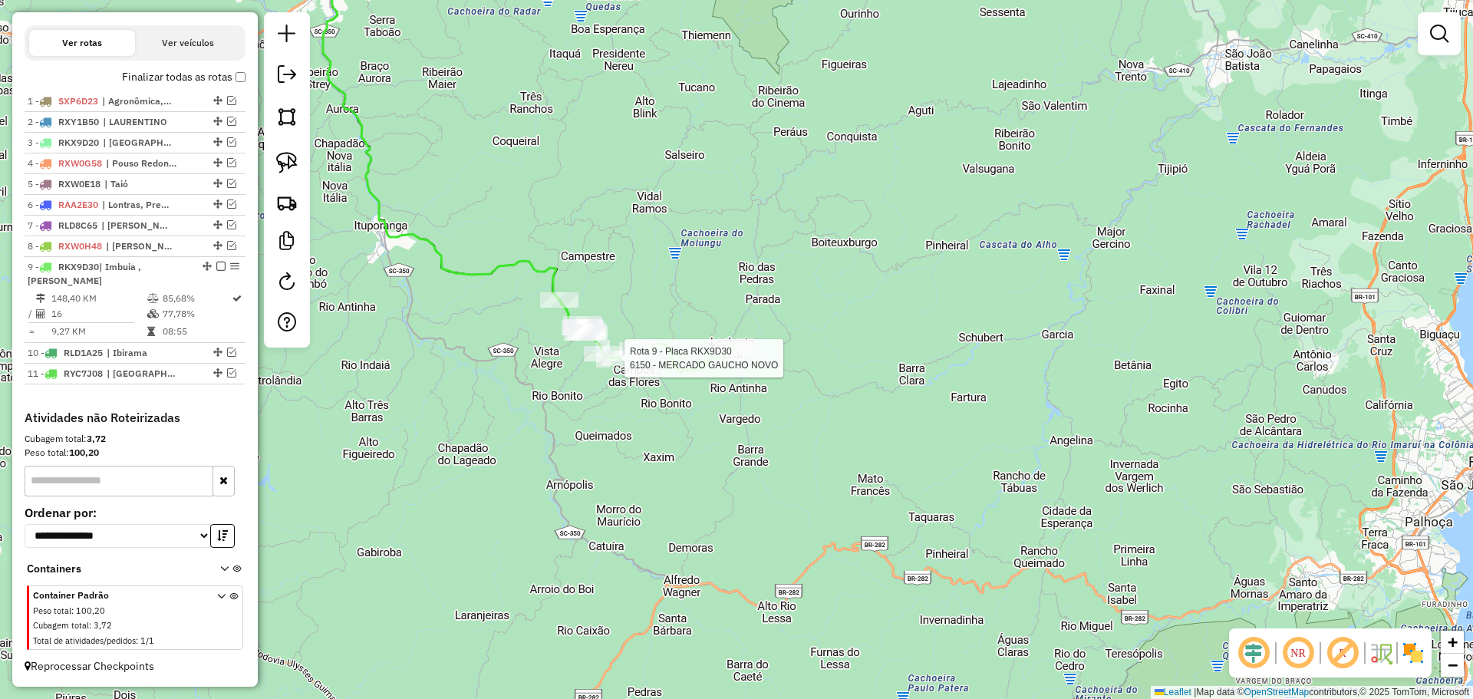
select select "*********"
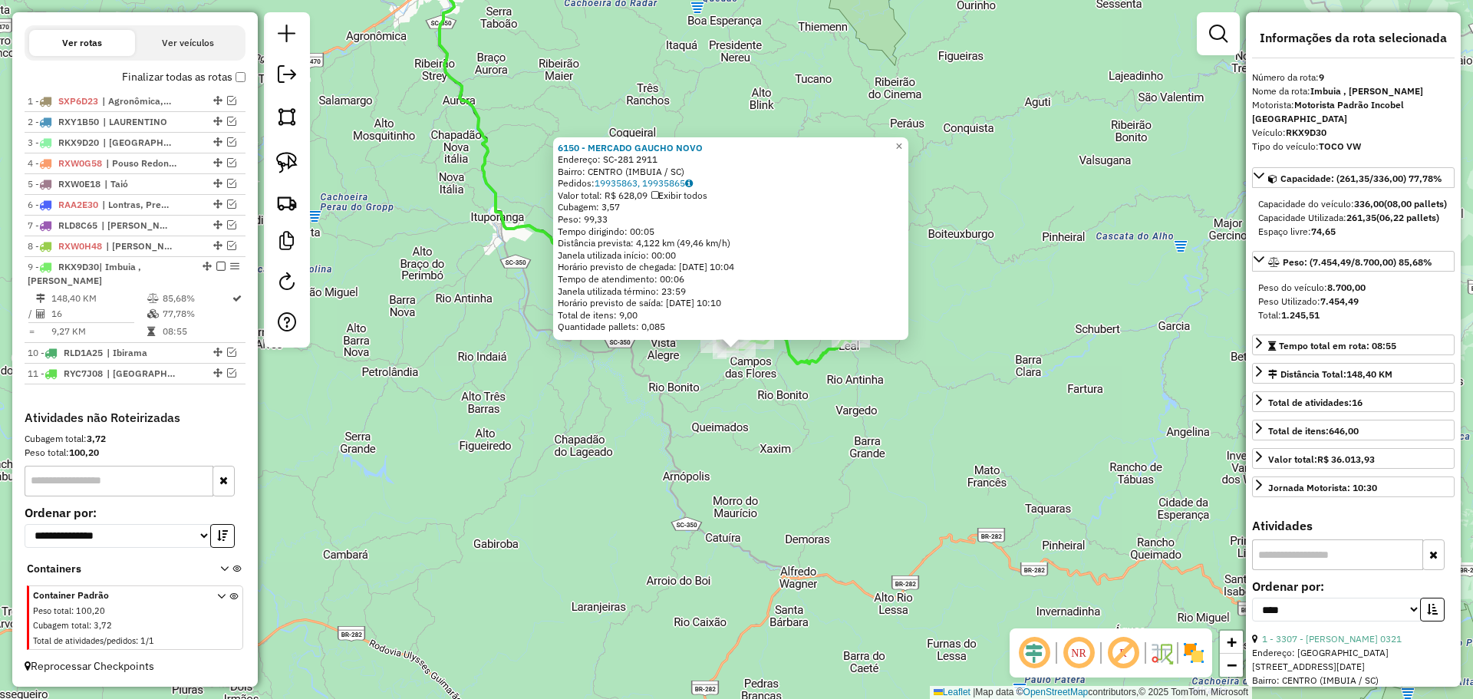
click at [911, 378] on div "6150 - MERCADO GAUCHO NOVO Endereço: SC-281 2911 Bairro: CENTRO (IMBUIA / [GEOG…" at bounding box center [736, 349] width 1473 height 699
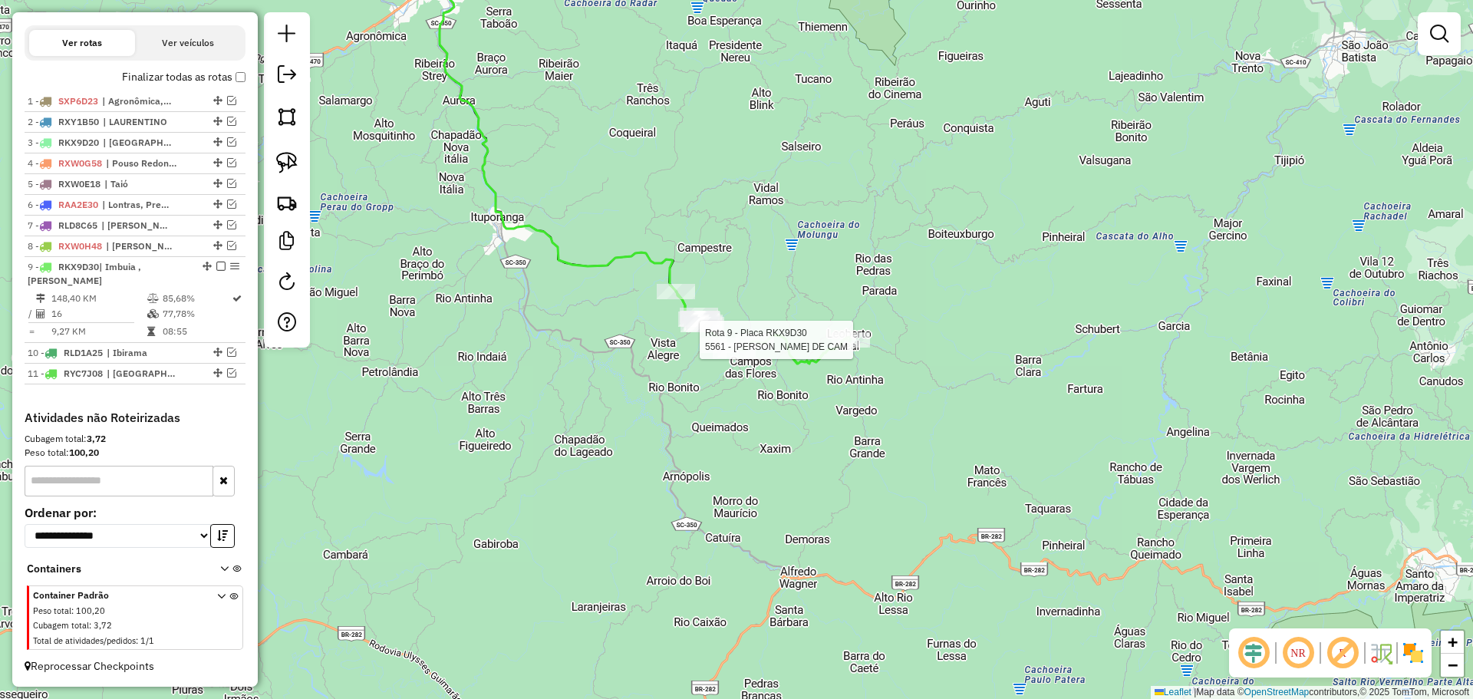
select select "*********"
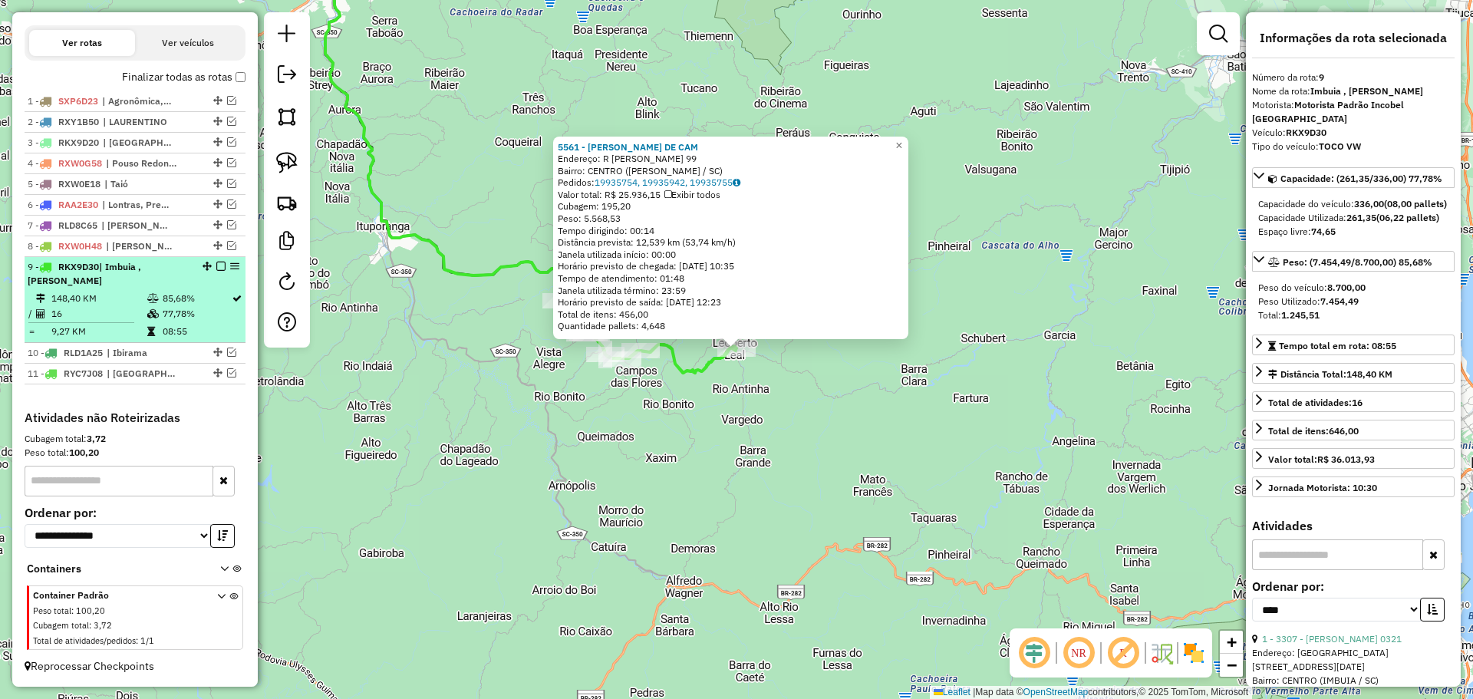
click at [219, 267] on em at bounding box center [220, 266] width 9 height 9
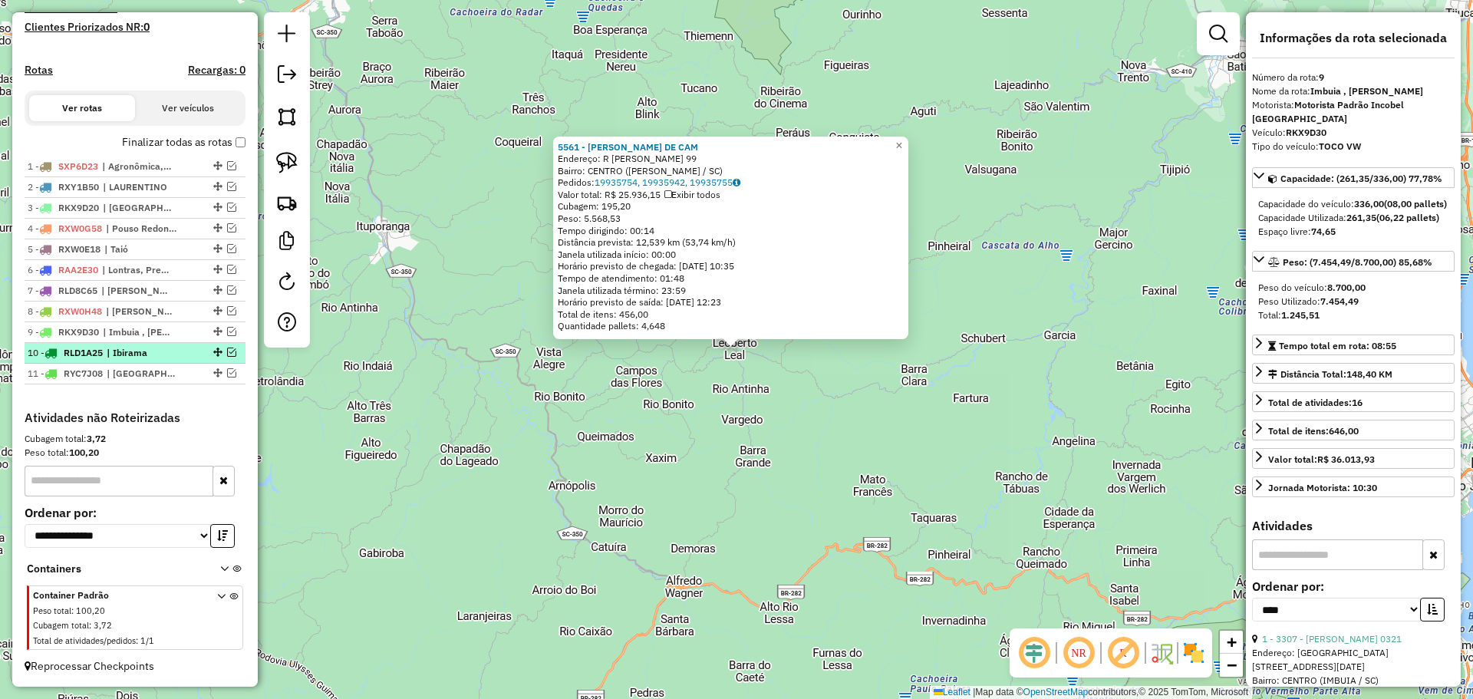
click at [228, 351] on em at bounding box center [231, 352] width 9 height 9
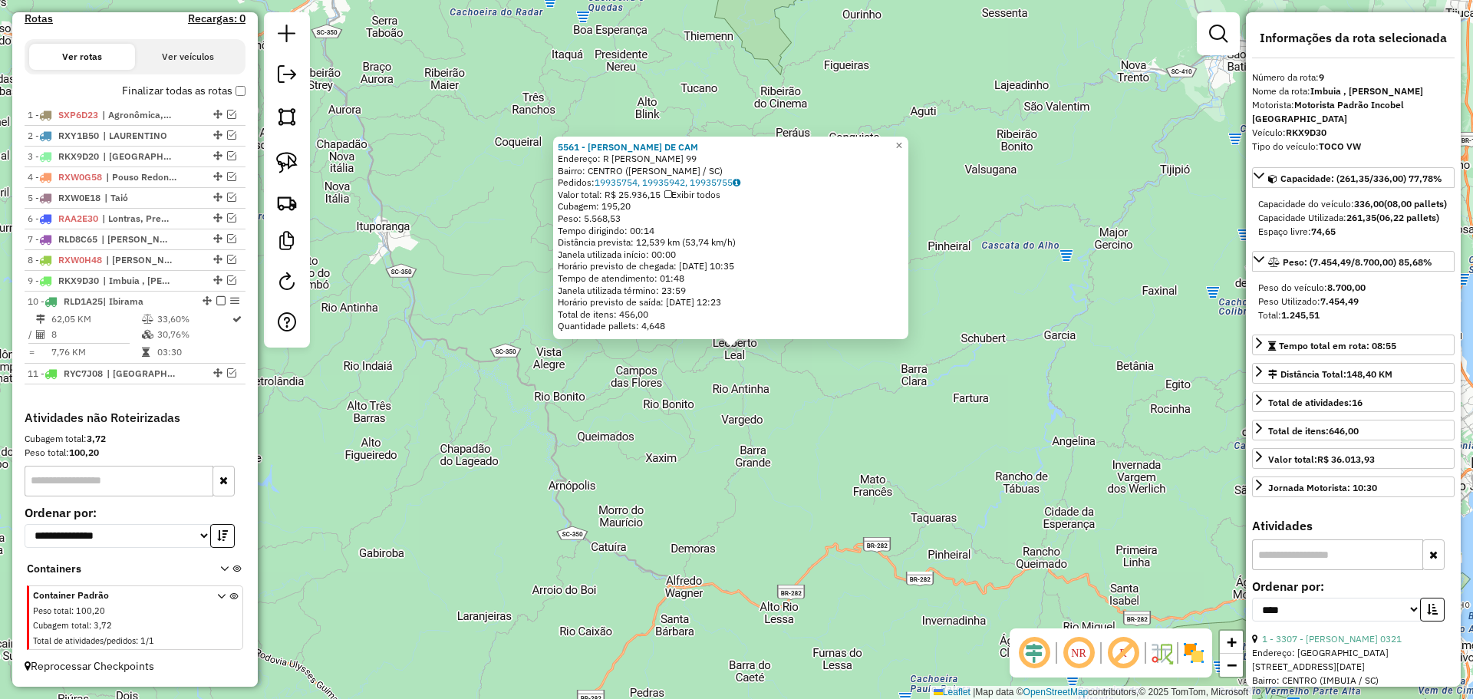
click at [612, 437] on div "5561 - [PERSON_NAME] DE CAM Endereço: R [PERSON_NAME] 99 Bairro: CENTRO ([PERSO…" at bounding box center [736, 349] width 1473 height 699
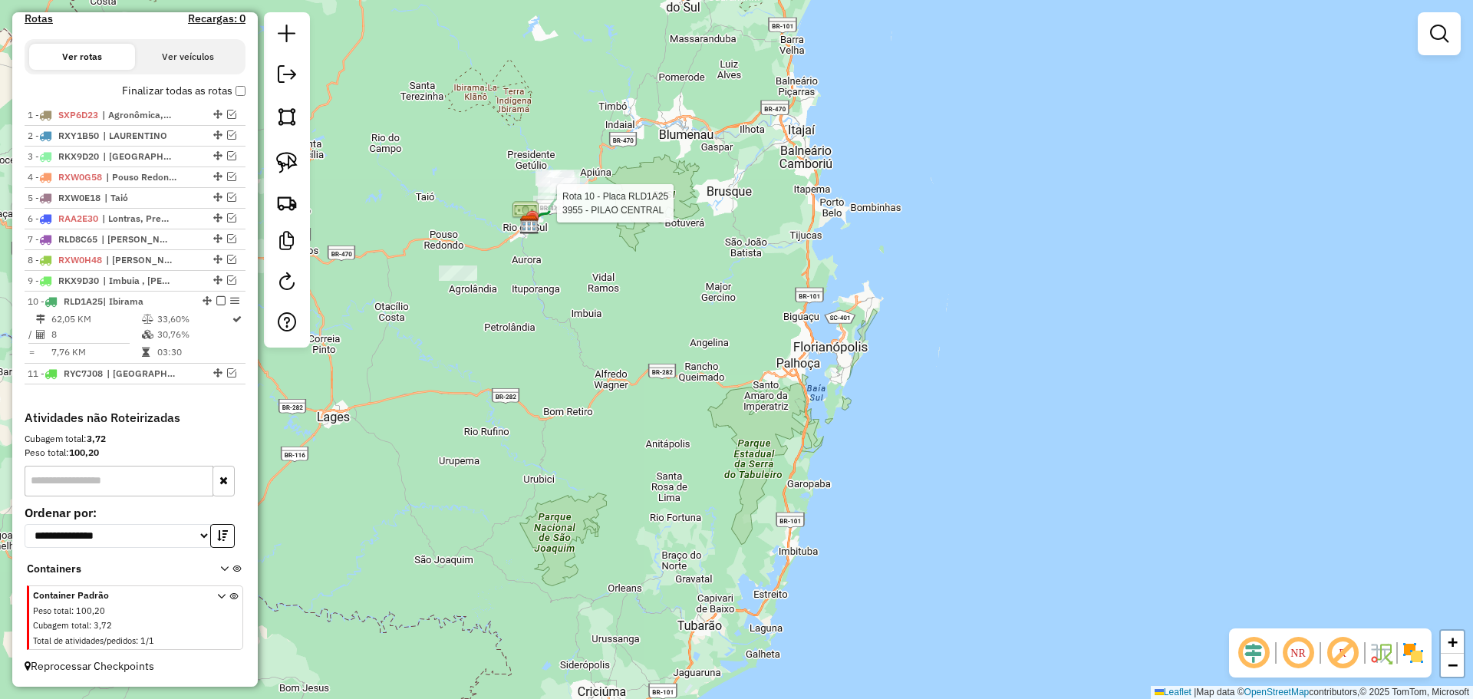
select select "*********"
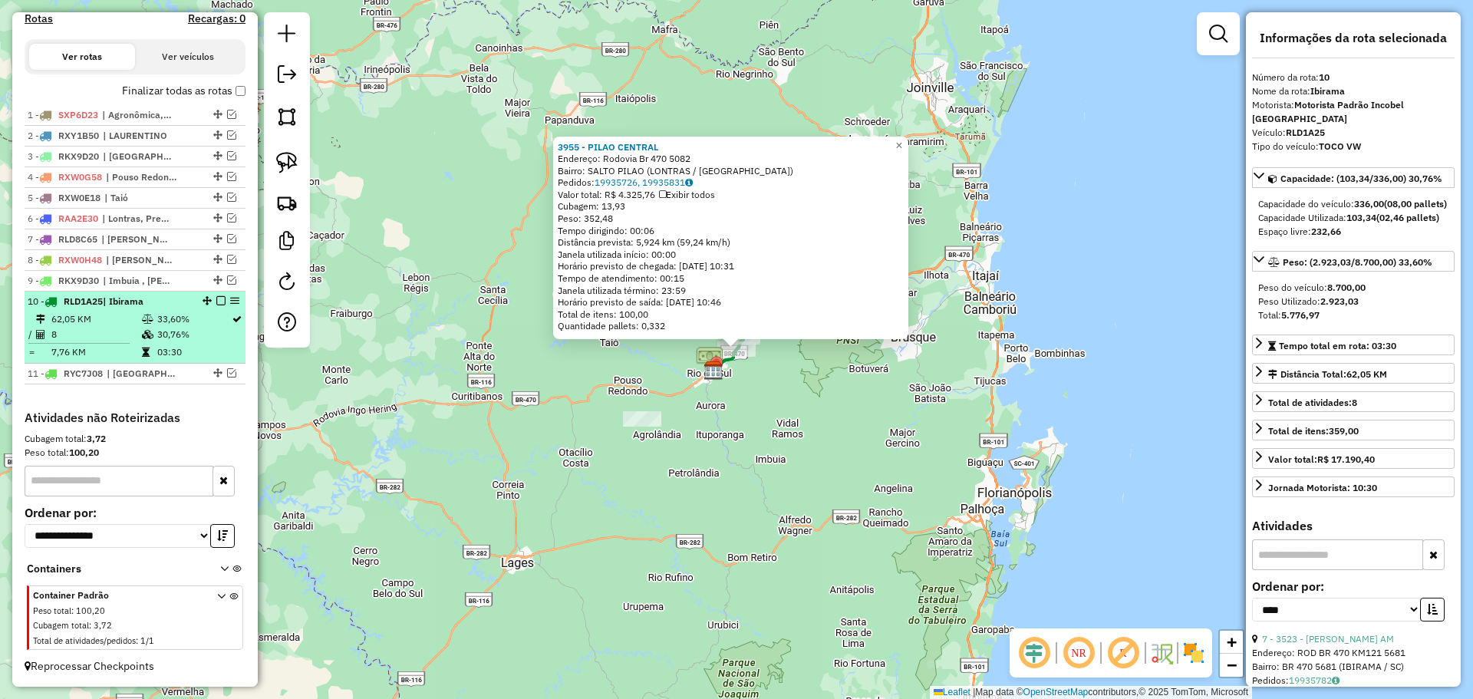
click at [222, 302] on em at bounding box center [220, 300] width 9 height 9
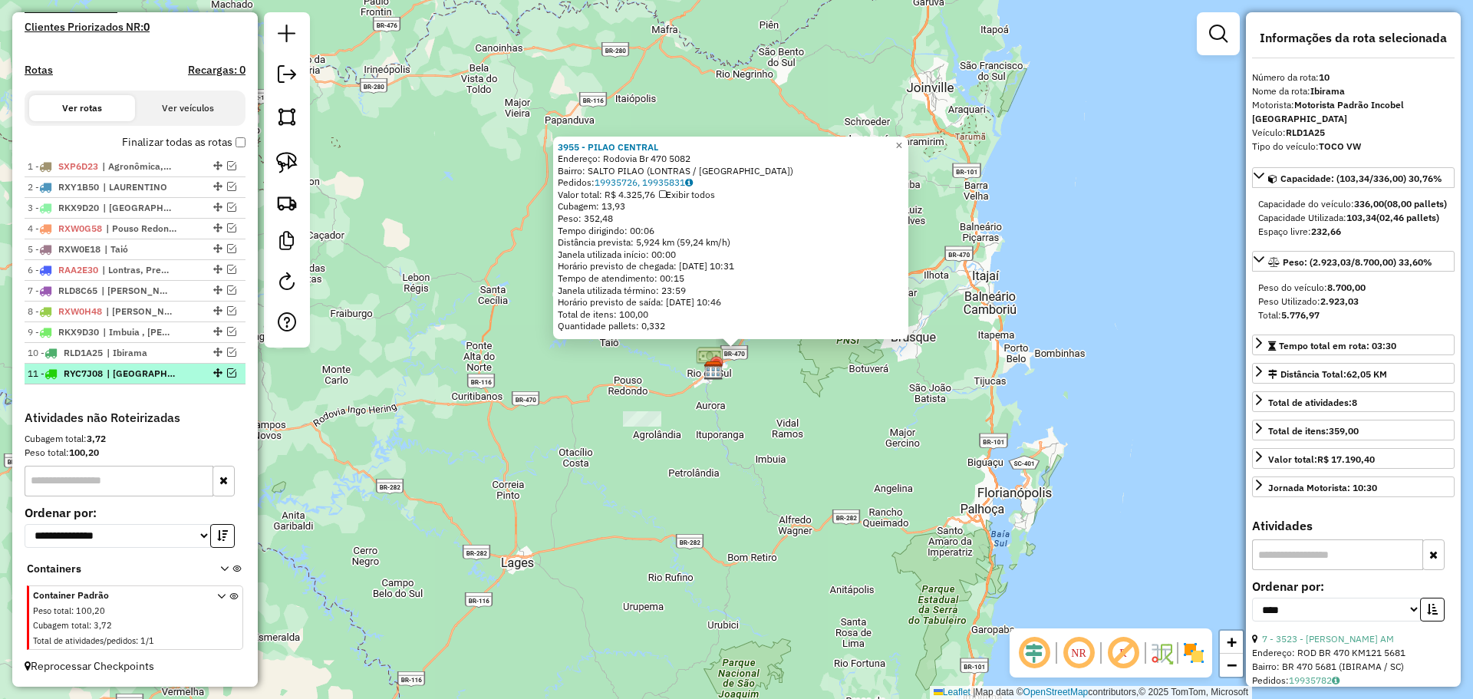
click at [229, 373] on em at bounding box center [231, 372] width 9 height 9
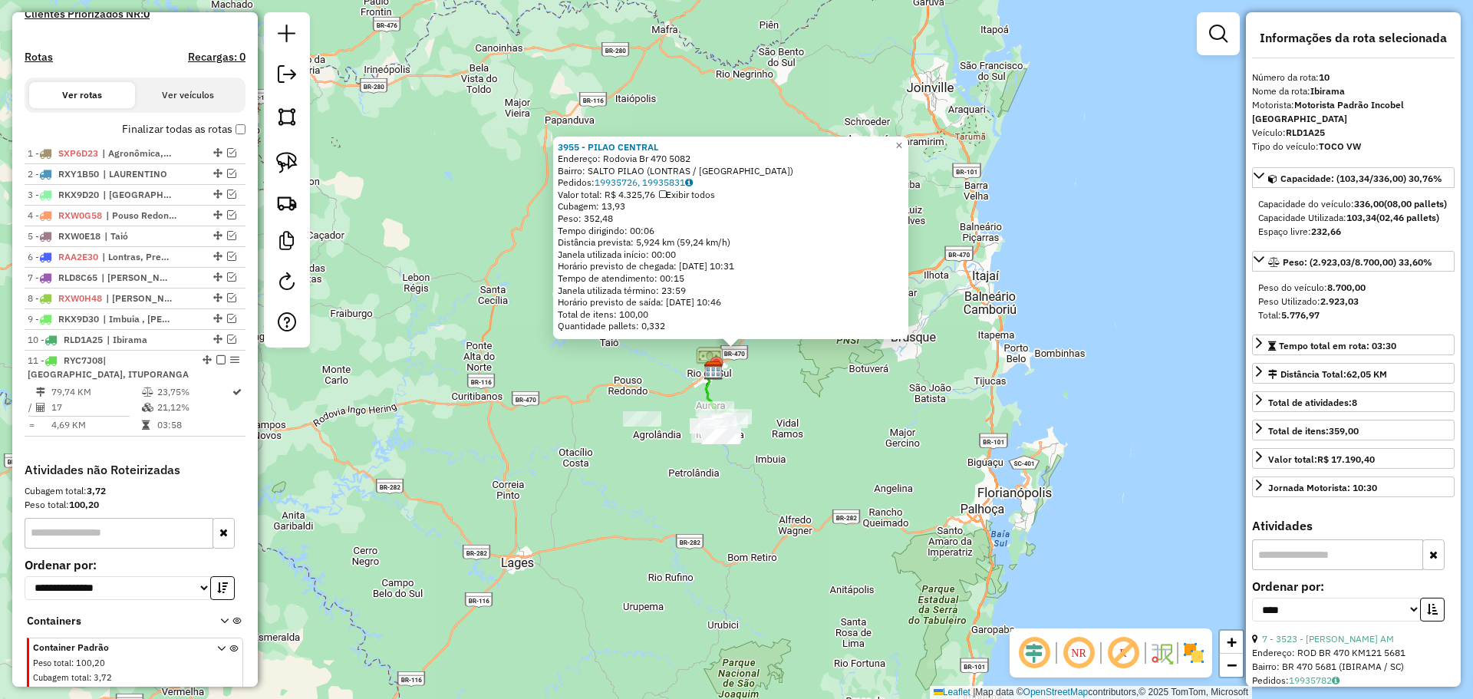
scroll to position [514, 0]
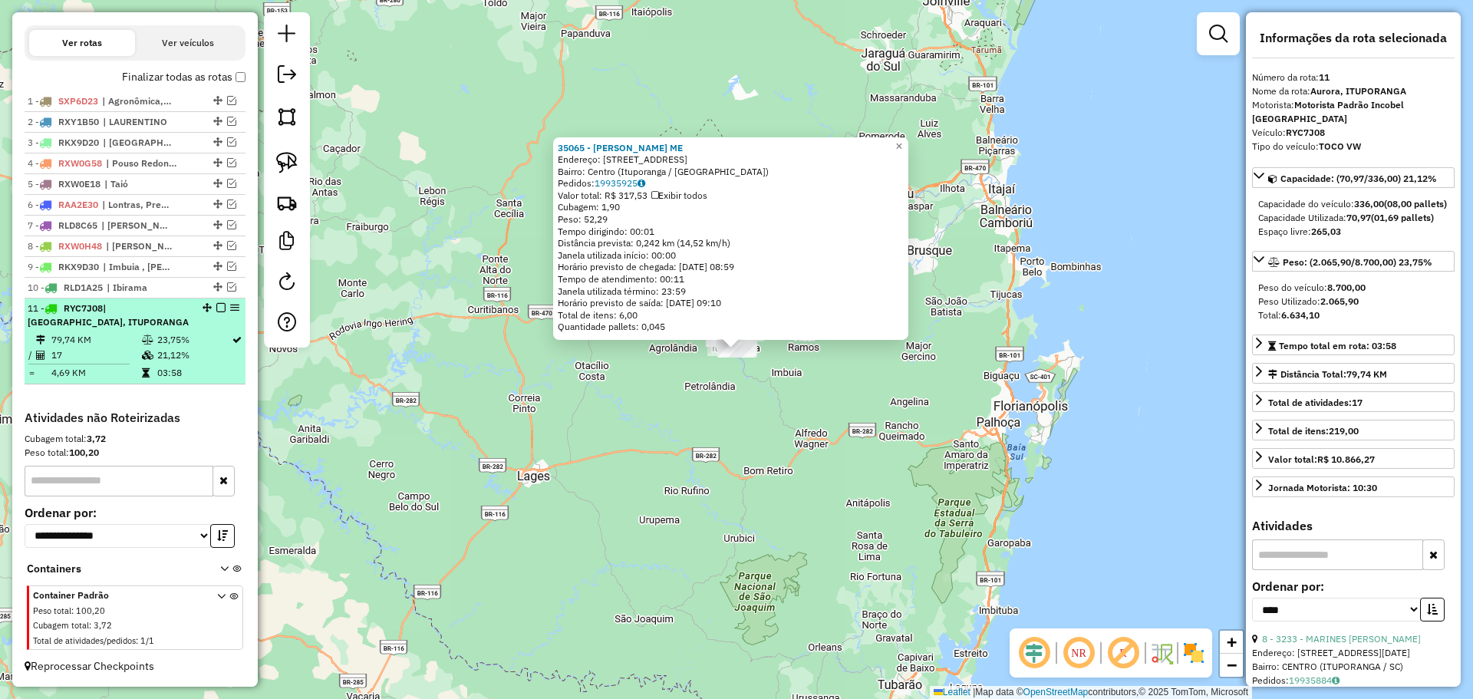
click at [220, 307] on em at bounding box center [220, 307] width 9 height 9
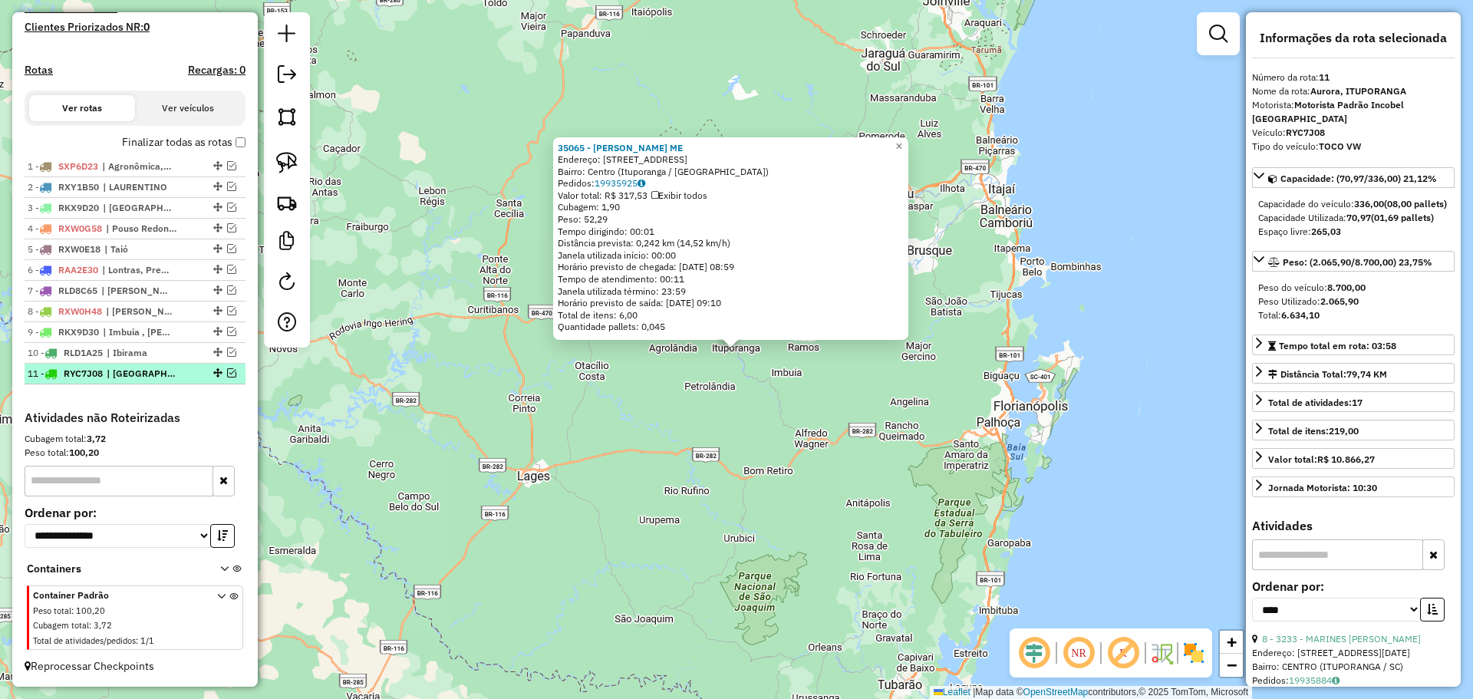
scroll to position [449, 0]
click at [322, 368] on div "35065 - [PERSON_NAME] ME Endereço: Travessa Jacó Sens, 19 Bairro: [GEOGRAPHIC_D…" at bounding box center [736, 349] width 1473 height 699
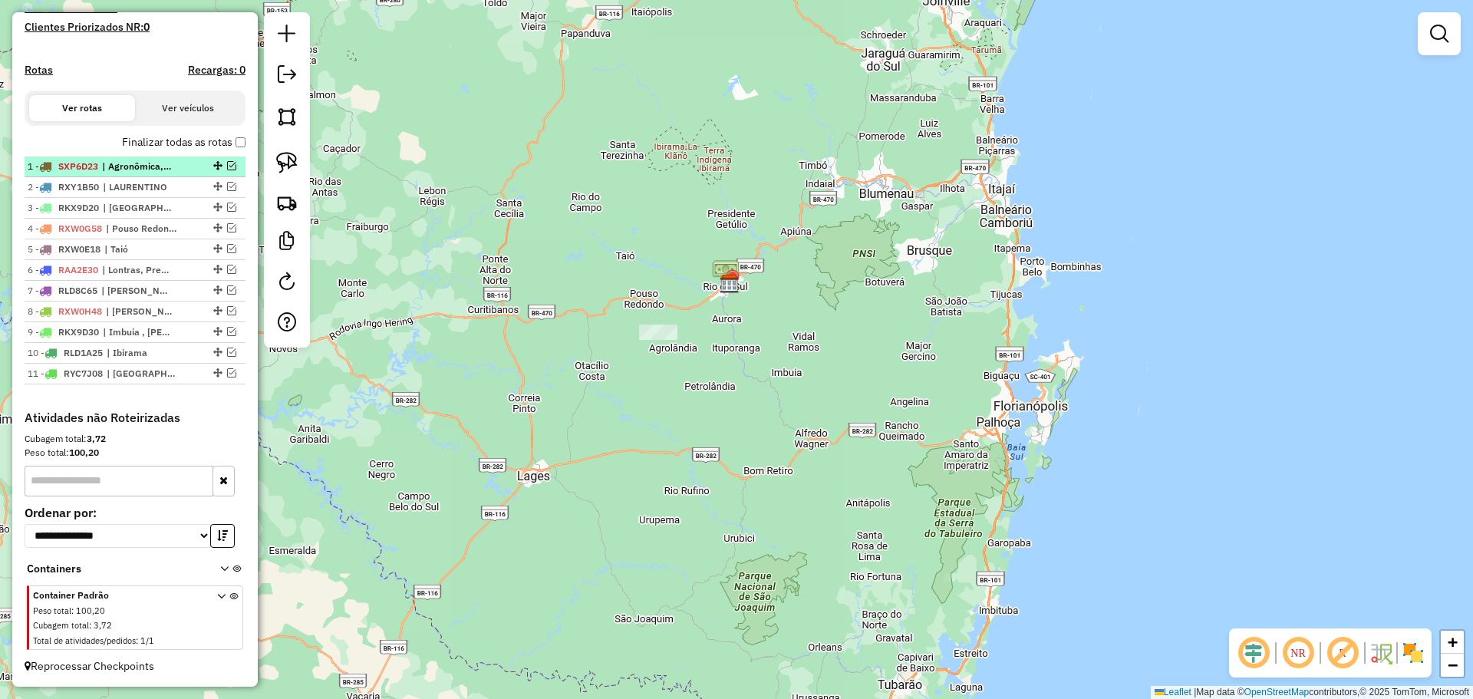
drag, startPoint x: 226, startPoint y: 166, endPoint x: 236, endPoint y: 175, distance: 14.1
click at [227, 166] on em at bounding box center [231, 165] width 9 height 9
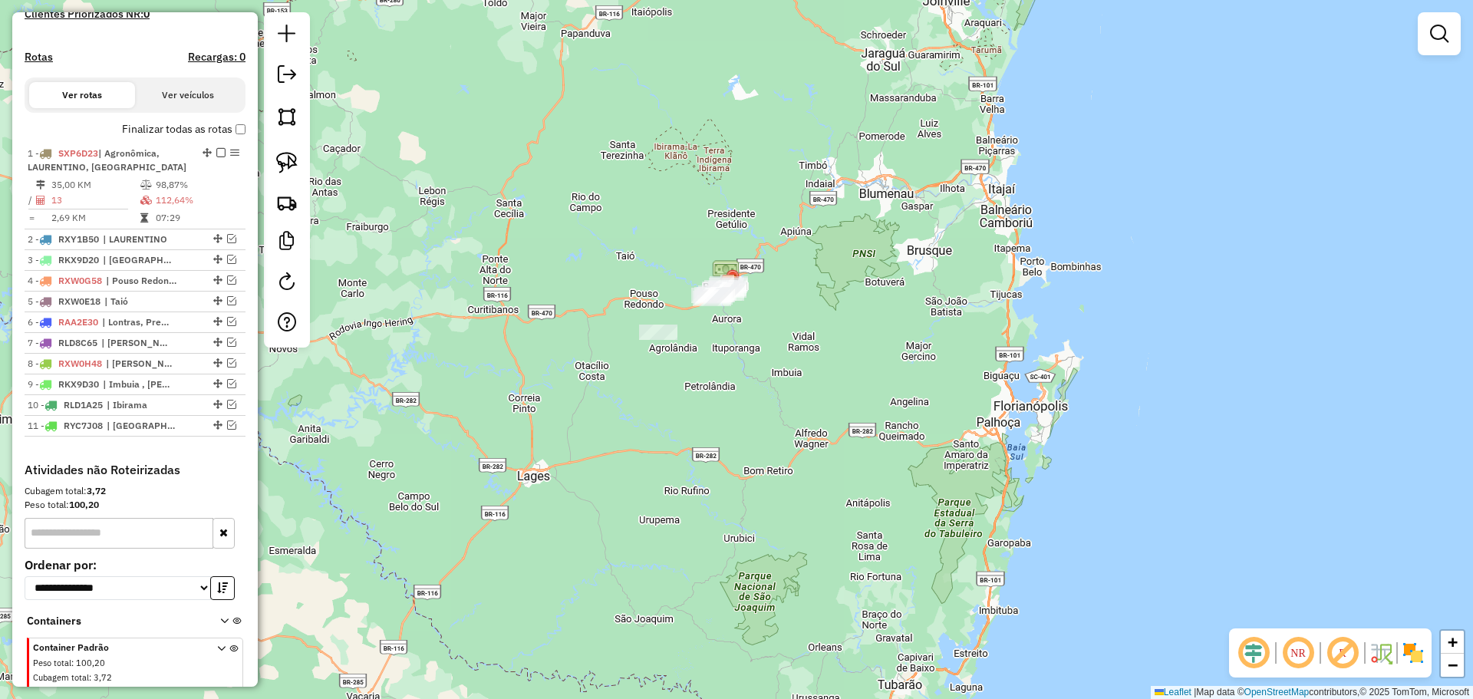
scroll to position [514, 0]
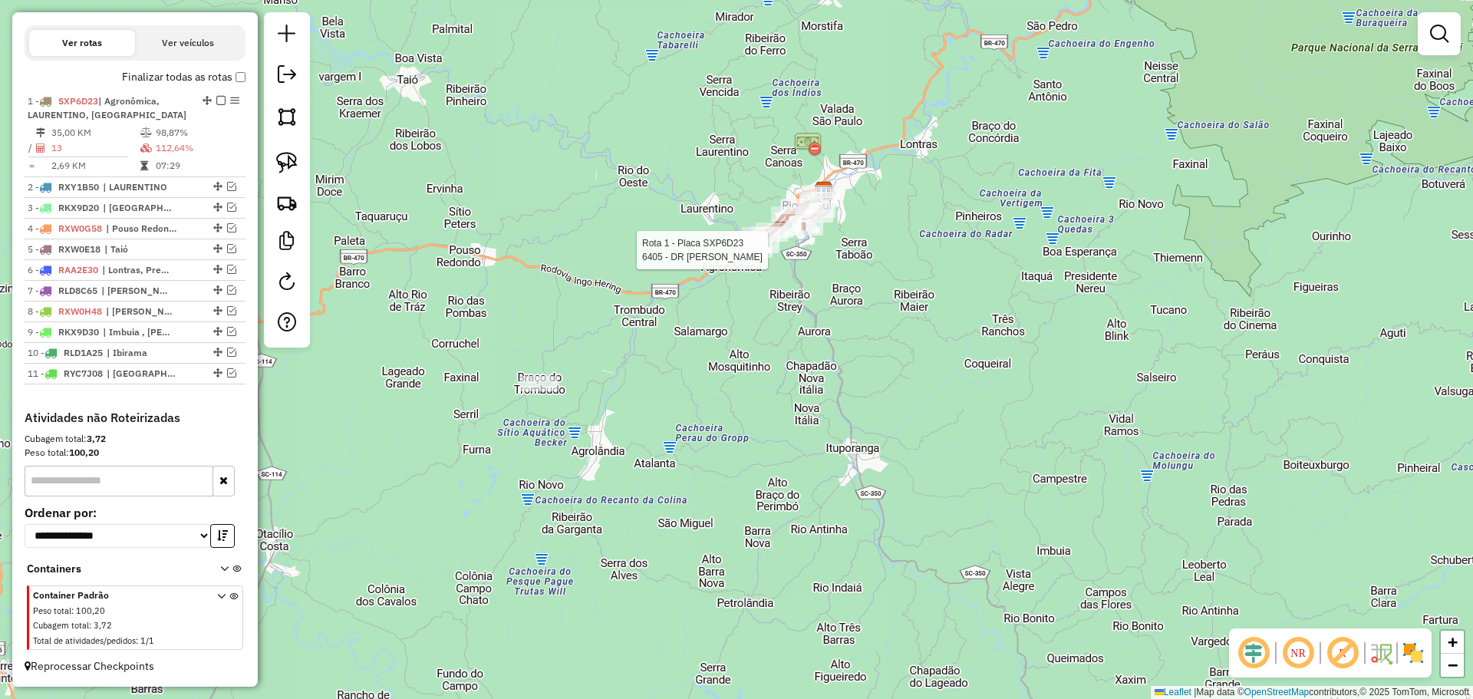
select select "*********"
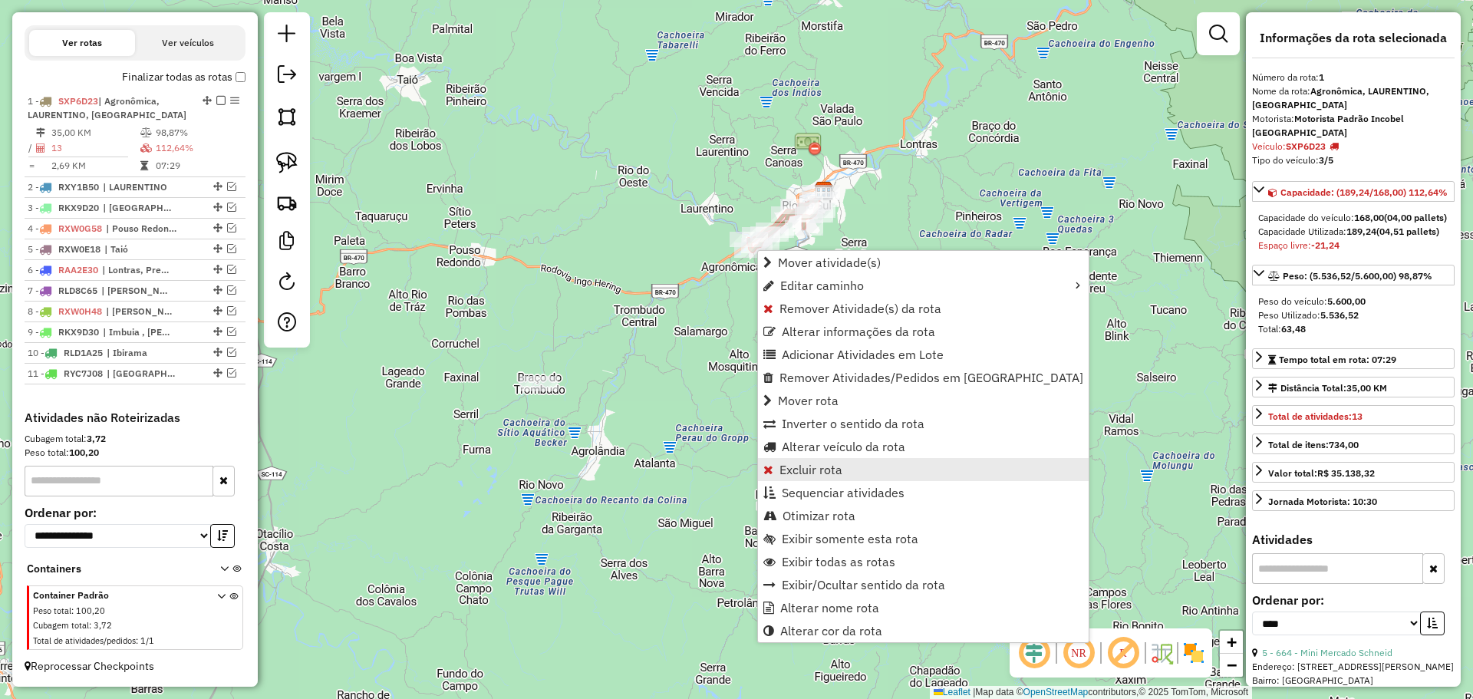
click at [871, 476] on link "Excluir rota" at bounding box center [923, 469] width 331 height 23
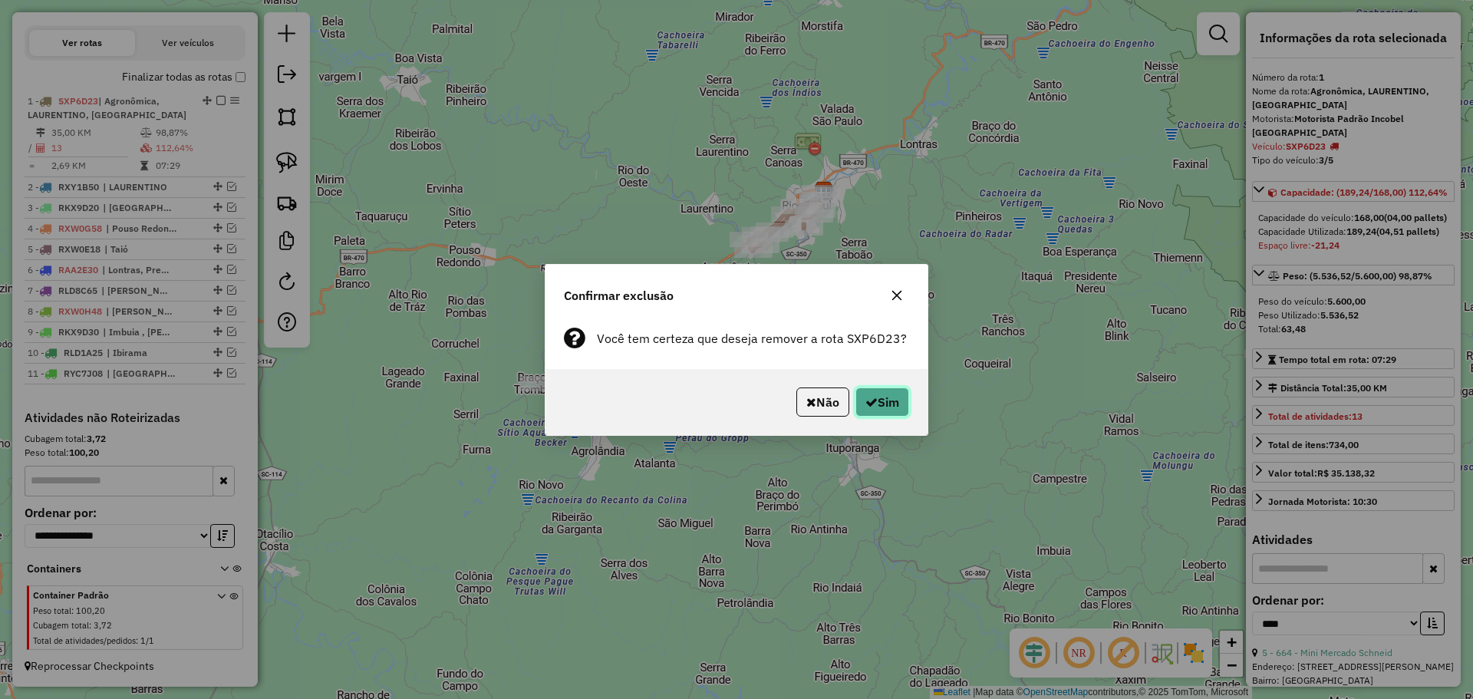
click at [902, 400] on button "Sim" at bounding box center [882, 401] width 54 height 29
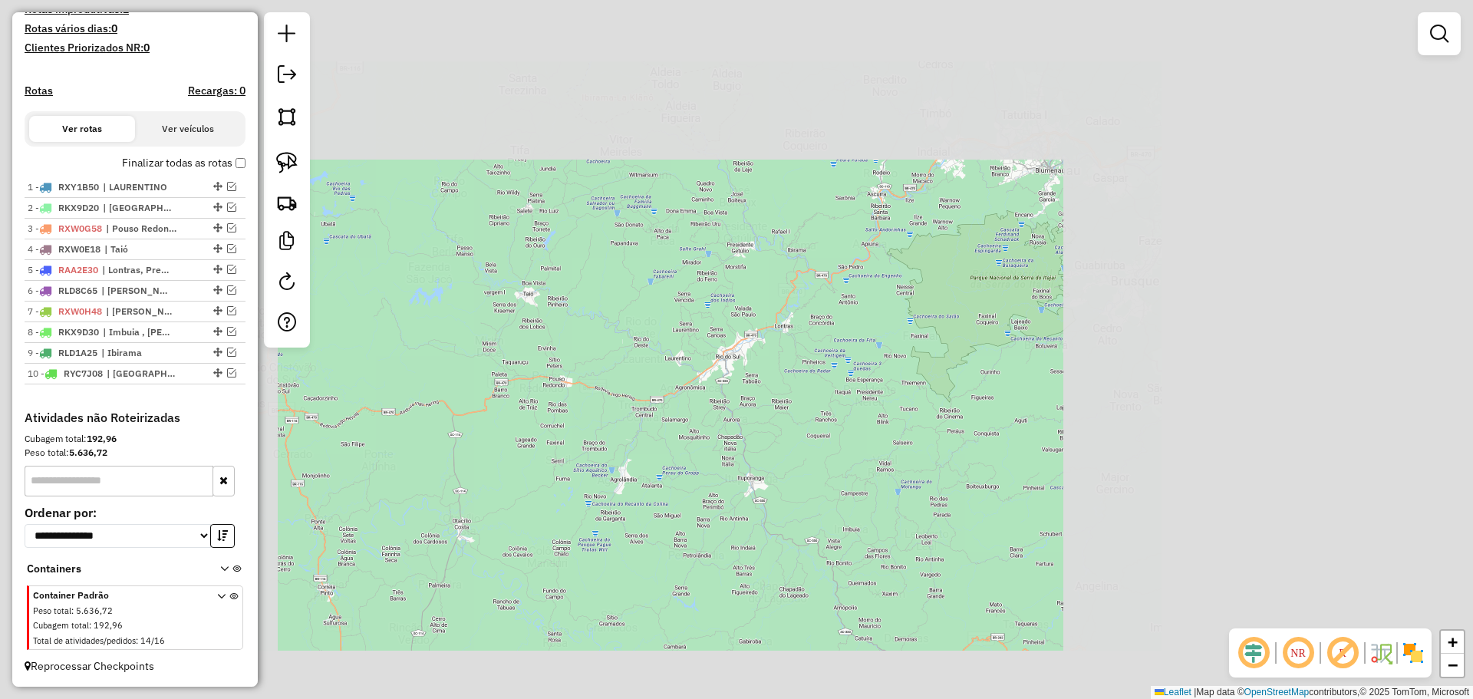
scroll to position [428, 0]
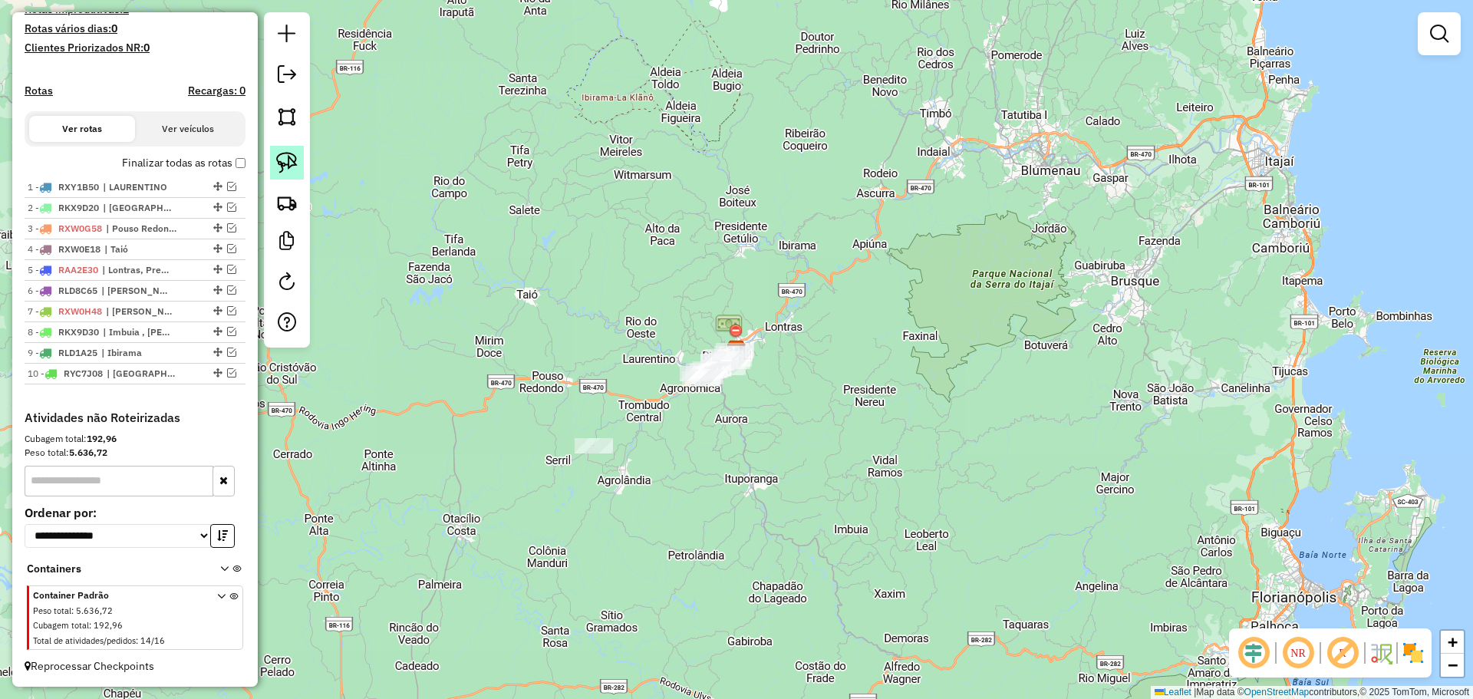
click at [287, 160] on img at bounding box center [286, 162] width 21 height 21
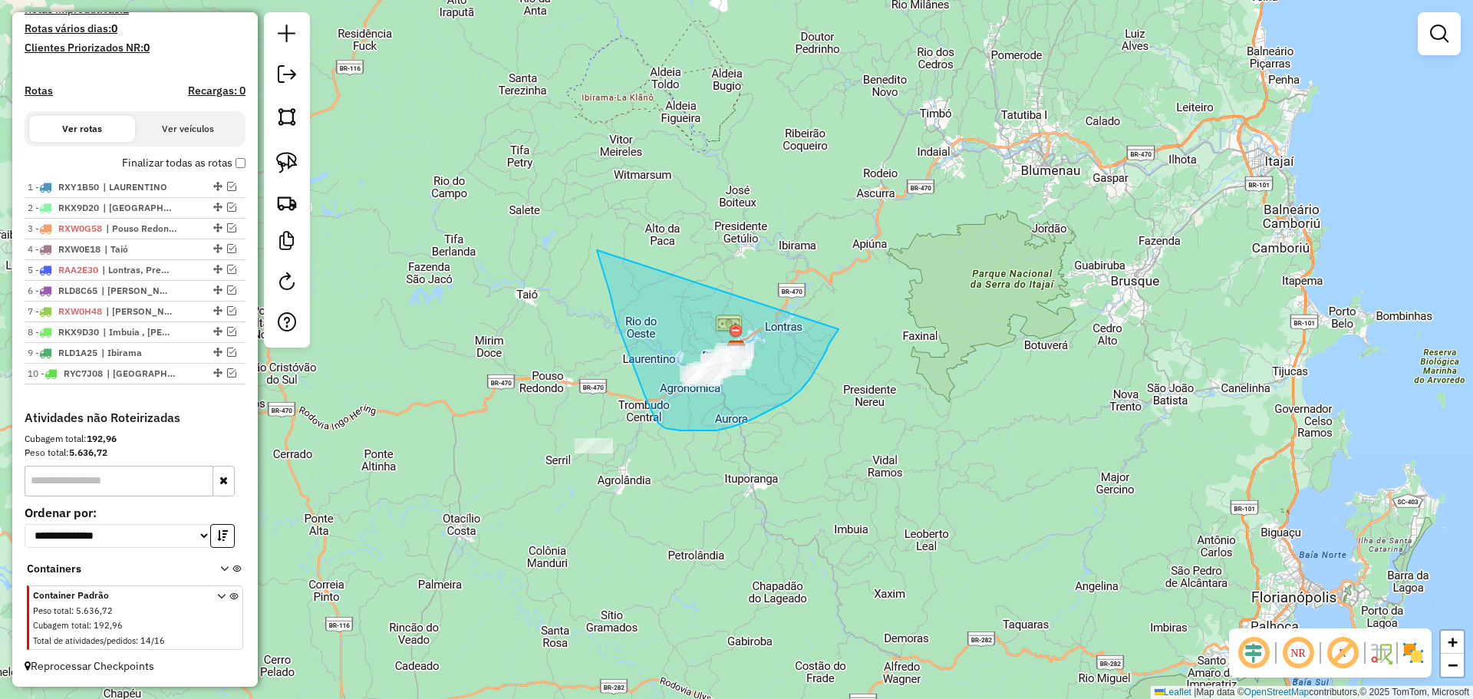
drag, startPoint x: 601, startPoint y: 264, endPoint x: 843, endPoint y: 318, distance: 248.3
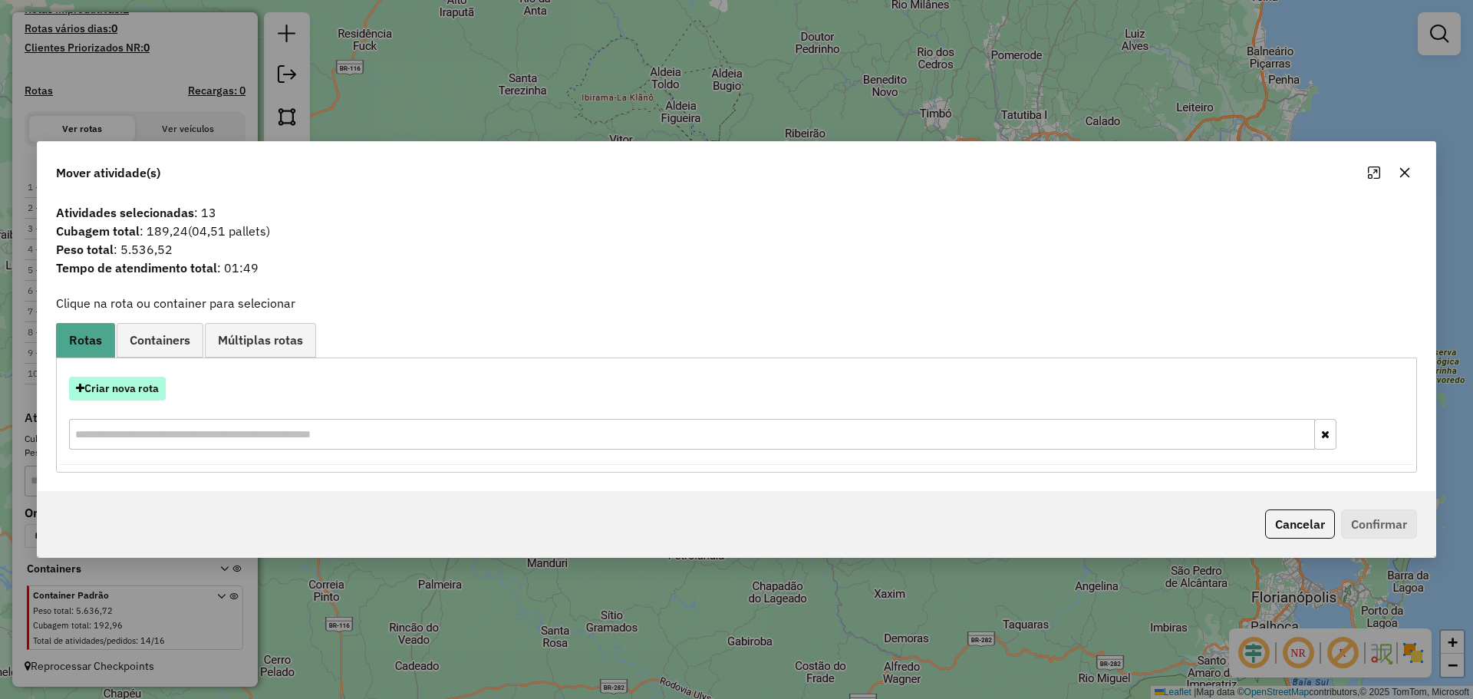
click at [110, 390] on button "Criar nova rota" at bounding box center [117, 389] width 97 height 24
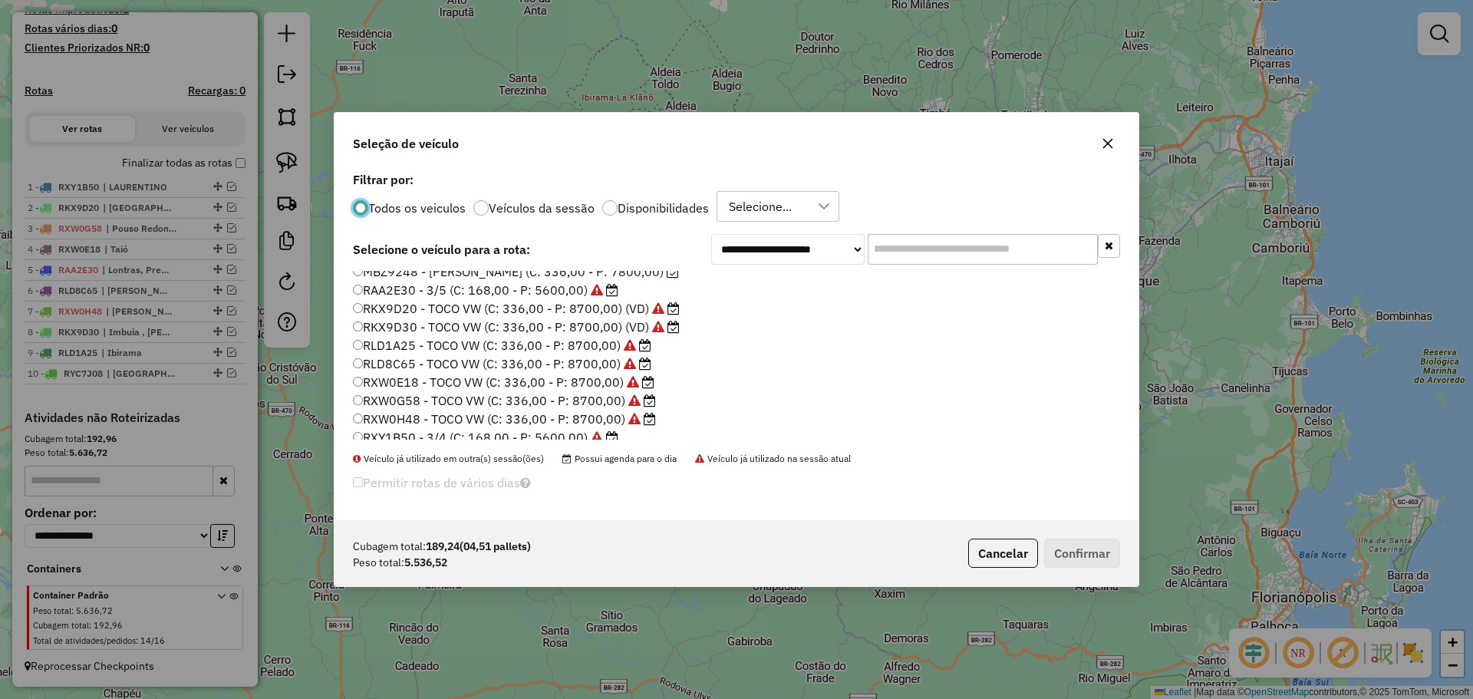
scroll to position [144, 0]
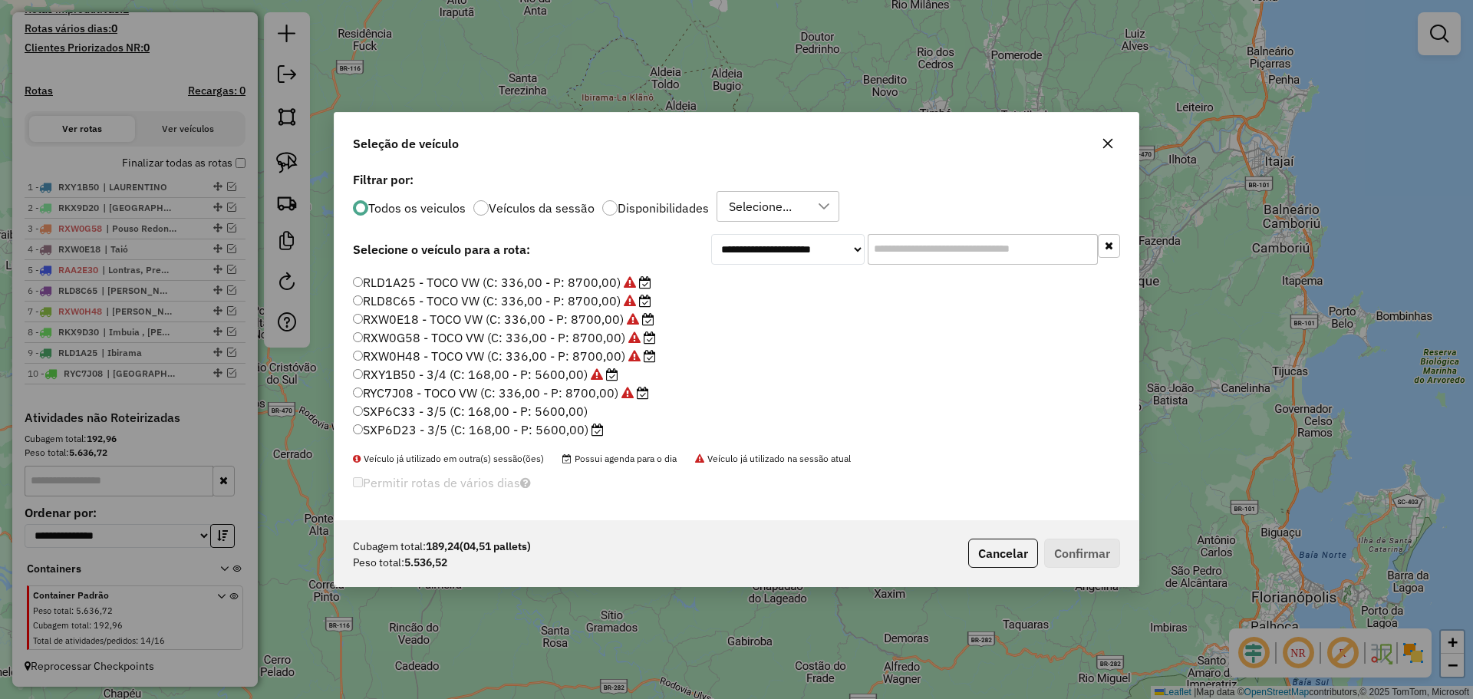
click at [417, 429] on label "SXP6D23 - 3/5 (C: 168,00 - P: 5600,00)" at bounding box center [478, 429] width 251 height 18
click at [1060, 546] on button "Confirmar" at bounding box center [1082, 553] width 76 height 29
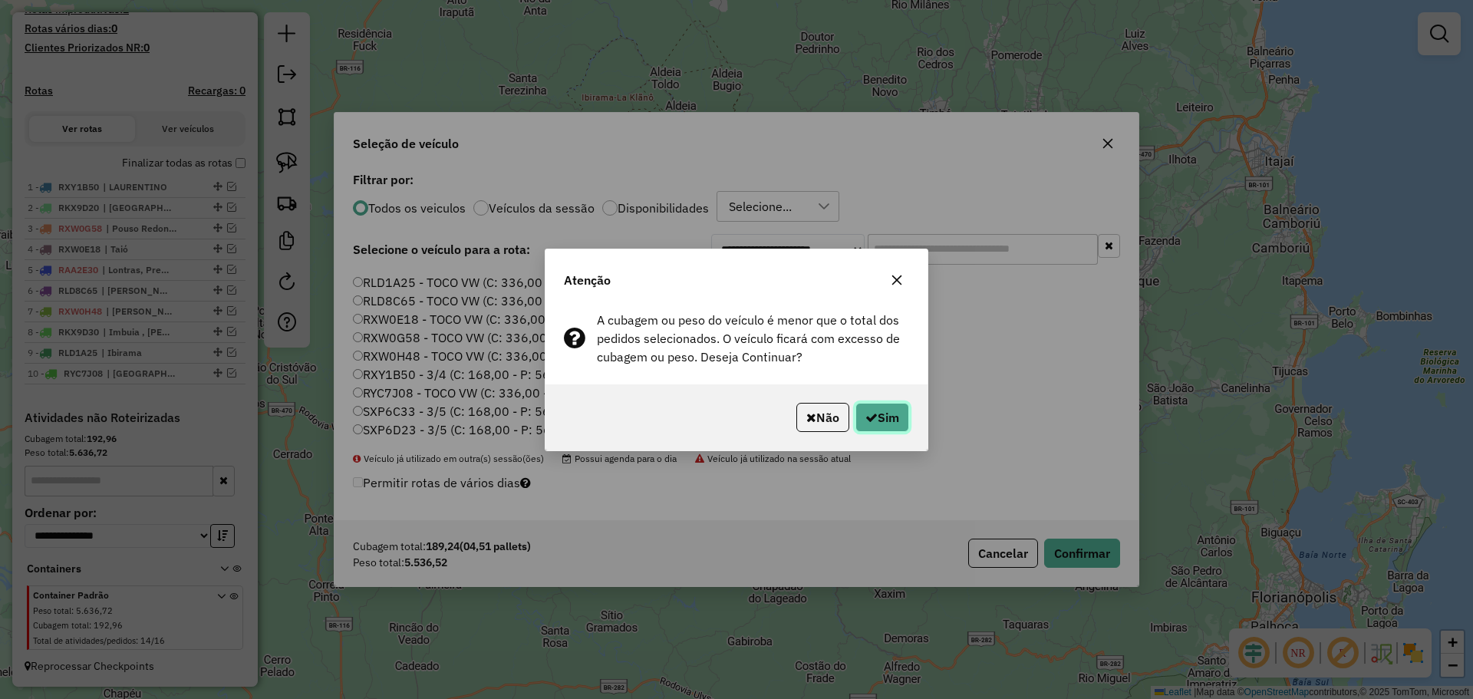
click at [897, 412] on button "Sim" at bounding box center [882, 417] width 54 height 29
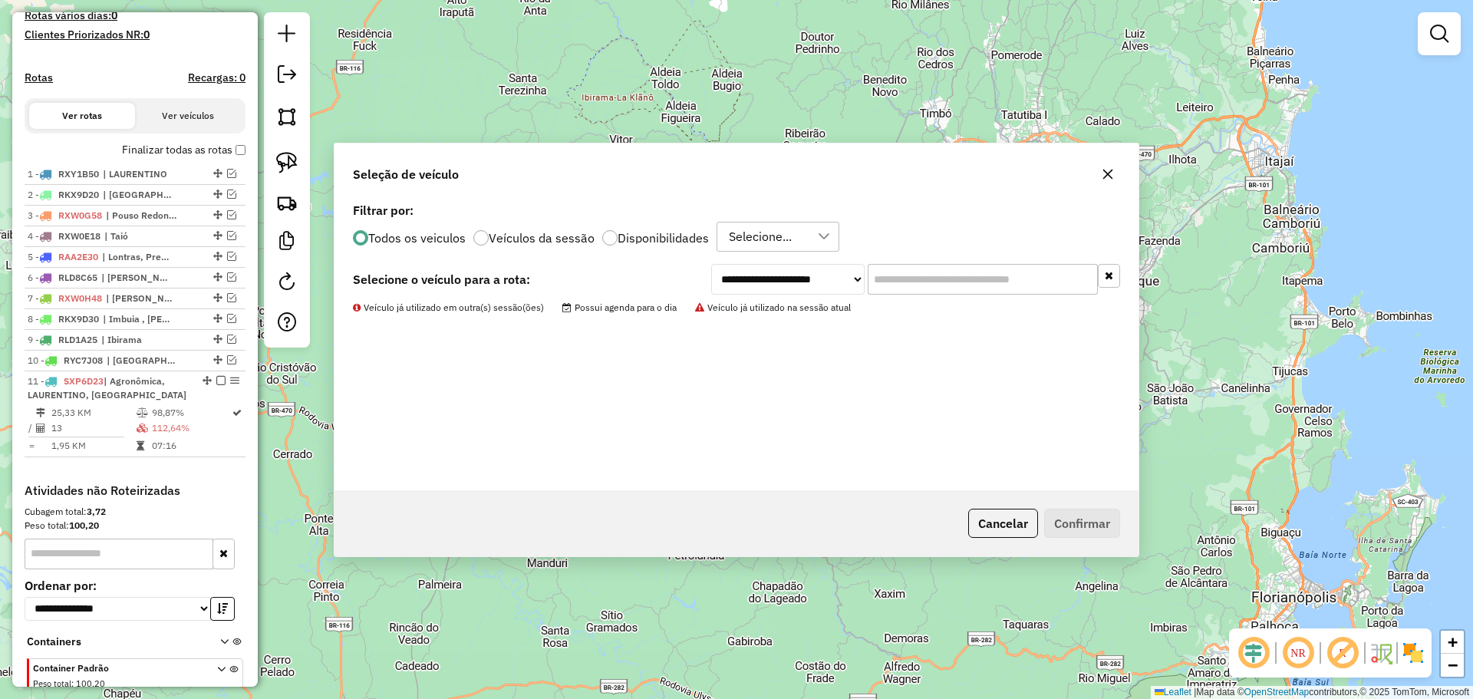
scroll to position [514, 0]
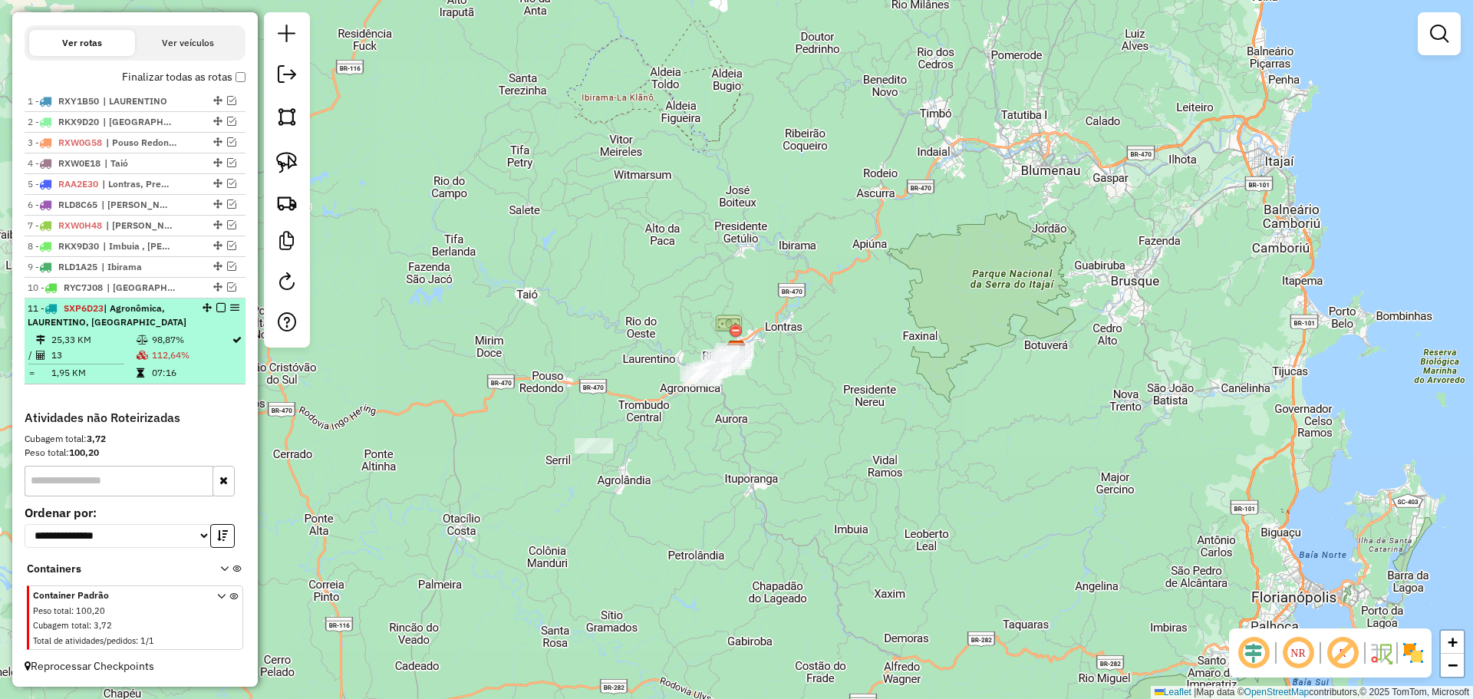
click at [218, 308] on em at bounding box center [220, 307] width 9 height 9
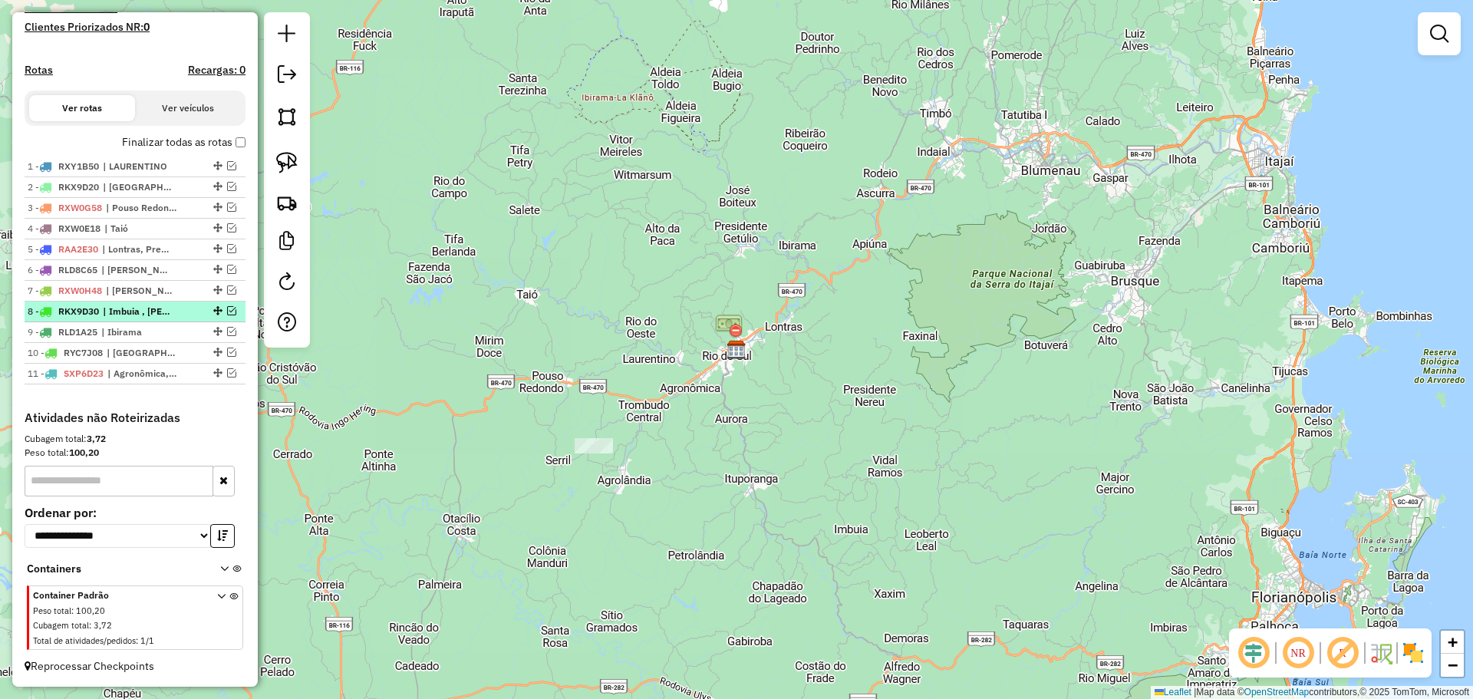
scroll to position [449, 0]
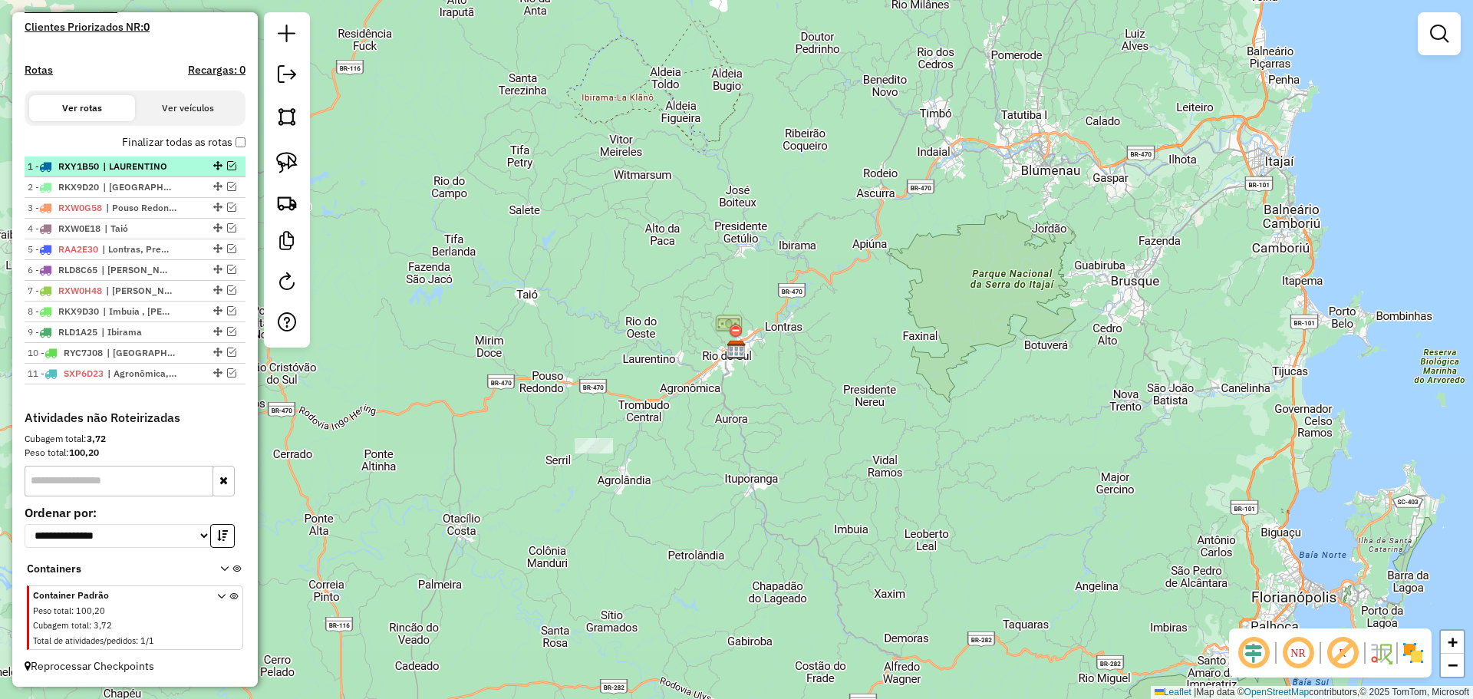
click at [229, 166] on em at bounding box center [231, 165] width 9 height 9
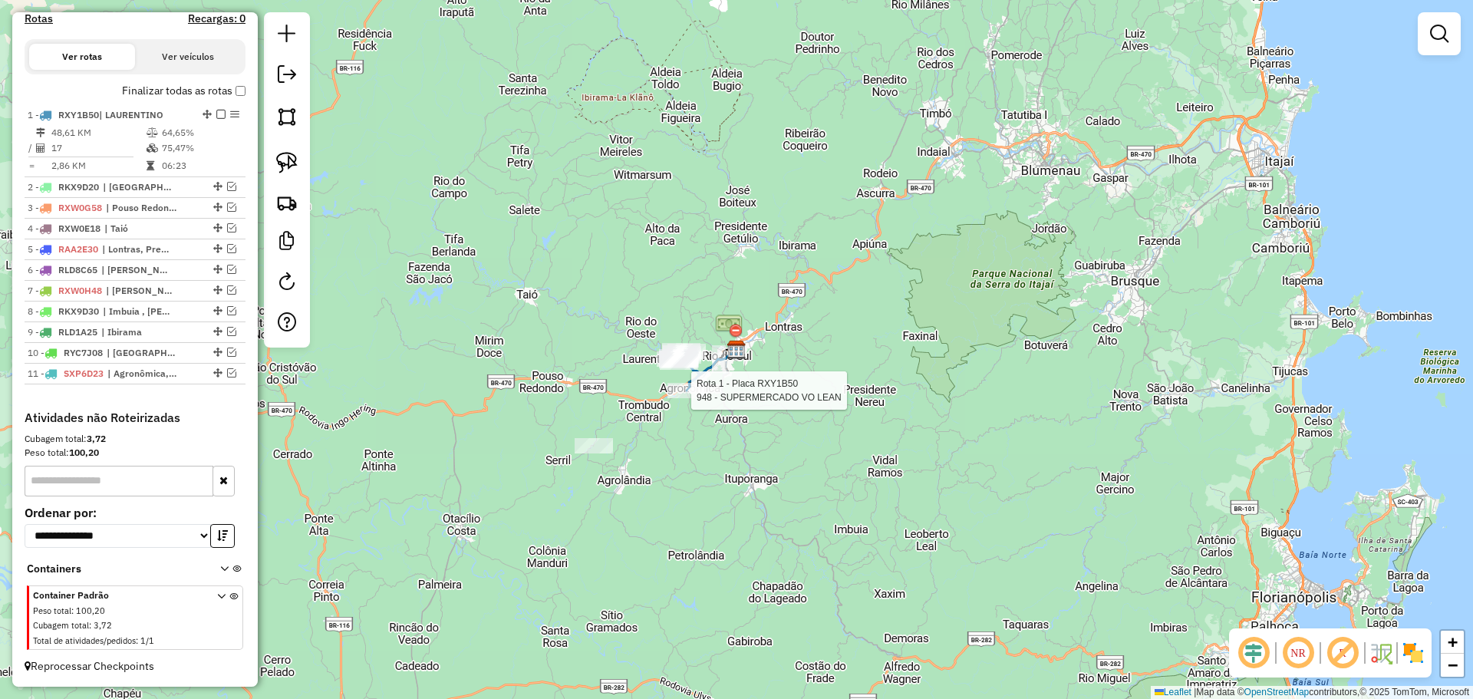
select select "*********"
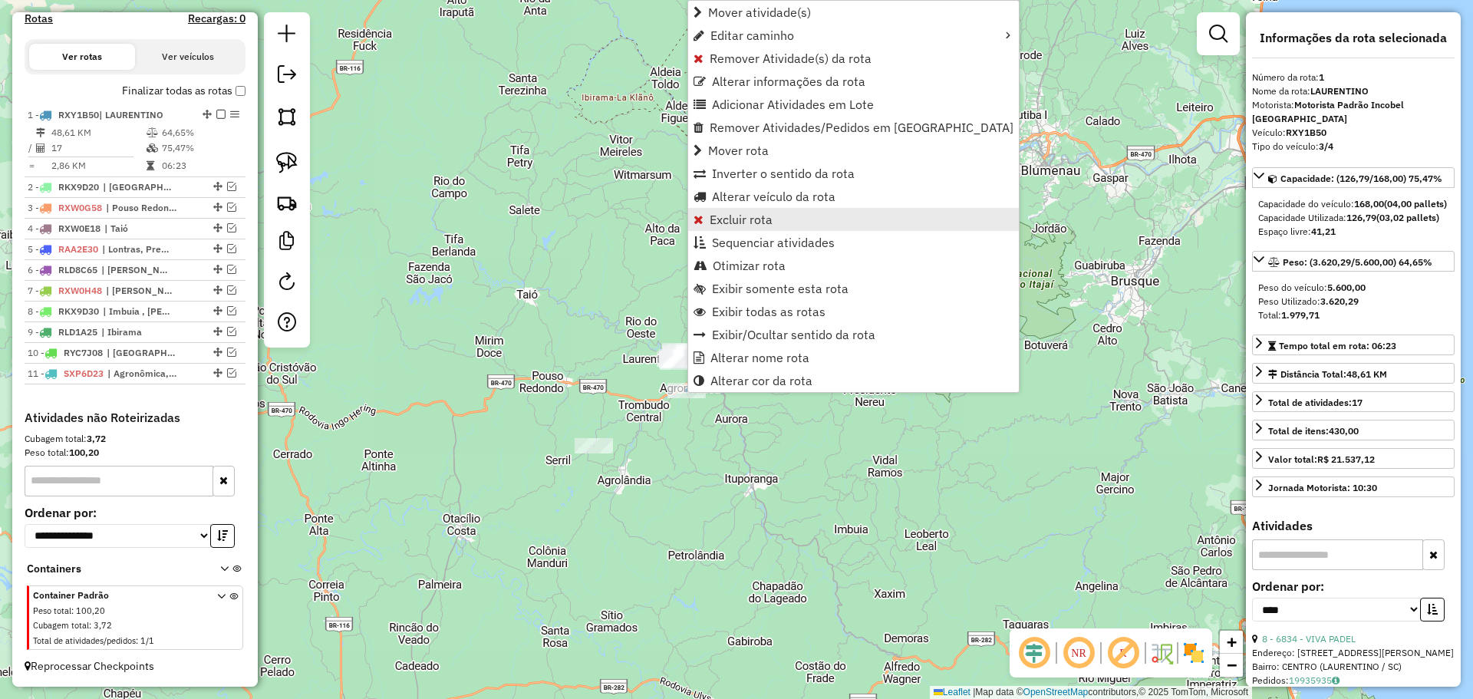
click at [730, 215] on span "Excluir rota" at bounding box center [741, 219] width 63 height 12
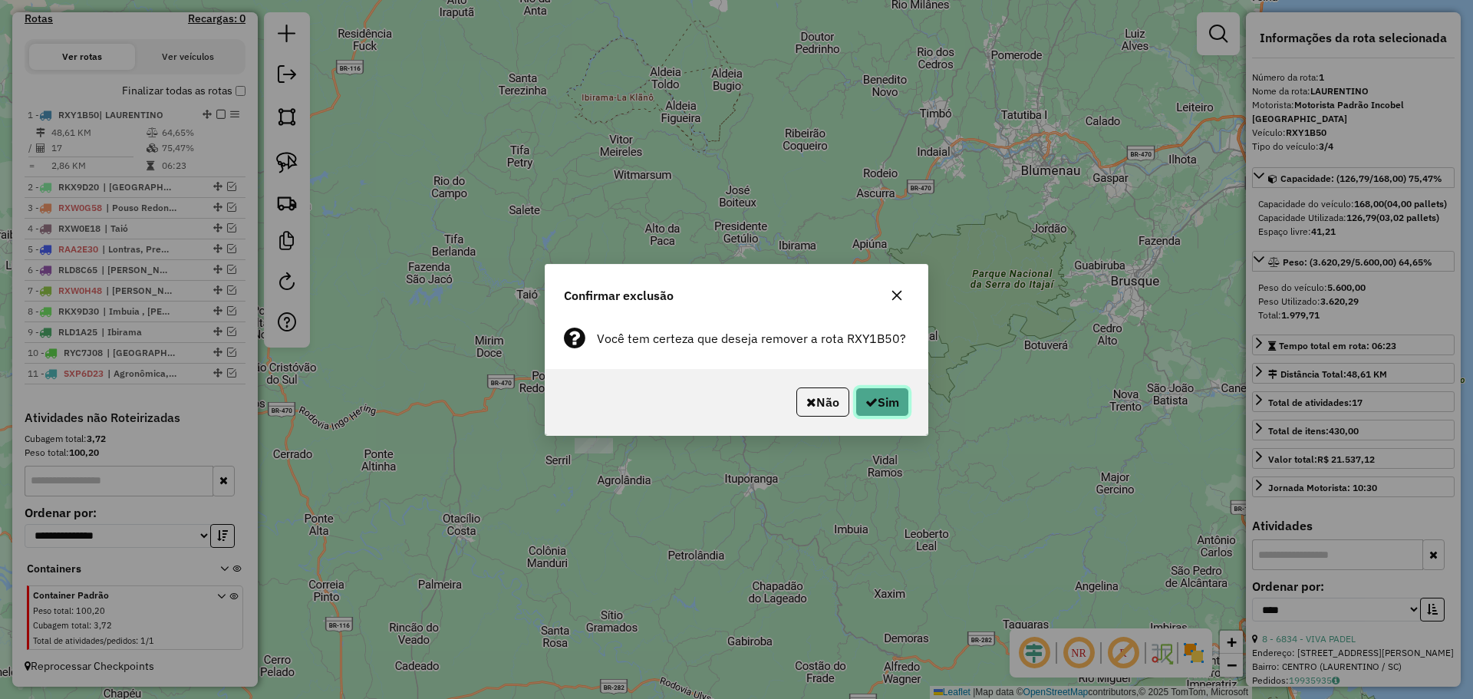
click at [879, 399] on button "Sim" at bounding box center [882, 401] width 54 height 29
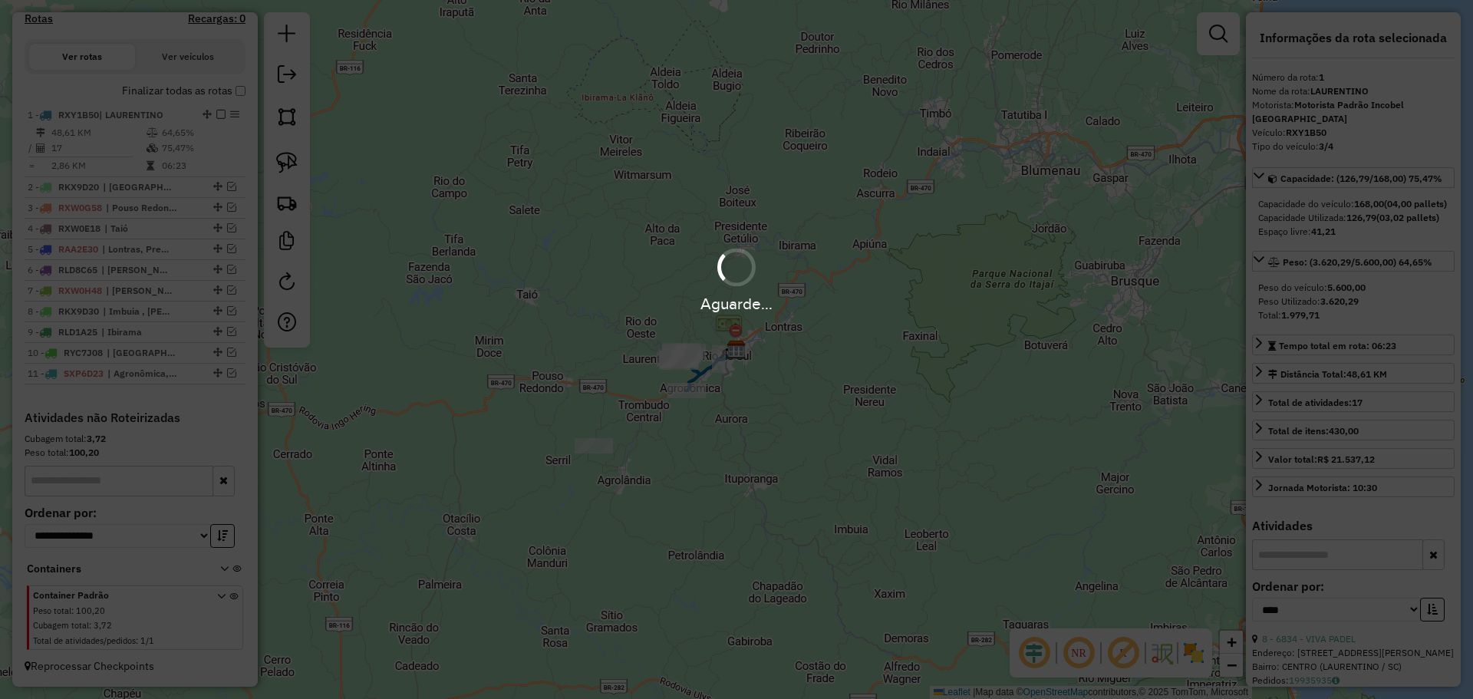
scroll to position [428, 0]
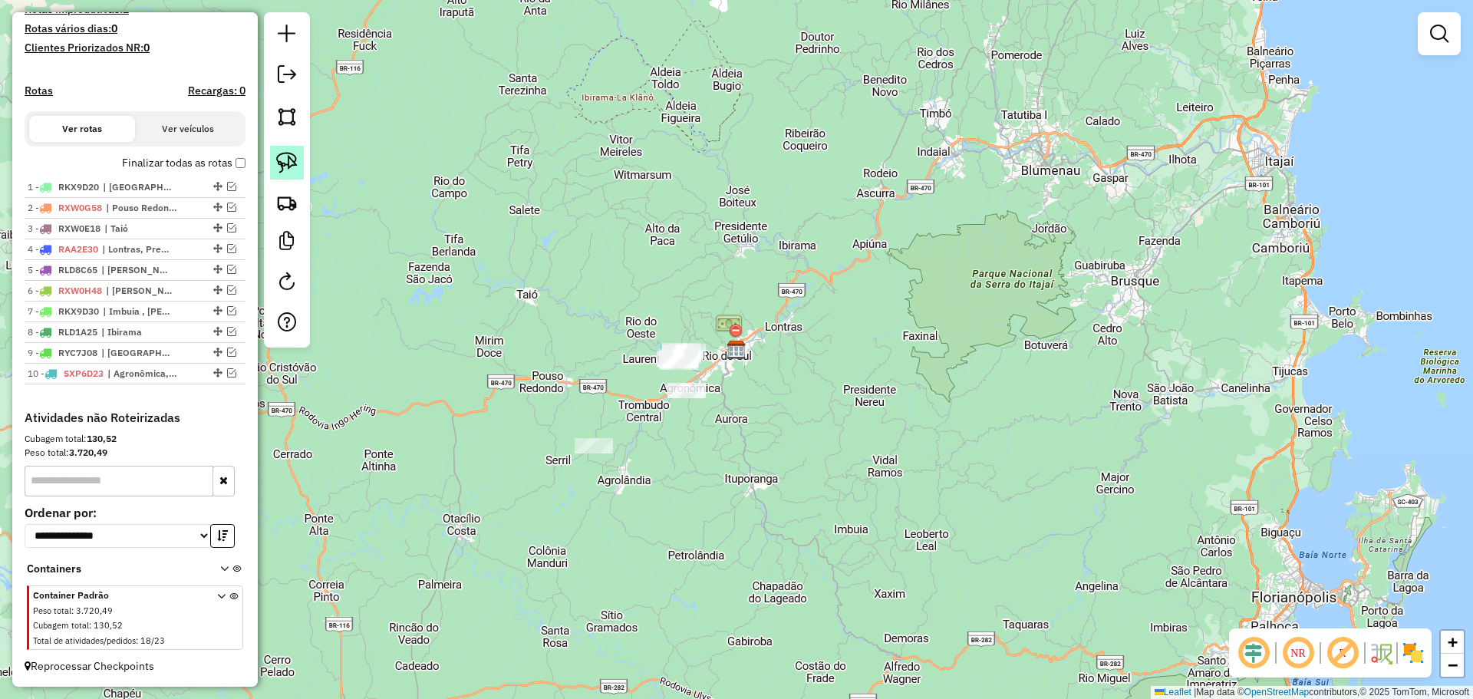
click at [282, 152] on img at bounding box center [286, 162] width 21 height 21
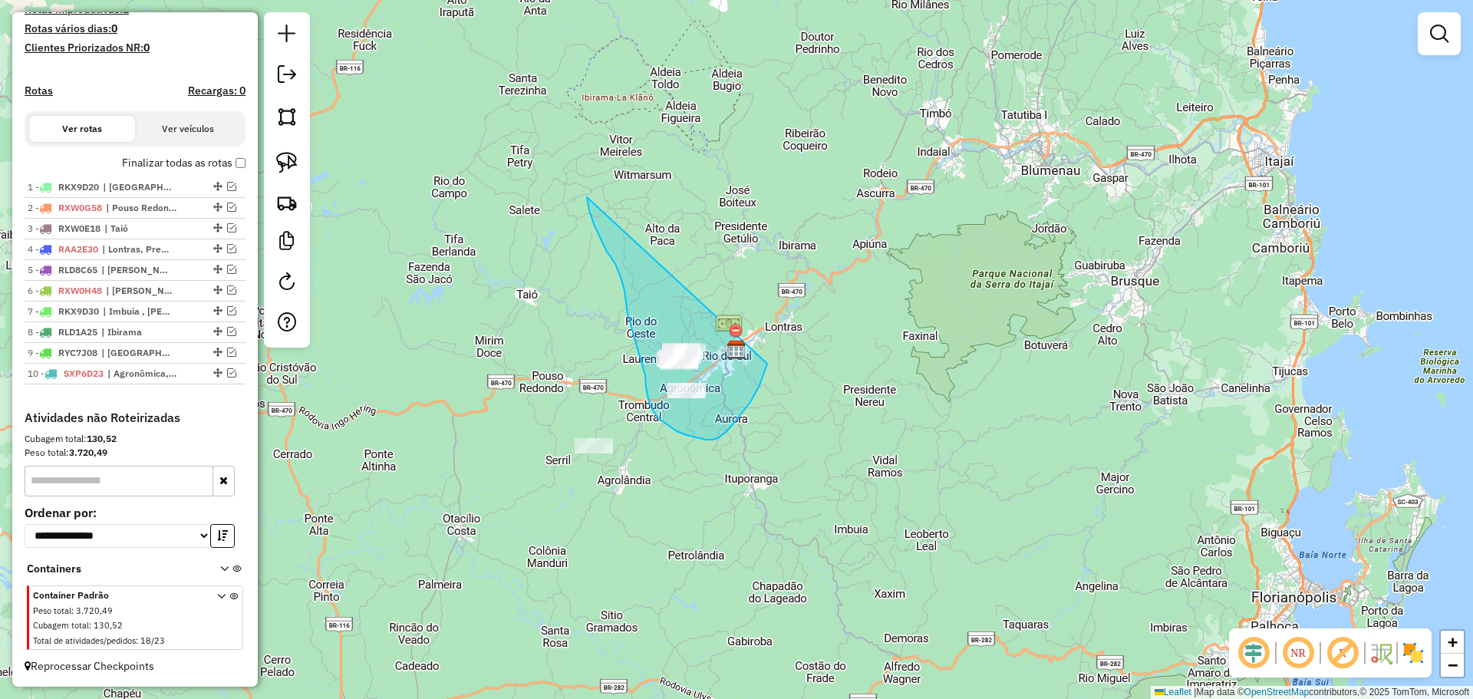
drag, startPoint x: 589, startPoint y: 210, endPoint x: 771, endPoint y: 345, distance: 226.5
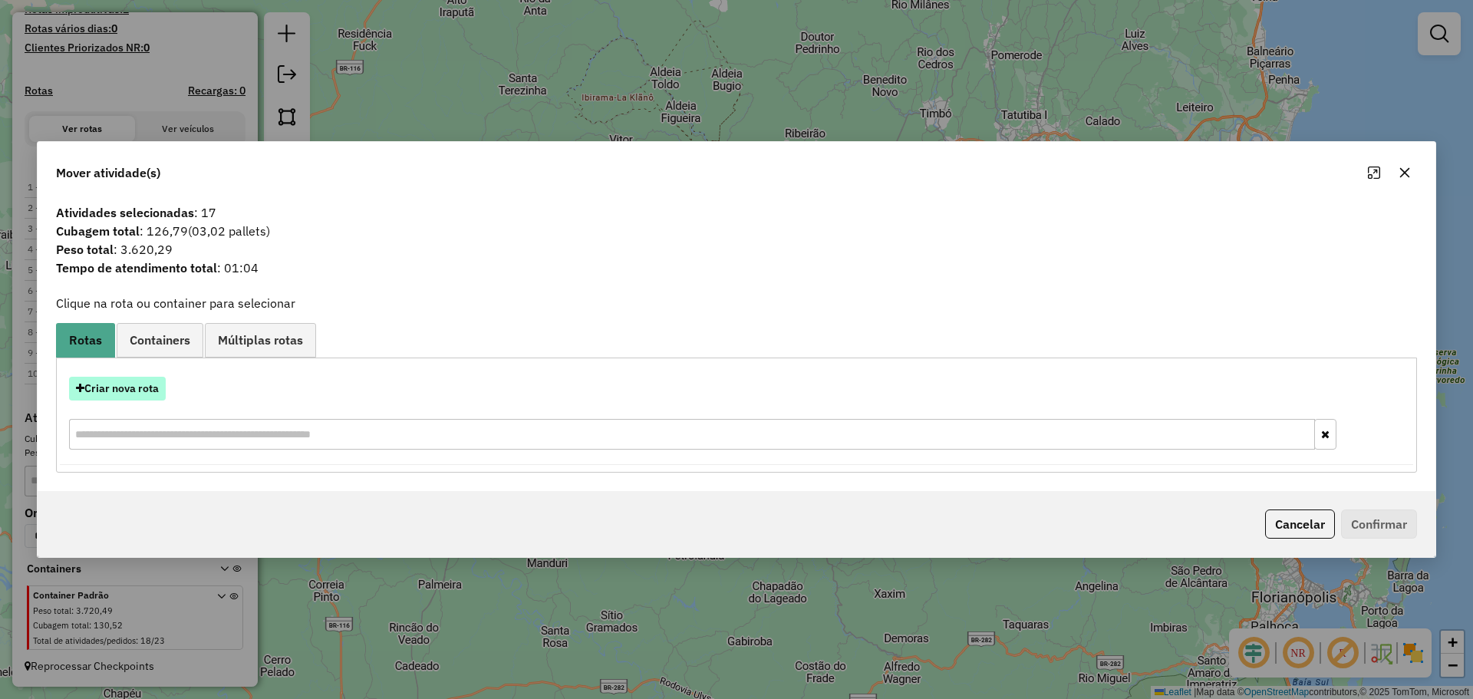
click at [140, 384] on button "Criar nova rota" at bounding box center [117, 389] width 97 height 24
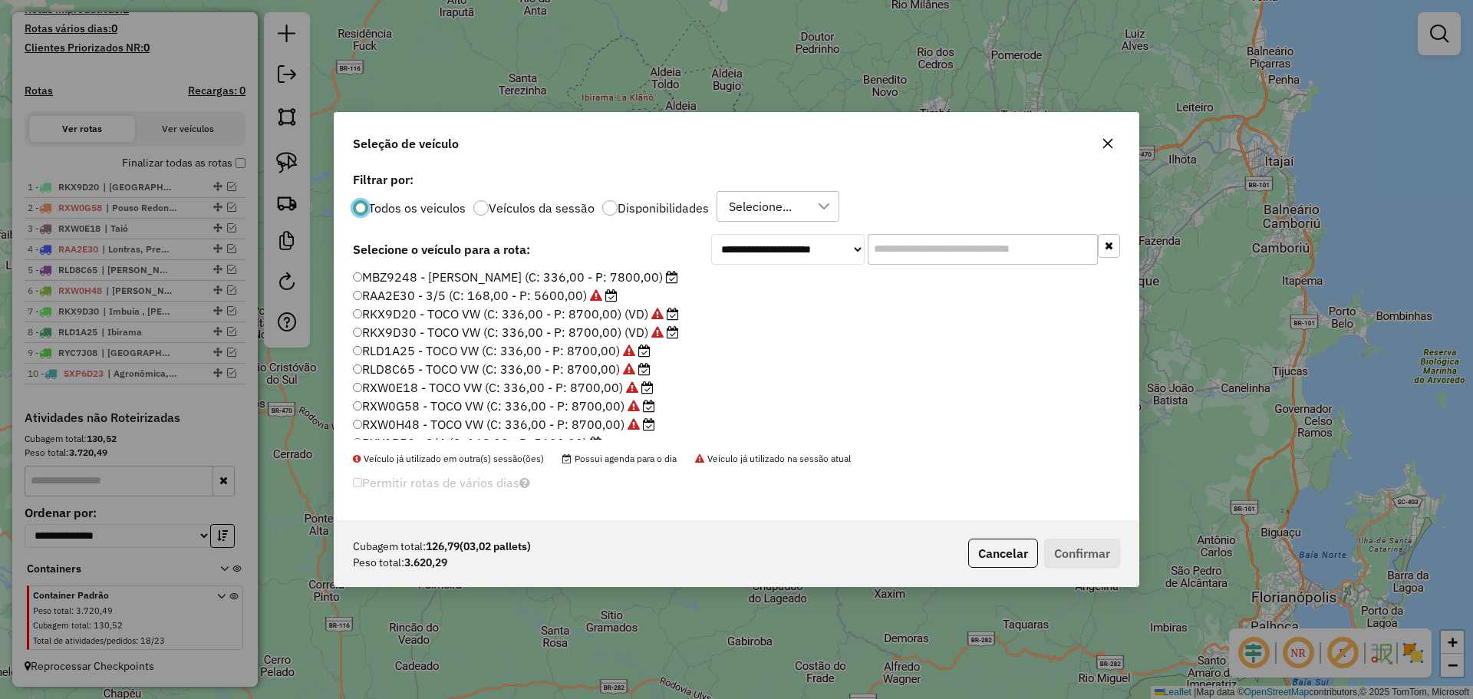
scroll to position [144, 0]
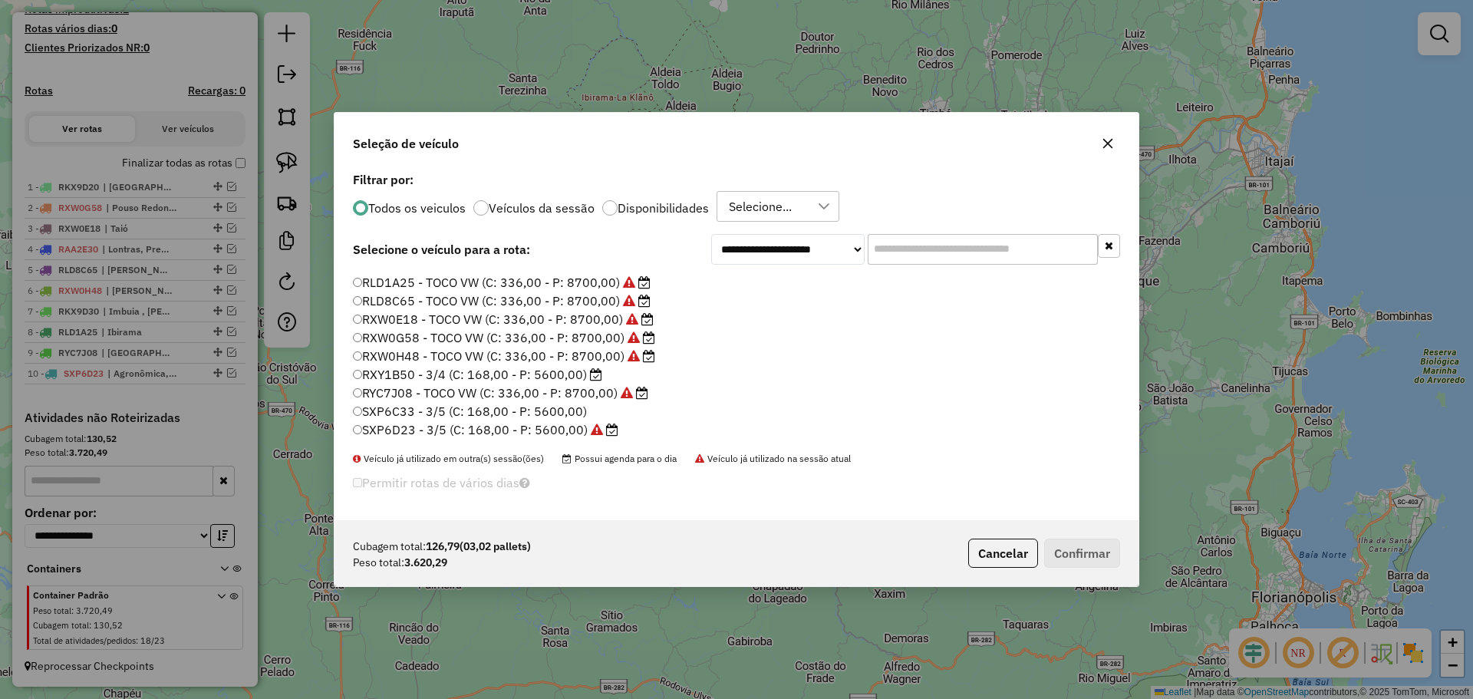
click at [420, 377] on label "RXY1B50 - 3/4 (C: 168,00 - P: 5600,00)" at bounding box center [477, 374] width 249 height 18
click at [1079, 558] on button "Confirmar" at bounding box center [1082, 553] width 76 height 29
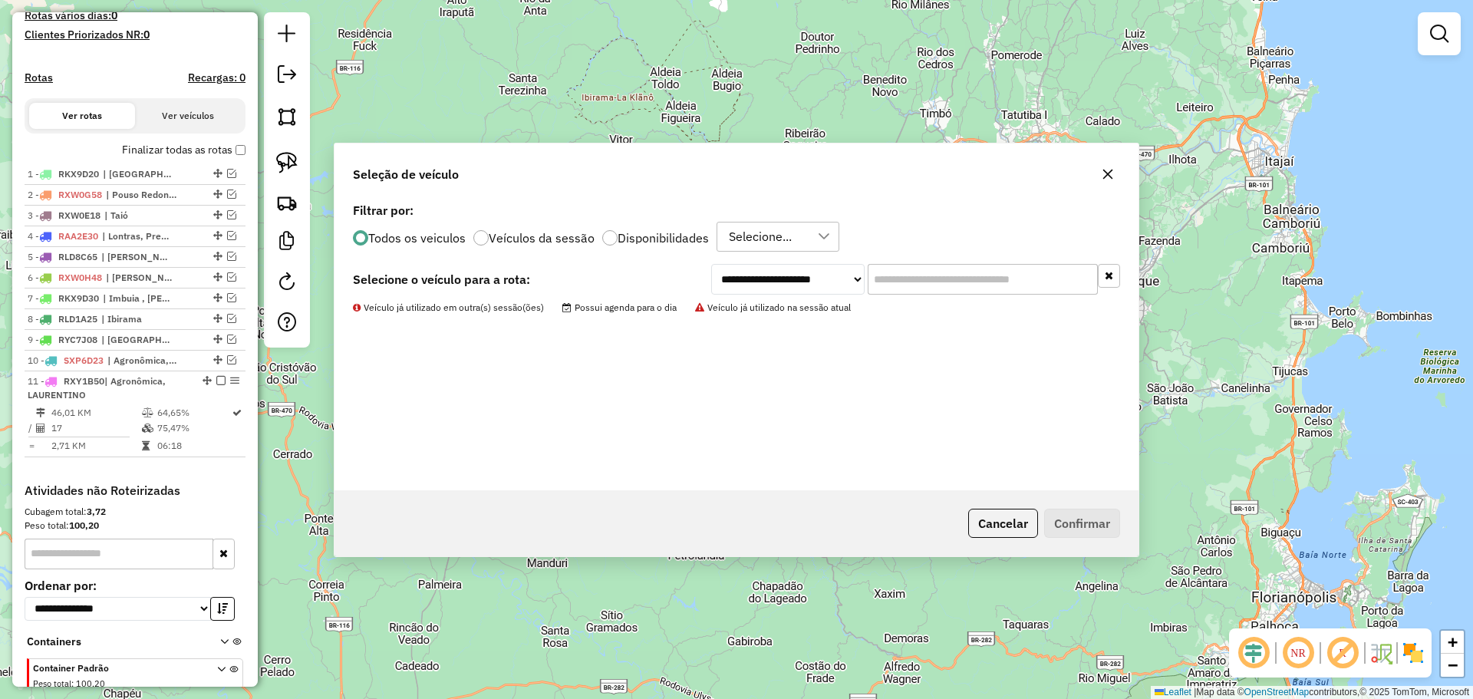
scroll to position [514, 0]
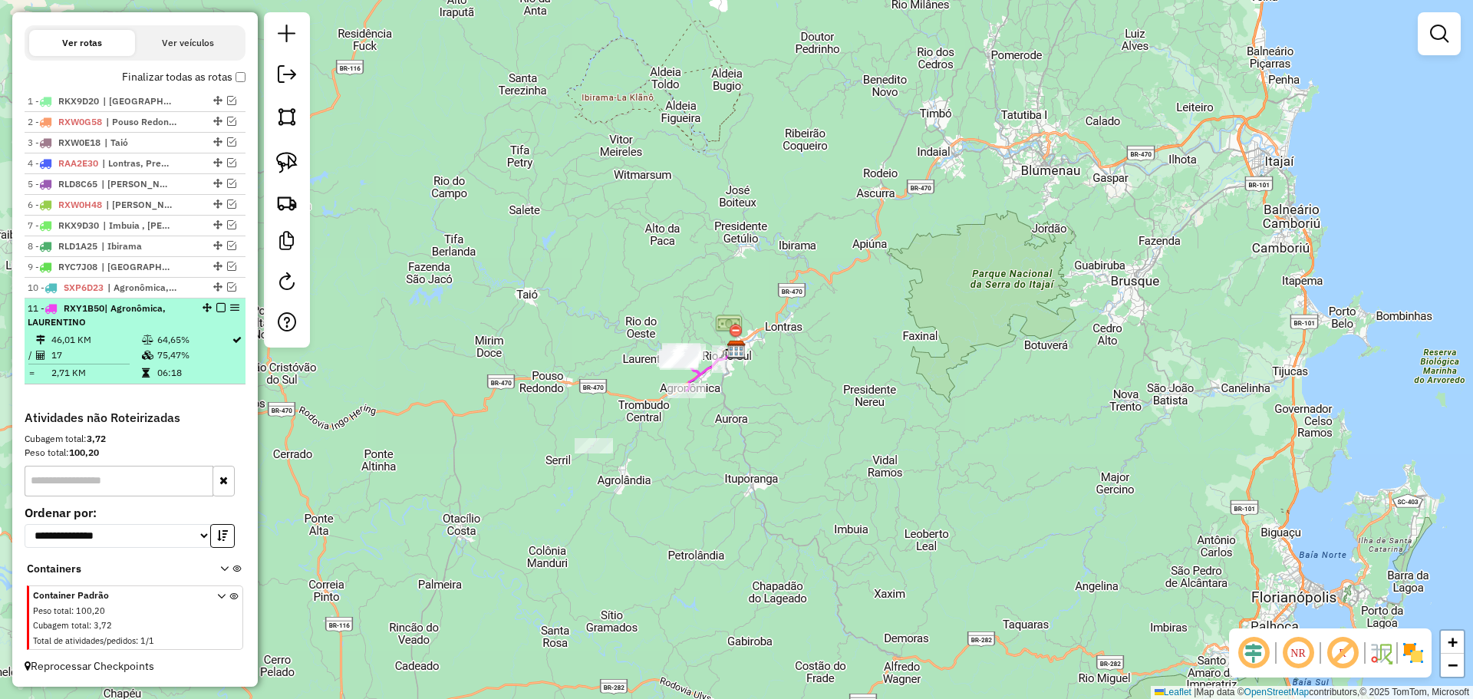
click at [219, 308] on em at bounding box center [220, 307] width 9 height 9
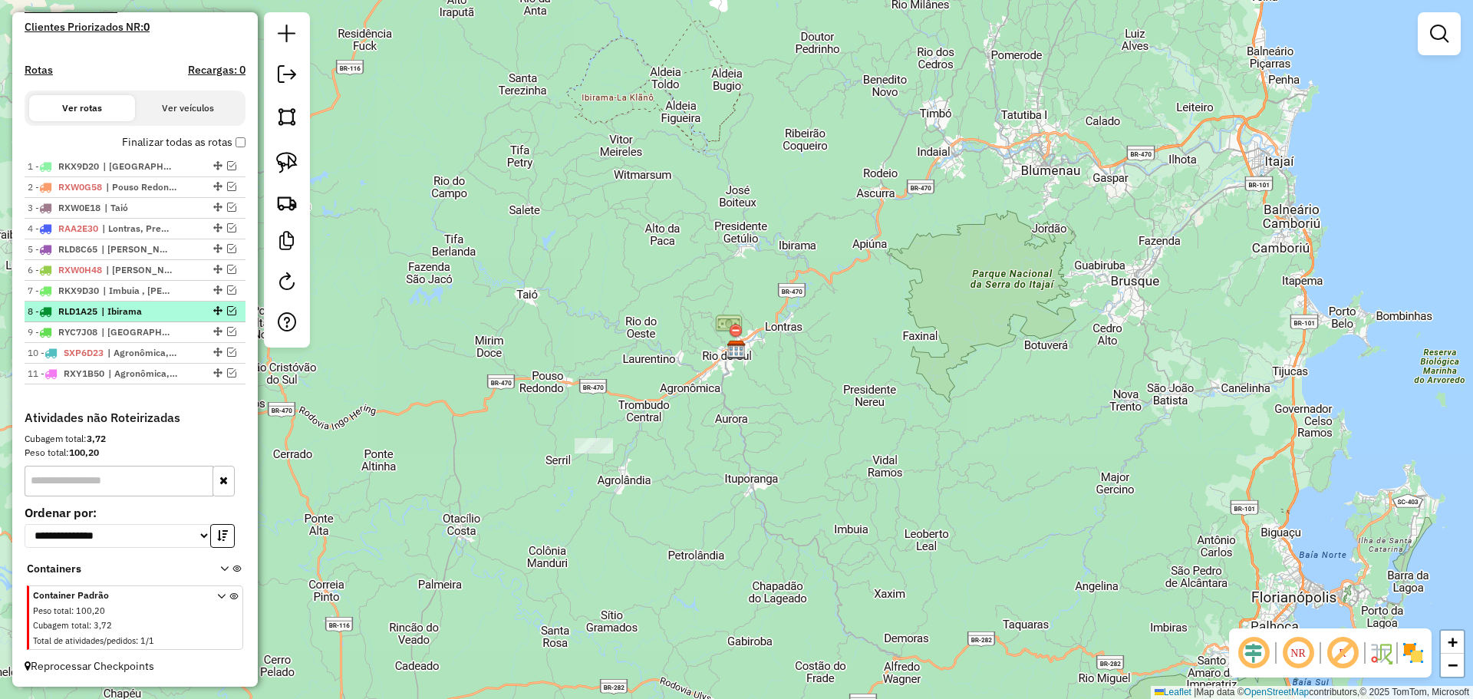
scroll to position [449, 0]
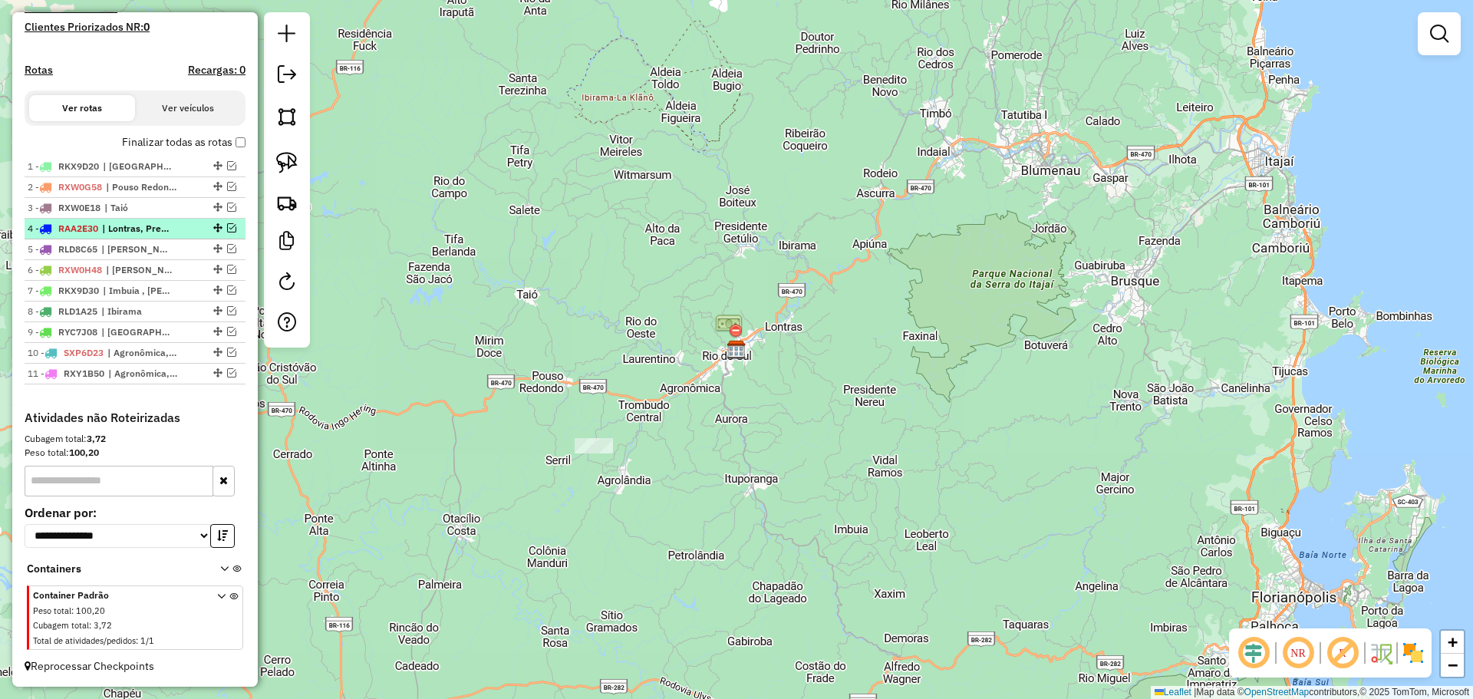
click at [229, 225] on em at bounding box center [231, 227] width 9 height 9
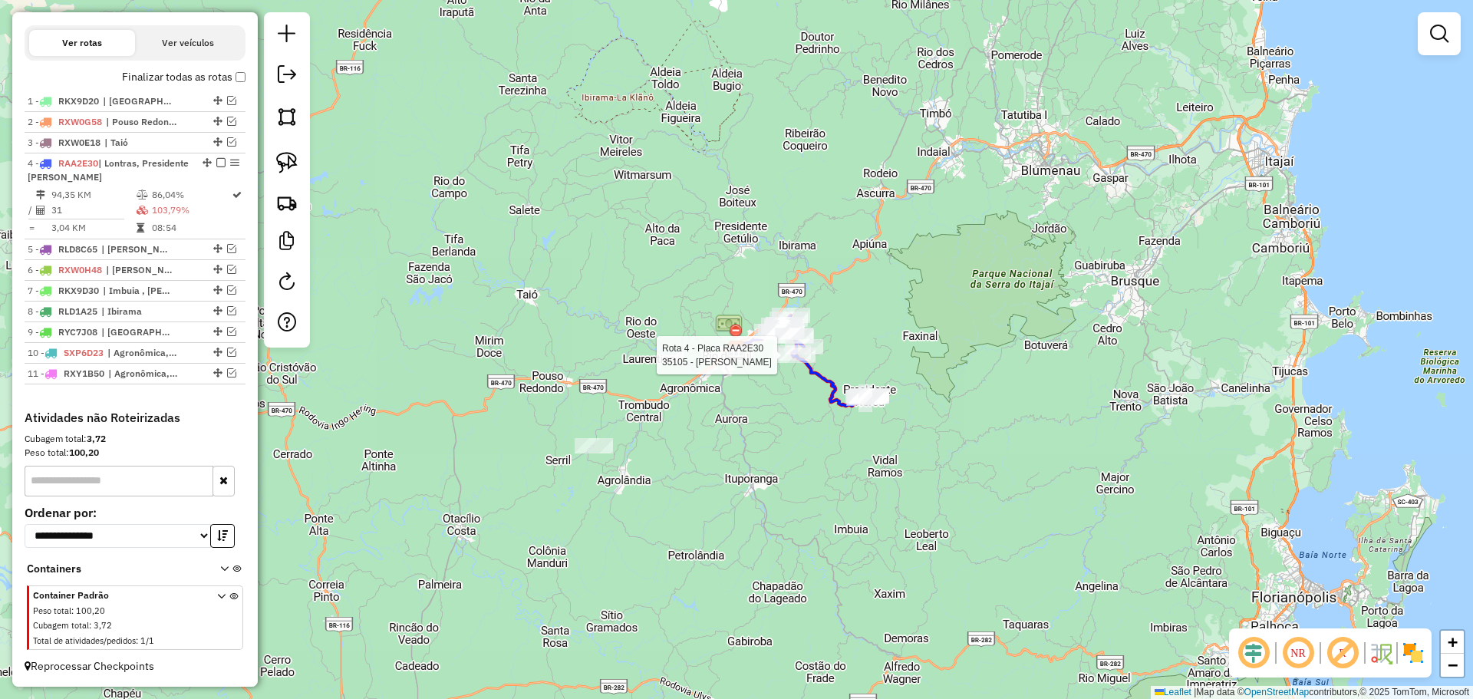
select select "*********"
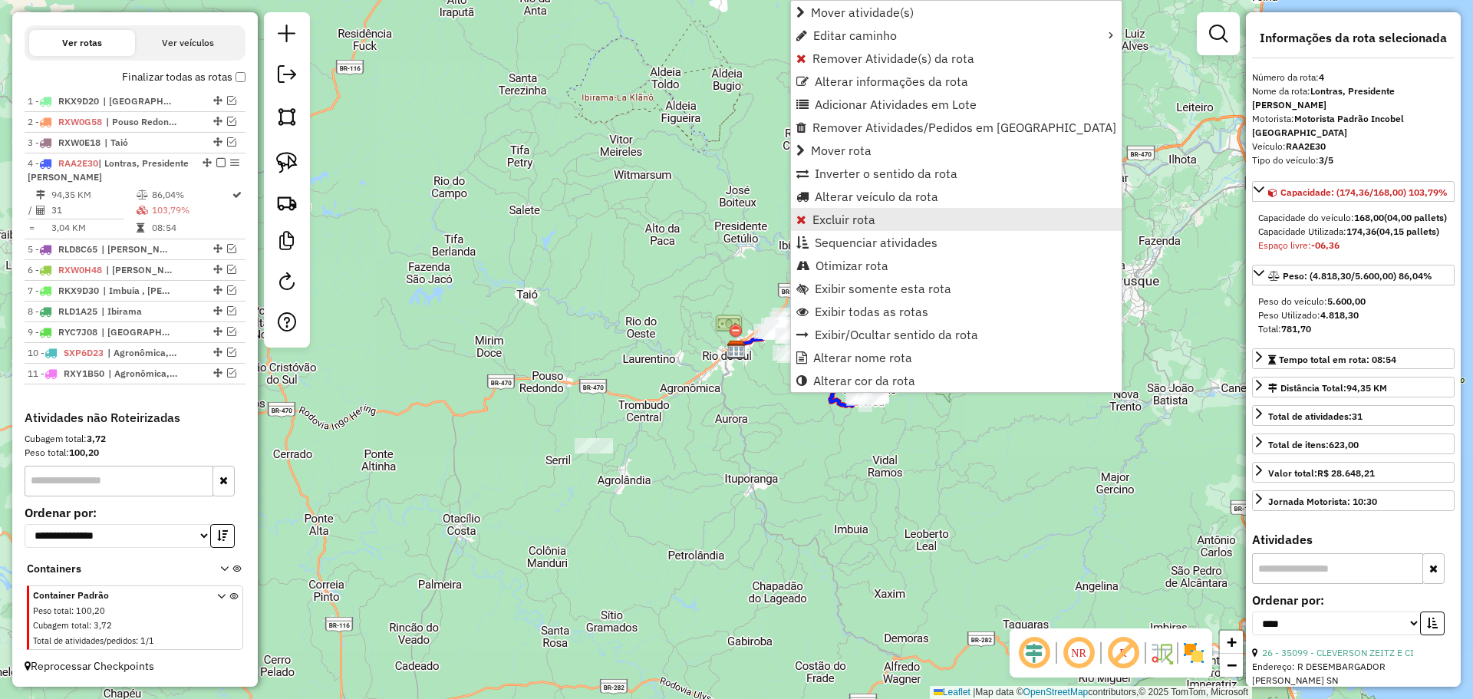
click at [844, 217] on span "Excluir rota" at bounding box center [844, 219] width 63 height 12
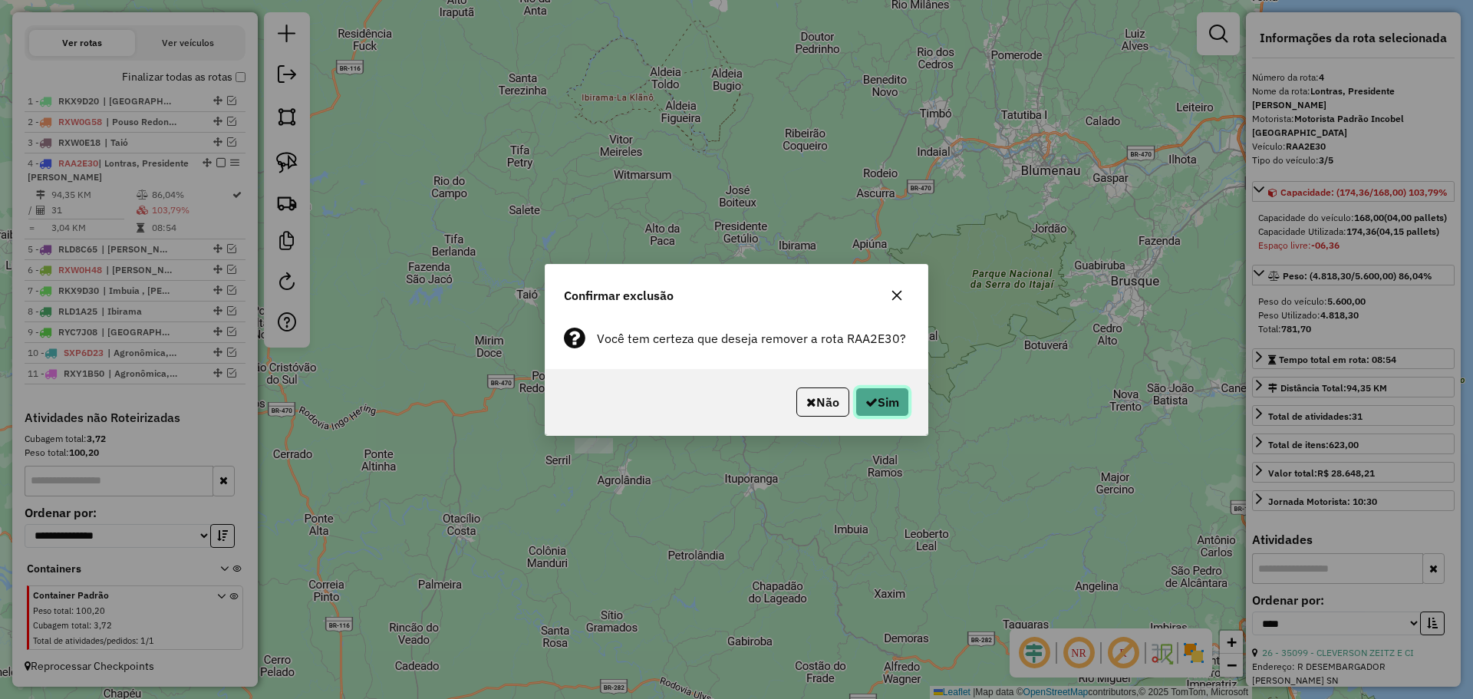
click at [881, 403] on button "Sim" at bounding box center [882, 401] width 54 height 29
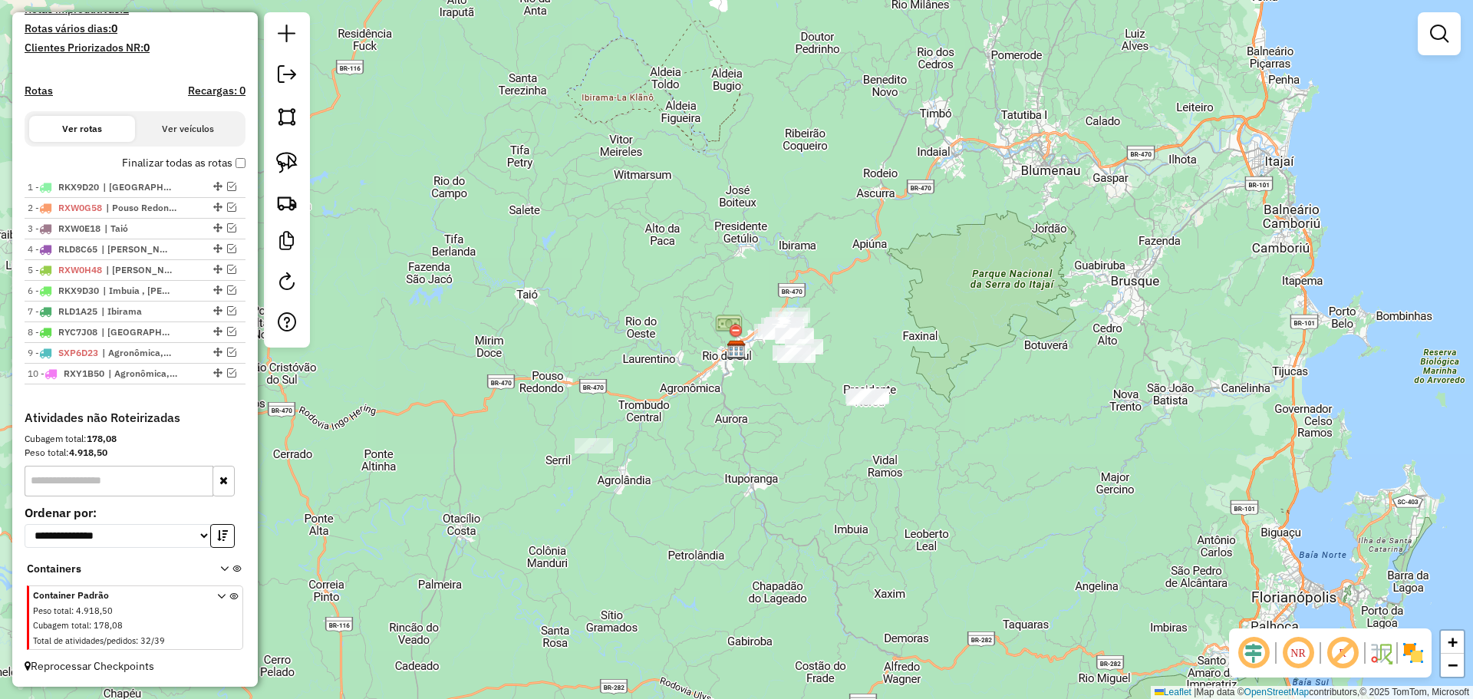
scroll to position [428, 0]
click at [279, 157] on img at bounding box center [286, 162] width 21 height 21
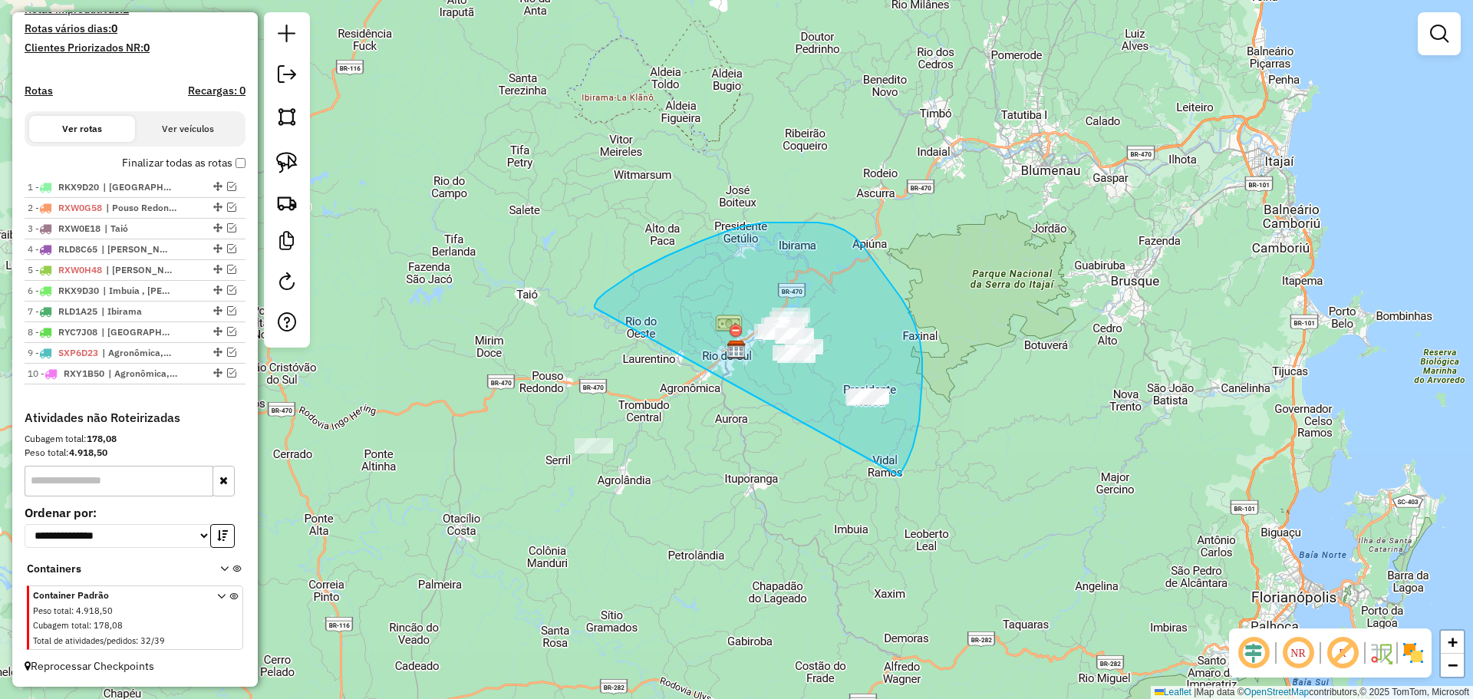
drag, startPoint x: 598, startPoint y: 299, endPoint x: 899, endPoint y: 476, distance: 349.4
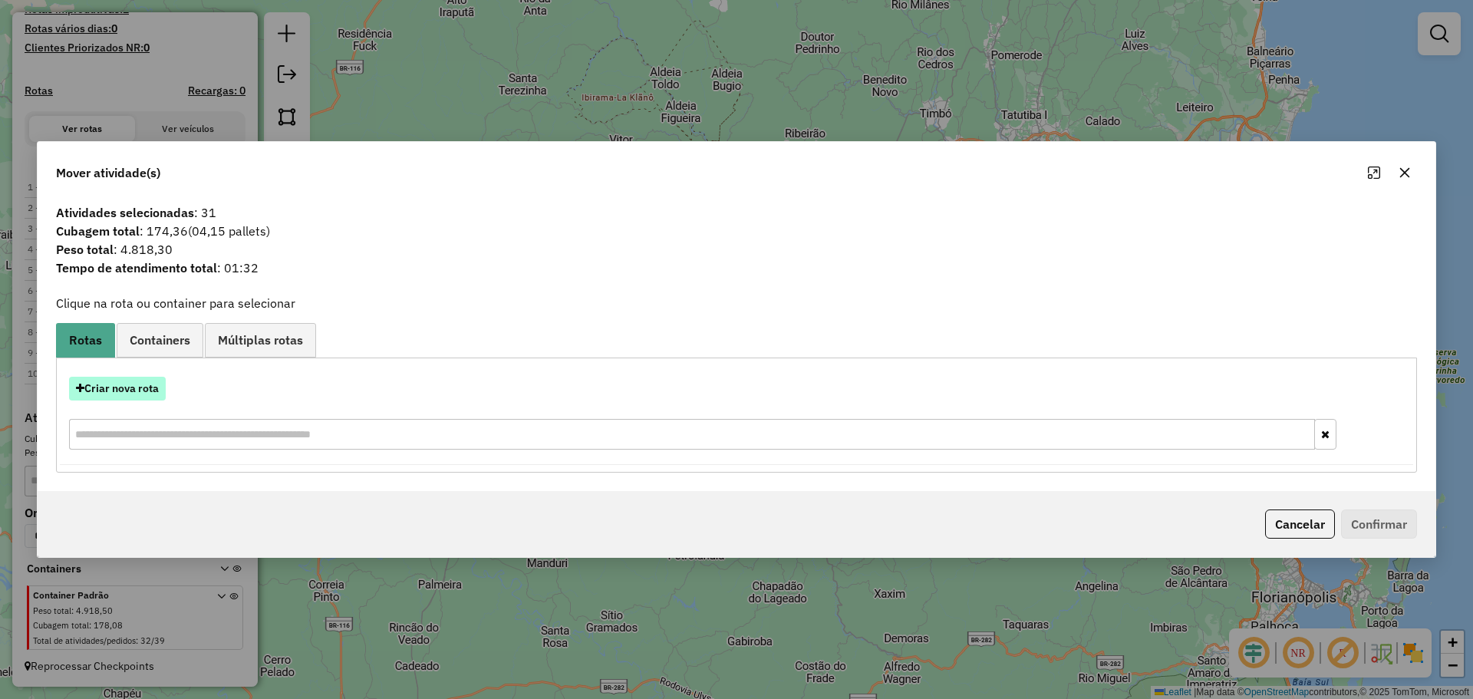
click at [143, 384] on button "Criar nova rota" at bounding box center [117, 389] width 97 height 24
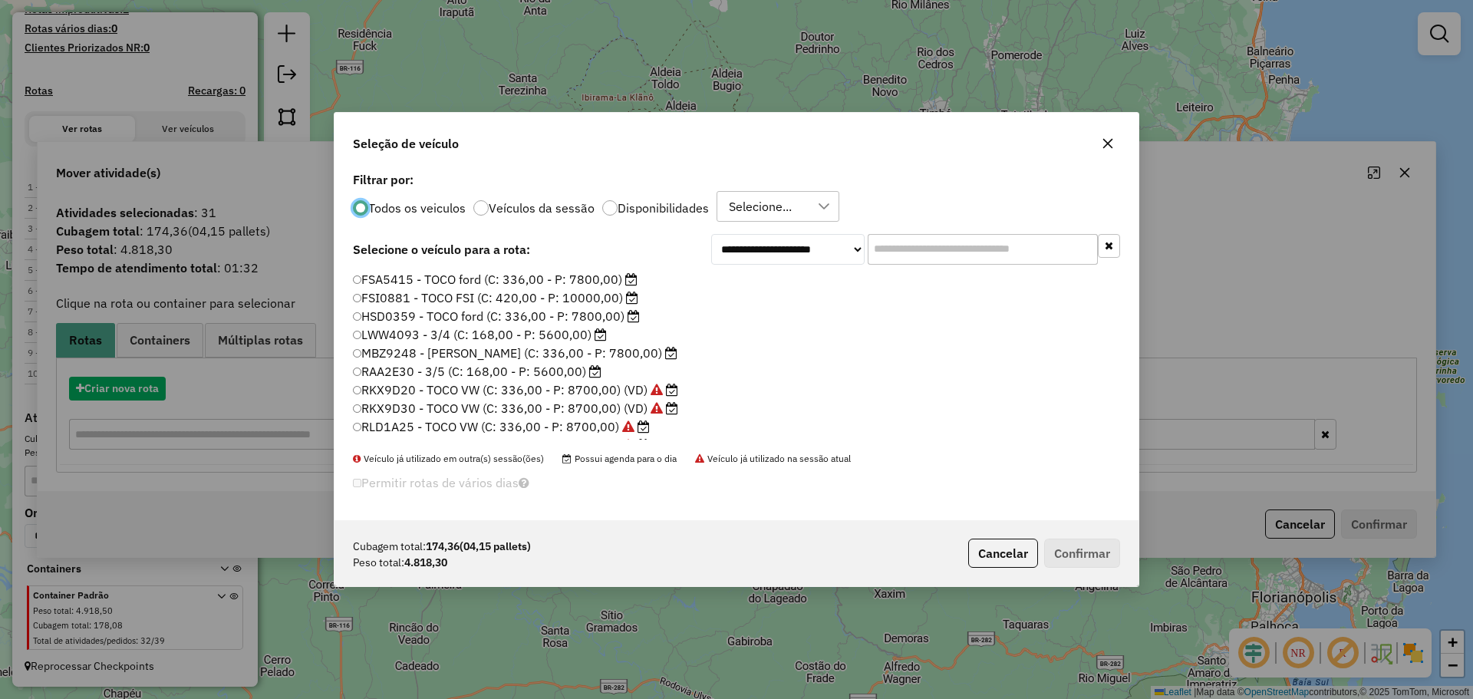
scroll to position [8, 5]
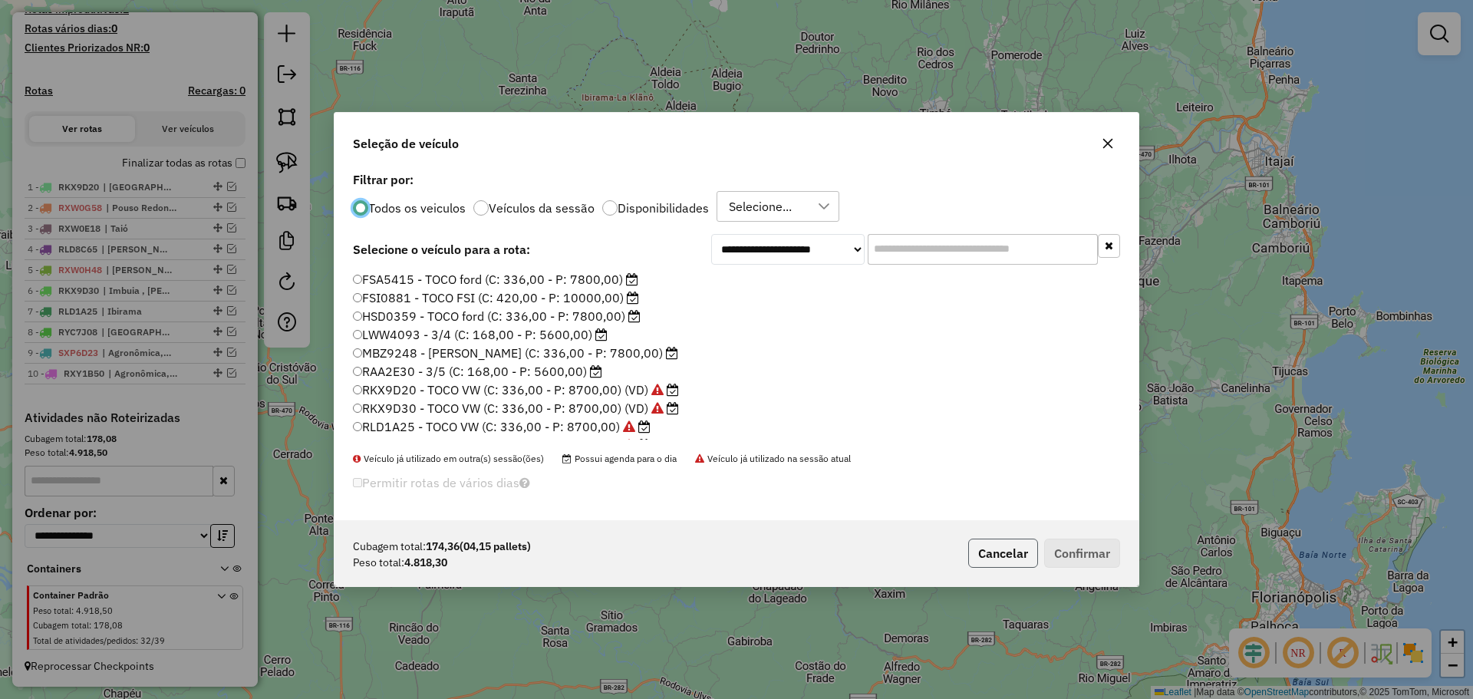
click at [1005, 549] on button "Cancelar" at bounding box center [1003, 553] width 70 height 29
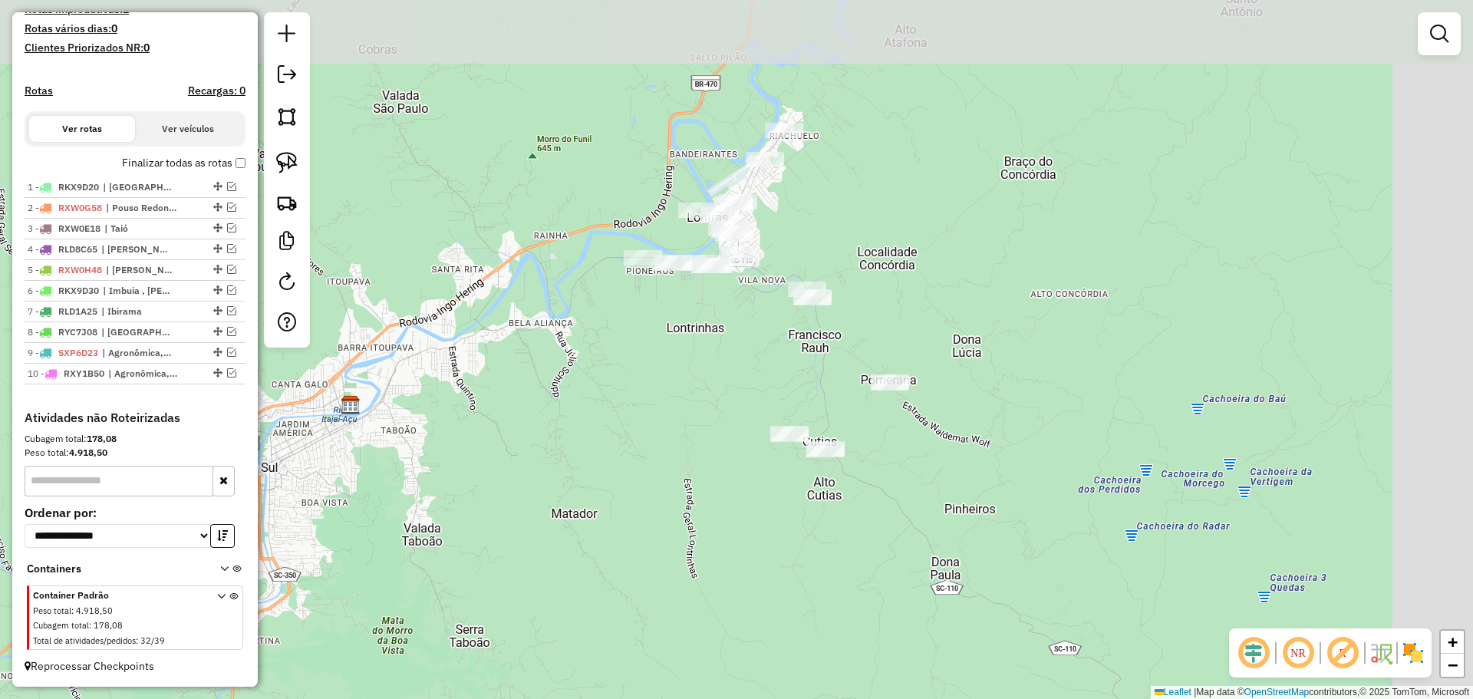
drag, startPoint x: 764, startPoint y: 224, endPoint x: 658, endPoint y: 433, distance: 234.4
click at [658, 433] on div "Janela de atendimento Grade de atendimento Capacidade Transportadoras Veículos …" at bounding box center [736, 349] width 1473 height 699
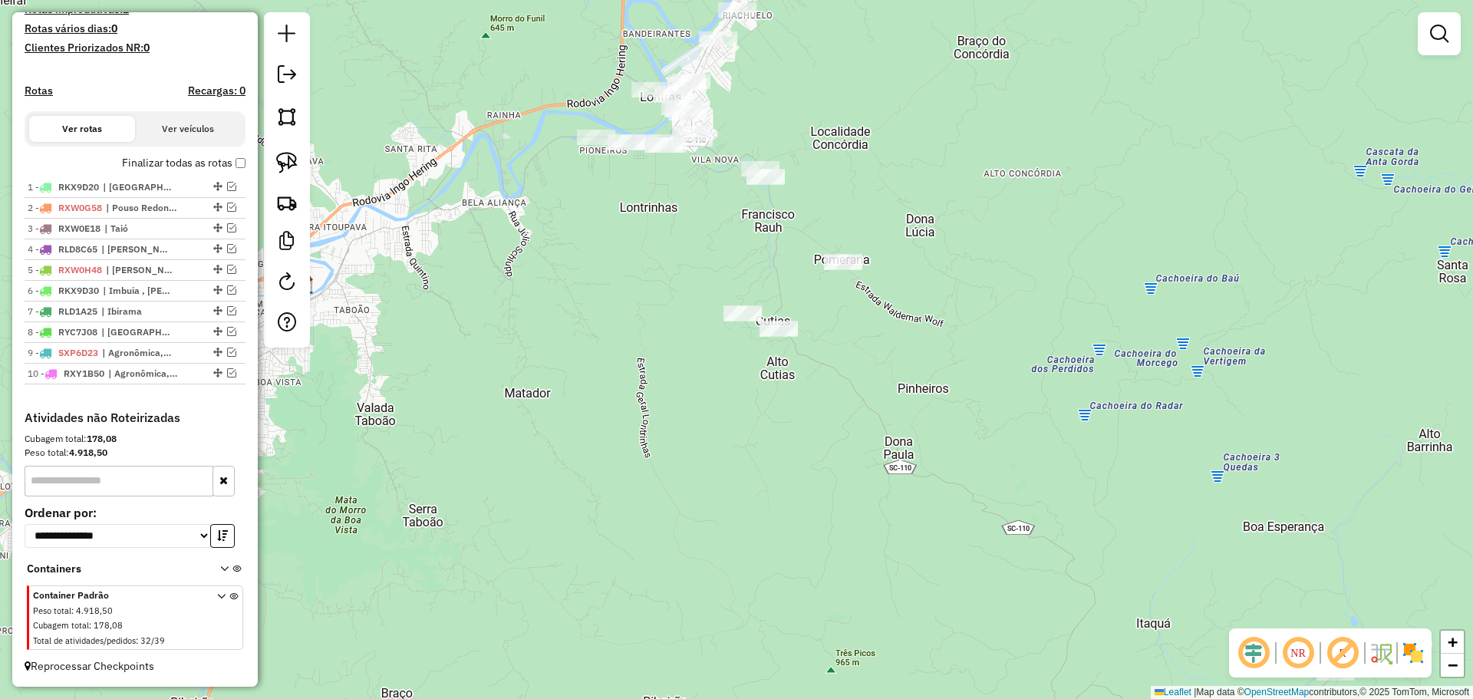
drag, startPoint x: 677, startPoint y: 442, endPoint x: 631, endPoint y: 321, distance: 129.2
click at [631, 321] on div "Janela de atendimento Grade de atendimento Capacidade Transportadoras Veículos …" at bounding box center [736, 349] width 1473 height 699
click at [291, 160] on img at bounding box center [286, 162] width 21 height 21
drag, startPoint x: 442, startPoint y: 164, endPoint x: 674, endPoint y: 157, distance: 232.6
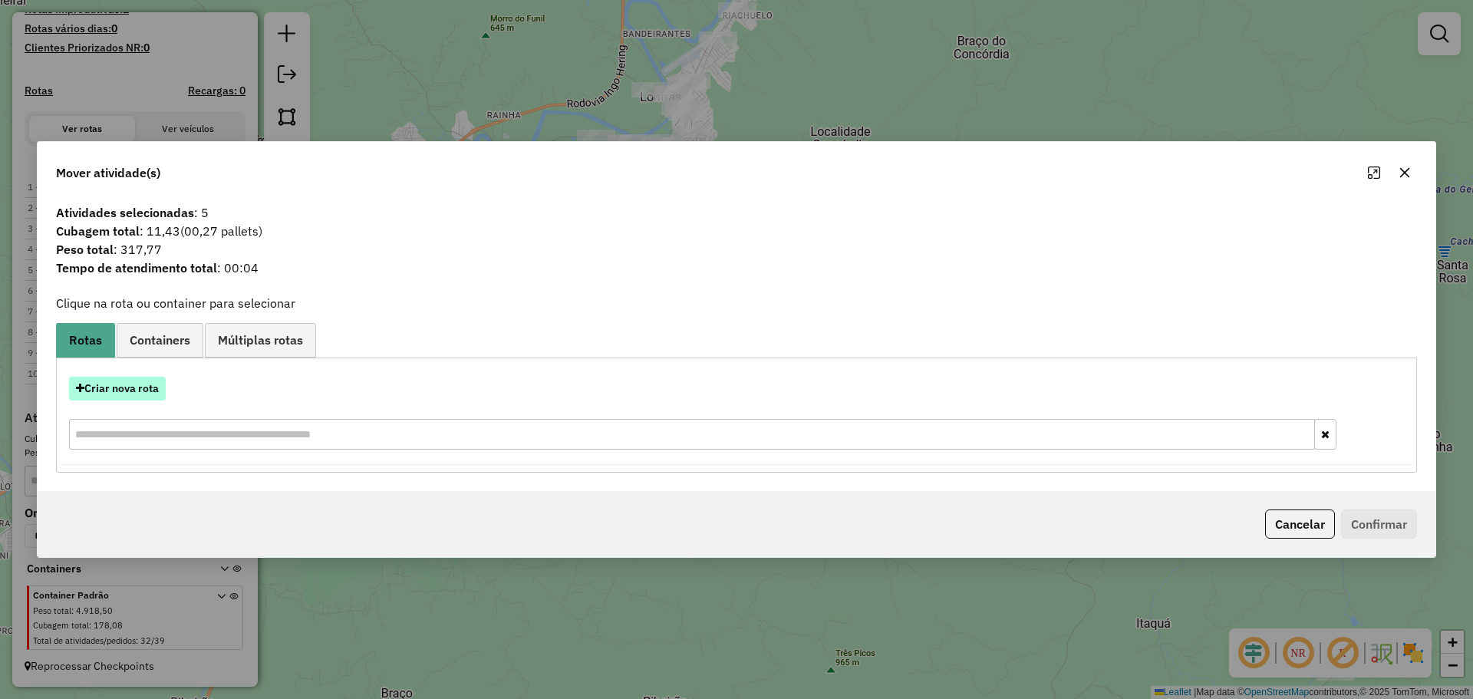
click at [159, 387] on button "Criar nova rota" at bounding box center [117, 389] width 97 height 24
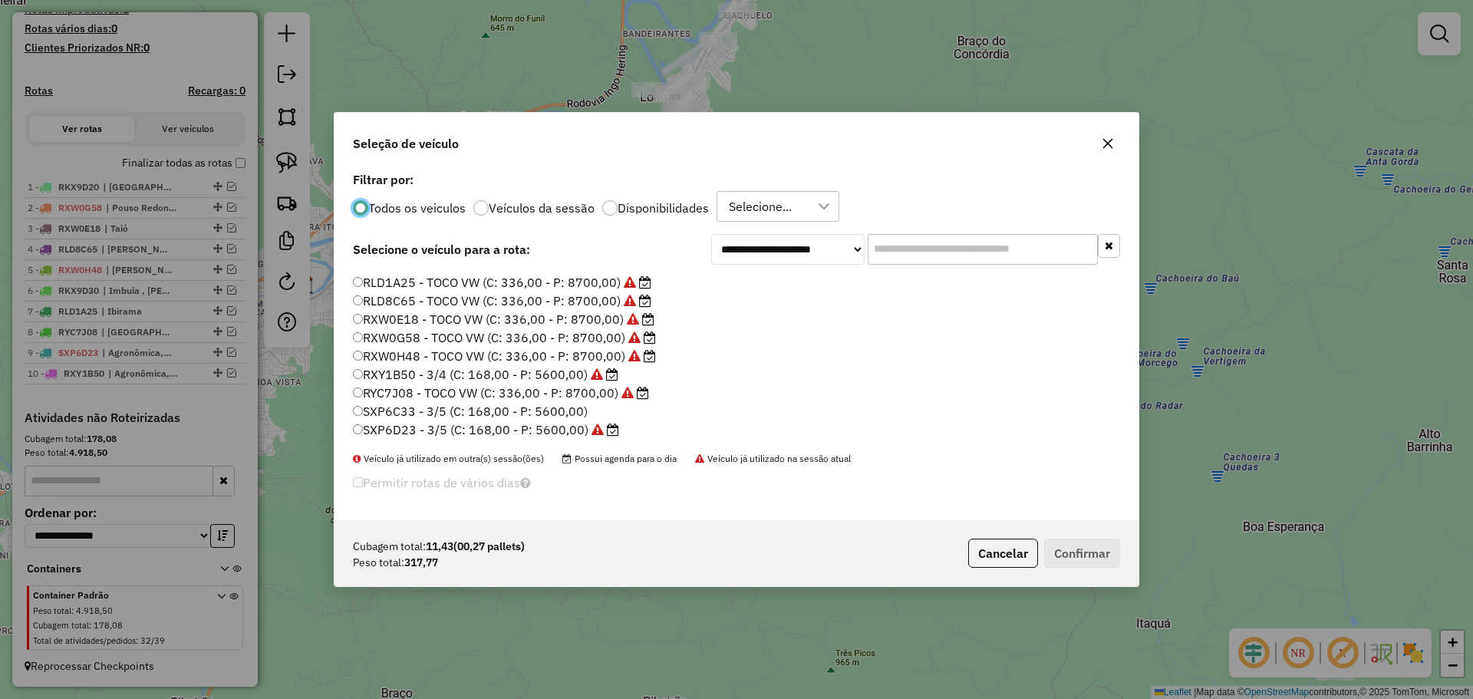
scroll to position [0, 0]
click at [376, 310] on label "HSD0359 - TOCO ford (C: 336,00 - P: 7800,00)" at bounding box center [497, 316] width 288 height 18
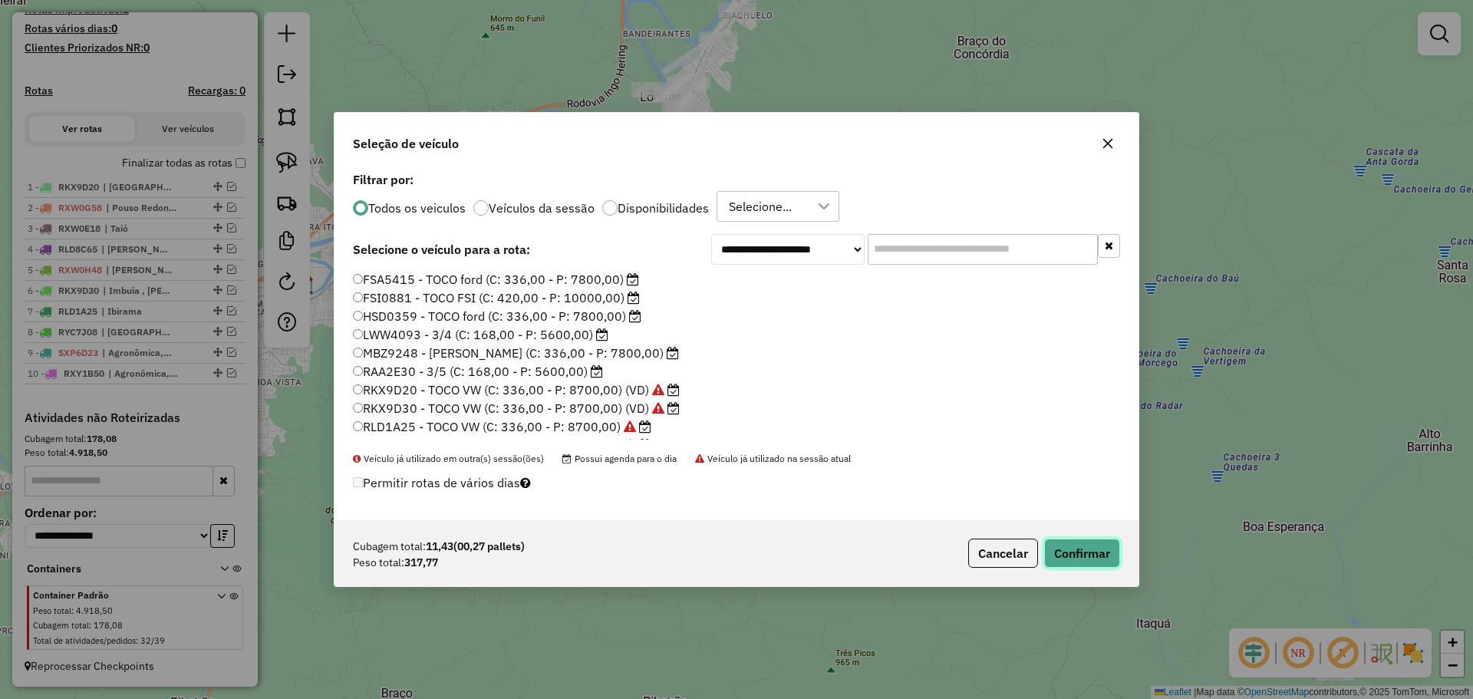
click at [1078, 553] on button "Confirmar" at bounding box center [1082, 553] width 76 height 29
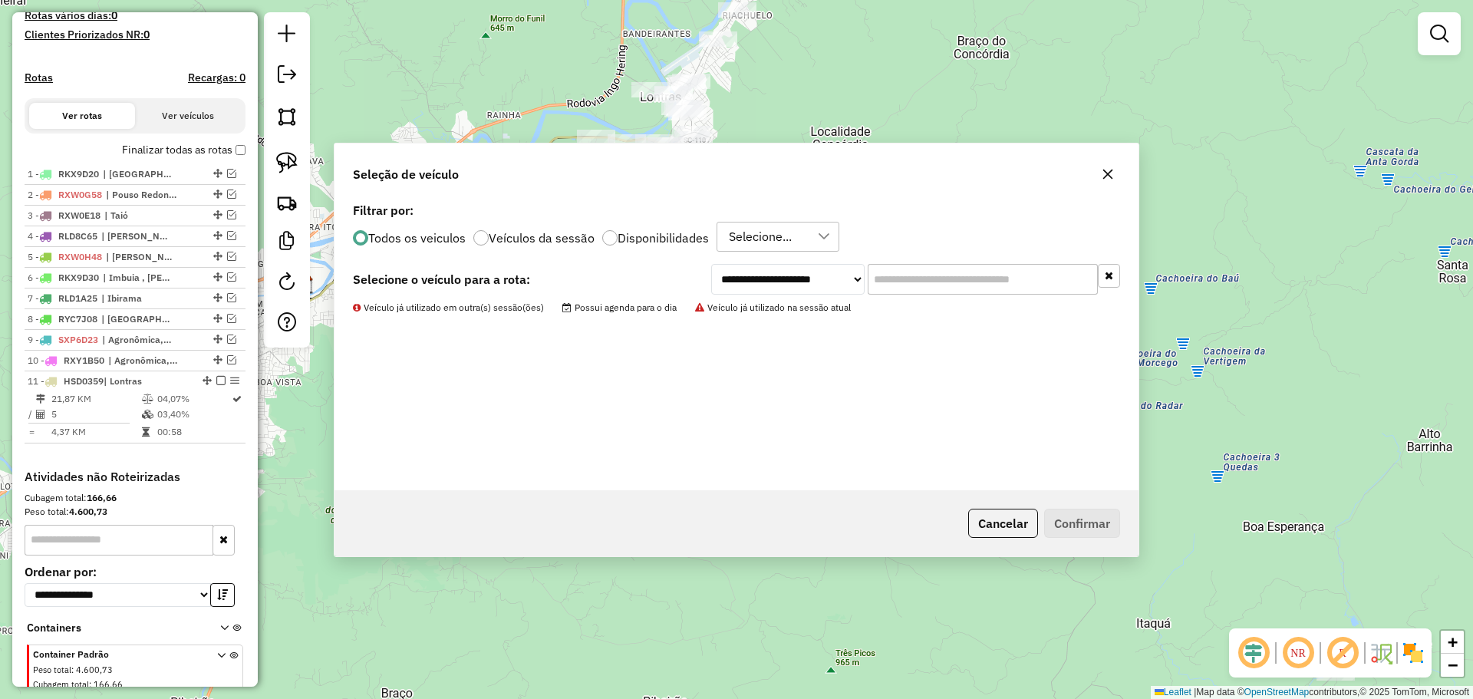
scroll to position [500, 0]
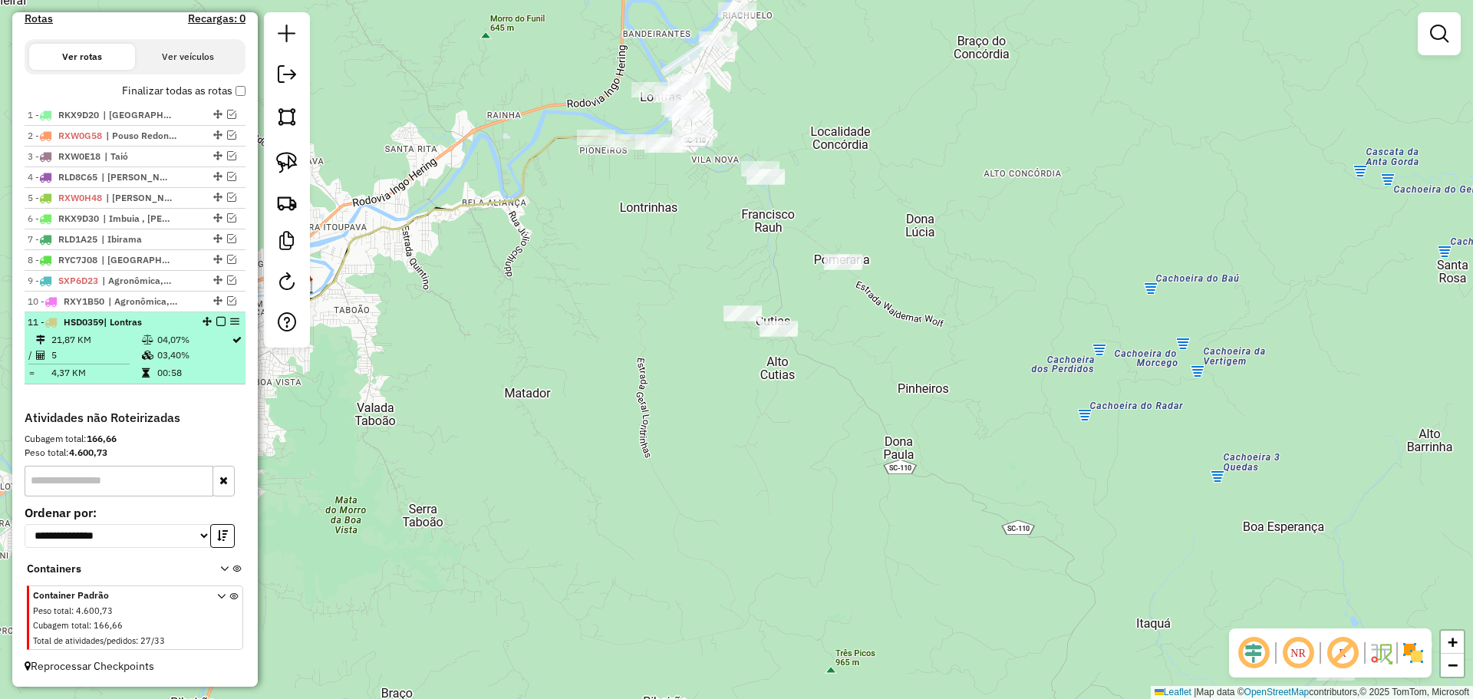
click at [221, 321] on em at bounding box center [220, 321] width 9 height 9
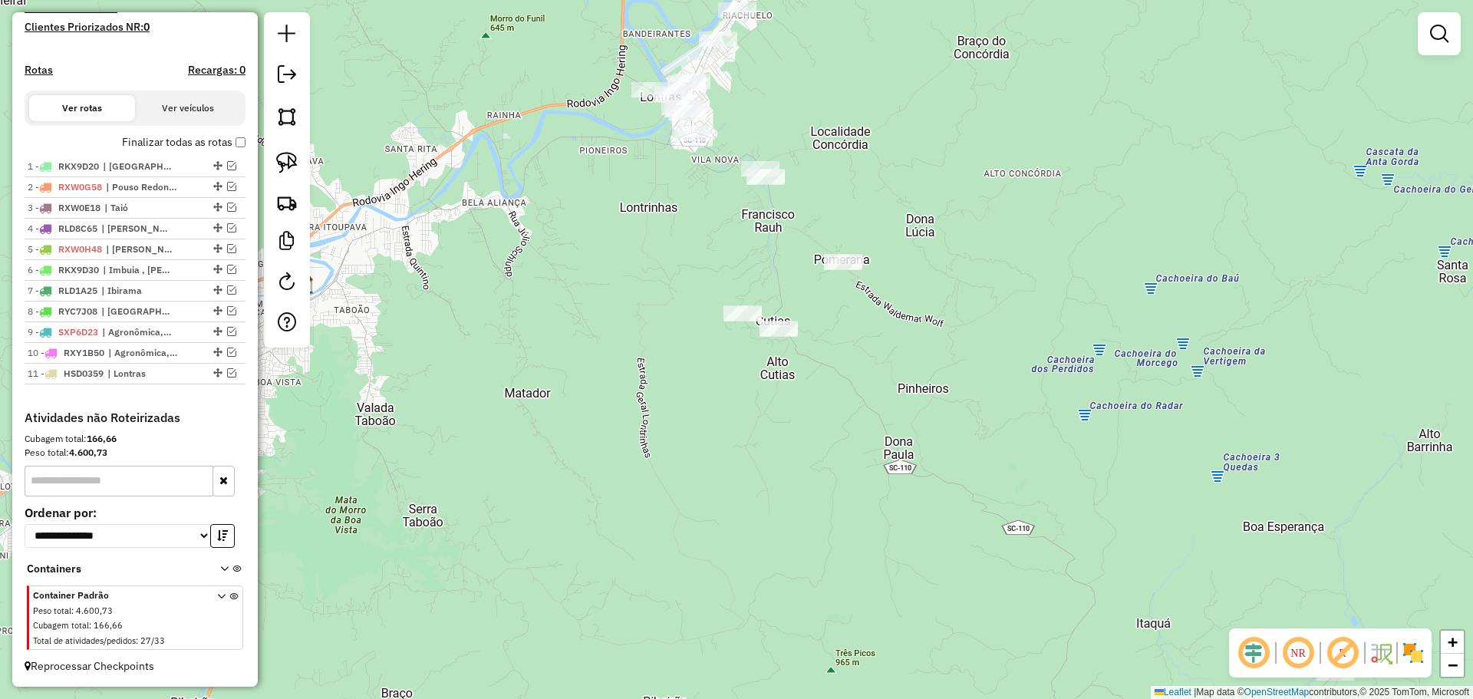
scroll to position [449, 0]
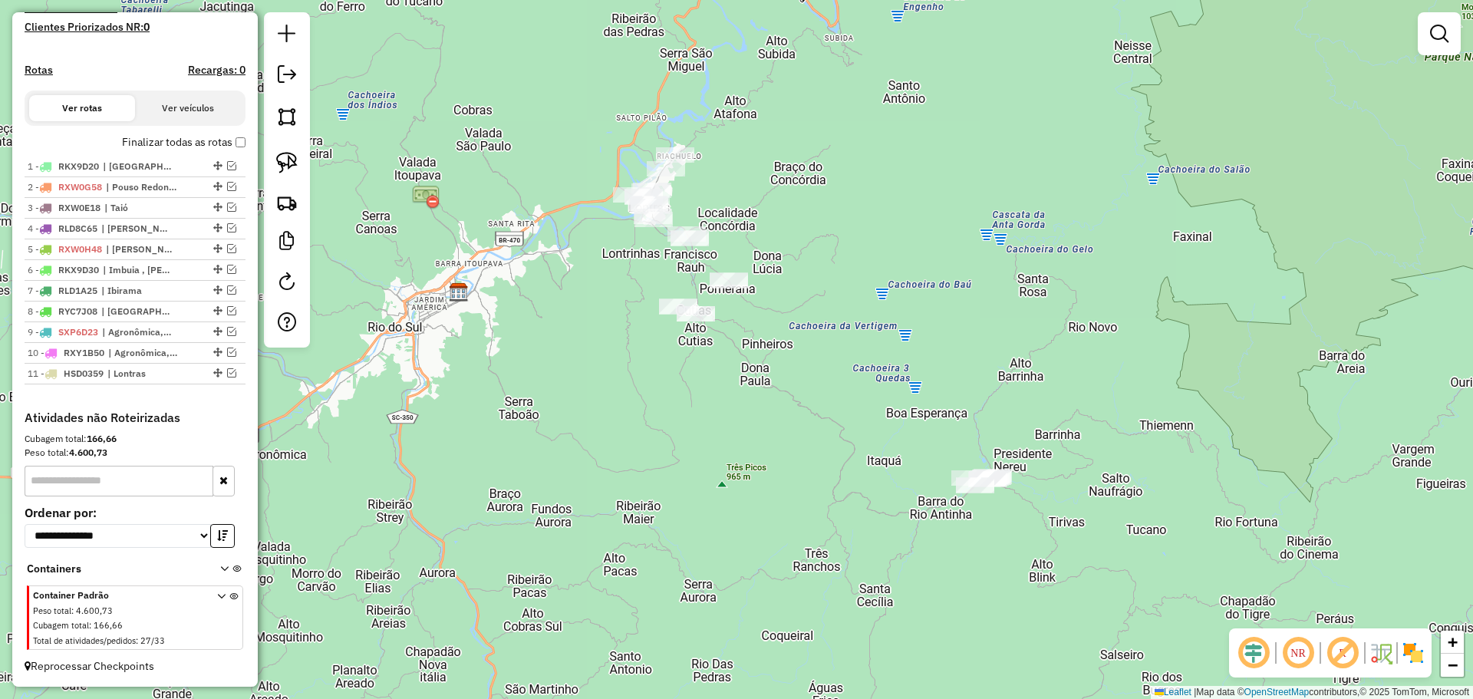
drag, startPoint x: 296, startPoint y: 153, endPoint x: 344, endPoint y: 172, distance: 51.3
click at [298, 153] on link at bounding box center [287, 163] width 34 height 34
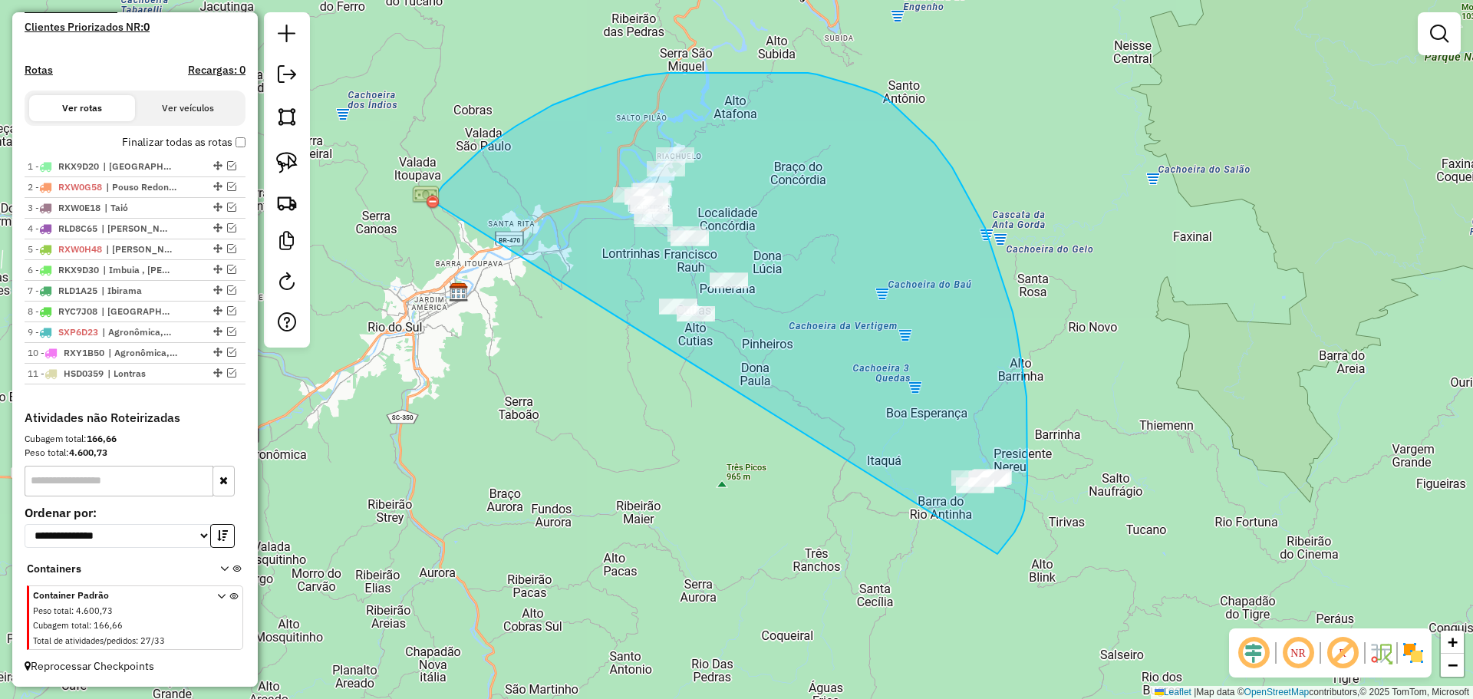
drag, startPoint x: 432, startPoint y: 201, endPoint x: 977, endPoint y: 551, distance: 648.1
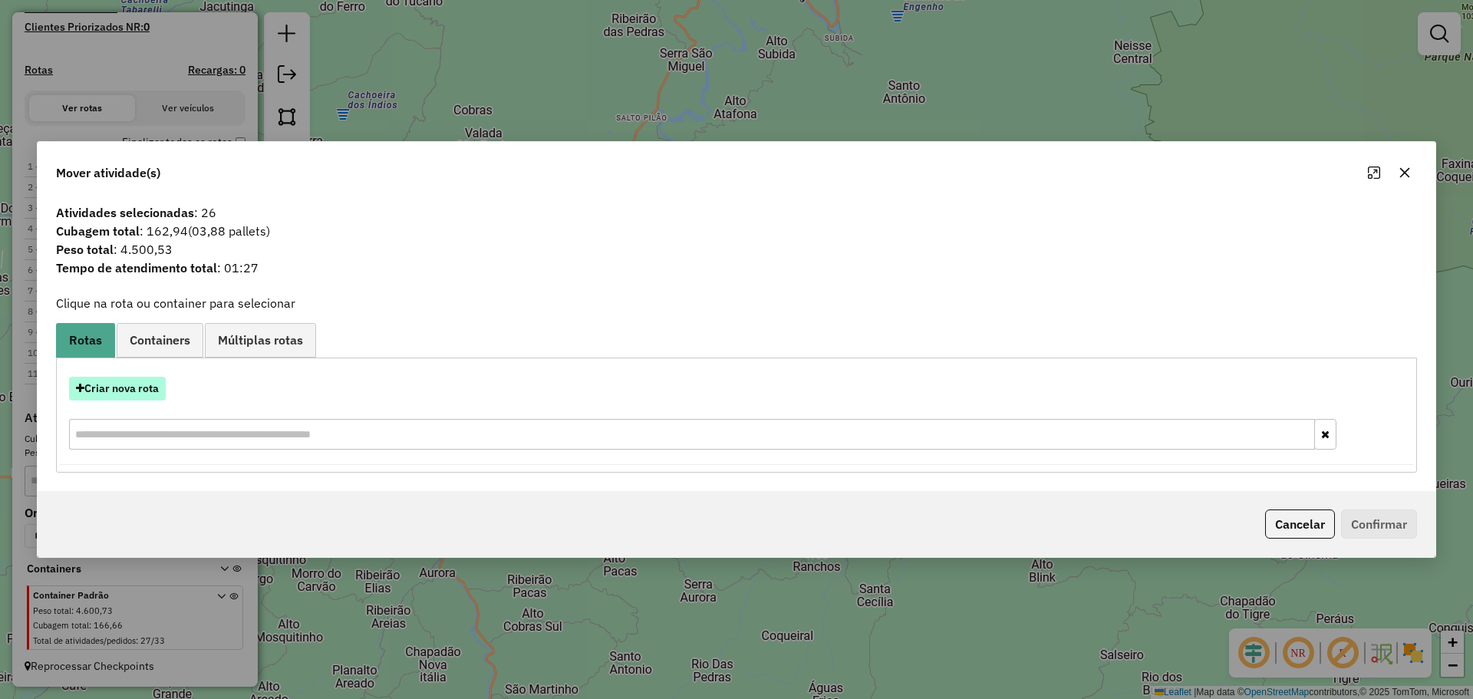
click at [104, 390] on button "Criar nova rota" at bounding box center [117, 389] width 97 height 24
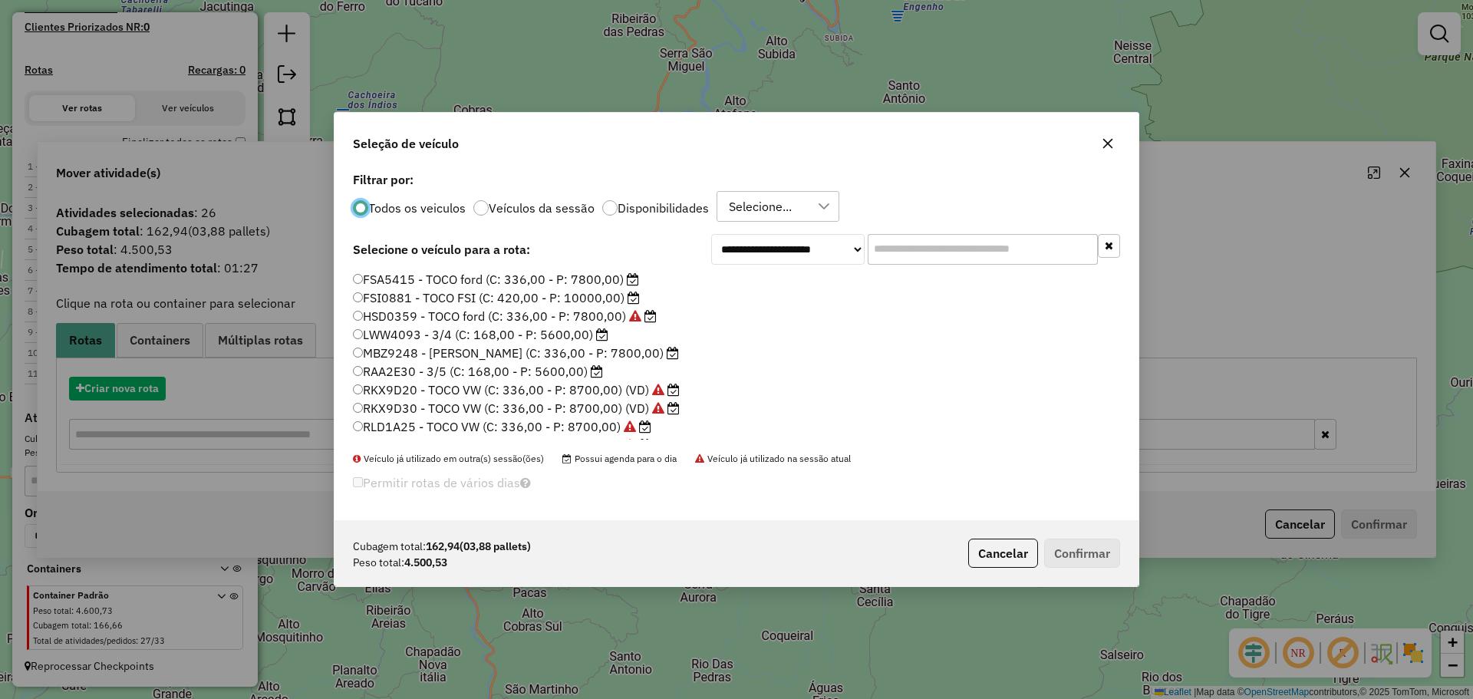
scroll to position [8, 5]
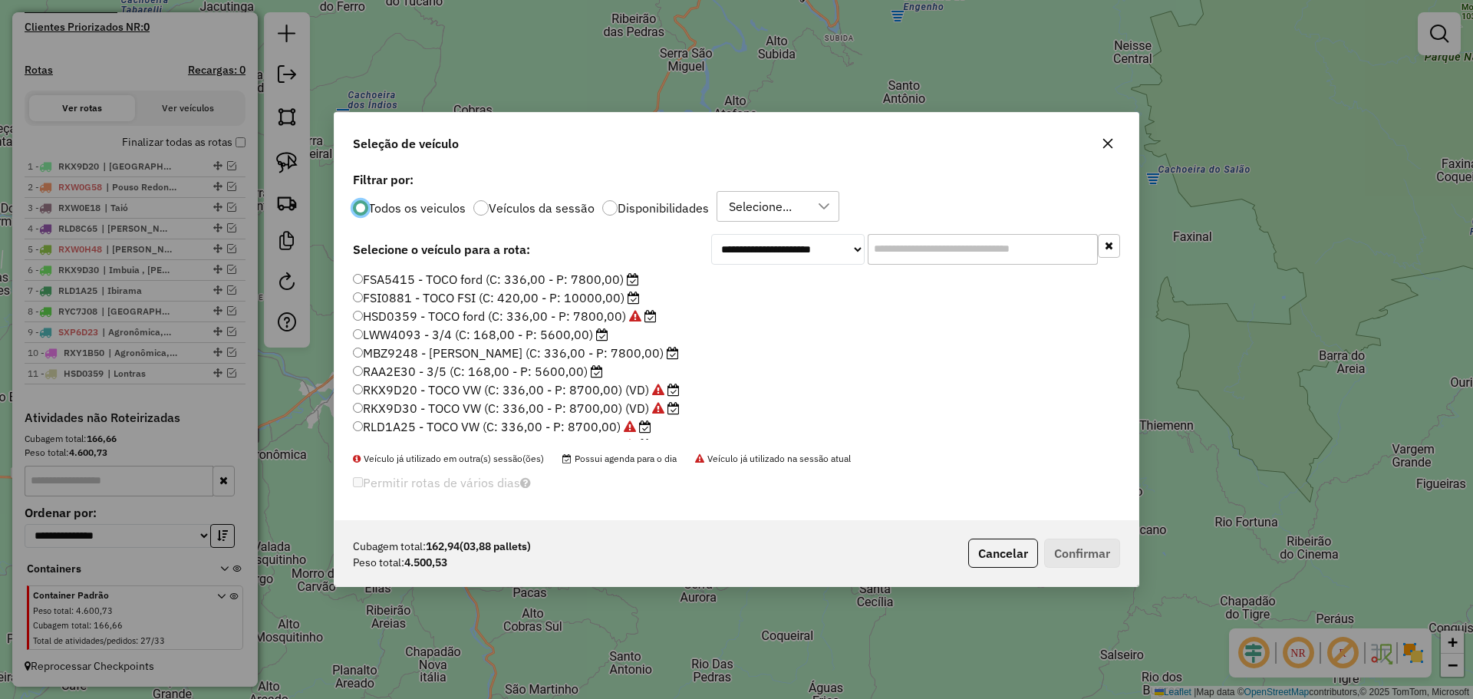
click at [389, 377] on label "RAA2E30 - 3/5 (C: 168,00 - P: 5600,00)" at bounding box center [478, 371] width 250 height 18
click at [1093, 559] on button "Confirmar" at bounding box center [1082, 553] width 76 height 29
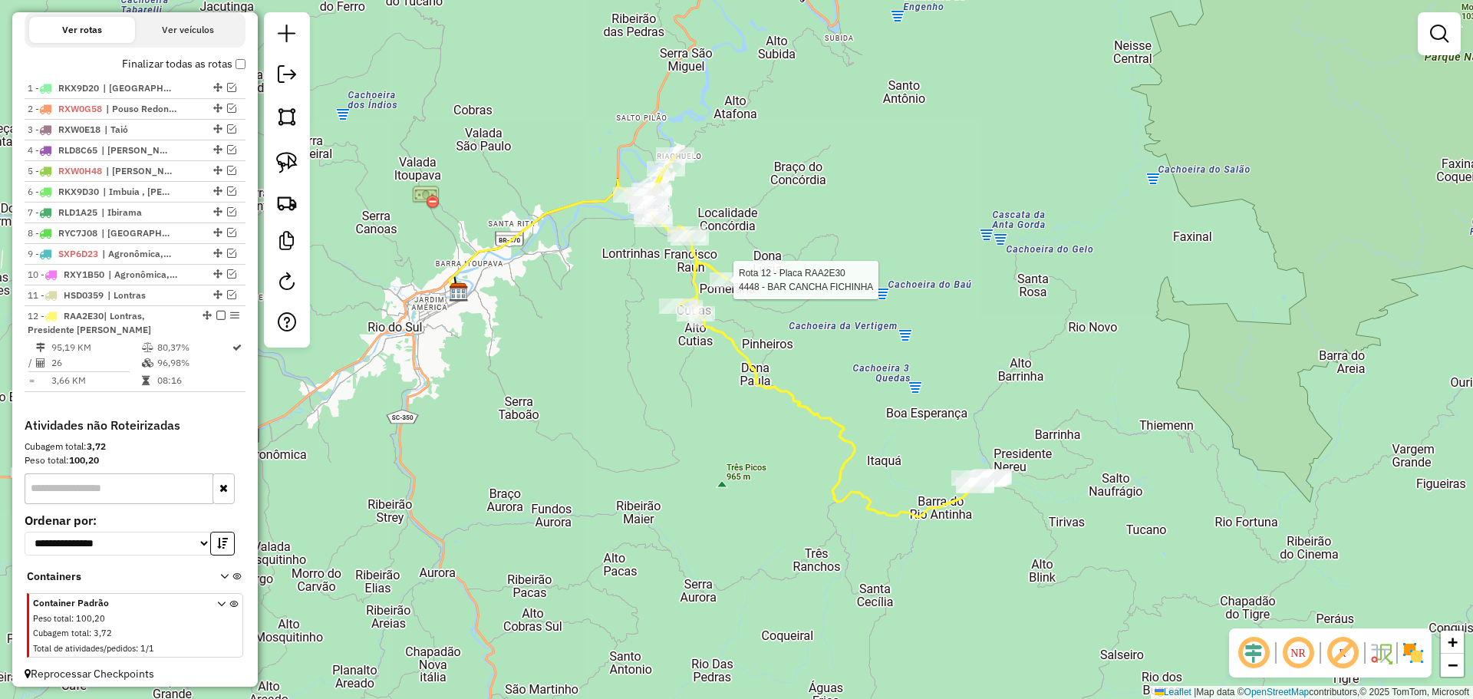
scroll to position [535, 0]
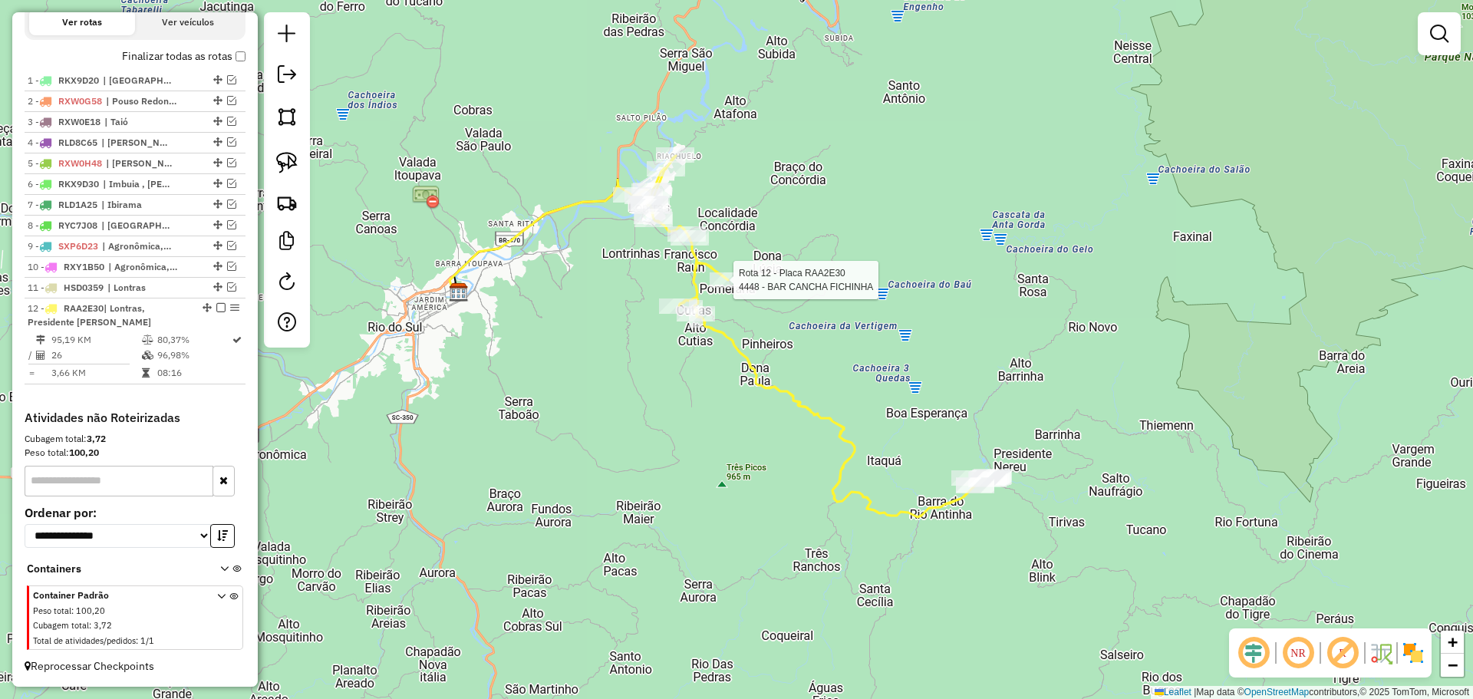
select select "*********"
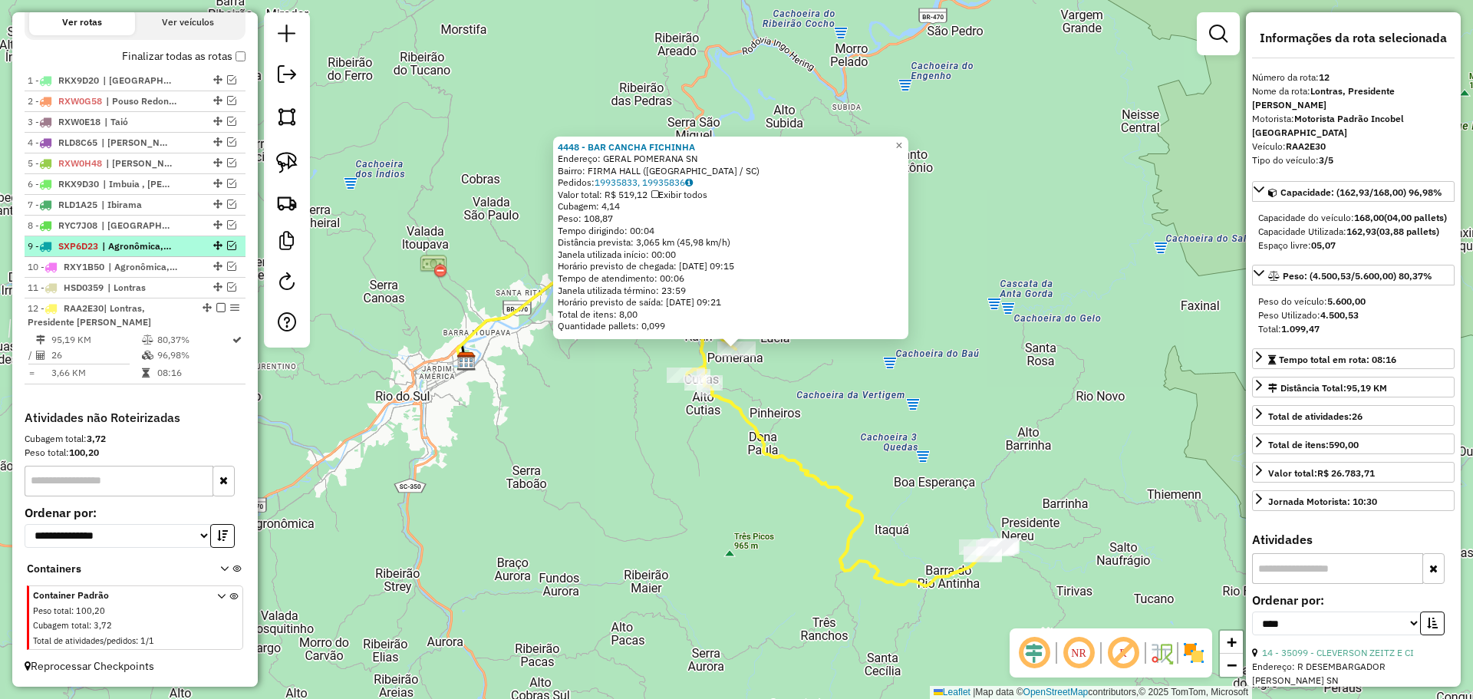
drag, startPoint x: 219, startPoint y: 308, endPoint x: 229, endPoint y: 315, distance: 12.1
click at [219, 308] on em at bounding box center [220, 307] width 9 height 9
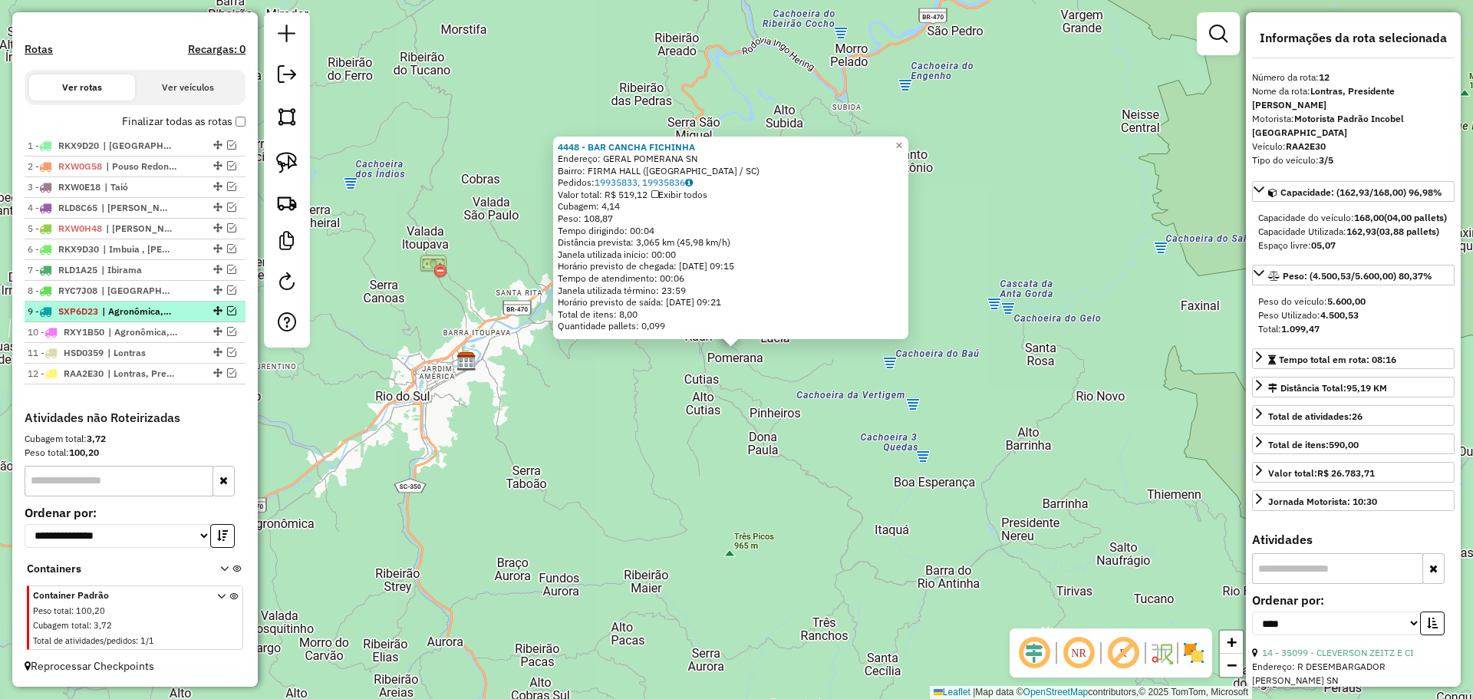
scroll to position [470, 0]
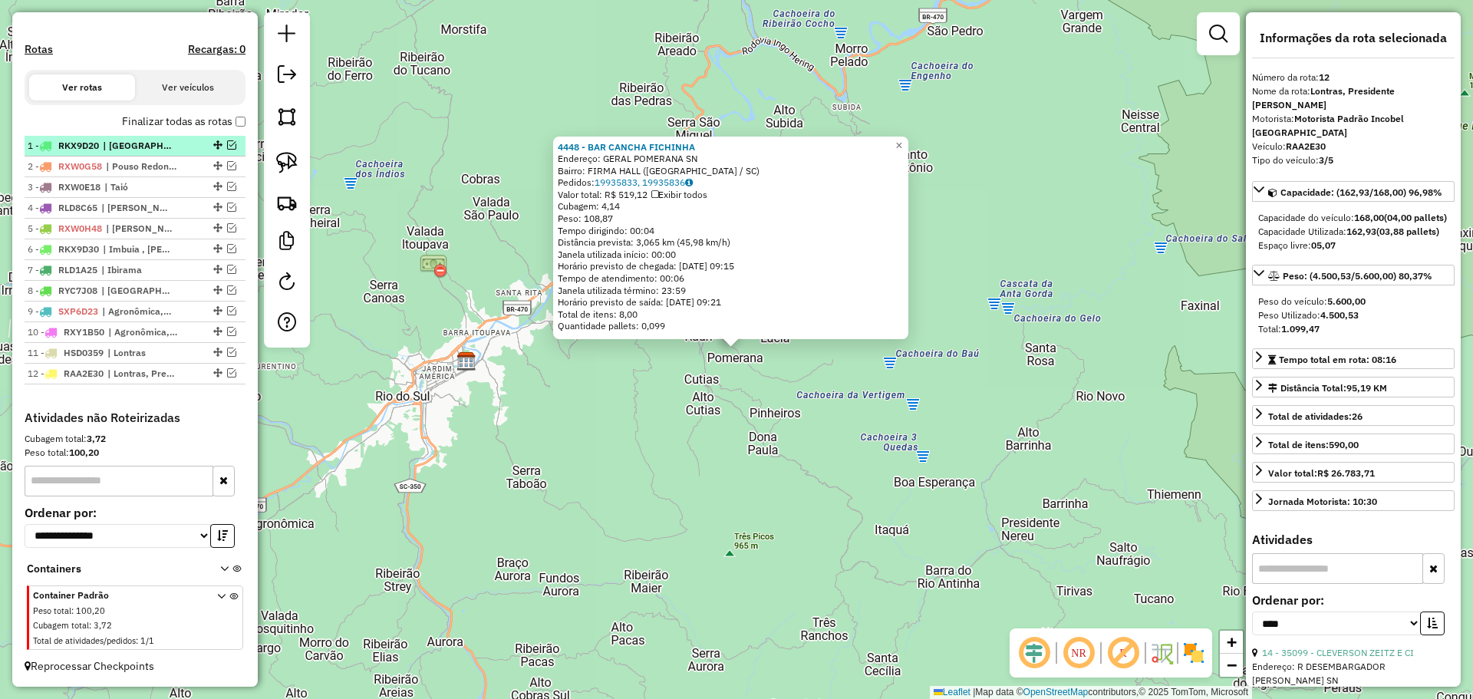
click at [228, 146] on em at bounding box center [231, 144] width 9 height 9
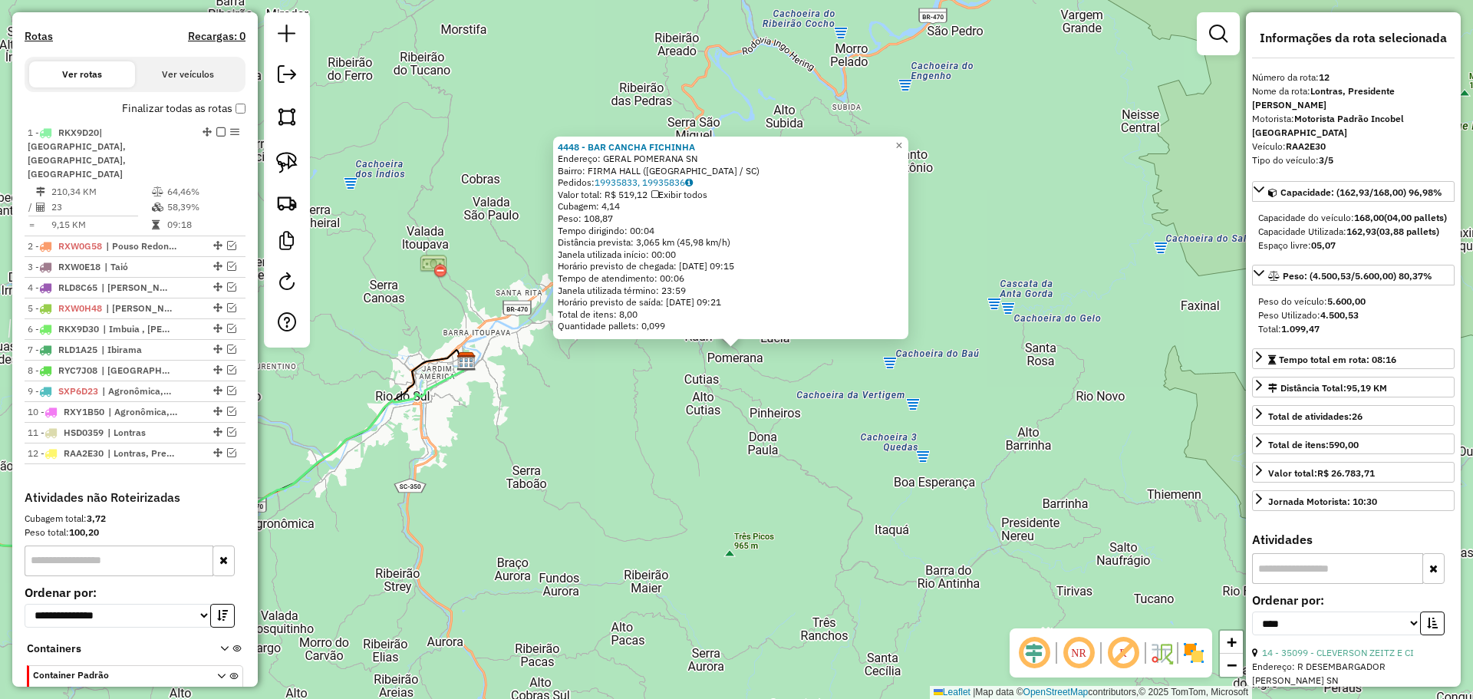
scroll to position [535, 0]
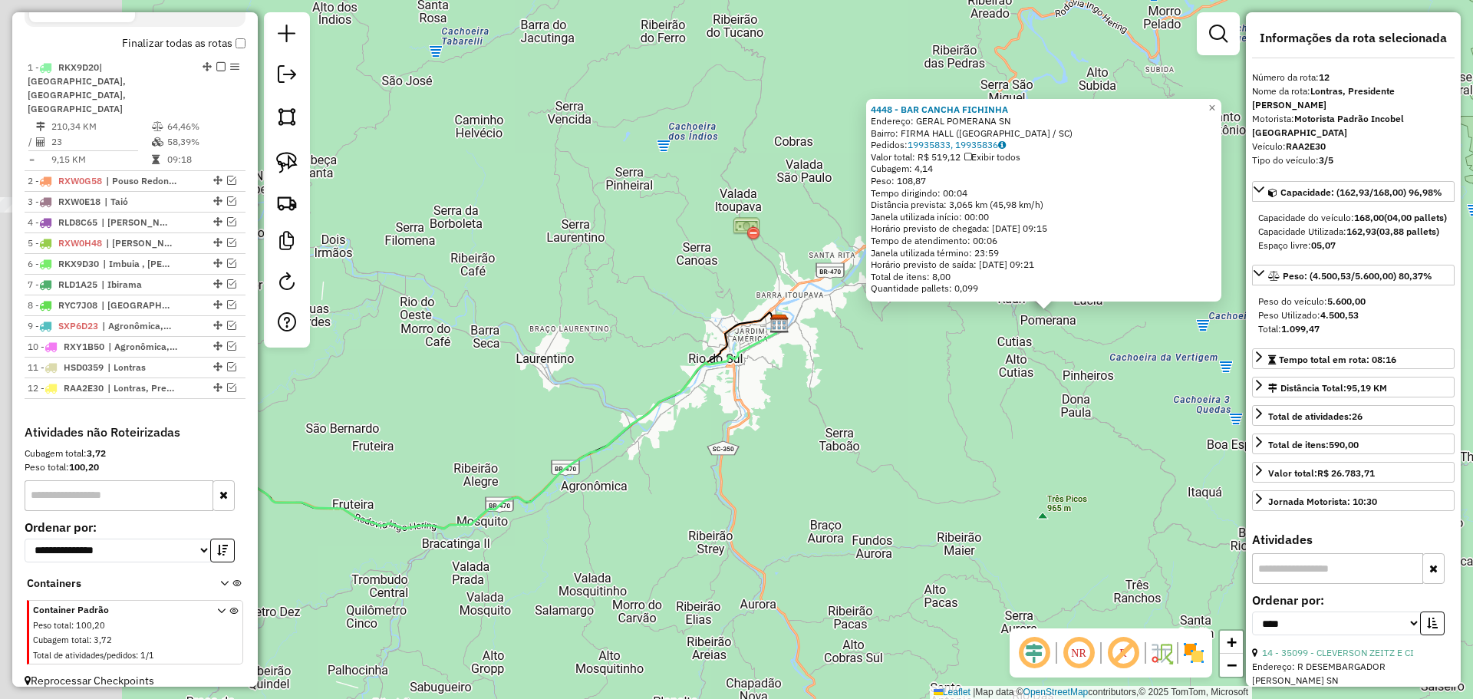
drag, startPoint x: 453, startPoint y: 367, endPoint x: 766, endPoint y: 329, distance: 315.3
click at [766, 329] on icon at bounding box center [473, 426] width 614 height 205
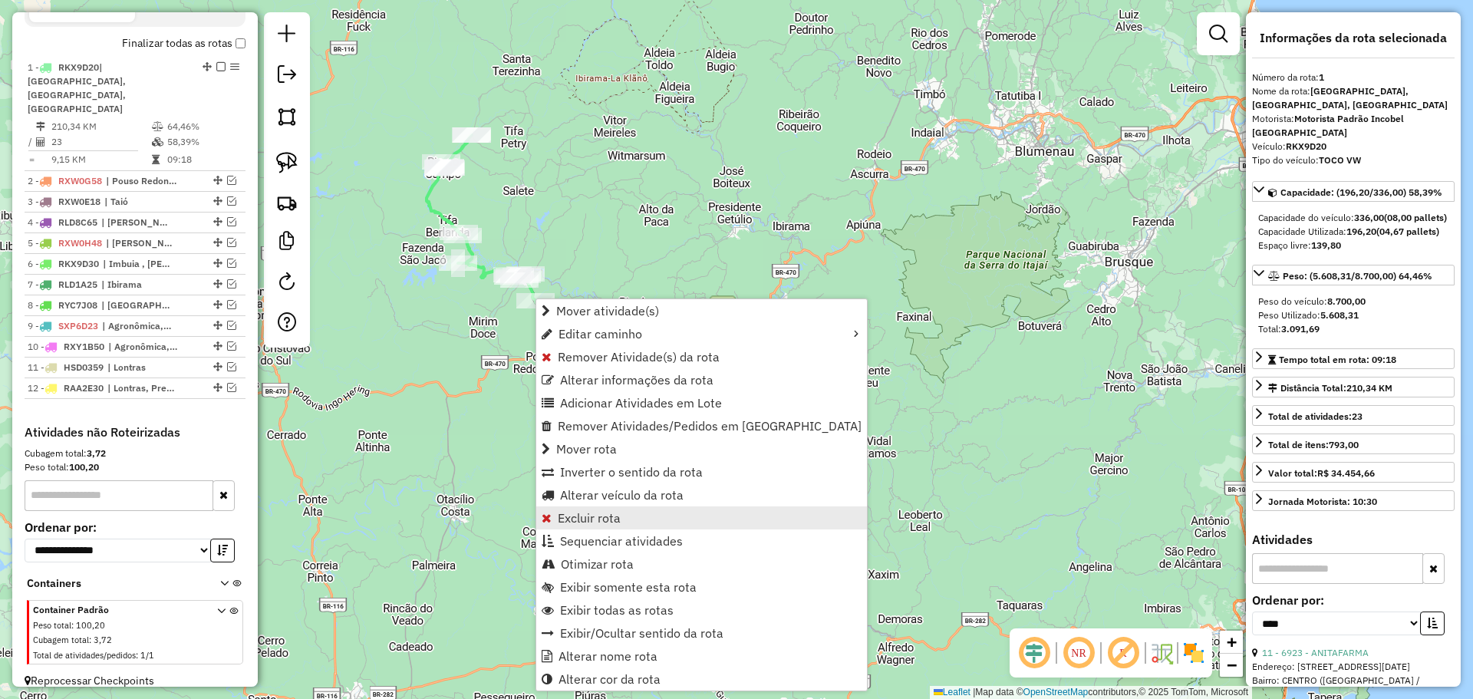
click at [592, 516] on span "Excluir rota" at bounding box center [589, 518] width 63 height 12
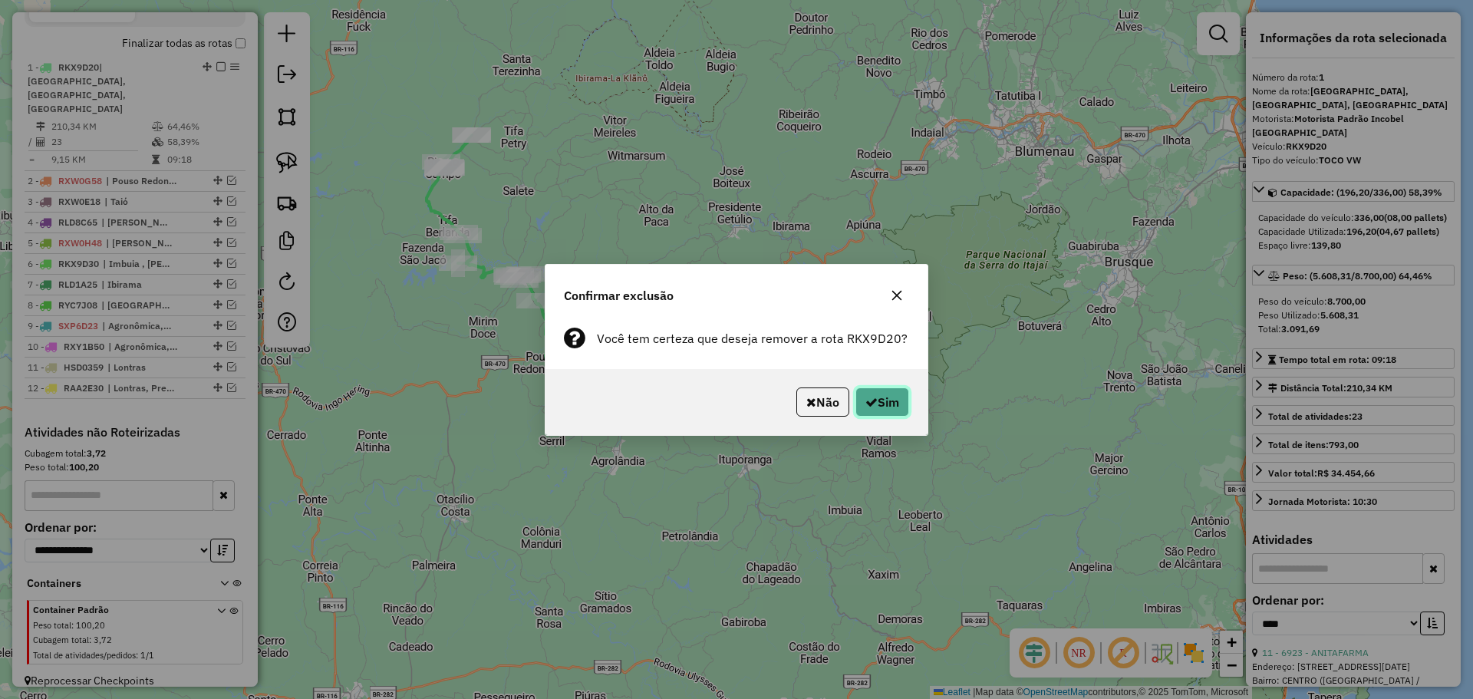
drag, startPoint x: 867, startPoint y: 411, endPoint x: 838, endPoint y: 404, distance: 30.0
click at [867, 410] on button "Sim" at bounding box center [882, 401] width 54 height 29
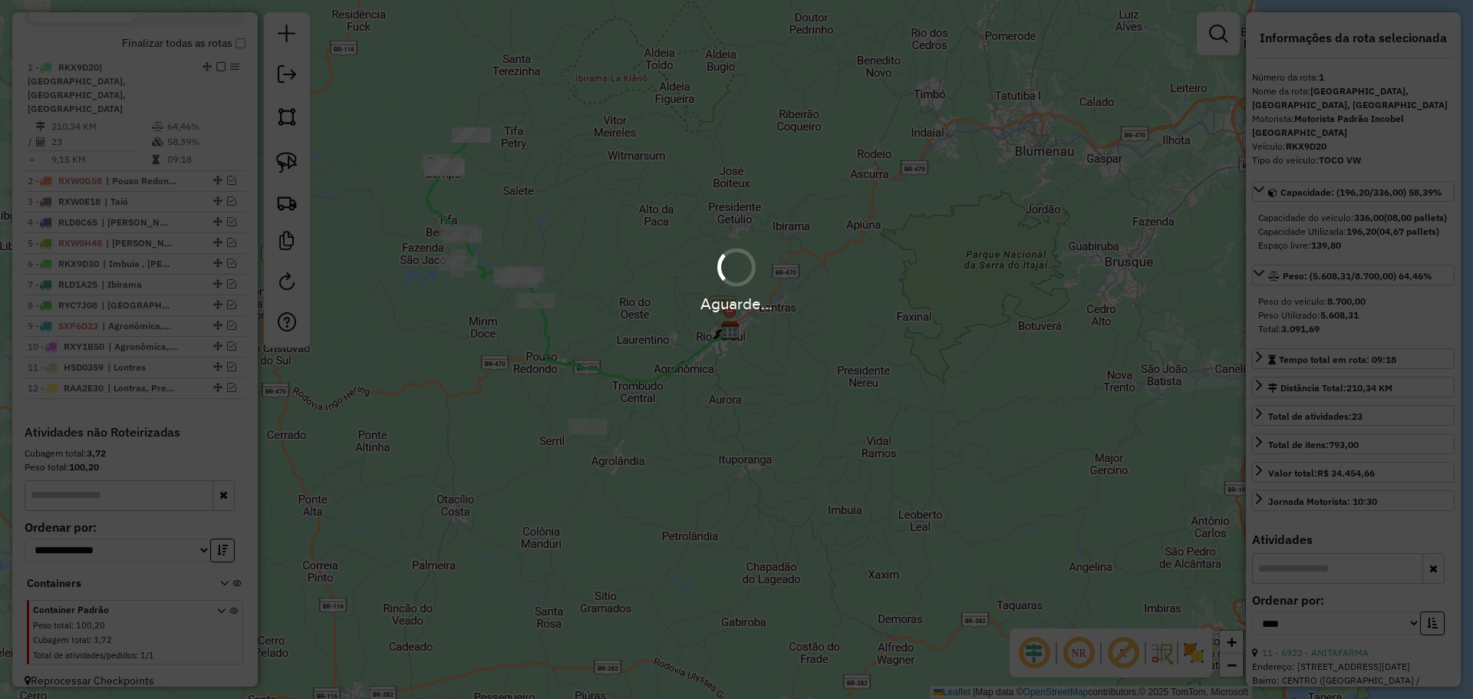
scroll to position [449, 0]
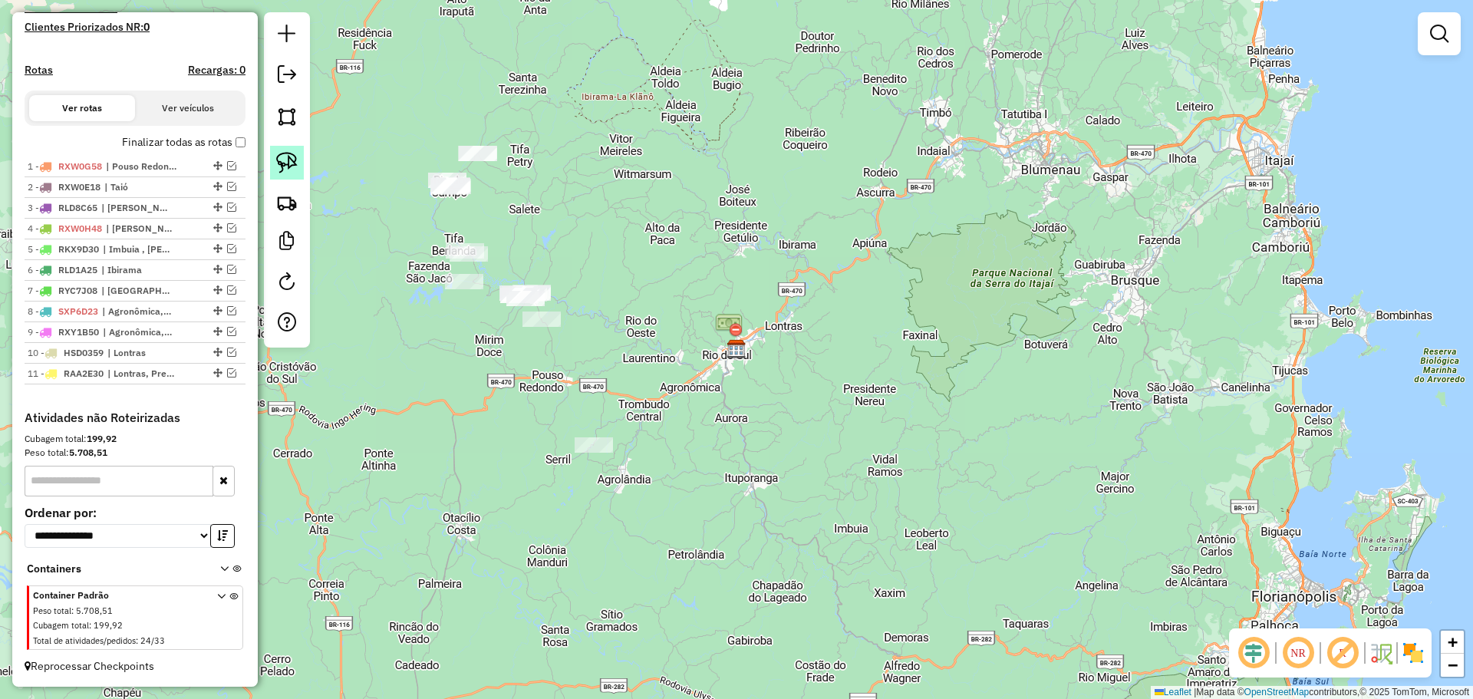
click at [279, 157] on img at bounding box center [286, 162] width 21 height 21
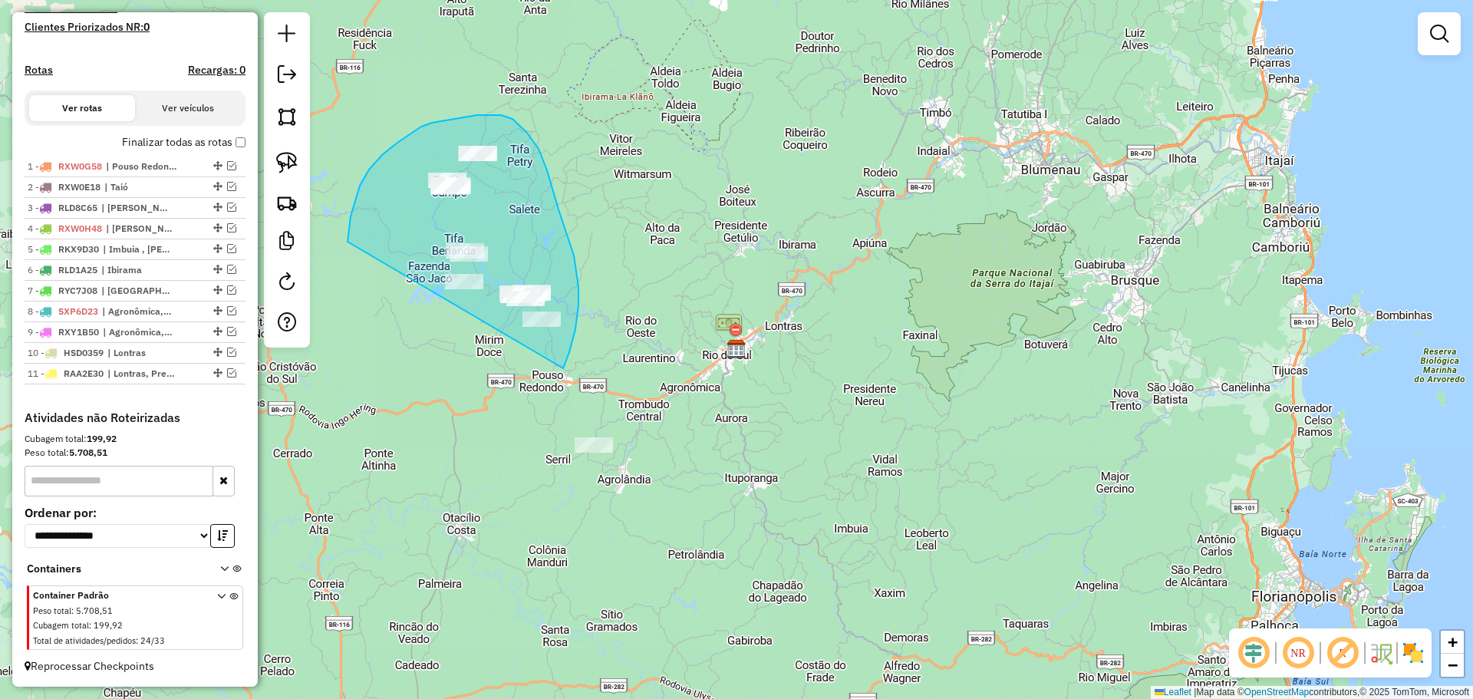
drag, startPoint x: 354, startPoint y: 202, endPoint x: 563, endPoint y: 368, distance: 267.0
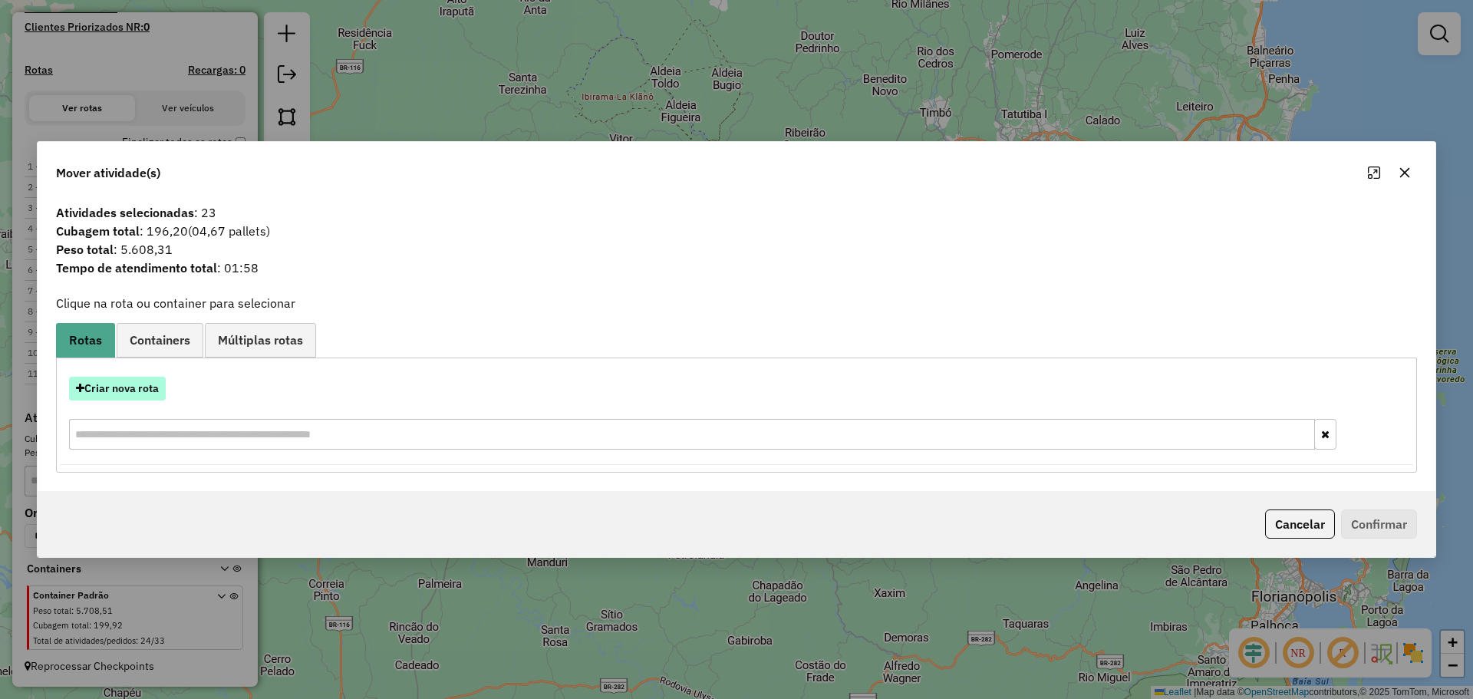
click at [129, 382] on button "Criar nova rota" at bounding box center [117, 389] width 97 height 24
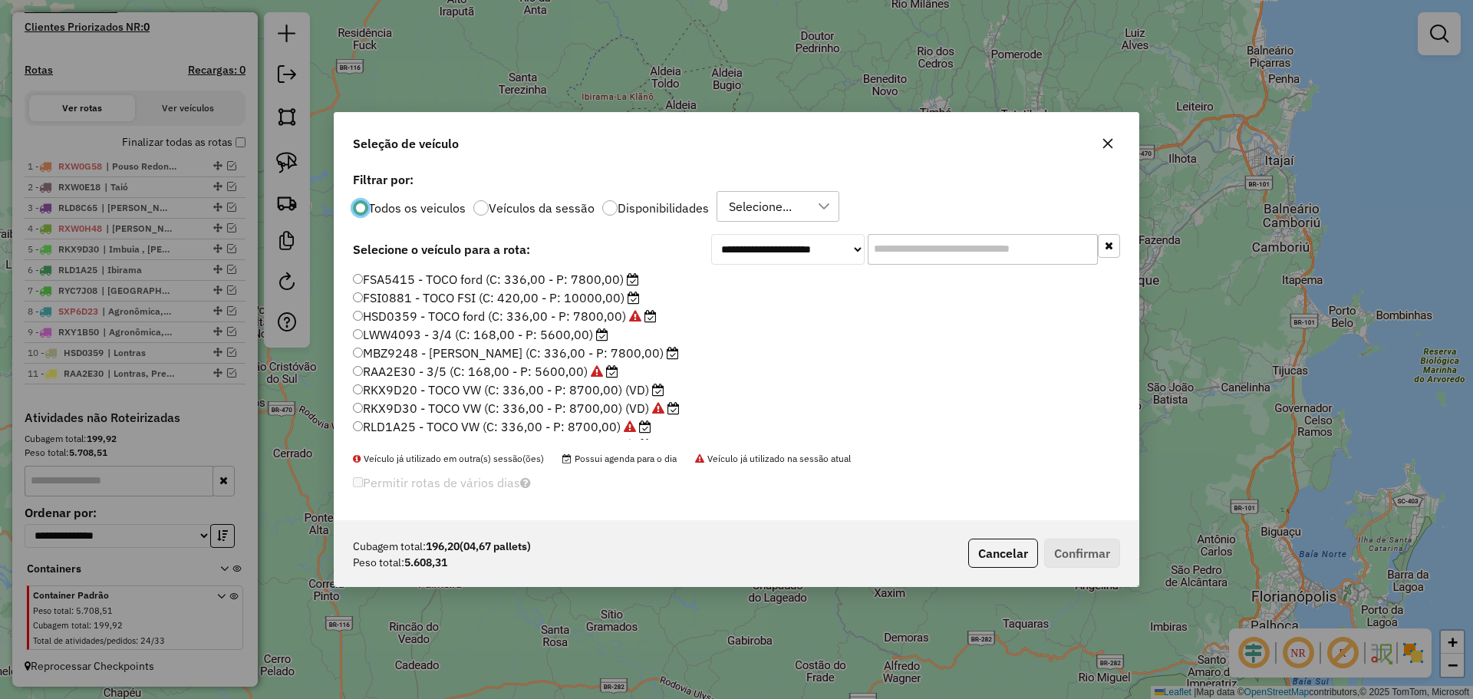
scroll to position [8, 5]
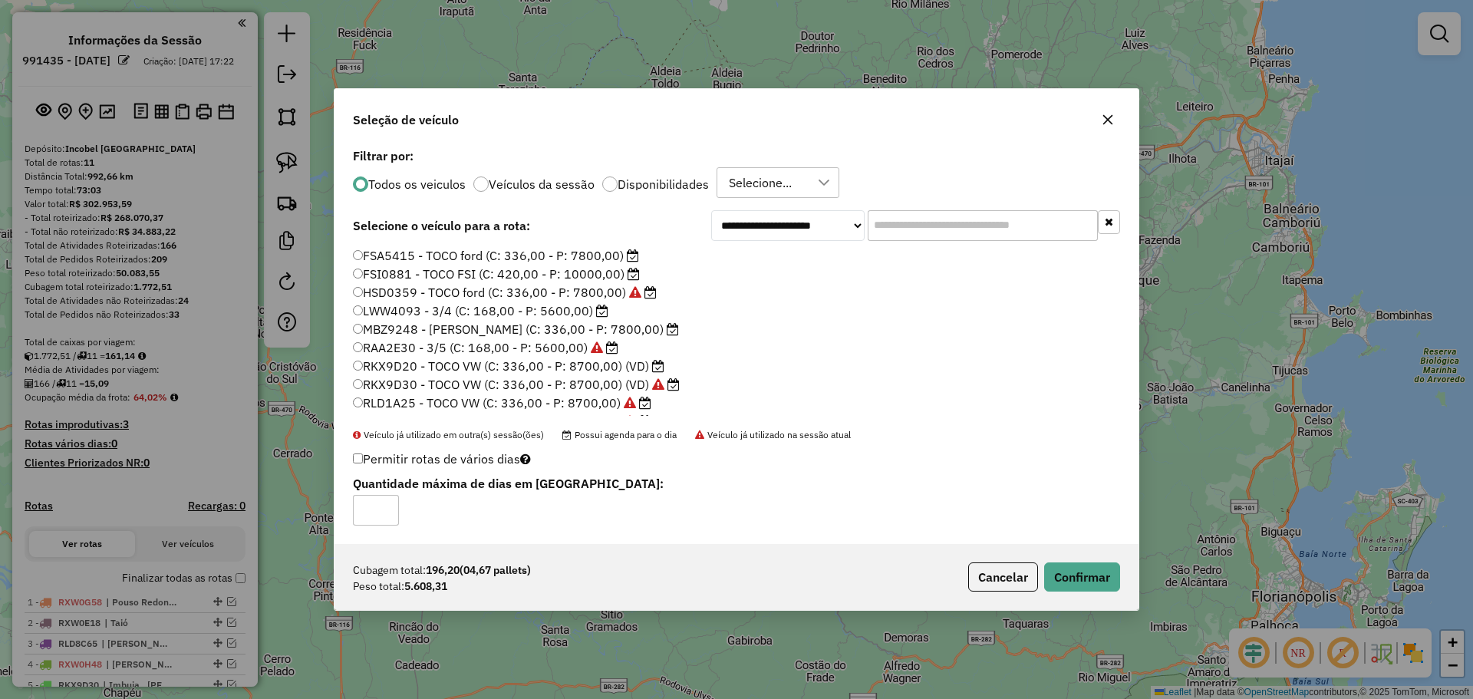
scroll to position [8, 5]
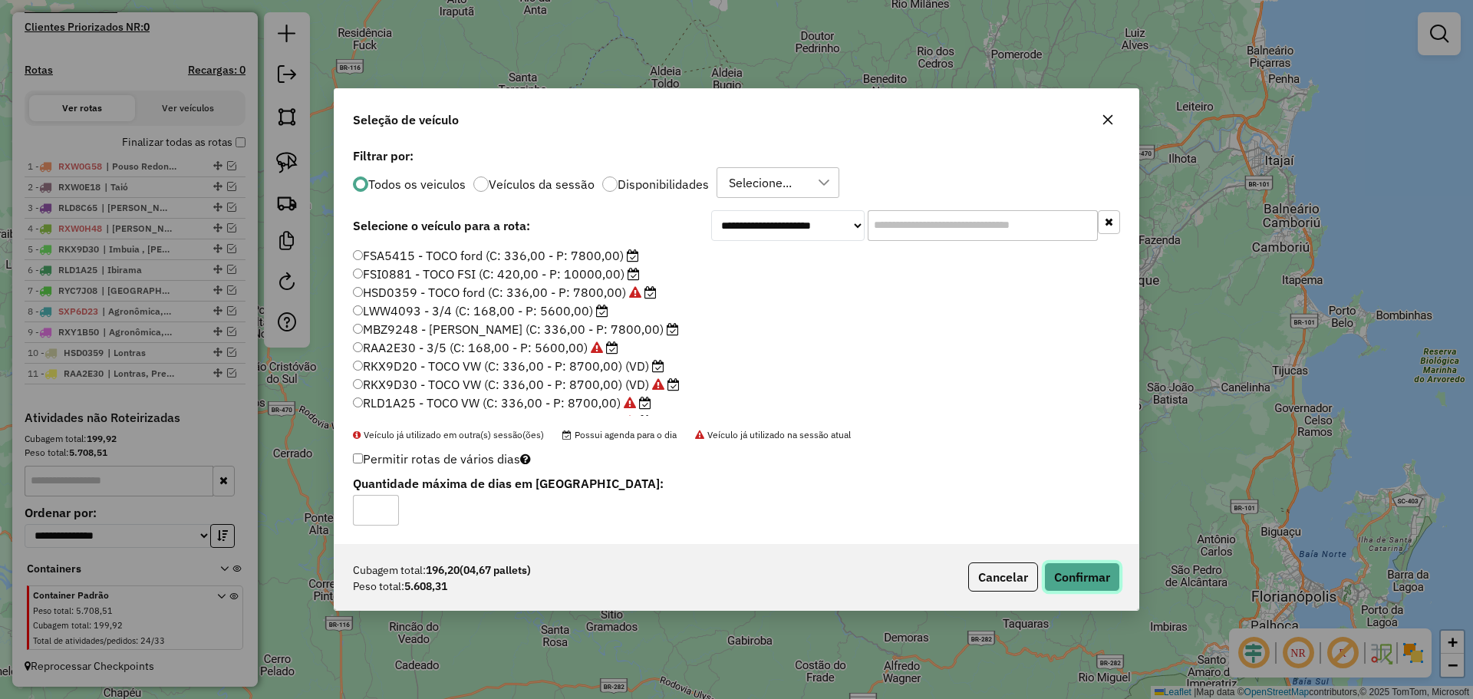
click at [1084, 575] on button "Confirmar" at bounding box center [1082, 576] width 76 height 29
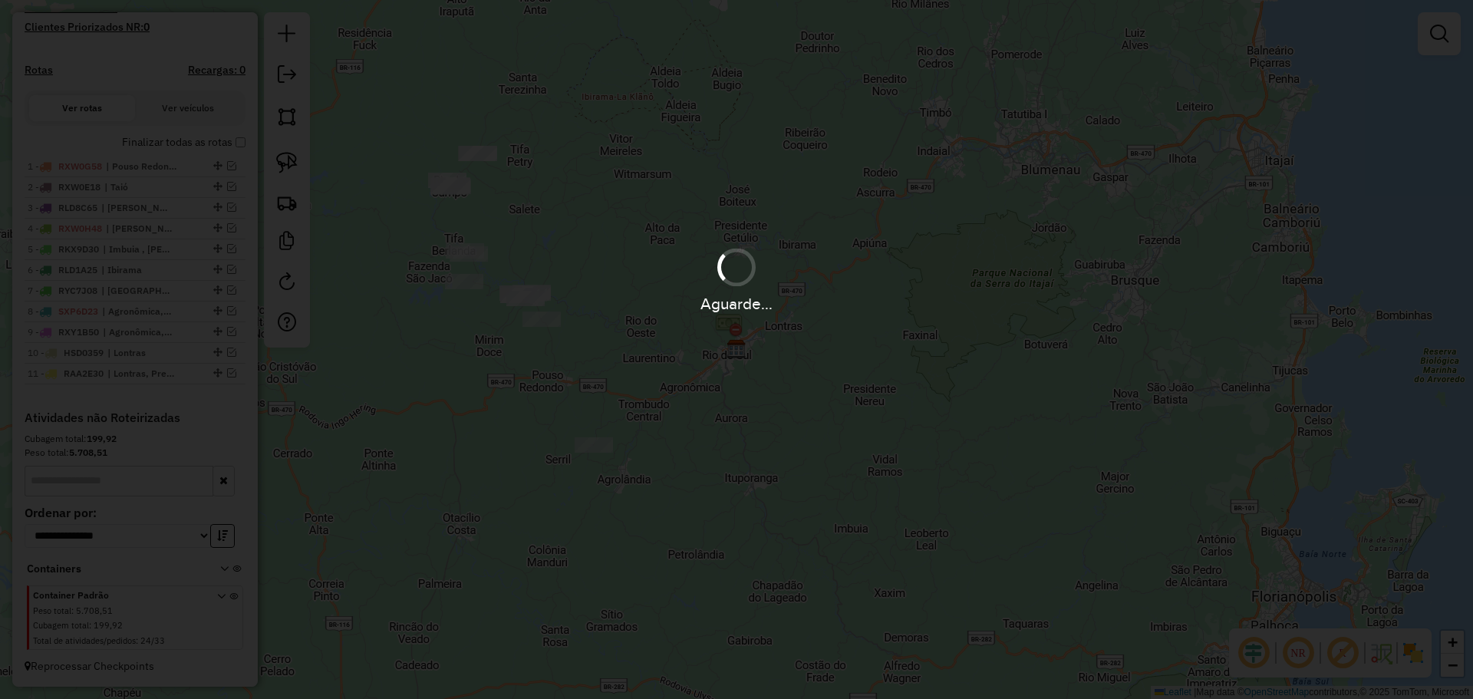
scroll to position [535, 0]
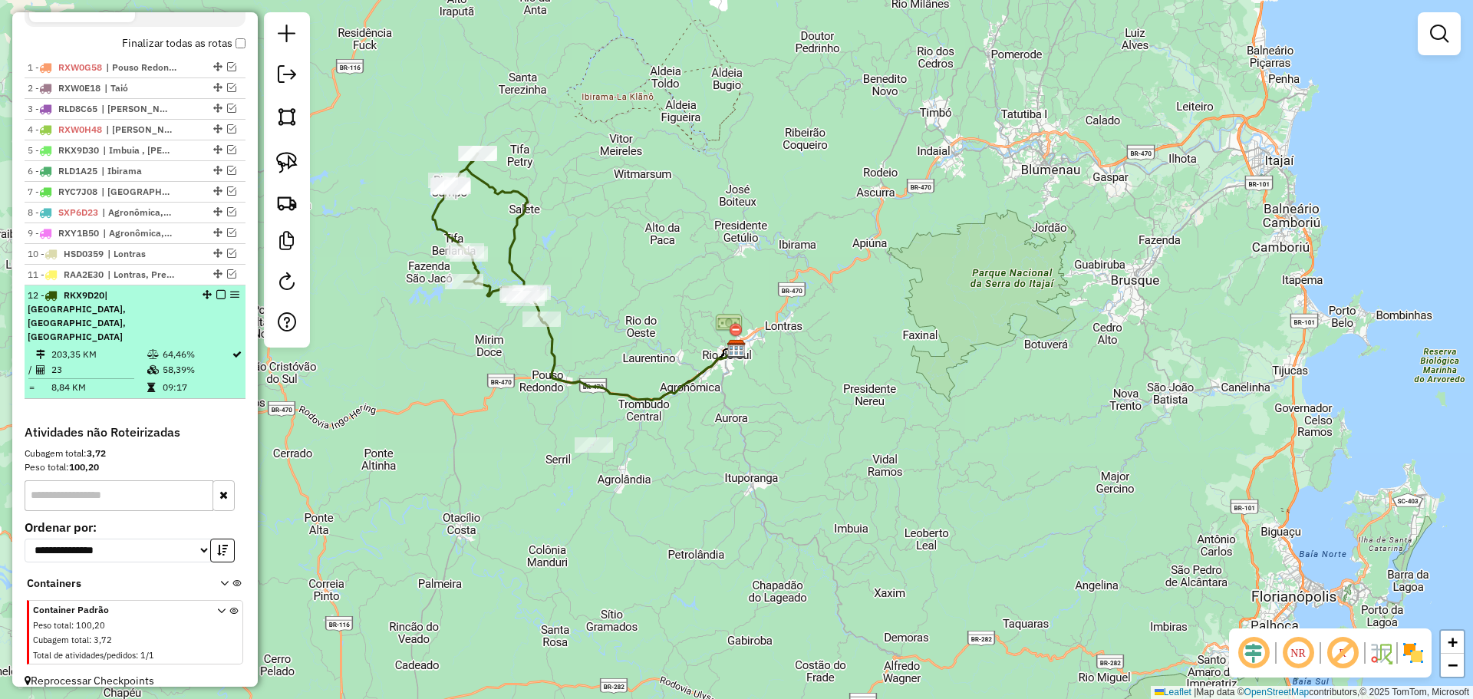
click at [218, 299] on em at bounding box center [220, 294] width 9 height 9
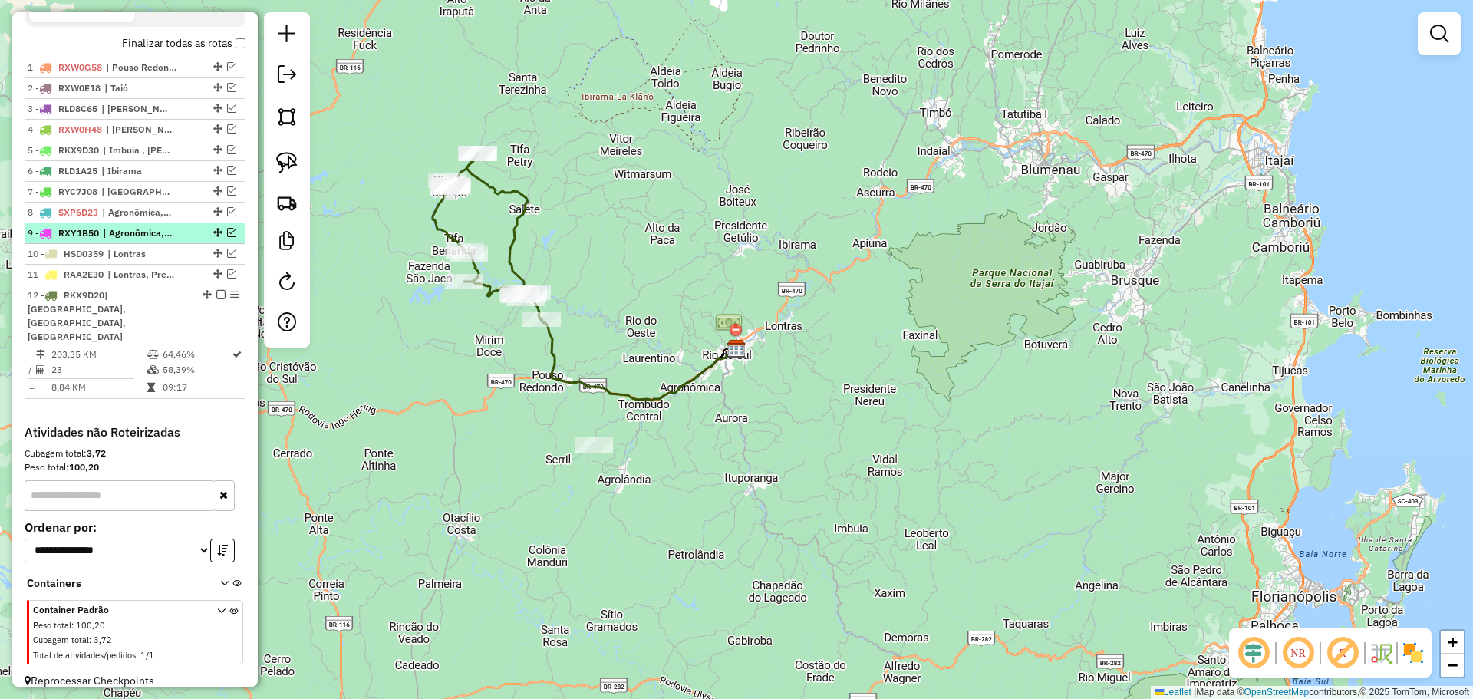
scroll to position [470, 0]
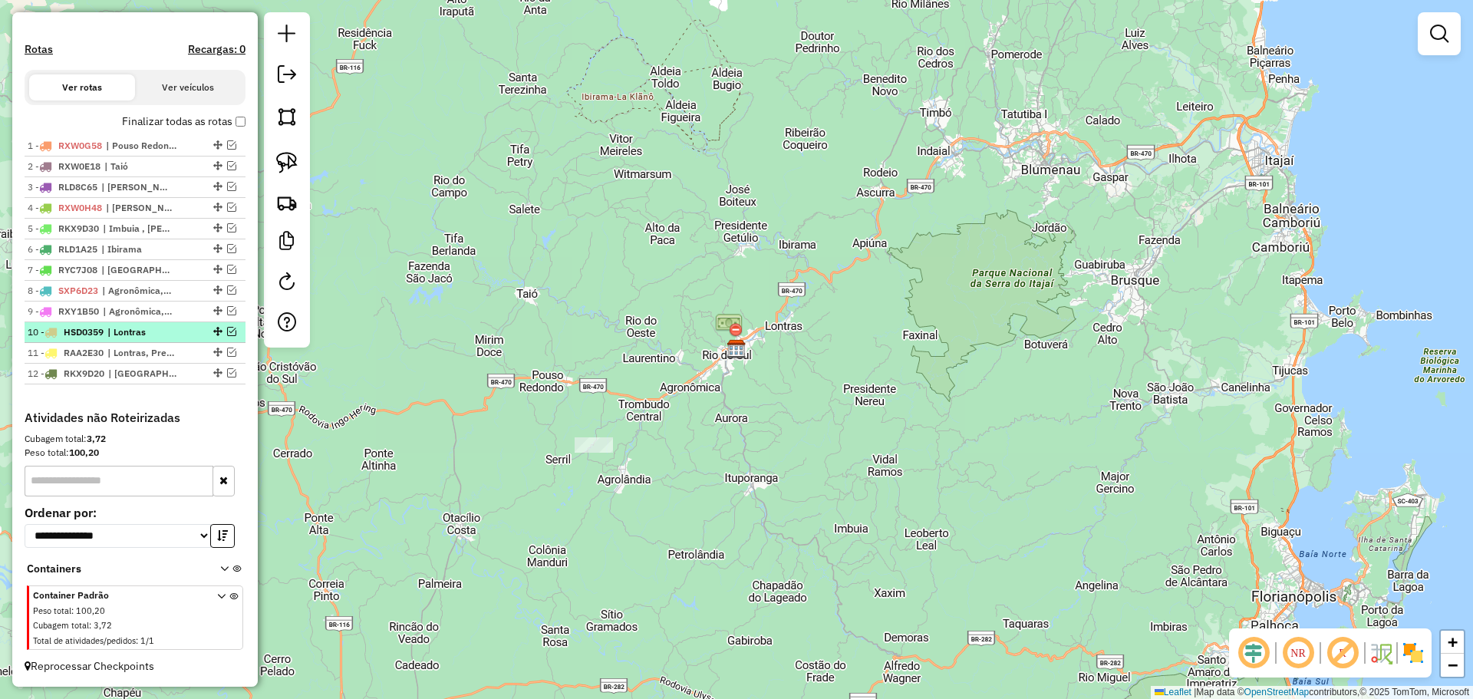
click at [227, 332] on em at bounding box center [231, 331] width 9 height 9
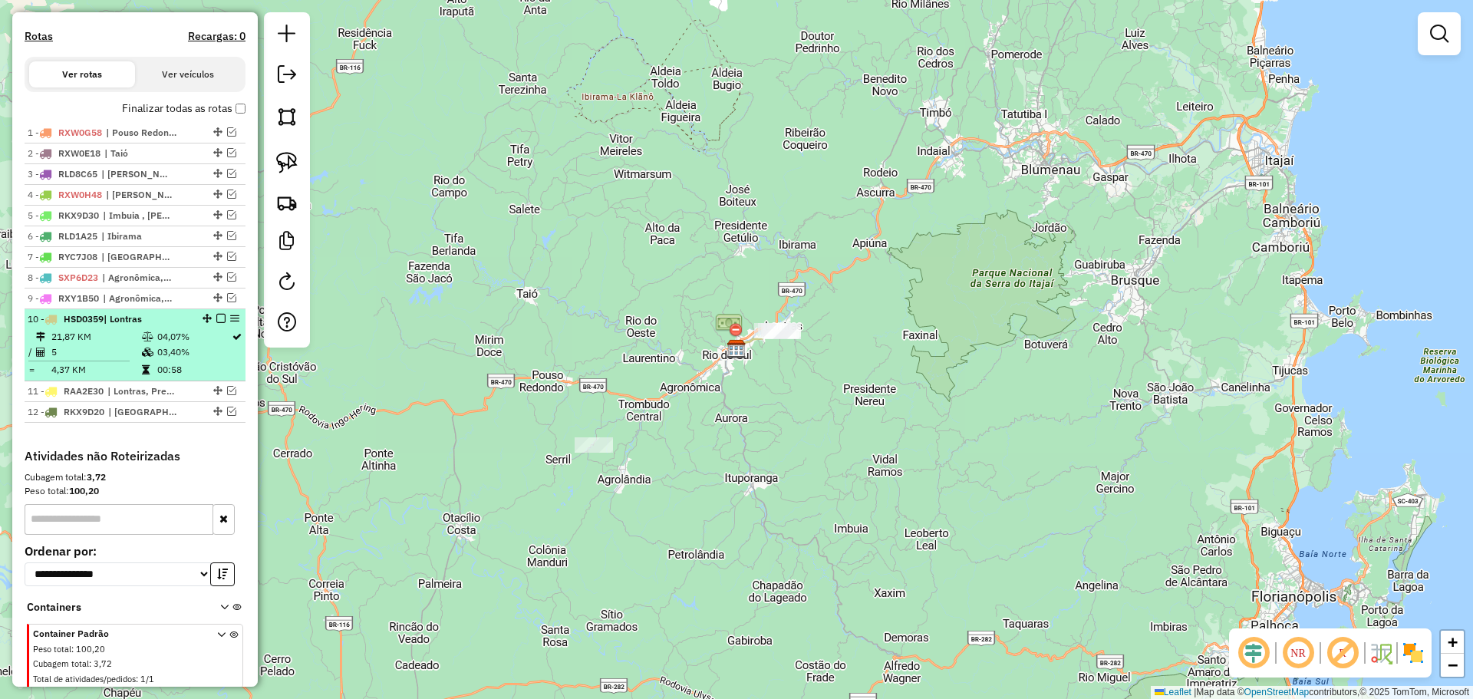
scroll to position [521, 0]
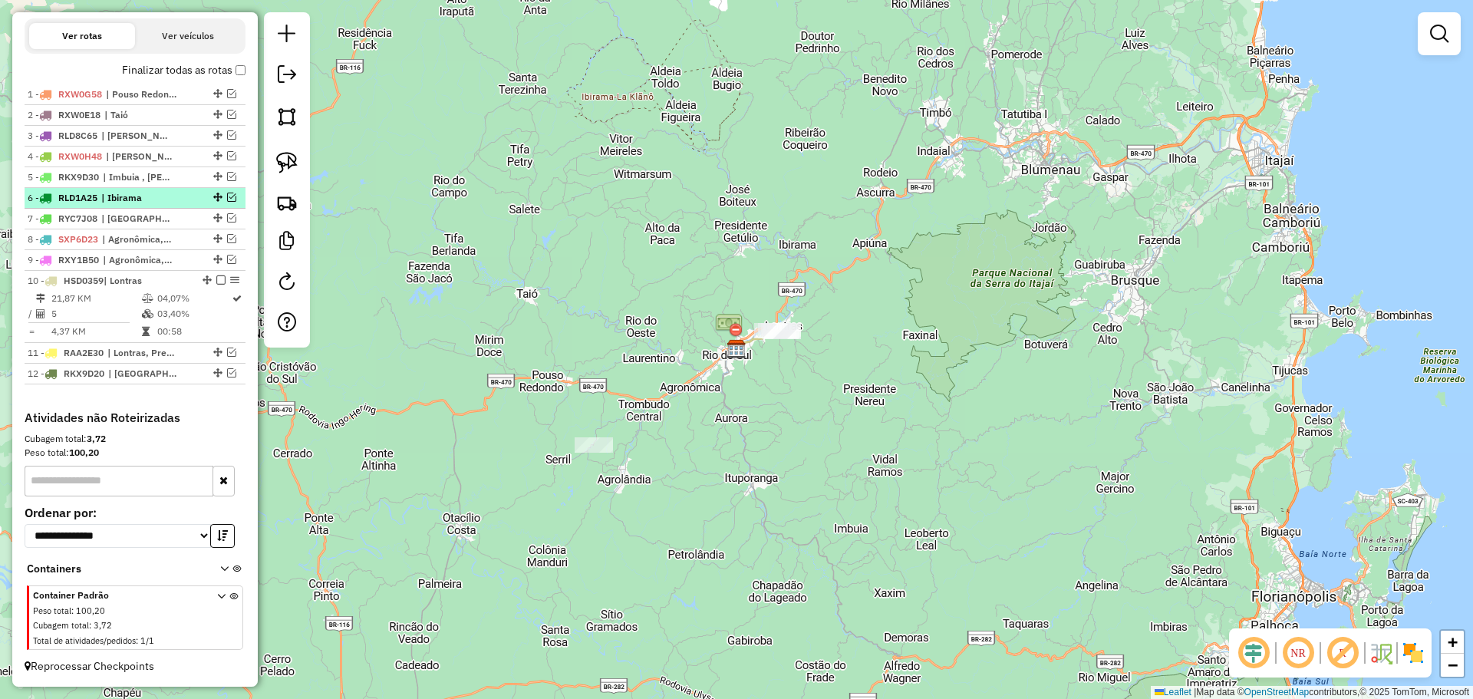
click at [229, 197] on em at bounding box center [231, 197] width 9 height 9
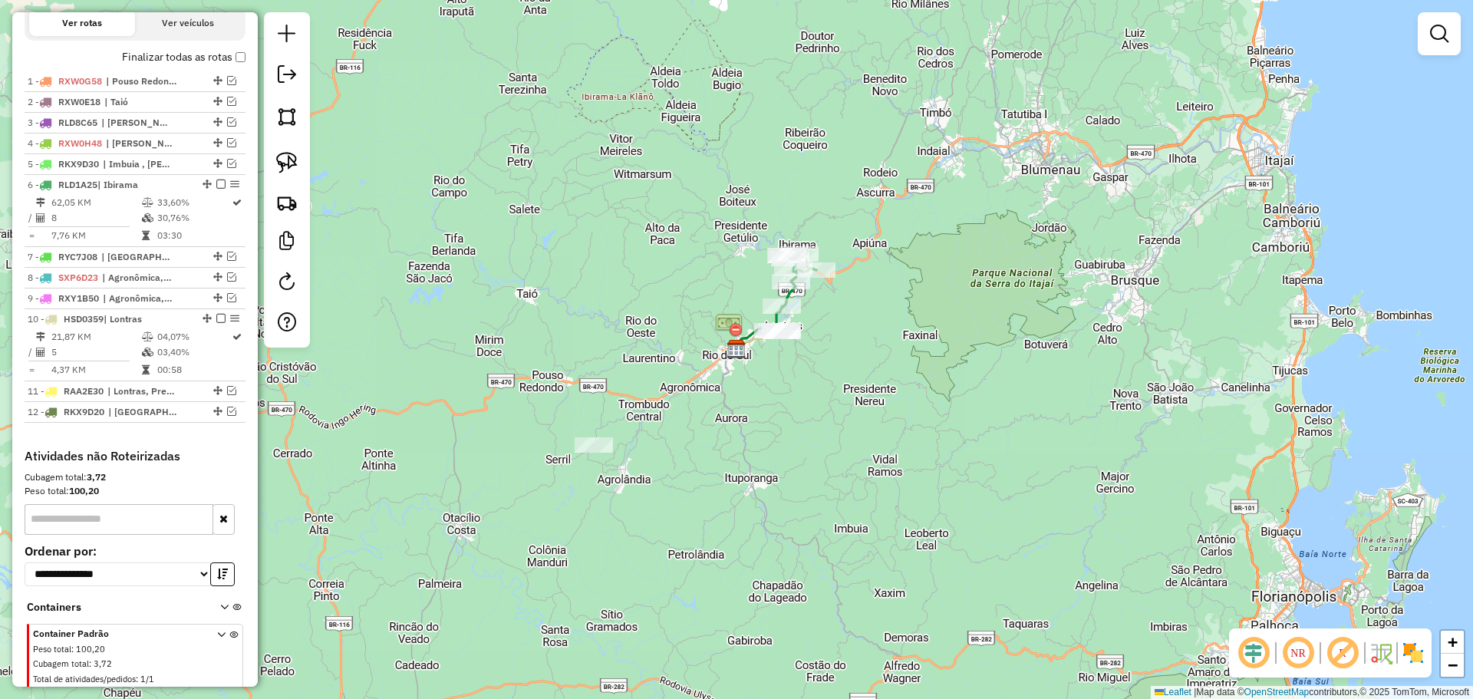
scroll to position [535, 0]
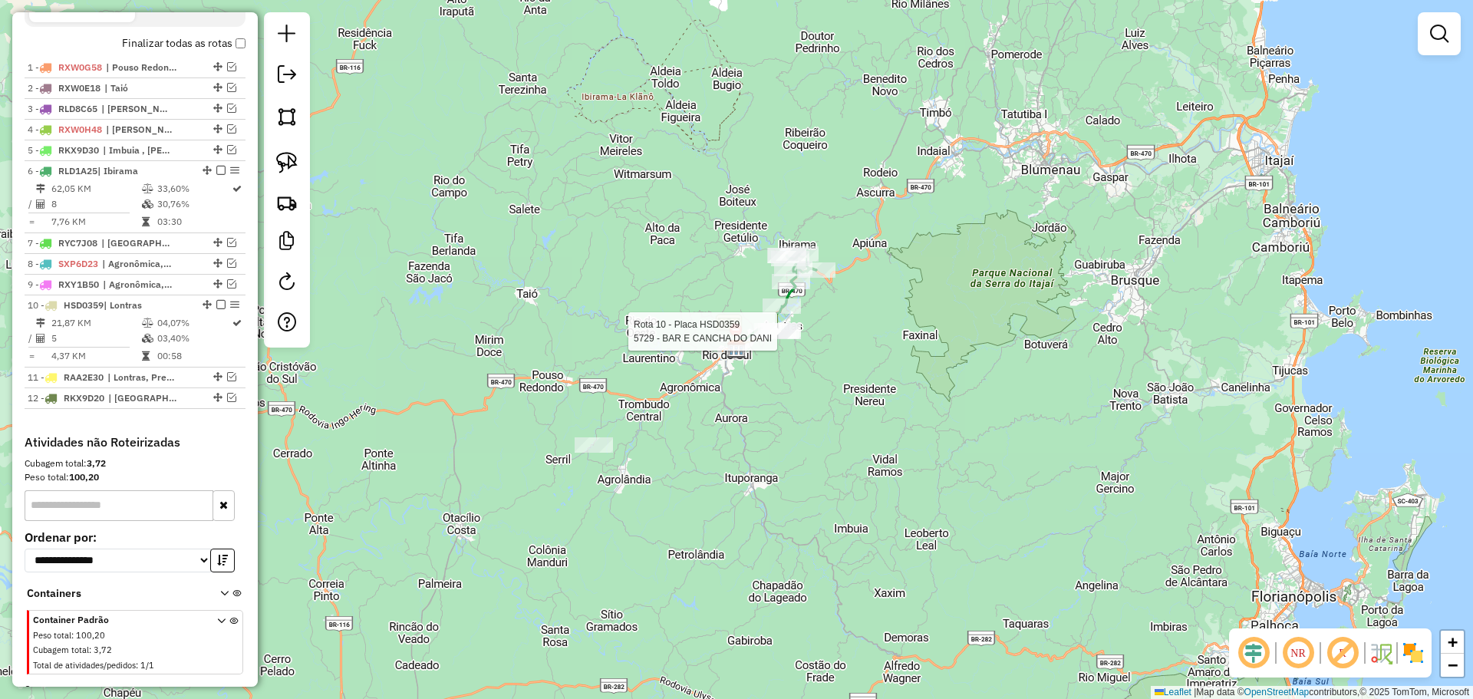
select select "*********"
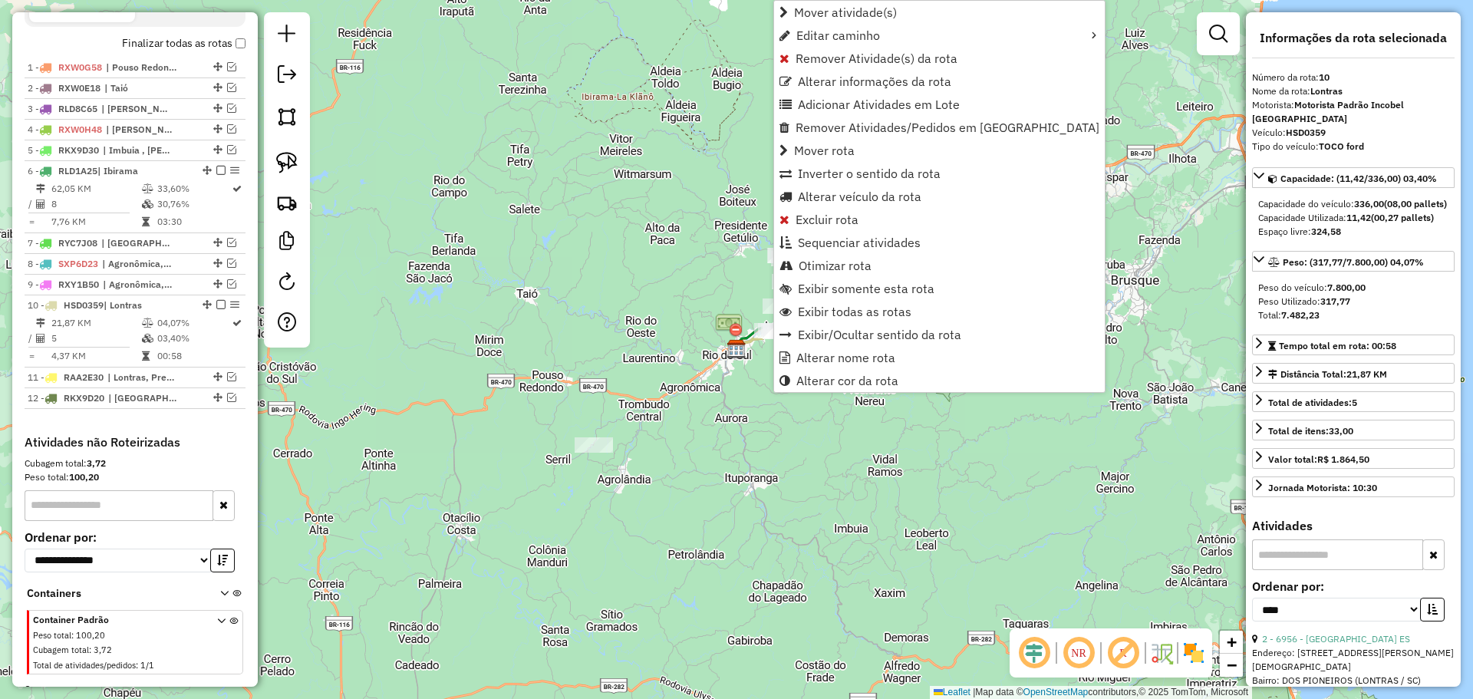
scroll to position [572, 0]
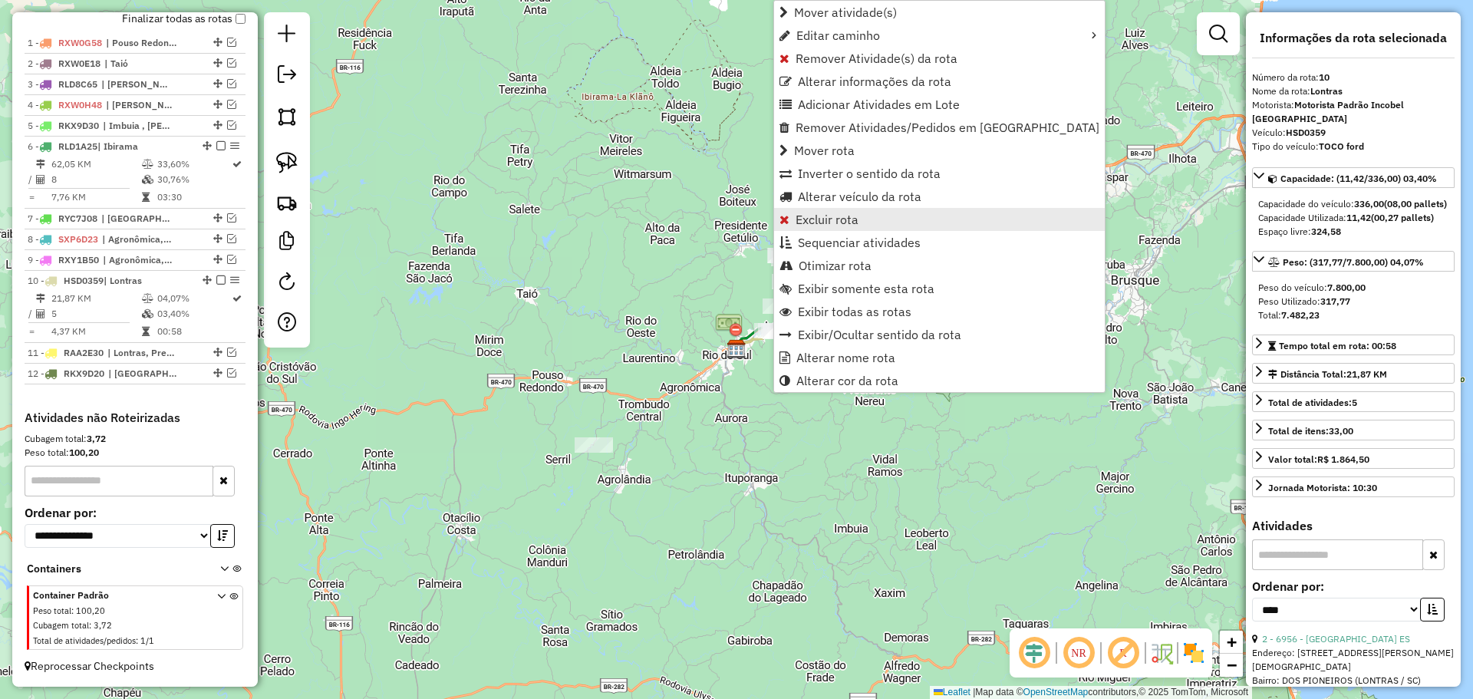
click at [801, 219] on span "Excluir rota" at bounding box center [827, 219] width 63 height 12
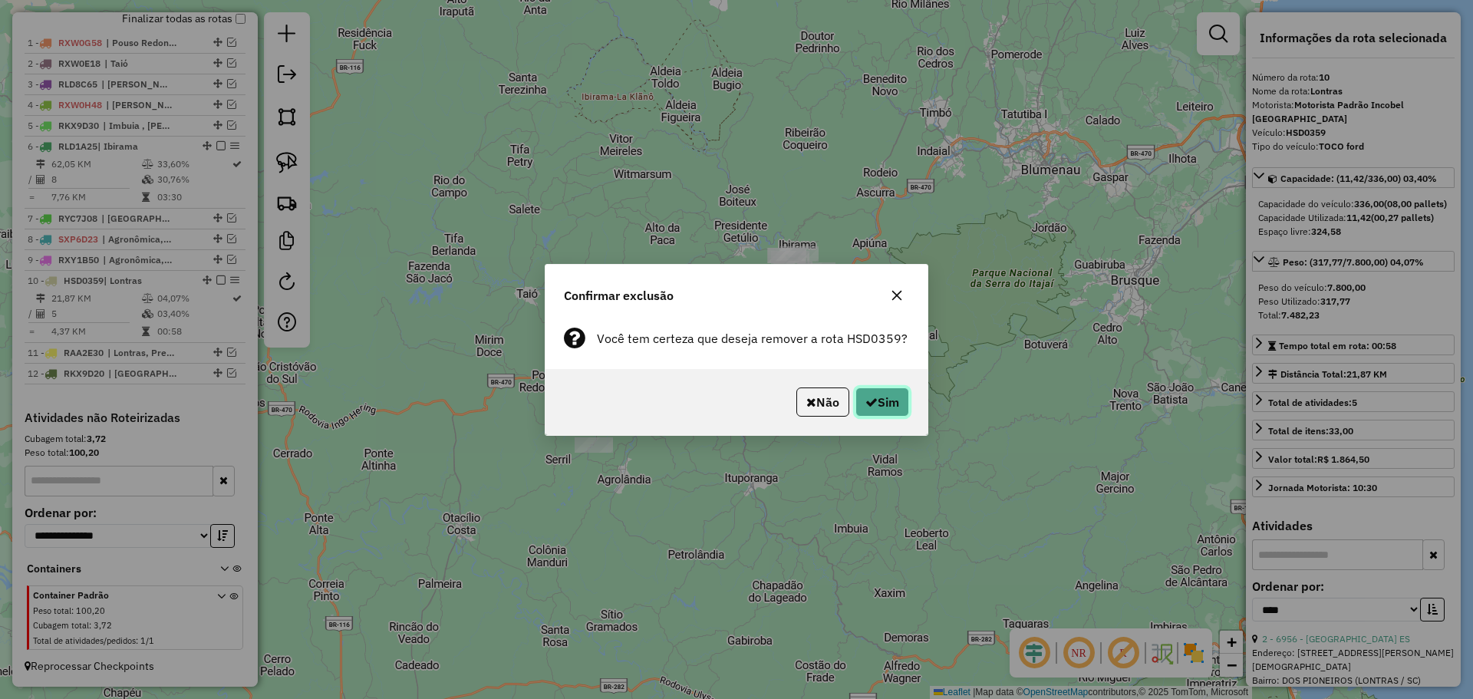
click at [876, 394] on button "Sim" at bounding box center [882, 401] width 54 height 29
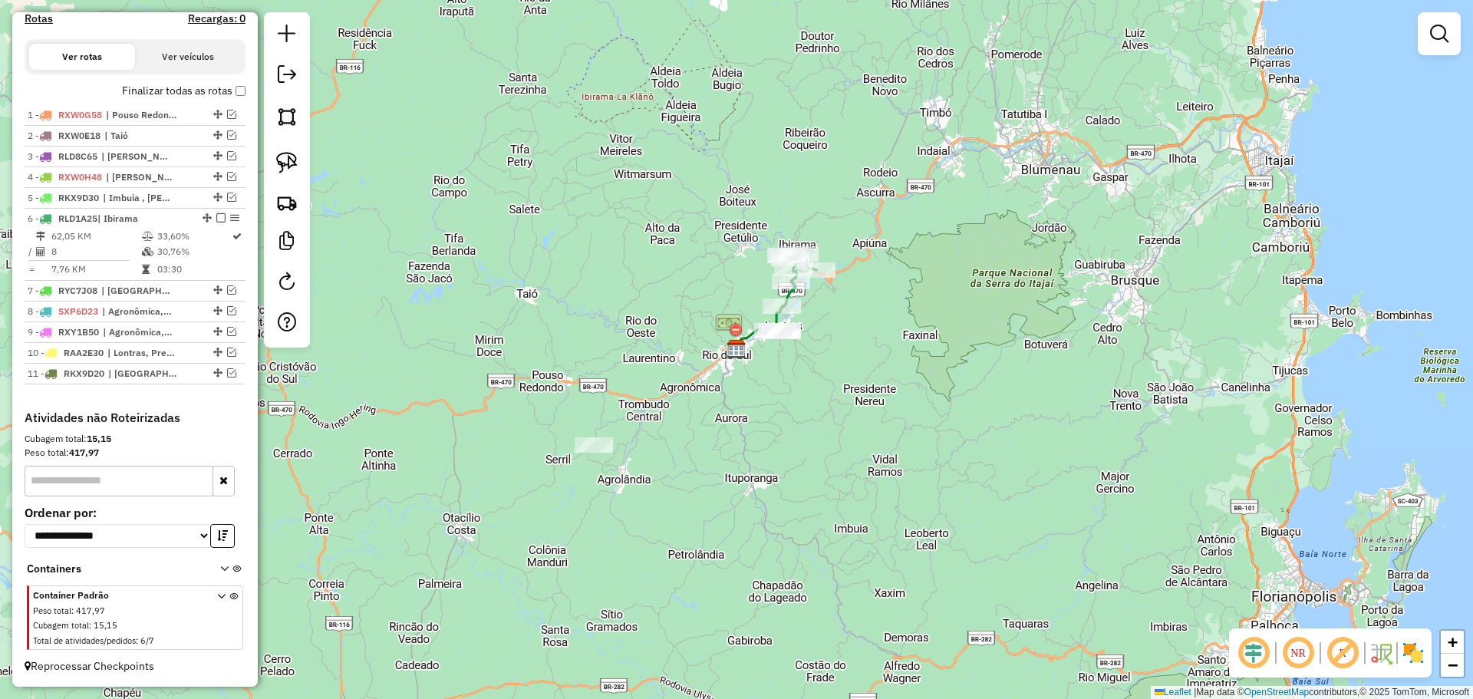
scroll to position [500, 0]
select select "*********"
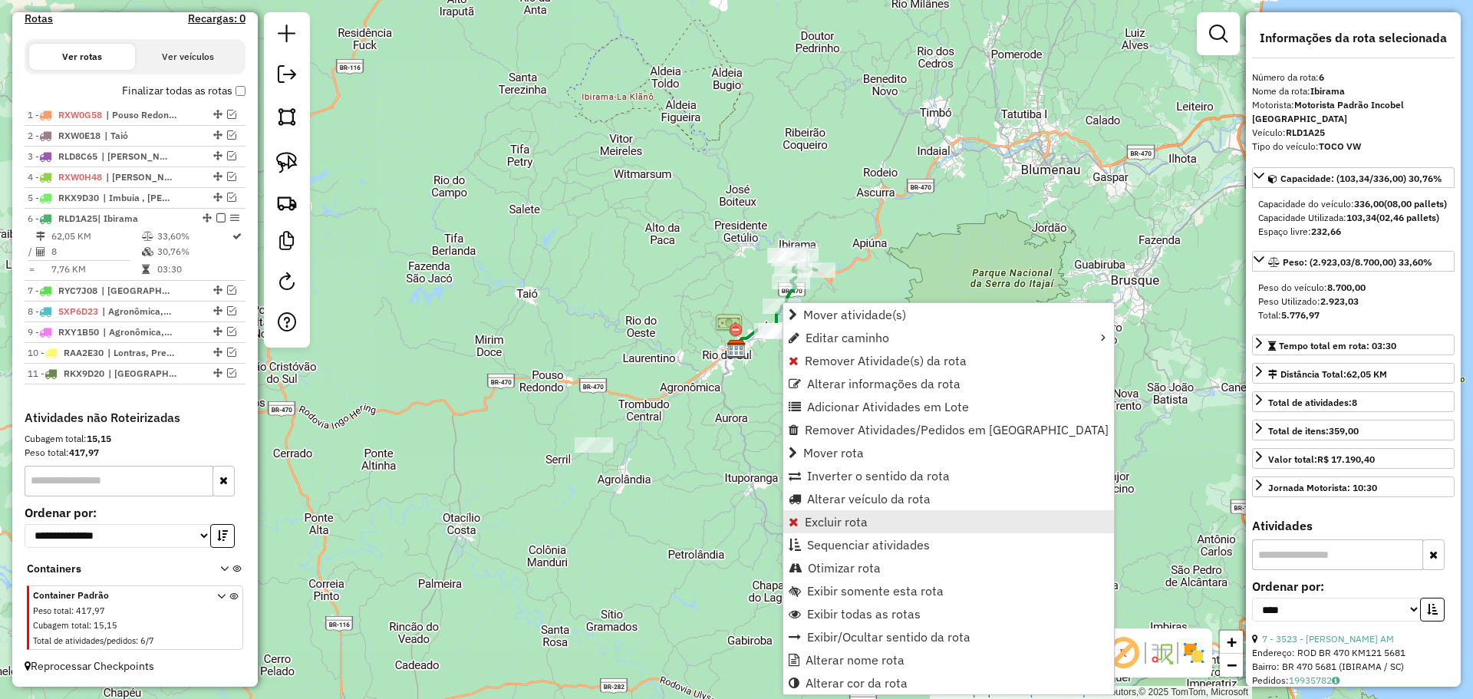
click at [822, 518] on span "Excluir rota" at bounding box center [836, 522] width 63 height 12
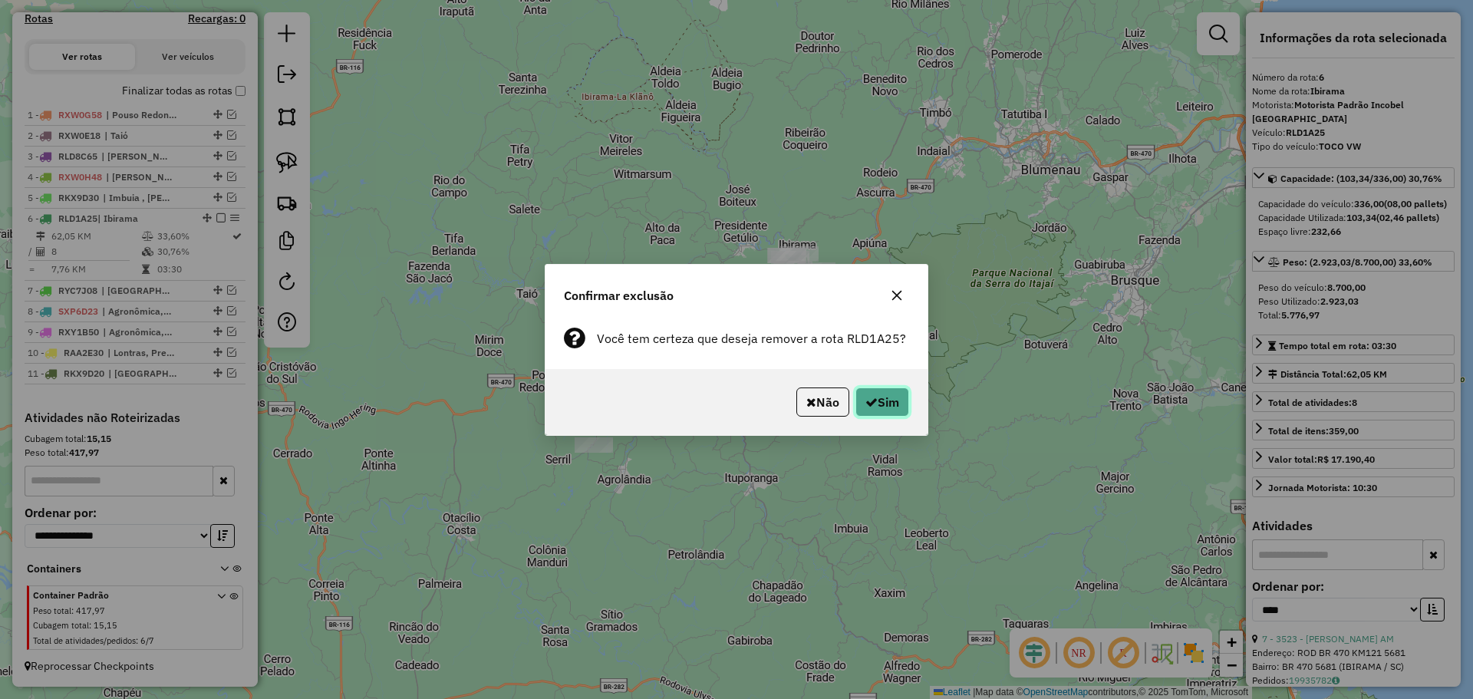
drag, startPoint x: 872, startPoint y: 404, endPoint x: 870, endPoint y: 383, distance: 21.5
click at [873, 403] on icon "button" at bounding box center [871, 402] width 12 height 12
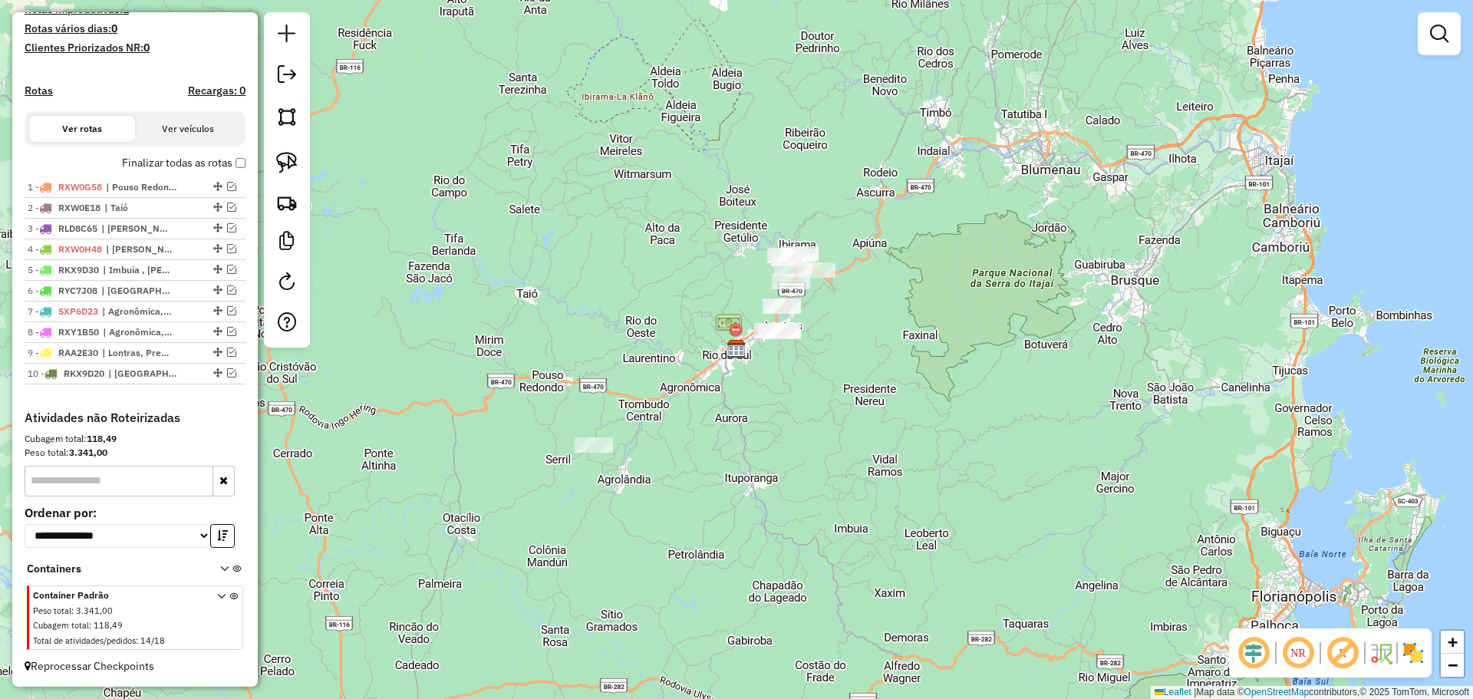
scroll to position [428, 0]
click at [297, 158] on img at bounding box center [286, 162] width 21 height 21
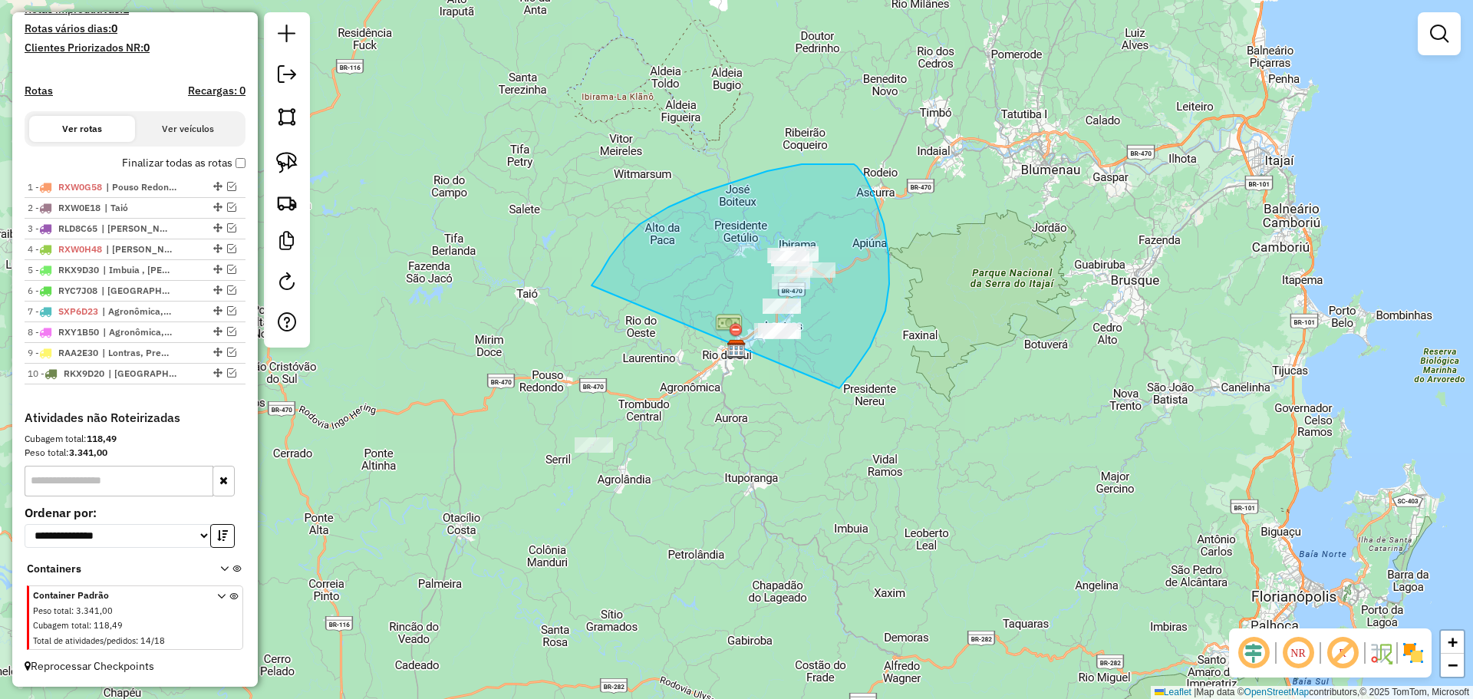
drag, startPoint x: 668, startPoint y: 207, endPoint x: 839, endPoint y: 388, distance: 249.1
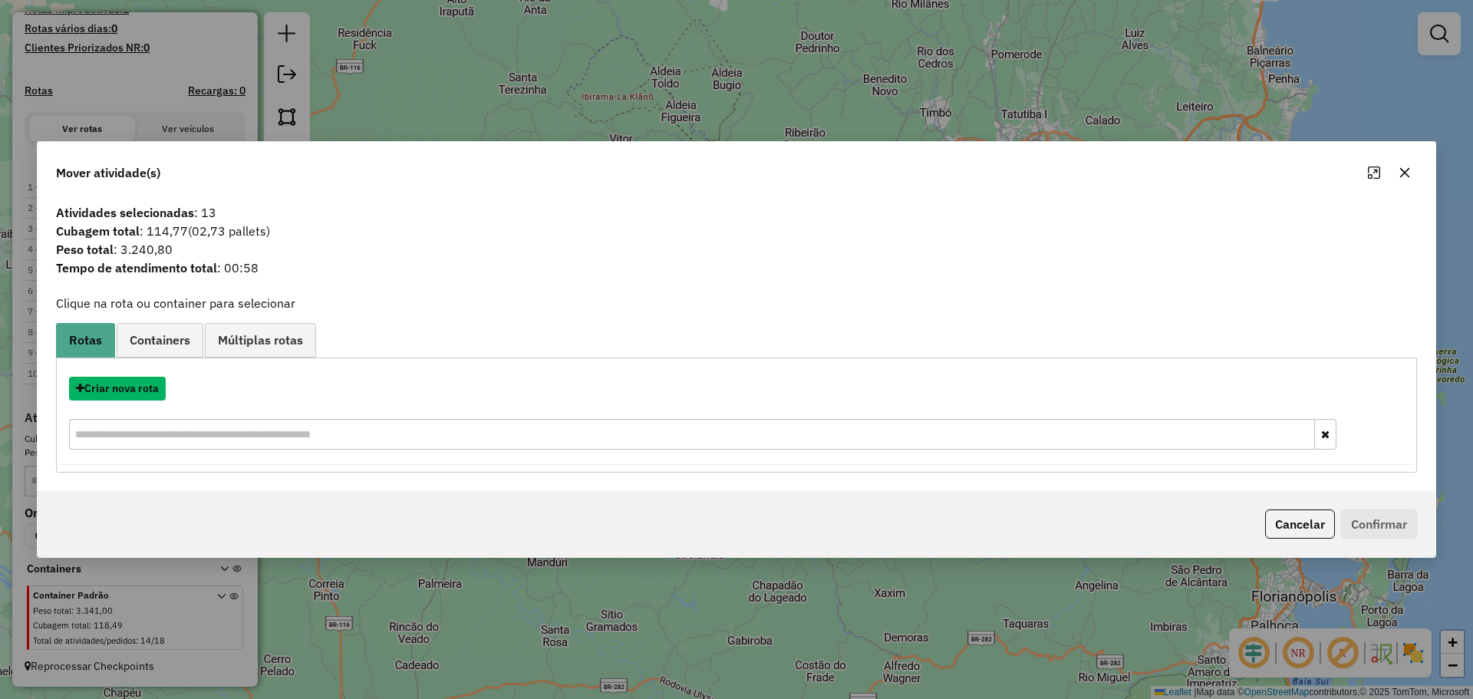
click at [112, 389] on button "Criar nova rota" at bounding box center [117, 389] width 97 height 24
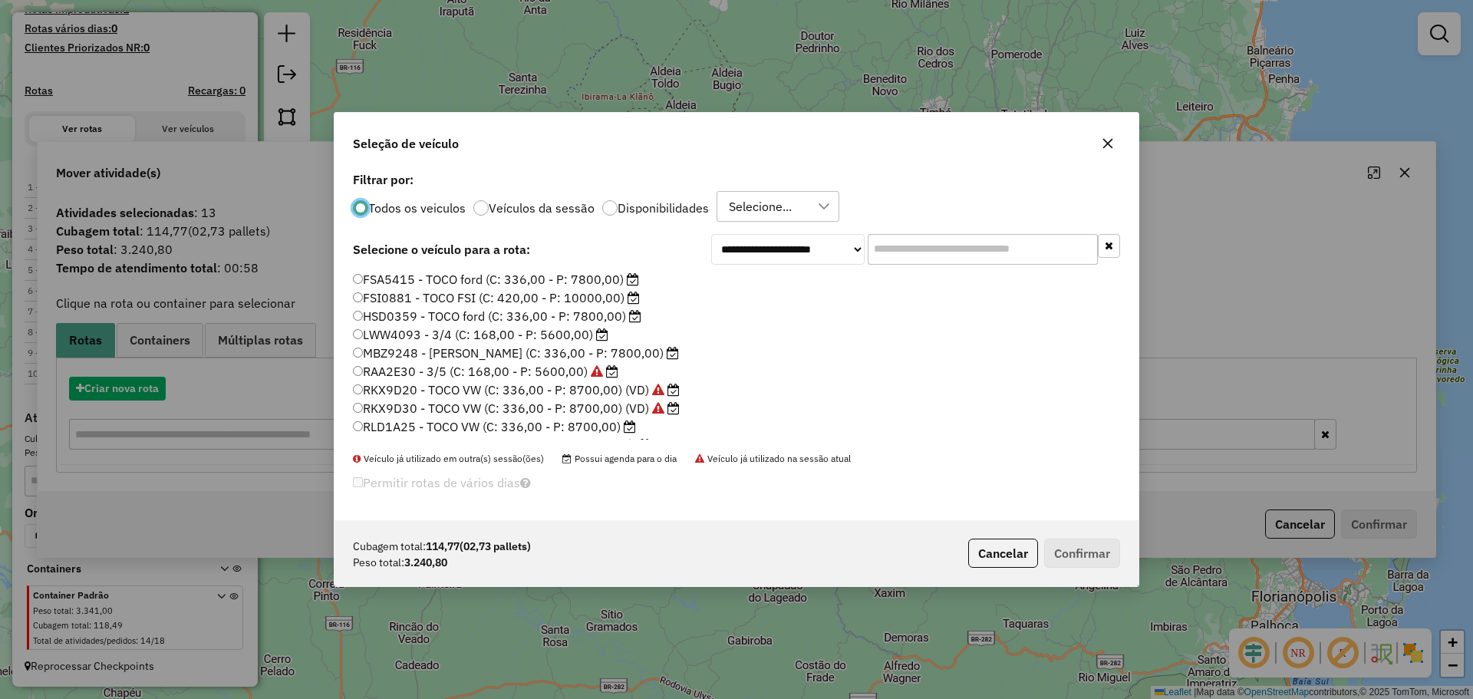
scroll to position [8, 5]
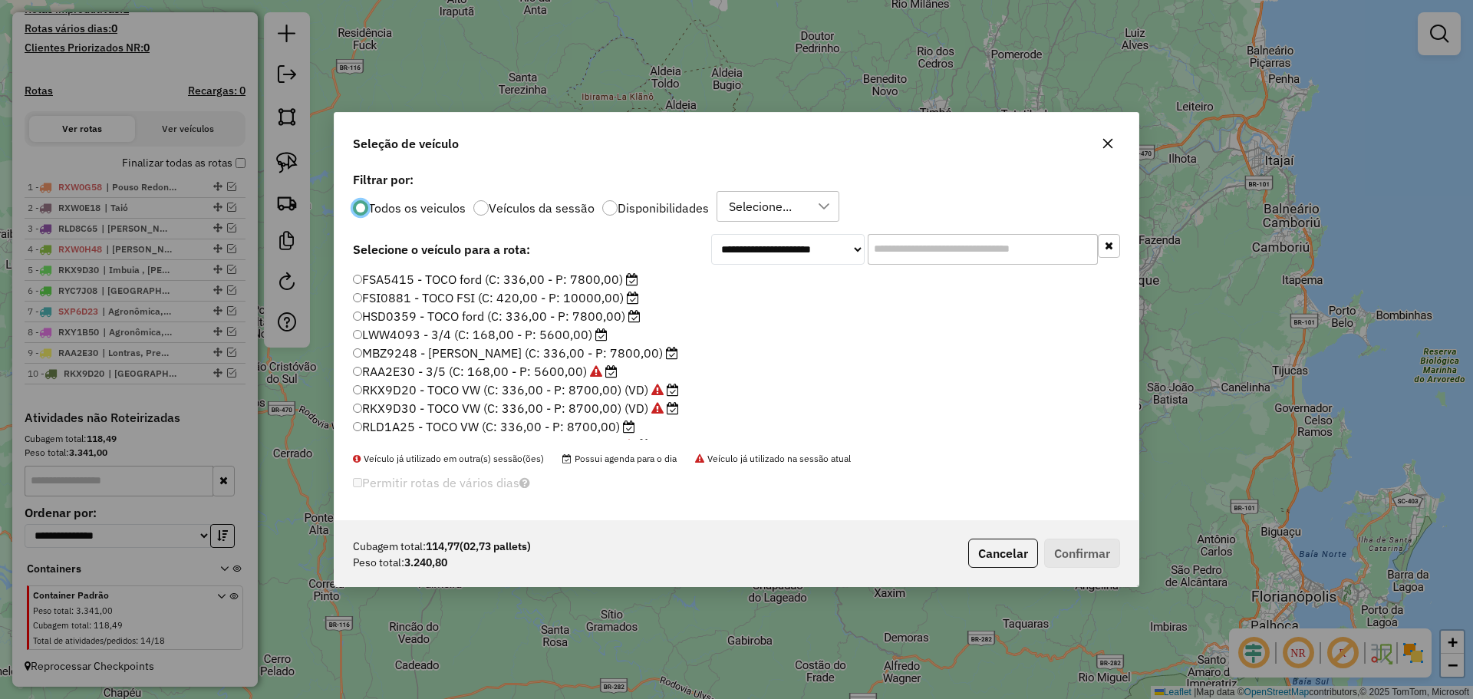
click at [418, 427] on label "RLD1A25 - TOCO VW (C: 336,00 - P: 8700,00)" at bounding box center [494, 426] width 282 height 18
click at [1076, 552] on button "Confirmar" at bounding box center [1082, 553] width 76 height 29
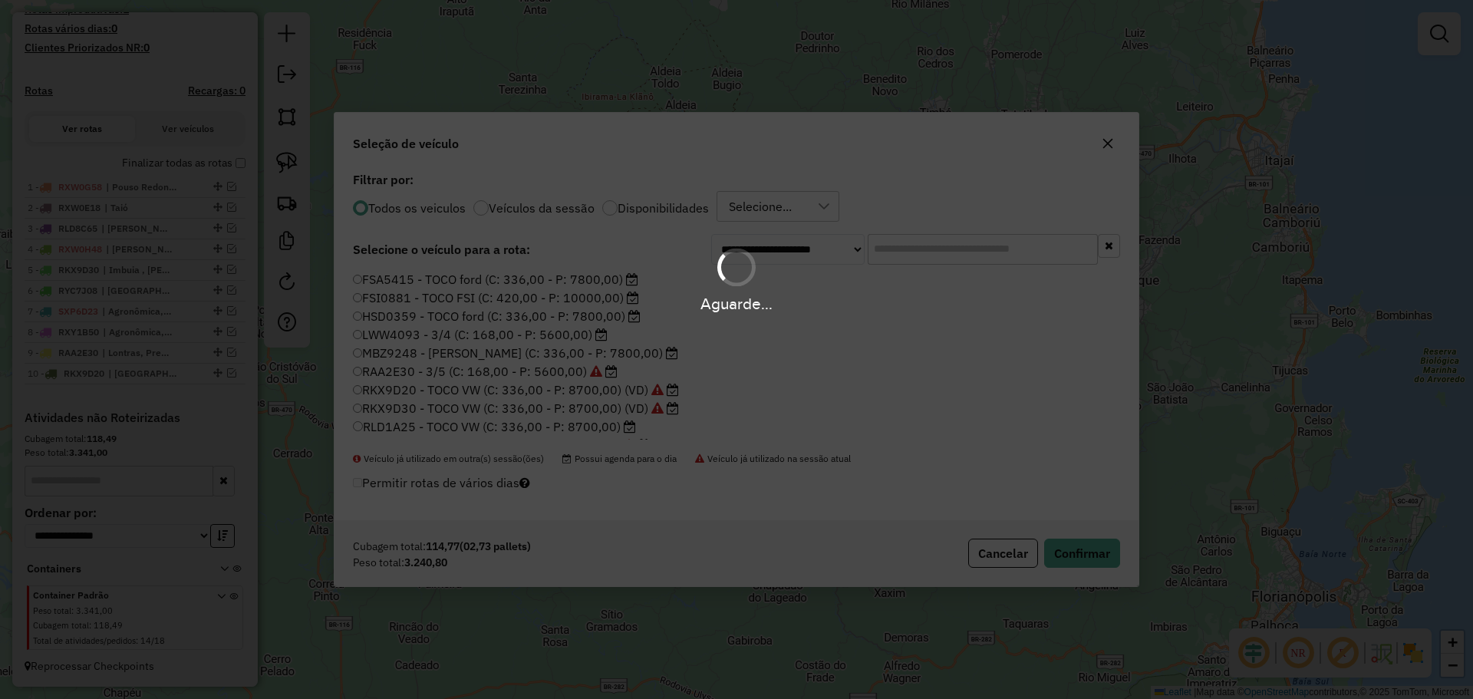
scroll to position [500, 0]
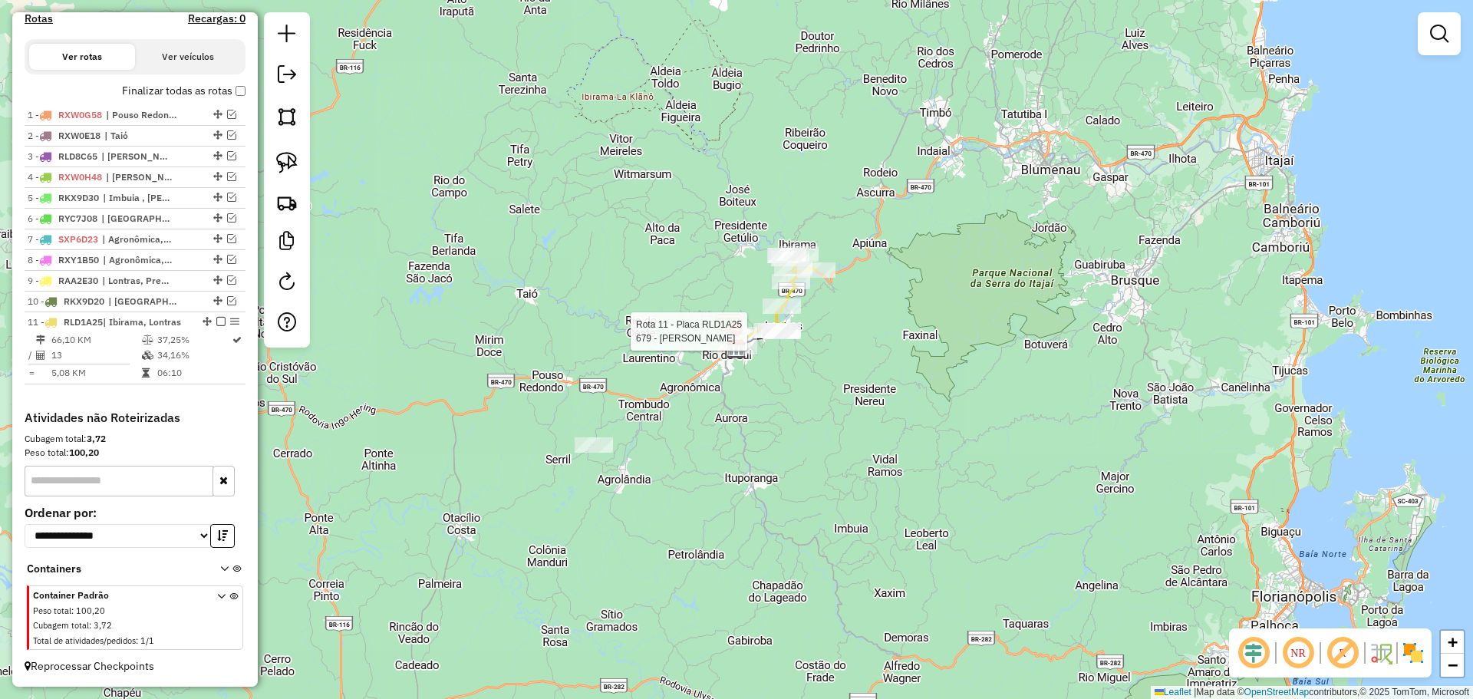
select select "*********"
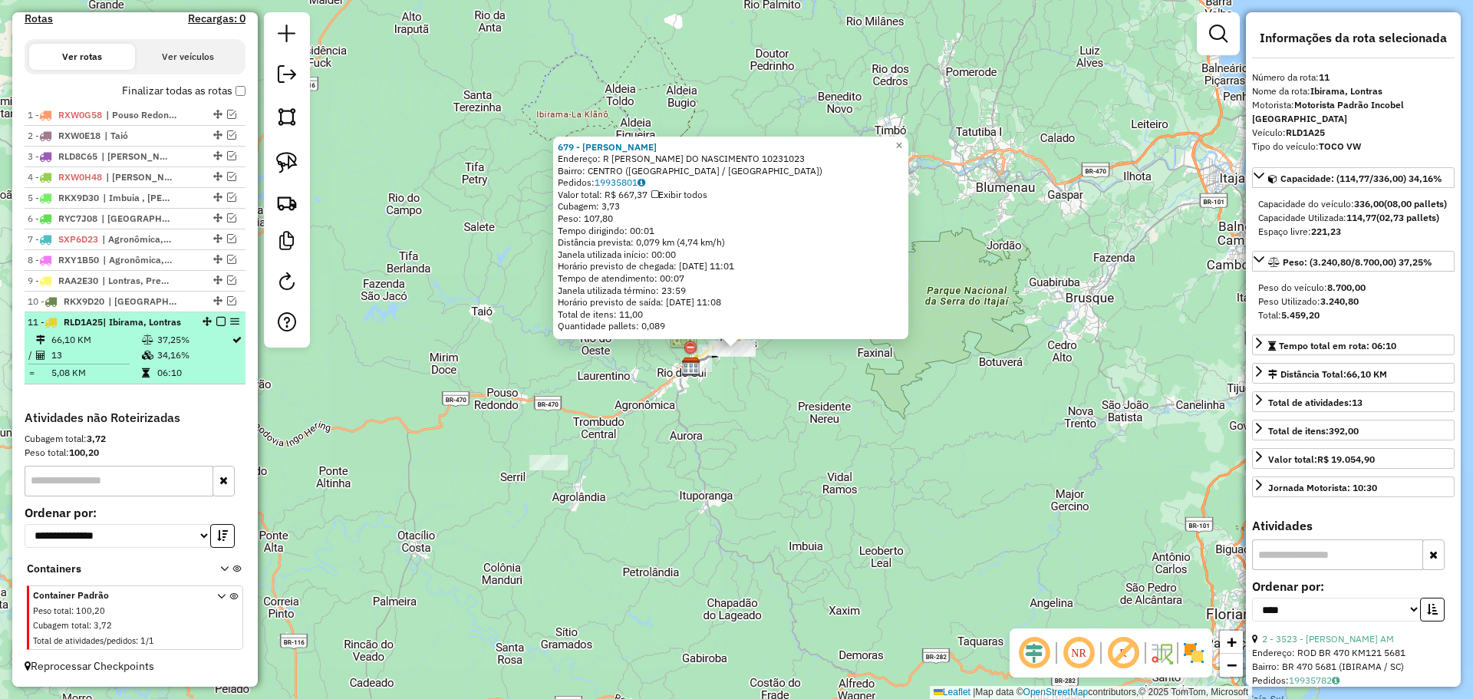
click at [219, 321] on em at bounding box center [220, 321] width 9 height 9
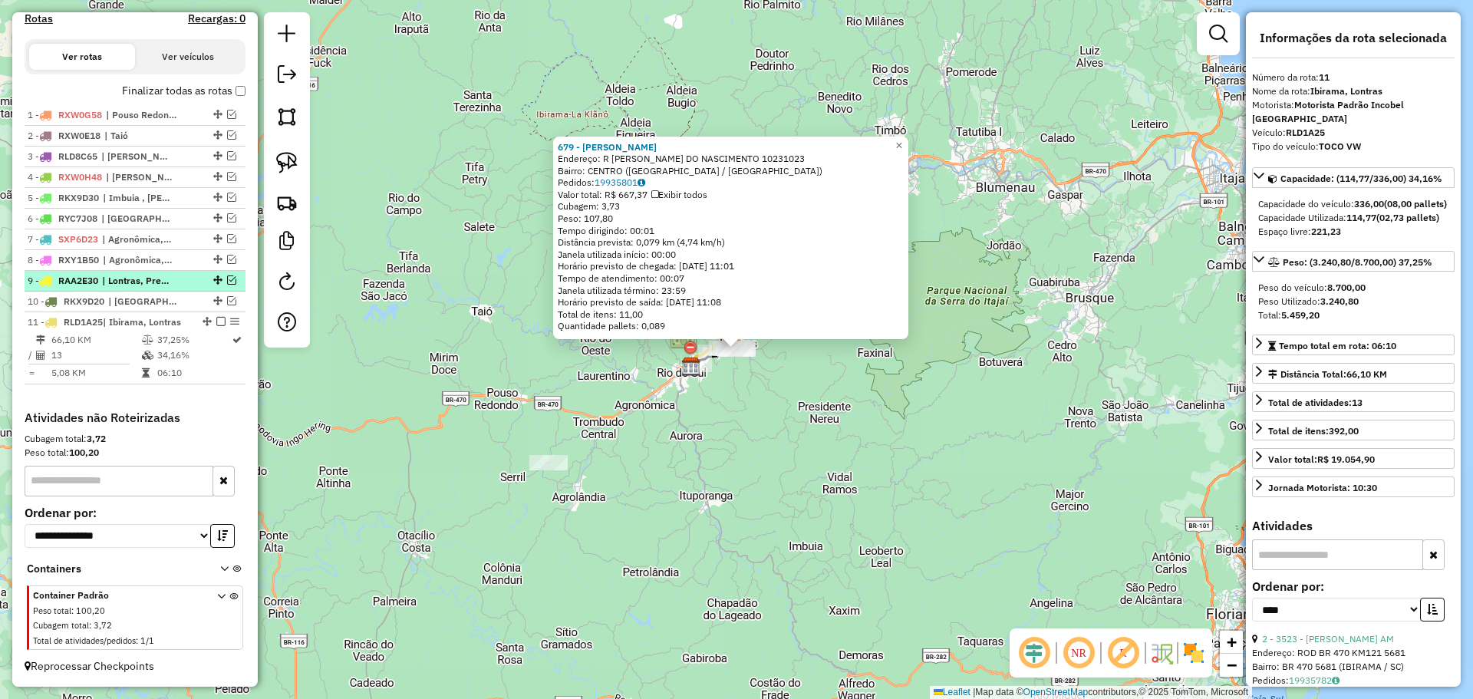
scroll to position [449, 0]
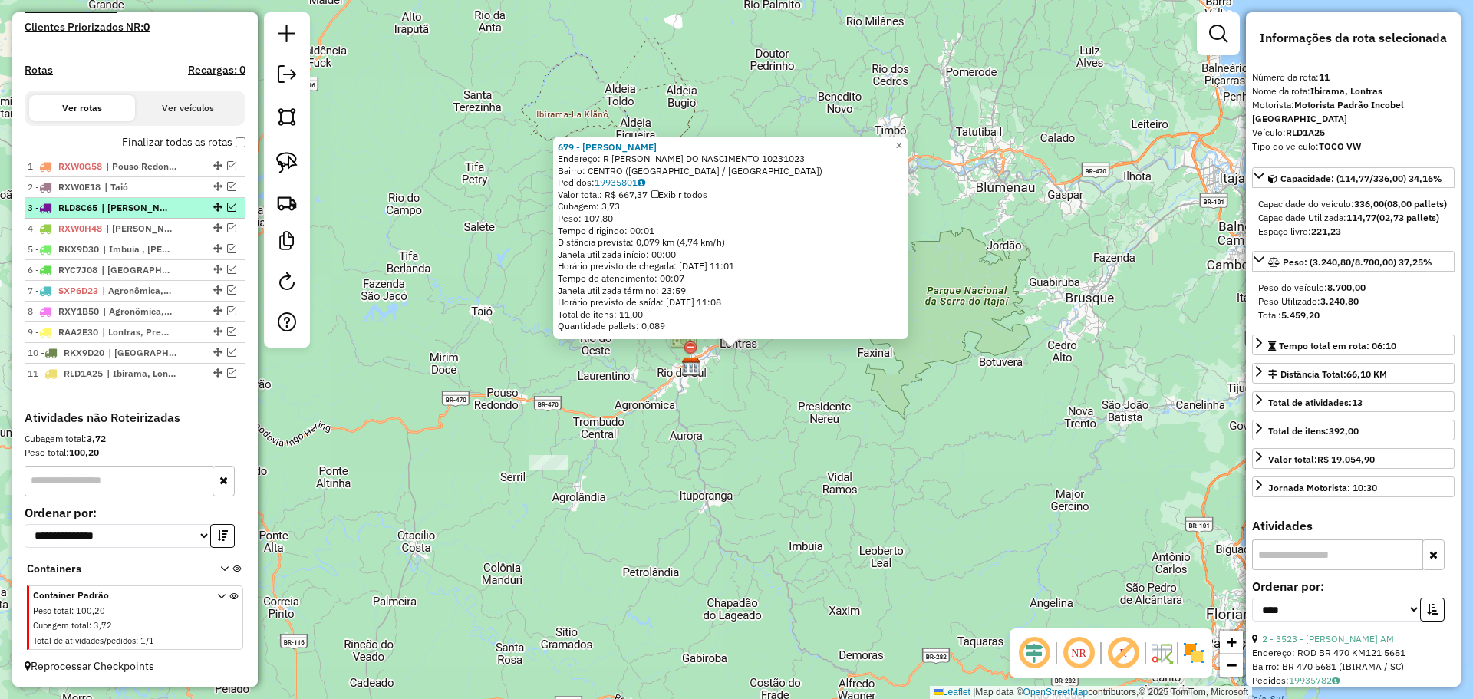
click at [229, 206] on em at bounding box center [231, 207] width 9 height 9
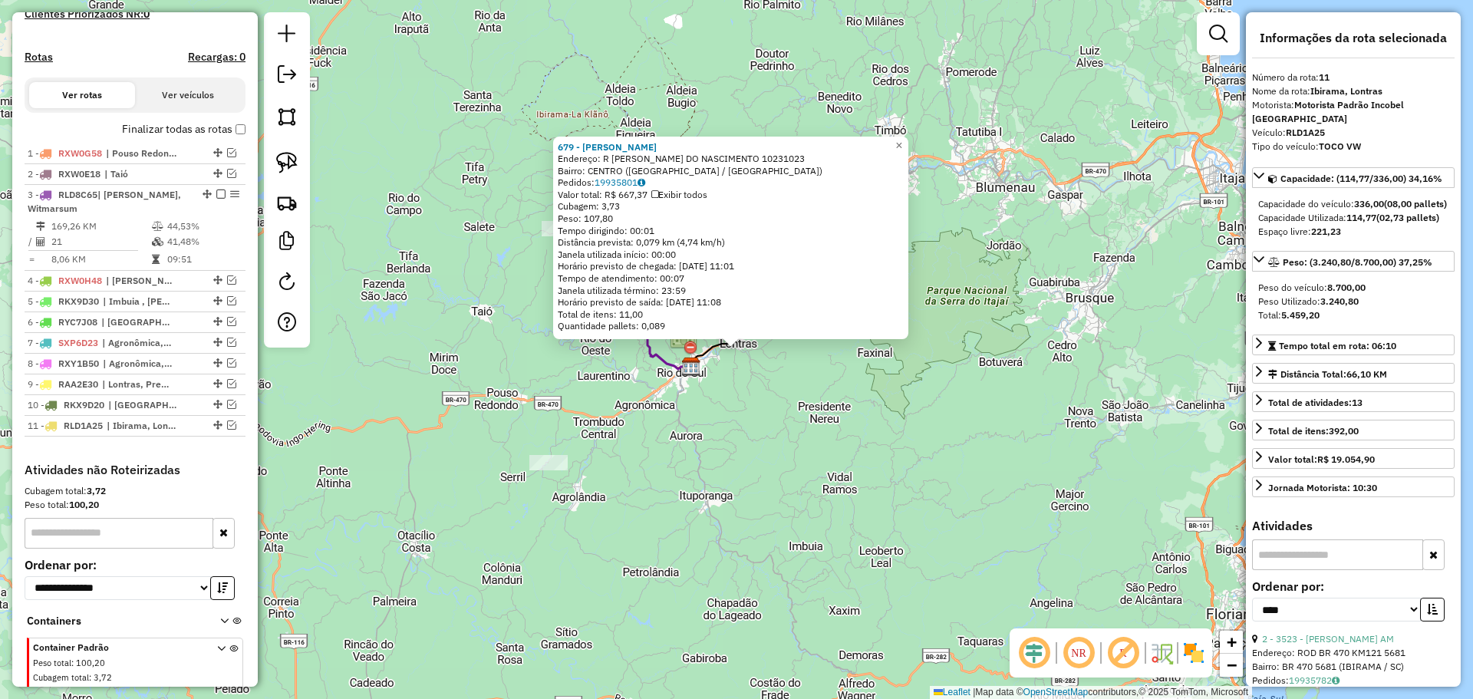
scroll to position [514, 0]
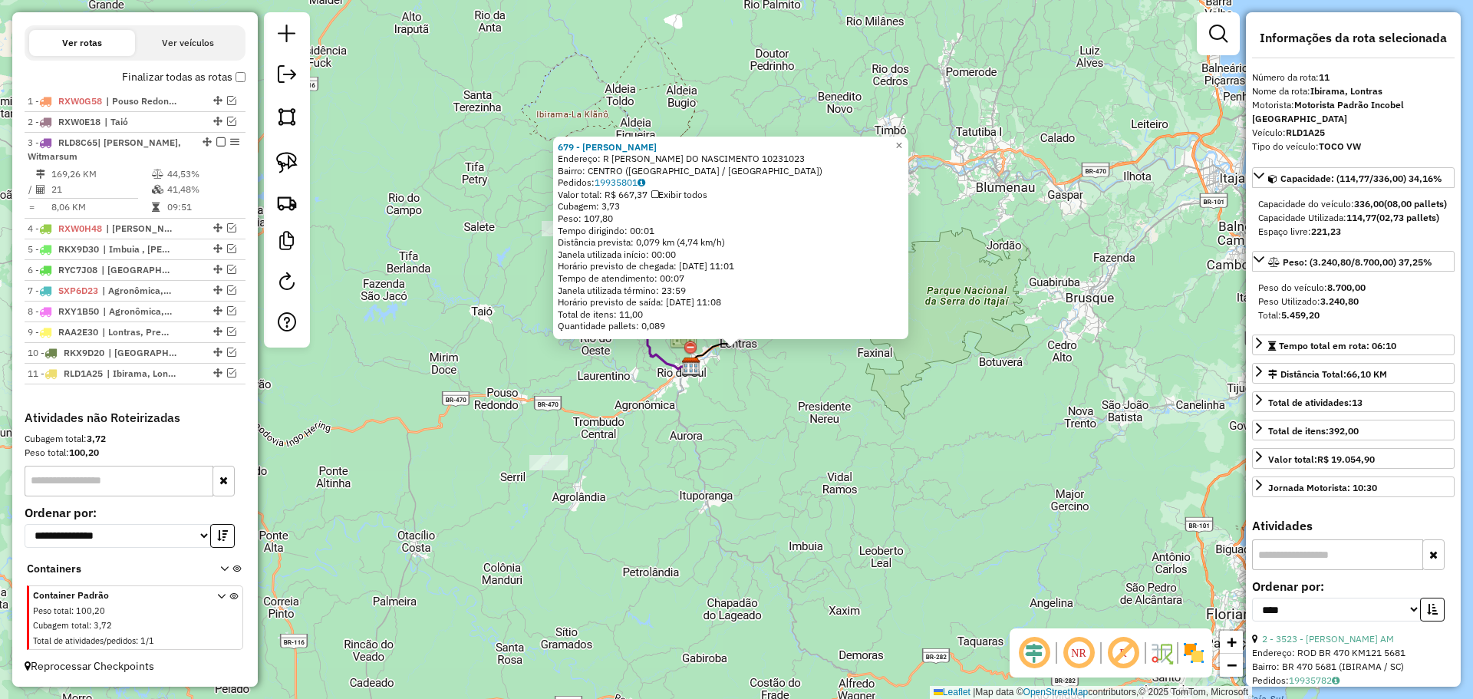
click at [813, 466] on div "679 - IVONETE DOS SANTOS P Endereço: R PAULO ALVES DO NASCIMENTO 10231023 Bairr…" at bounding box center [736, 349] width 1473 height 699
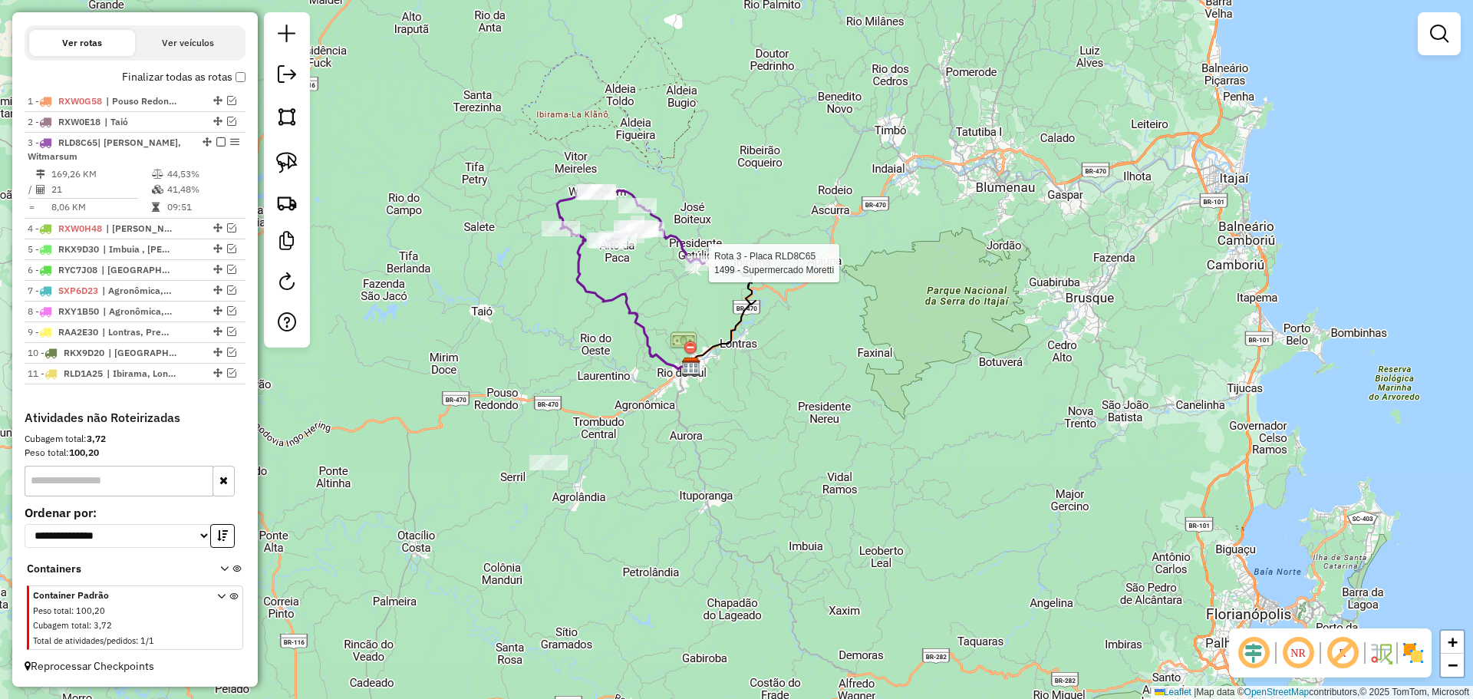
select select "*********"
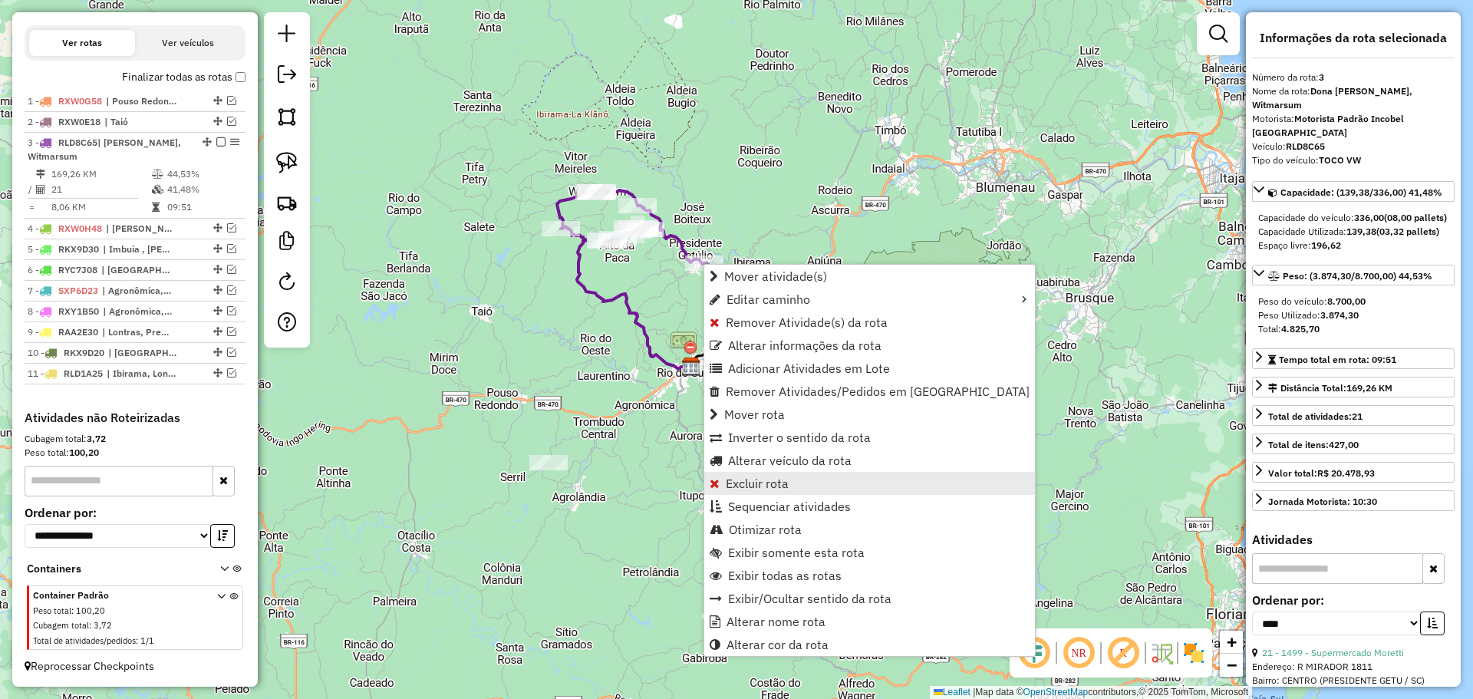
click at [767, 479] on span "Excluir rota" at bounding box center [757, 483] width 63 height 12
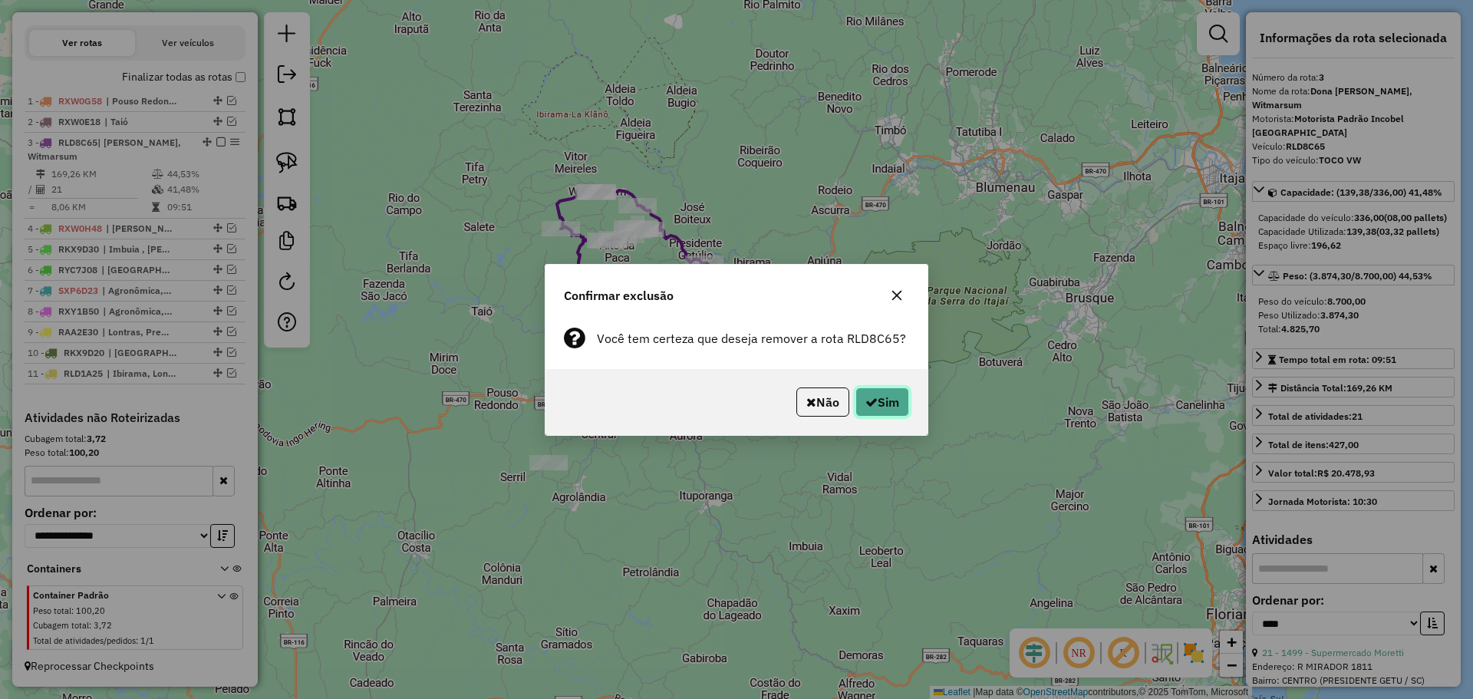
click at [896, 403] on button "Sim" at bounding box center [882, 401] width 54 height 29
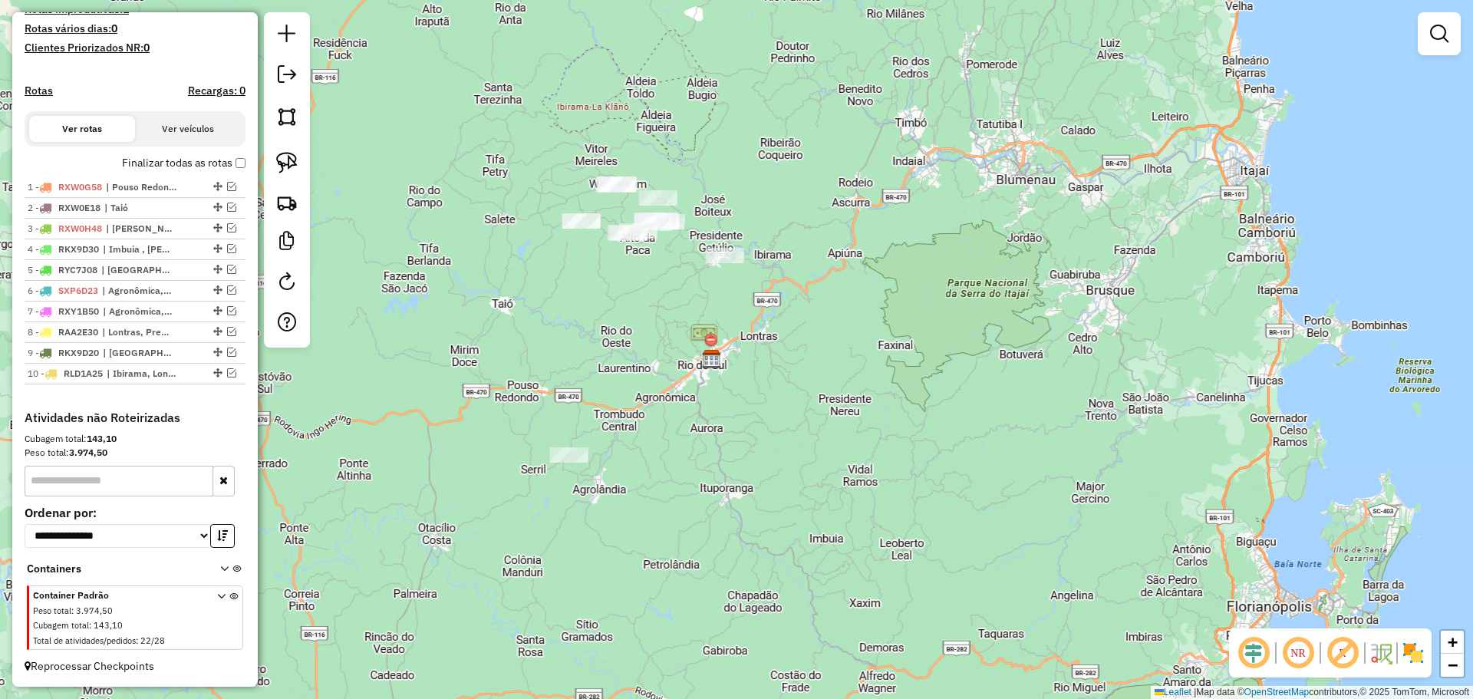
scroll to position [428, 0]
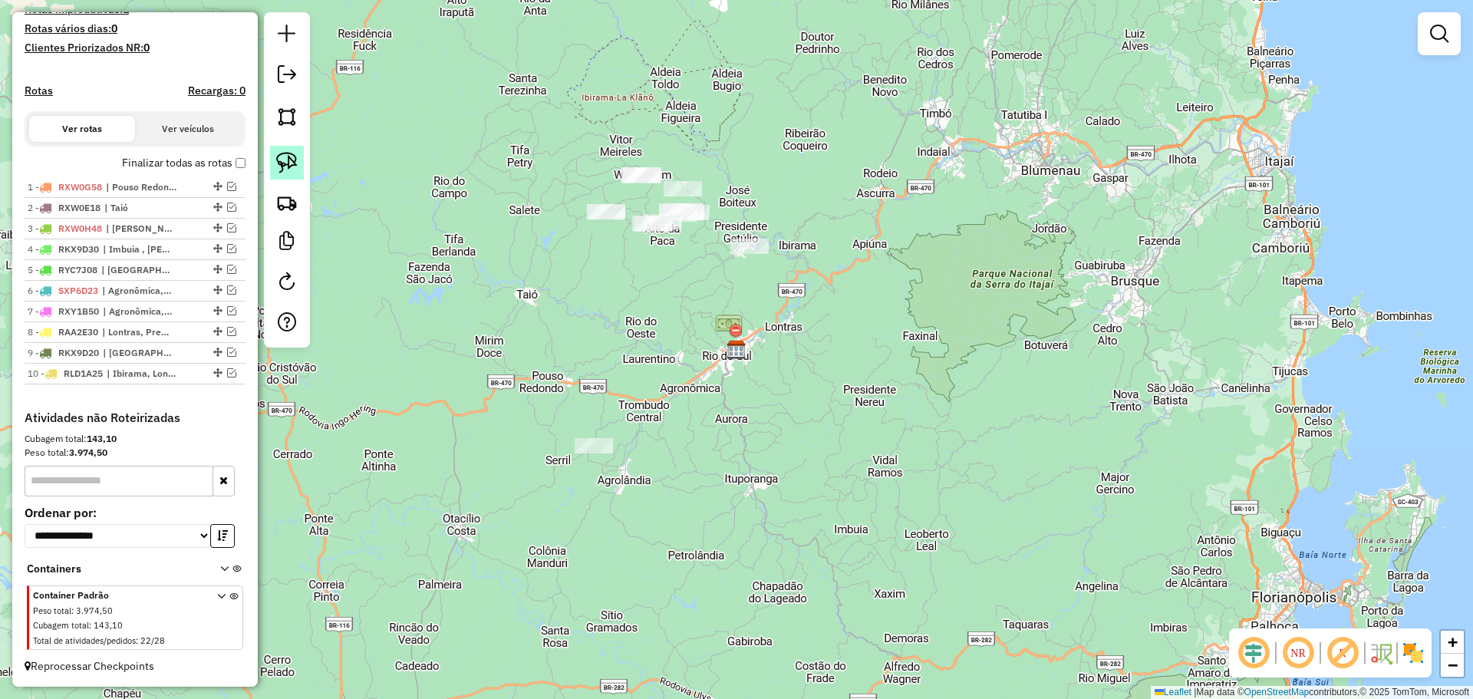
click at [292, 156] on img at bounding box center [286, 162] width 21 height 21
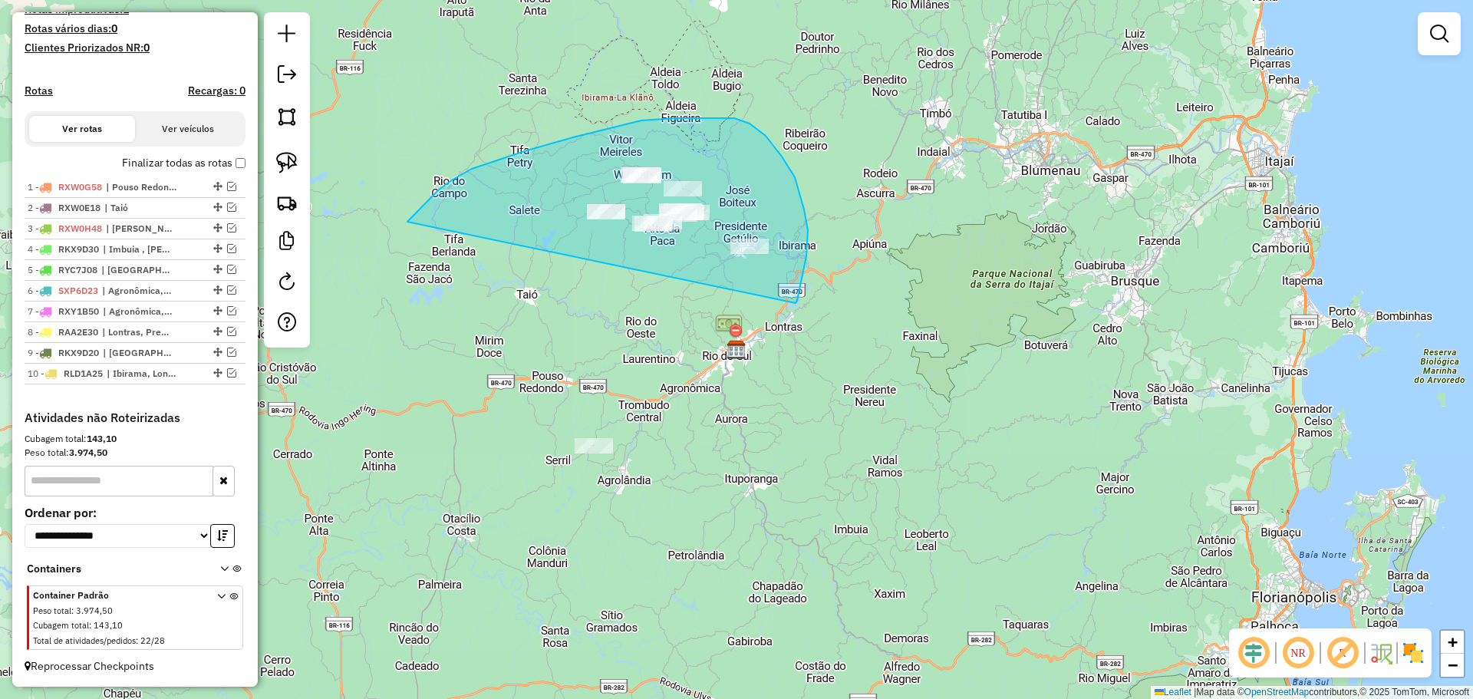
drag, startPoint x: 418, startPoint y: 212, endPoint x: 796, endPoint y: 305, distance: 388.9
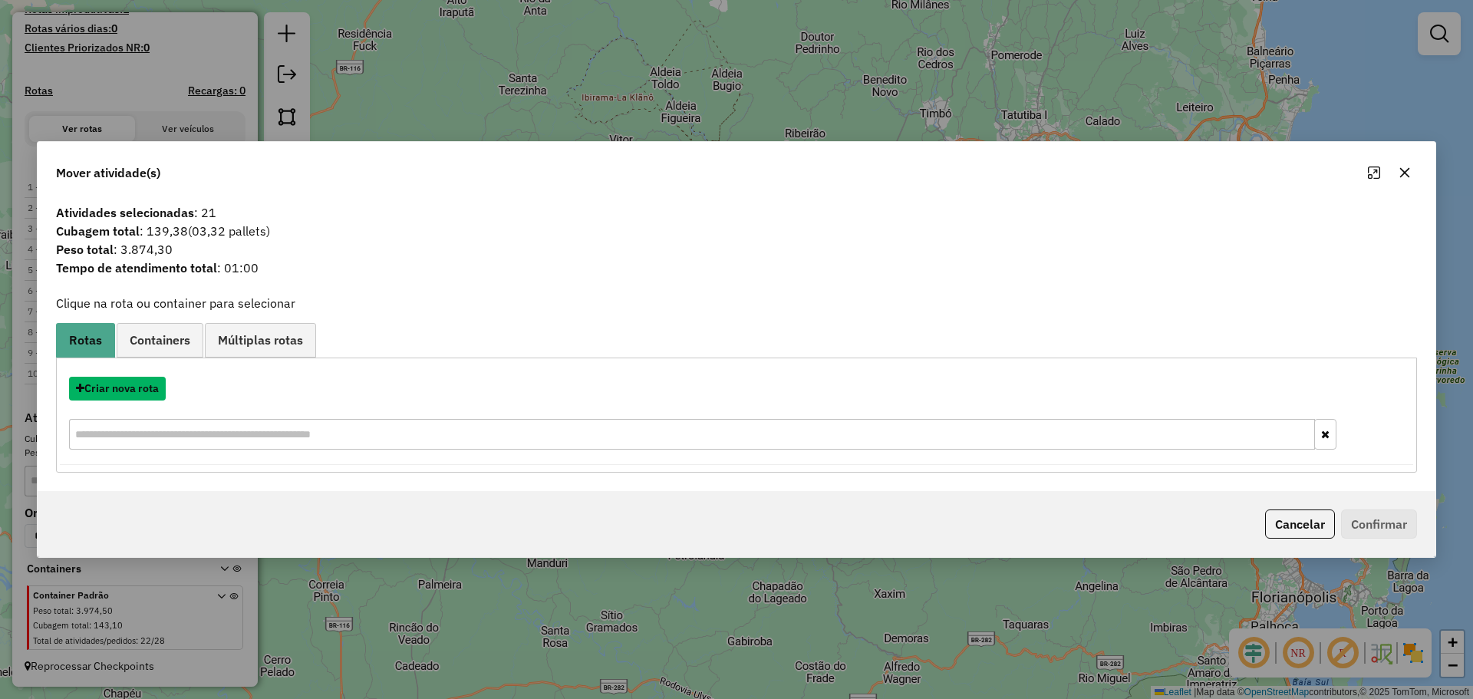
click at [168, 388] on div "Criar nova rota" at bounding box center [736, 389] width 1353 height 24
click at [157, 389] on button "Criar nova rota" at bounding box center [117, 389] width 97 height 24
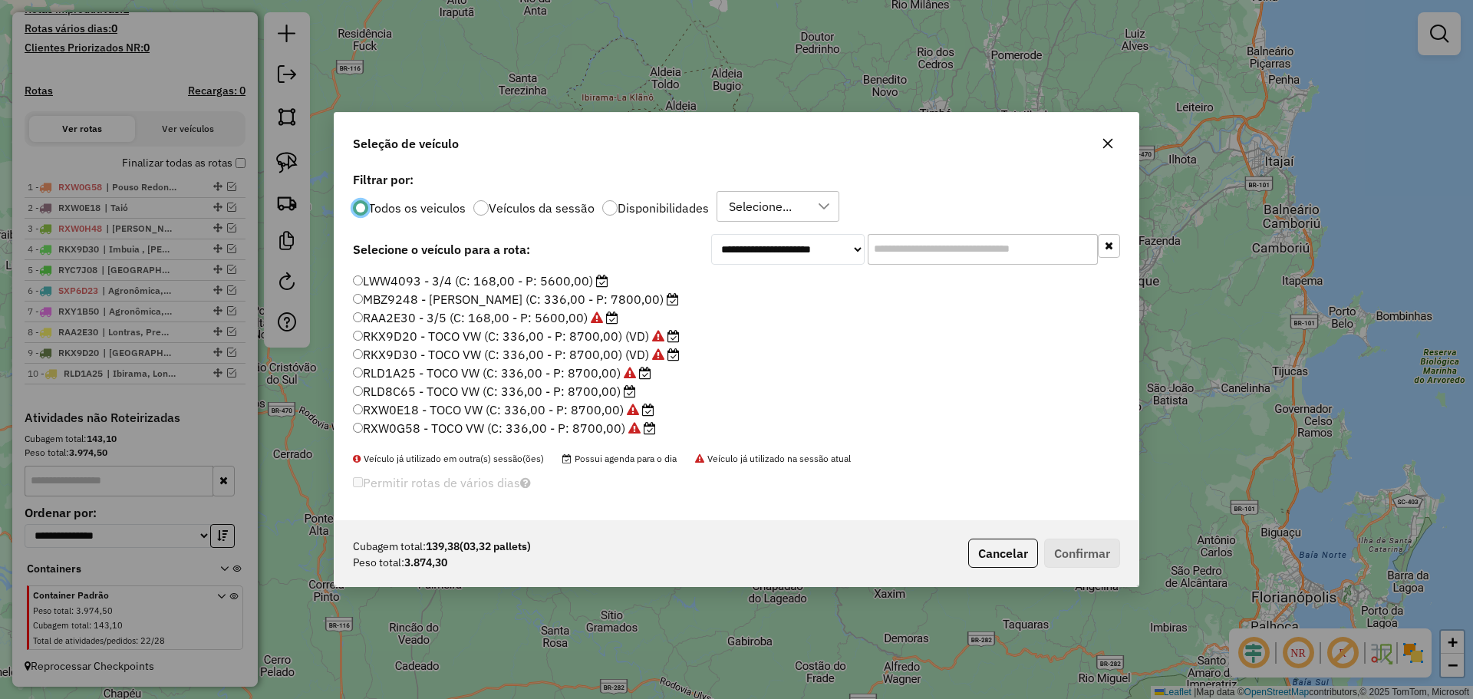
scroll to position [77, 0]
click at [384, 367] on label "RLD8C65 - TOCO VW (C: 336,00 - P: 8700,00)" at bounding box center [494, 368] width 283 height 18
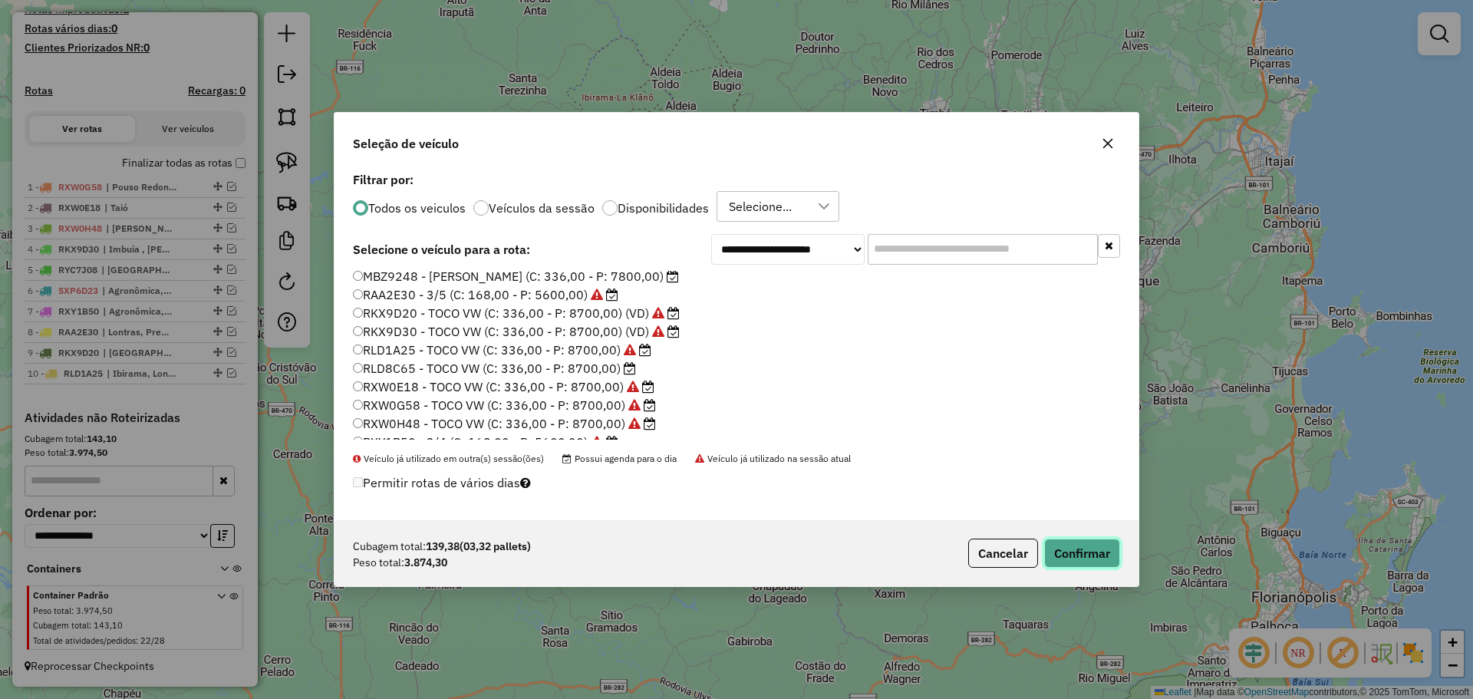
click at [1056, 545] on button "Confirmar" at bounding box center [1082, 553] width 76 height 29
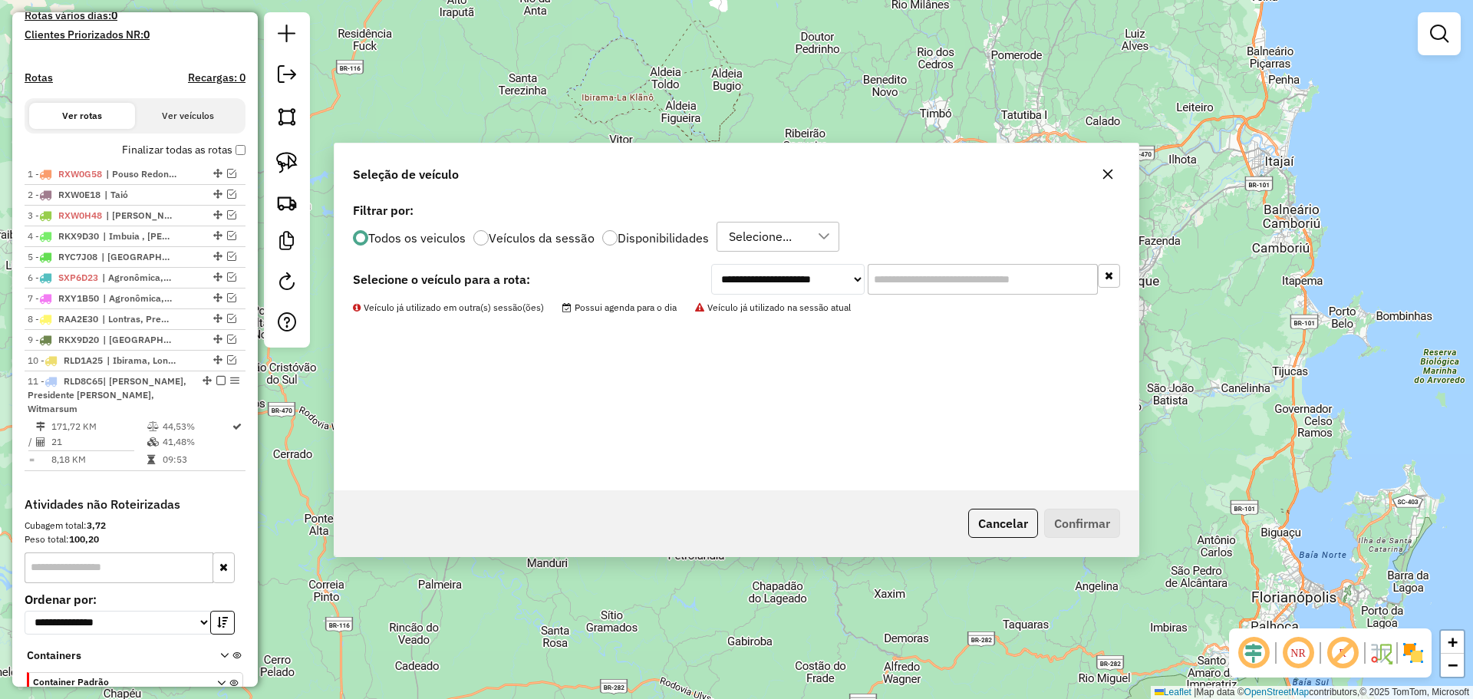
scroll to position [514, 0]
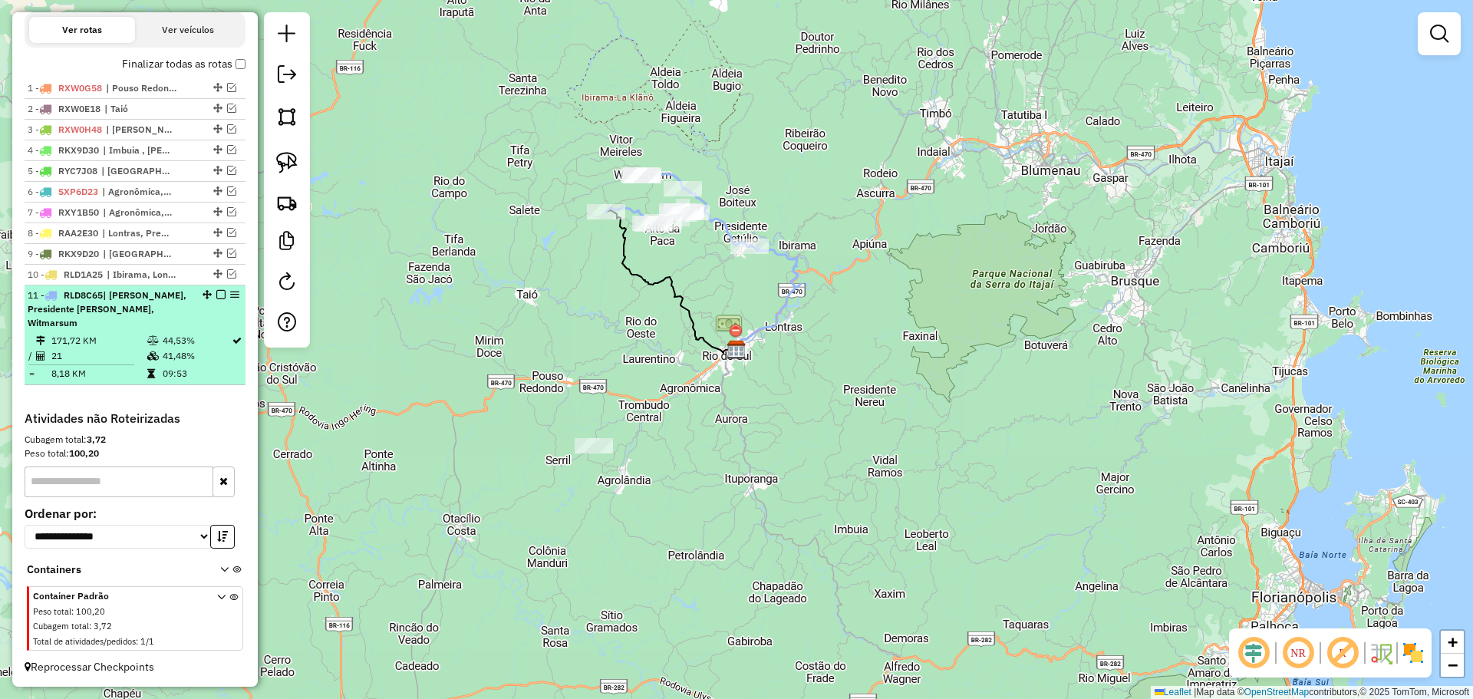
click at [219, 299] on em at bounding box center [220, 294] width 9 height 9
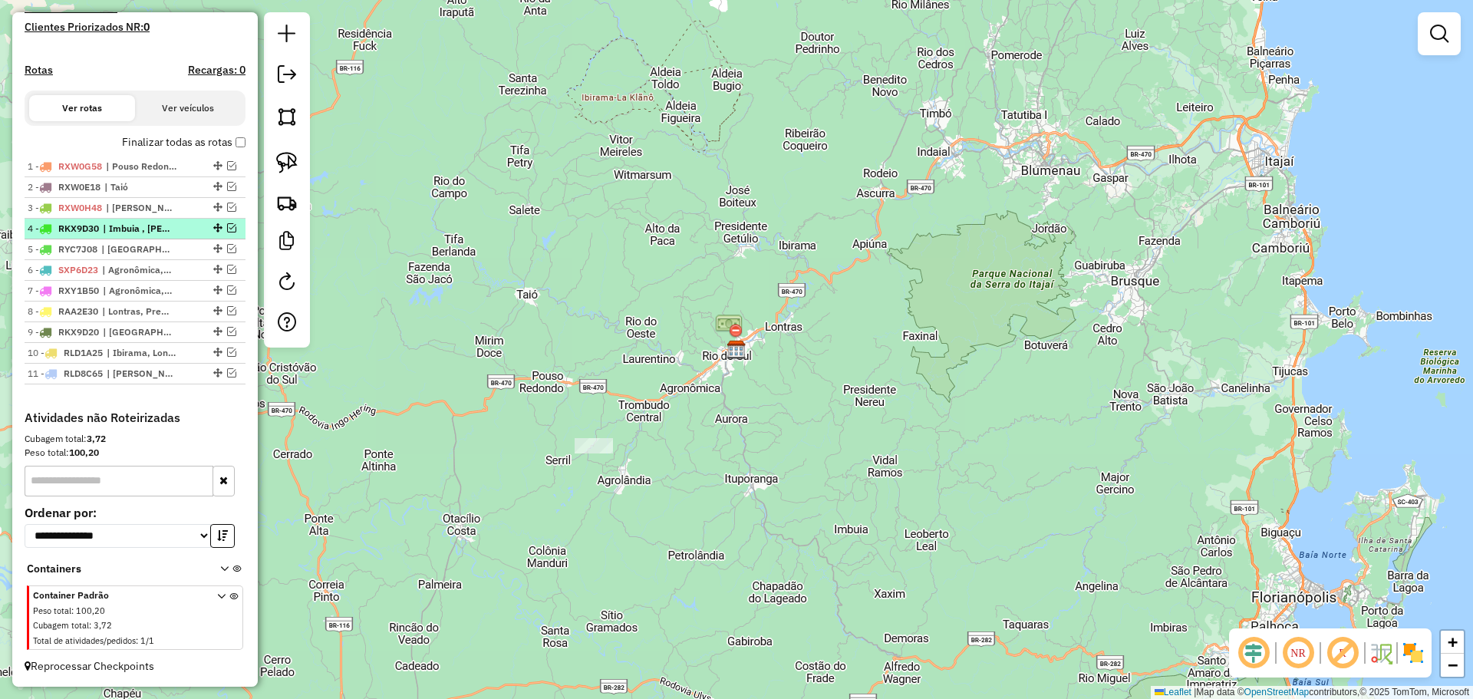
click at [227, 229] on em at bounding box center [231, 227] width 9 height 9
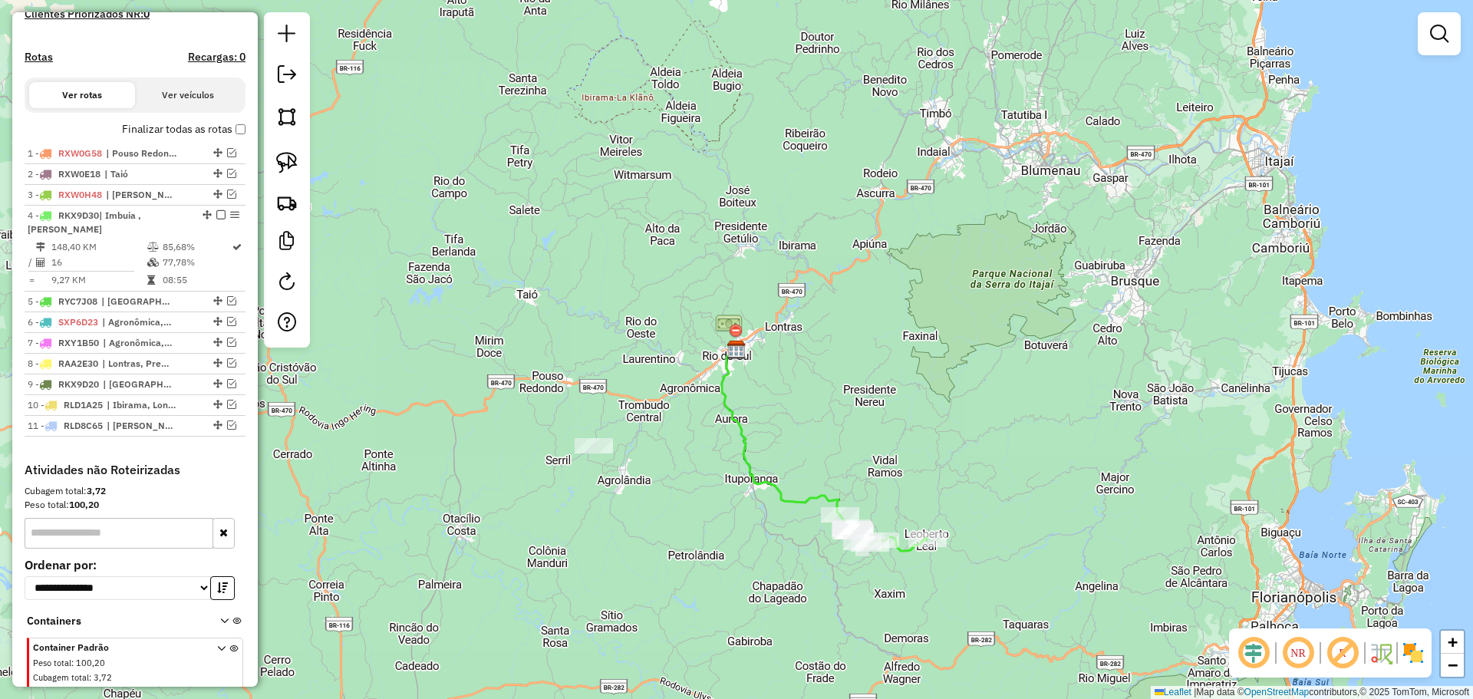
scroll to position [514, 0]
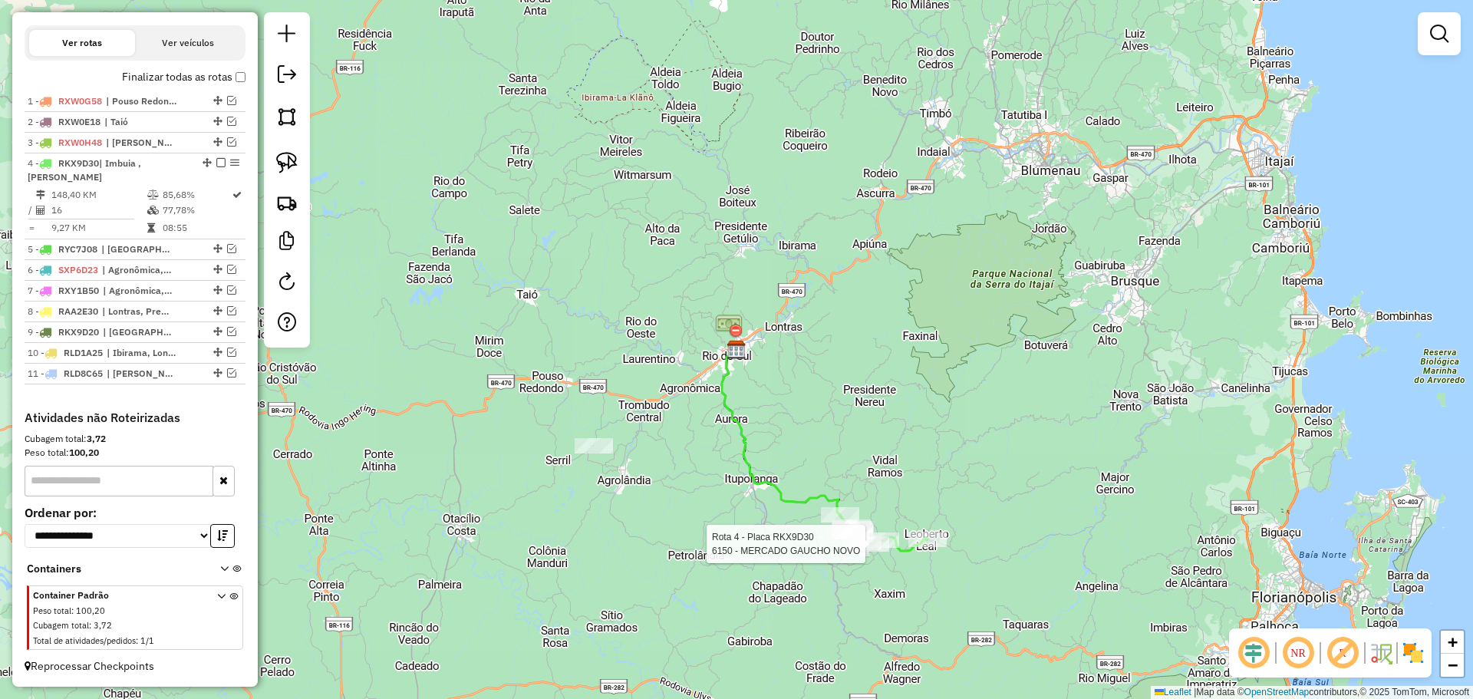
select select "*********"
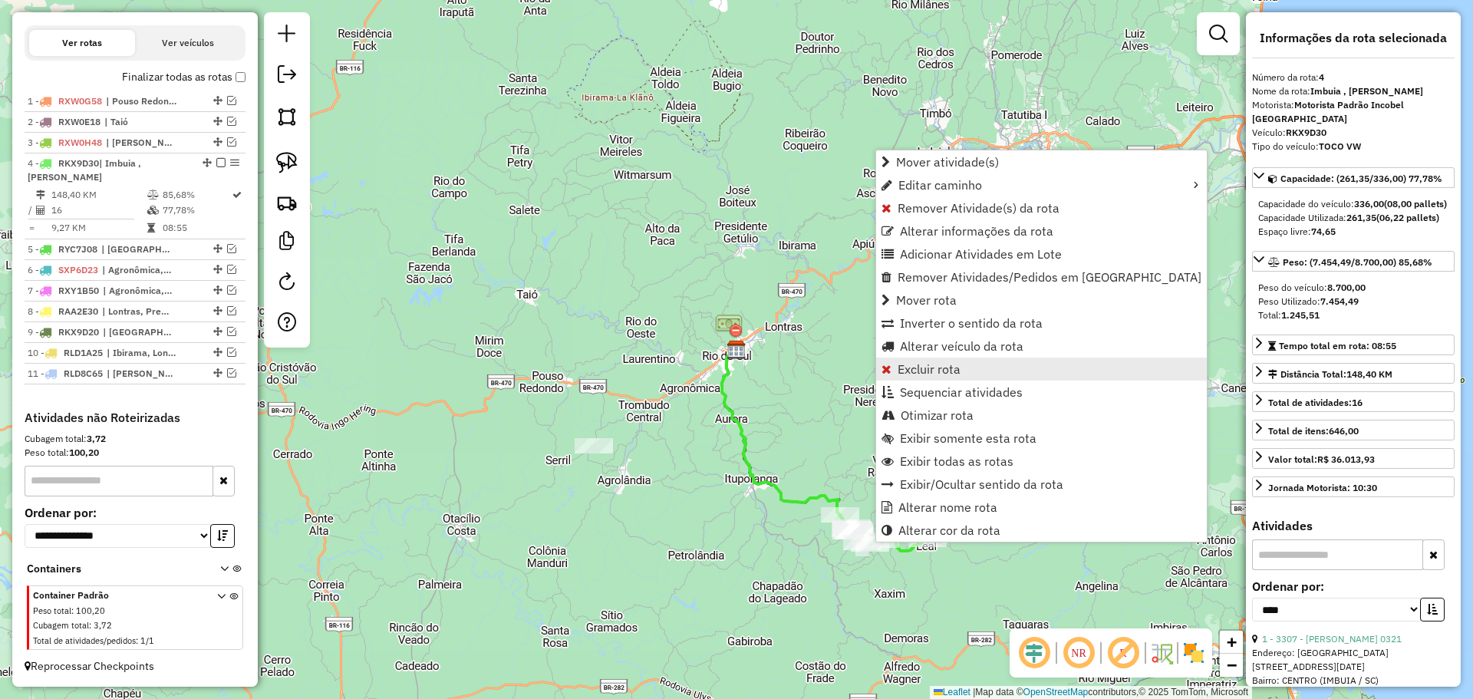
click at [954, 368] on span "Excluir rota" at bounding box center [929, 369] width 63 height 12
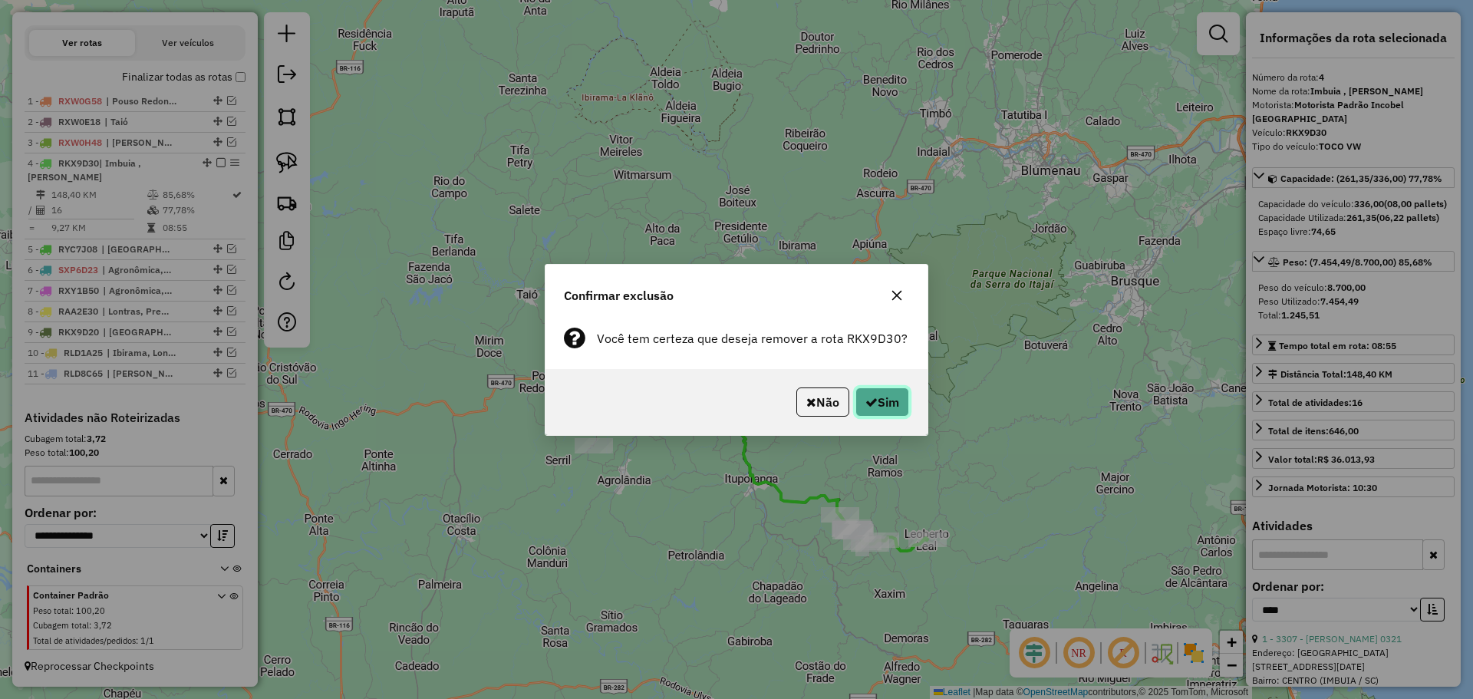
click at [872, 401] on icon "button" at bounding box center [871, 402] width 12 height 12
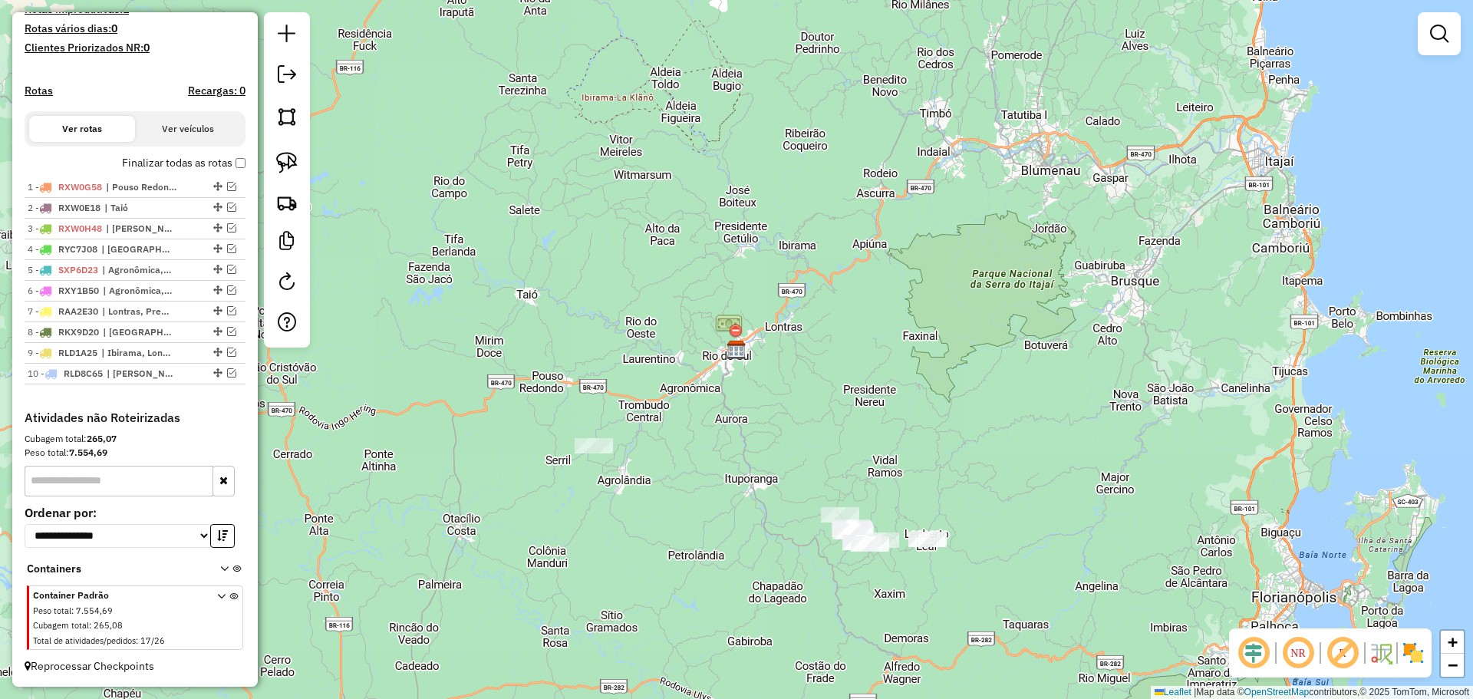
scroll to position [428, 0]
click at [288, 160] on img at bounding box center [286, 162] width 21 height 21
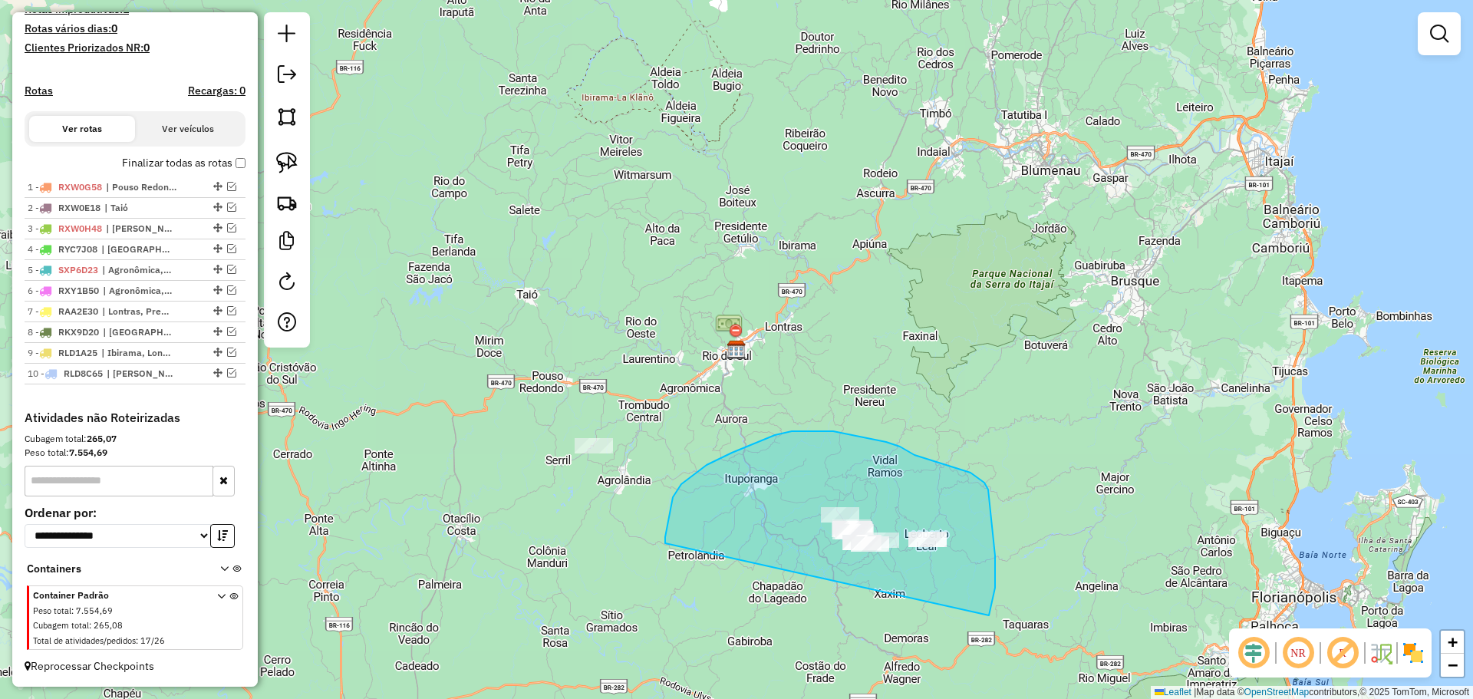
drag, startPoint x: 673, startPoint y: 497, endPoint x: 989, endPoint y: 615, distance: 337.5
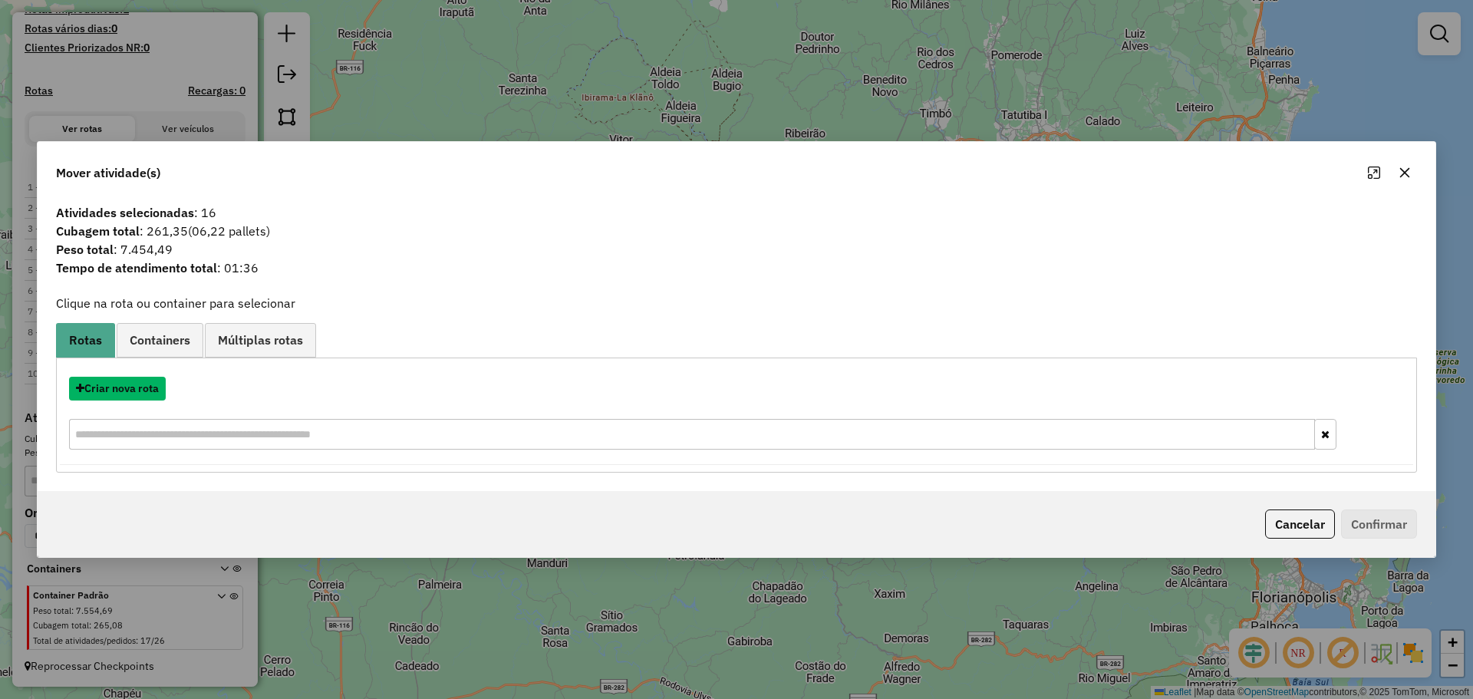
click at [143, 387] on button "Criar nova rota" at bounding box center [117, 389] width 97 height 24
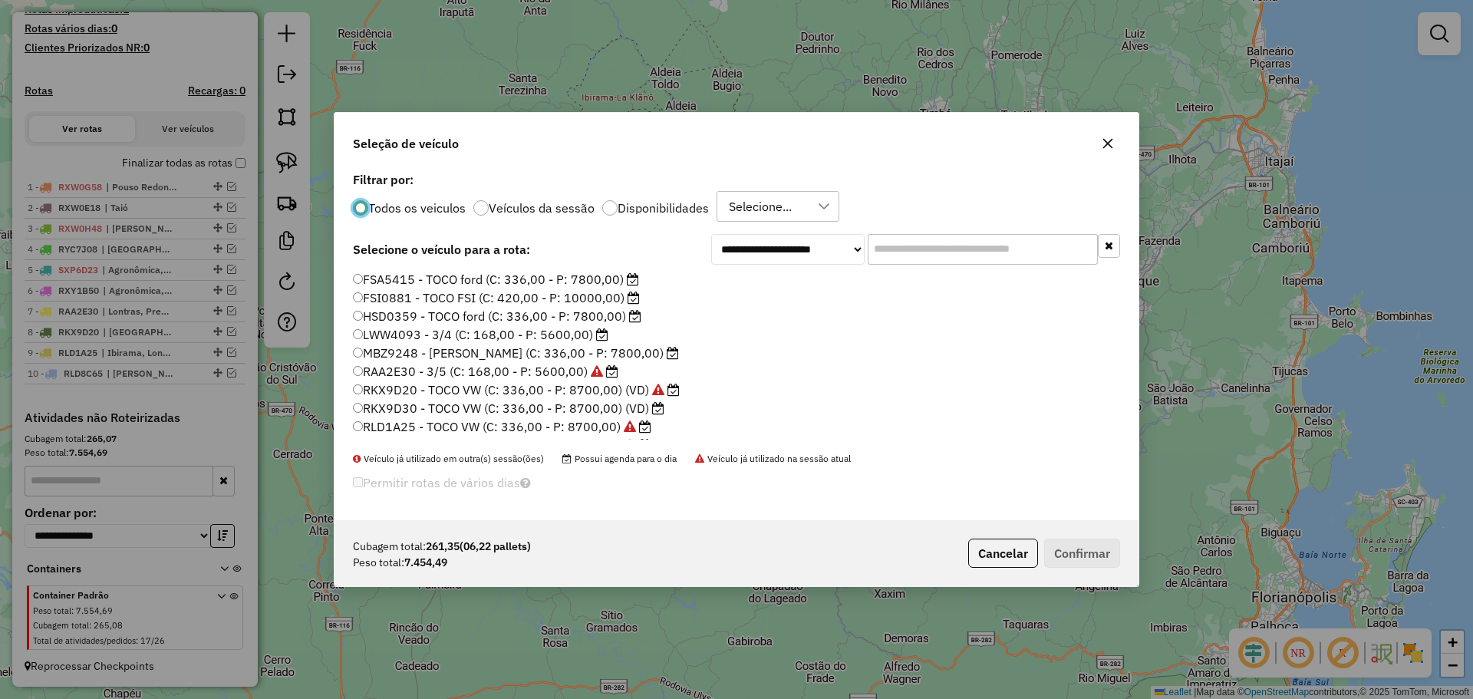
scroll to position [8, 5]
click at [397, 409] on label "RKX9D30 - TOCO VW (C: 336,00 - P: 8700,00) (VD)" at bounding box center [509, 408] width 312 height 18
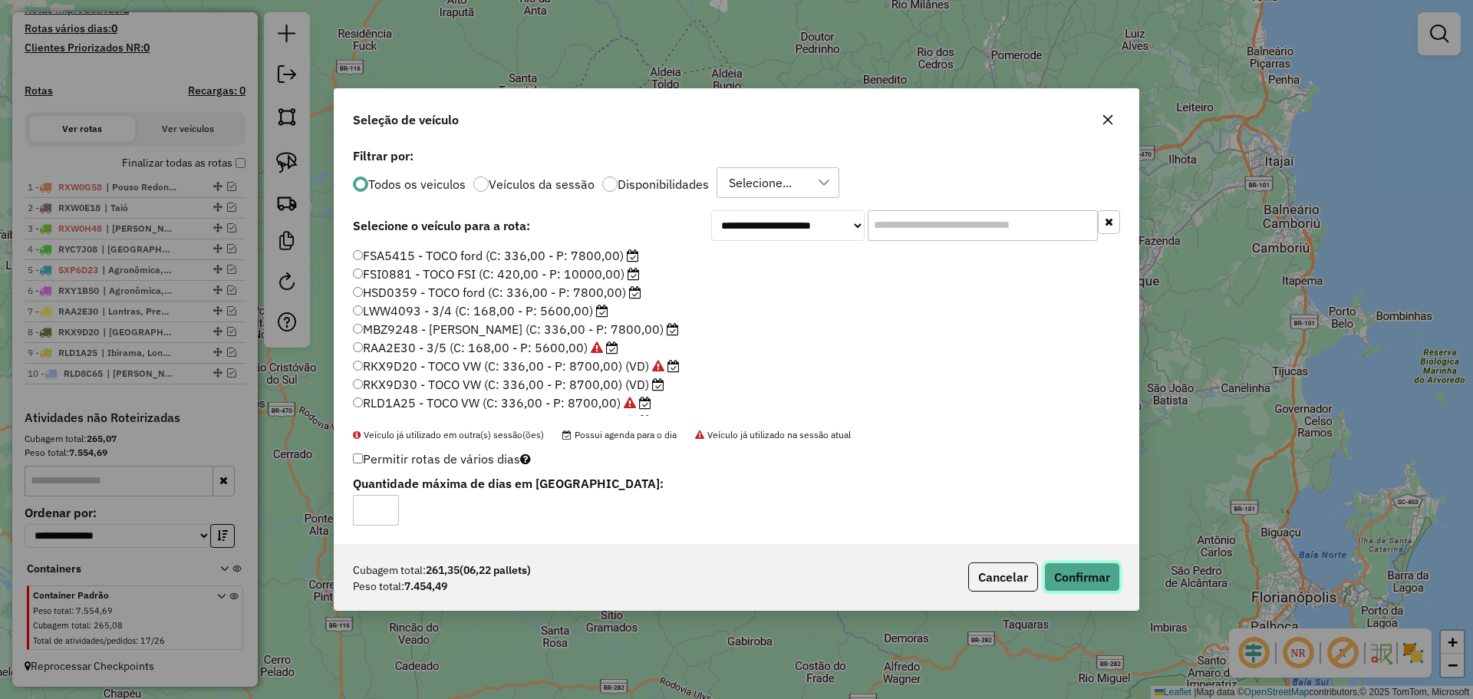
click at [1099, 574] on button "Confirmar" at bounding box center [1082, 576] width 76 height 29
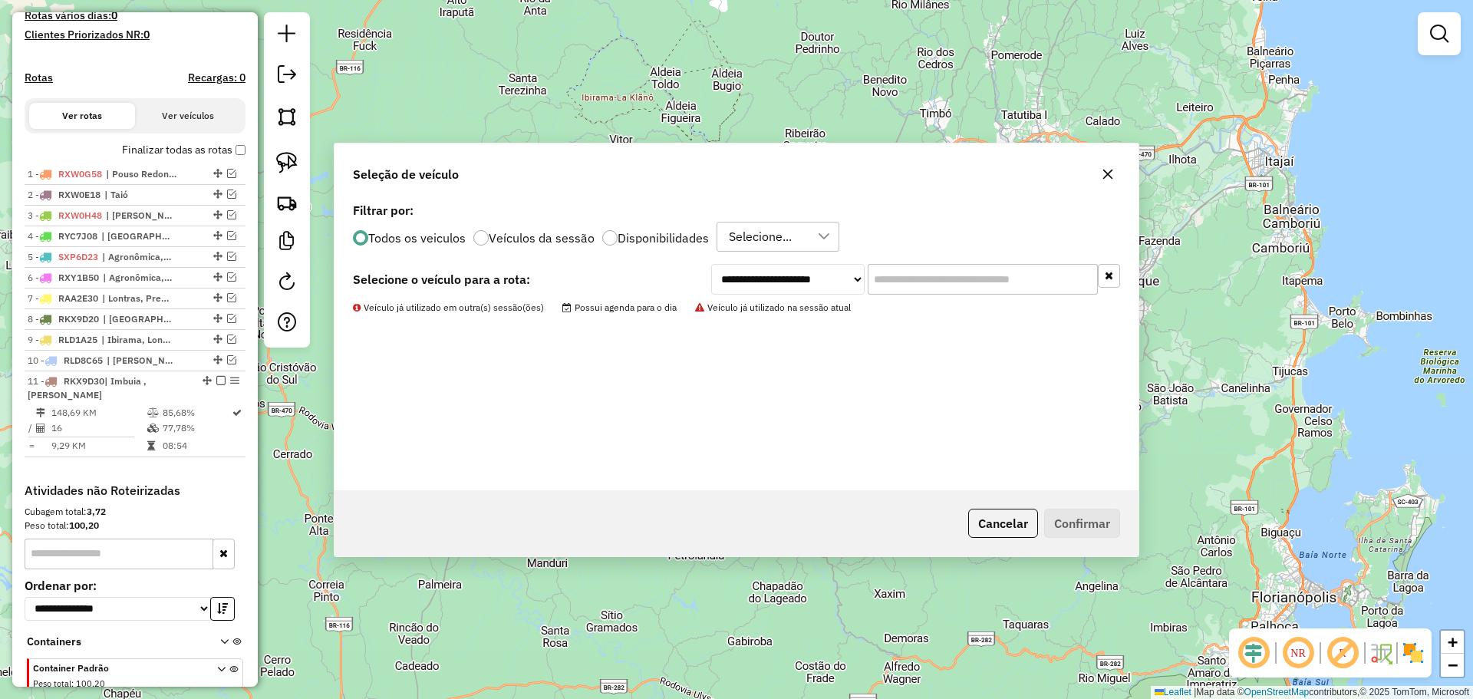
scroll to position [514, 0]
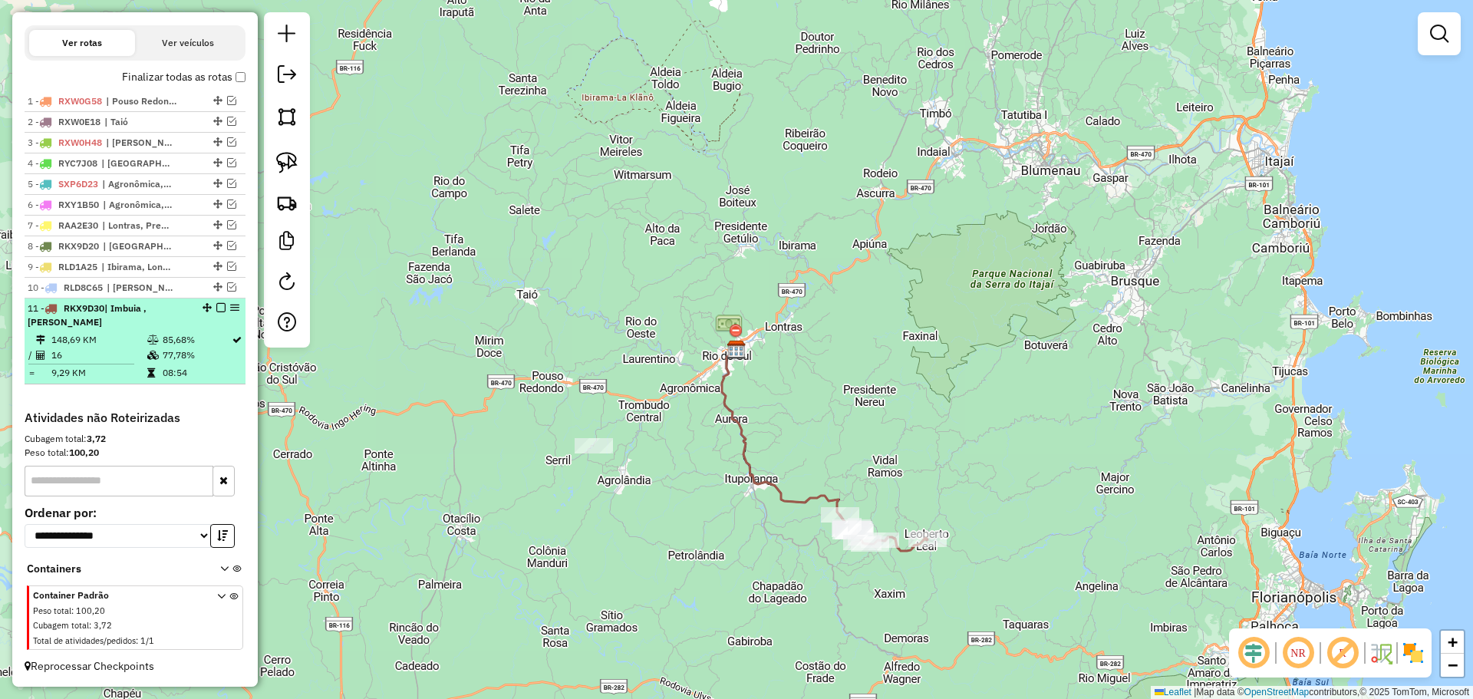
click at [217, 307] on em at bounding box center [220, 307] width 9 height 9
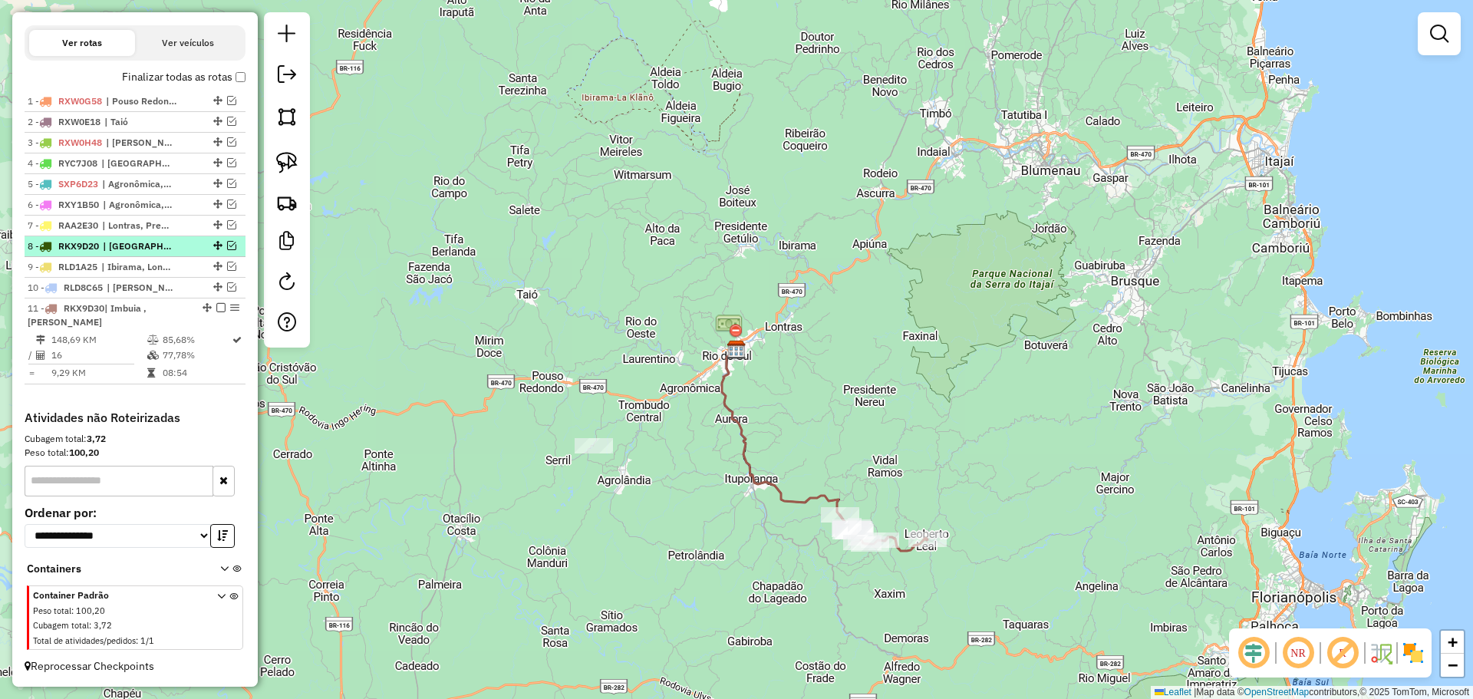
scroll to position [449, 0]
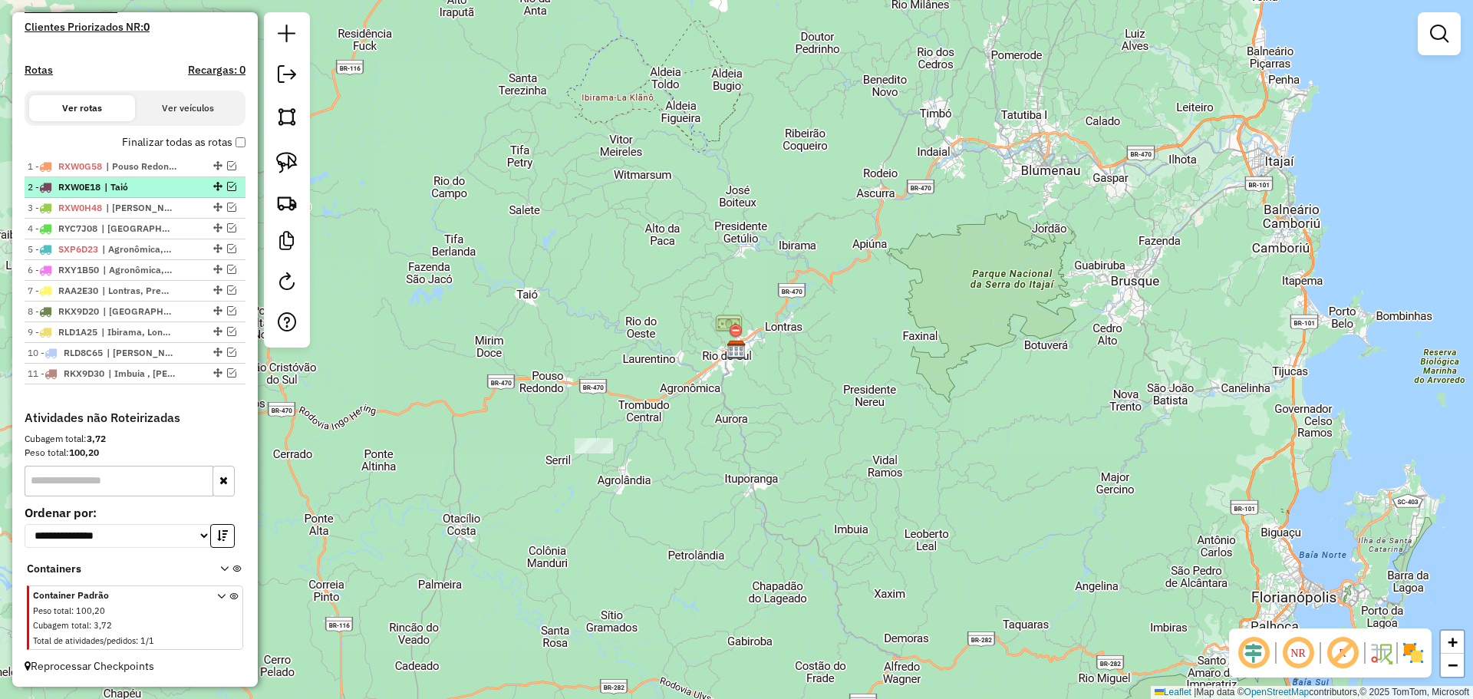
click at [227, 186] on em at bounding box center [231, 186] width 9 height 9
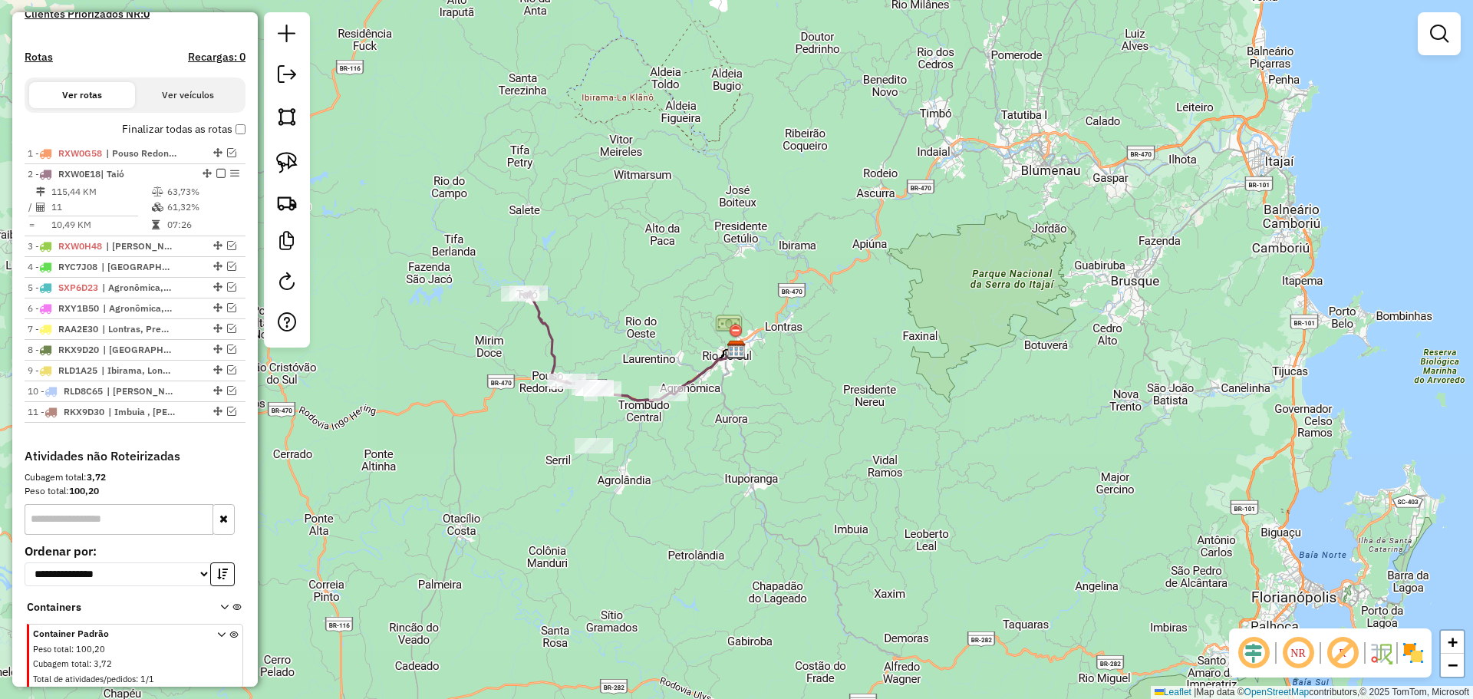
scroll to position [500, 0]
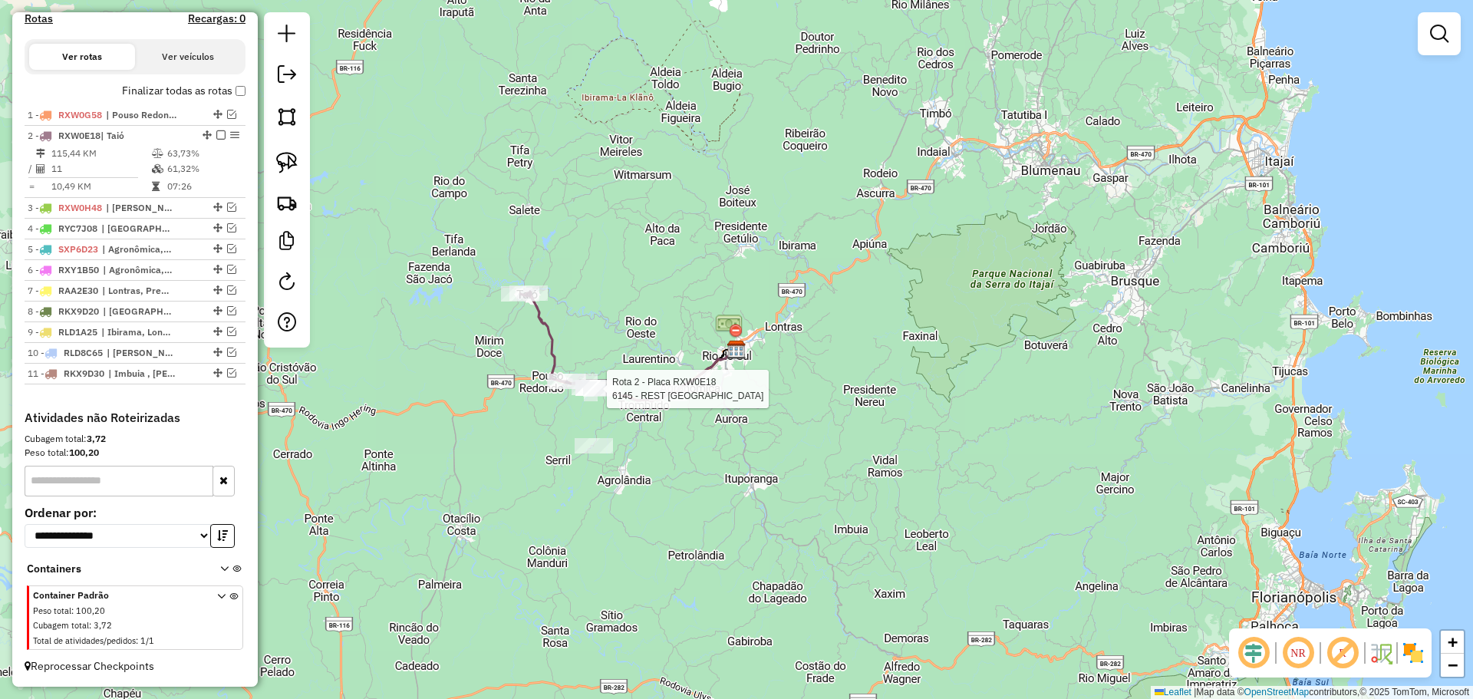
select select "*********"
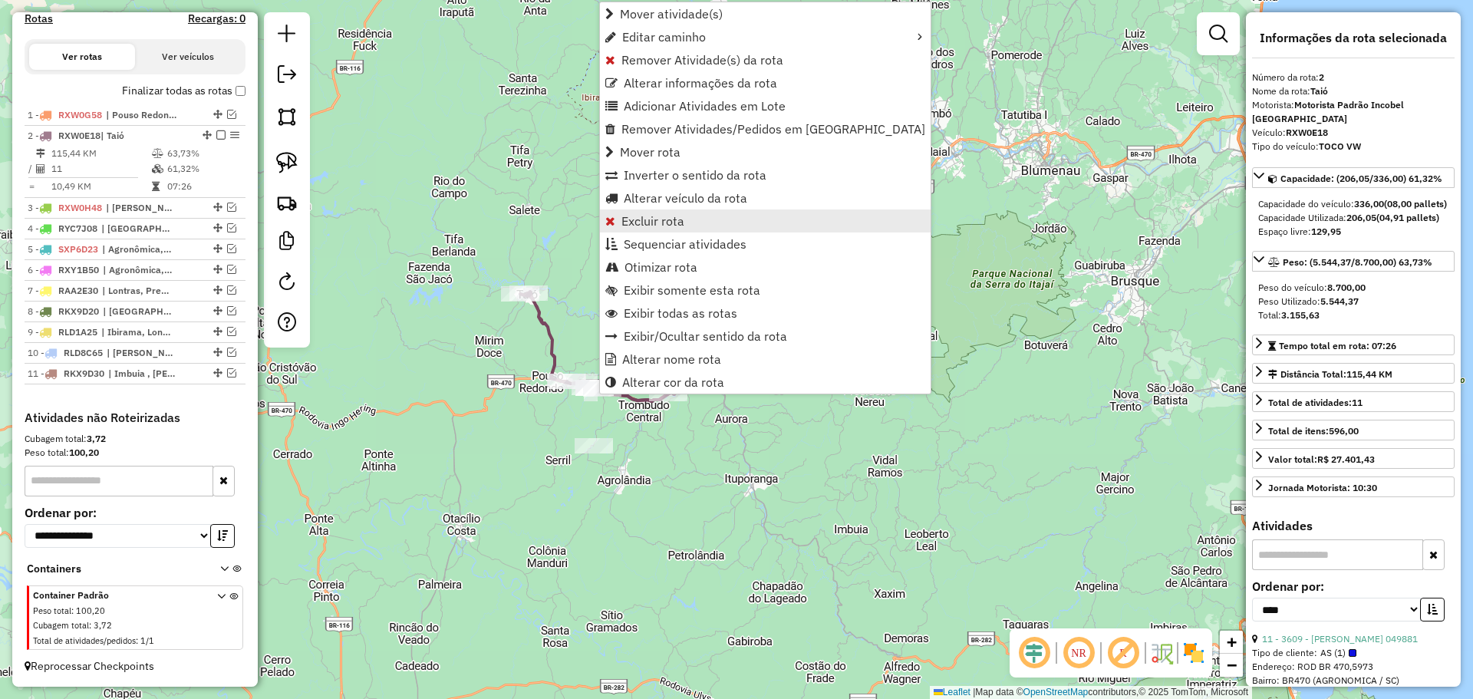
click at [646, 224] on span "Excluir rota" at bounding box center [652, 221] width 63 height 12
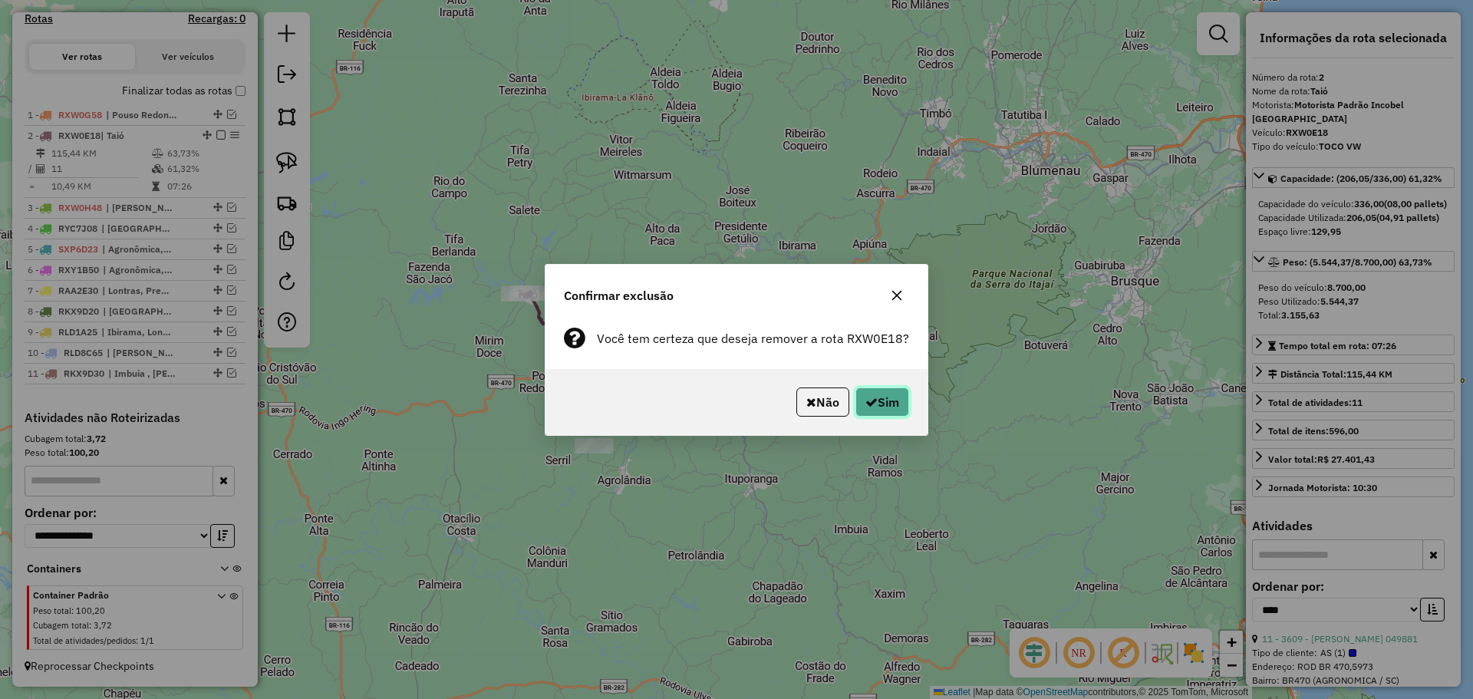
click at [875, 400] on button "Sim" at bounding box center [882, 401] width 54 height 29
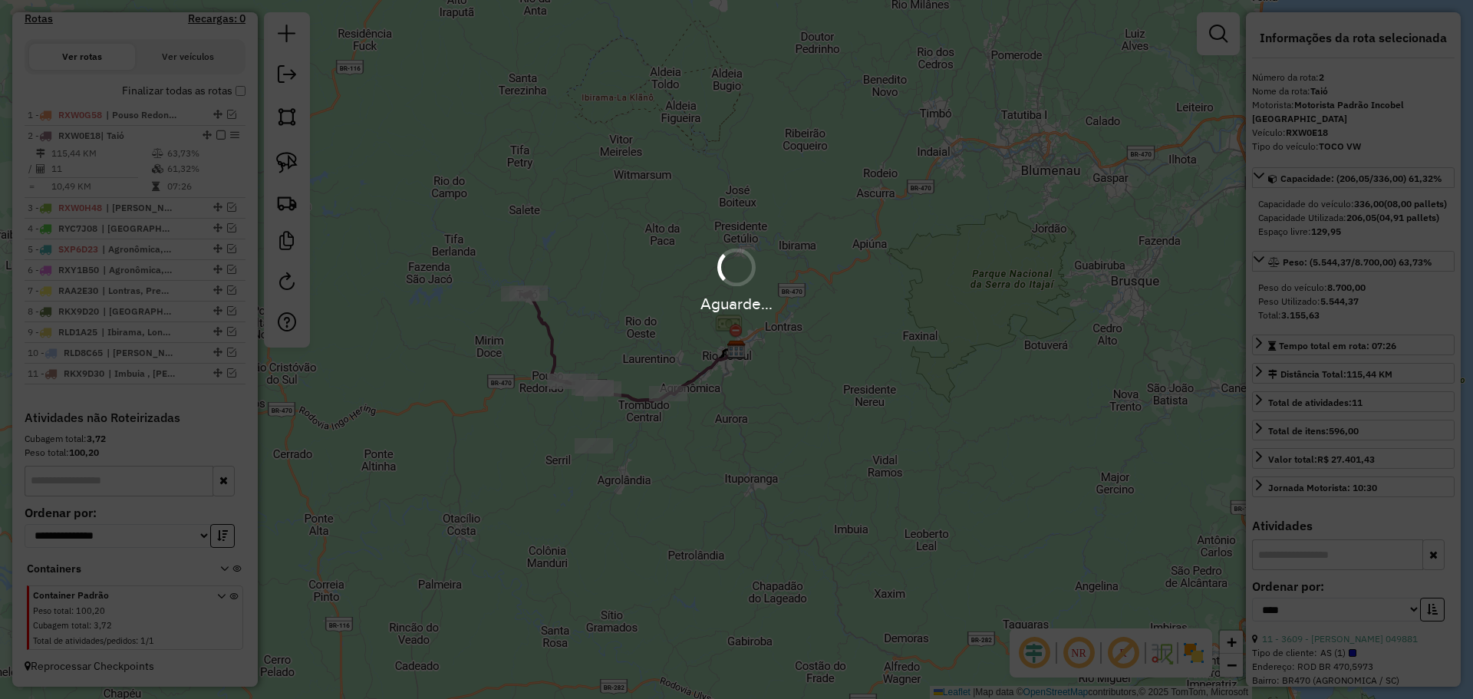
scroll to position [428, 0]
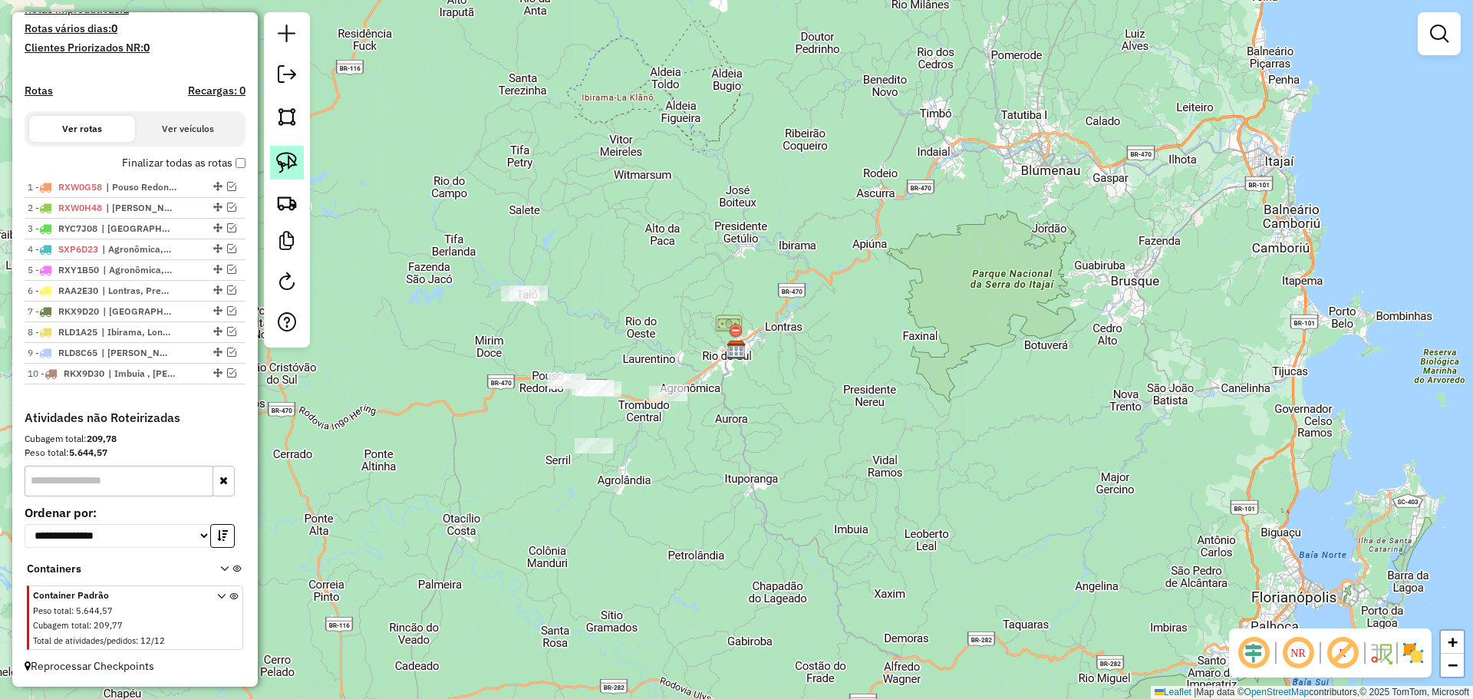
click at [282, 159] on img at bounding box center [286, 162] width 21 height 21
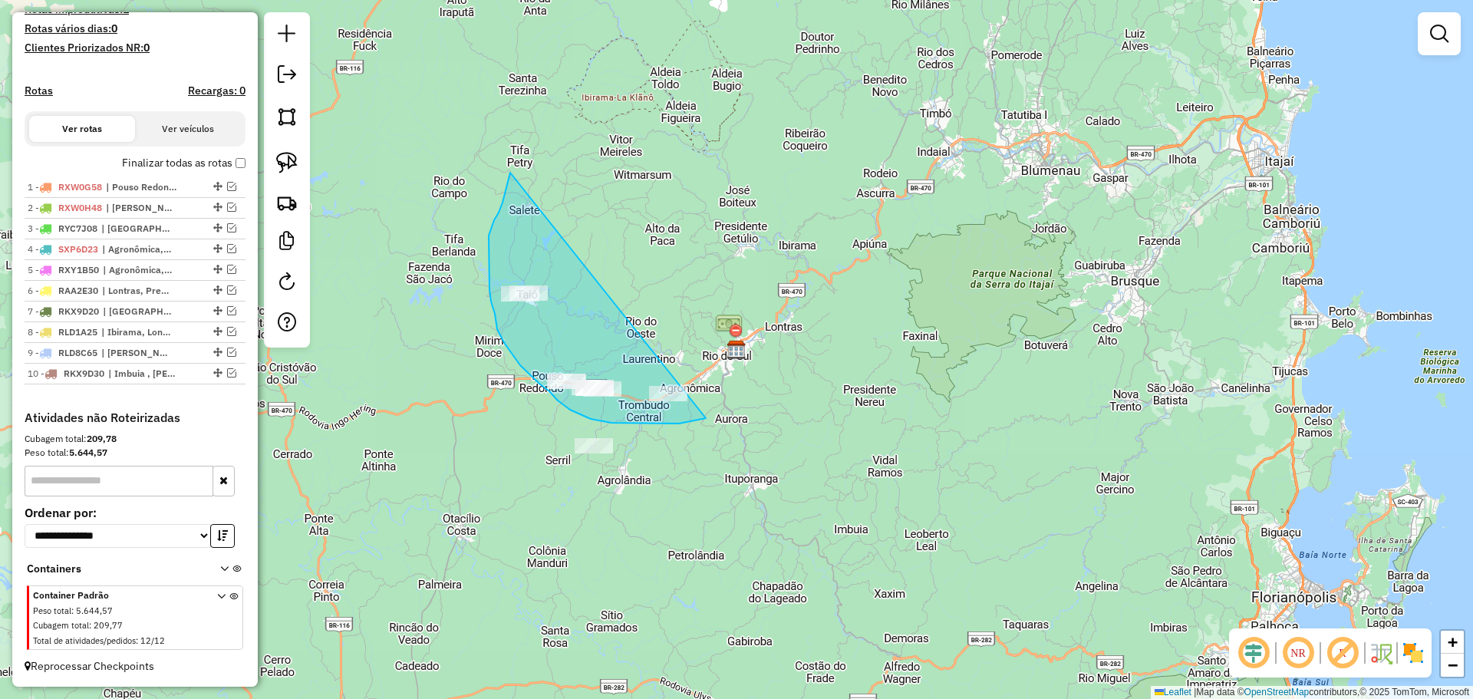
drag, startPoint x: 499, startPoint y: 213, endPoint x: 747, endPoint y: 410, distance: 316.7
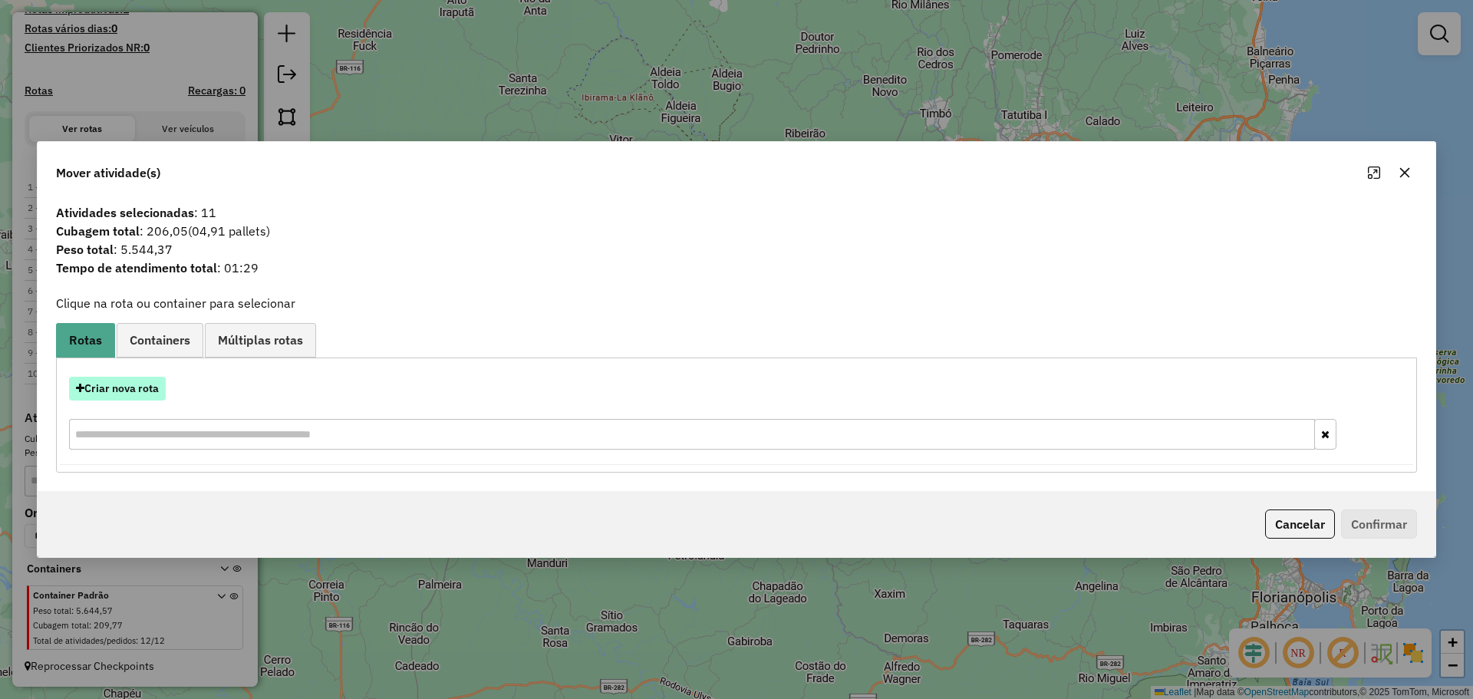
click at [143, 387] on button "Criar nova rota" at bounding box center [117, 389] width 97 height 24
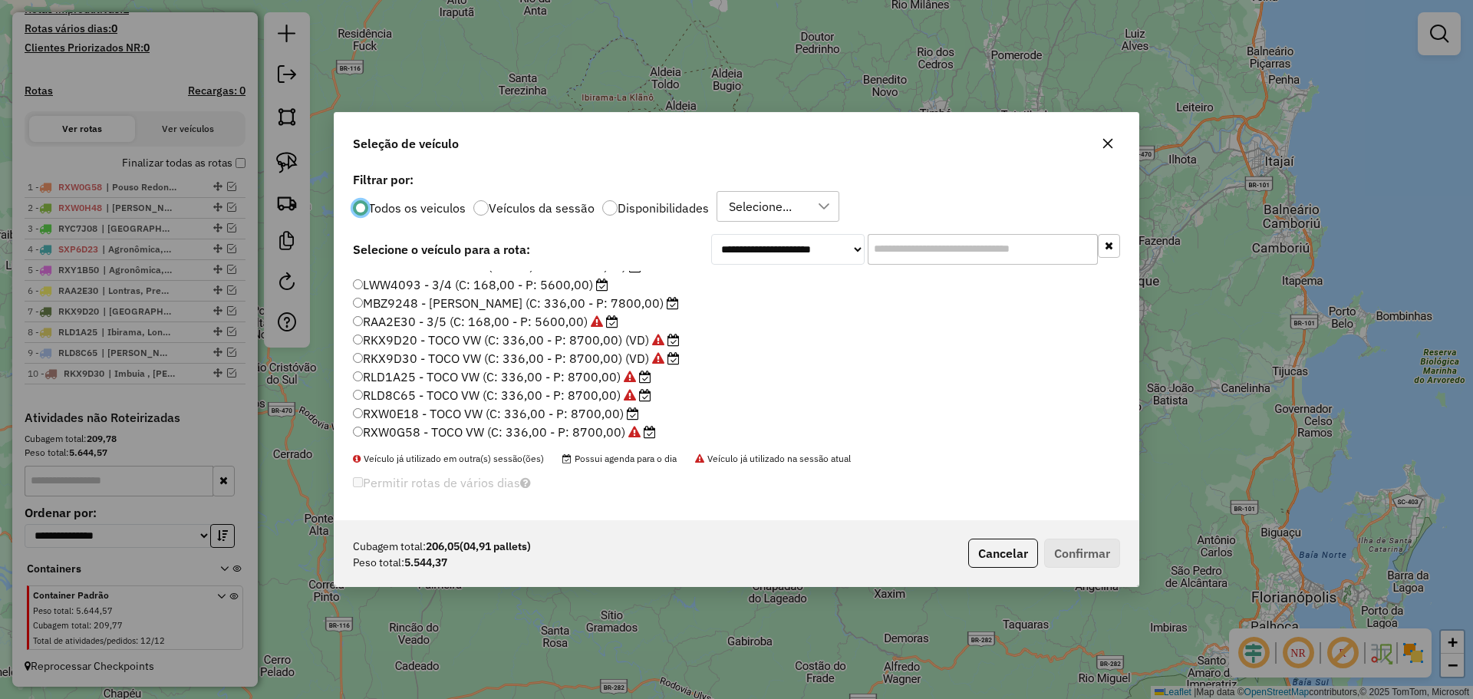
scroll to position [77, 0]
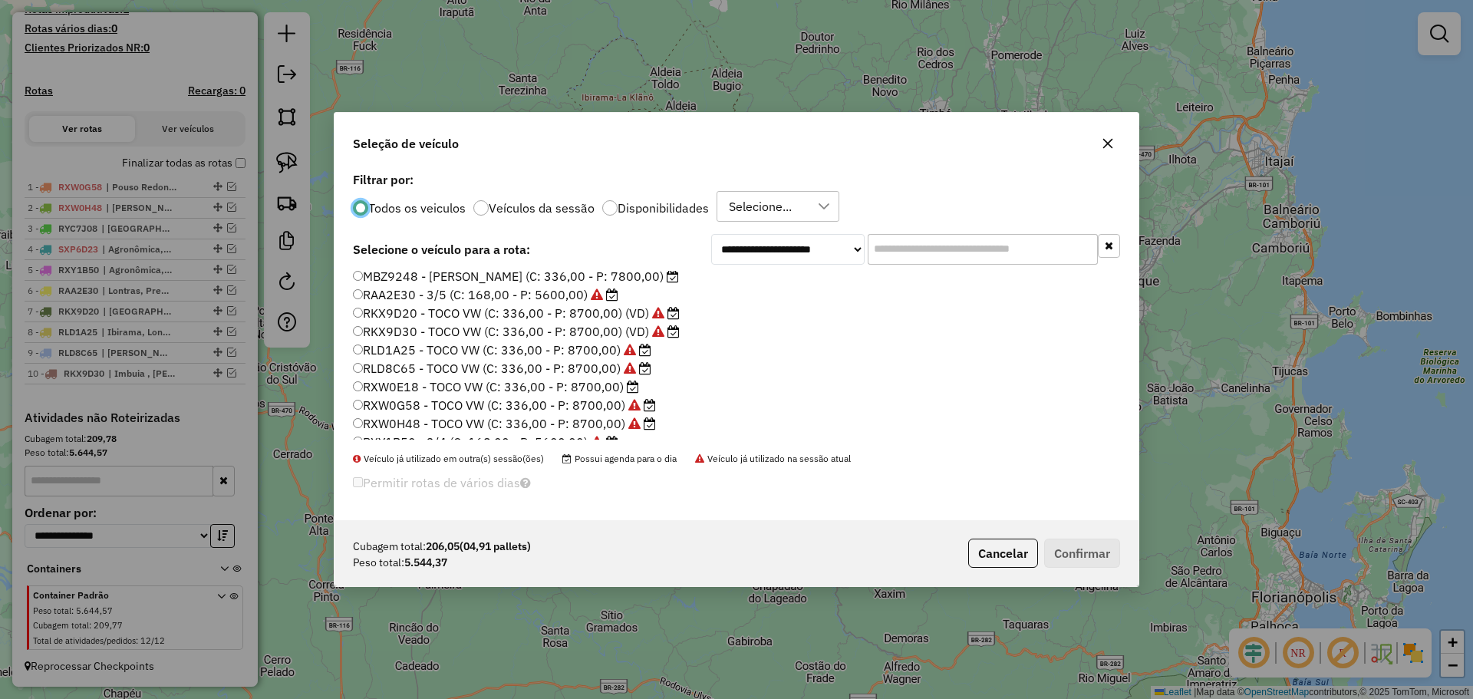
click at [420, 385] on label "RXW0E18 - TOCO VW (C: 336,00 - P: 8700,00)" at bounding box center [496, 386] width 286 height 18
click at [1086, 548] on button "Confirmar" at bounding box center [1082, 553] width 76 height 29
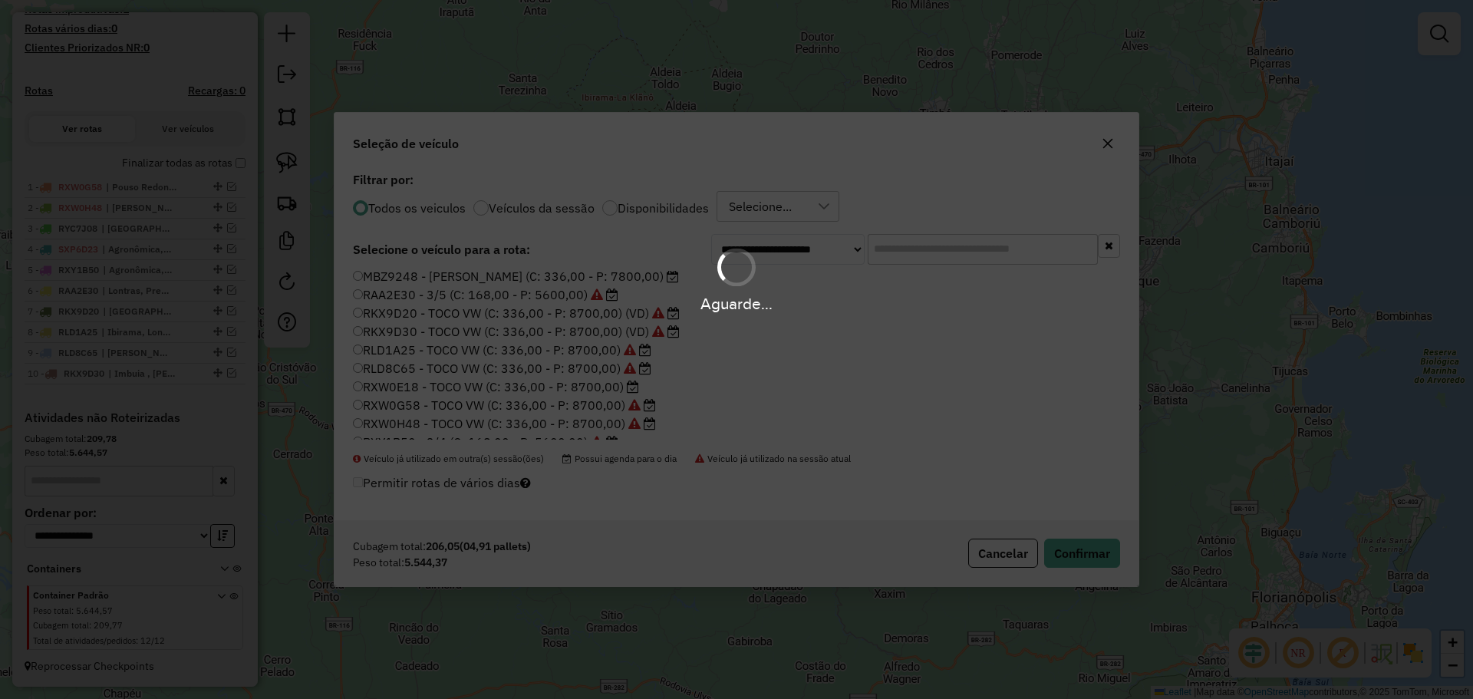
scroll to position [514, 0]
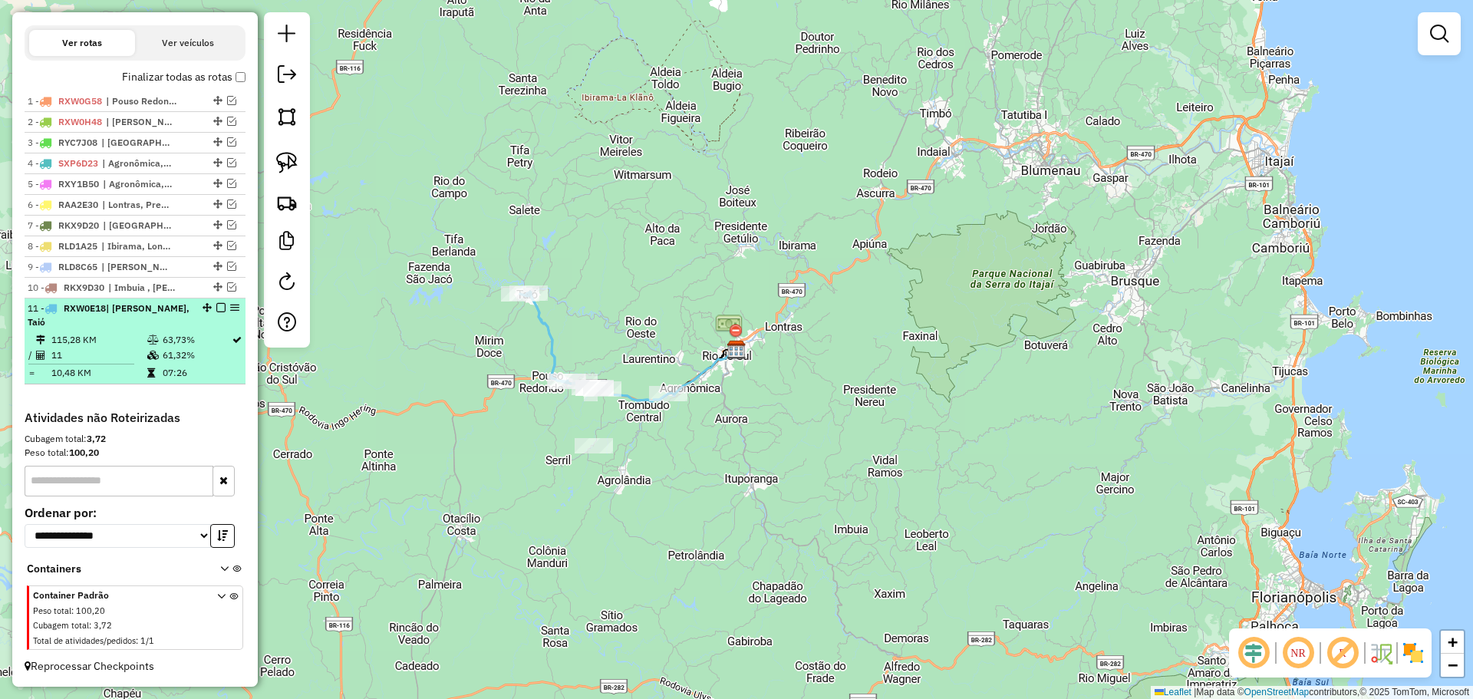
click at [219, 309] on em at bounding box center [220, 307] width 9 height 9
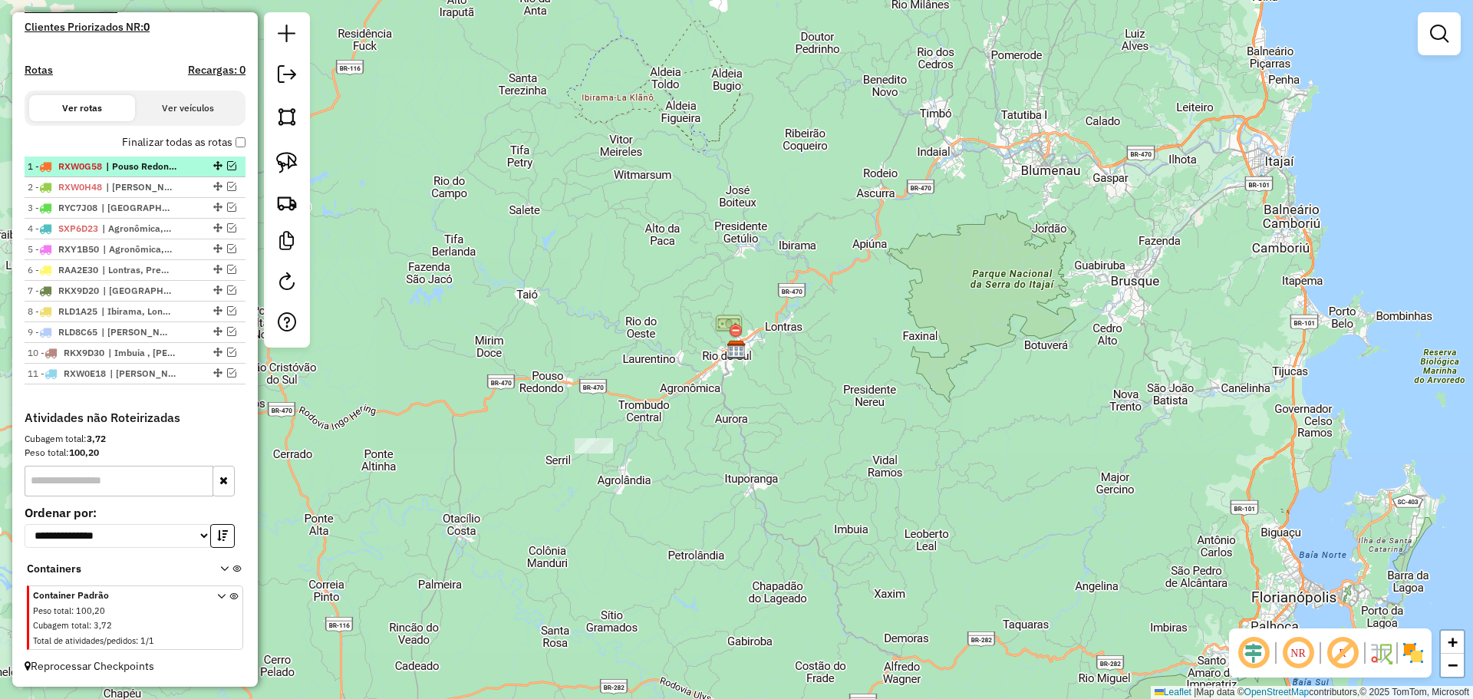
click at [229, 168] on em at bounding box center [231, 165] width 9 height 9
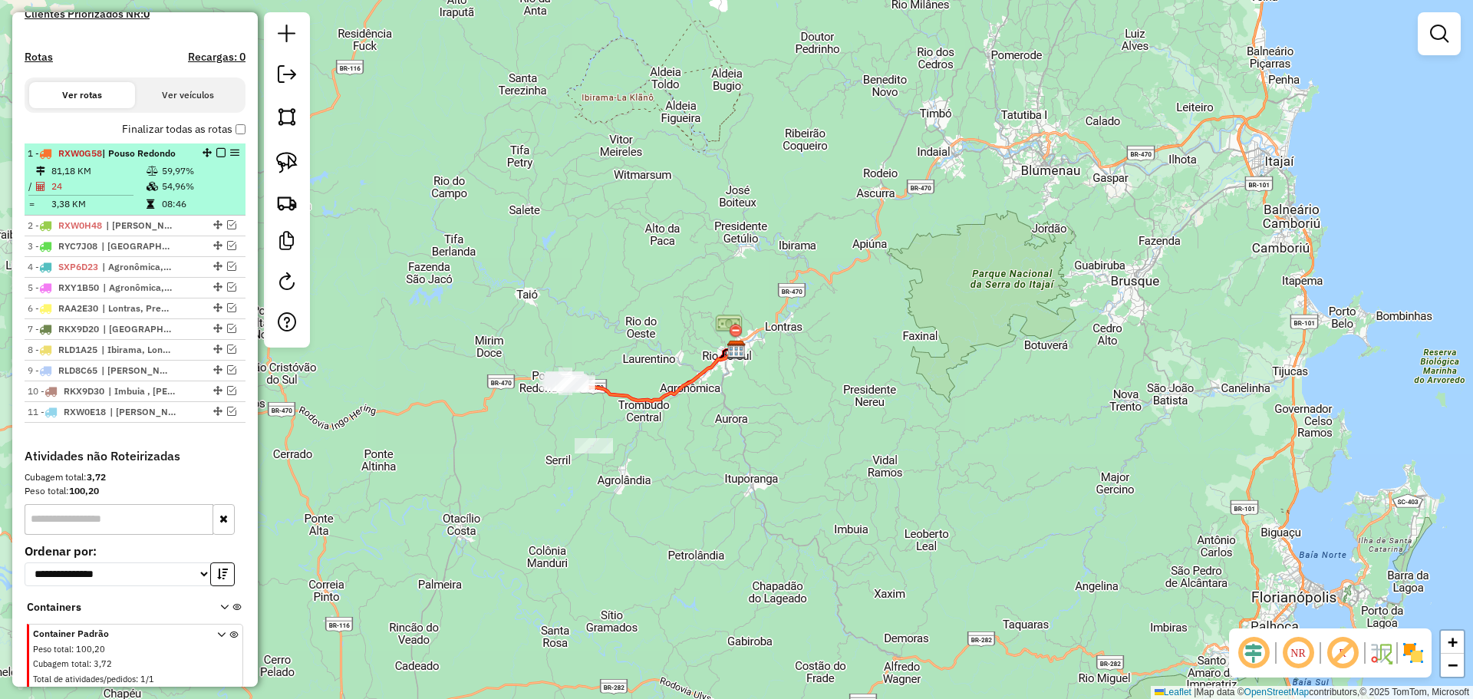
scroll to position [500, 0]
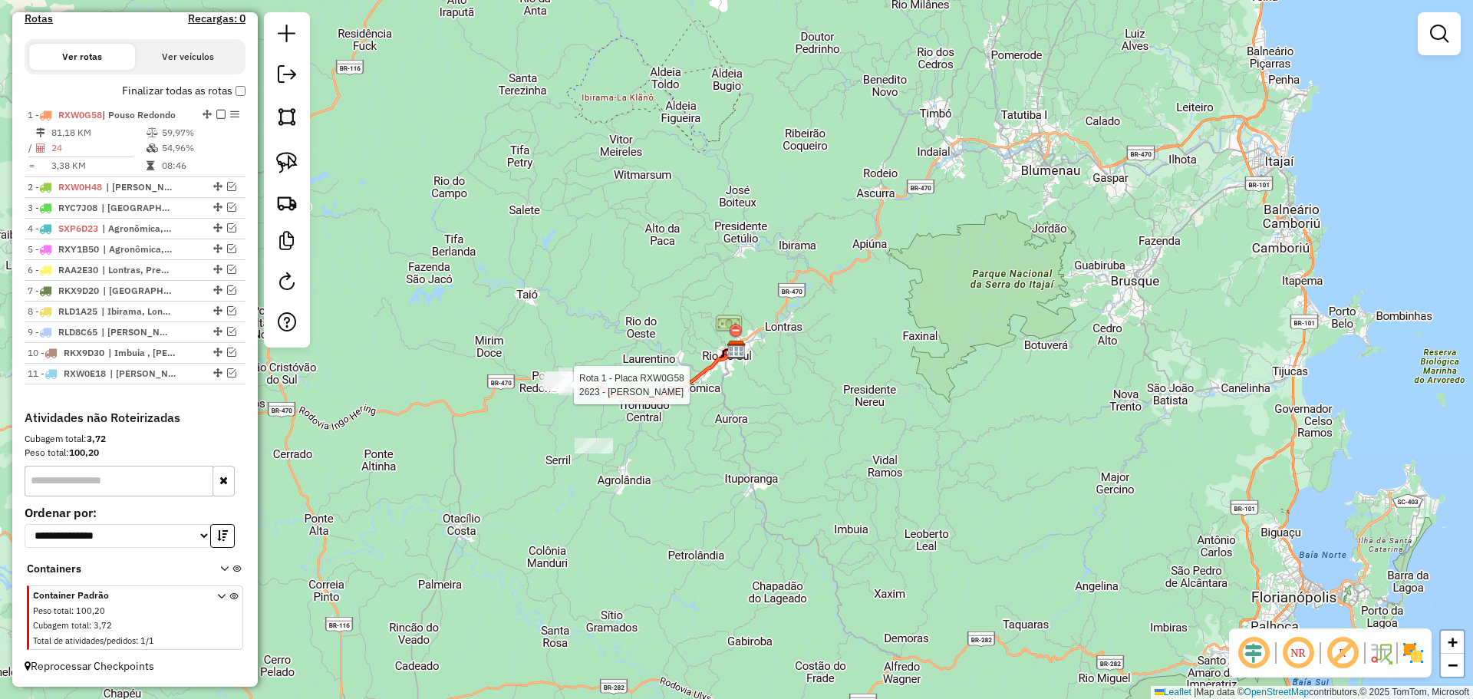
select select "*********"
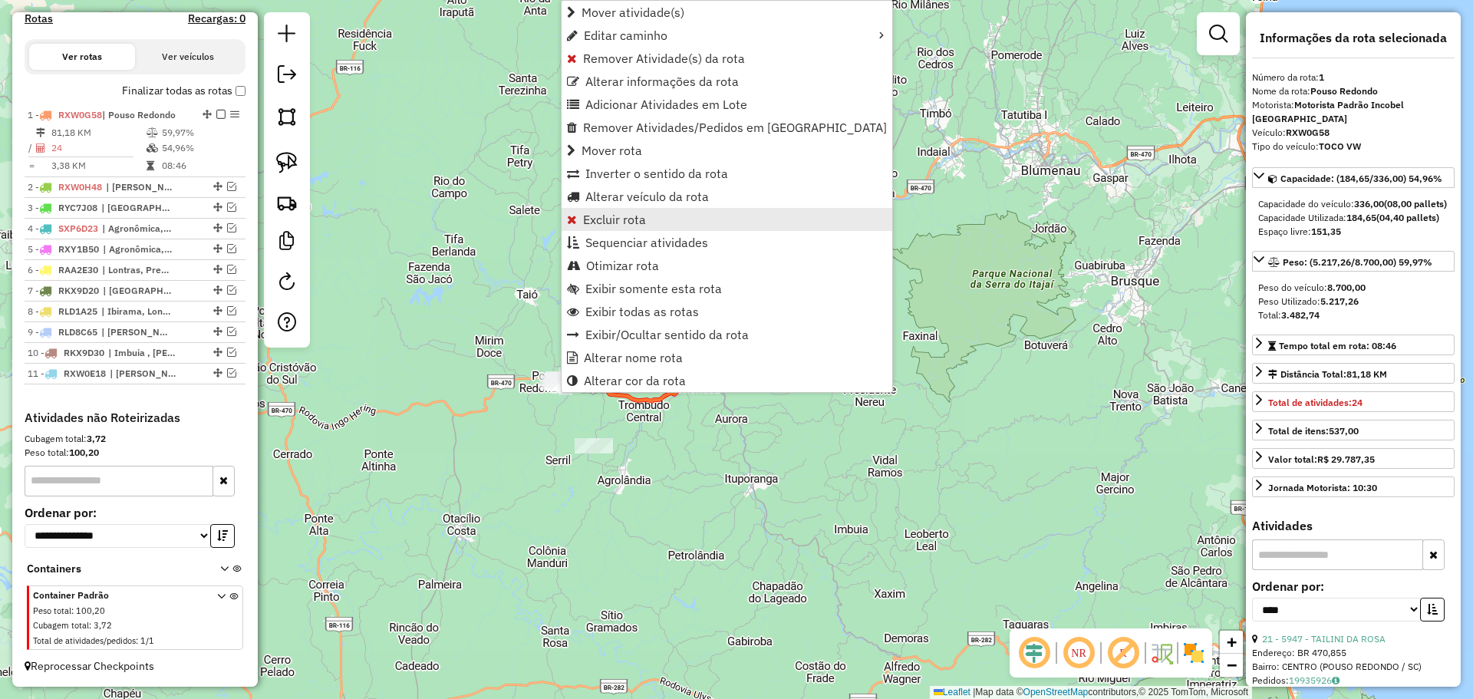
click at [618, 216] on span "Excluir rota" at bounding box center [614, 219] width 63 height 12
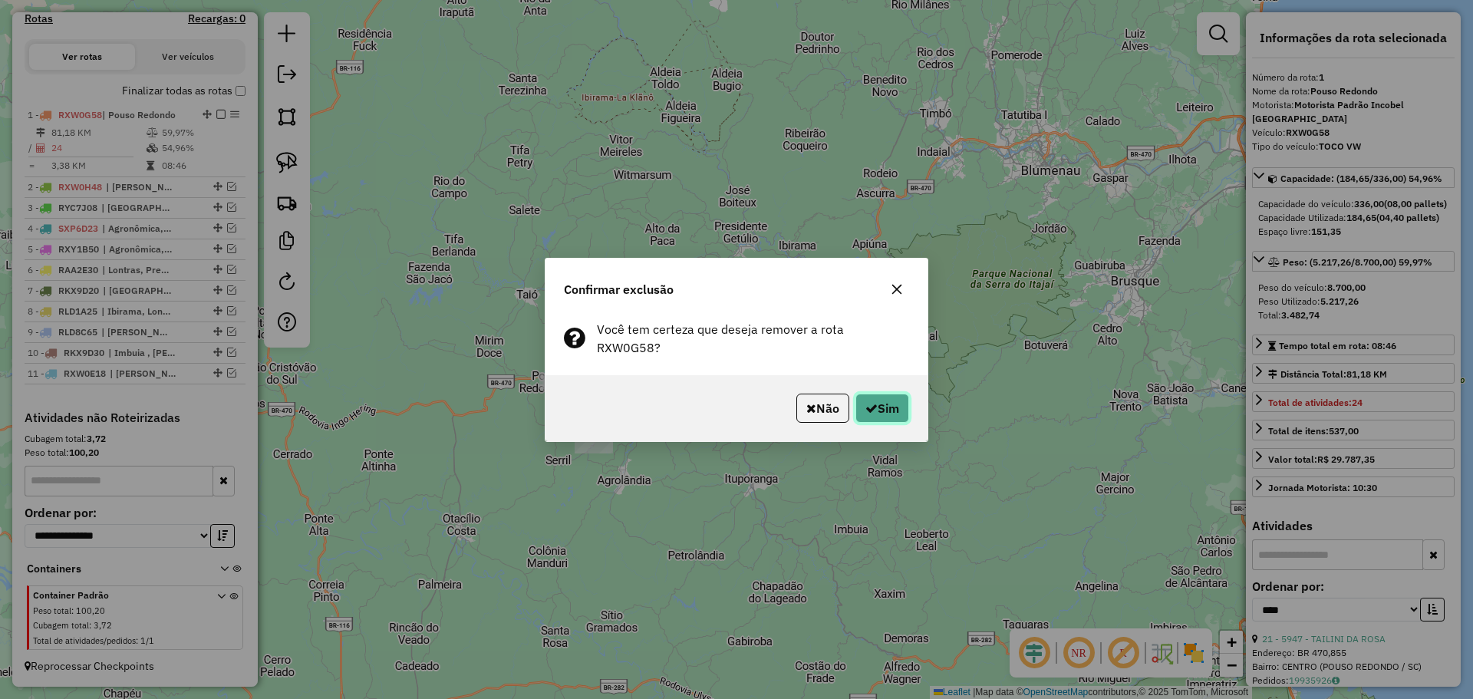
click at [887, 394] on button "Sim" at bounding box center [882, 408] width 54 height 29
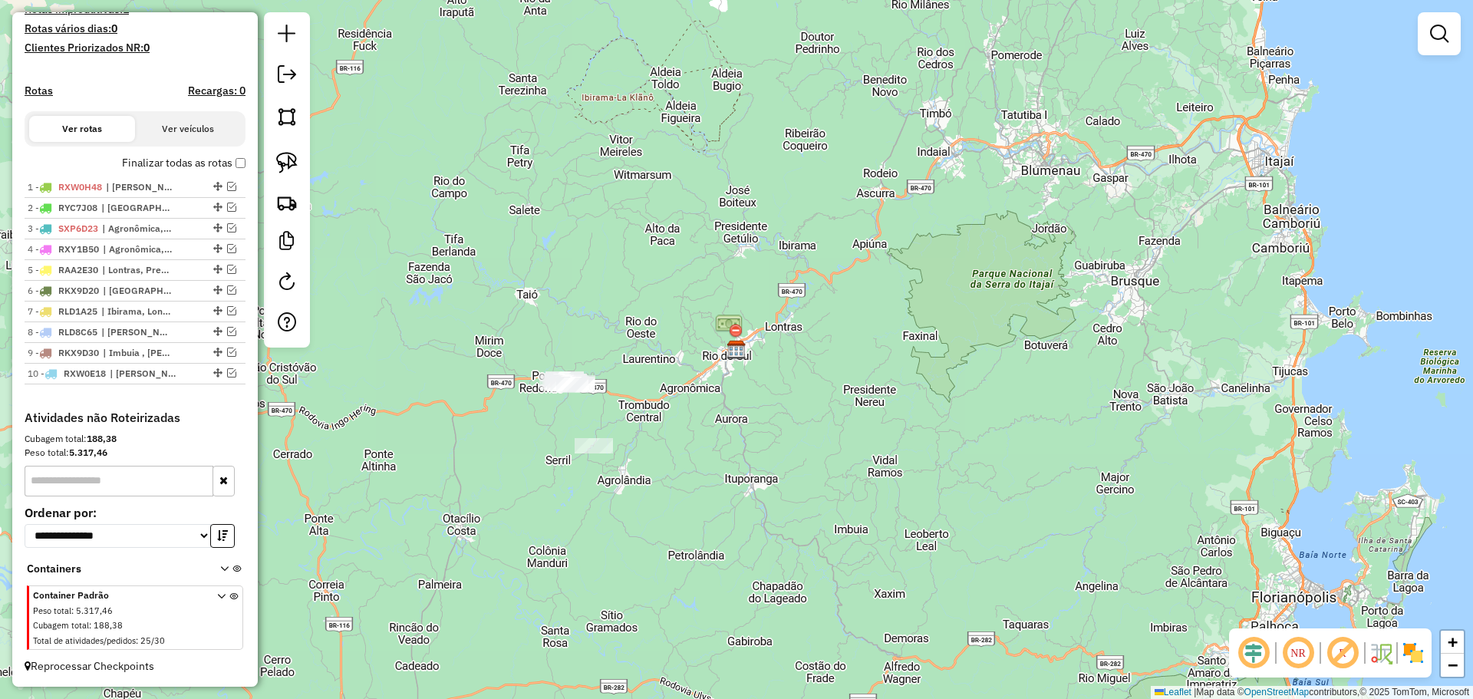
scroll to position [428, 0]
click at [289, 159] on img at bounding box center [286, 162] width 21 height 21
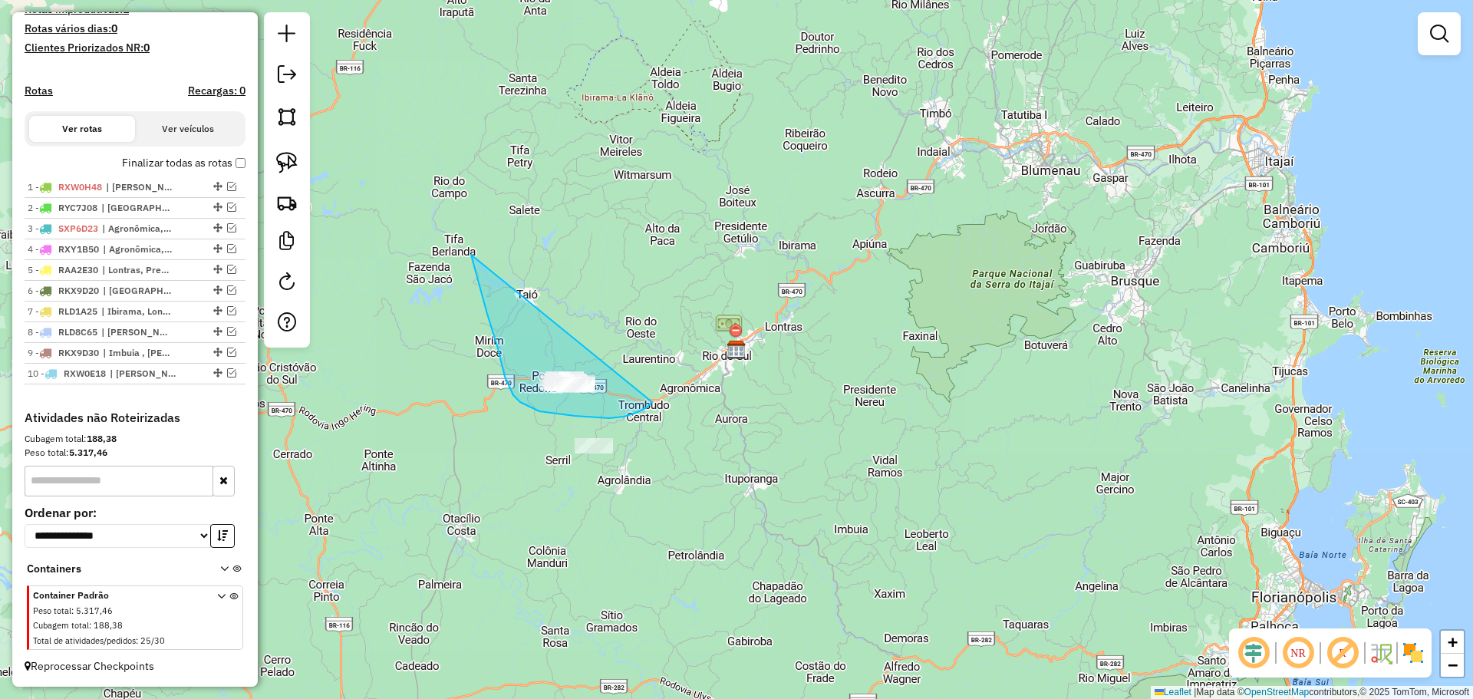
drag, startPoint x: 471, startPoint y: 255, endPoint x: 658, endPoint y: 394, distance: 232.5
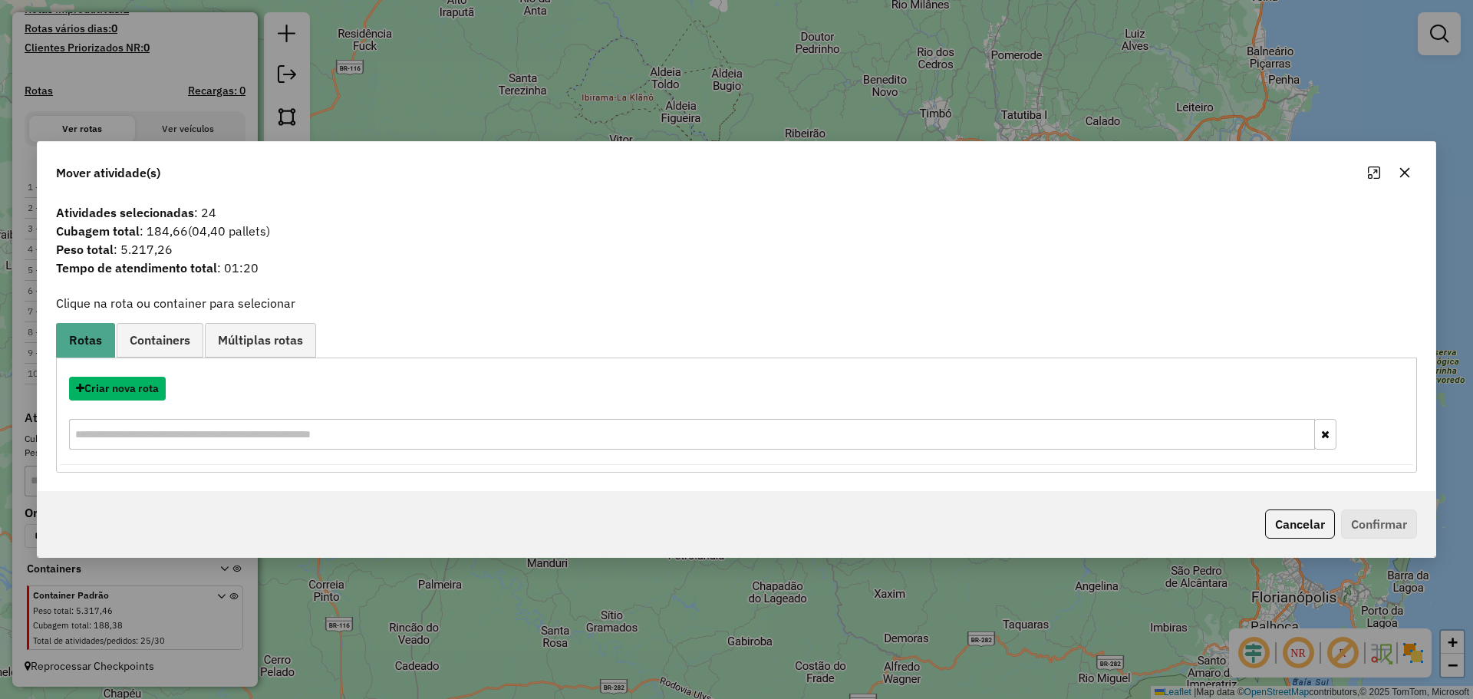
click at [138, 391] on button "Criar nova rota" at bounding box center [117, 389] width 97 height 24
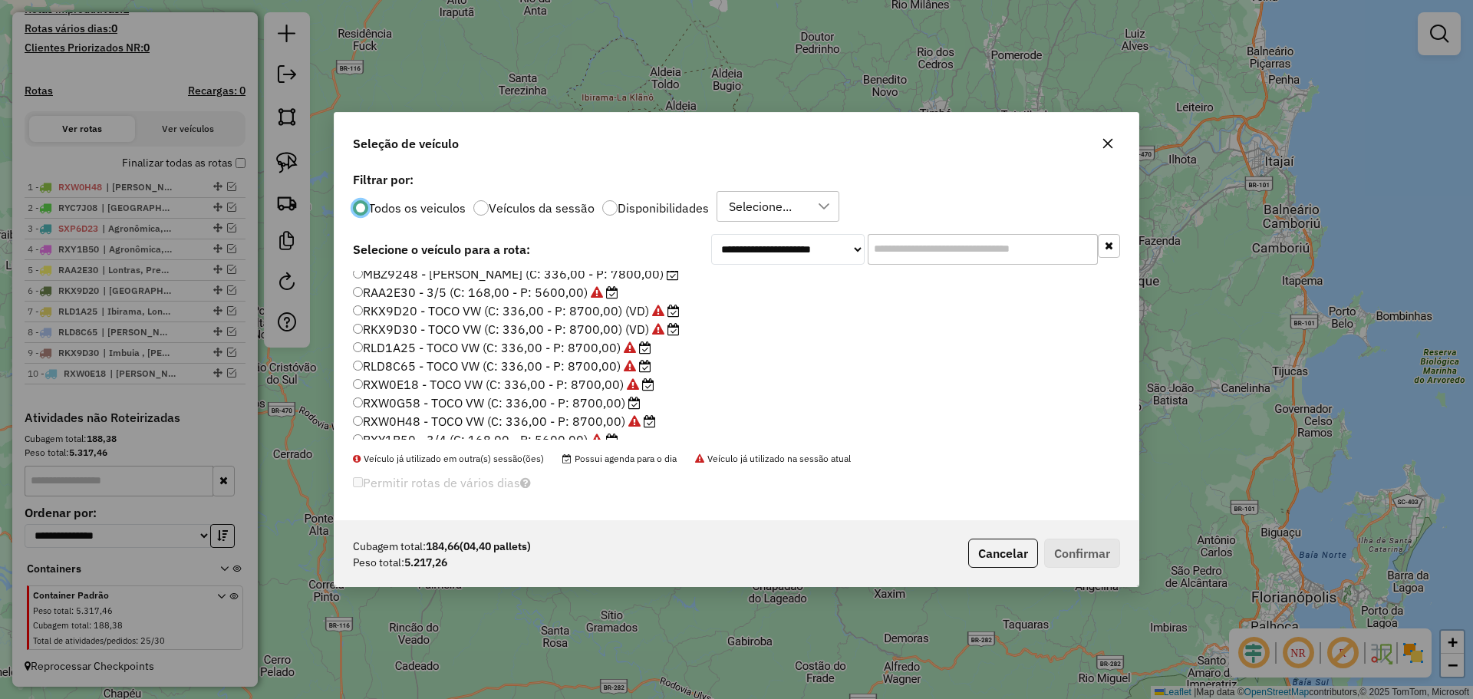
scroll to position [144, 0]
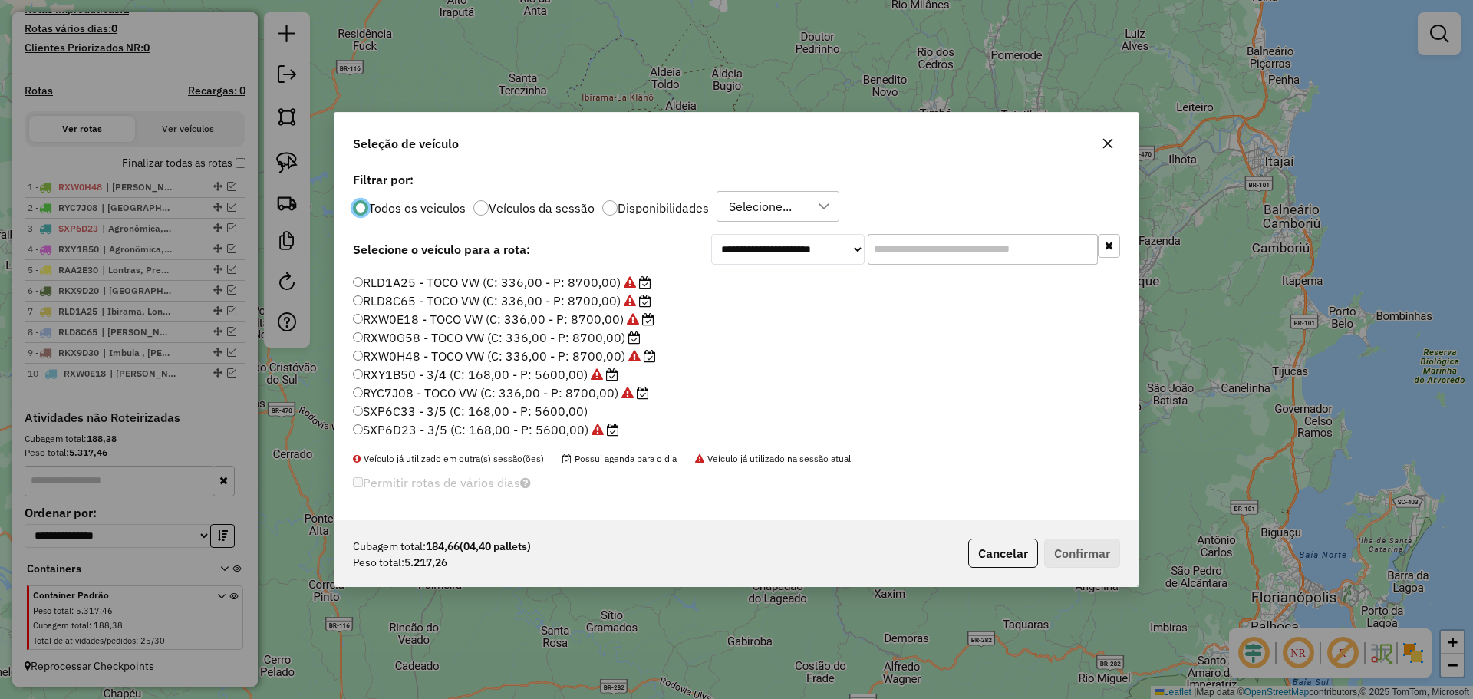
click at [410, 339] on label "RXW0G58 - TOCO VW (C: 336,00 - P: 8700,00)" at bounding box center [497, 337] width 288 height 18
click at [1093, 554] on button "Confirmar" at bounding box center [1082, 553] width 76 height 29
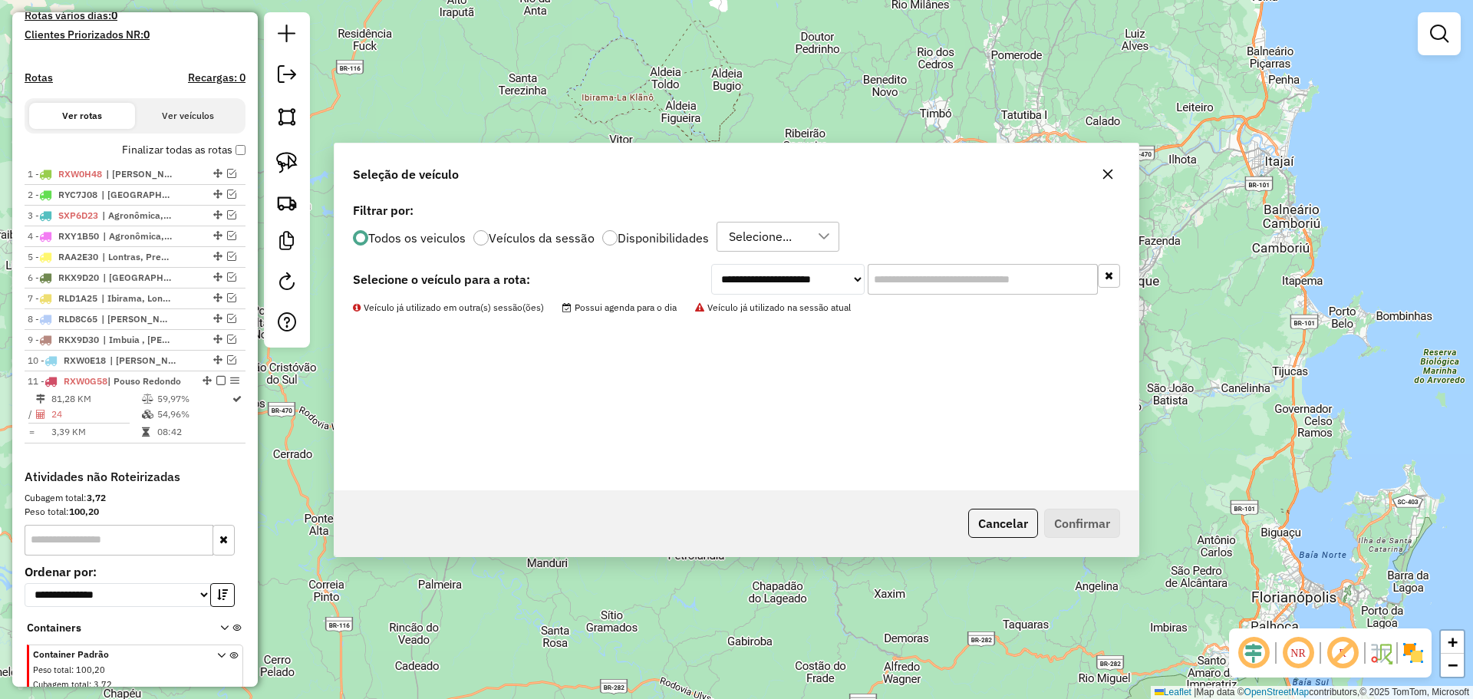
scroll to position [500, 0]
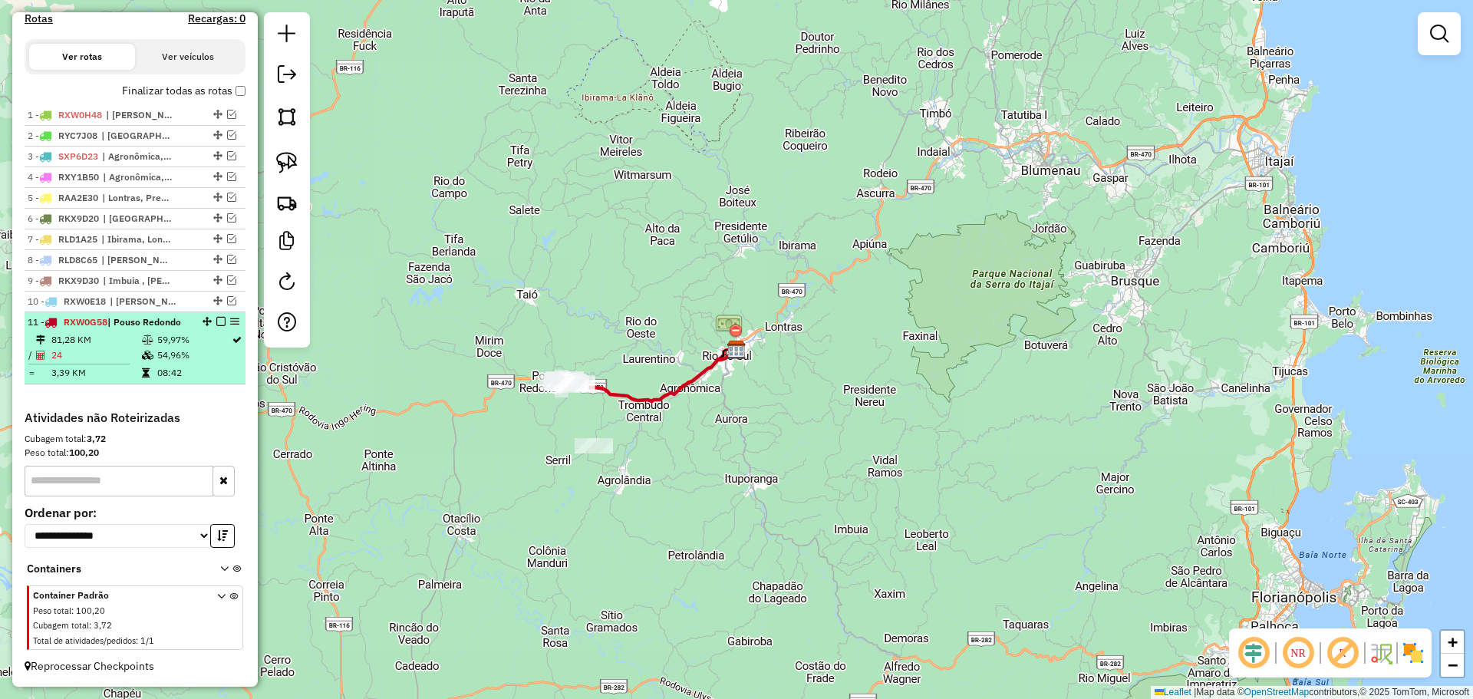
click at [218, 321] on em at bounding box center [220, 321] width 9 height 9
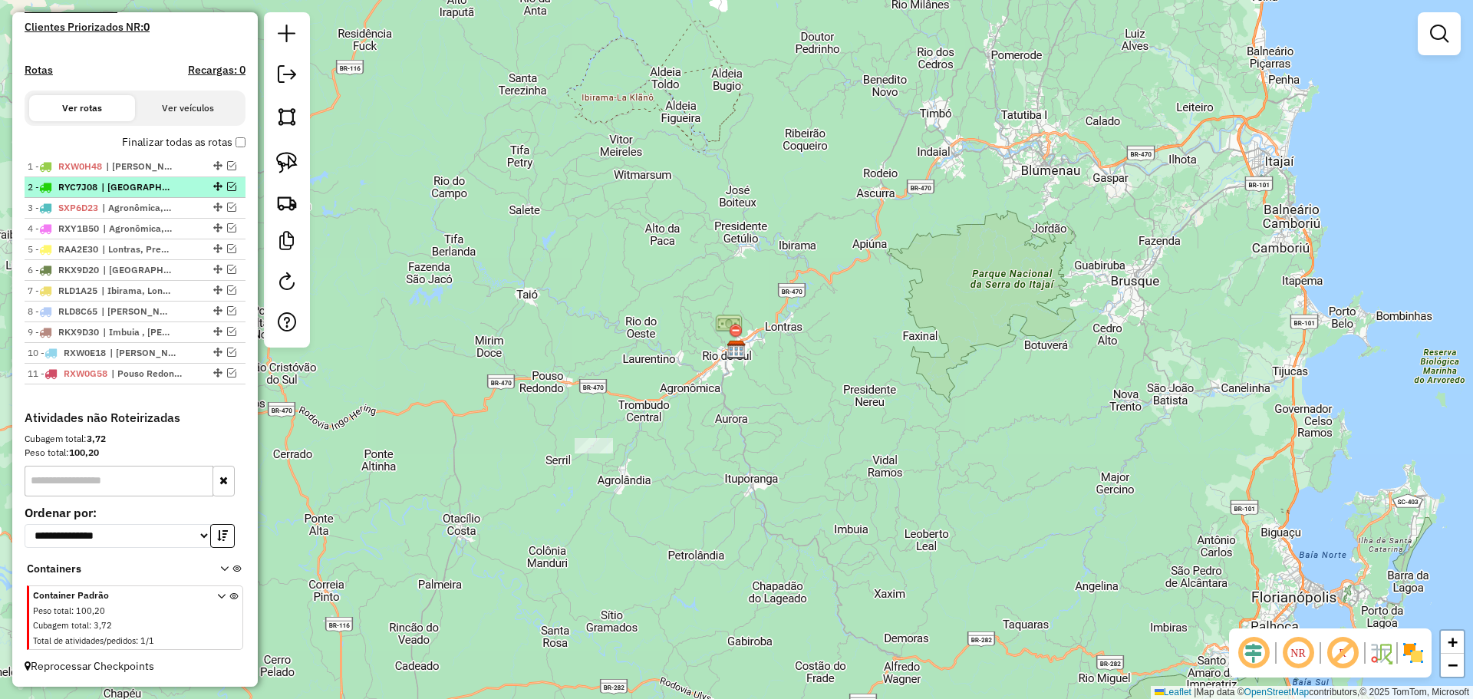
click at [227, 186] on em at bounding box center [231, 186] width 9 height 9
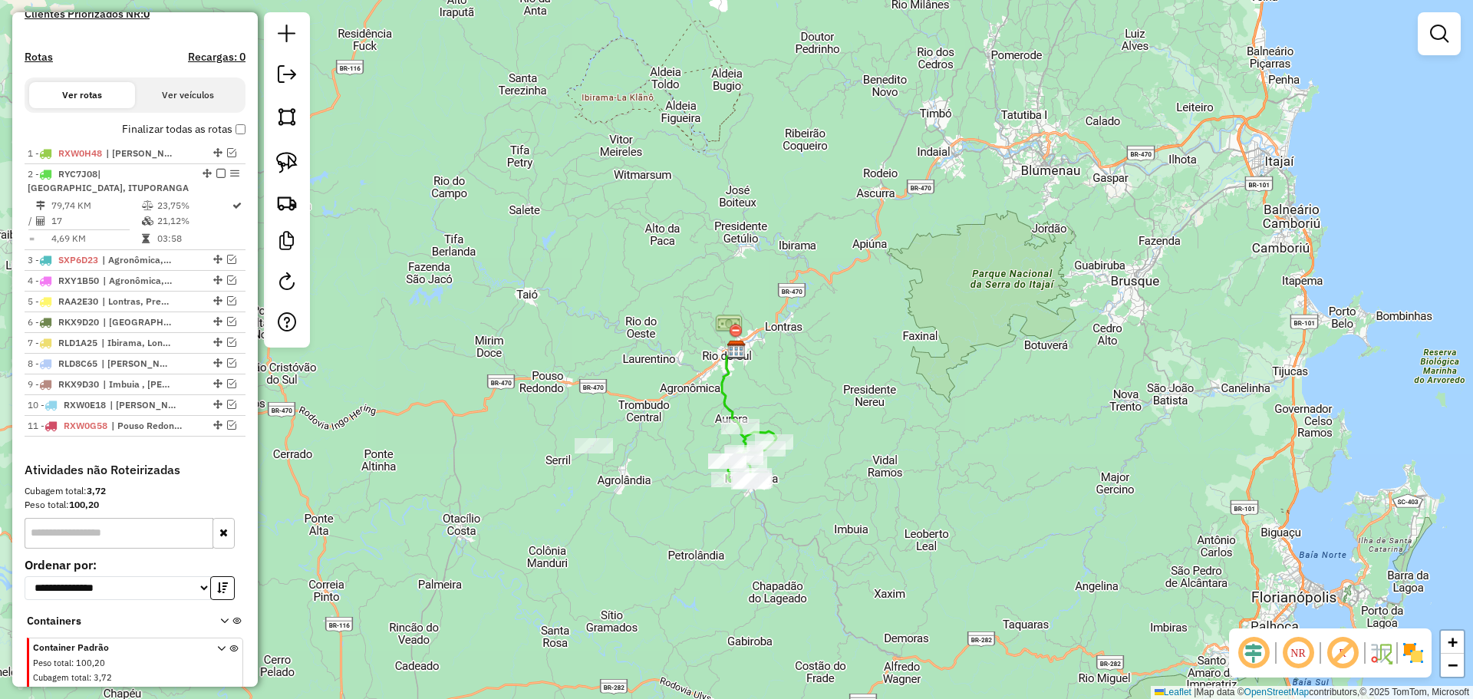
scroll to position [514, 0]
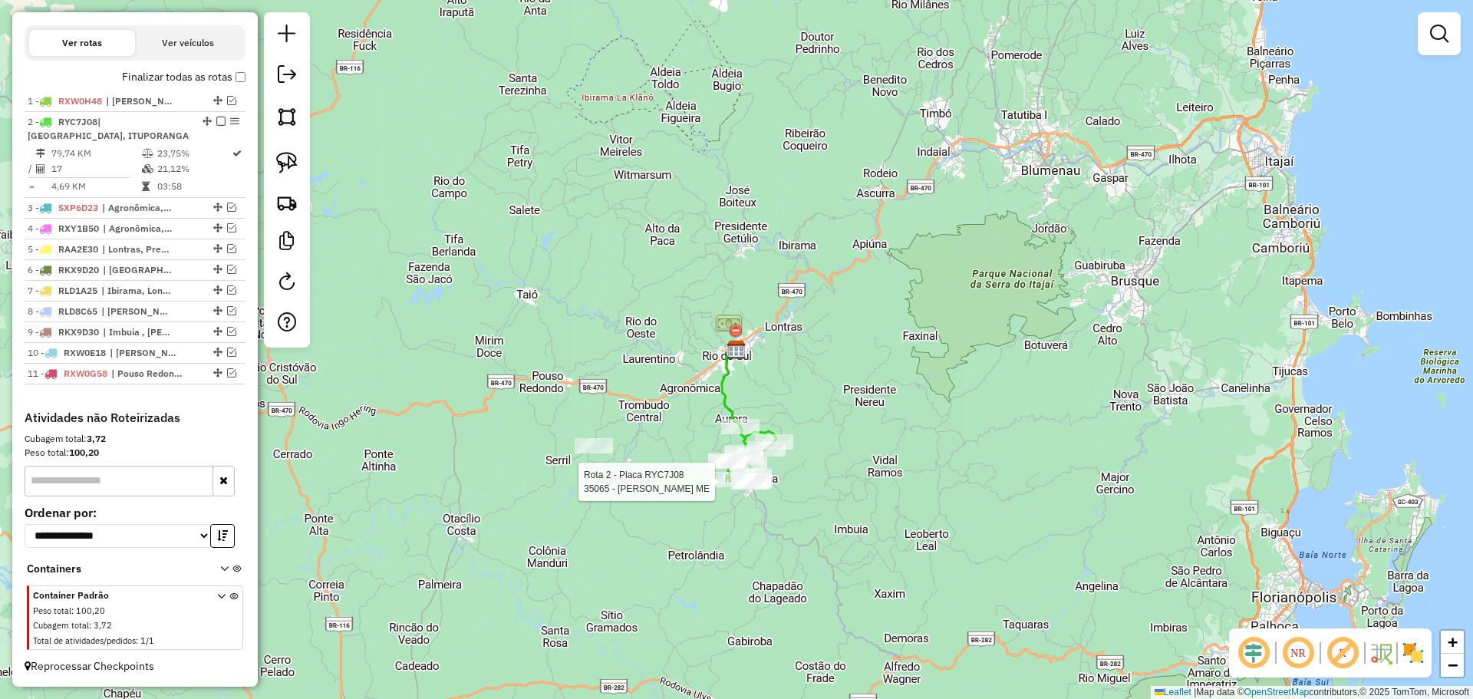
select select "*********"
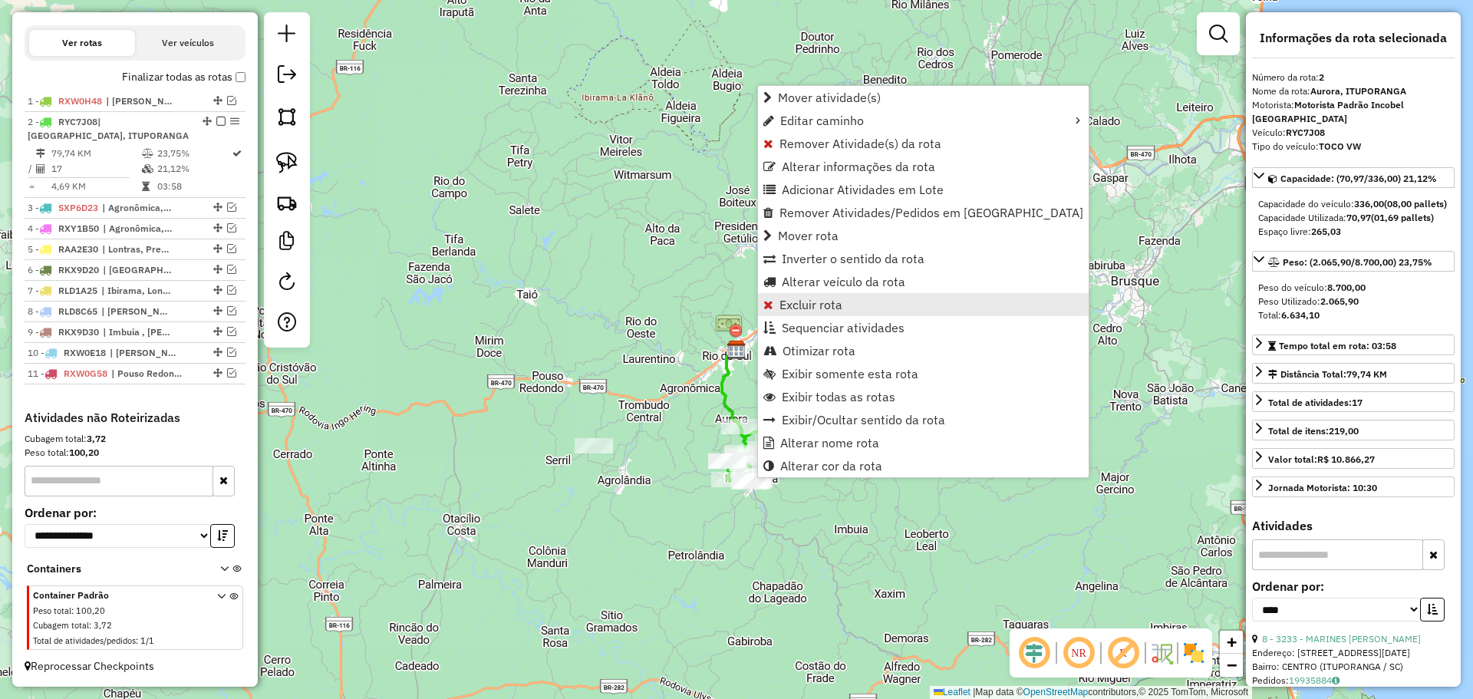
click at [819, 305] on span "Excluir rota" at bounding box center [811, 304] width 63 height 12
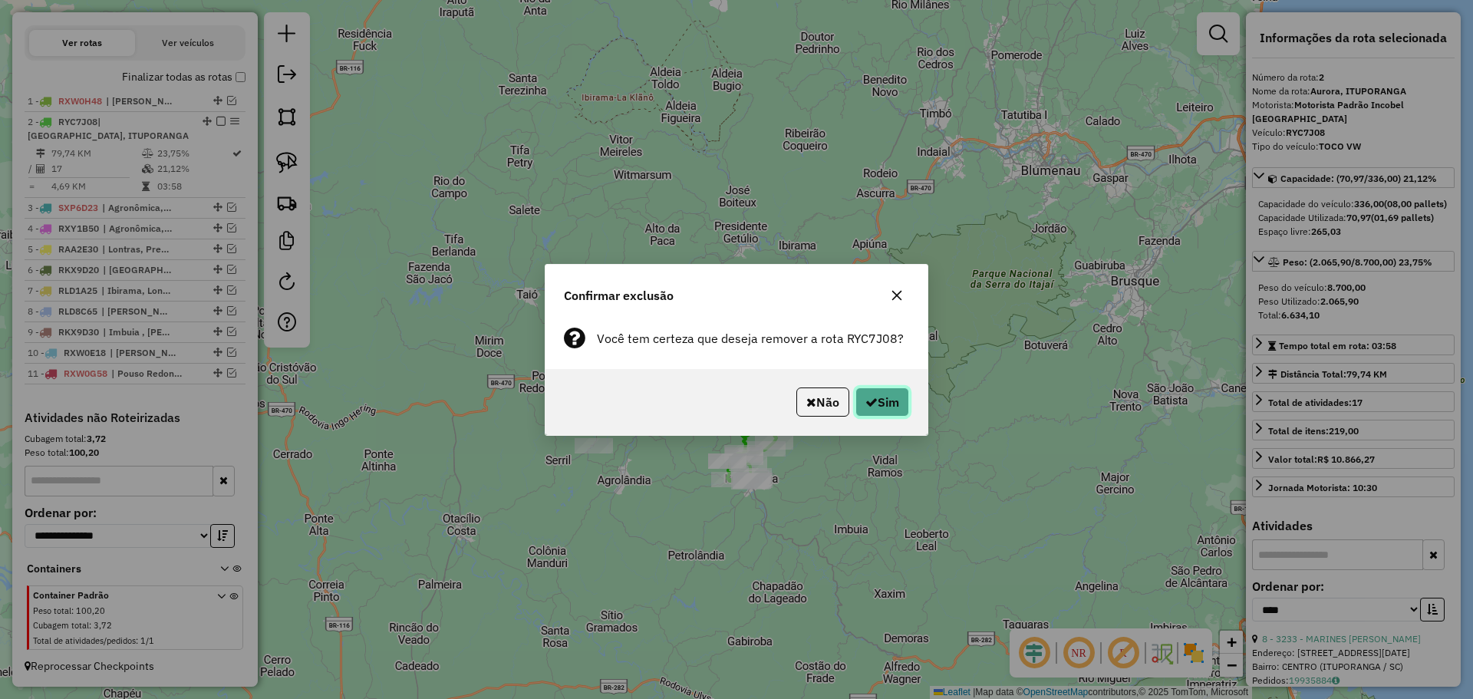
click at [886, 394] on button "Sim" at bounding box center [882, 401] width 54 height 29
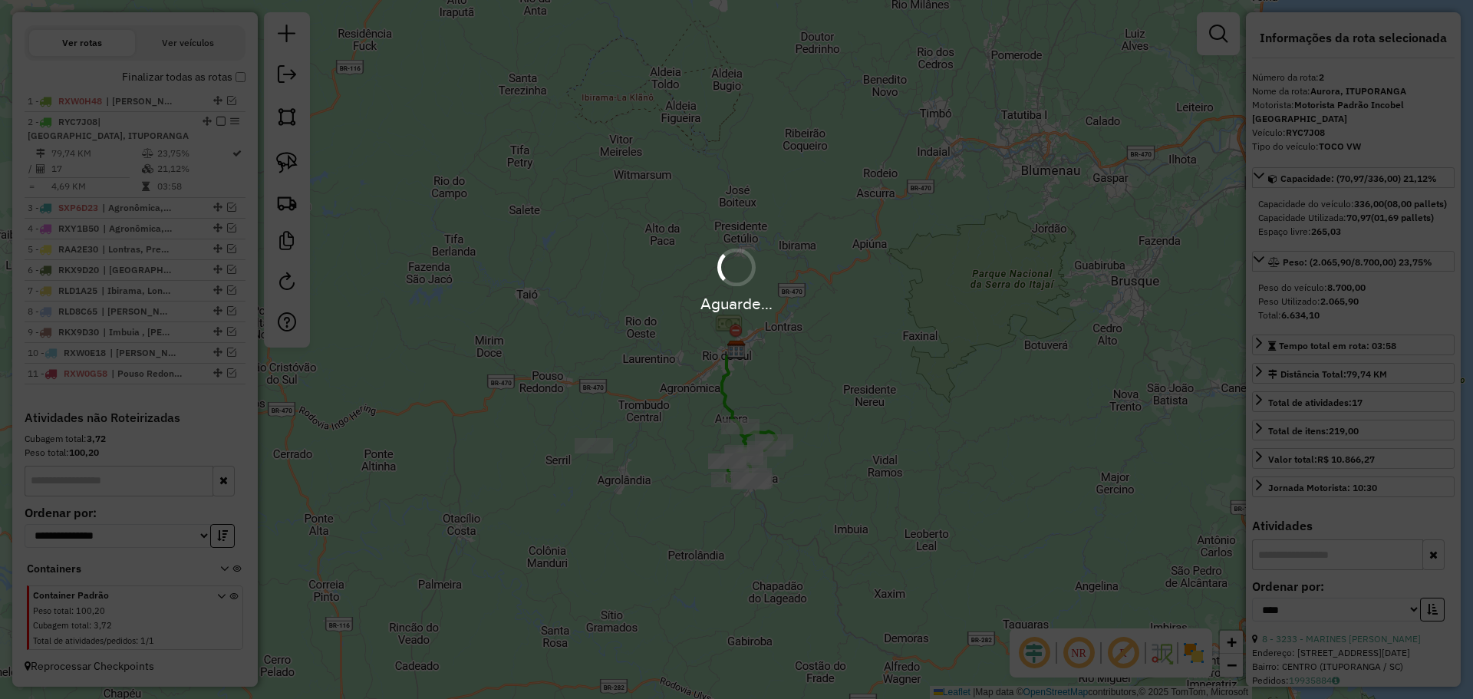
scroll to position [409, 0]
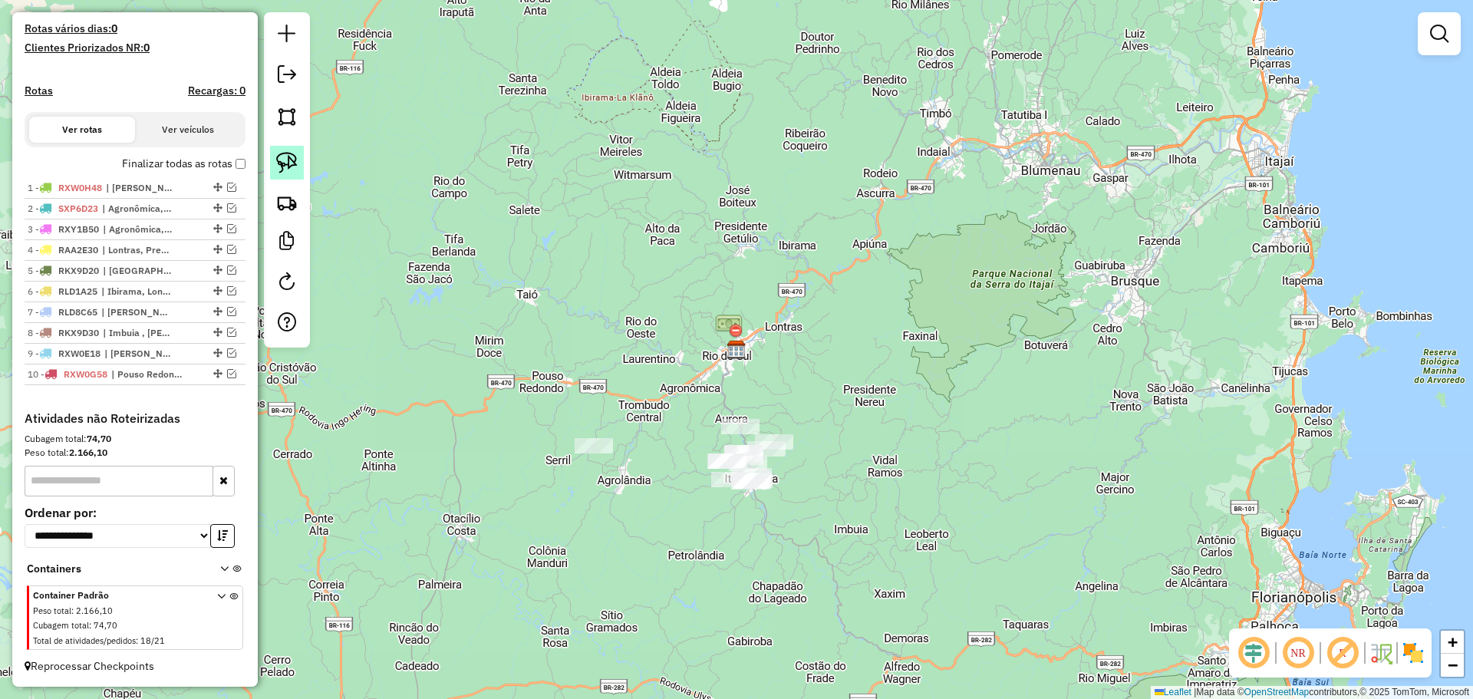
click at [292, 153] on img at bounding box center [286, 162] width 21 height 21
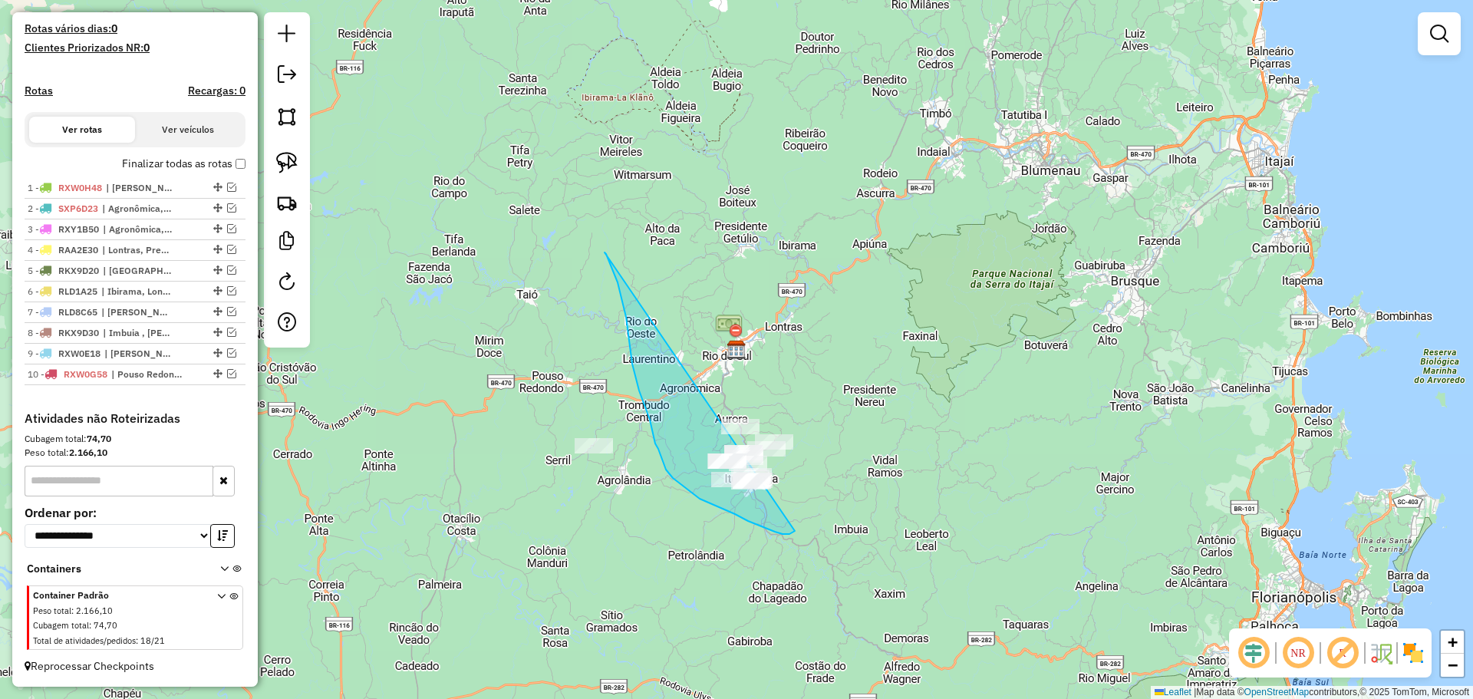
drag, startPoint x: 605, startPoint y: 252, endPoint x: 871, endPoint y: 368, distance: 290.0
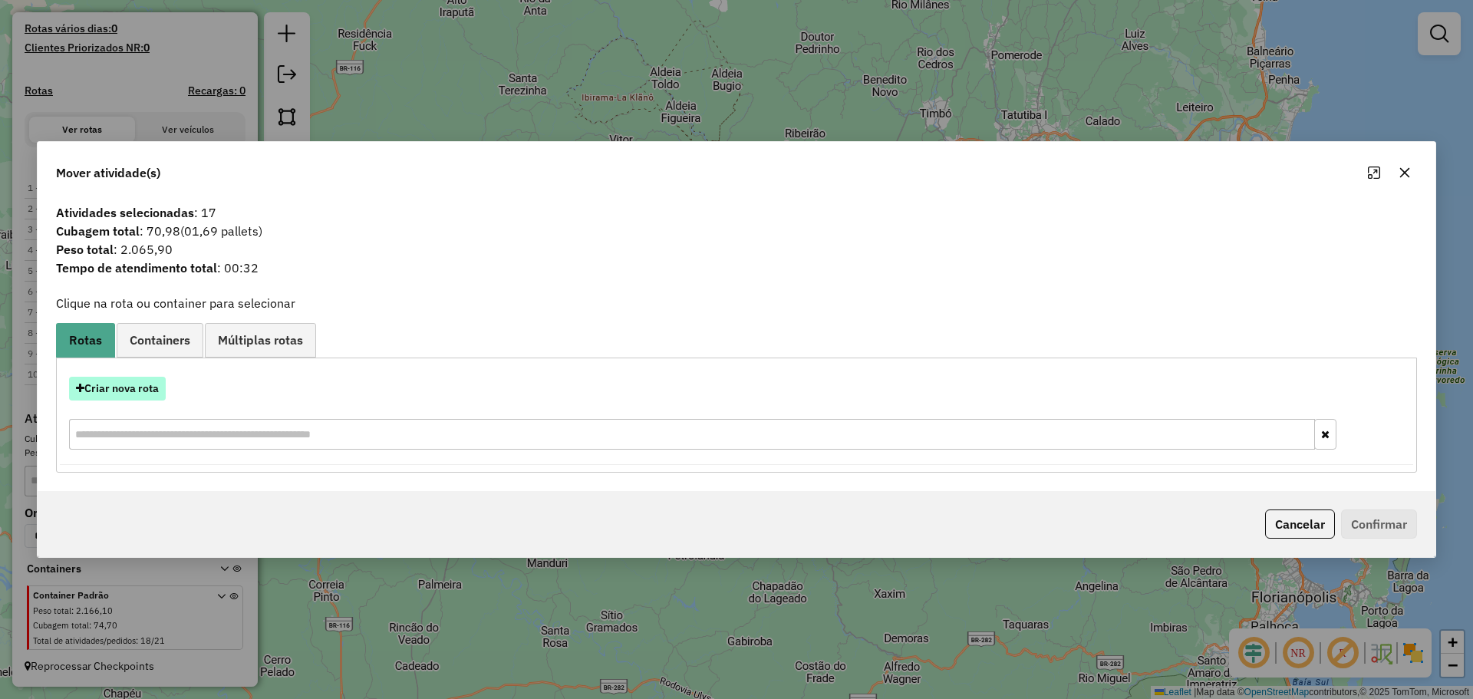
click at [150, 384] on button "Criar nova rota" at bounding box center [117, 389] width 97 height 24
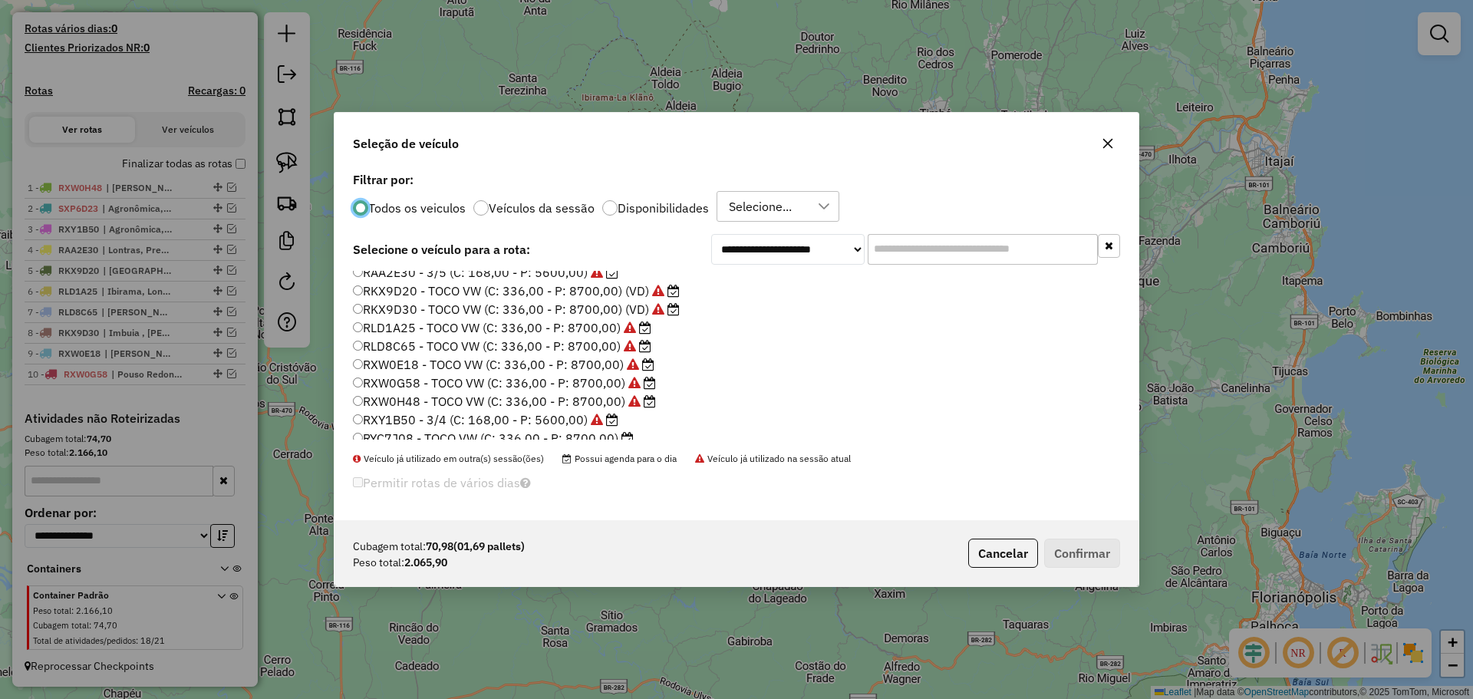
scroll to position [144, 0]
click at [430, 397] on label "RYC7J08 - TOCO VW (C: 336,00 - P: 8700,00)" at bounding box center [493, 393] width 281 height 18
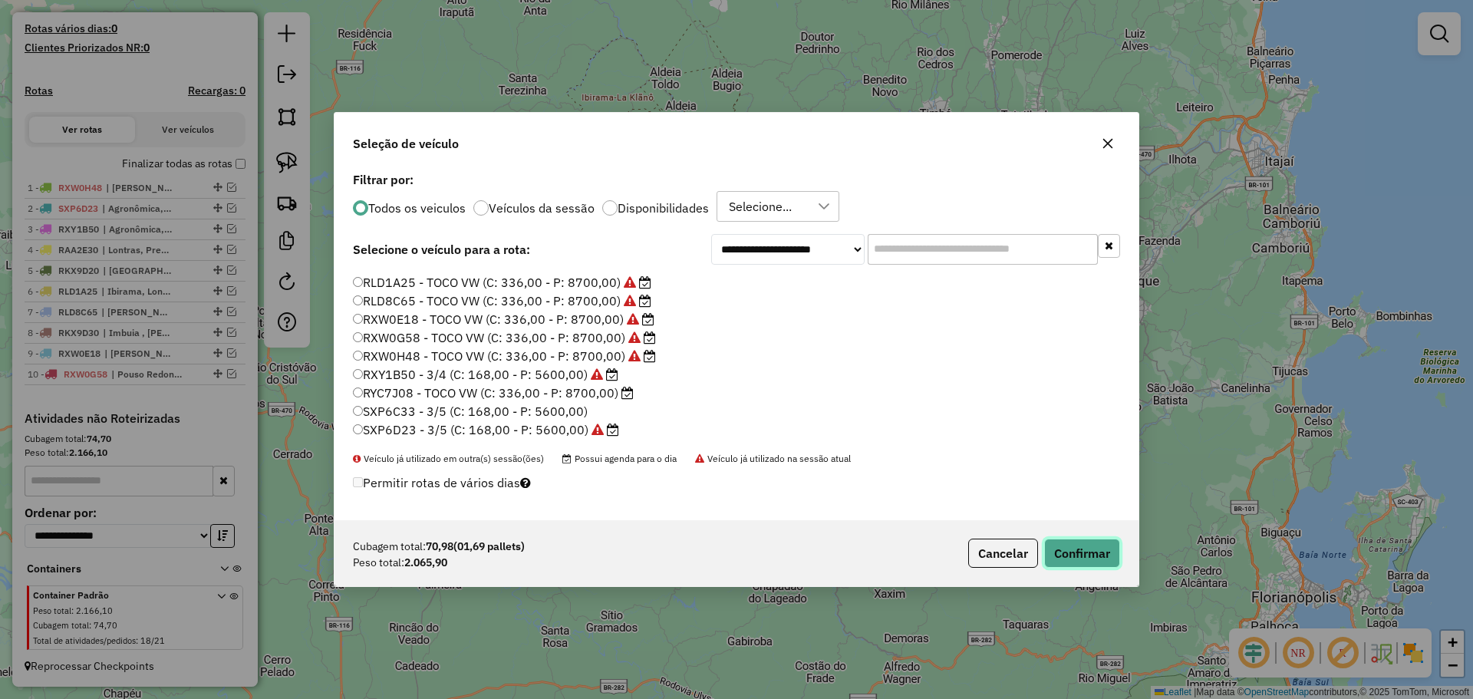
click at [1096, 546] on button "Confirmar" at bounding box center [1082, 553] width 76 height 29
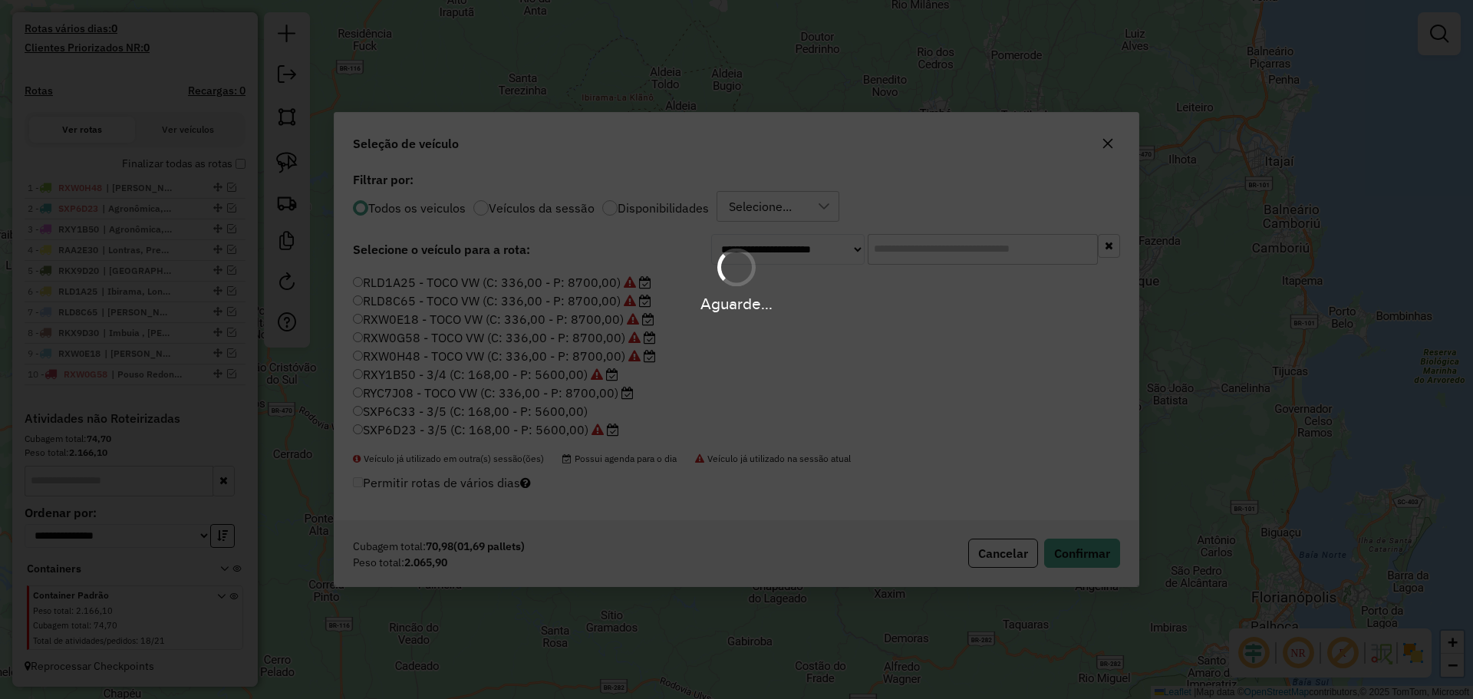
scroll to position [495, 0]
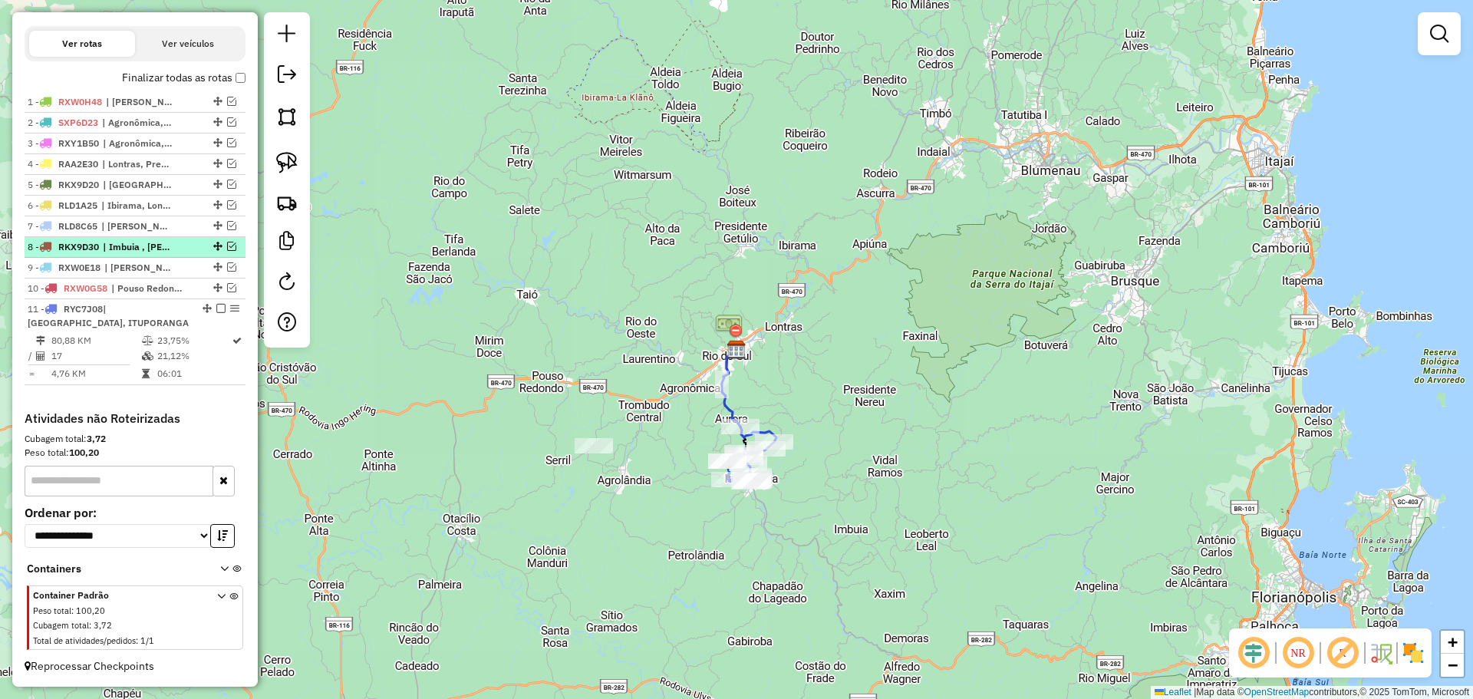
click at [218, 311] on em at bounding box center [220, 308] width 9 height 9
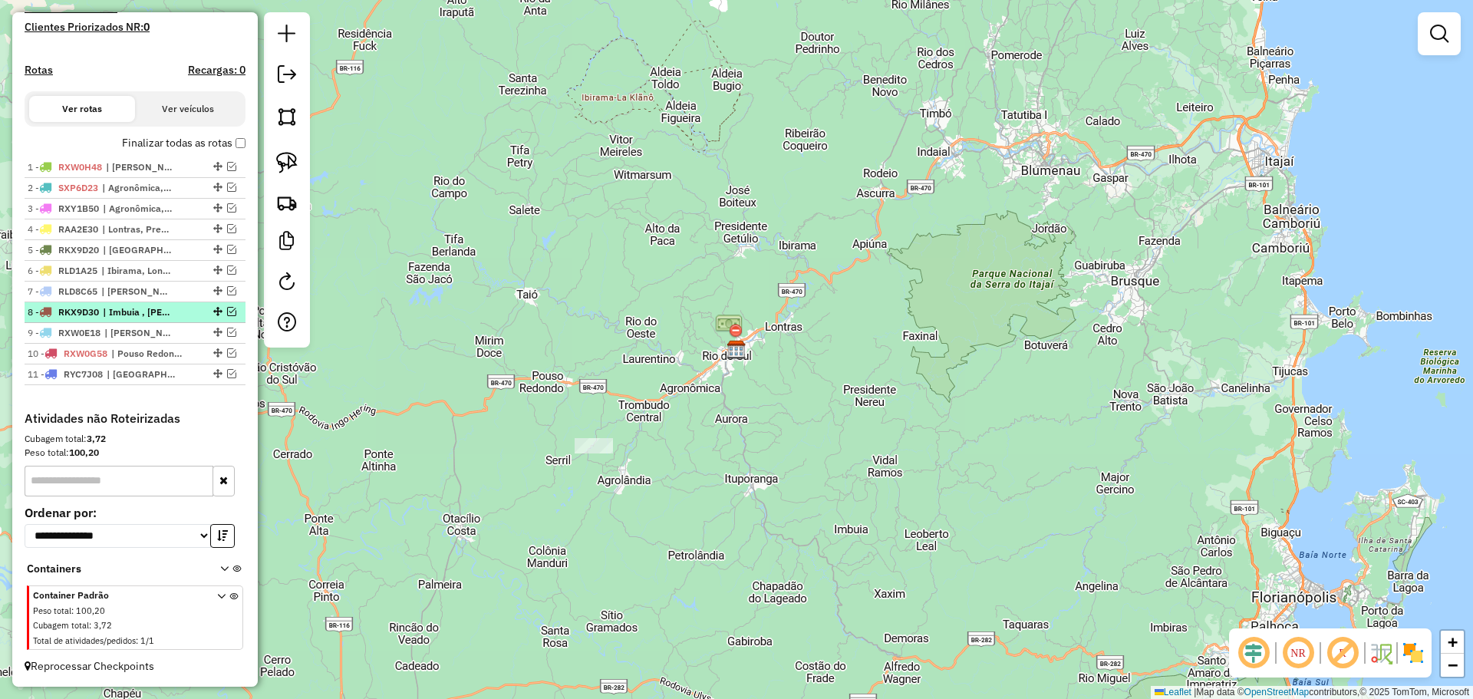
scroll to position [430, 0]
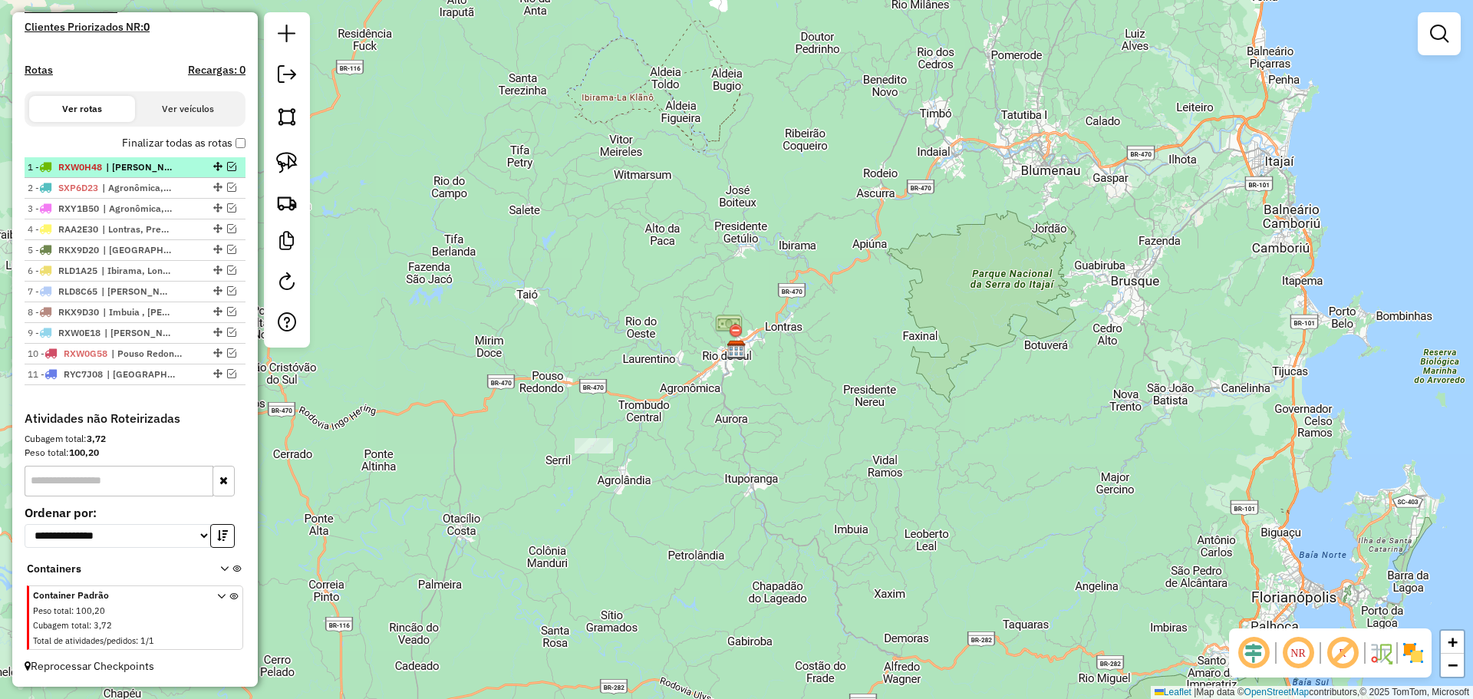
click at [227, 169] on em at bounding box center [231, 166] width 9 height 9
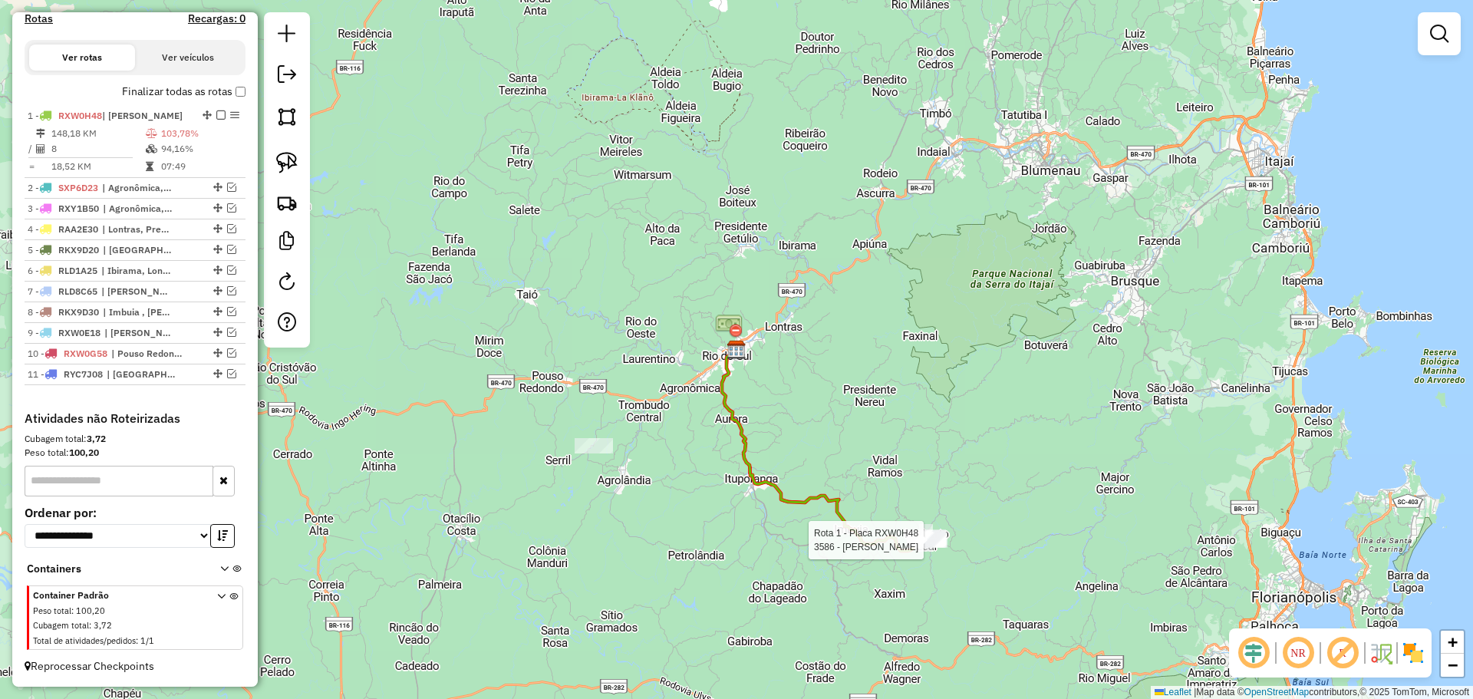
select select "*********"
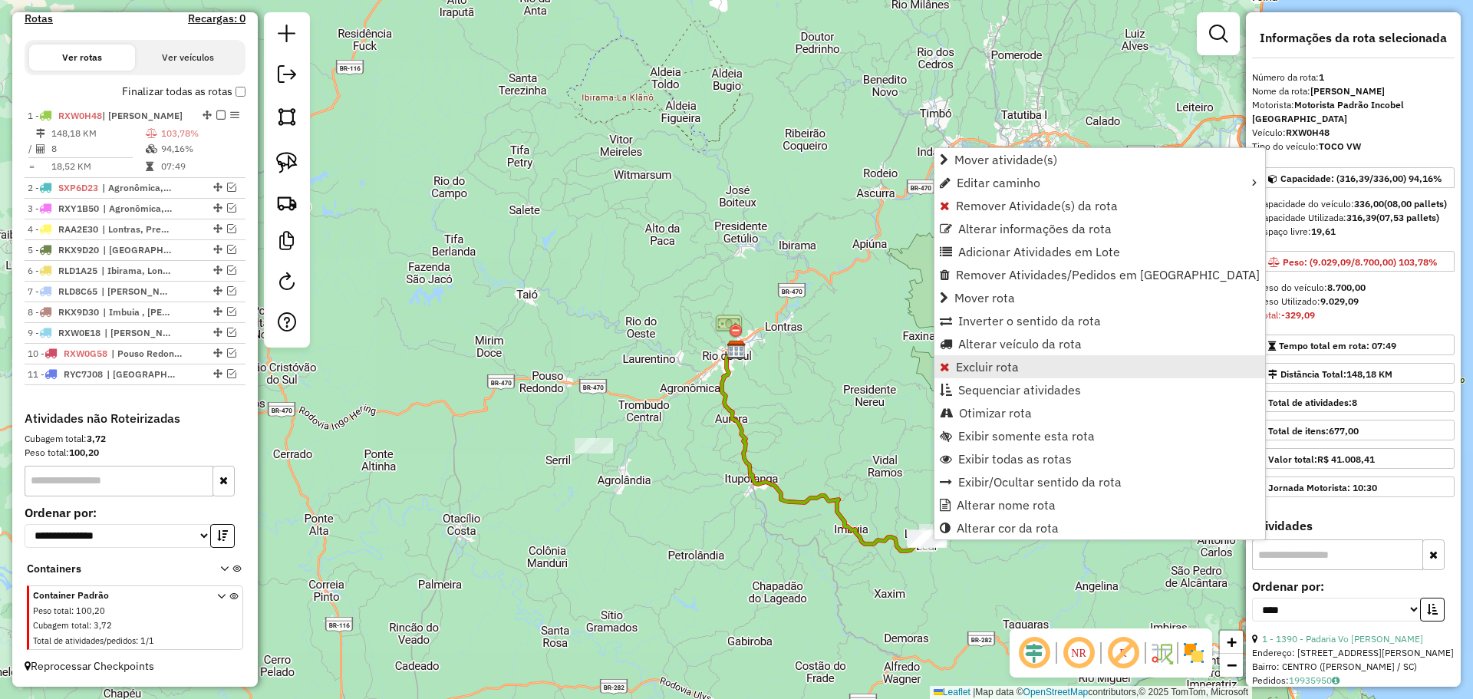
click at [997, 367] on span "Excluir rota" at bounding box center [987, 367] width 63 height 12
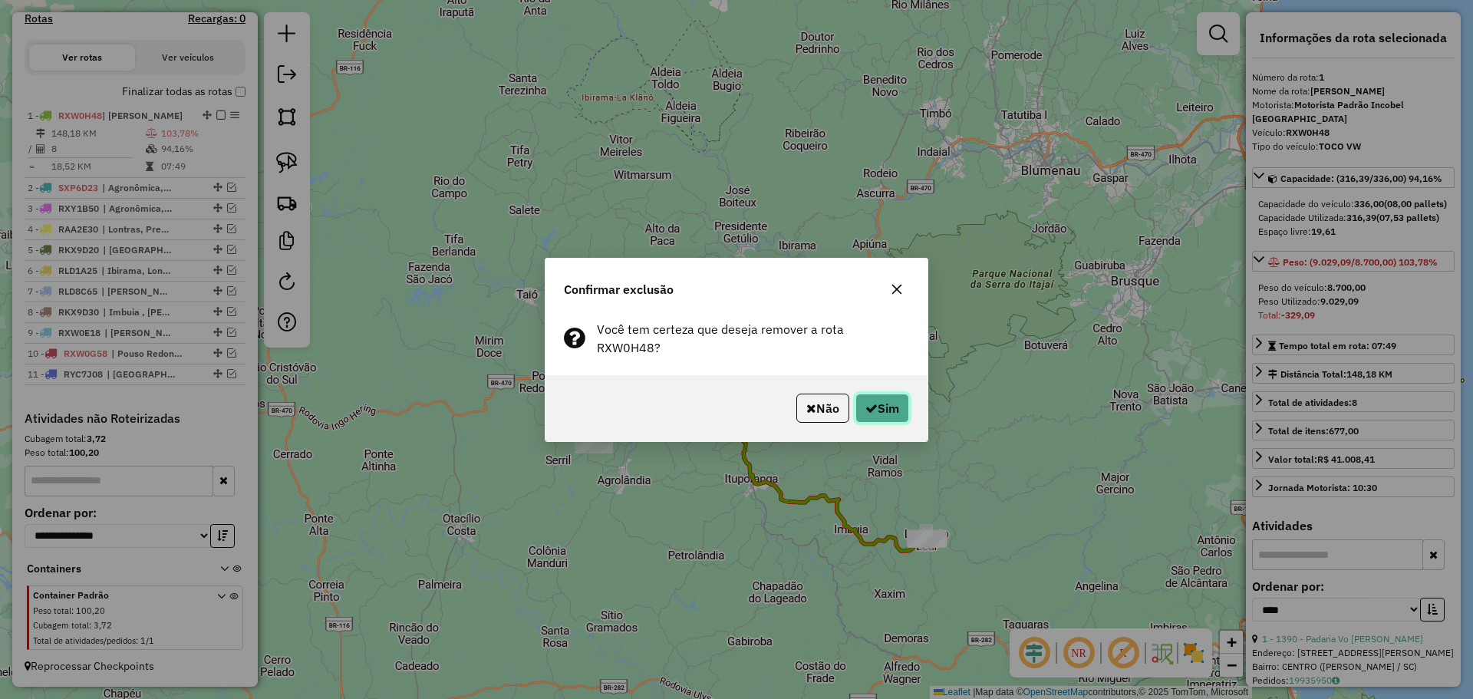
click at [899, 400] on button "Sim" at bounding box center [882, 408] width 54 height 29
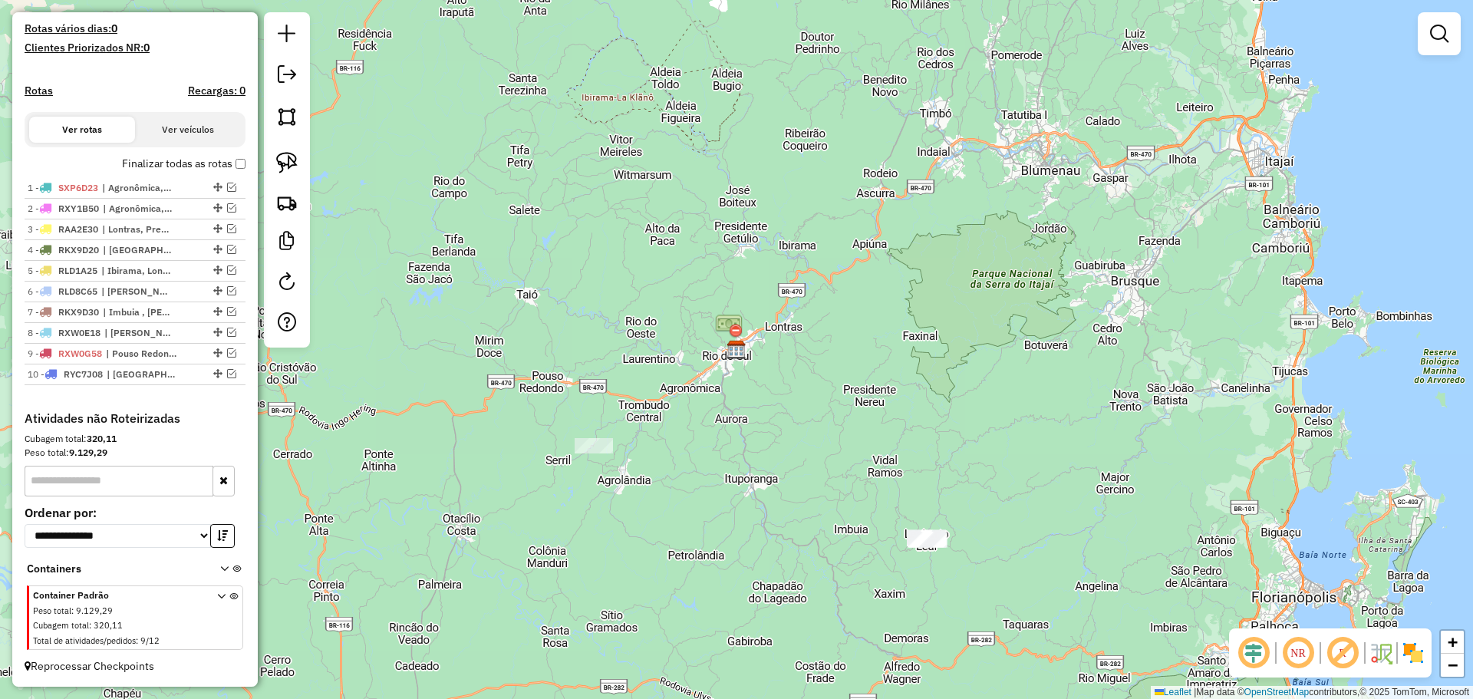
scroll to position [409, 0]
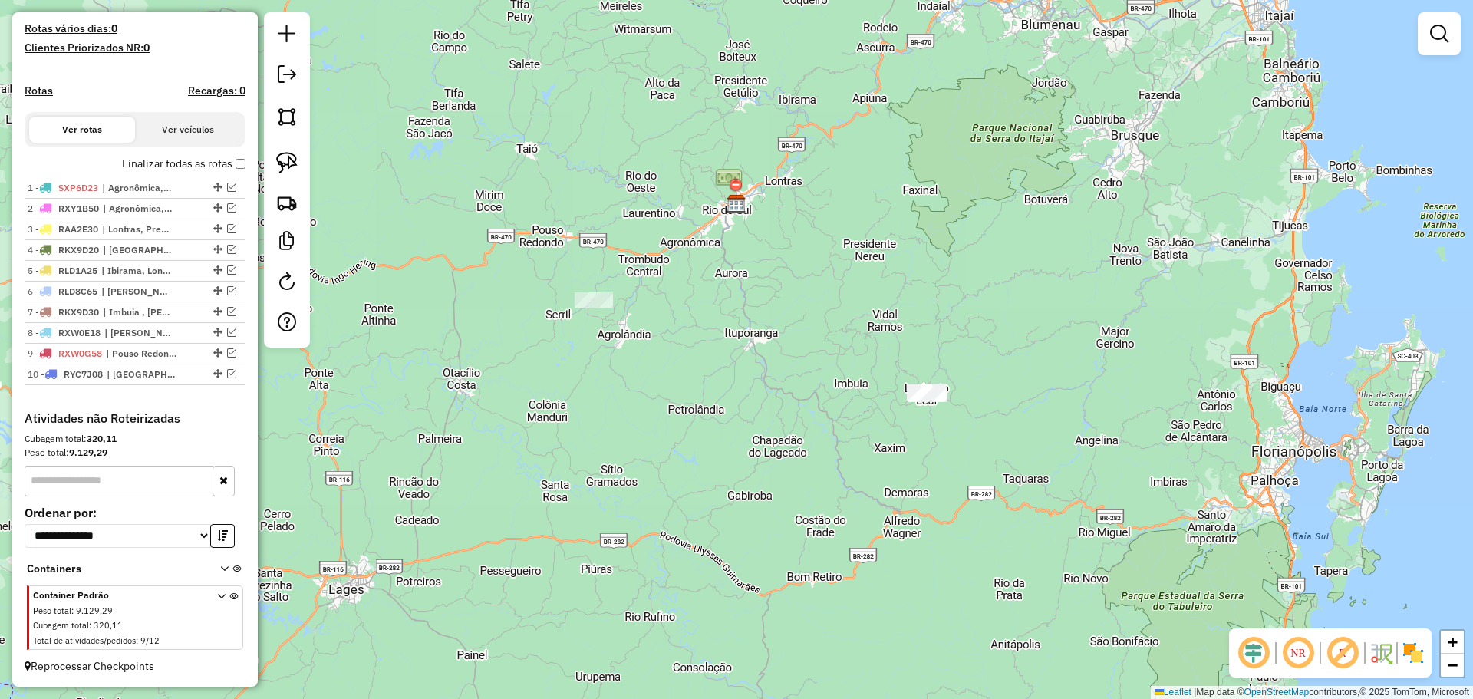
drag, startPoint x: 1064, startPoint y: 562, endPoint x: 983, endPoint y: 408, distance: 174.3
click at [1066, 447] on div "Janela de atendimento Grade de atendimento Capacidade Transportadoras Veículos …" at bounding box center [736, 349] width 1473 height 699
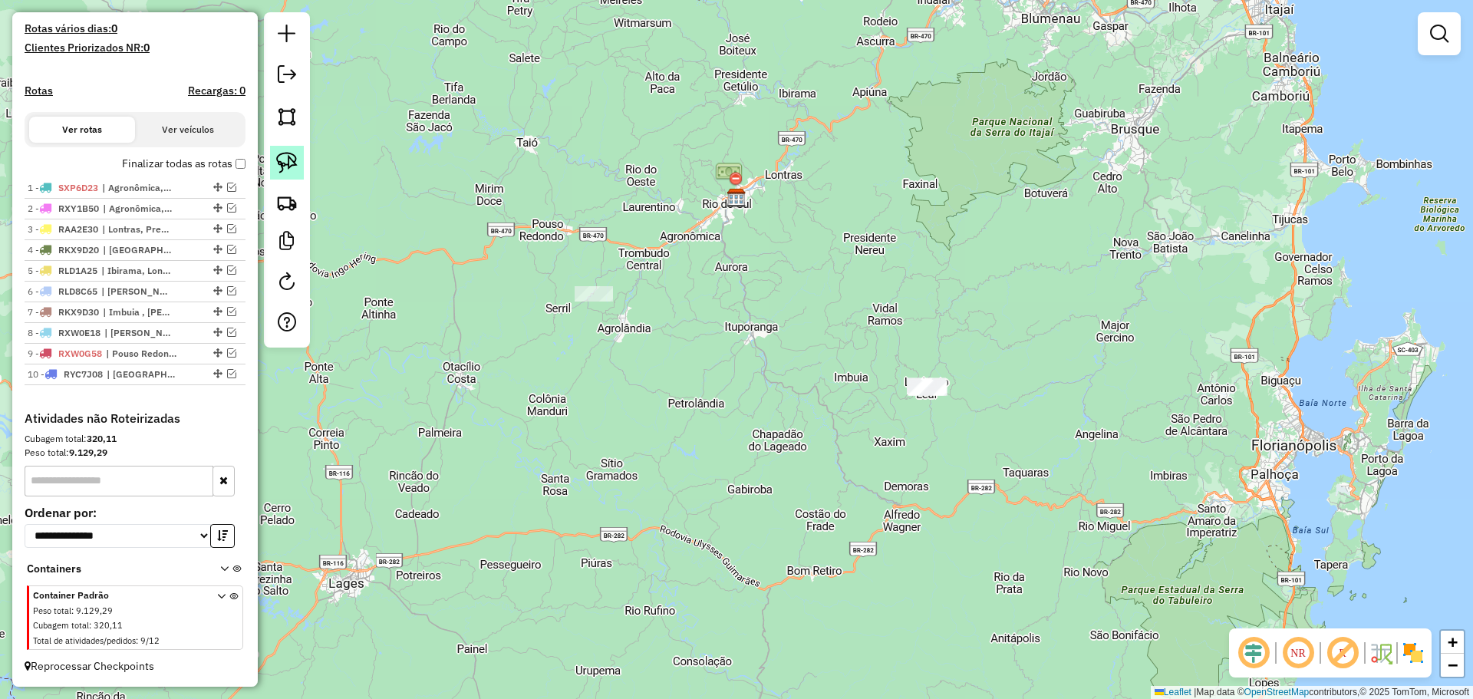
click at [285, 153] on img at bounding box center [286, 162] width 21 height 21
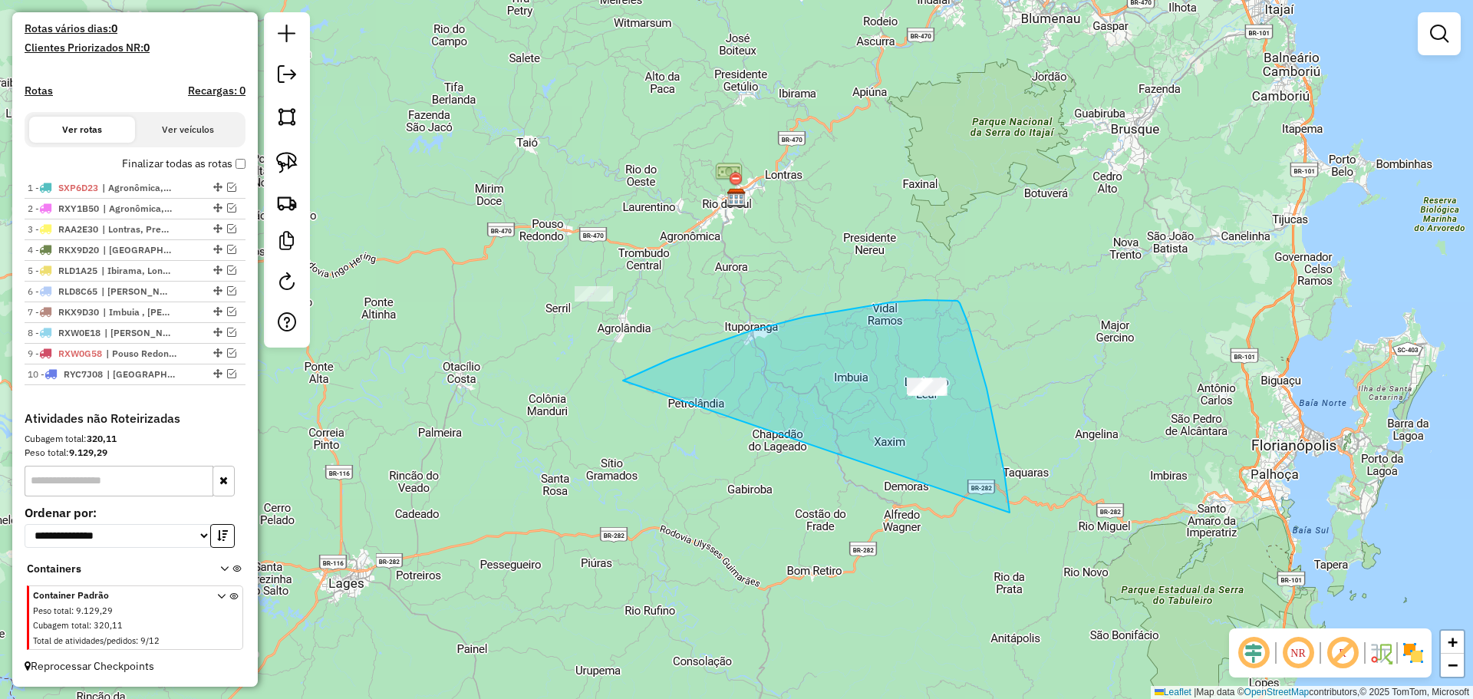
drag, startPoint x: 630, startPoint y: 378, endPoint x: 1010, endPoint y: 513, distance: 402.8
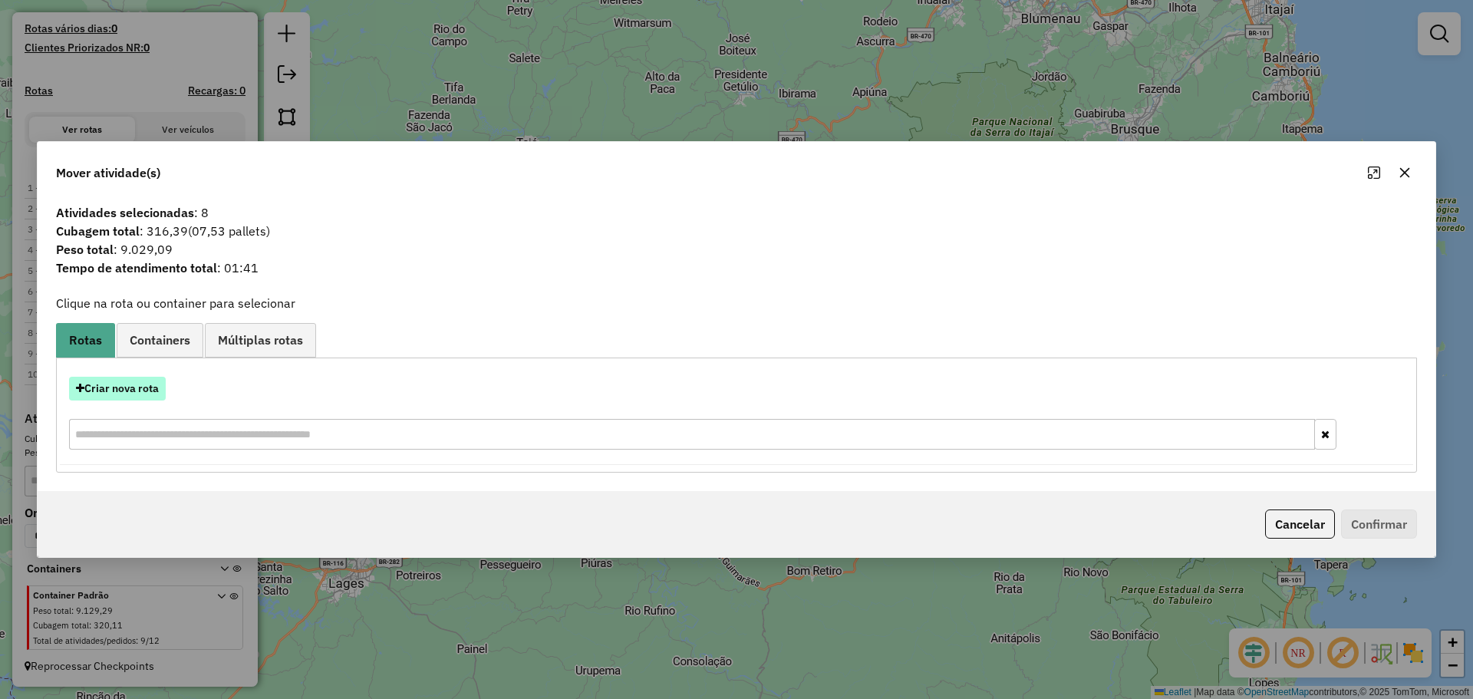
click at [137, 391] on button "Criar nova rota" at bounding box center [117, 389] width 97 height 24
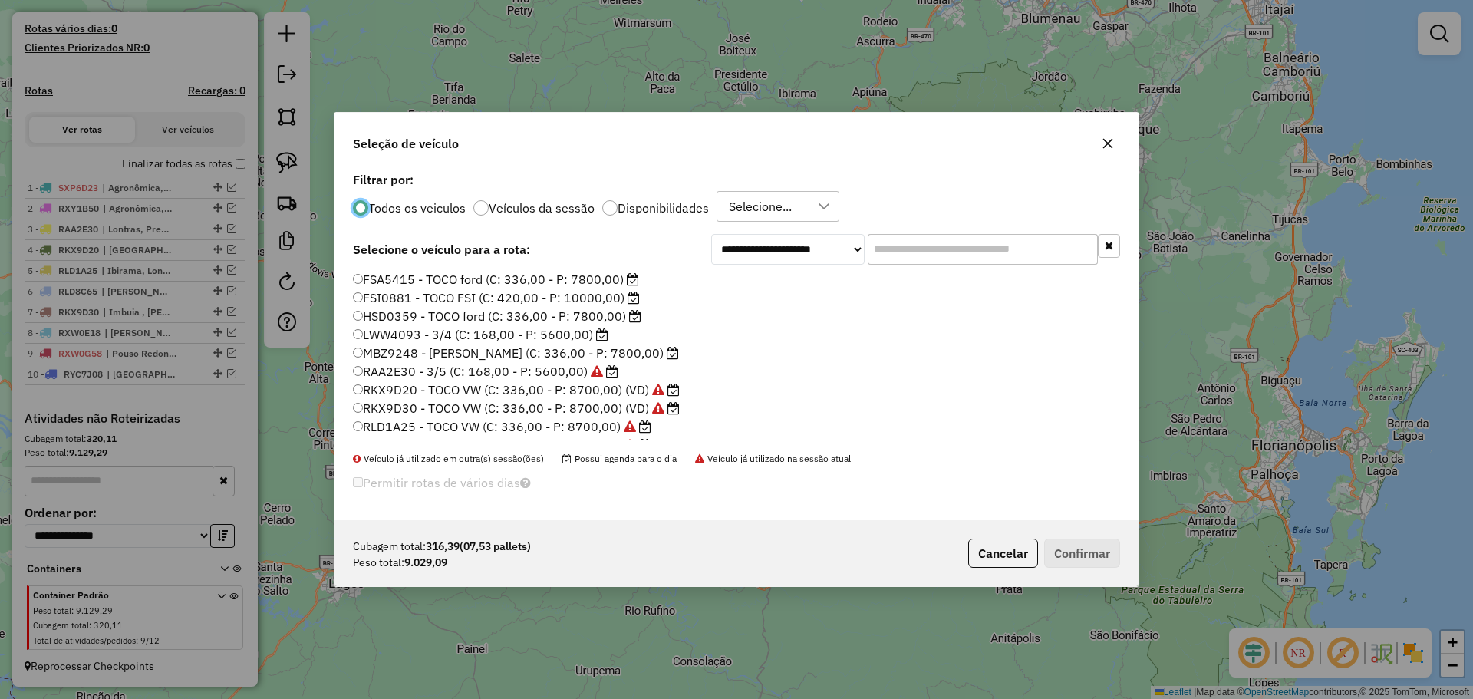
scroll to position [144, 0]
click at [410, 358] on label "RXW0H48 - TOCO VW (C: 336,00 - P: 8700,00)" at bounding box center [497, 356] width 288 height 18
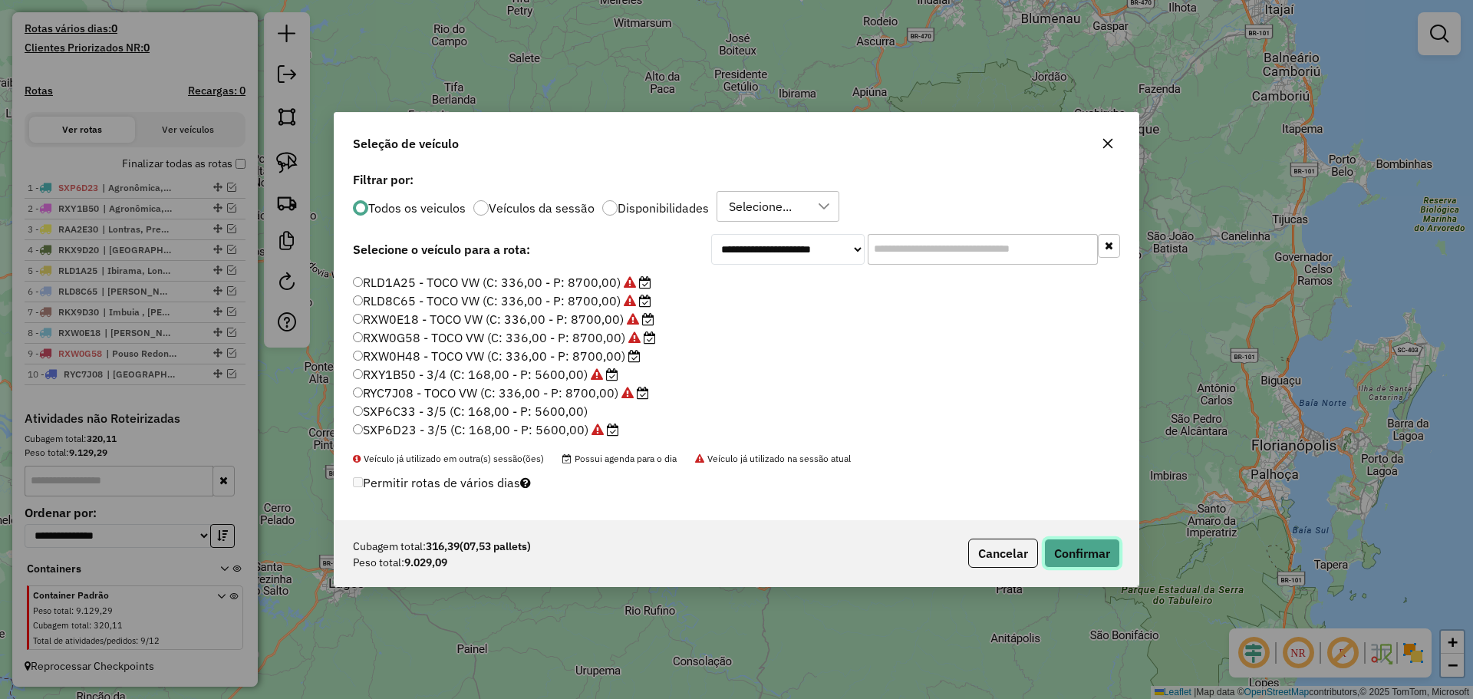
click at [1104, 553] on button "Confirmar" at bounding box center [1082, 553] width 76 height 29
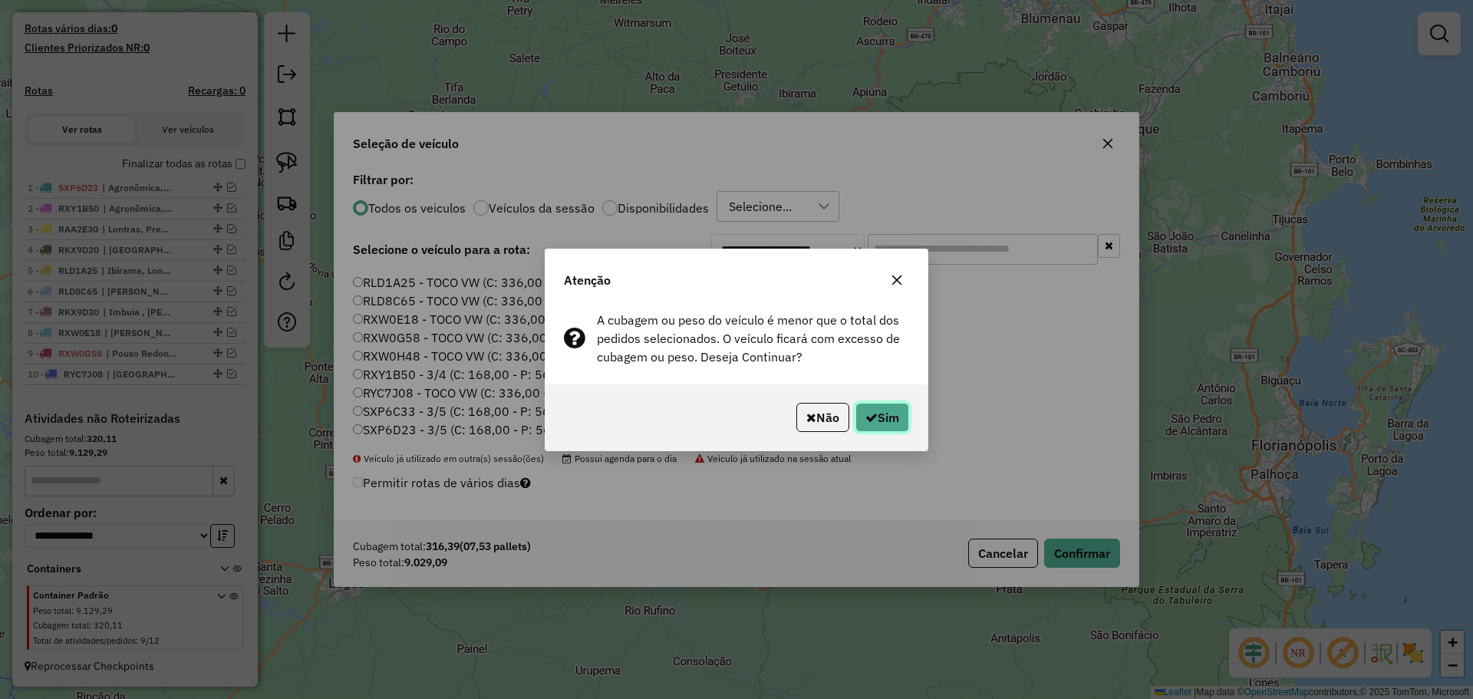
click at [897, 420] on button "Sim" at bounding box center [882, 417] width 54 height 29
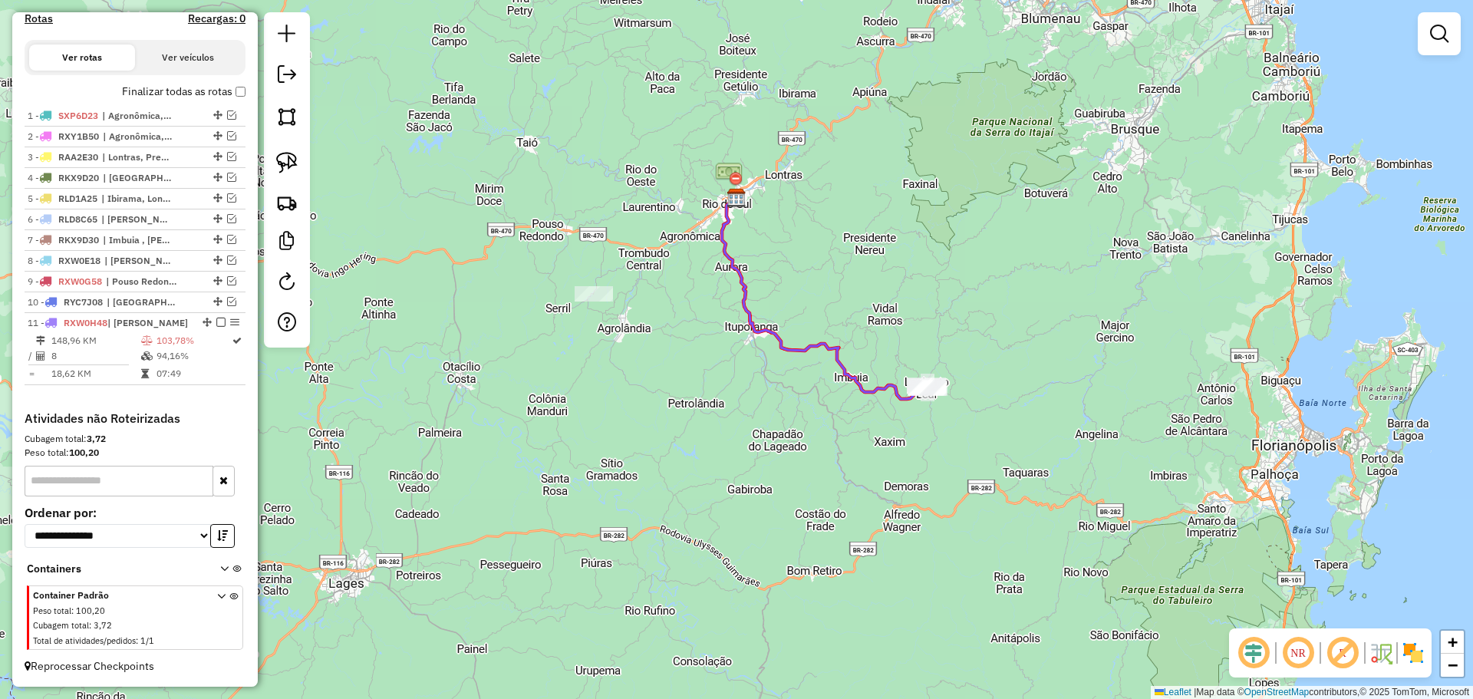
scroll to position [430, 0]
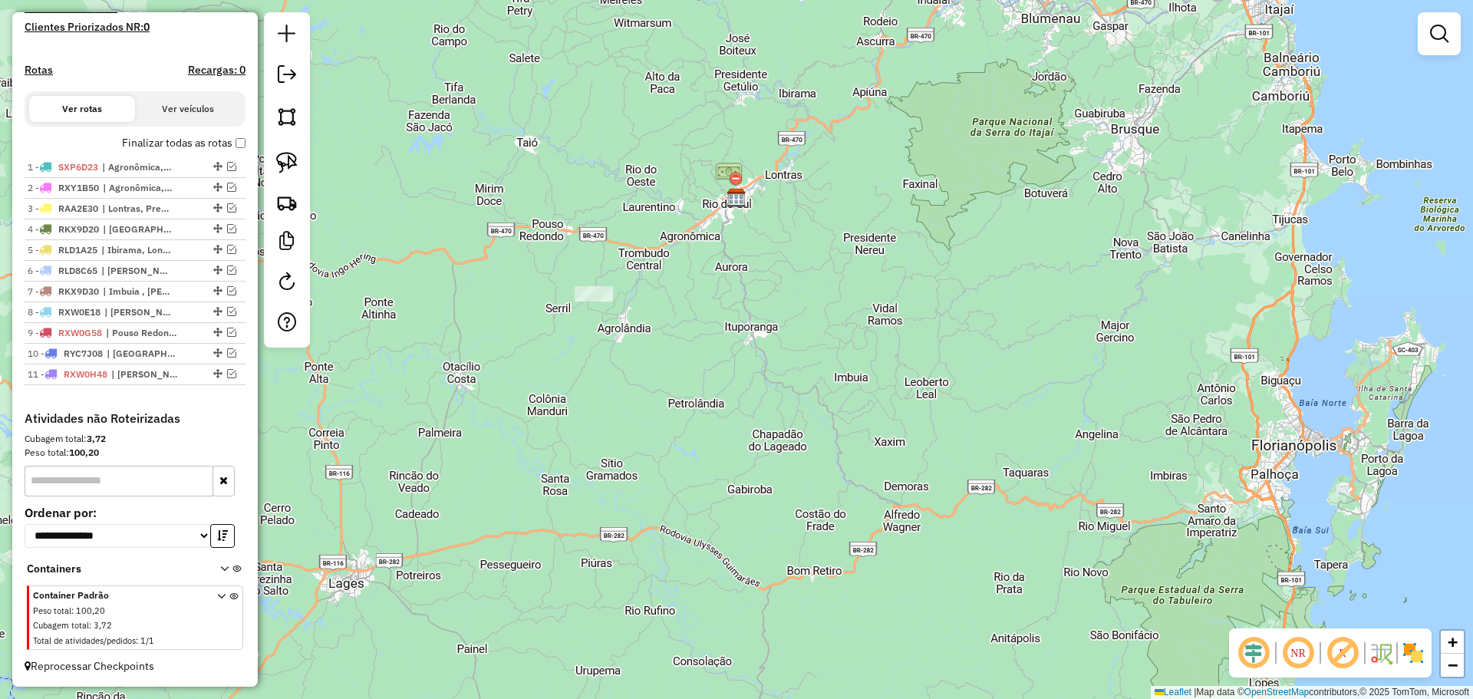
click at [420, 281] on div "Janela de atendimento Grade de atendimento Capacidade Transportadoras Veículos …" at bounding box center [736, 349] width 1473 height 699
click at [434, 280] on div "Janela de atendimento Grade de atendimento Capacidade Transportadoras Veículos …" at bounding box center [736, 349] width 1473 height 699
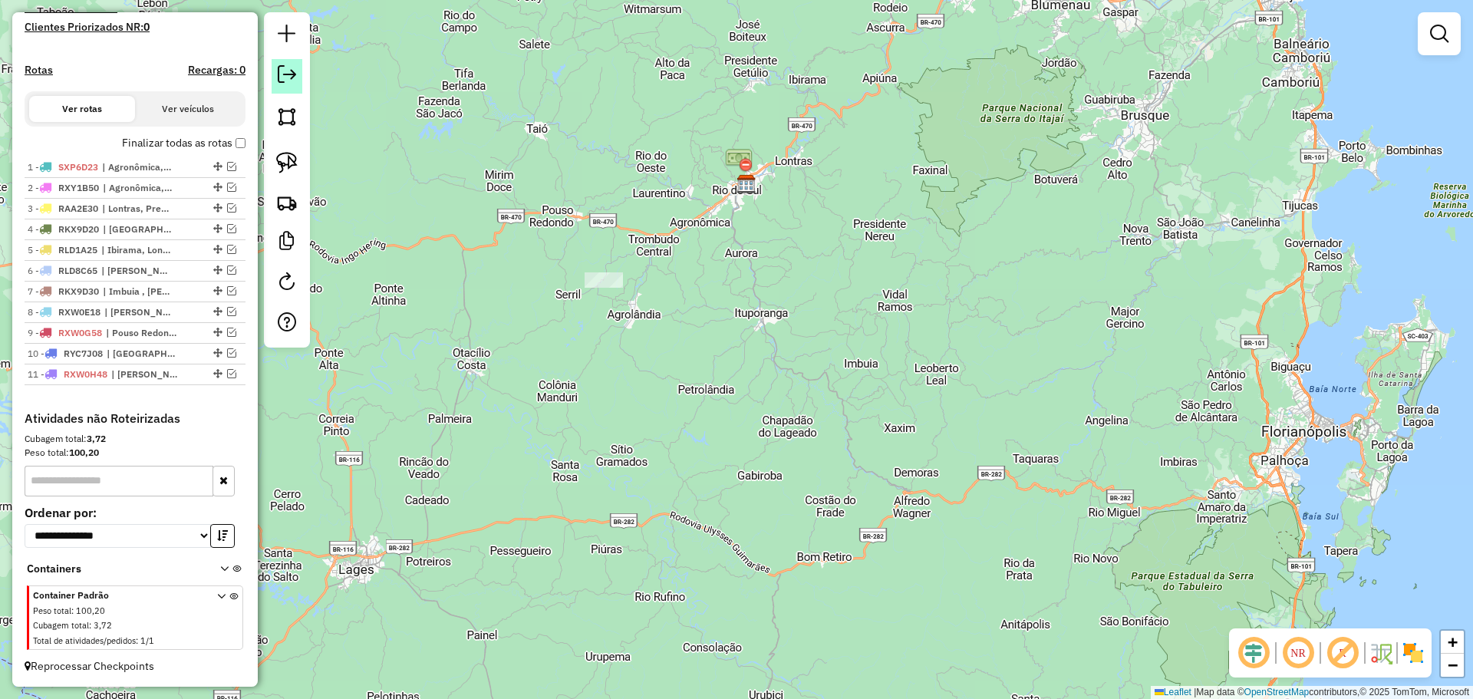
click at [285, 68] on em at bounding box center [287, 74] width 18 height 18
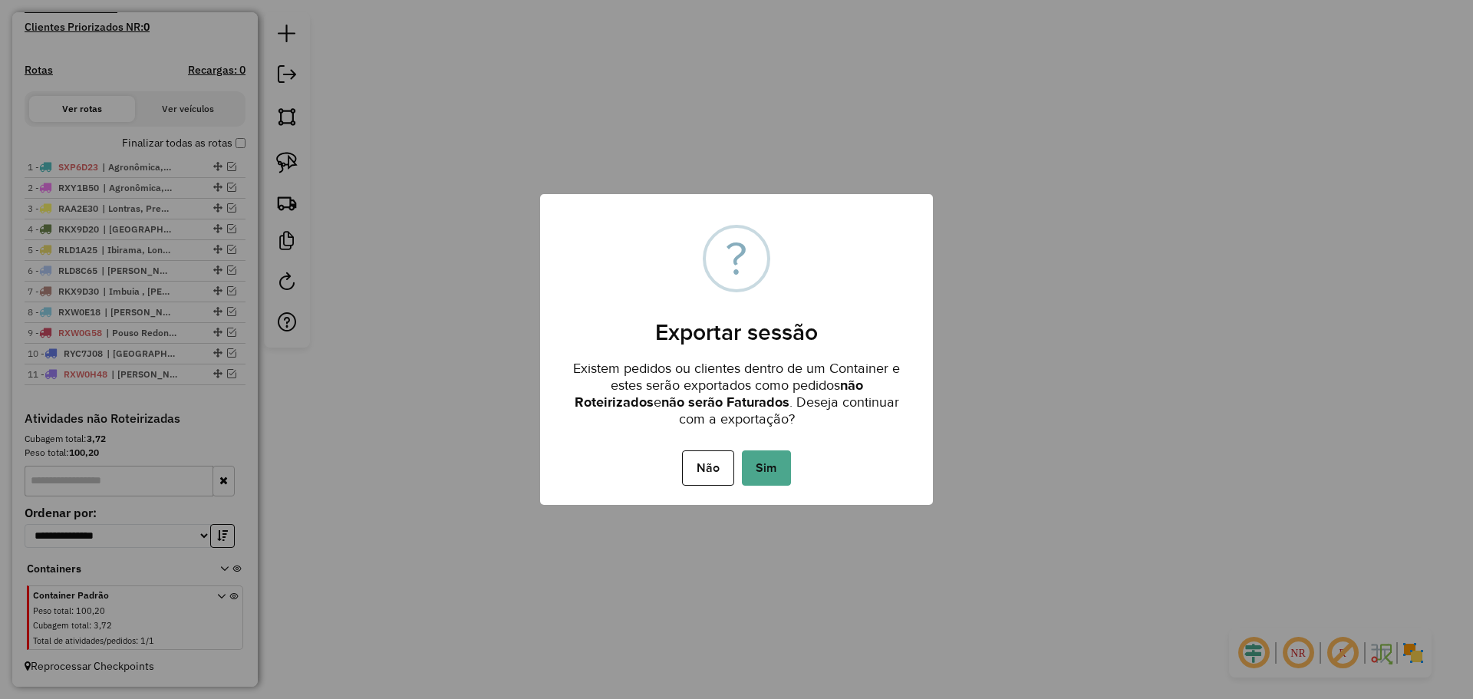
click at [781, 466] on button "Sim" at bounding box center [766, 467] width 49 height 35
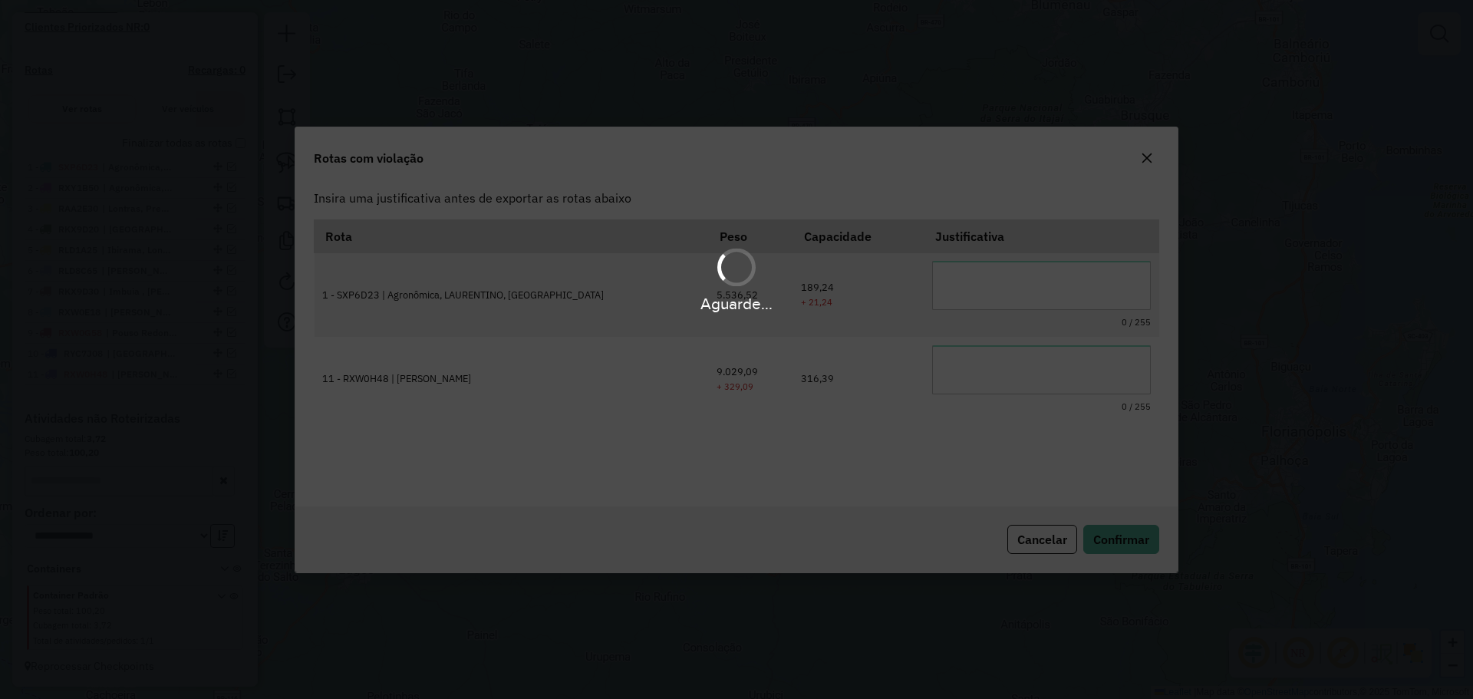
scroll to position [0, 0]
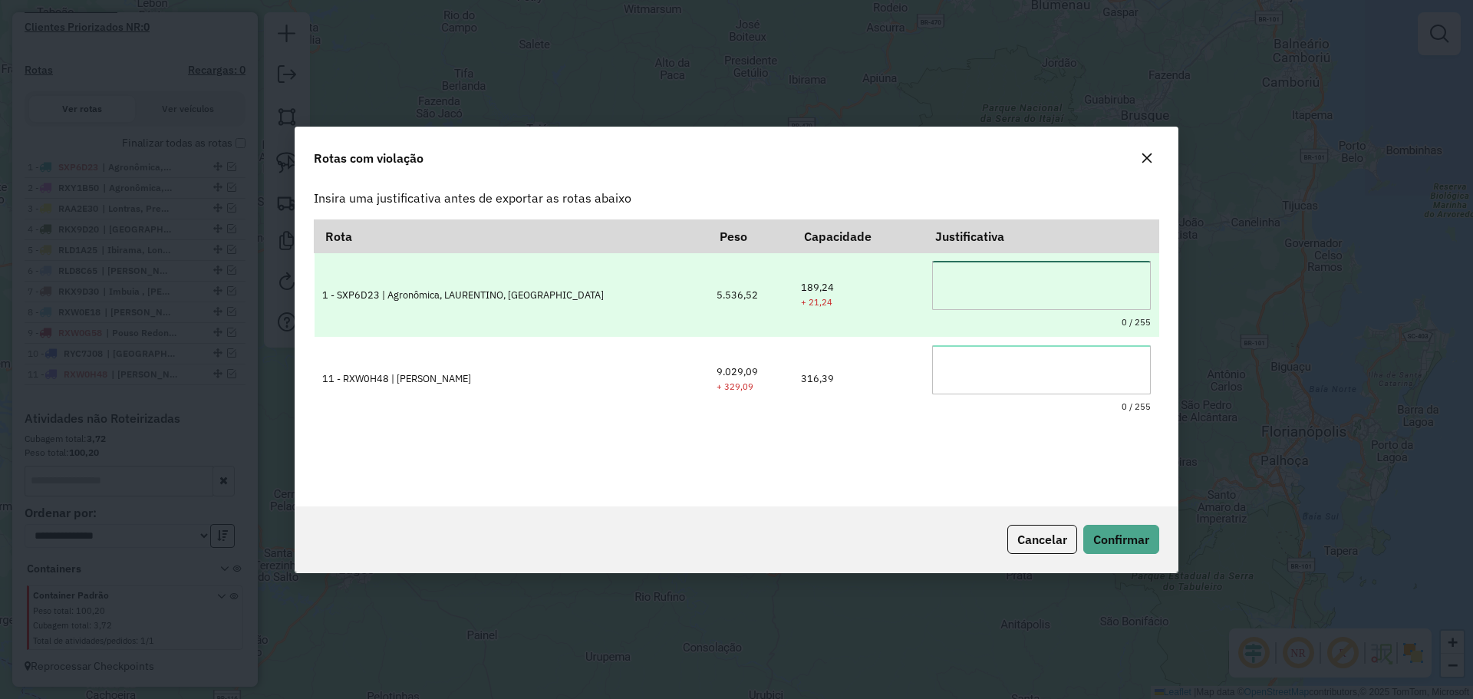
click at [953, 285] on textarea at bounding box center [1041, 285] width 219 height 49
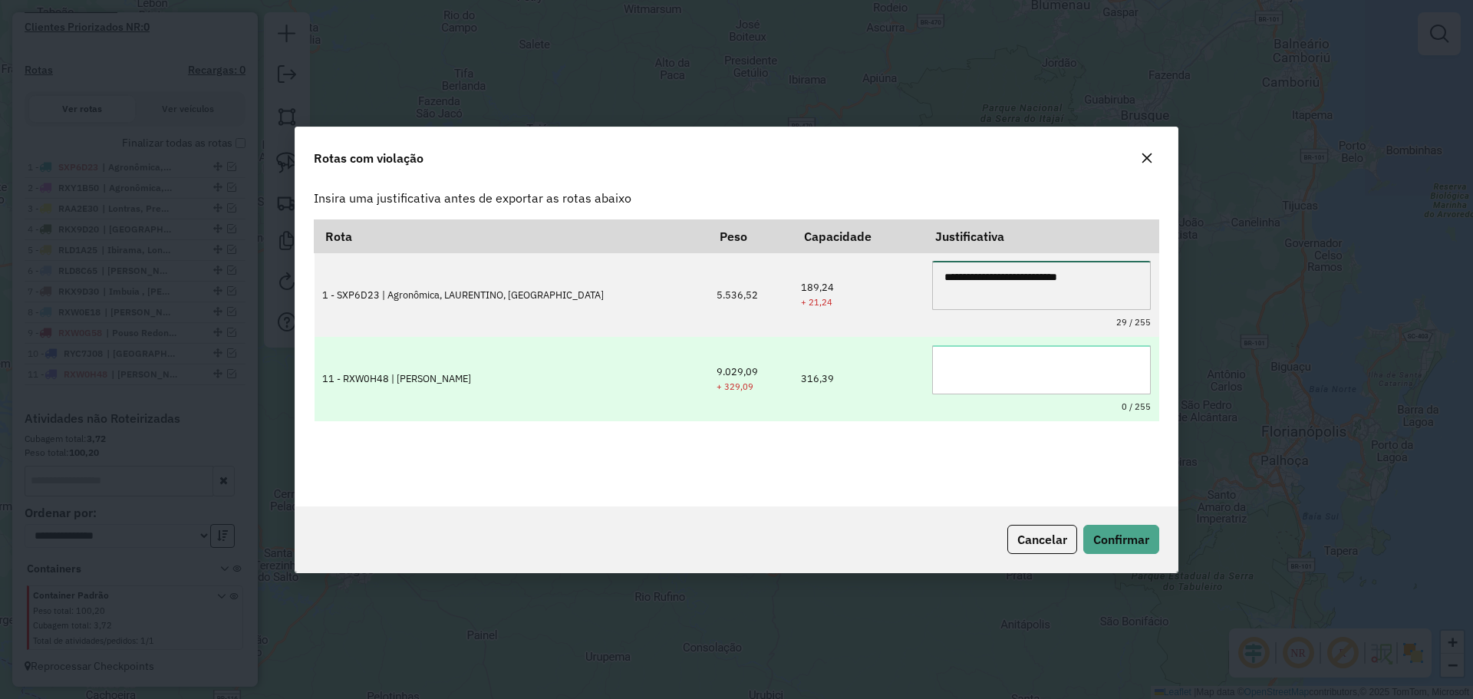
type textarea "**********"
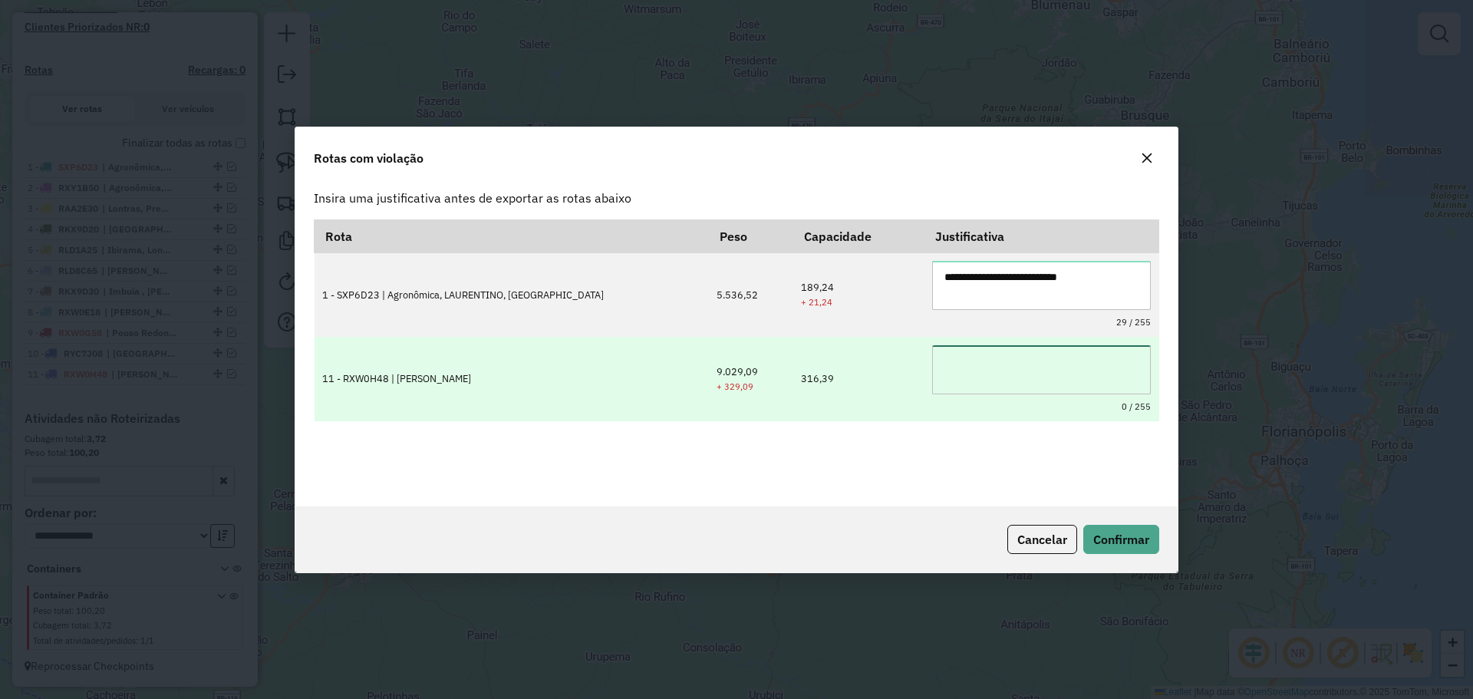
click at [945, 362] on textarea at bounding box center [1041, 369] width 219 height 49
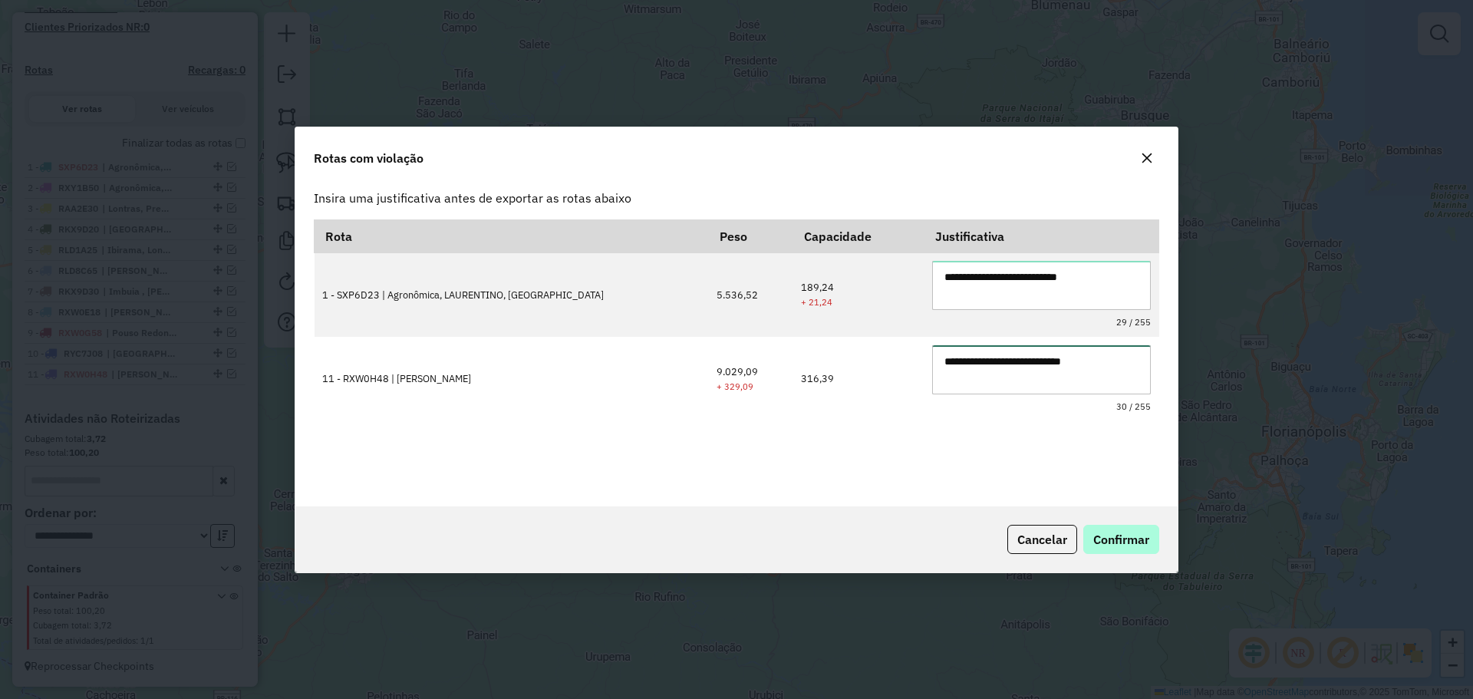
type textarea "**********"
click at [1131, 546] on span "Confirmar" at bounding box center [1121, 539] width 56 height 15
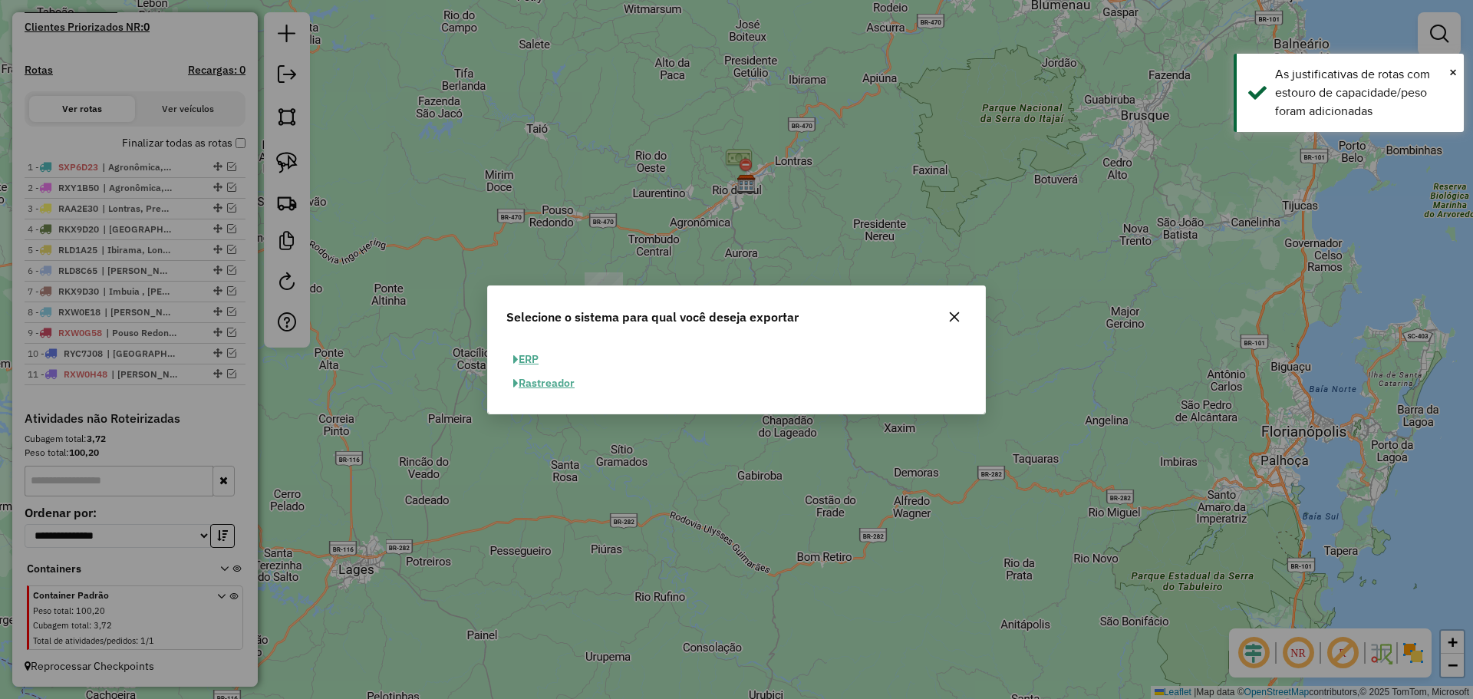
click at [535, 358] on button "ERP" at bounding box center [525, 360] width 39 height 24
select select "**"
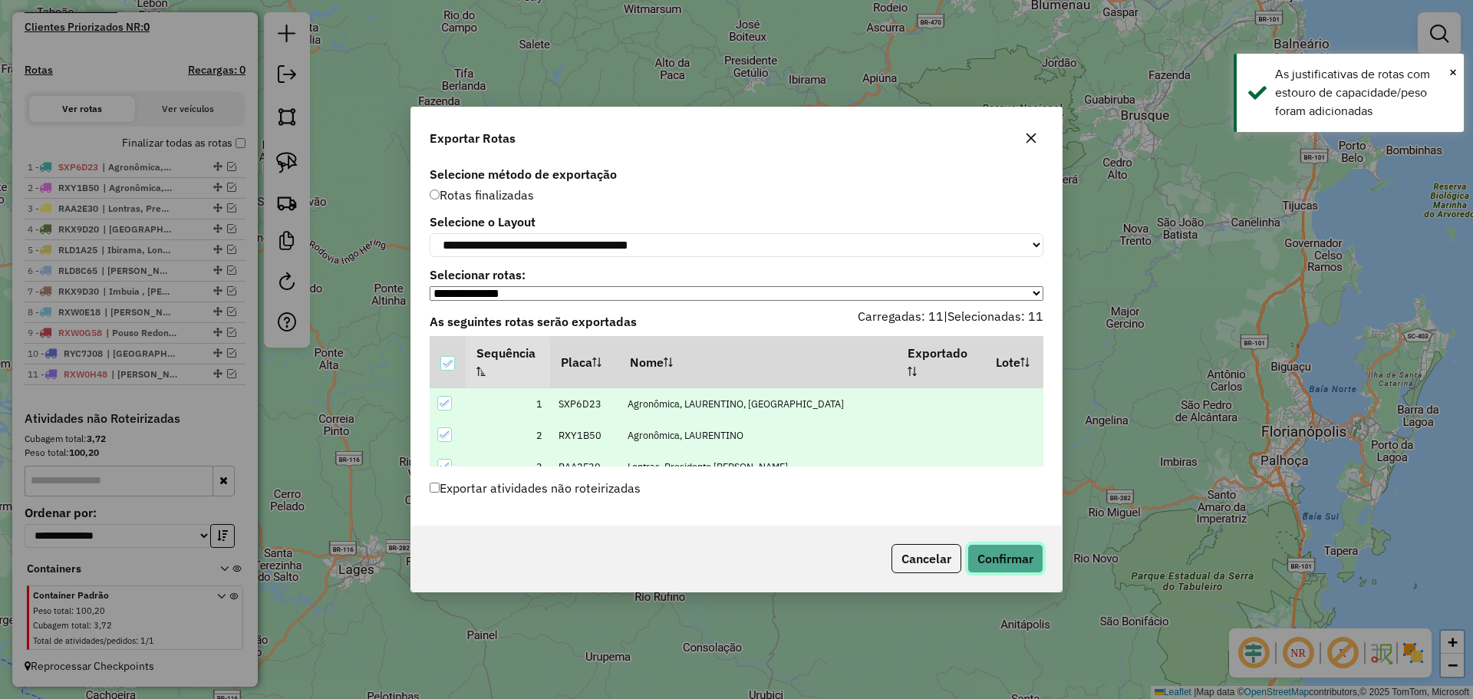
click at [1010, 566] on button "Confirmar" at bounding box center [1005, 558] width 76 height 29
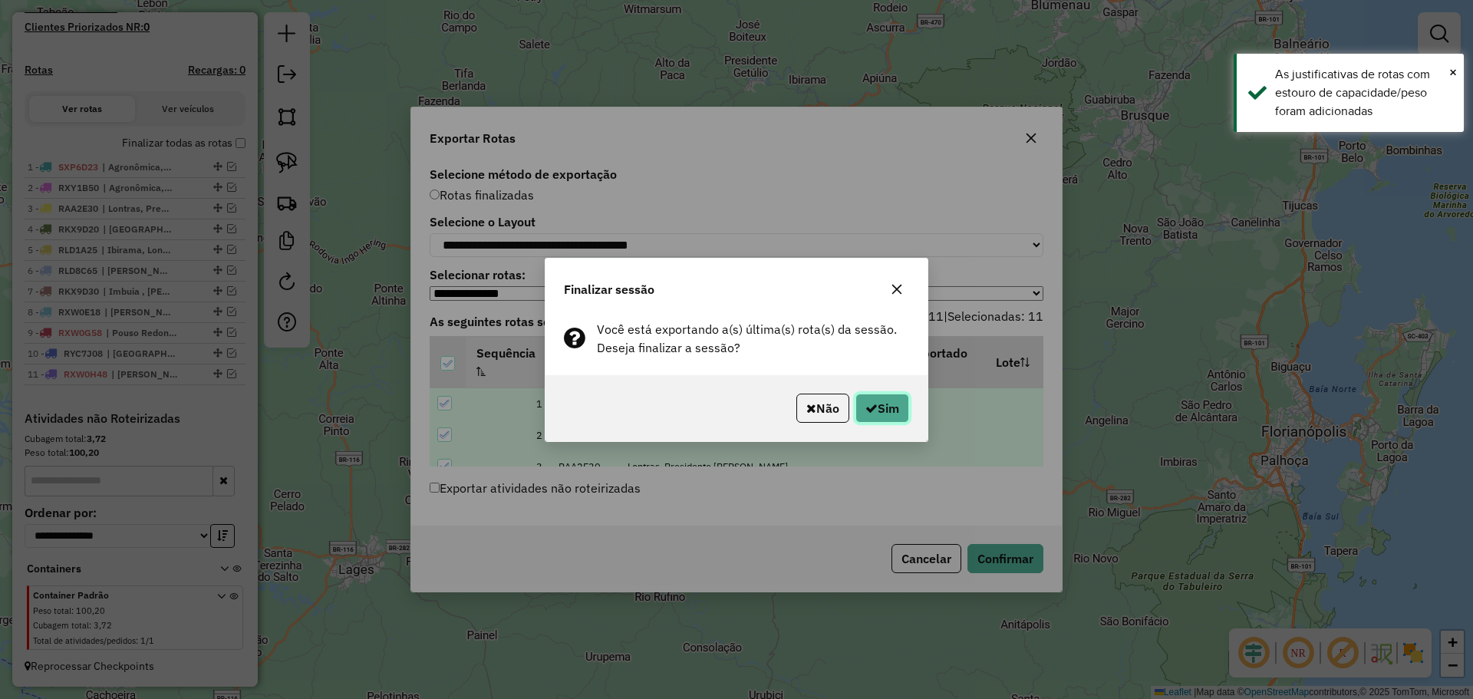
click at [882, 403] on button "Sim" at bounding box center [882, 408] width 54 height 29
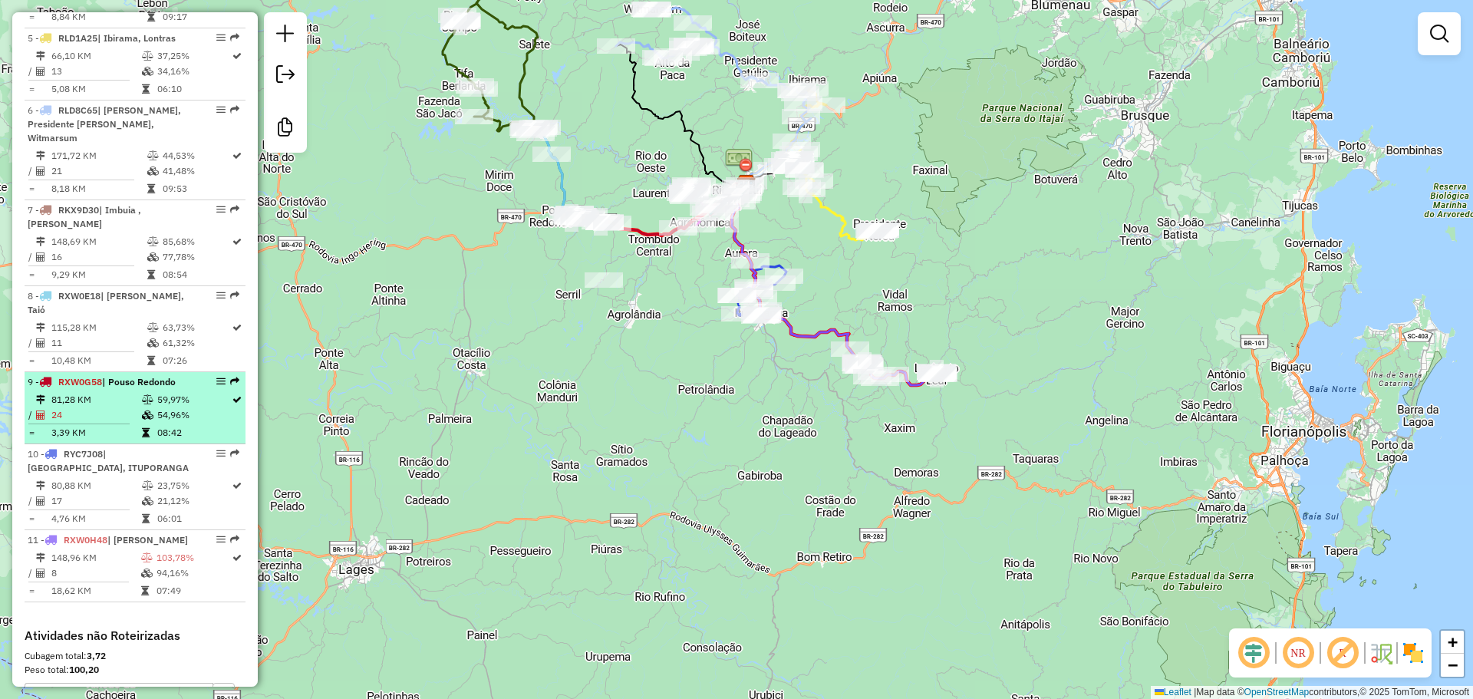
scroll to position [931, 0]
